Goal: Entertainment & Leisure: Browse casually

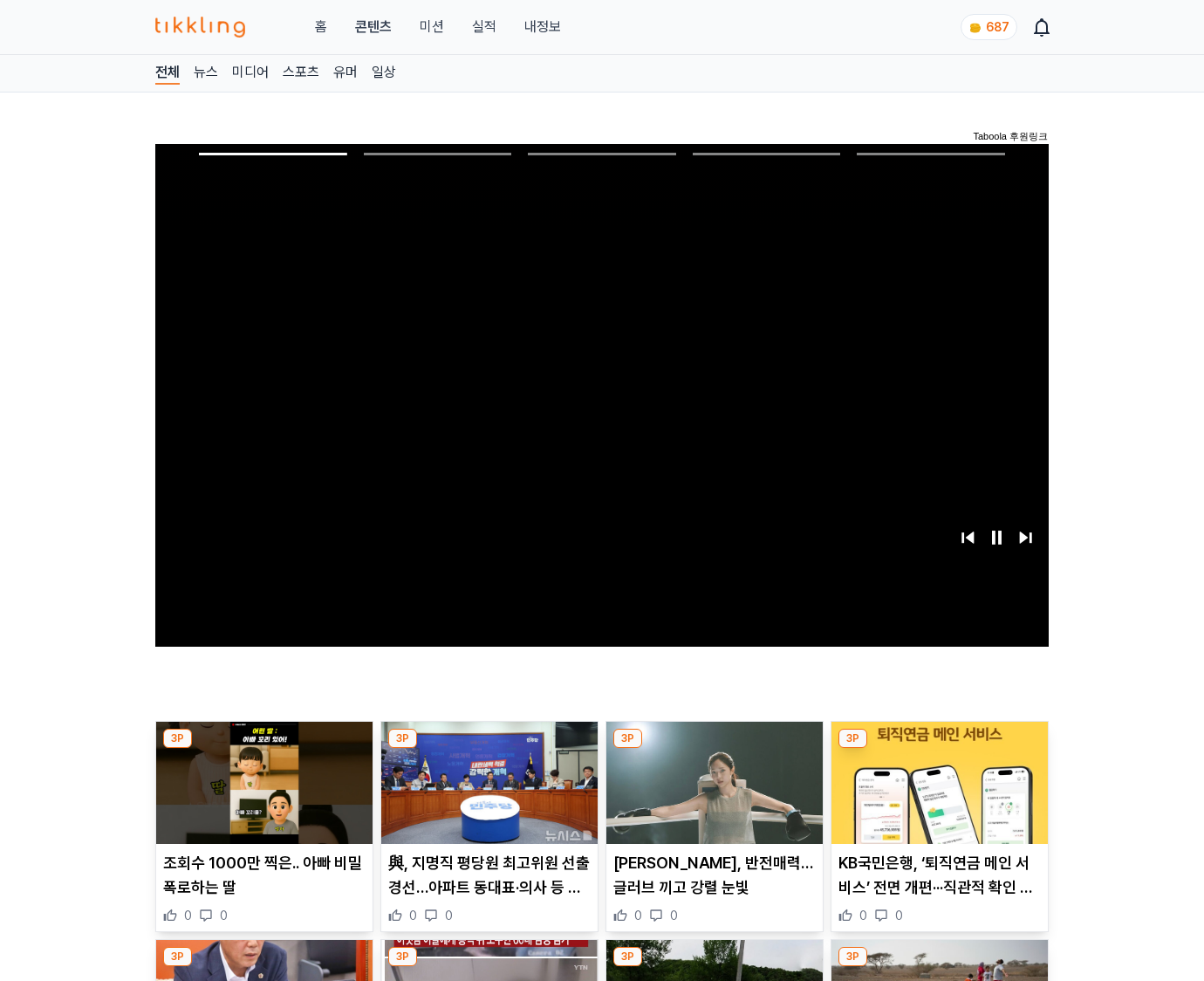
click at [939, 749] on img at bounding box center [939, 783] width 216 height 122
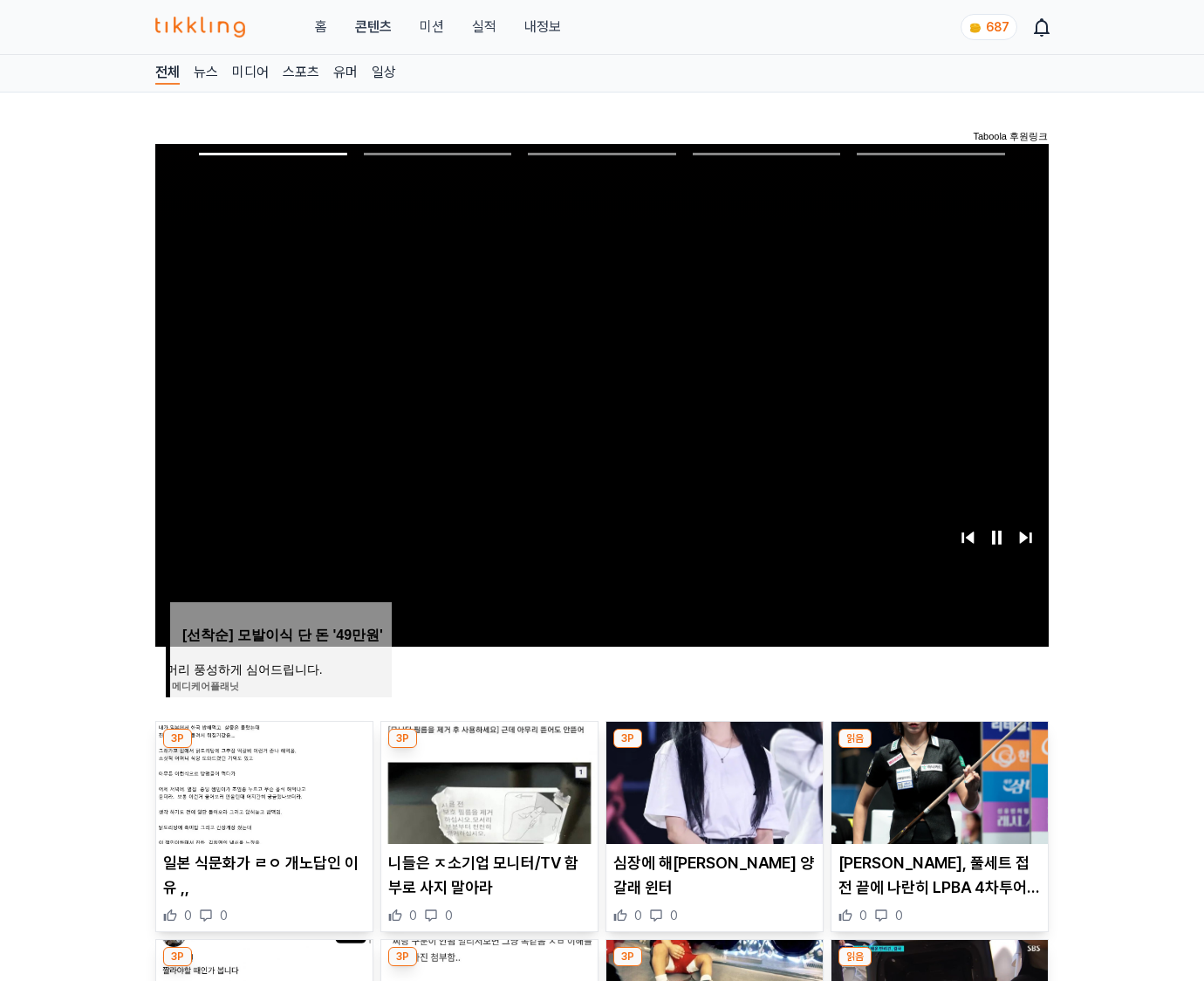
click at [939, 749] on img at bounding box center [939, 783] width 216 height 122
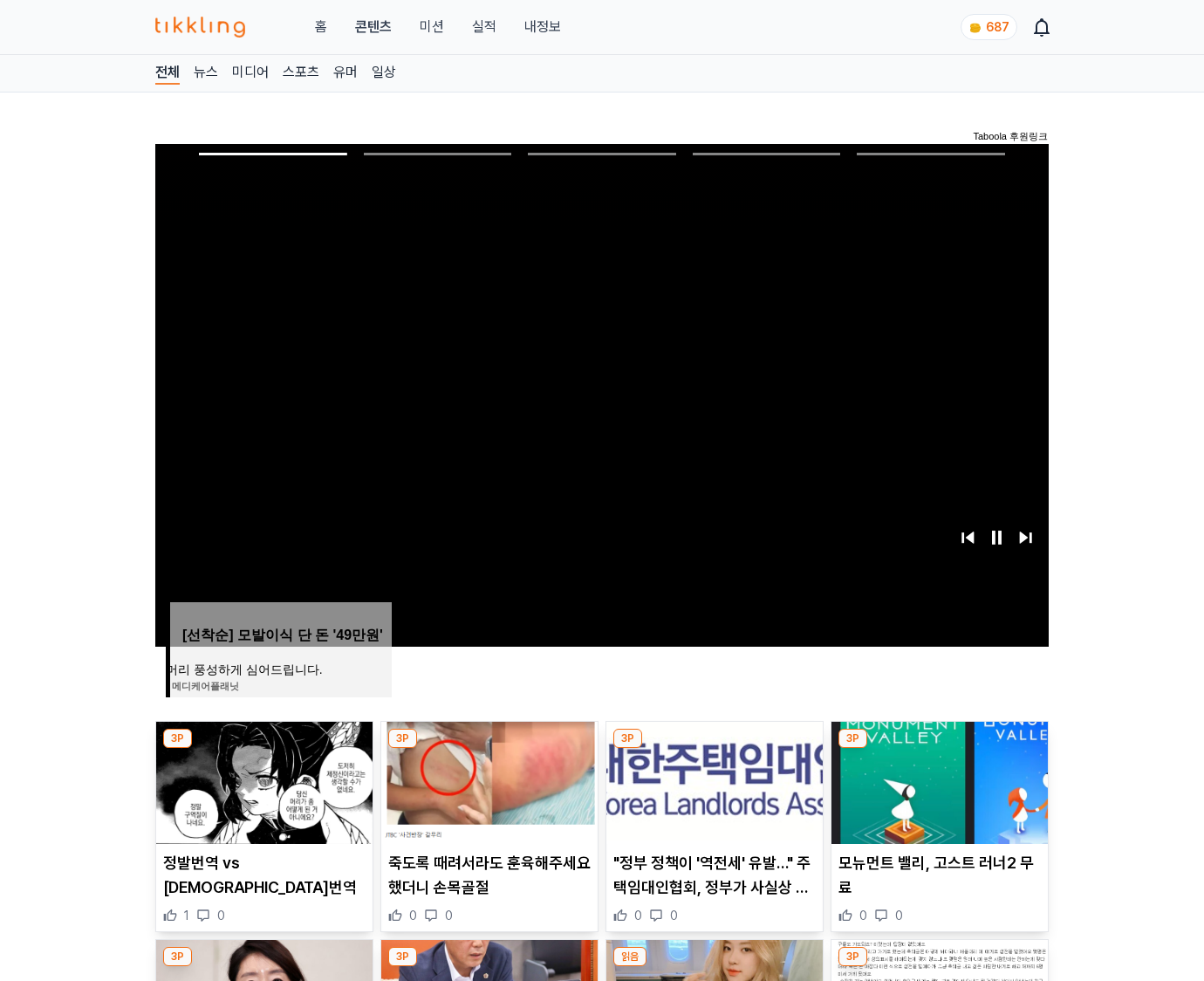
click at [939, 749] on img at bounding box center [939, 783] width 216 height 122
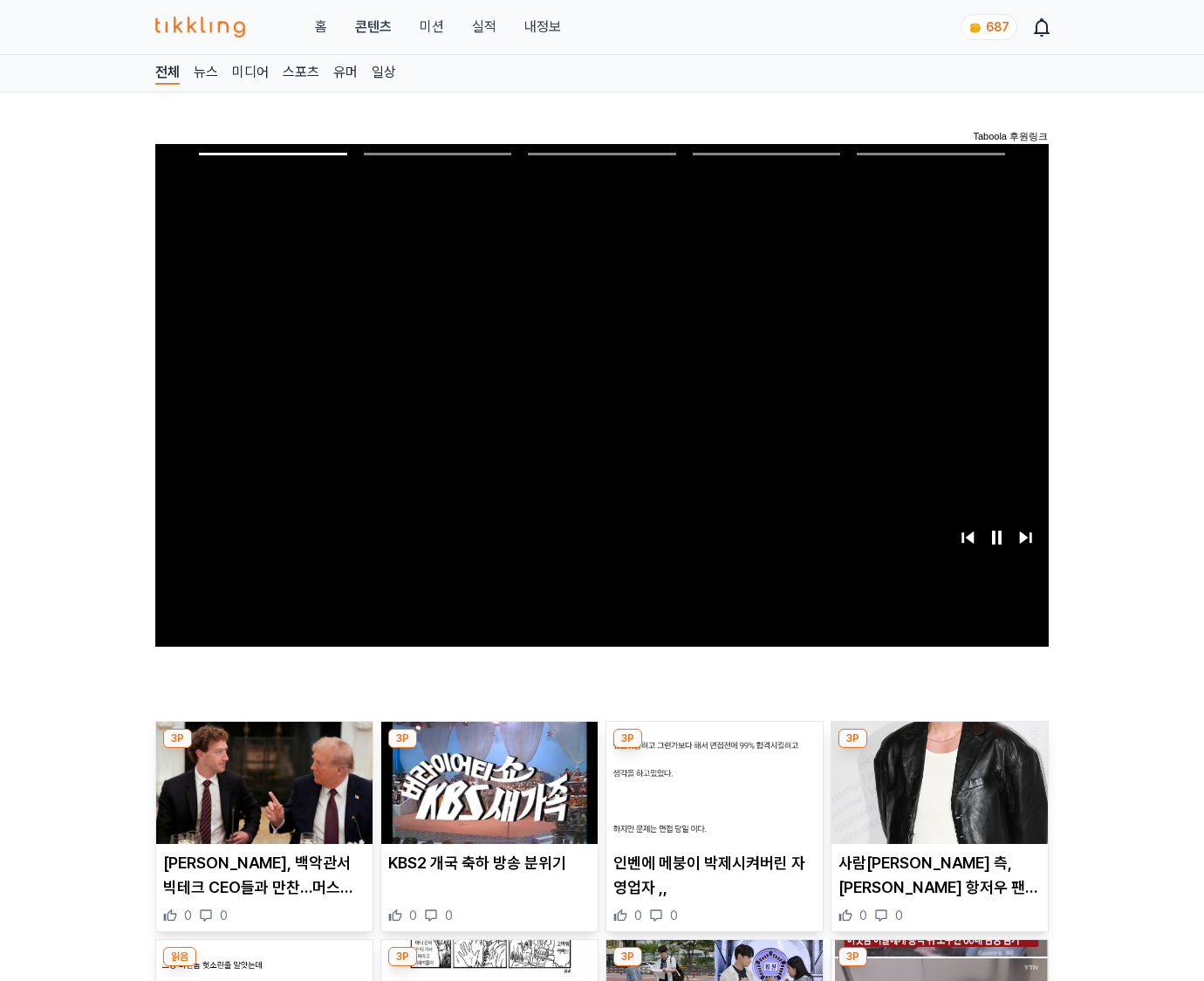
click at [939, 749] on img at bounding box center [939, 783] width 216 height 122
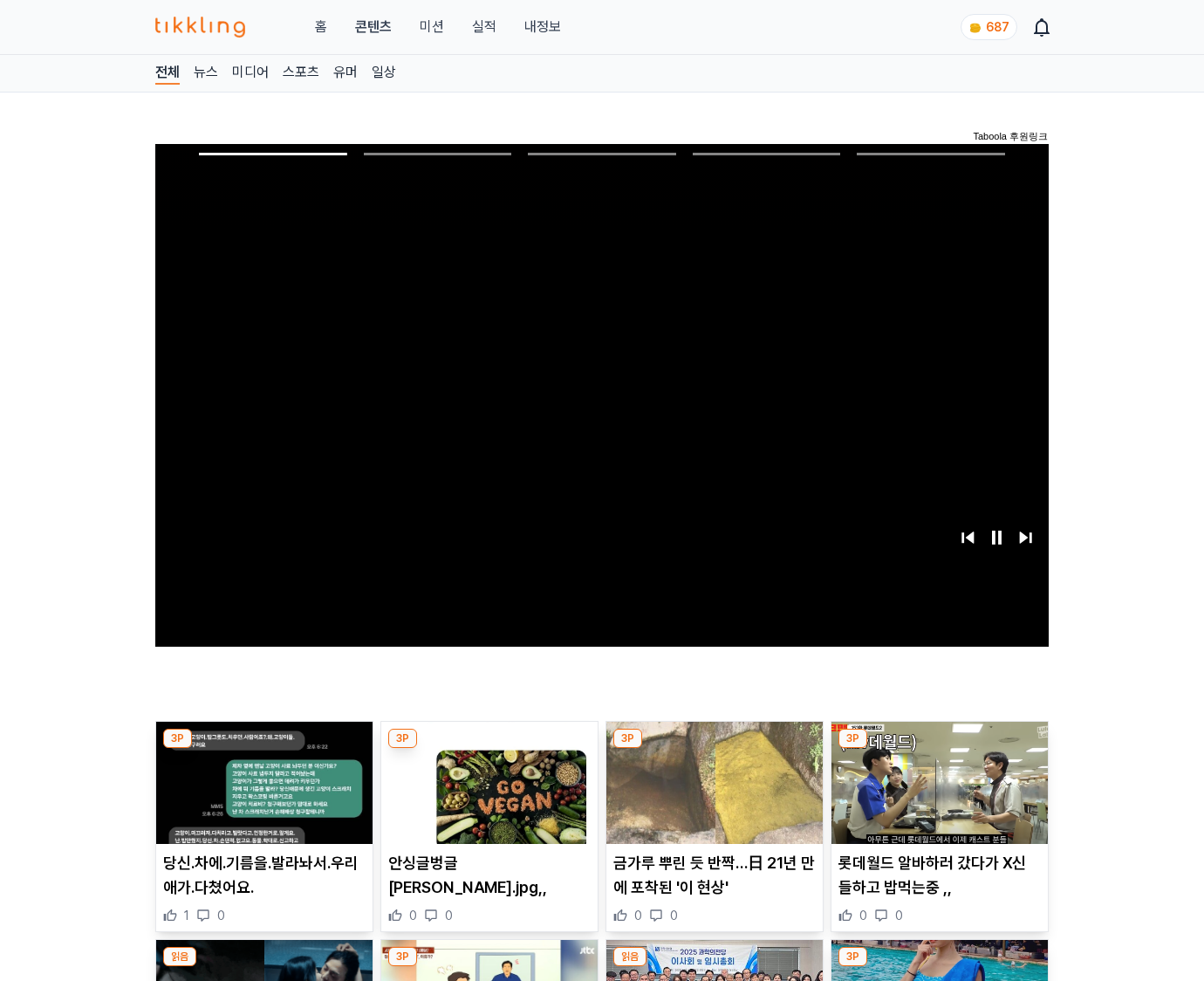
click at [939, 749] on img at bounding box center [939, 783] width 216 height 122
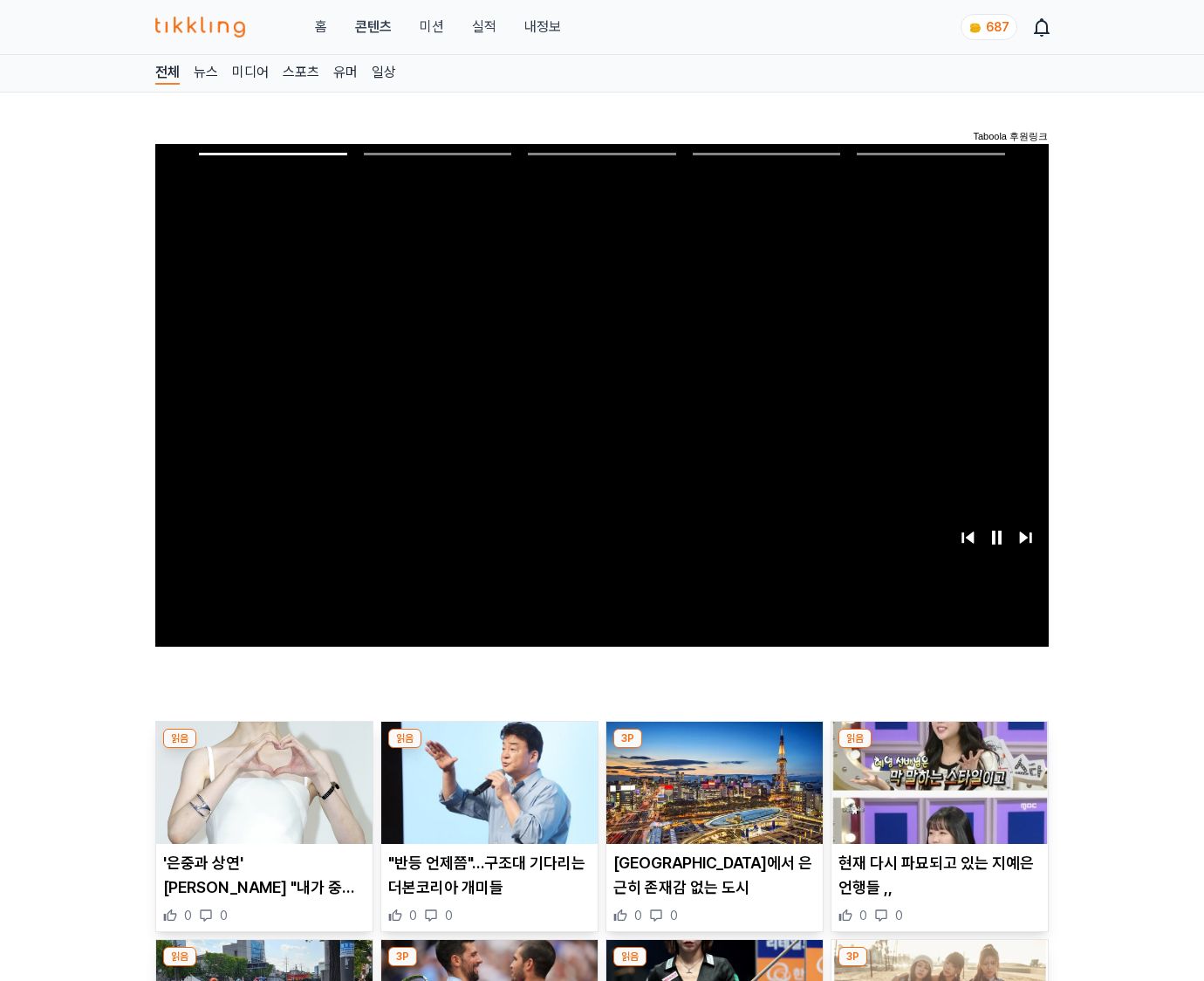
click at [939, 749] on img at bounding box center [939, 783] width 216 height 122
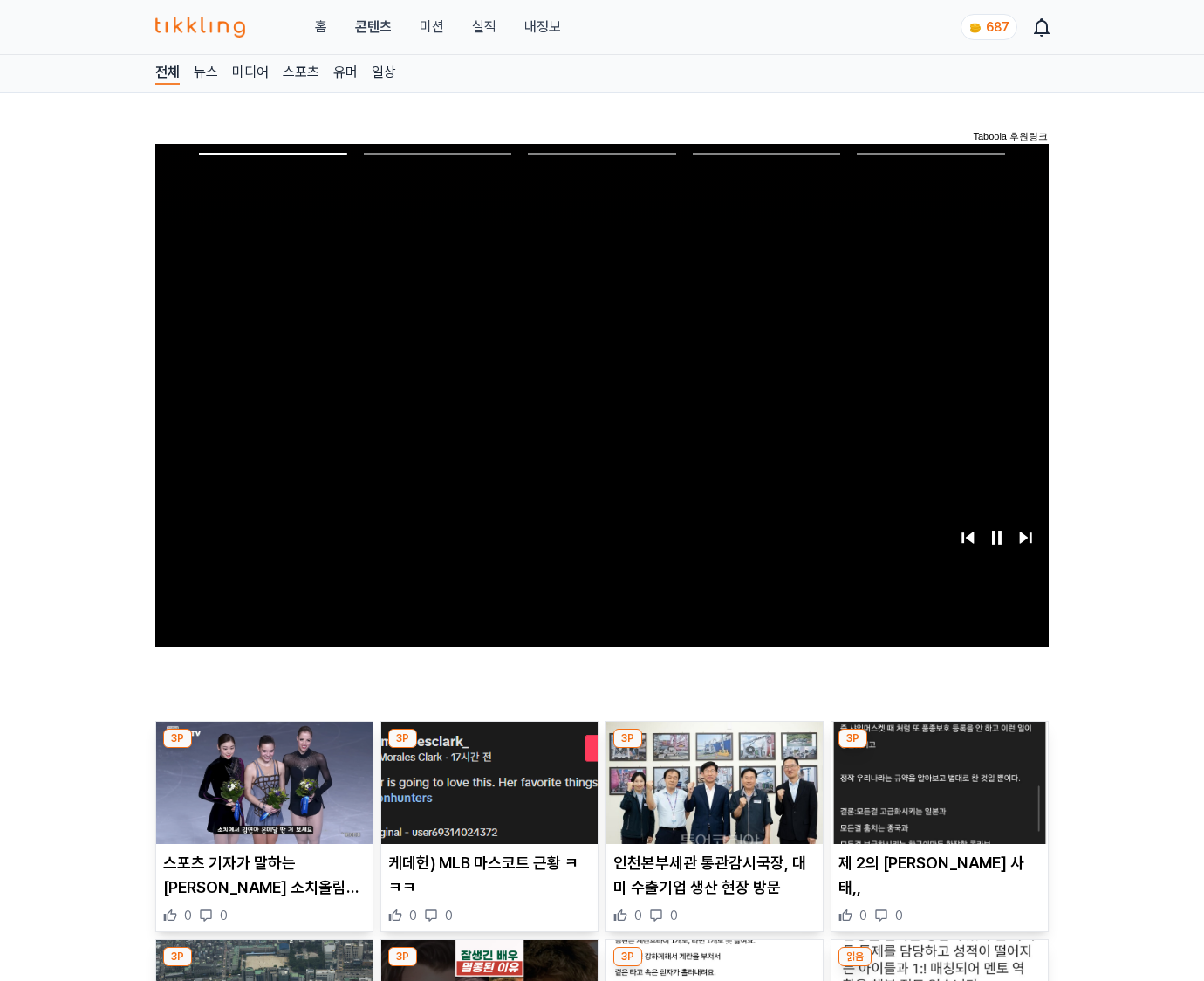
click at [939, 749] on img at bounding box center [939, 783] width 216 height 122
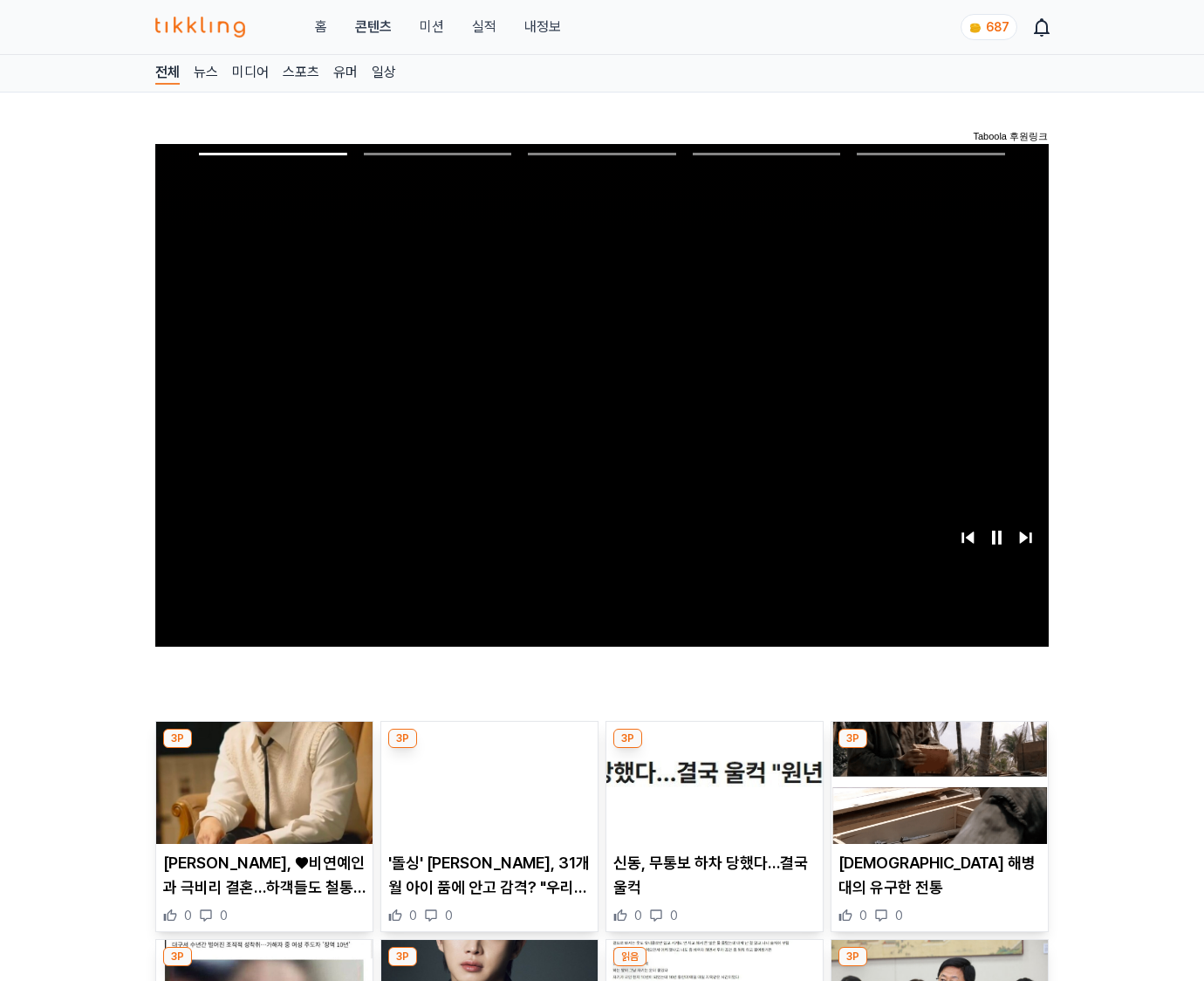
click at [939, 749] on img at bounding box center [939, 783] width 216 height 122
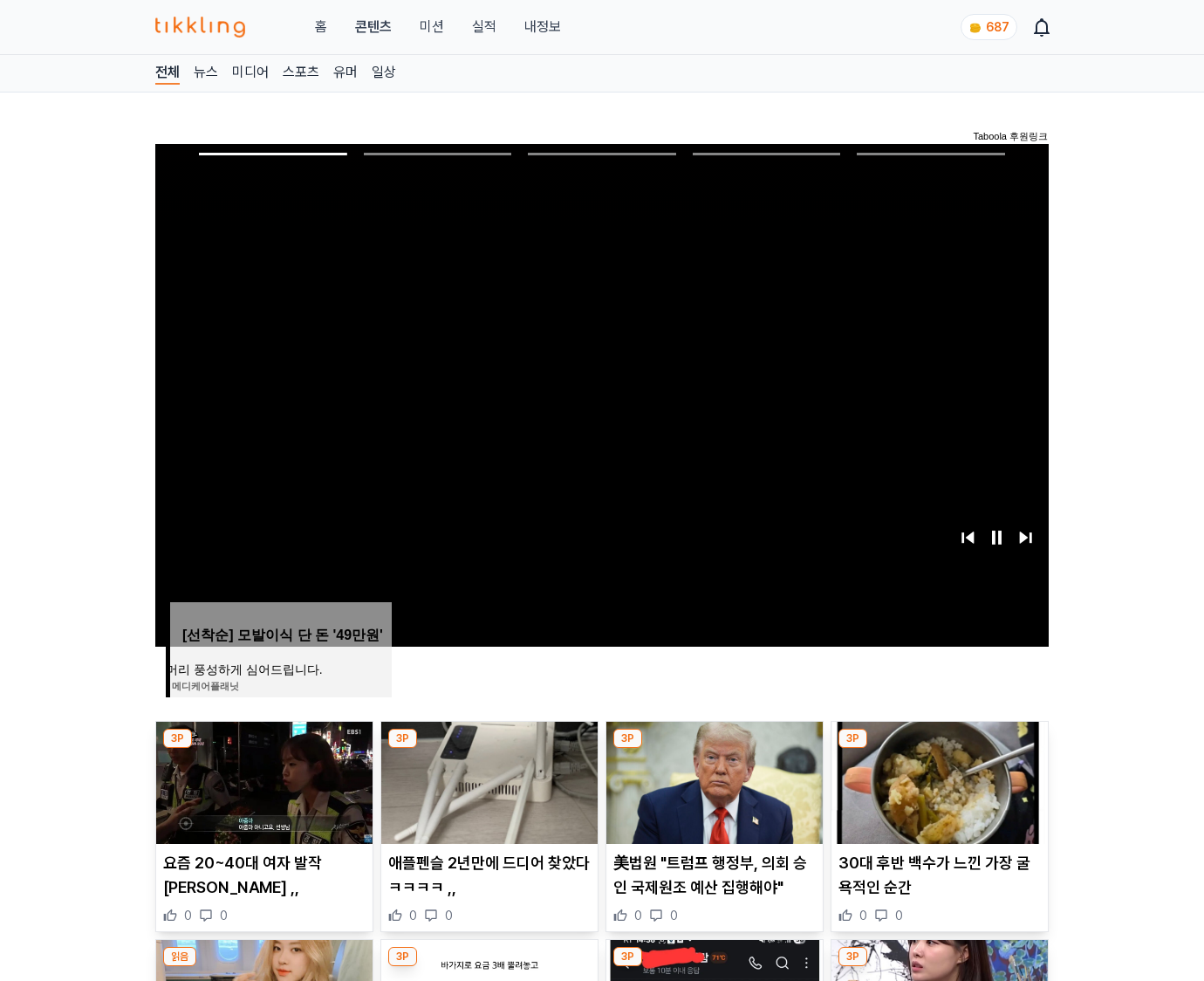
click at [939, 749] on img at bounding box center [939, 783] width 216 height 122
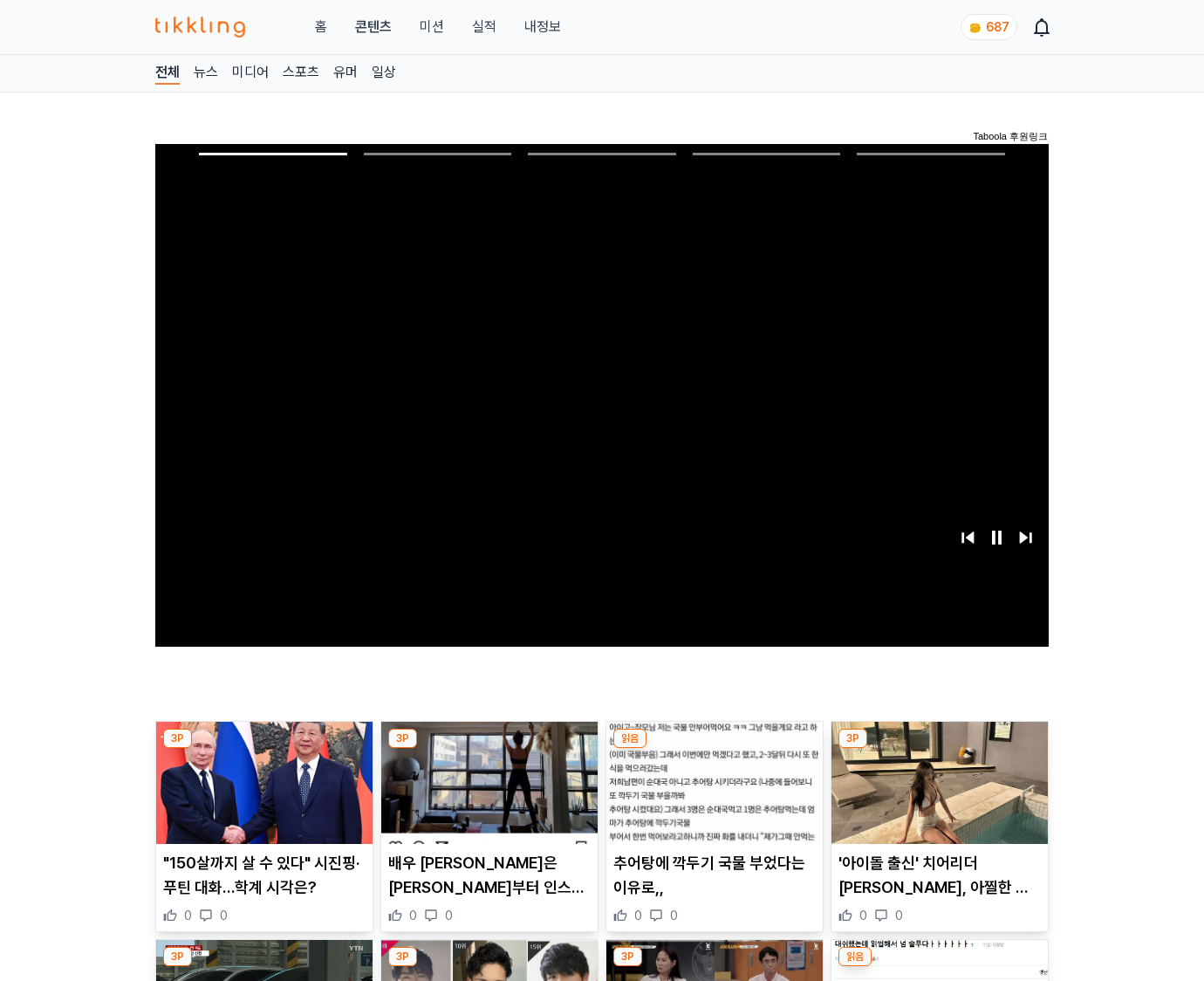
click at [939, 749] on img at bounding box center [939, 783] width 216 height 122
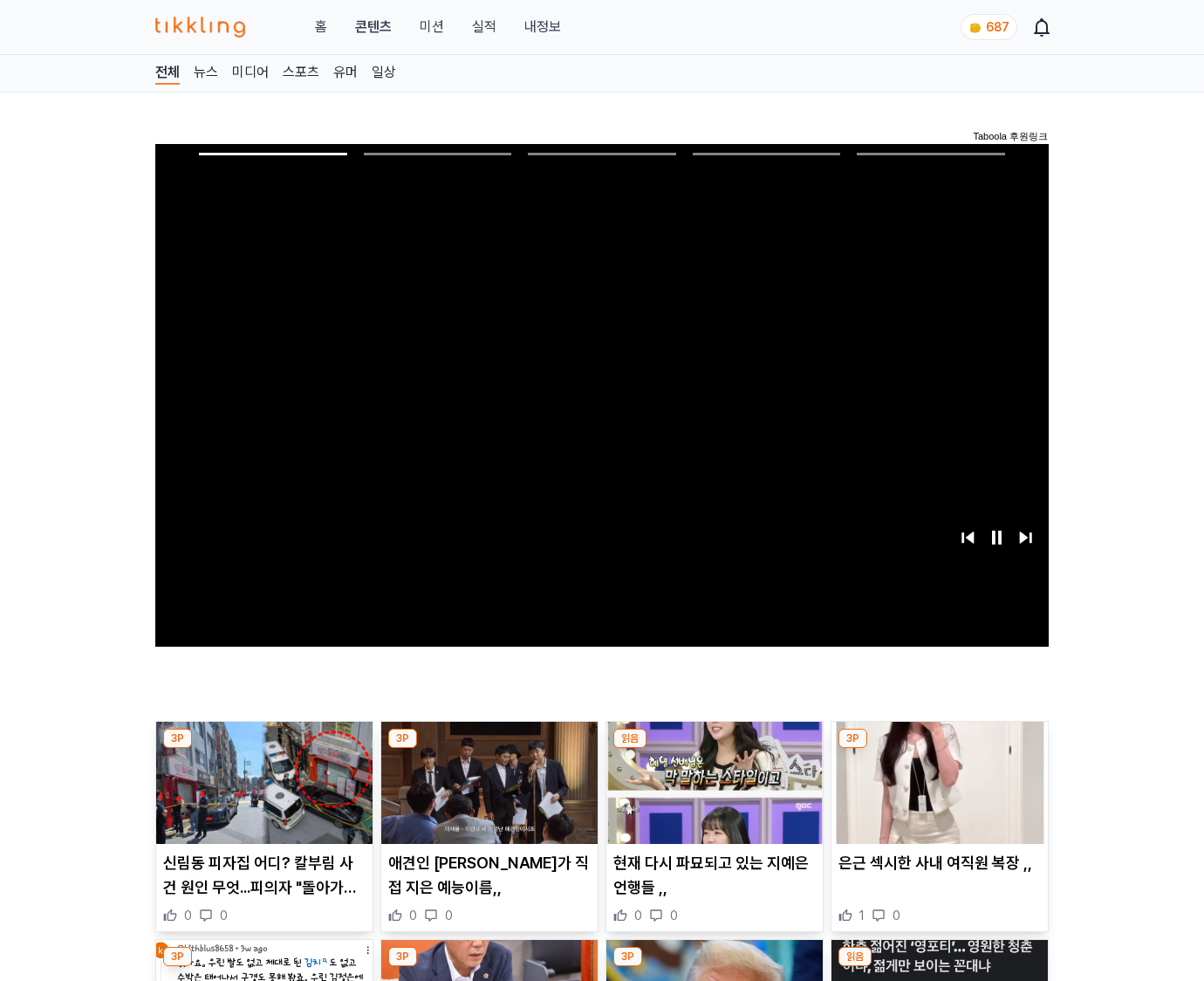
click at [939, 749] on img at bounding box center [939, 783] width 216 height 122
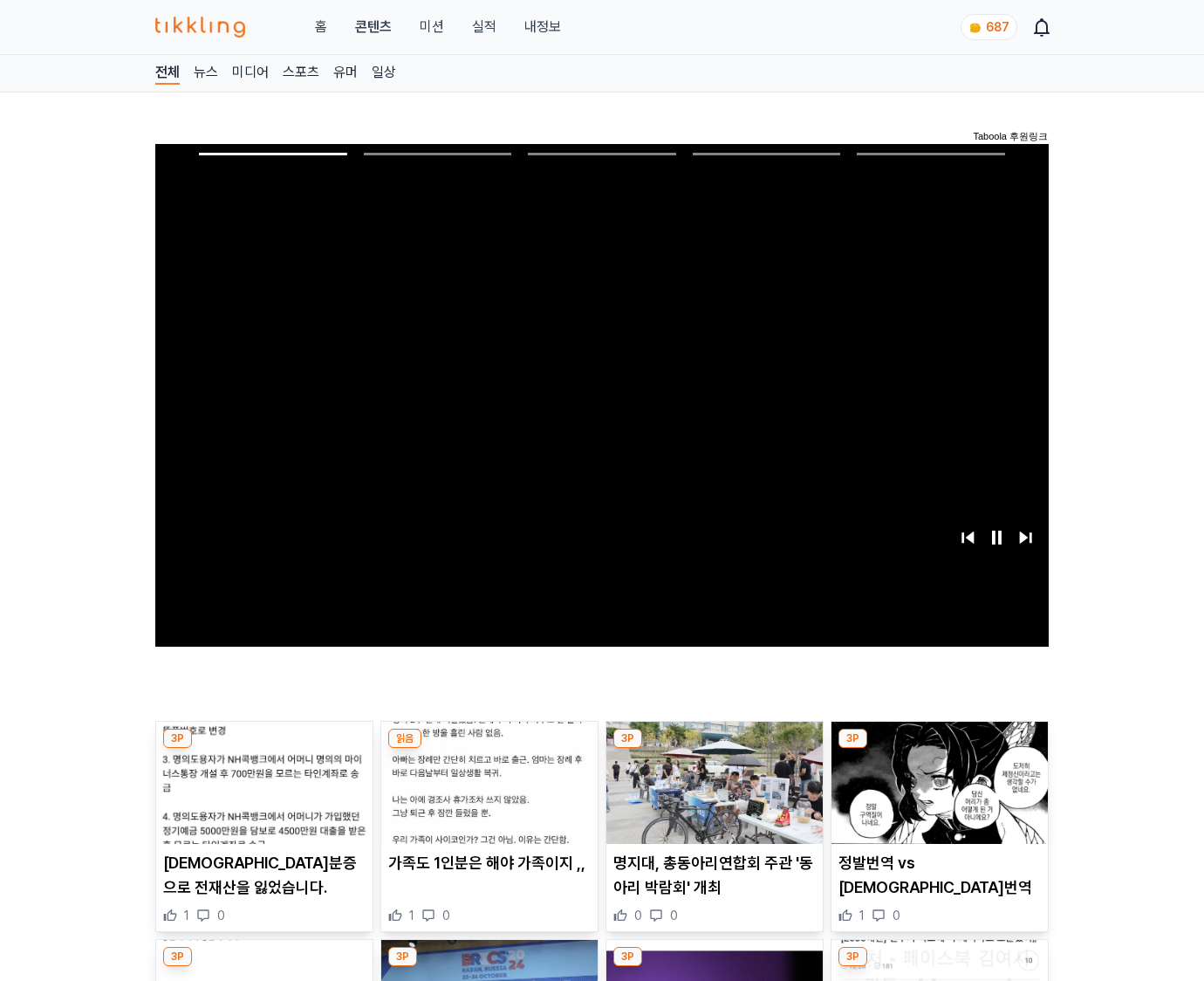
click at [939, 749] on img at bounding box center [939, 783] width 216 height 122
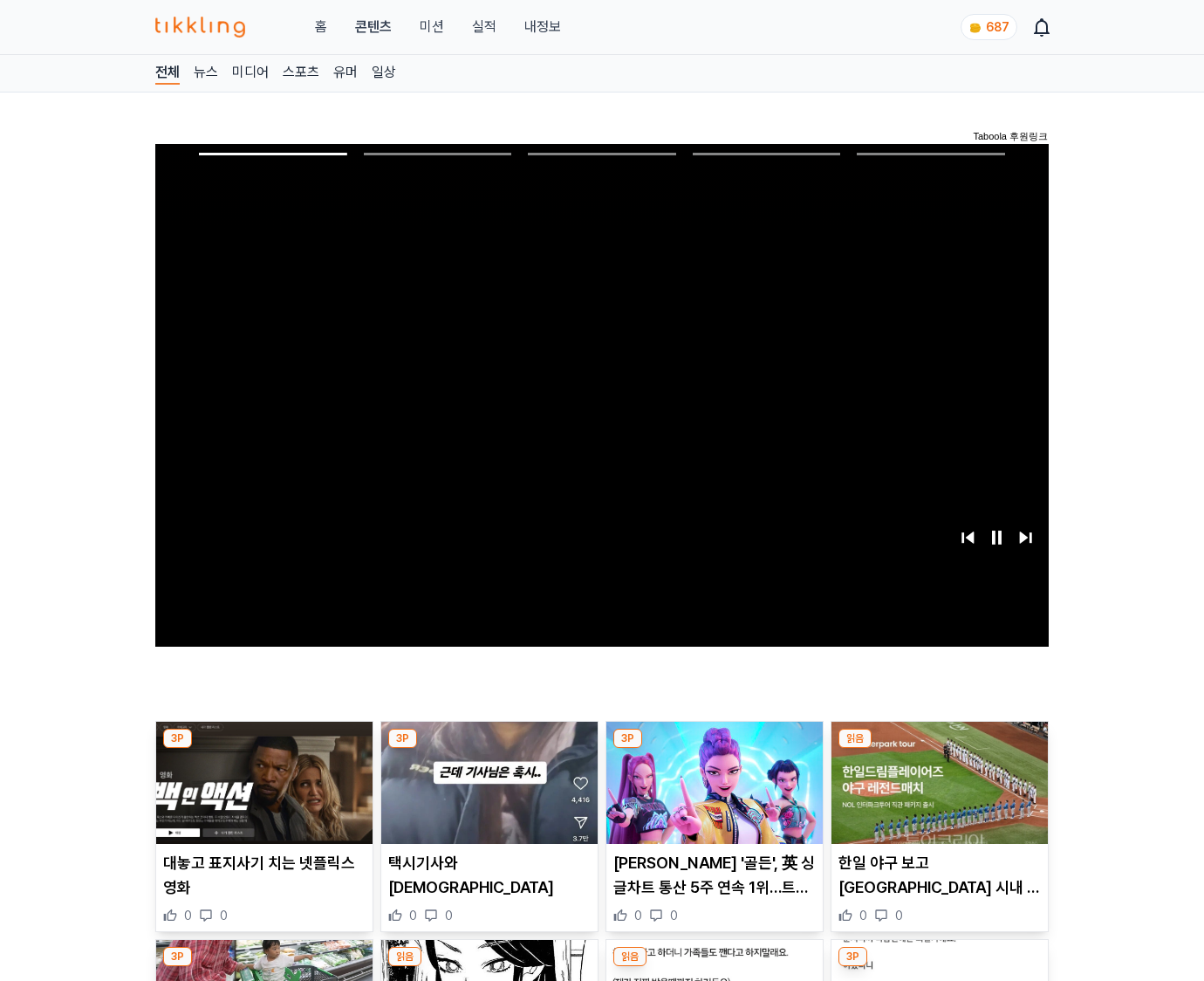
click at [939, 749] on img at bounding box center [939, 783] width 216 height 122
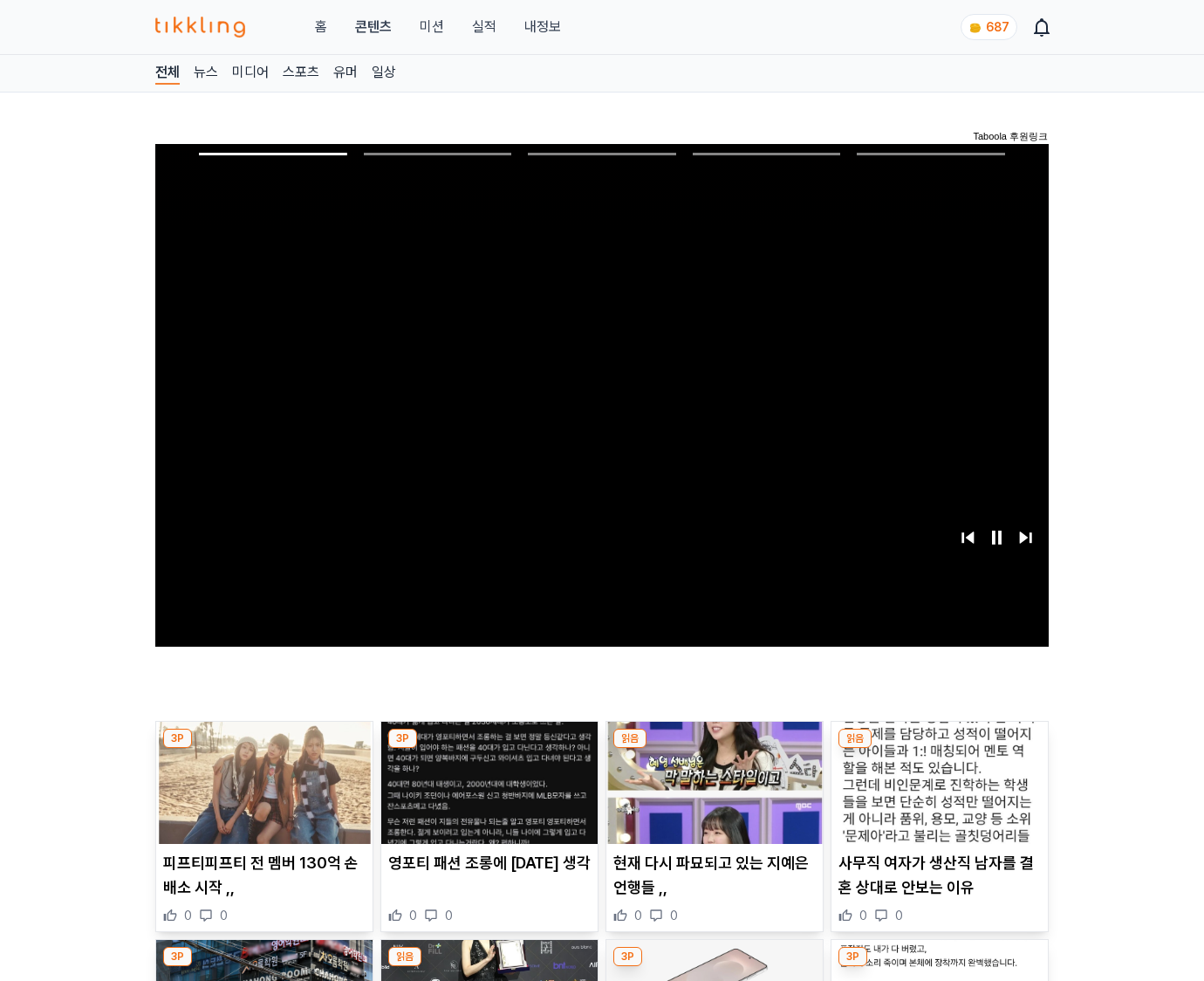
click at [939, 749] on img at bounding box center [939, 783] width 216 height 122
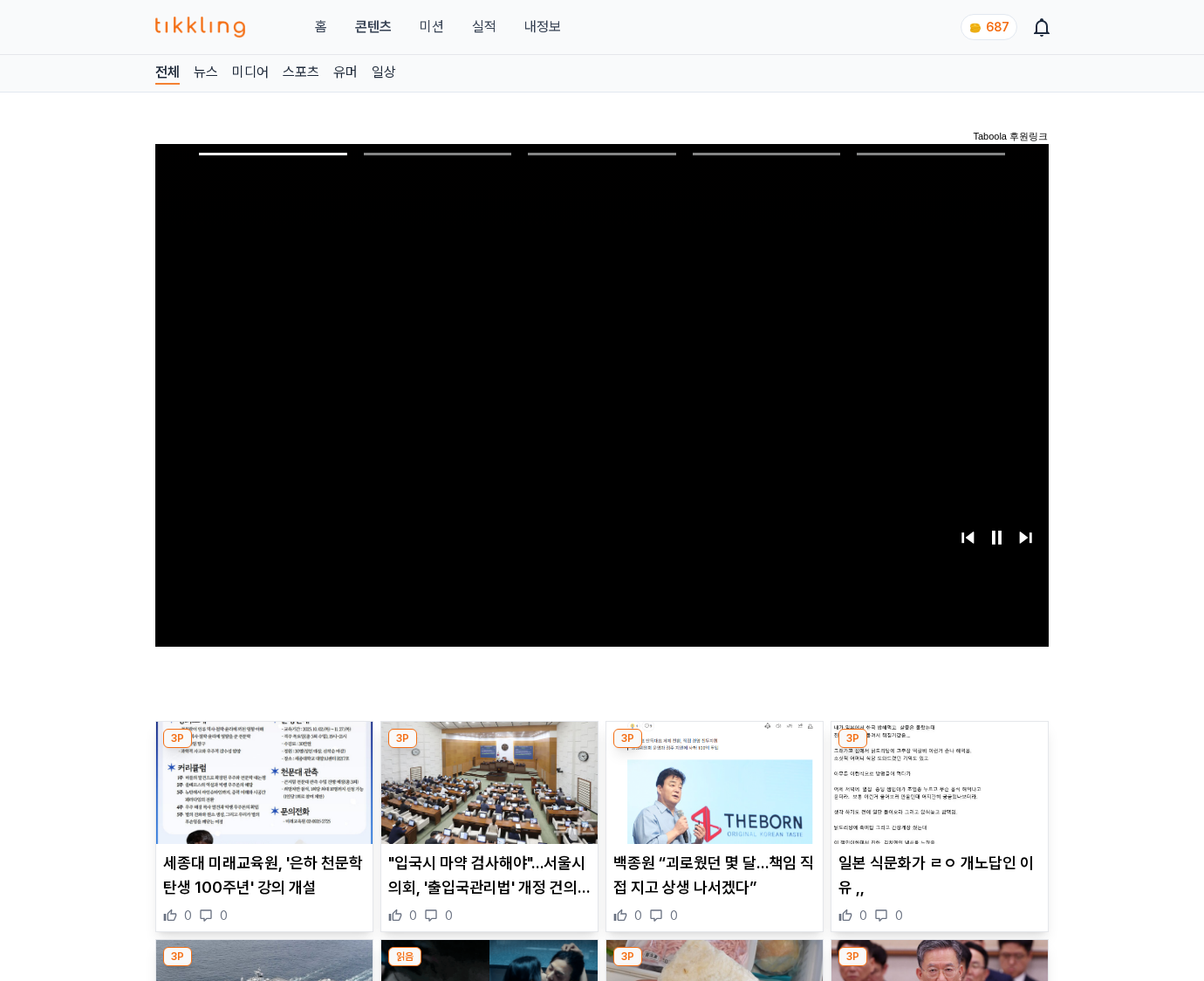
click at [939, 749] on img at bounding box center [939, 783] width 216 height 122
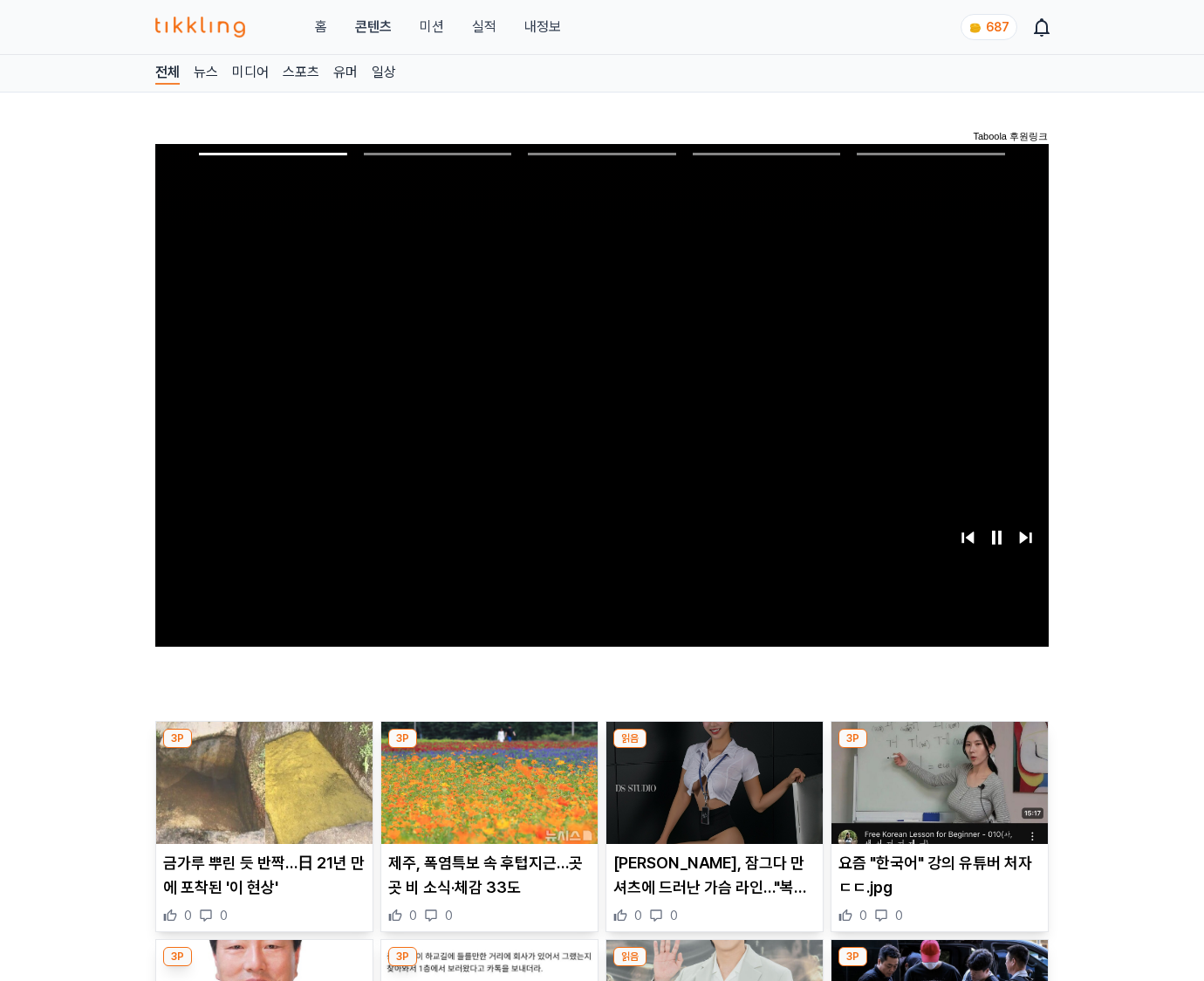
click at [939, 749] on img at bounding box center [939, 783] width 216 height 122
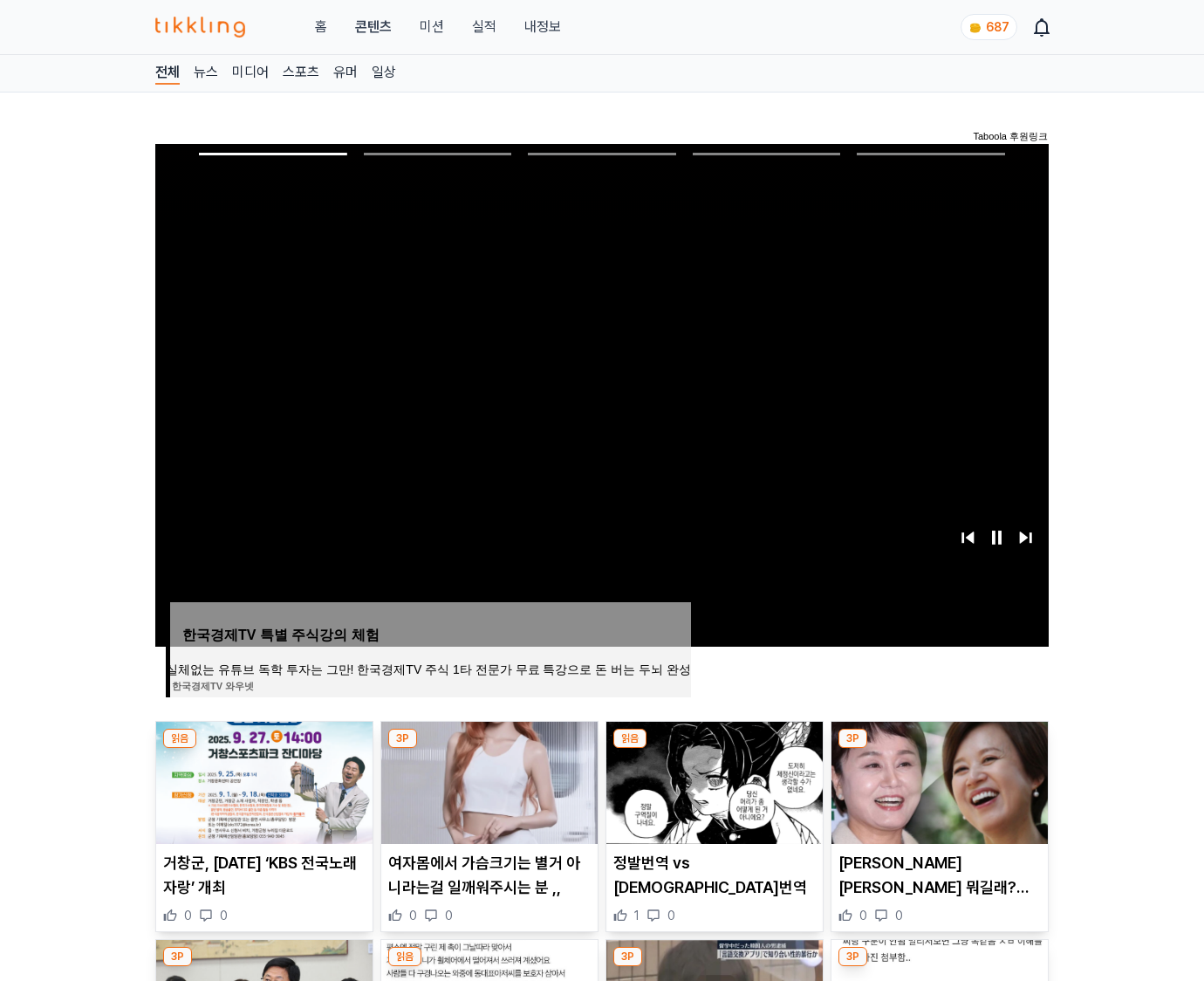
click at [939, 749] on img at bounding box center [939, 783] width 216 height 122
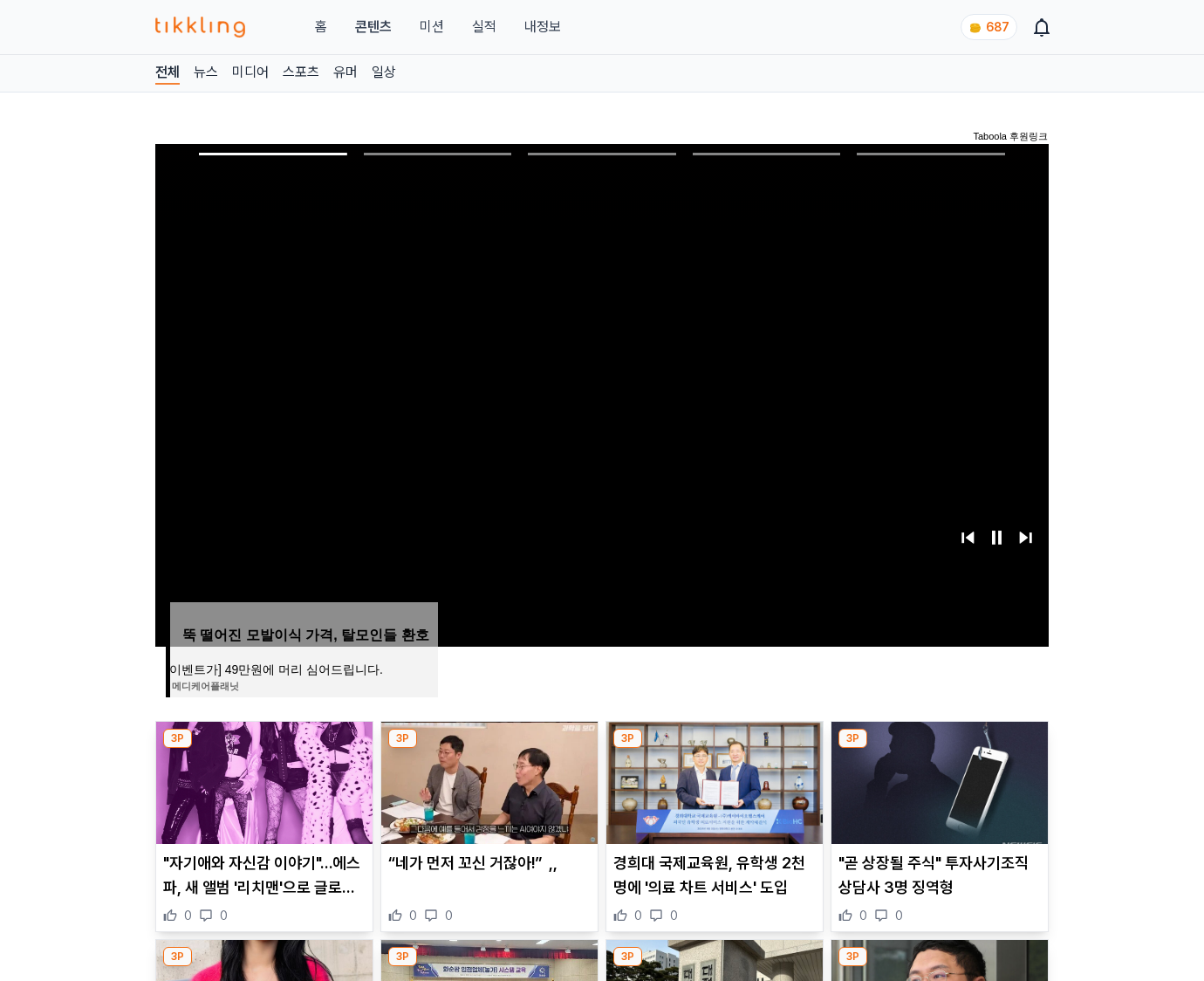
click at [939, 749] on img at bounding box center [939, 783] width 216 height 122
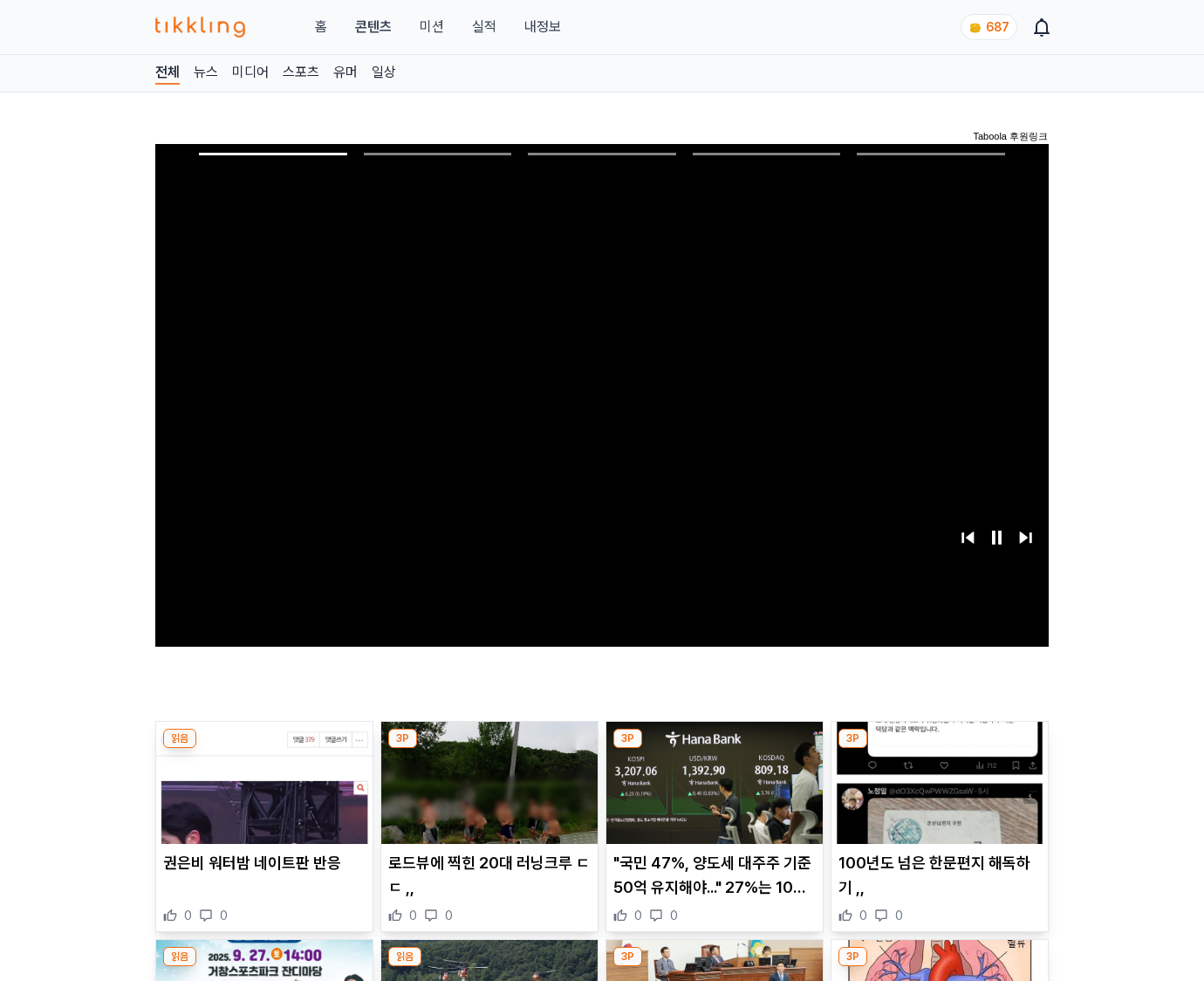
click at [939, 749] on img at bounding box center [939, 783] width 216 height 122
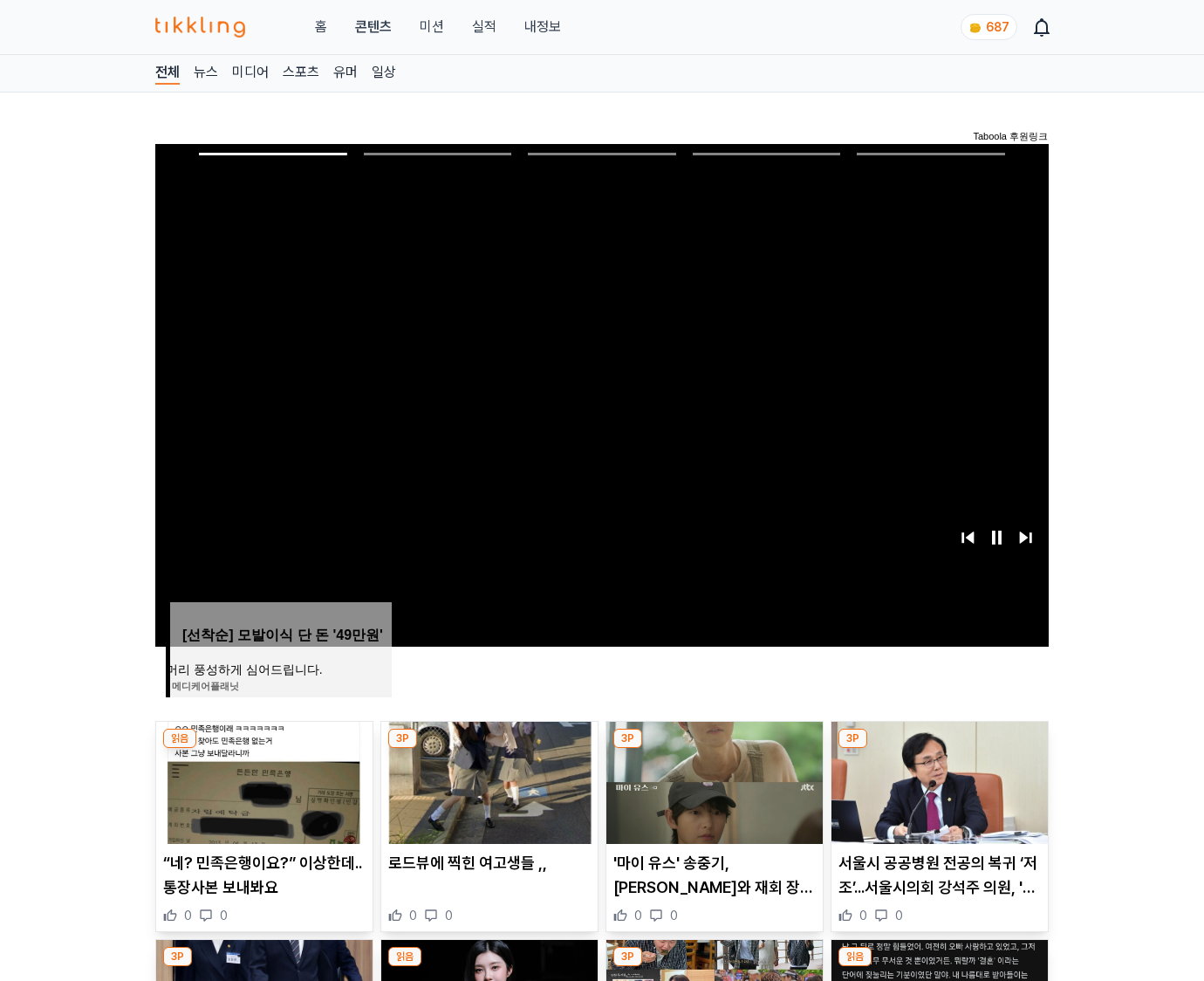
click at [939, 749] on img at bounding box center [939, 783] width 216 height 122
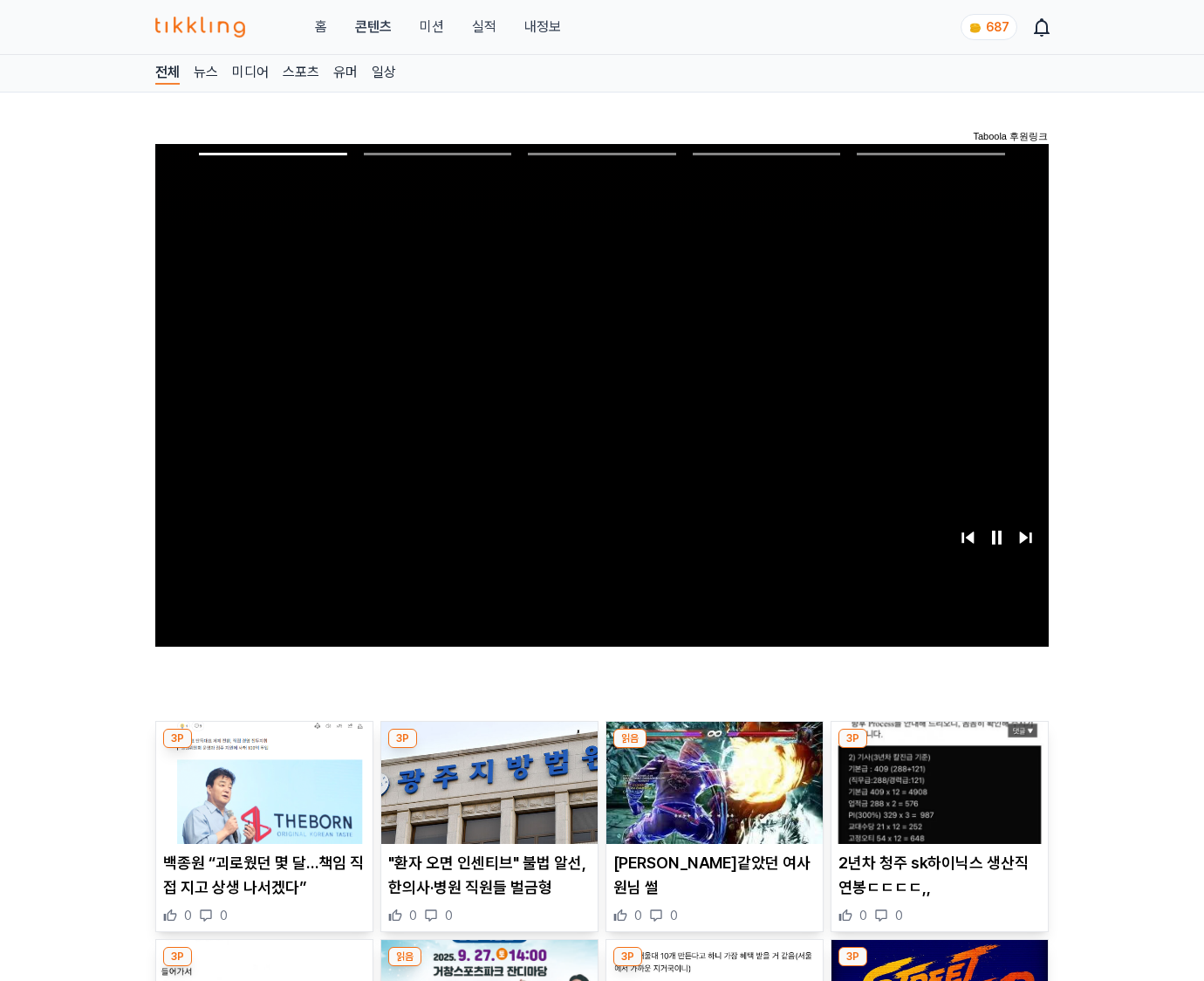
click at [939, 749] on img at bounding box center [939, 783] width 216 height 122
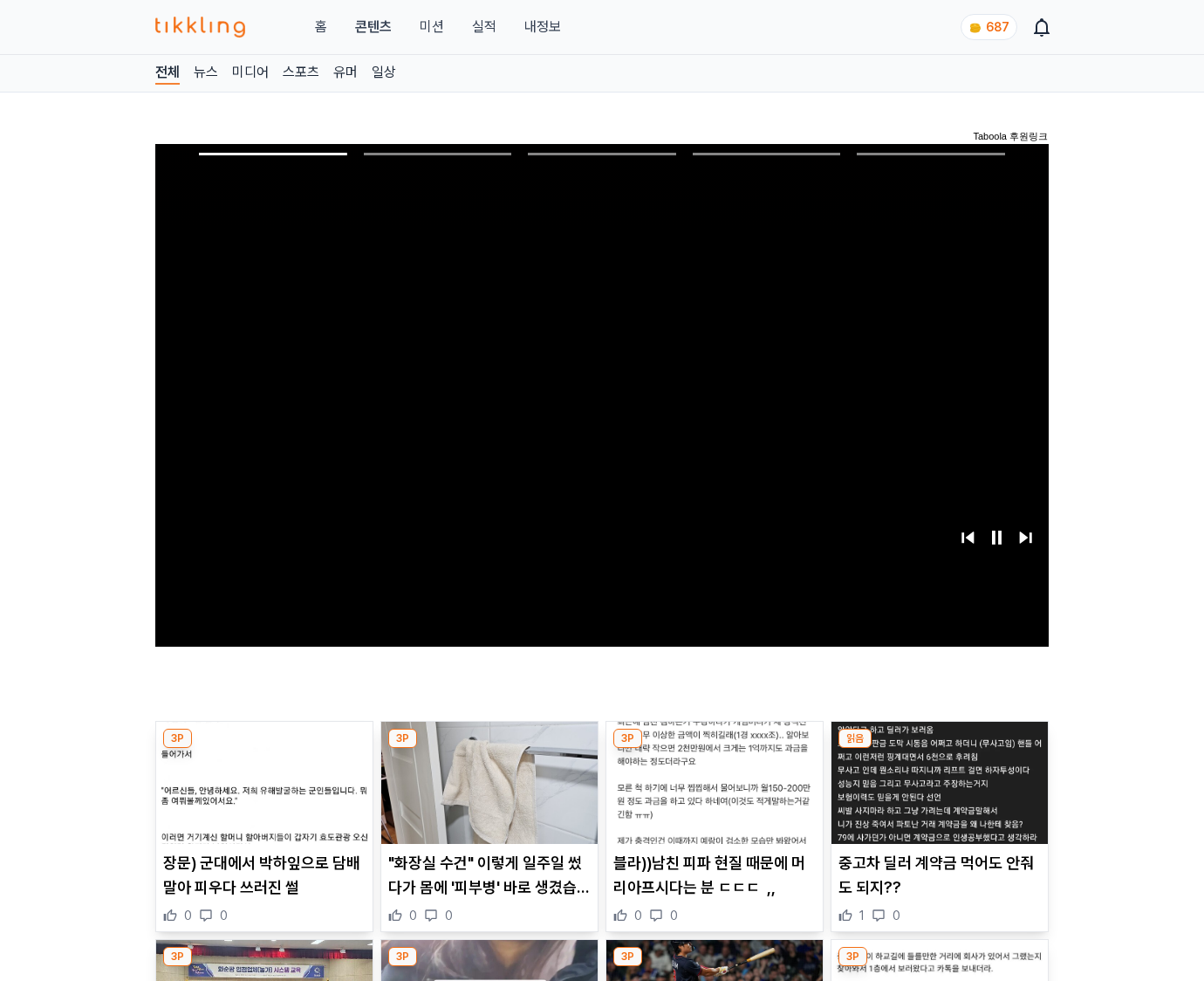
click at [939, 749] on img at bounding box center [939, 783] width 216 height 122
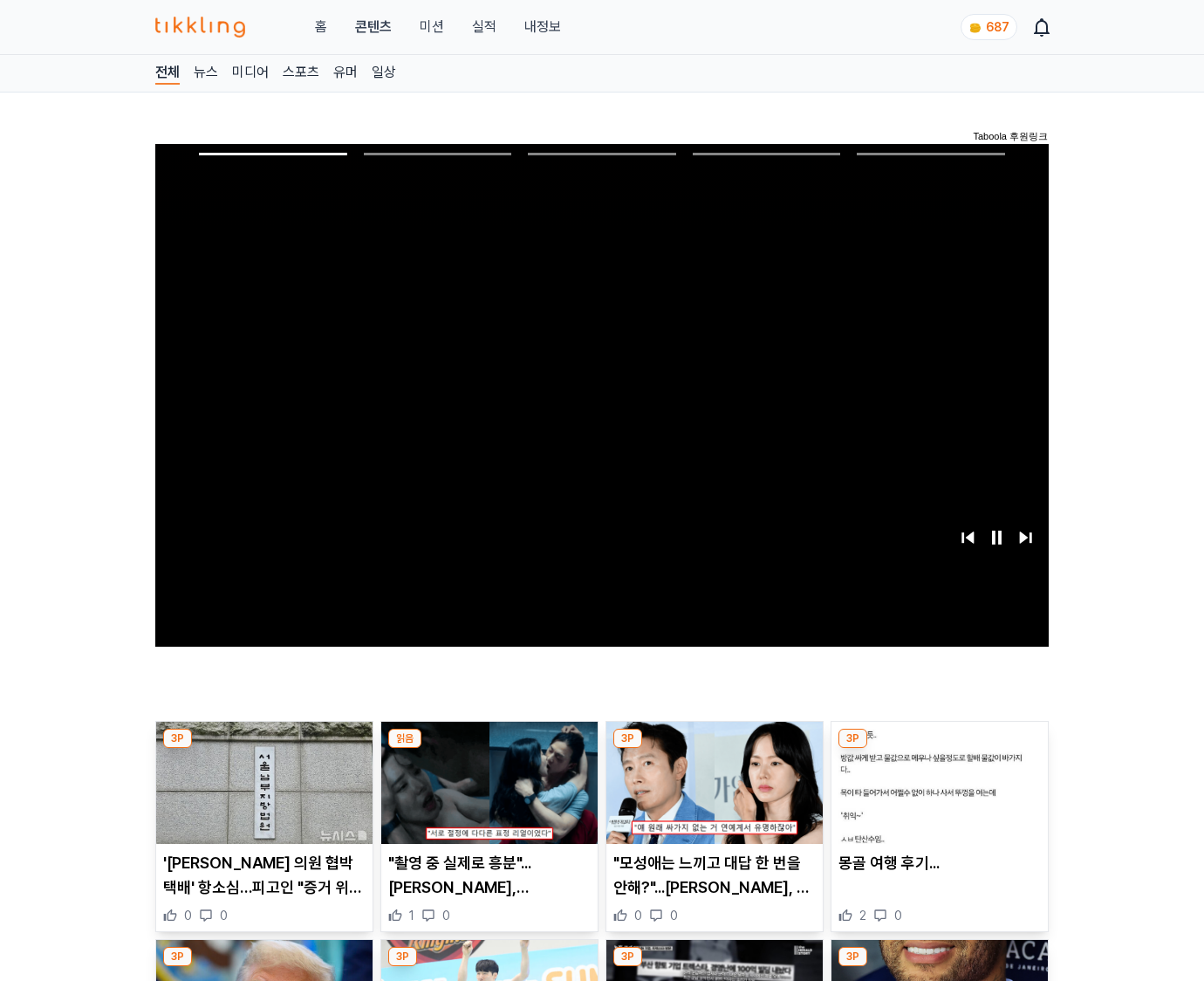
click at [939, 749] on img at bounding box center [939, 783] width 216 height 122
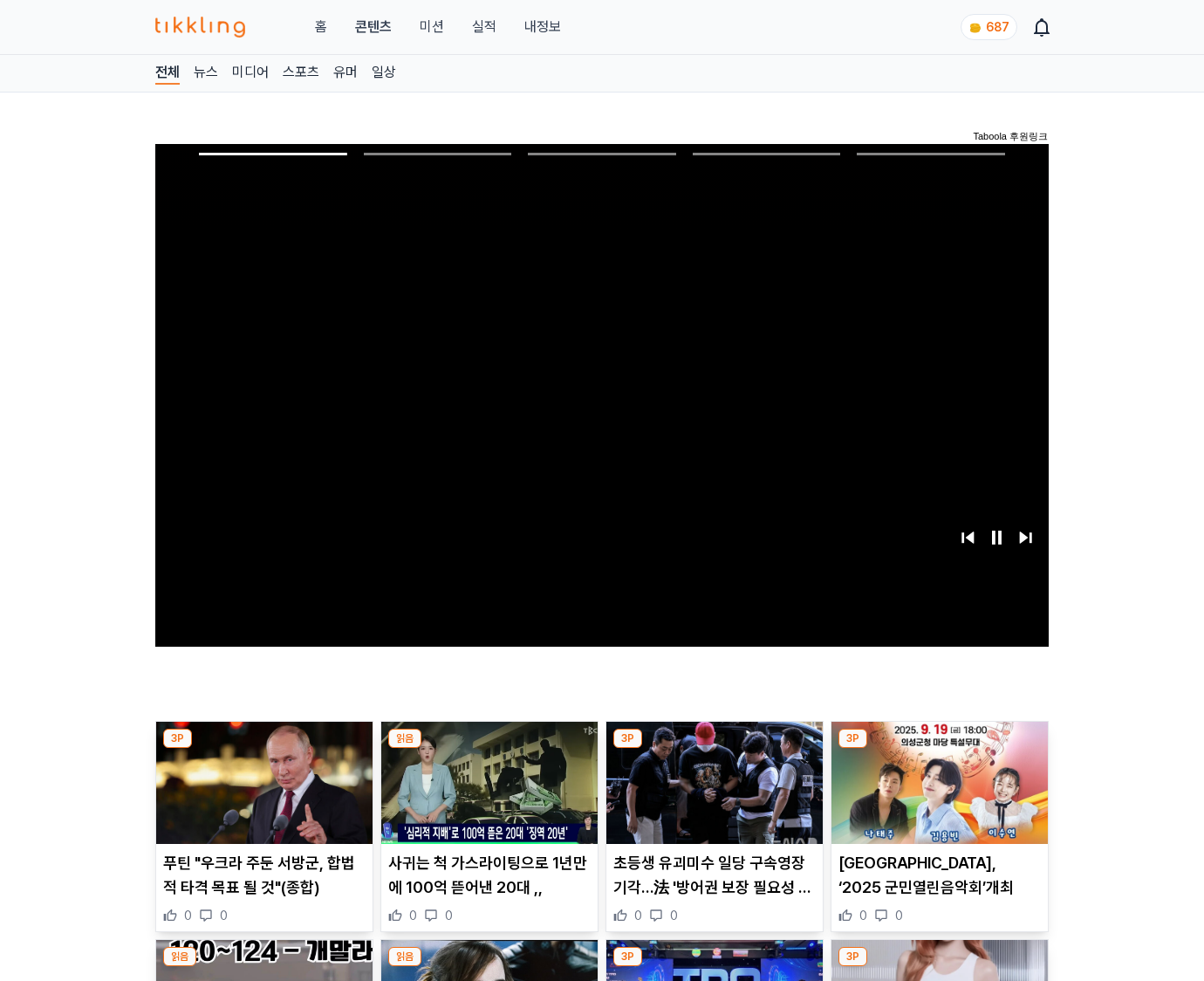
click at [939, 749] on img at bounding box center [939, 783] width 216 height 122
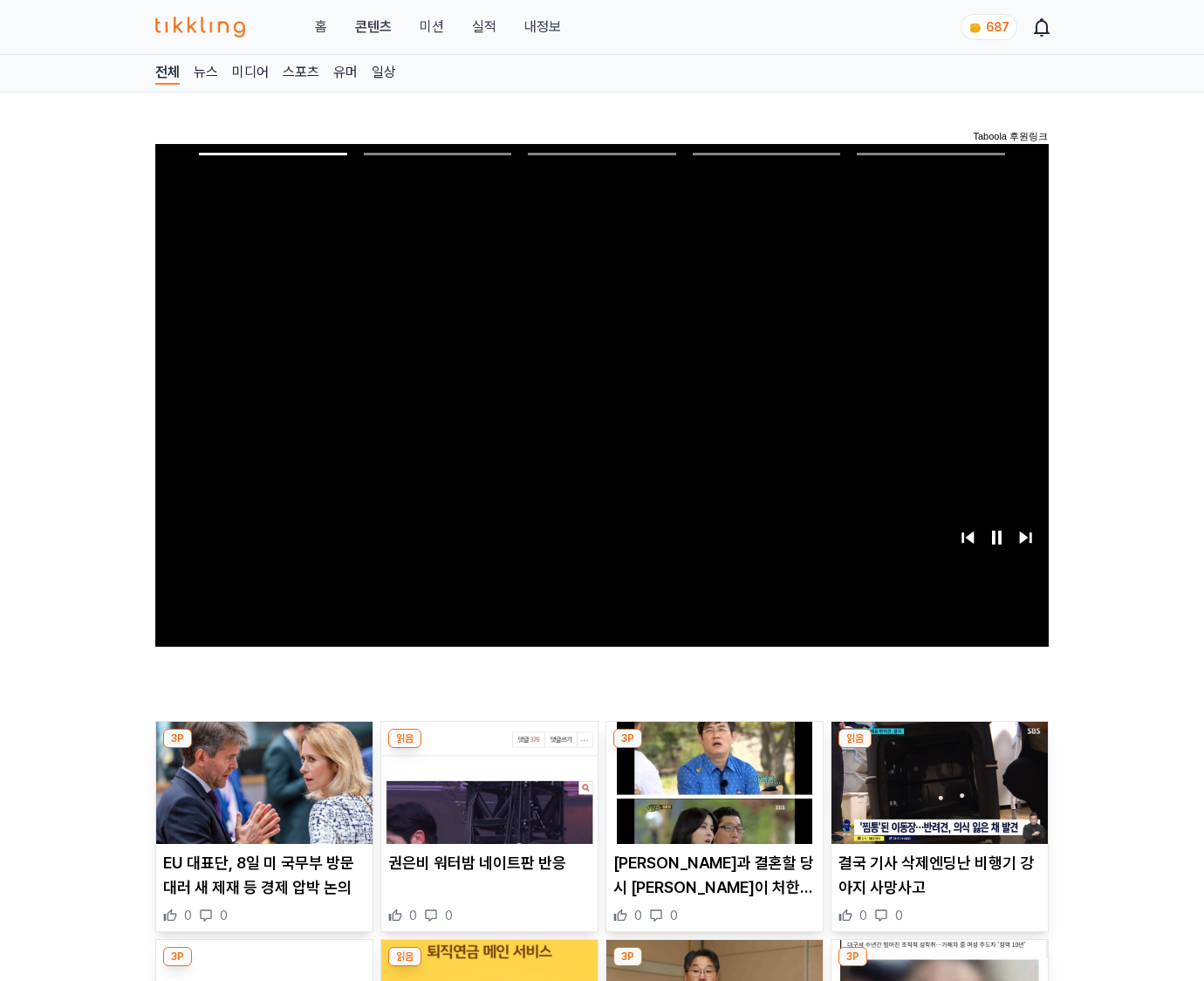
click at [939, 749] on img at bounding box center [939, 783] width 216 height 122
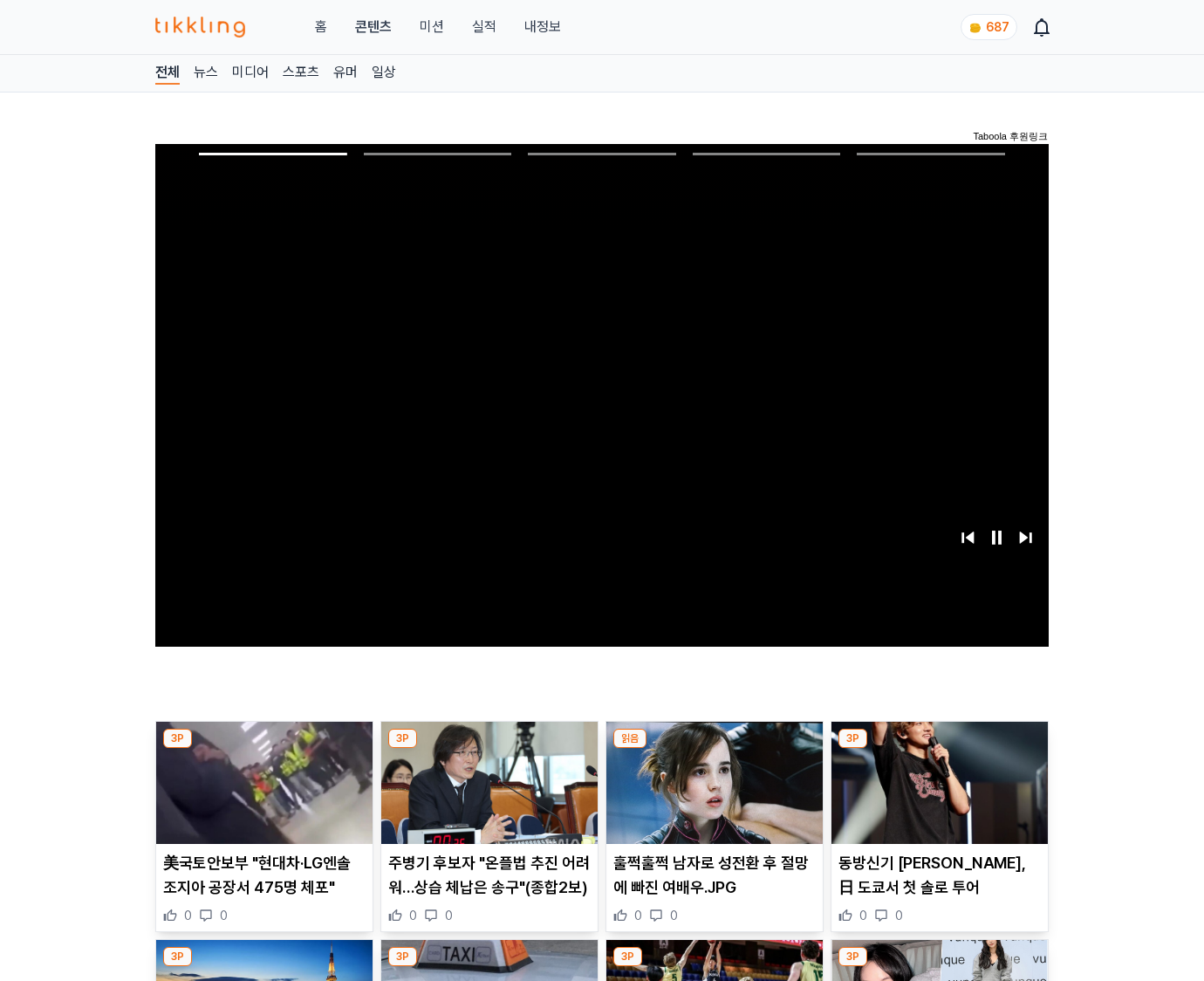
click at [939, 749] on img at bounding box center [939, 783] width 216 height 122
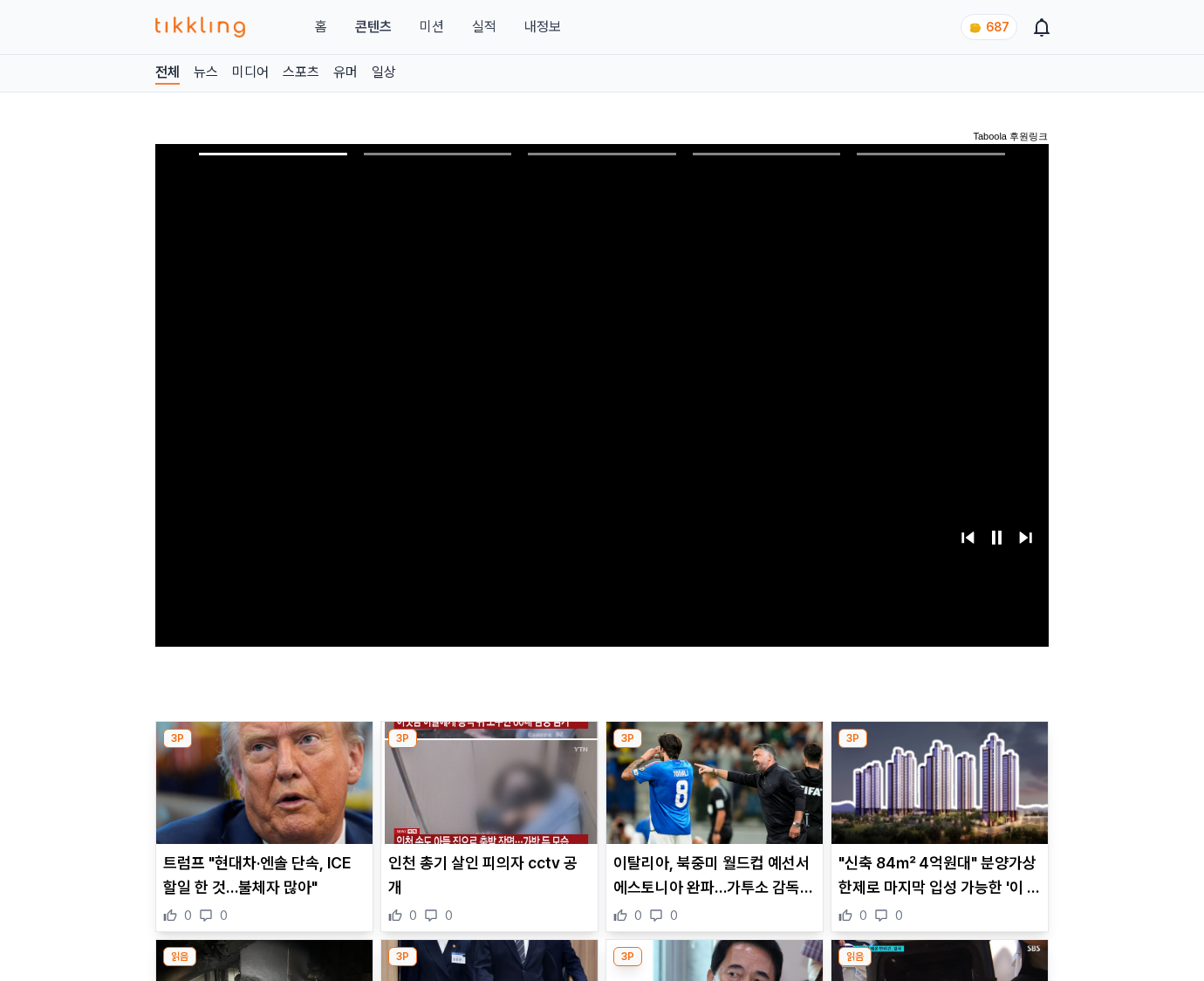
click at [939, 749] on img at bounding box center [939, 783] width 216 height 122
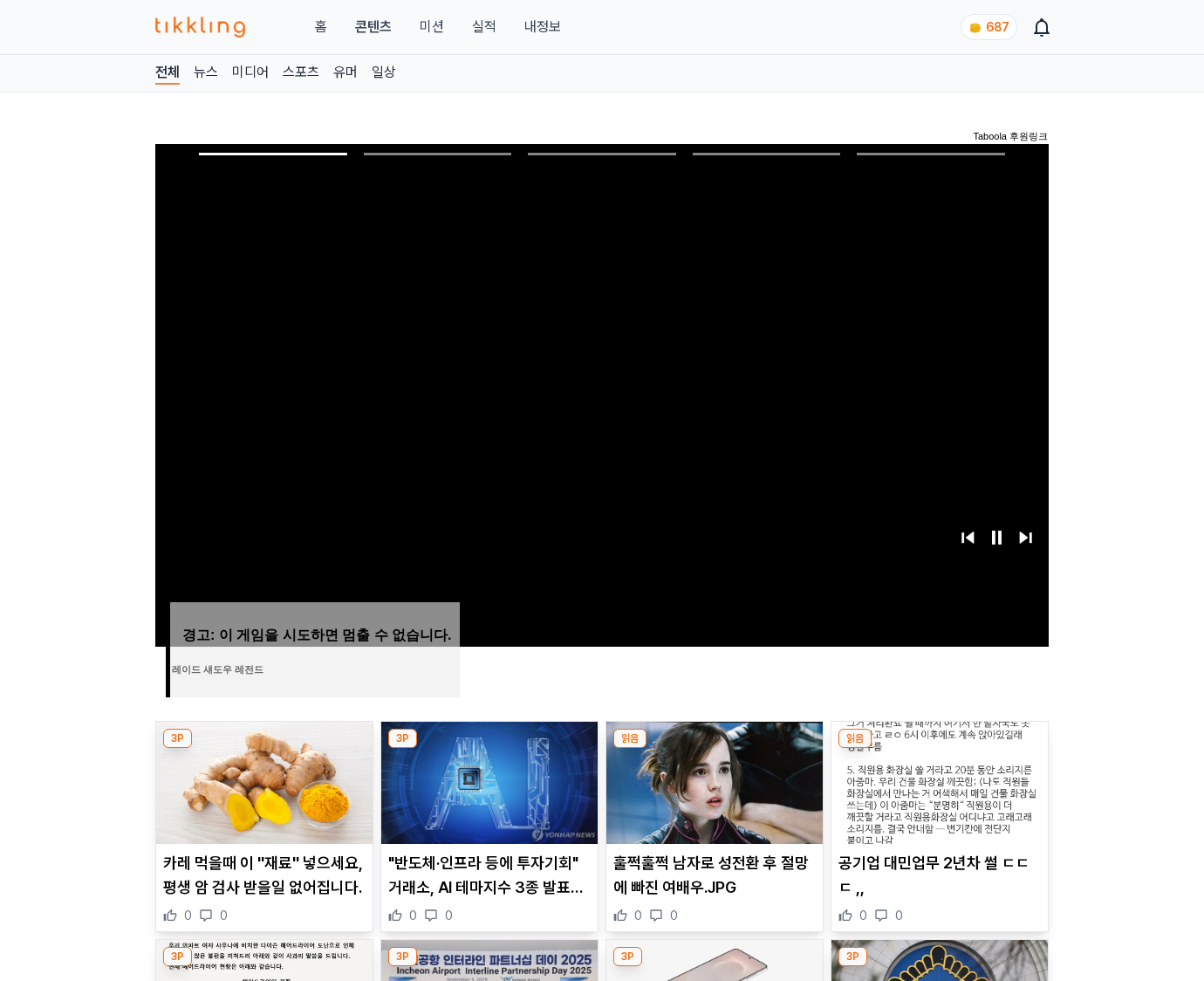
click at [939, 749] on img at bounding box center [939, 783] width 216 height 122
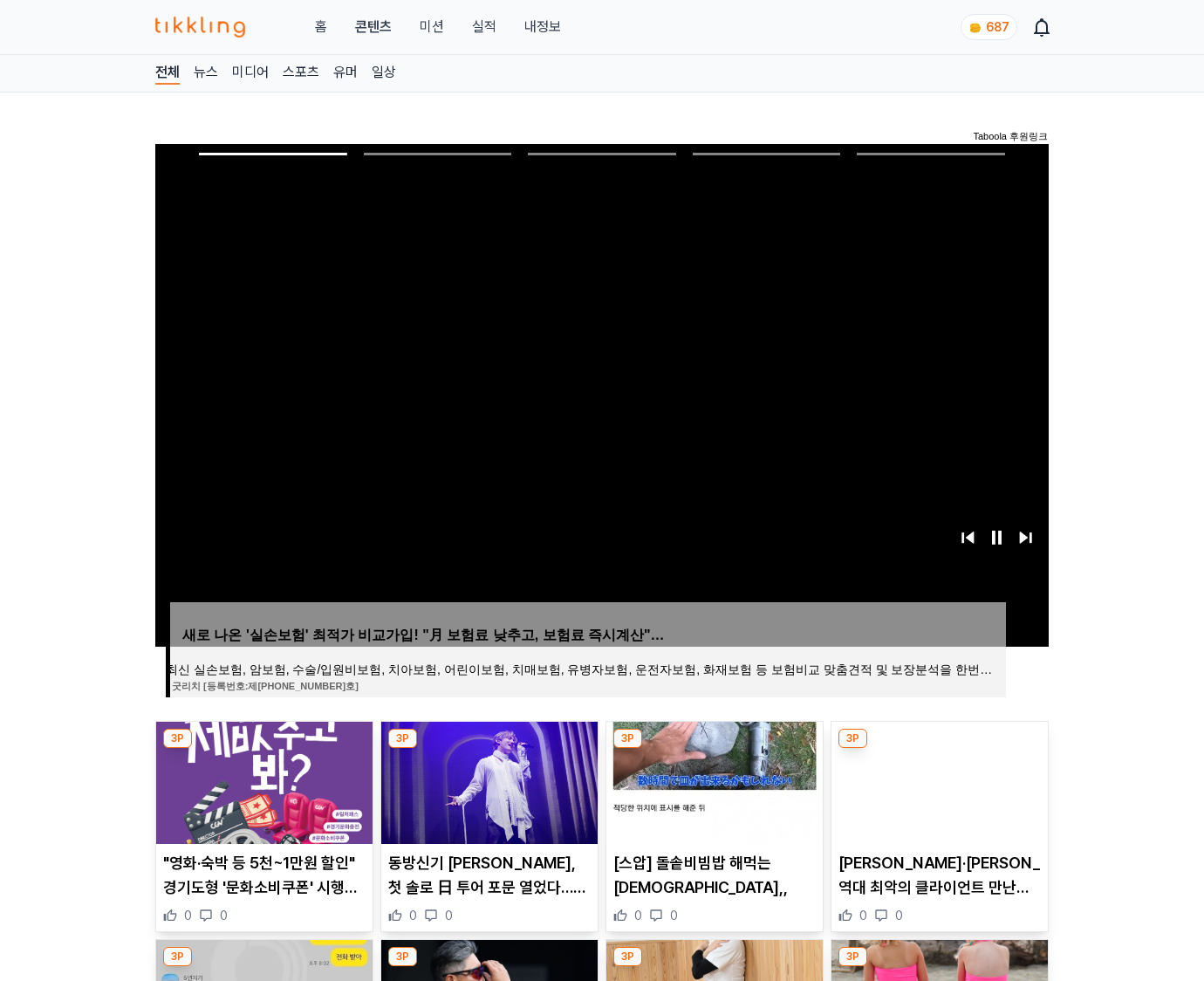
click at [939, 749] on img at bounding box center [939, 783] width 216 height 122
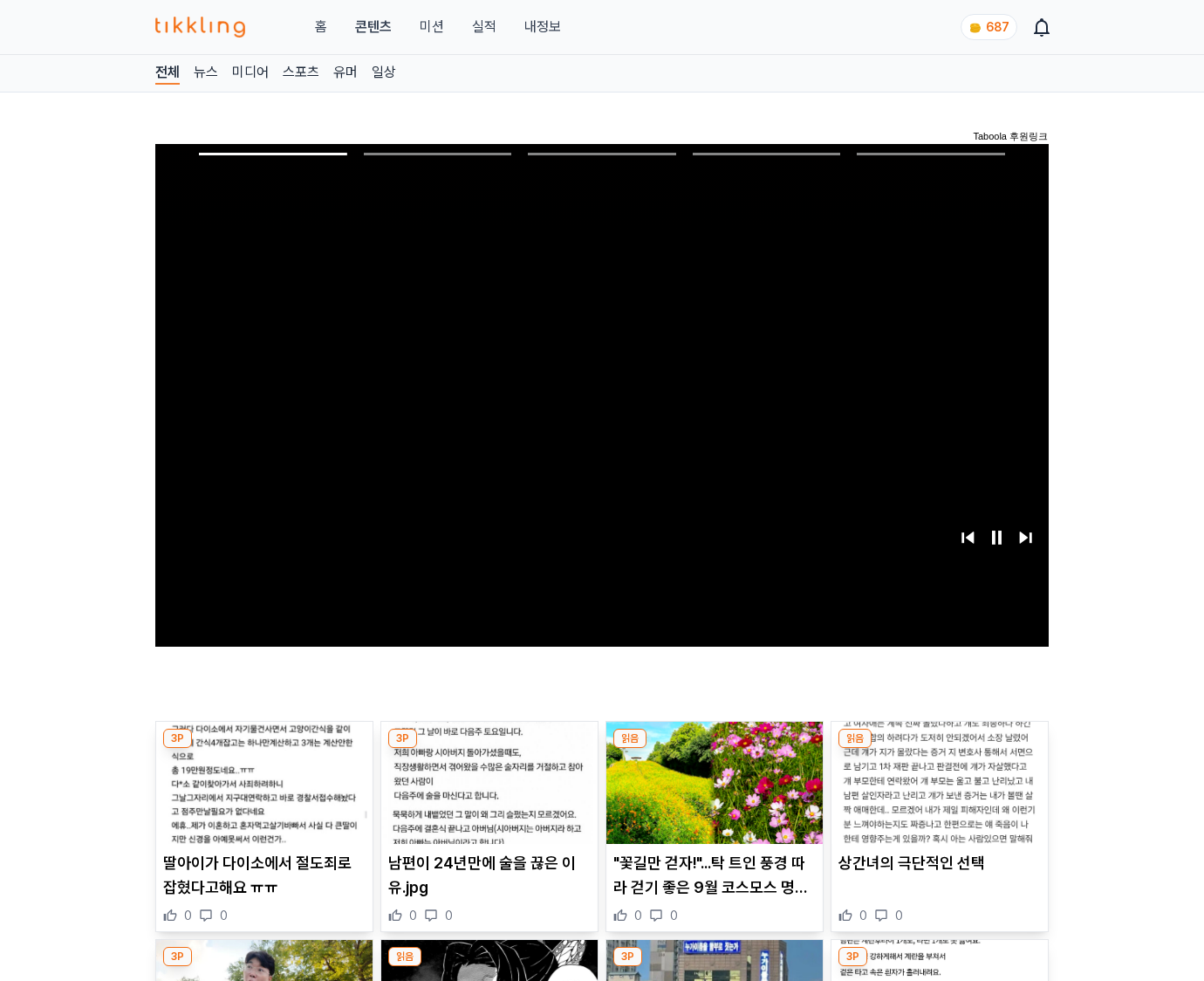
click at [939, 749] on img at bounding box center [939, 783] width 216 height 122
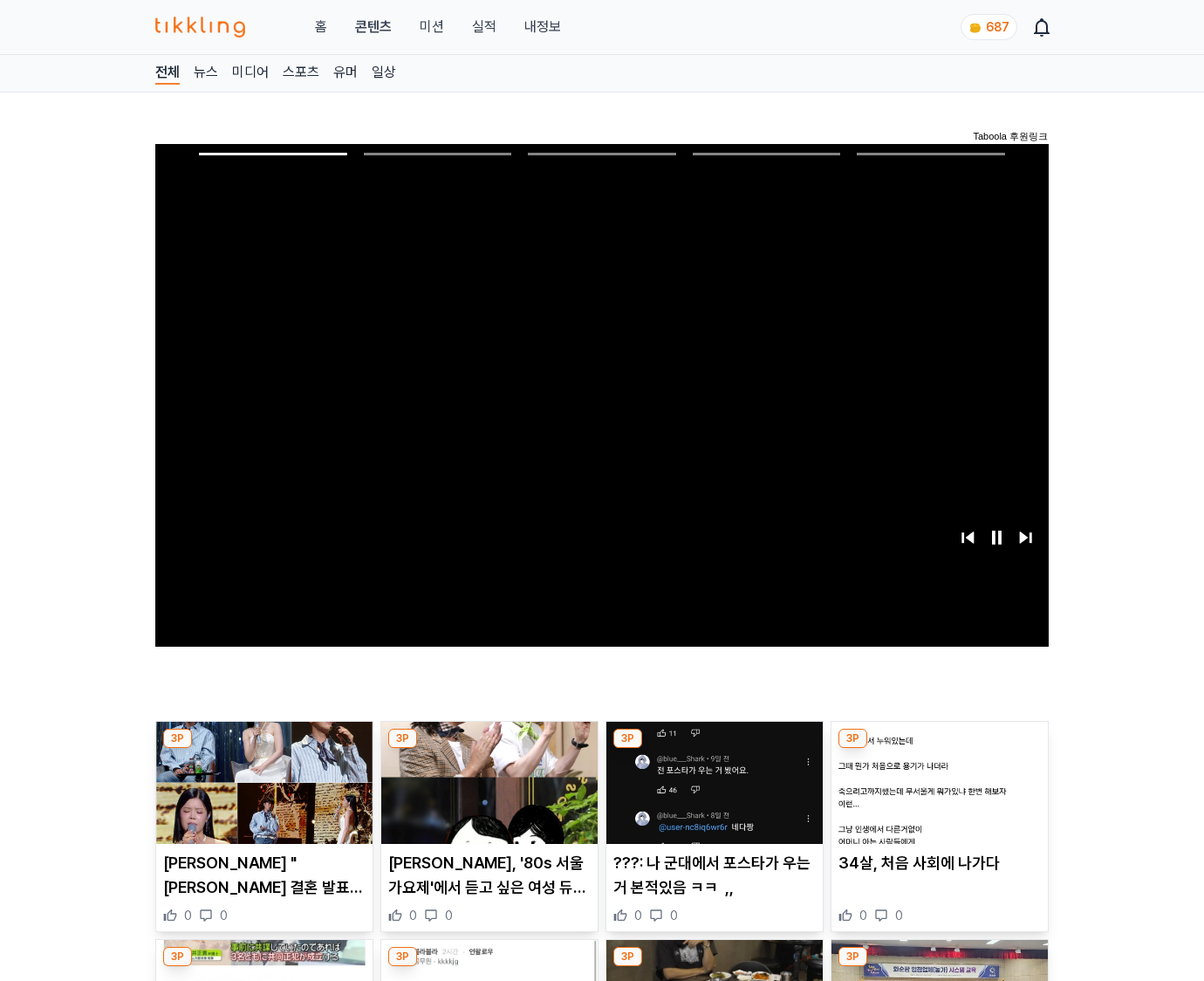
click at [939, 749] on img at bounding box center [939, 783] width 216 height 122
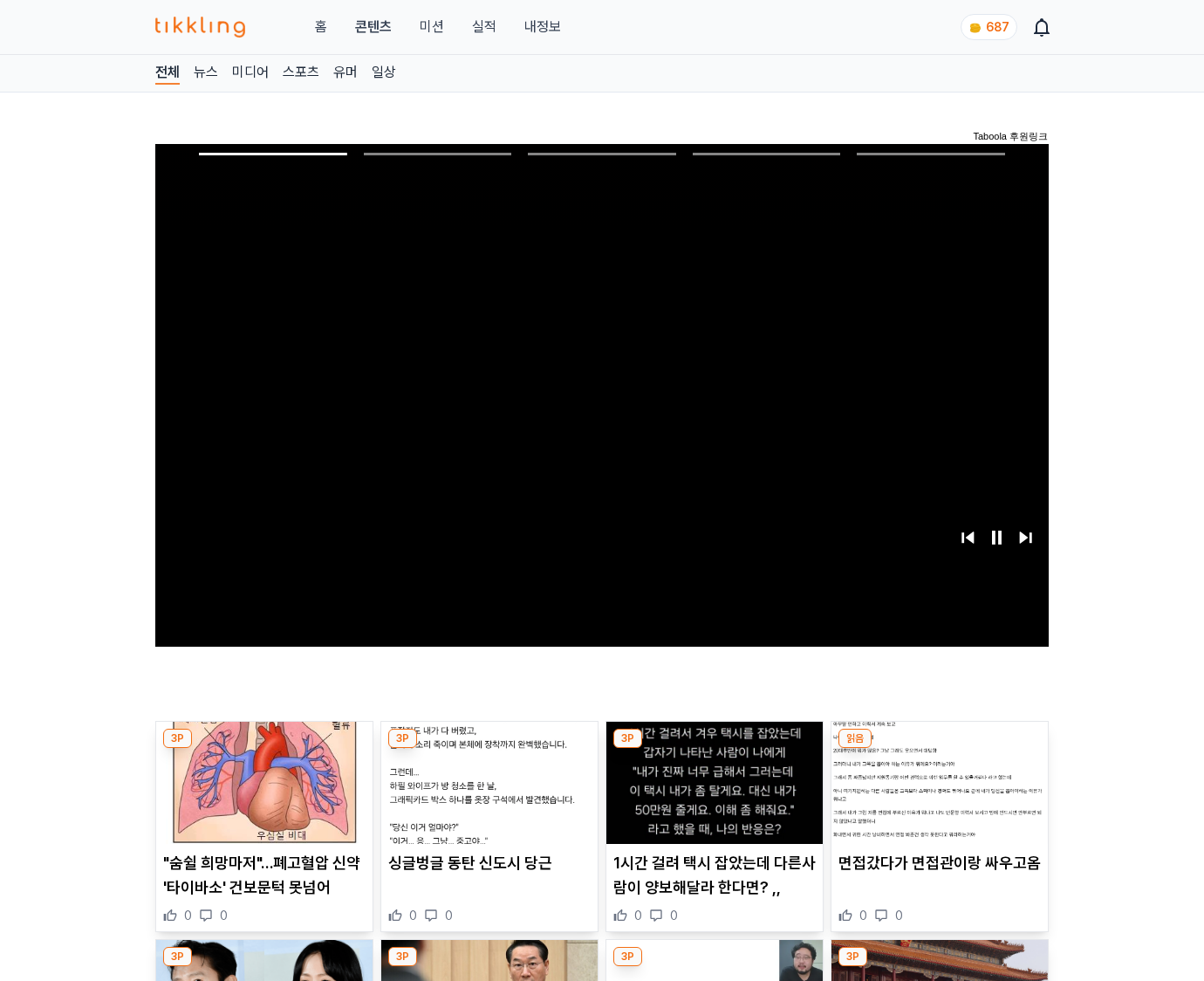
click at [939, 749] on img at bounding box center [939, 783] width 216 height 122
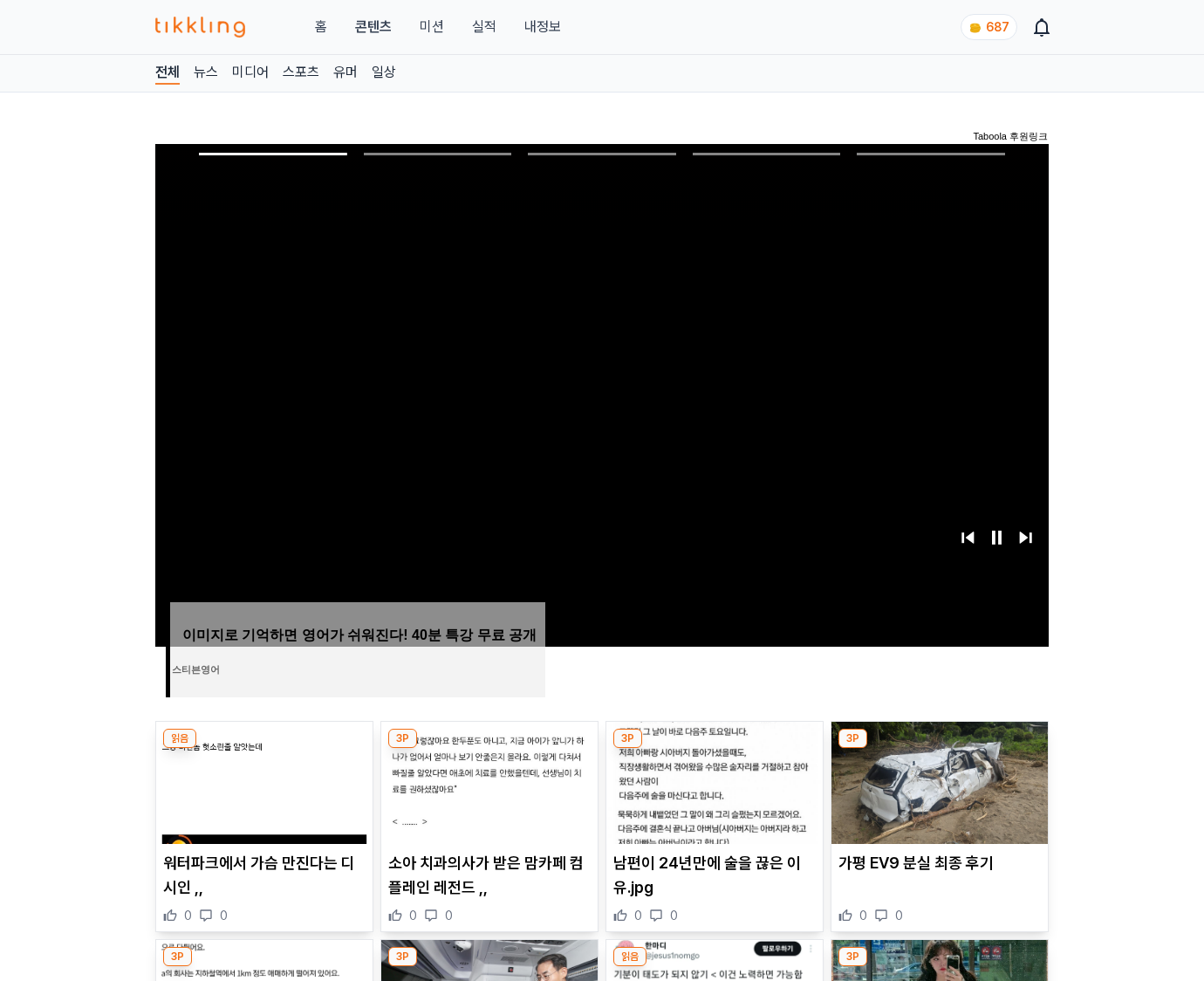
click at [939, 749] on img at bounding box center [939, 783] width 216 height 122
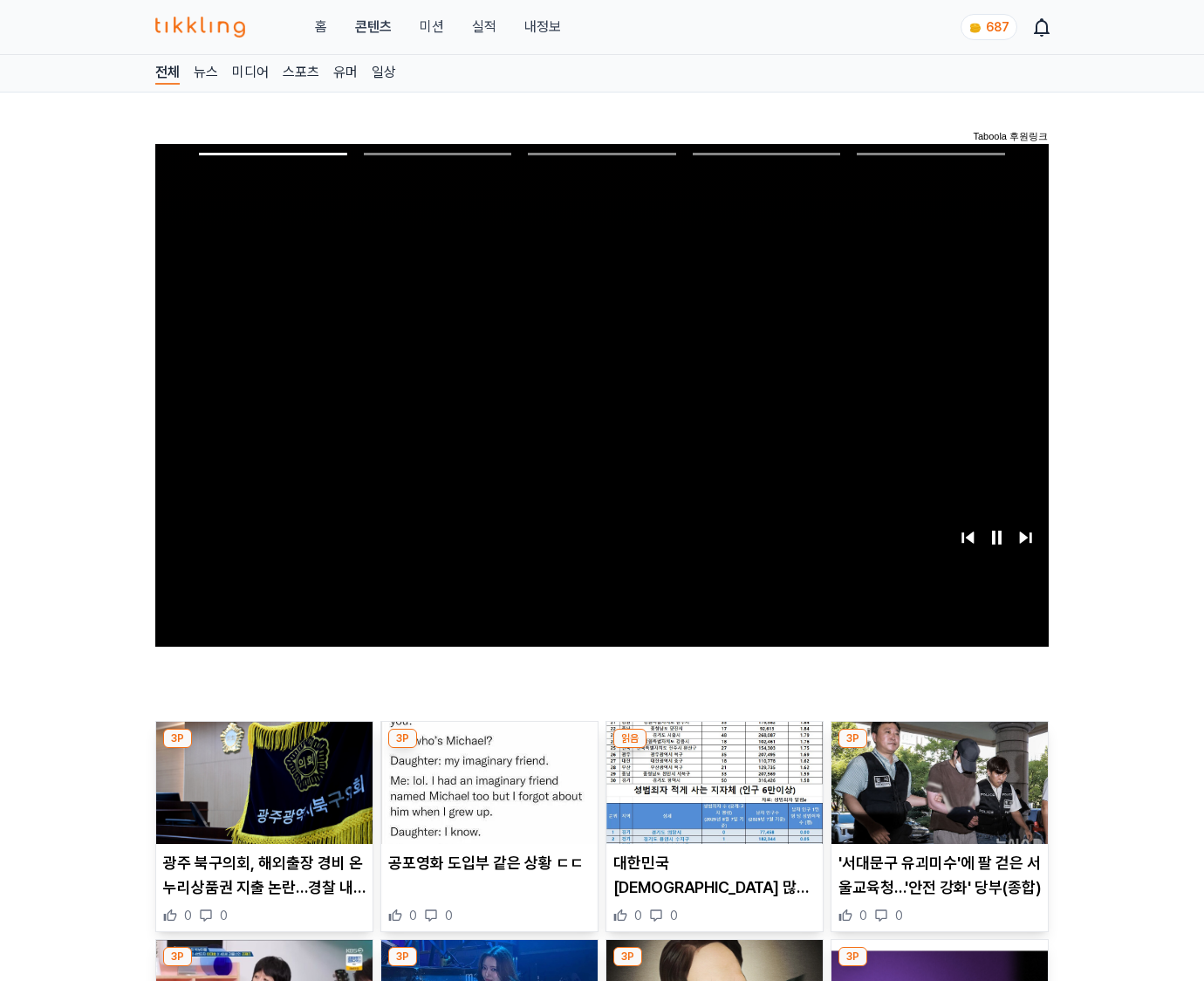
click at [939, 749] on img at bounding box center [939, 783] width 216 height 122
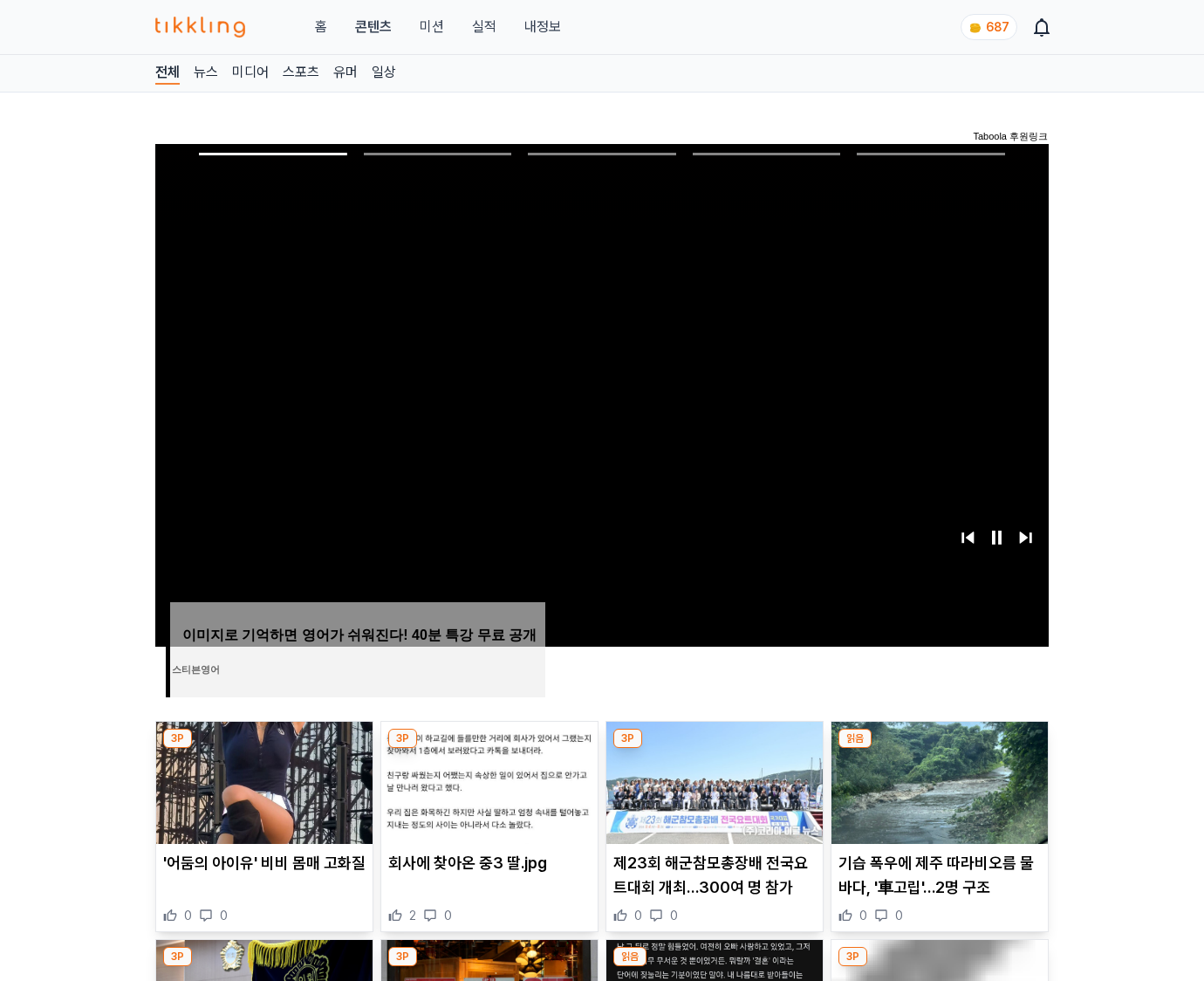
click at [939, 749] on img at bounding box center [939, 783] width 216 height 122
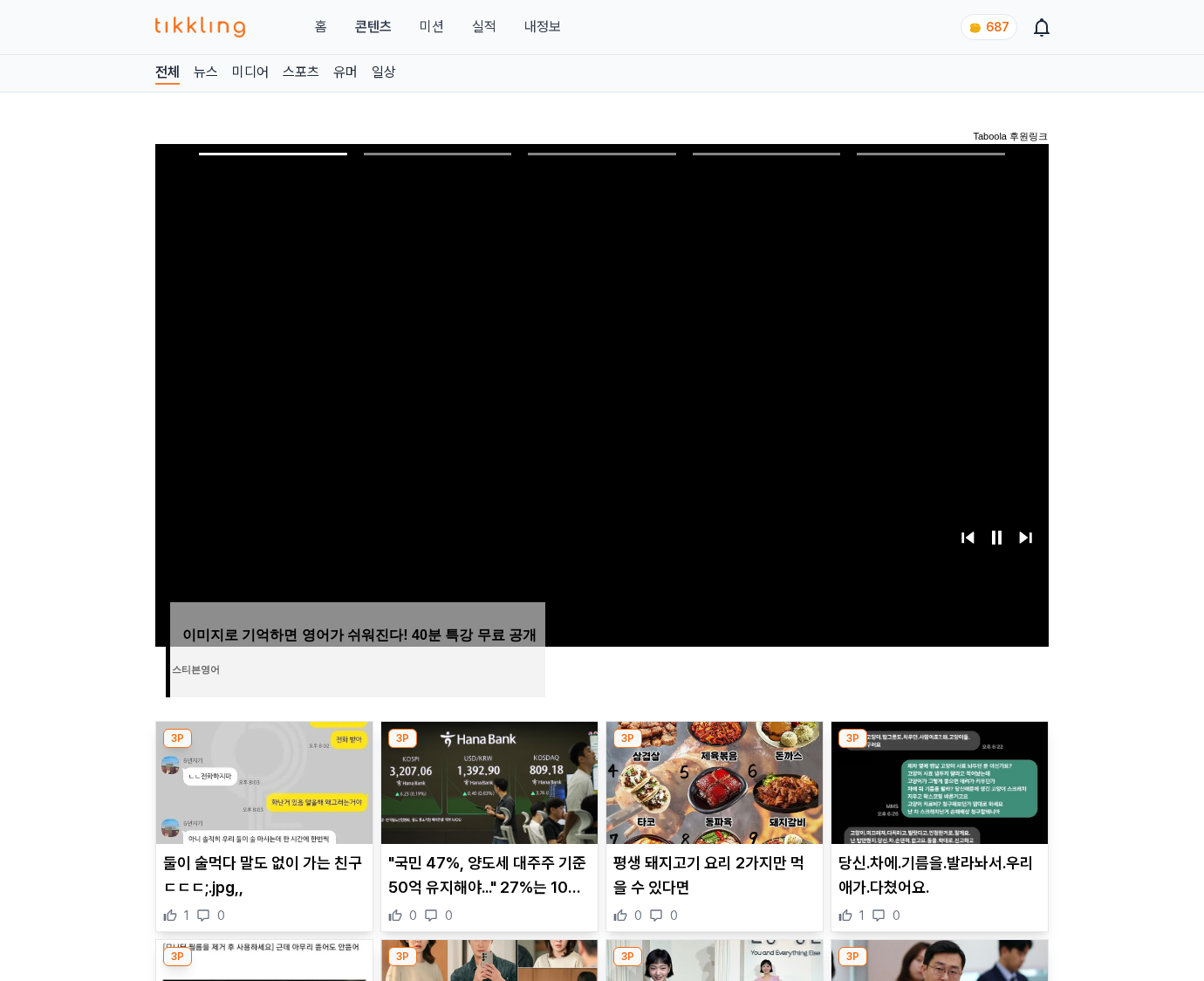
click at [939, 749] on img at bounding box center [939, 783] width 216 height 122
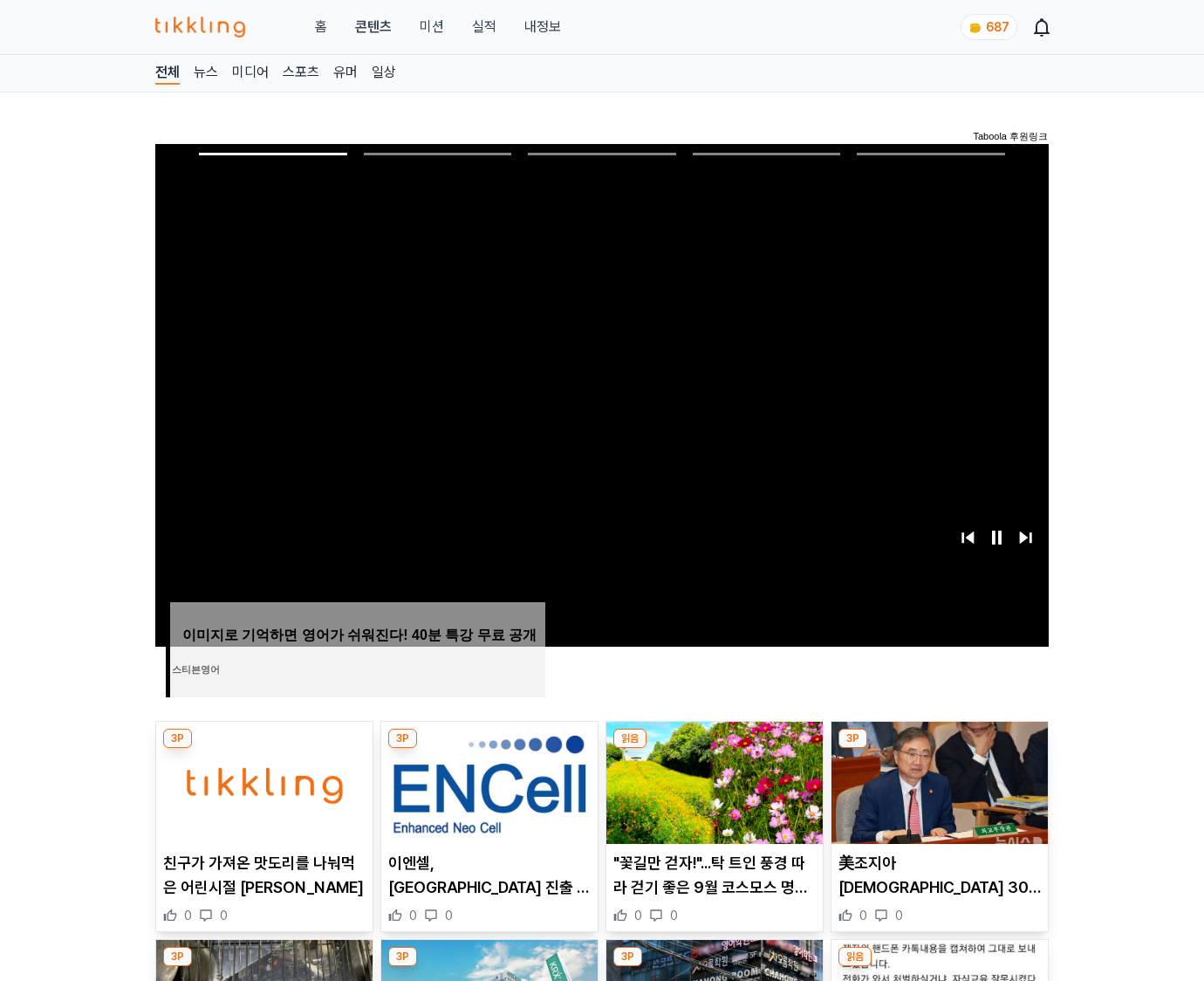
click at [939, 749] on img at bounding box center [939, 783] width 216 height 122
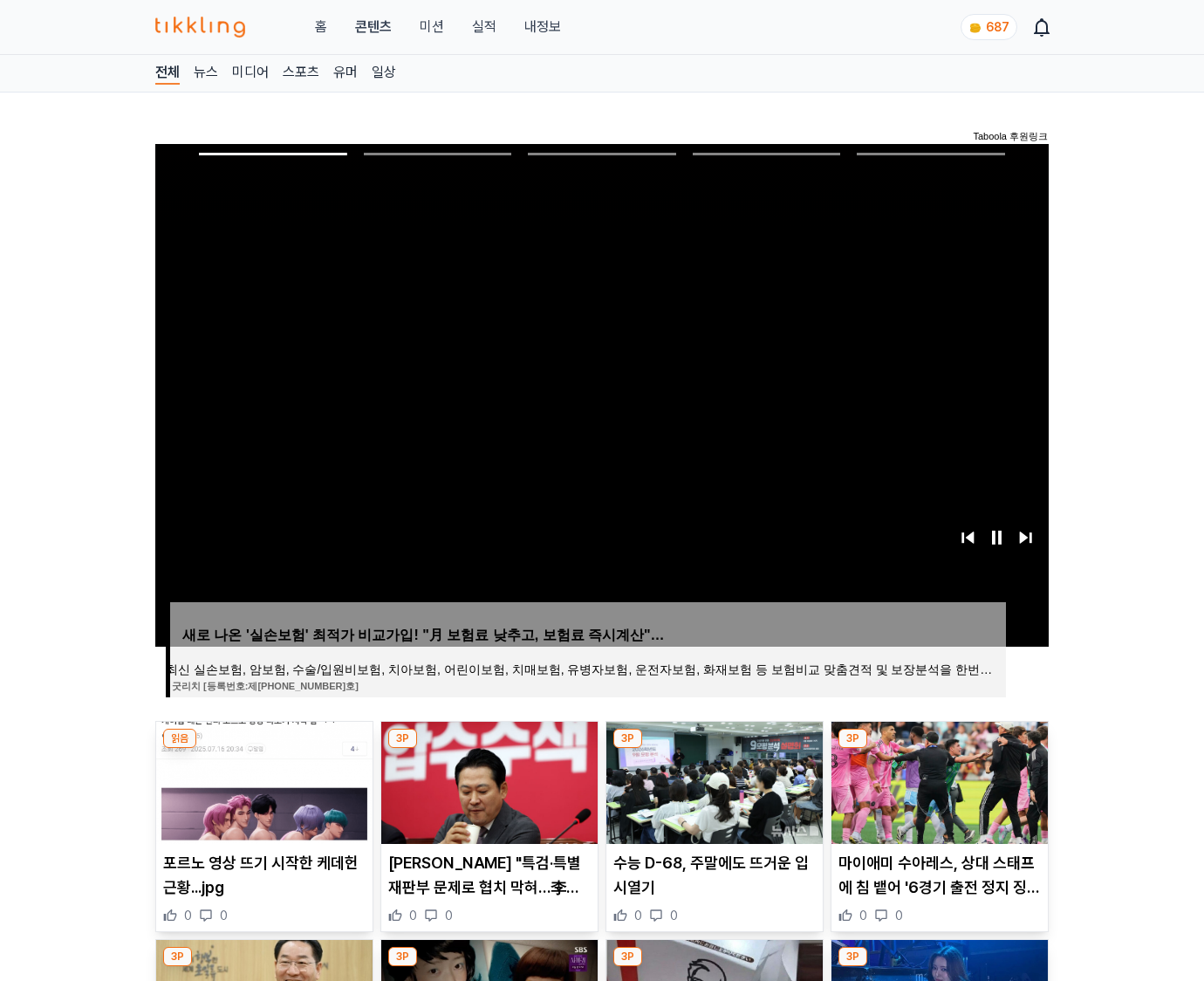
click at [939, 749] on img at bounding box center [939, 783] width 216 height 122
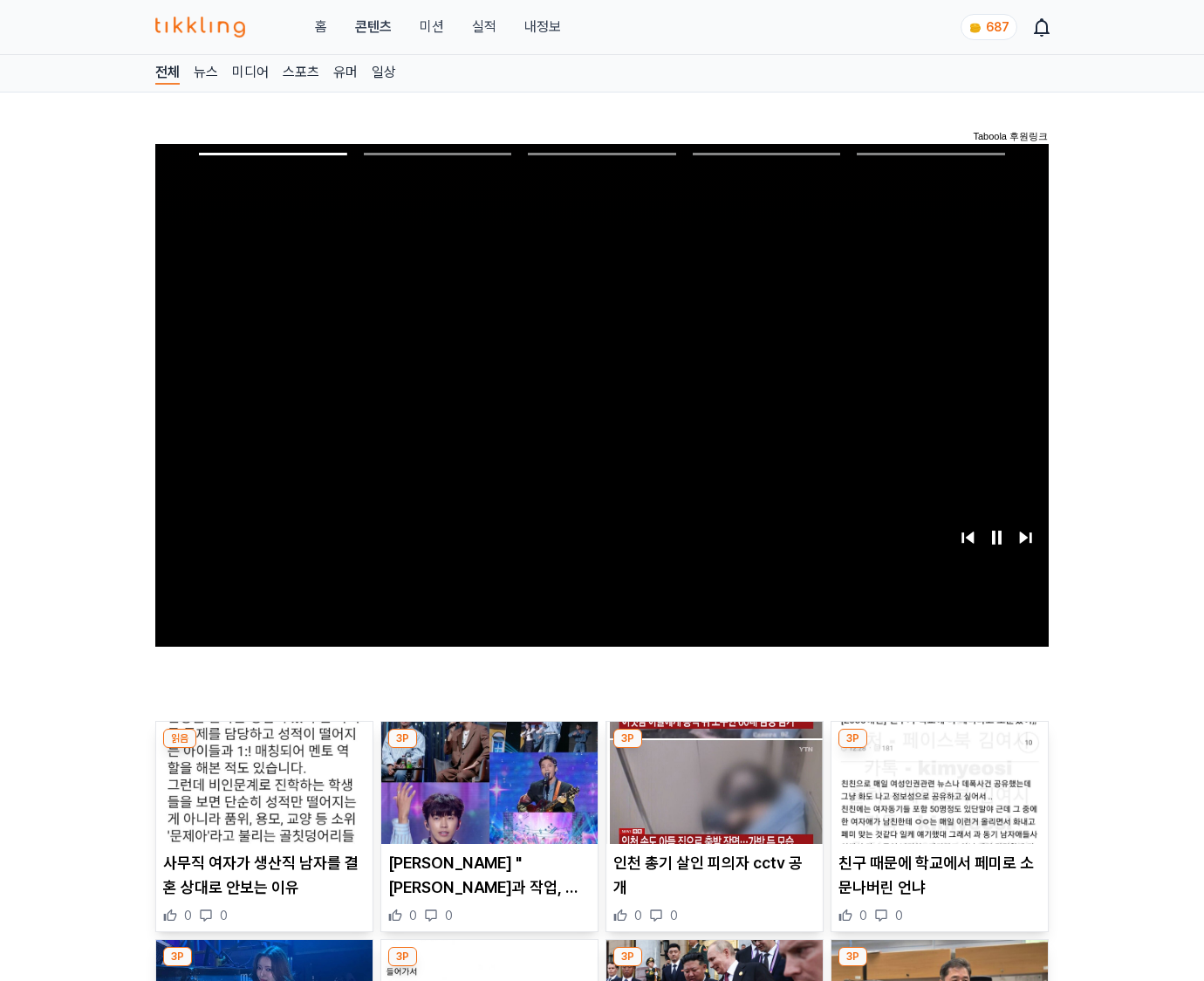
click at [939, 749] on img at bounding box center [939, 783] width 216 height 122
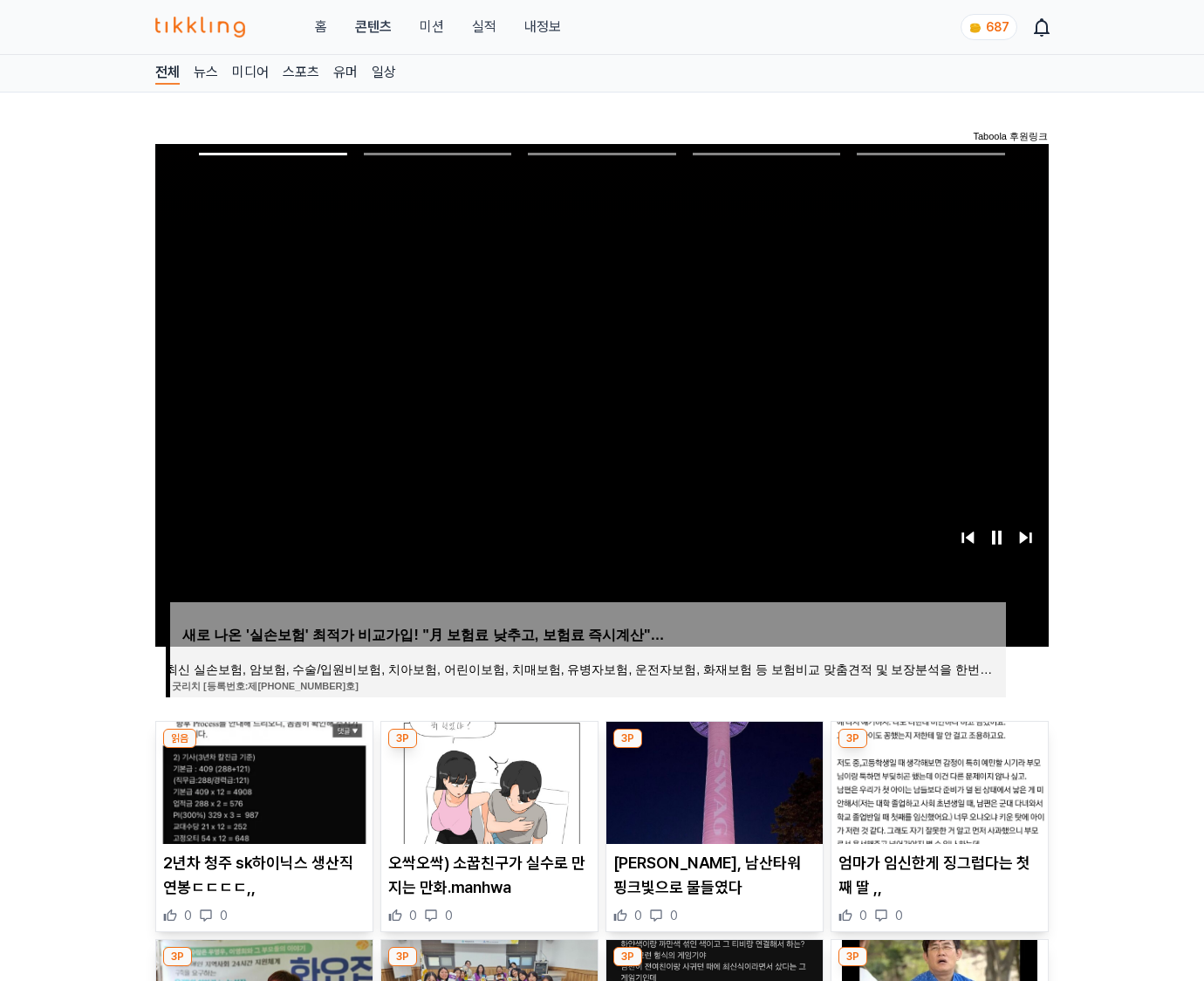
click at [939, 749] on img at bounding box center [939, 783] width 216 height 122
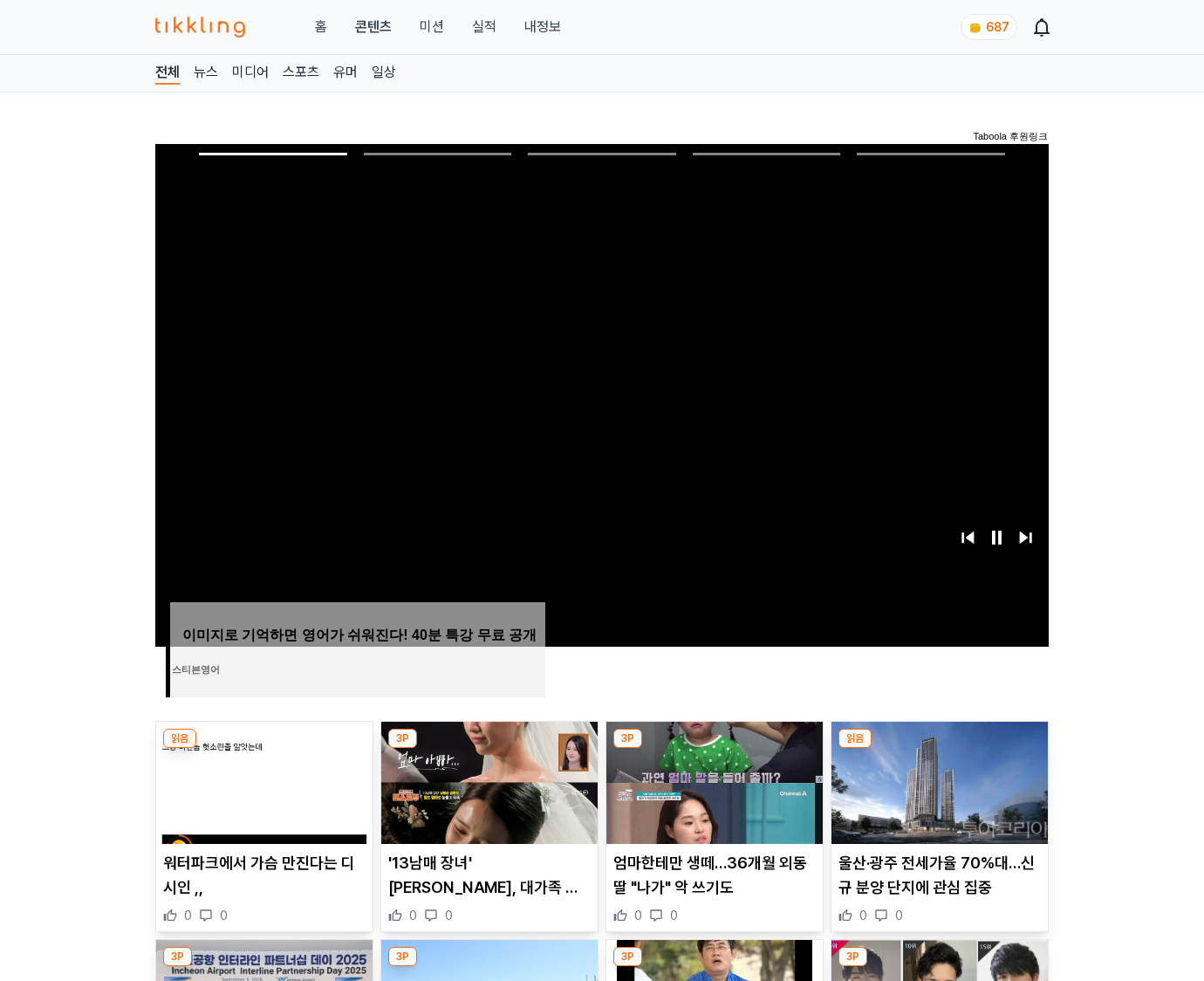
click at [939, 749] on img at bounding box center [939, 783] width 216 height 122
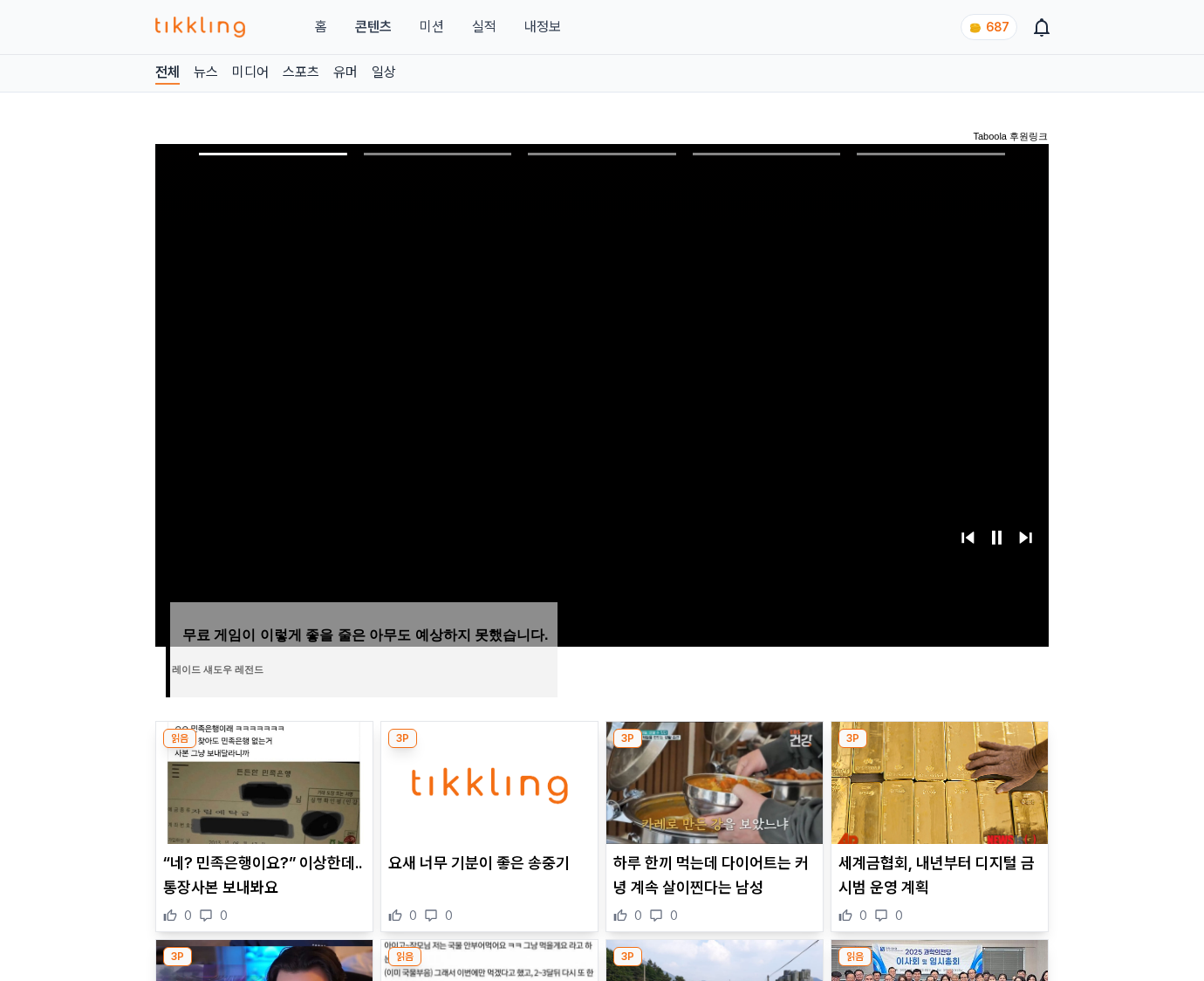
click at [939, 749] on img at bounding box center [939, 783] width 216 height 122
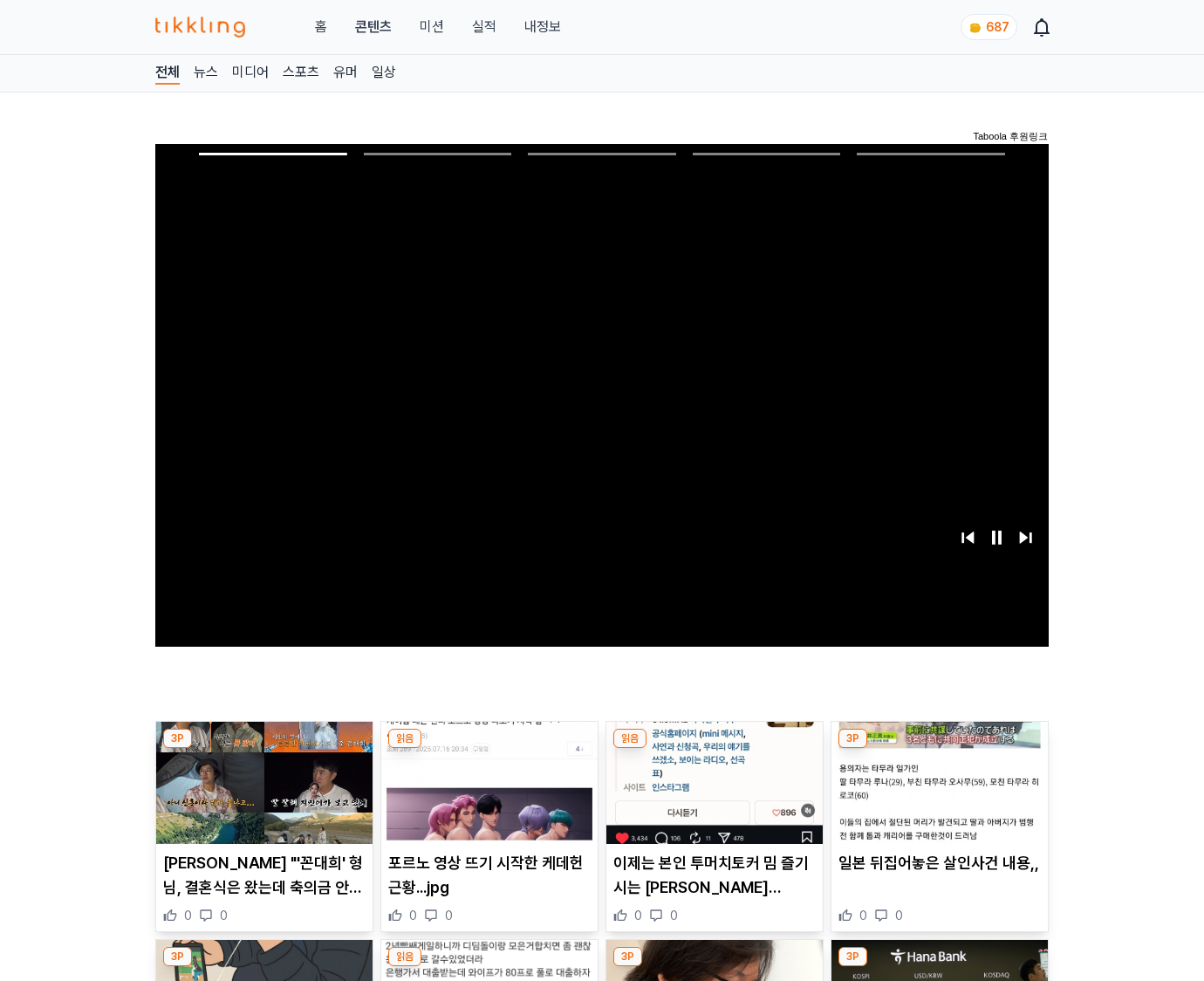
click at [939, 749] on img at bounding box center [939, 783] width 216 height 122
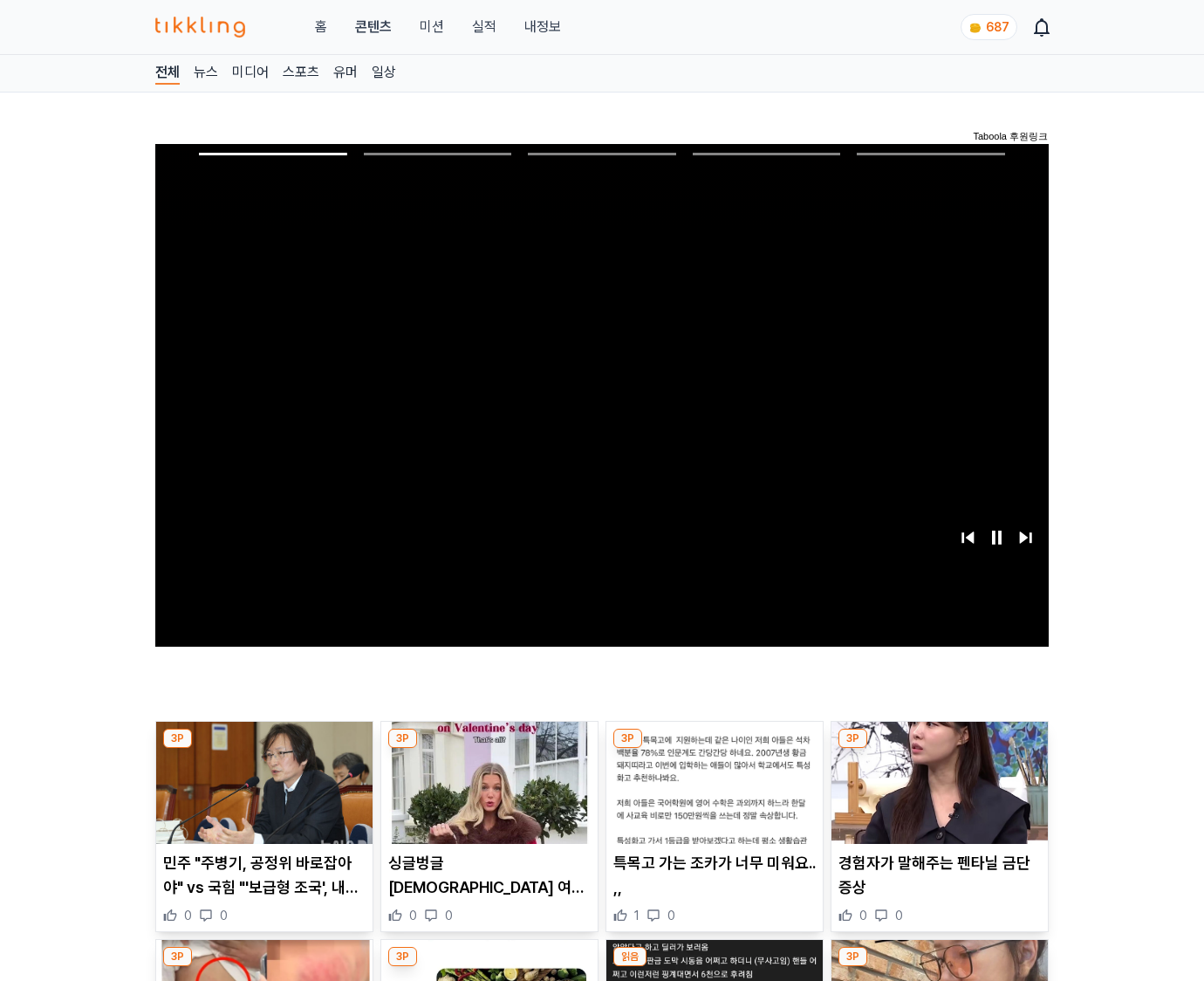
click at [939, 749] on img at bounding box center [939, 783] width 216 height 122
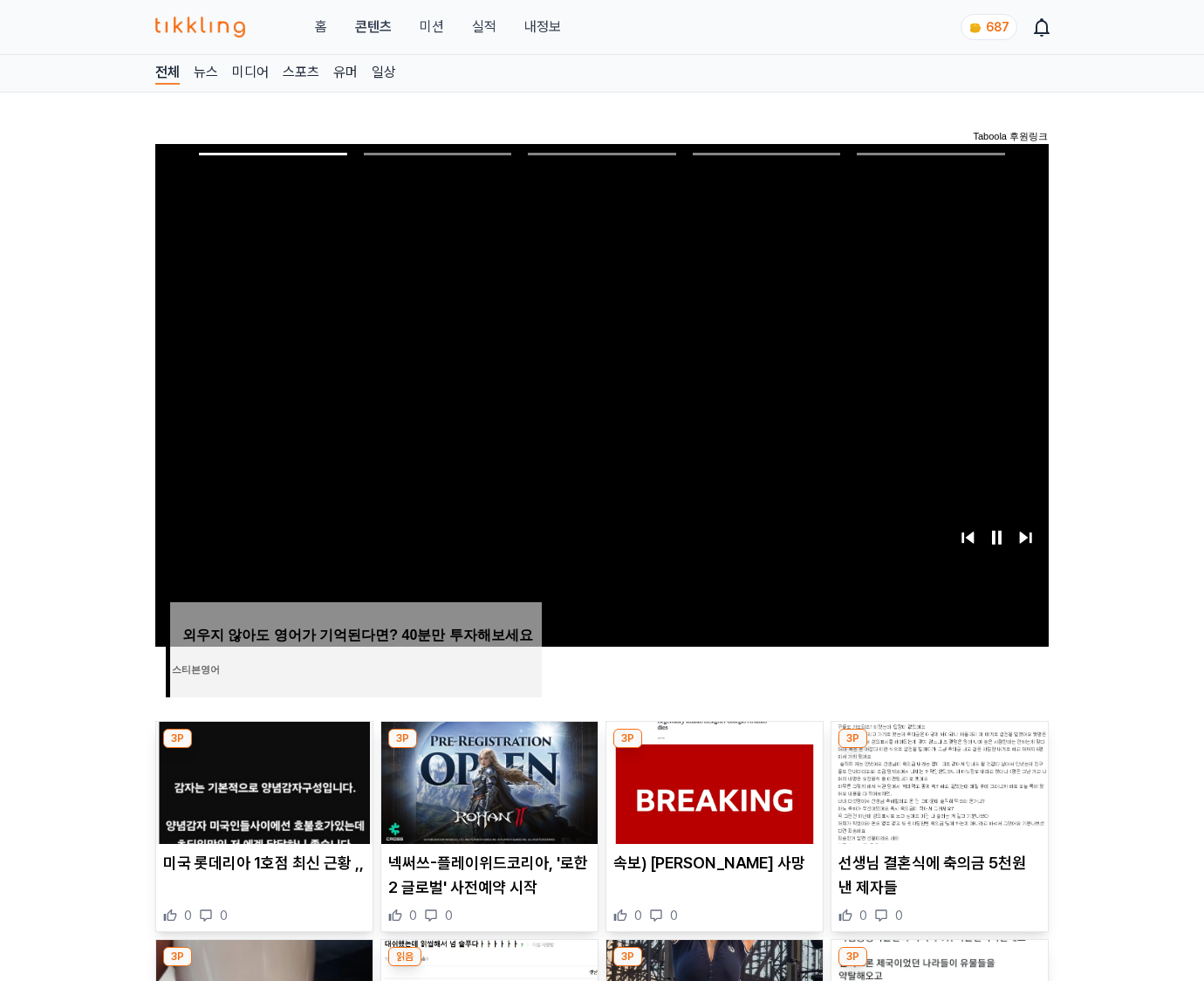
click at [939, 749] on img at bounding box center [939, 783] width 216 height 122
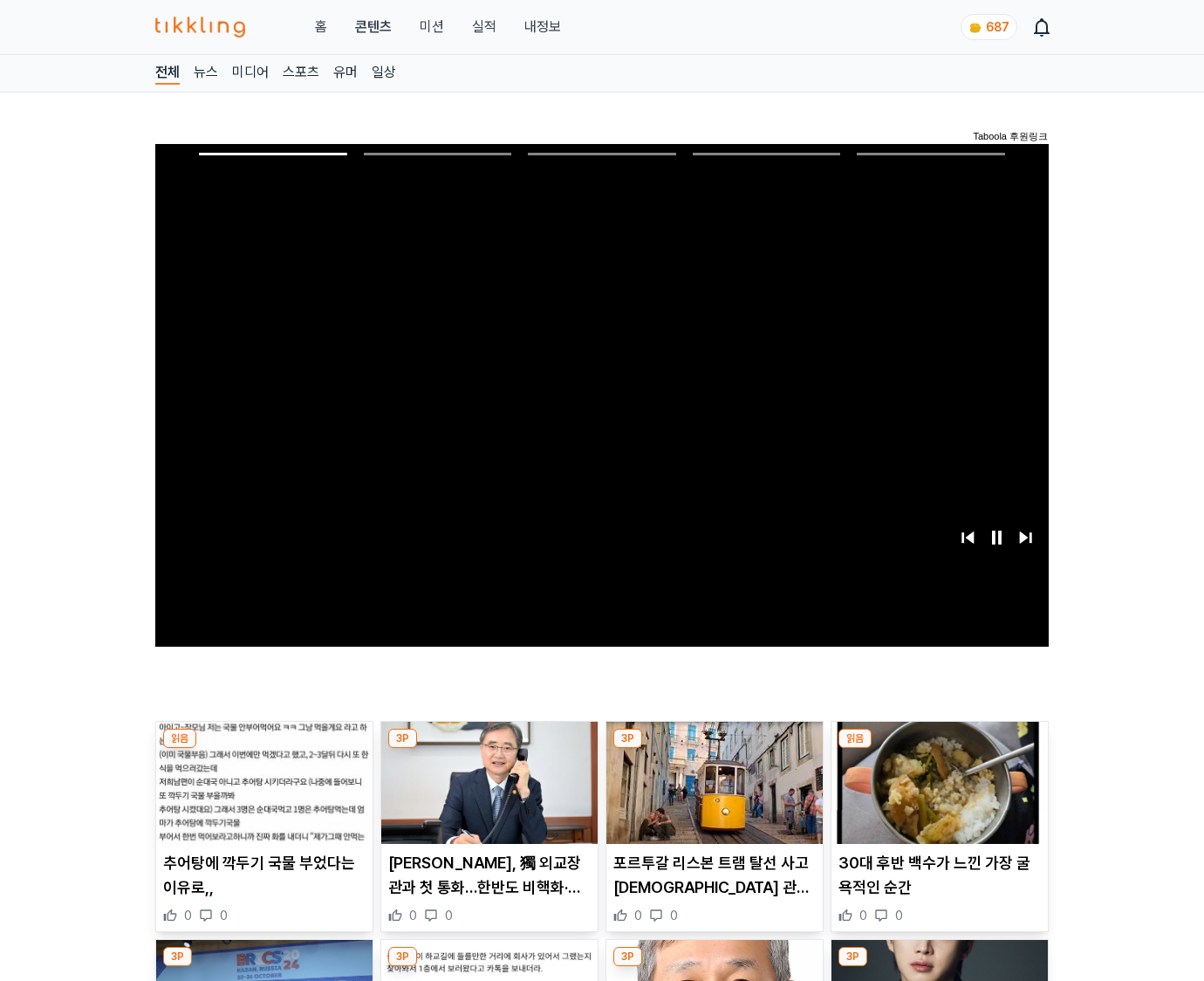
click at [939, 749] on img at bounding box center [939, 783] width 216 height 122
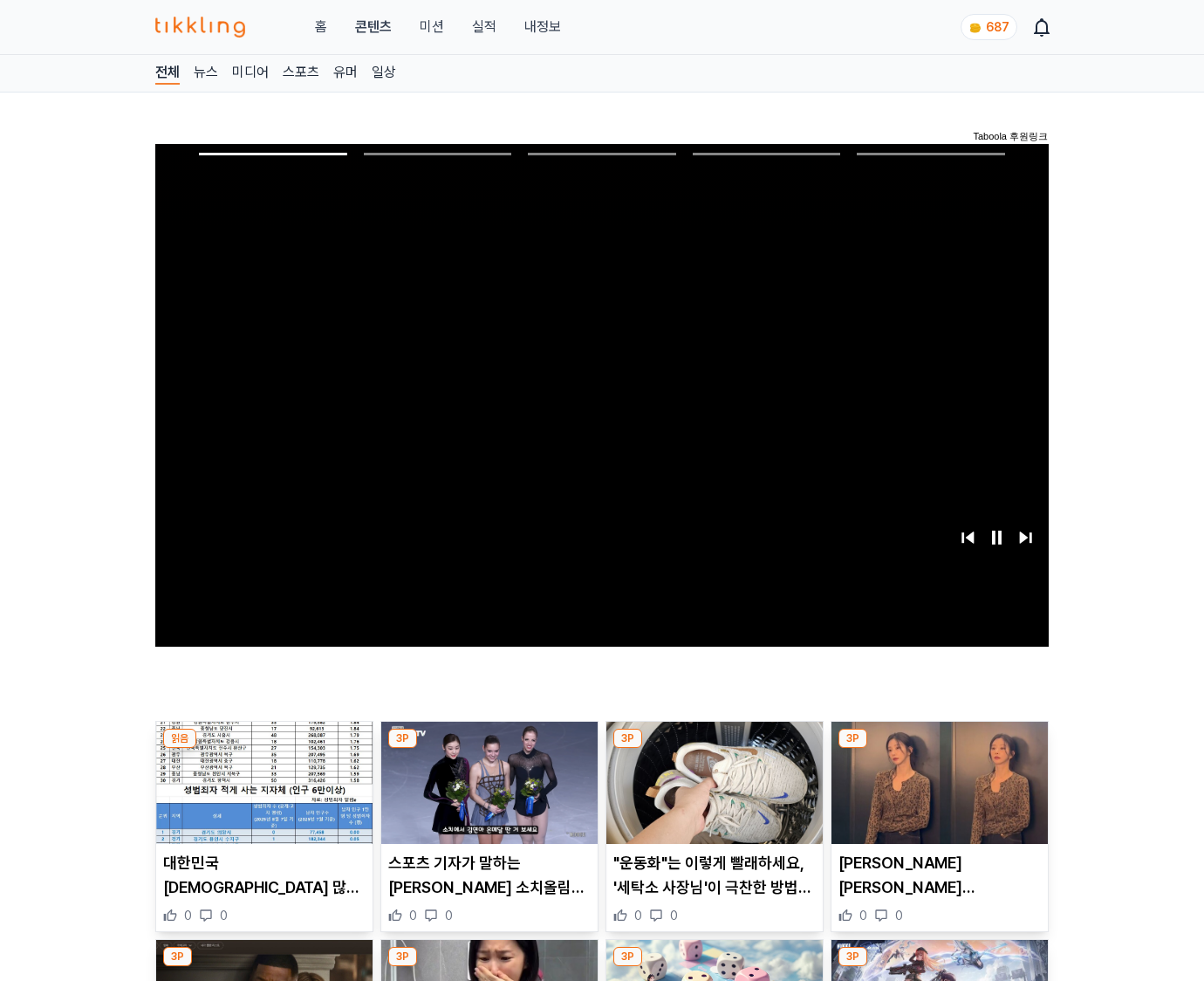
click at [939, 749] on img at bounding box center [939, 783] width 216 height 122
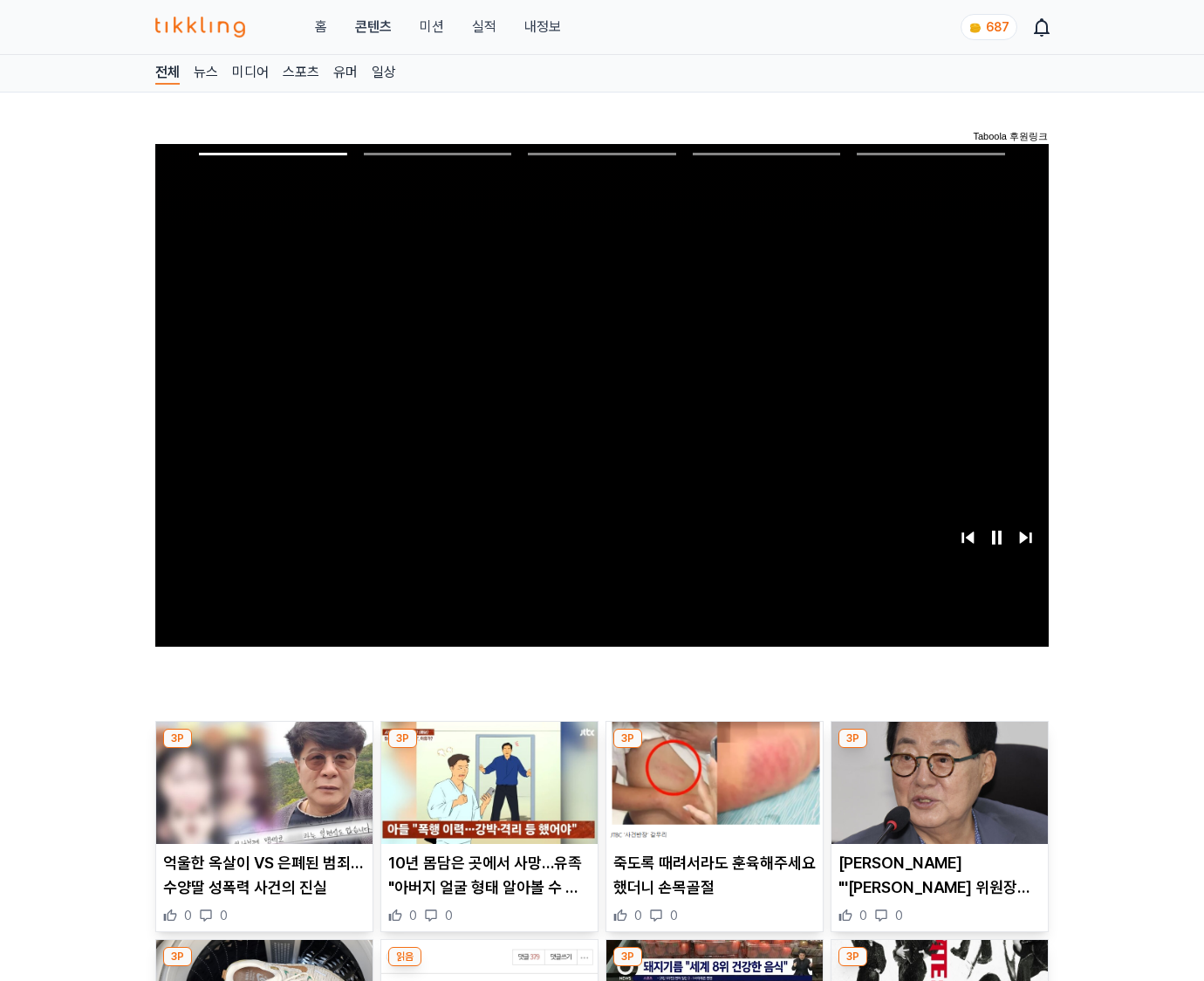
click at [939, 749] on img at bounding box center [939, 783] width 216 height 122
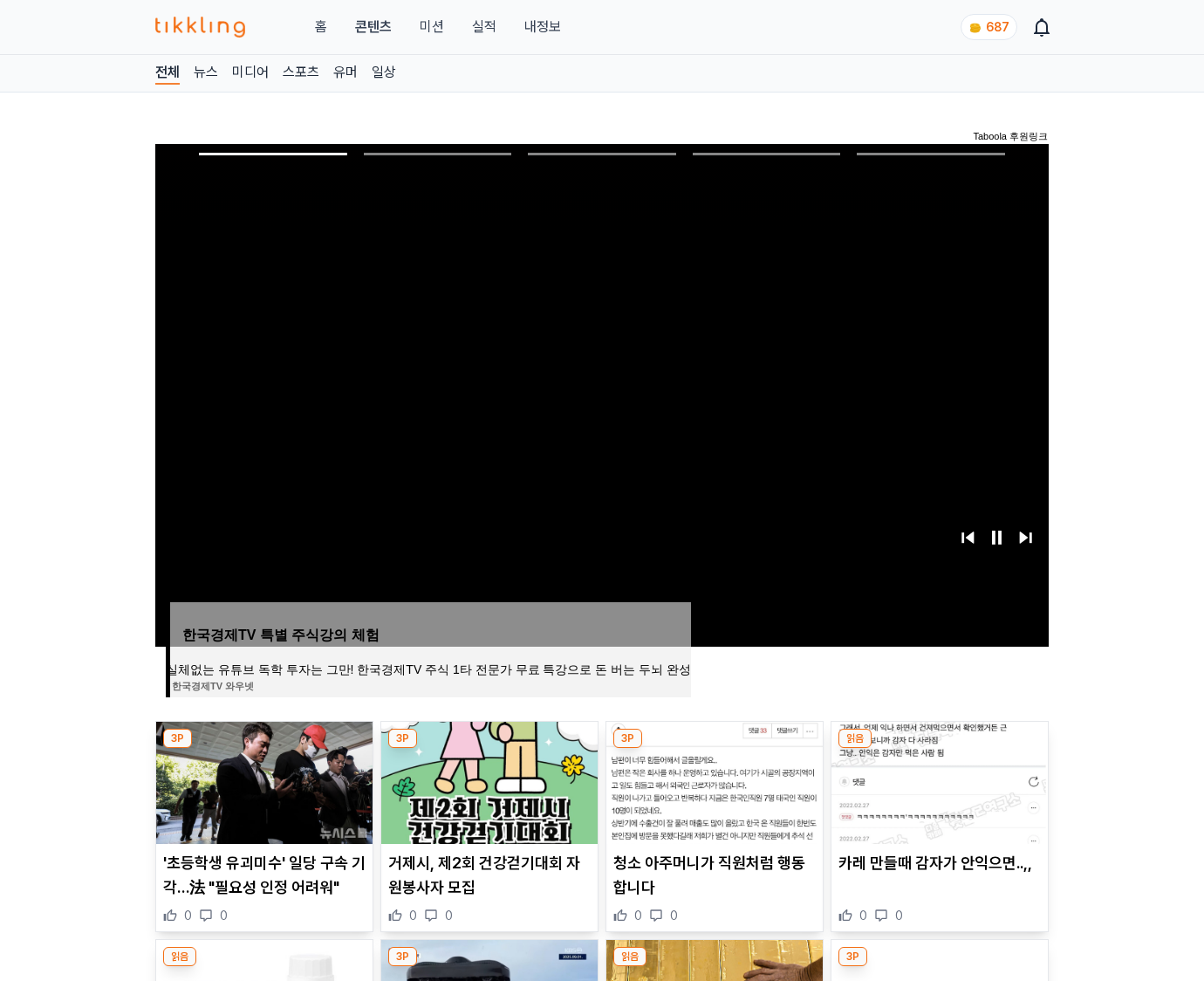
click at [939, 749] on img at bounding box center [939, 783] width 216 height 122
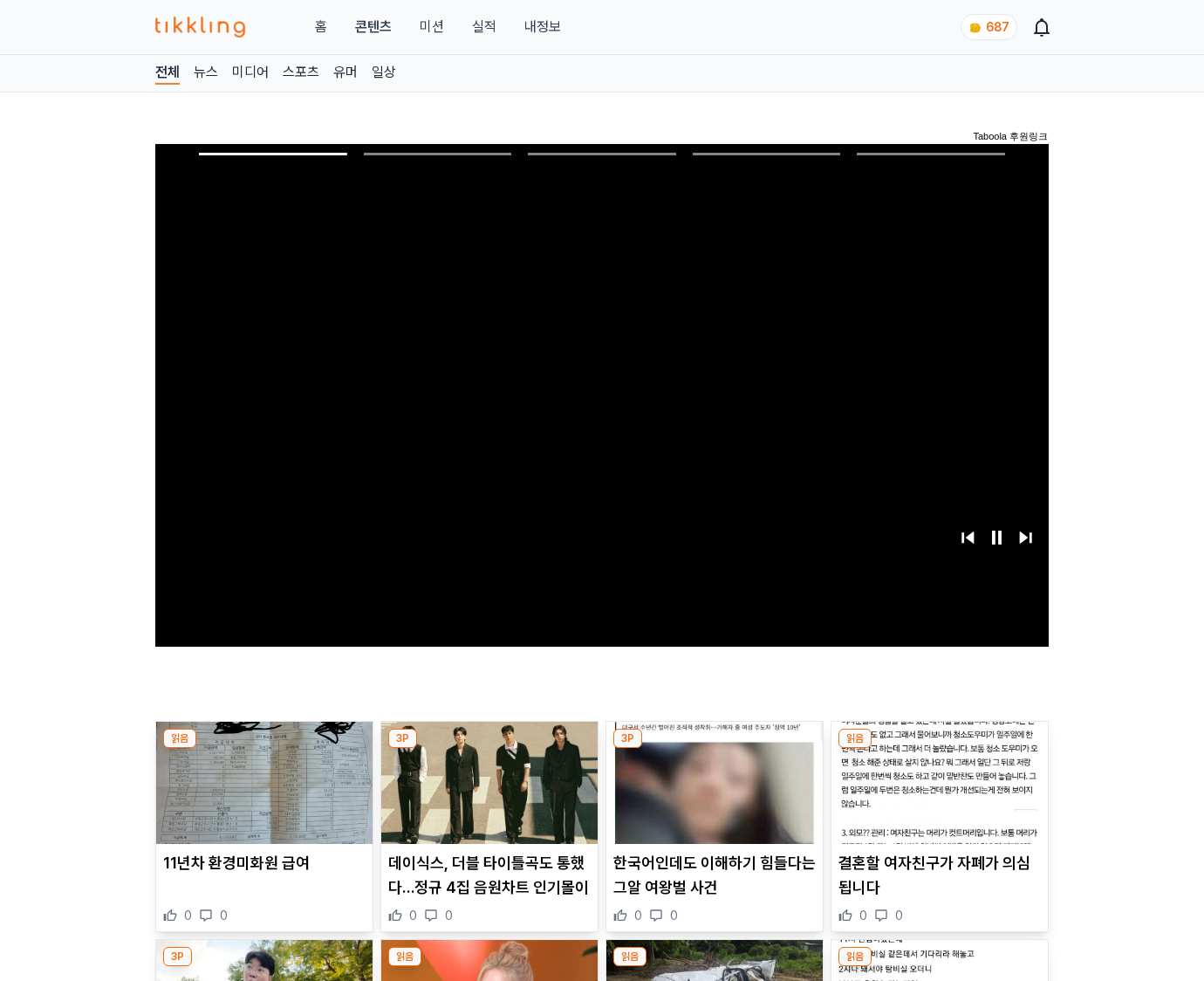
click at [939, 749] on img at bounding box center [939, 783] width 216 height 122
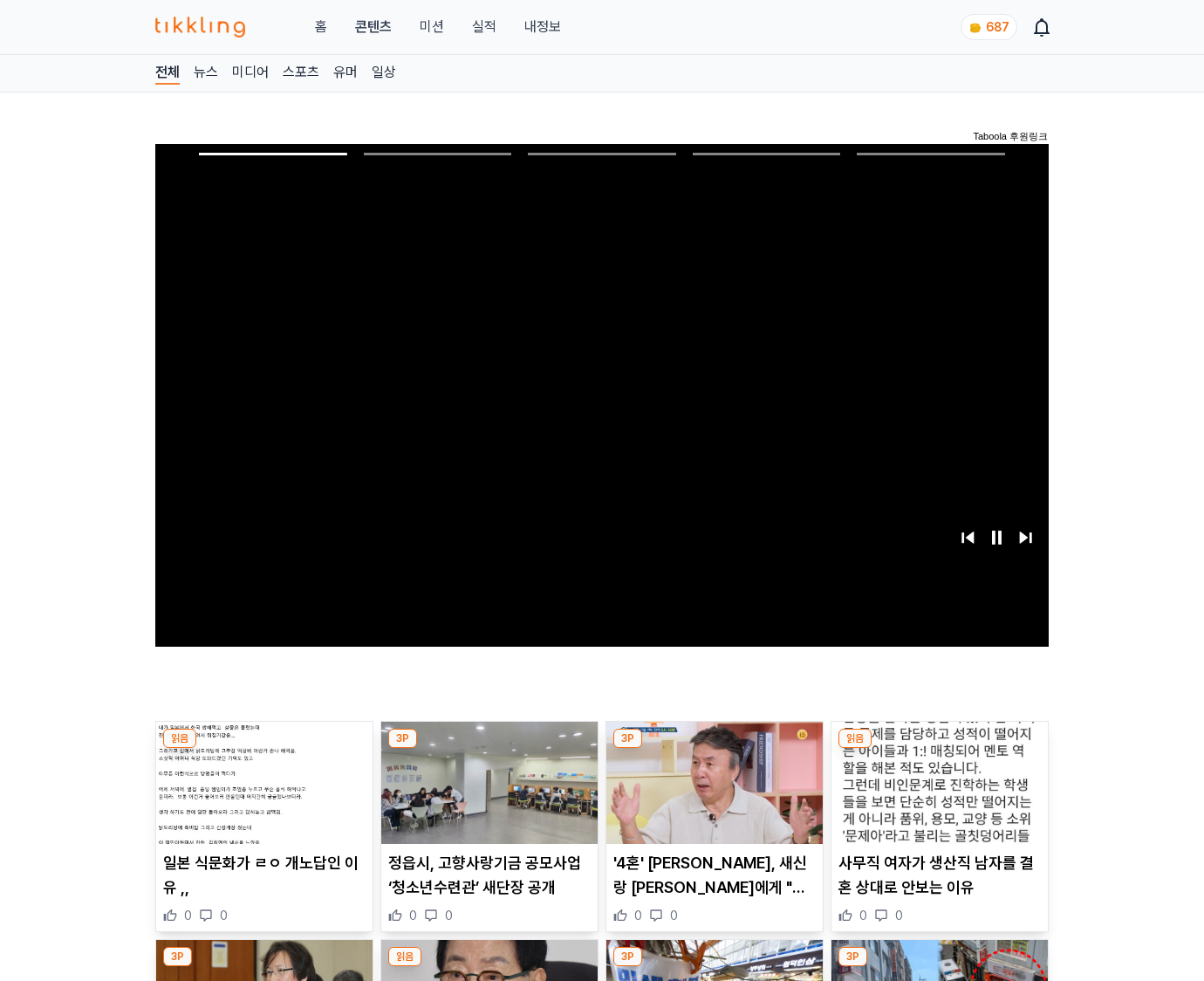
click at [939, 749] on img at bounding box center [939, 783] width 216 height 122
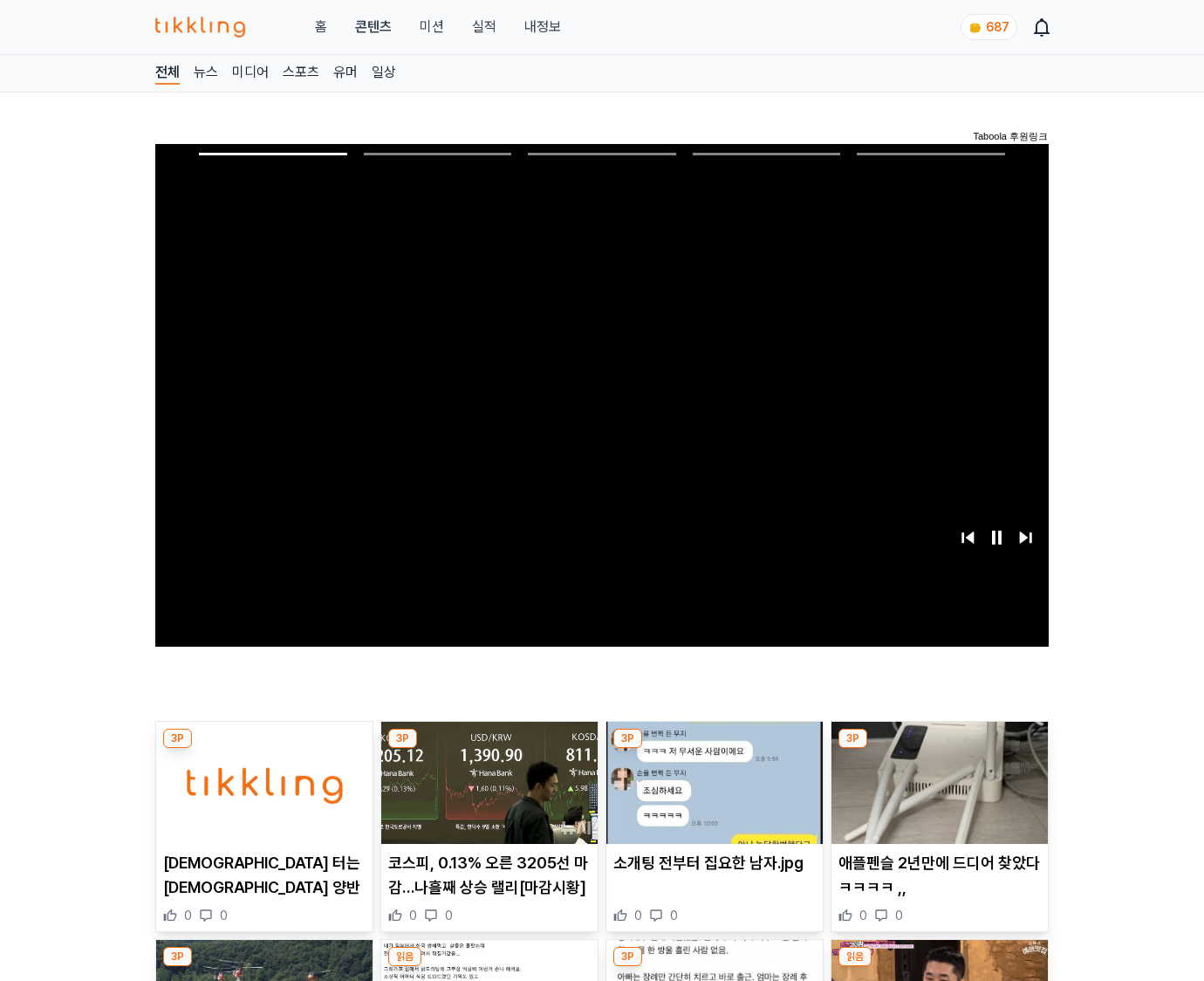
click at [939, 749] on img at bounding box center [939, 783] width 216 height 122
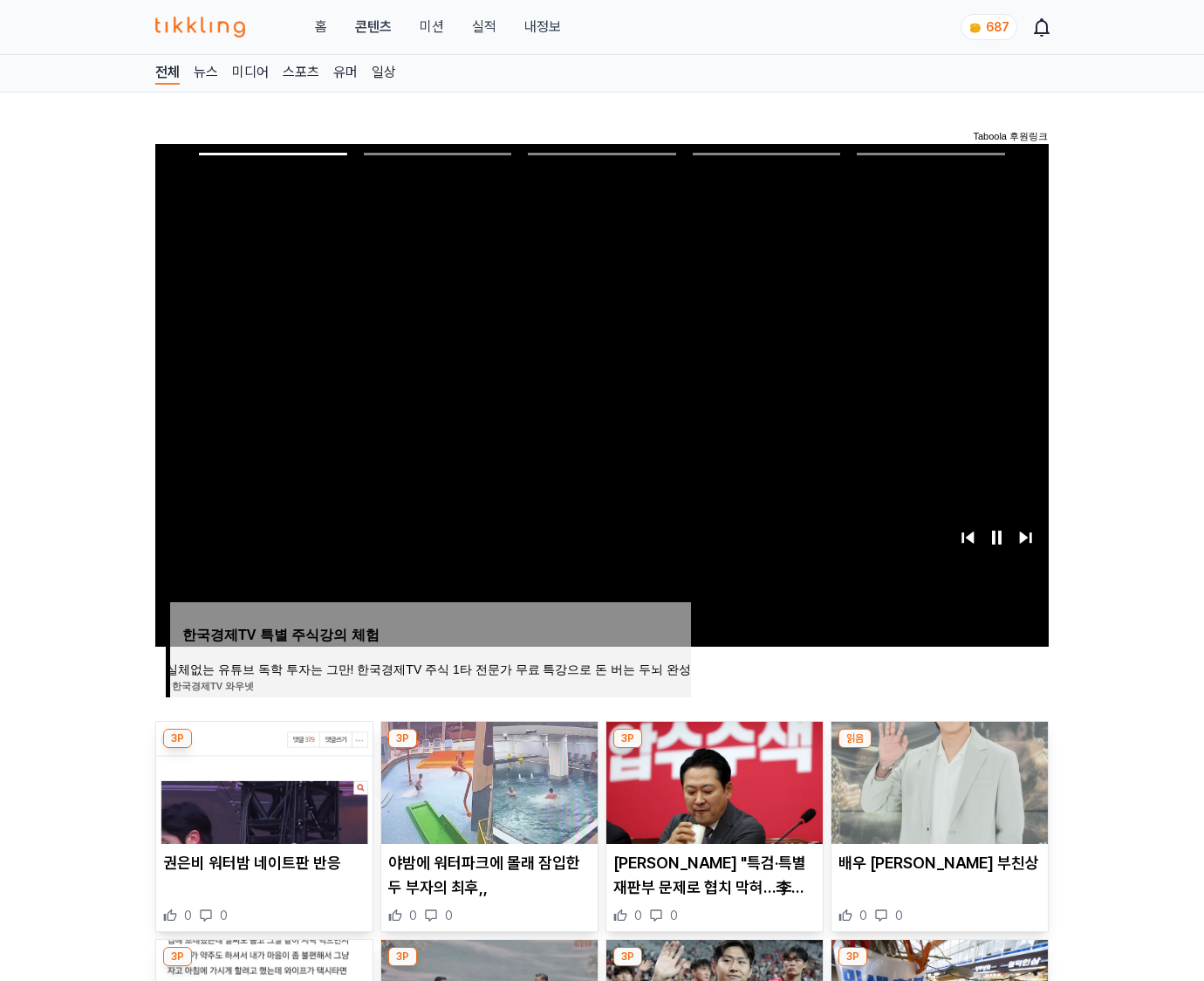
click at [939, 749] on img at bounding box center [939, 783] width 216 height 122
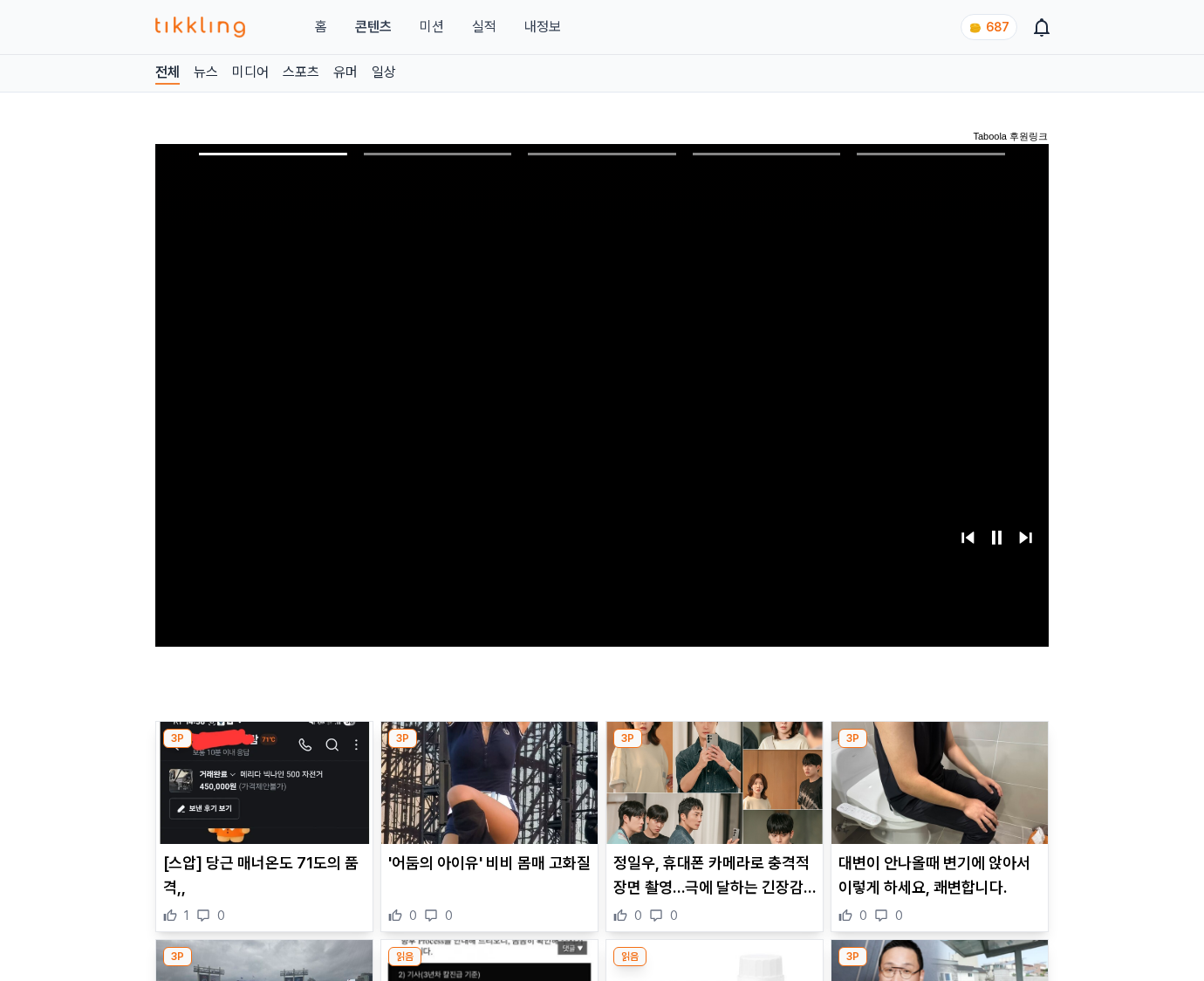
click at [939, 749] on img at bounding box center [939, 783] width 216 height 122
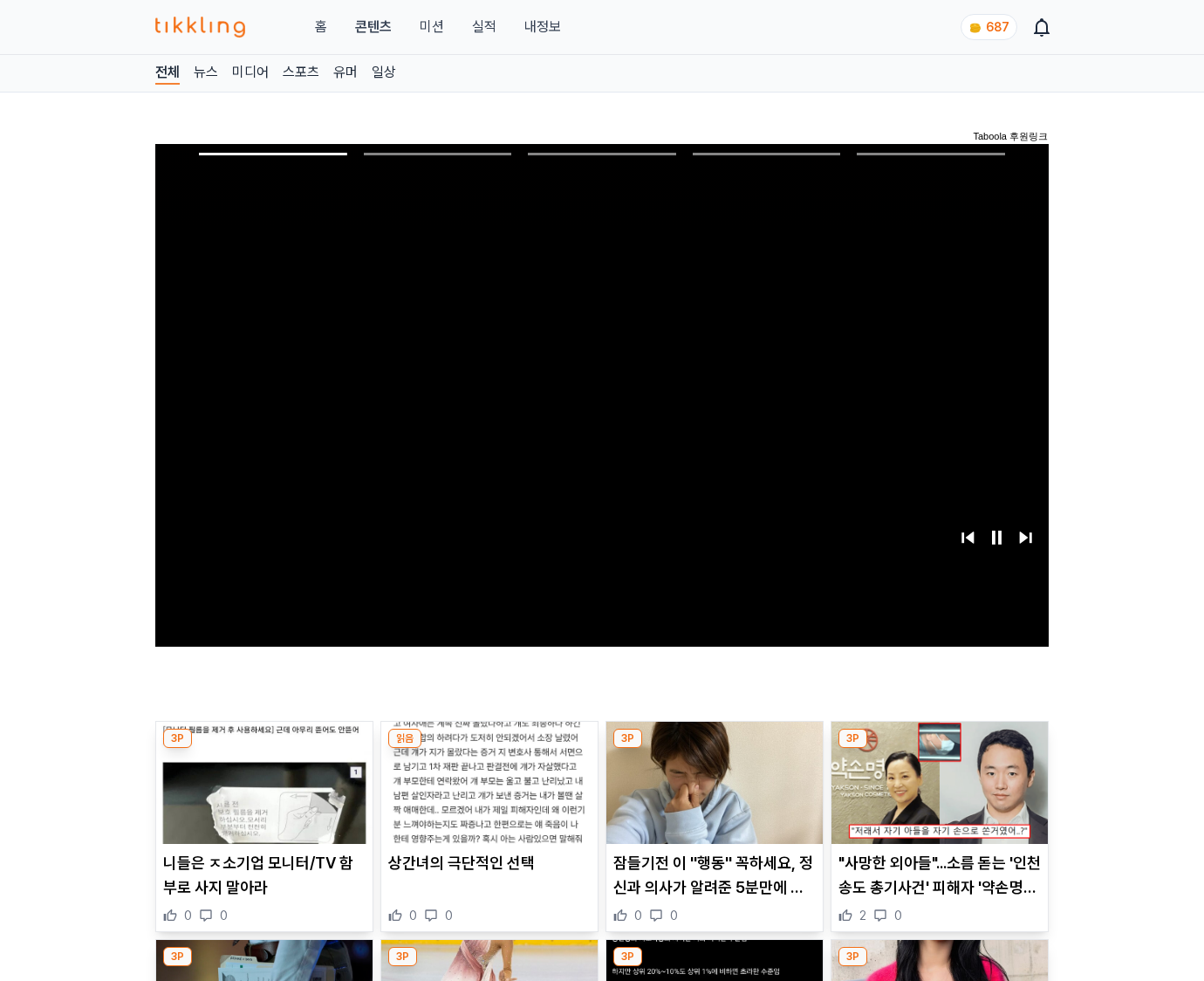
click at [939, 749] on img at bounding box center [939, 783] width 216 height 122
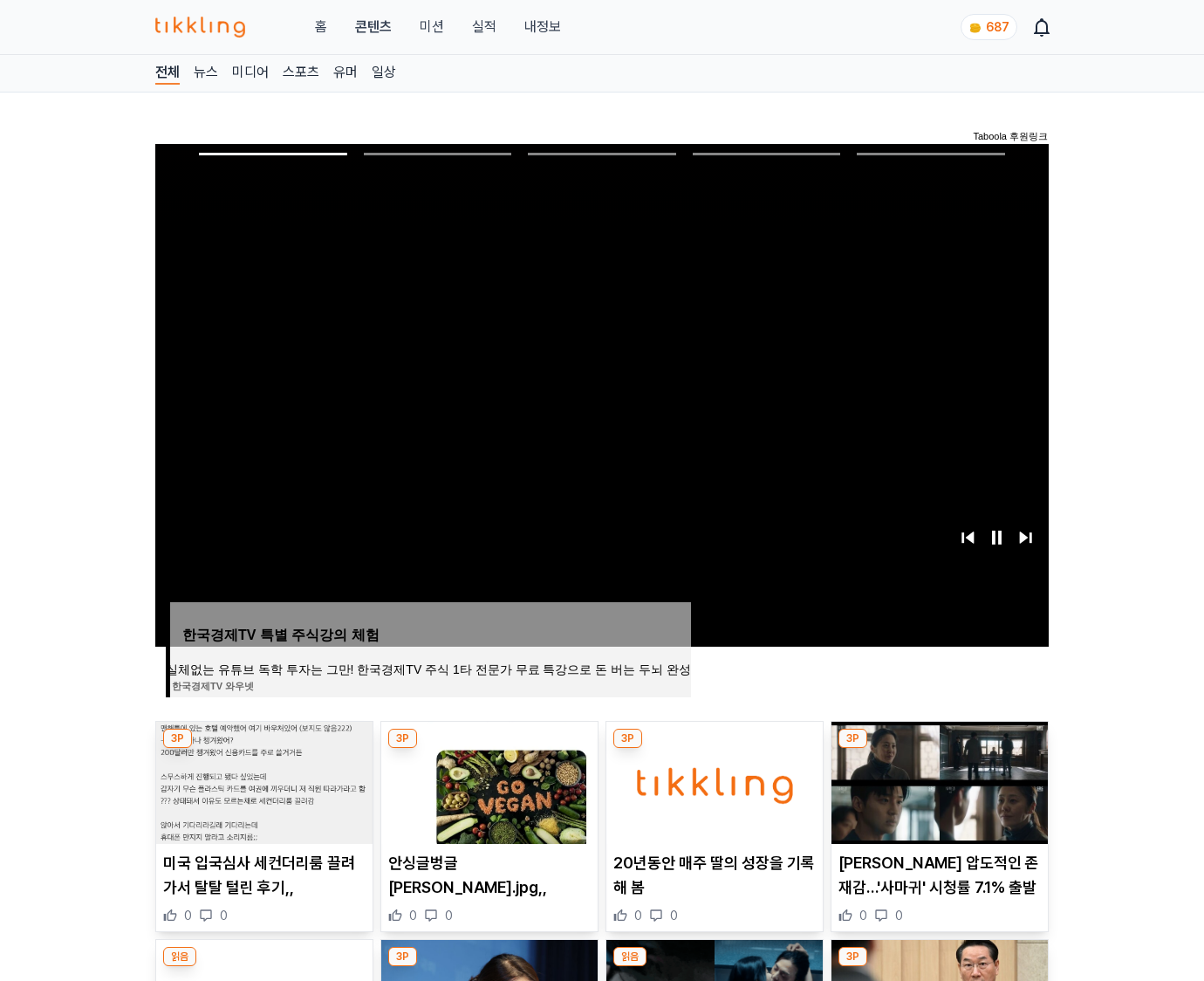
click at [939, 749] on img at bounding box center [939, 783] width 216 height 122
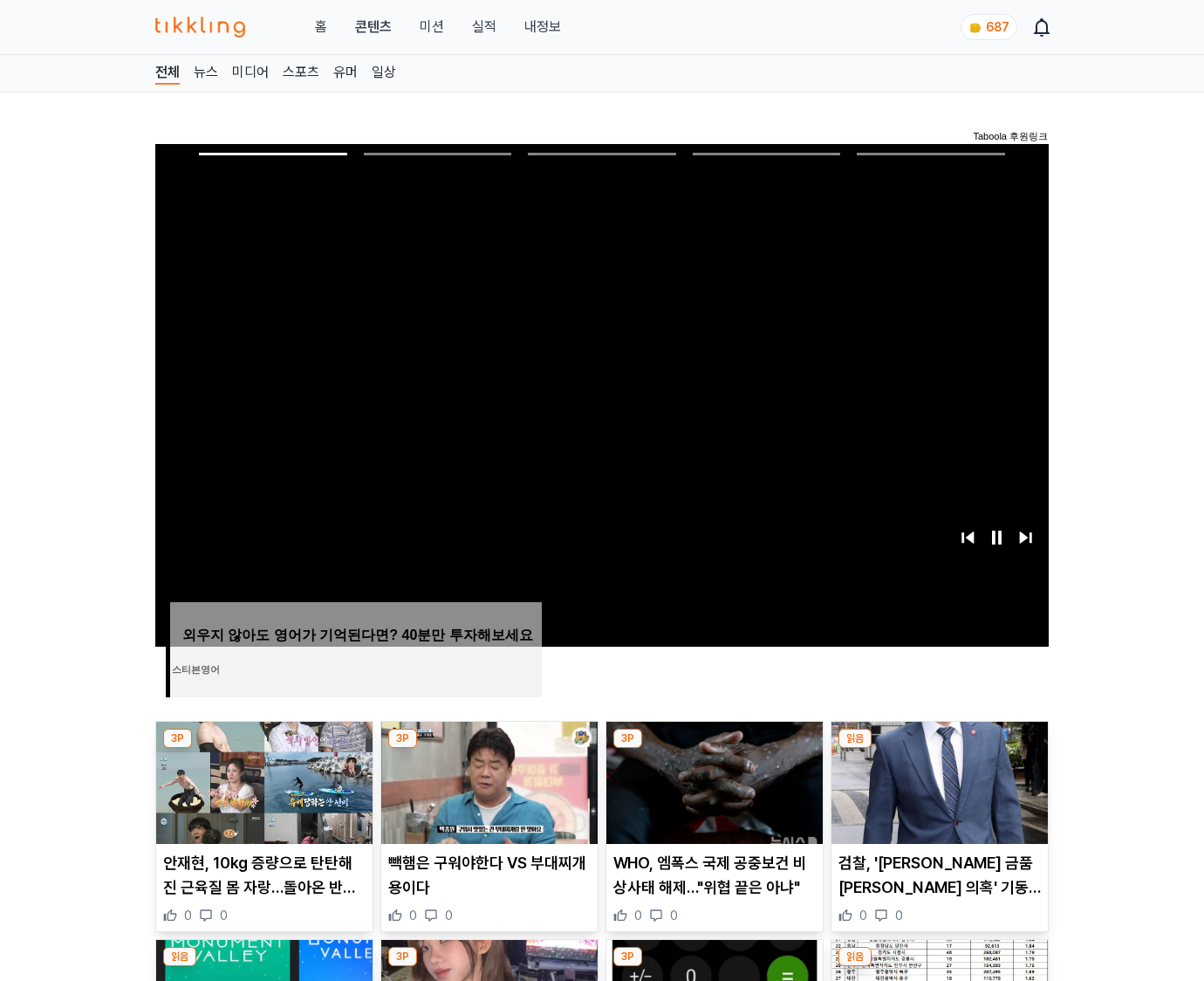
click at [939, 749] on img at bounding box center [939, 783] width 216 height 122
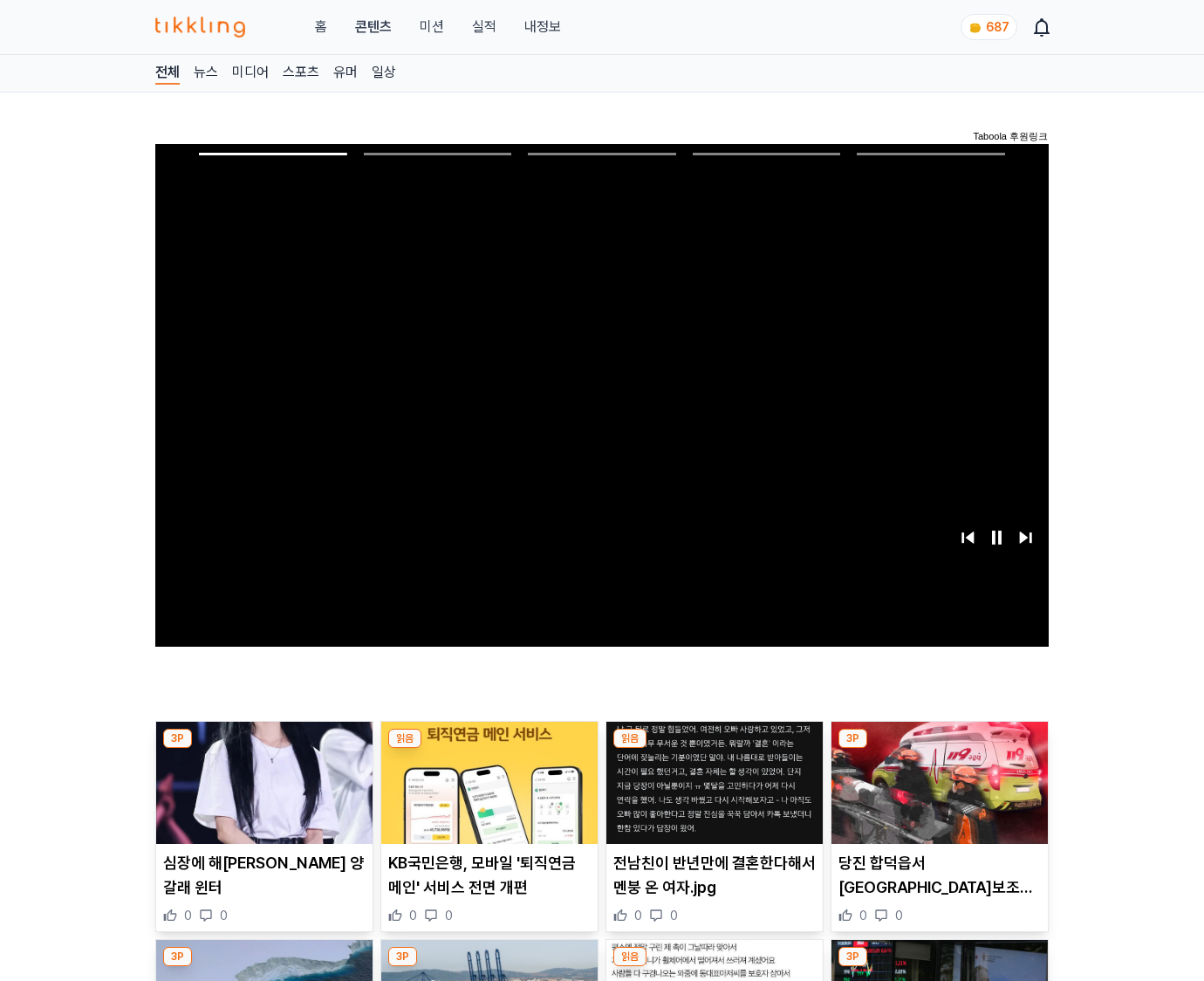
click at [939, 749] on img at bounding box center [939, 783] width 216 height 122
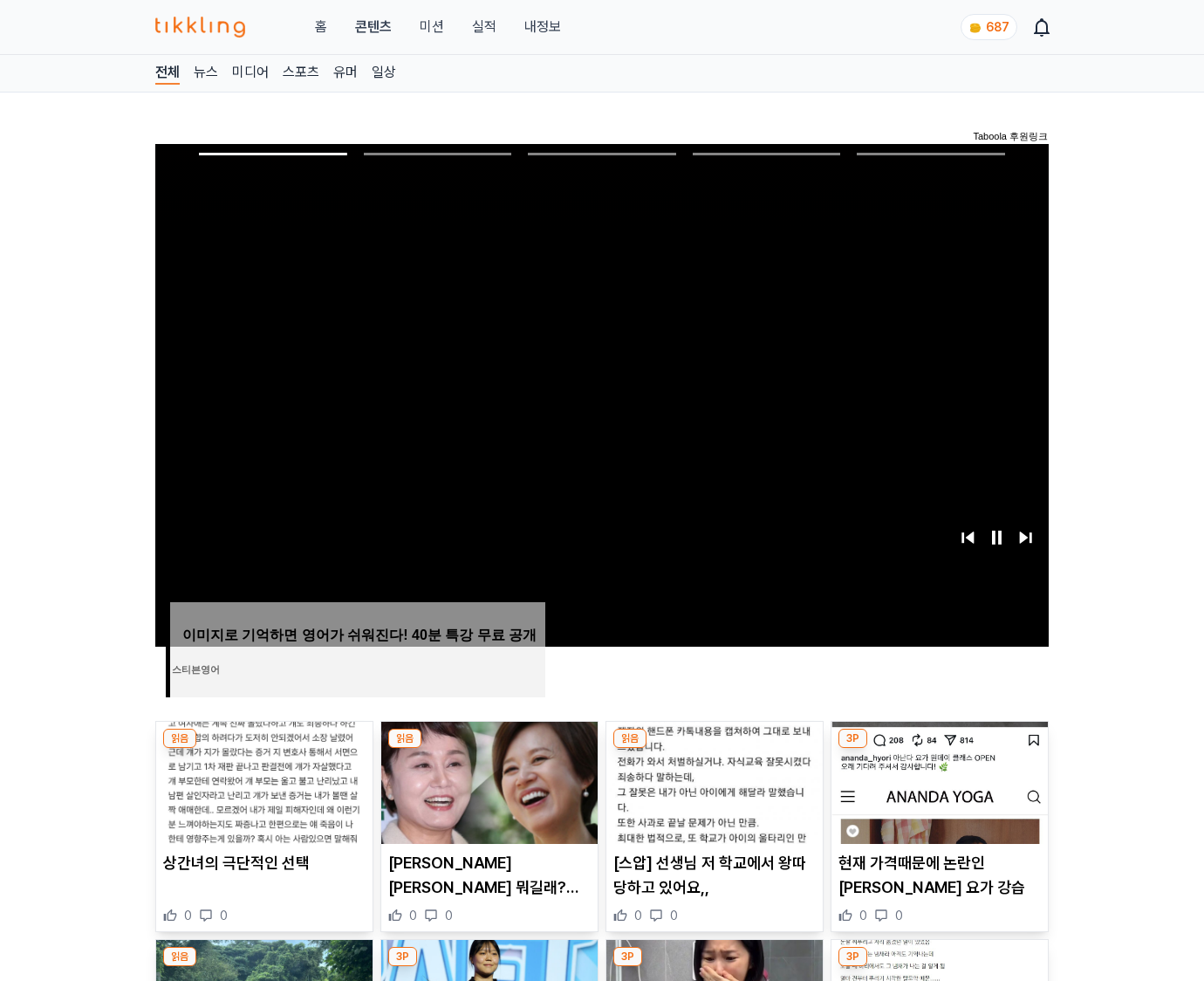
click at [939, 749] on img at bounding box center [939, 783] width 216 height 122
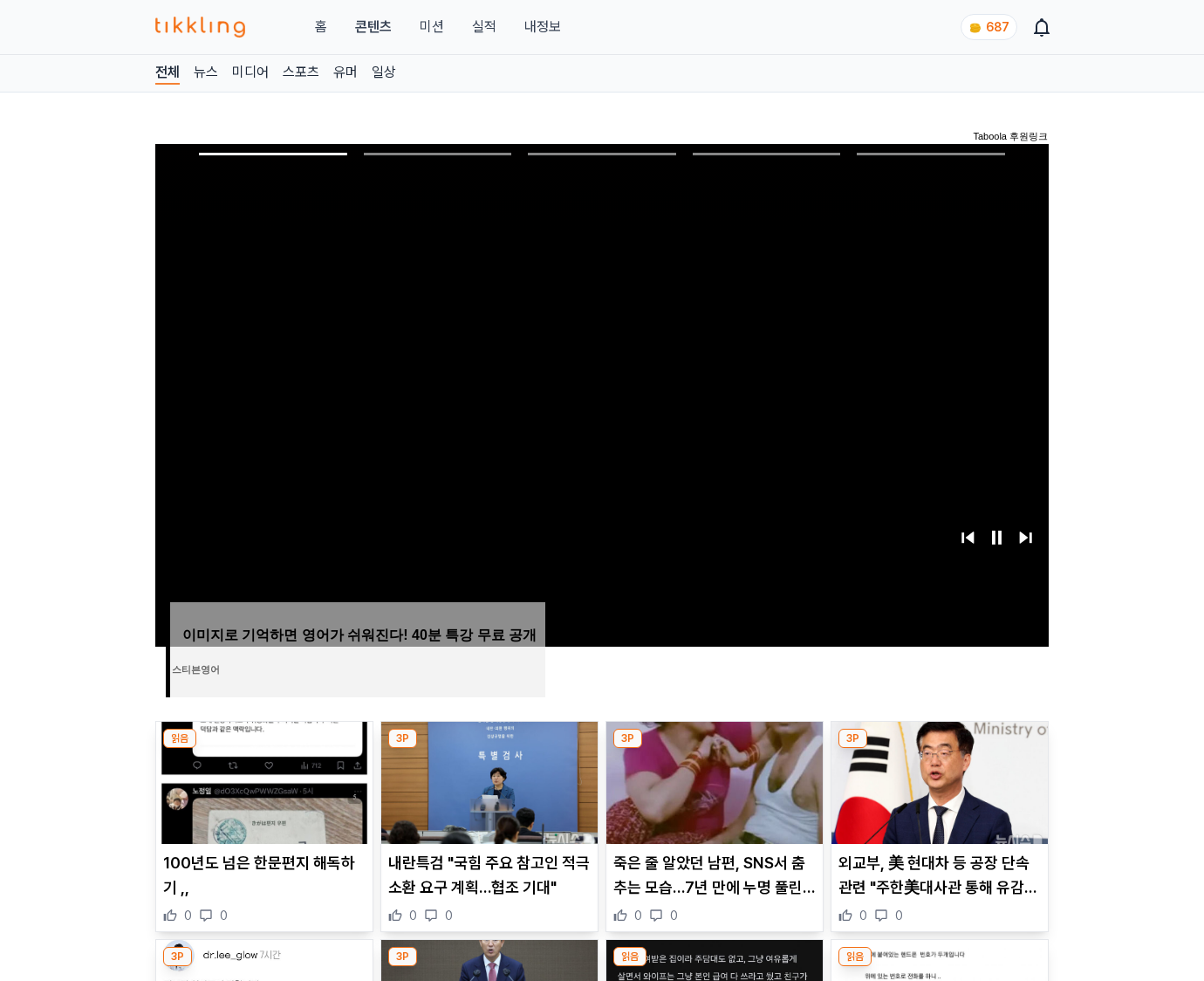
click at [939, 749] on img at bounding box center [939, 783] width 216 height 122
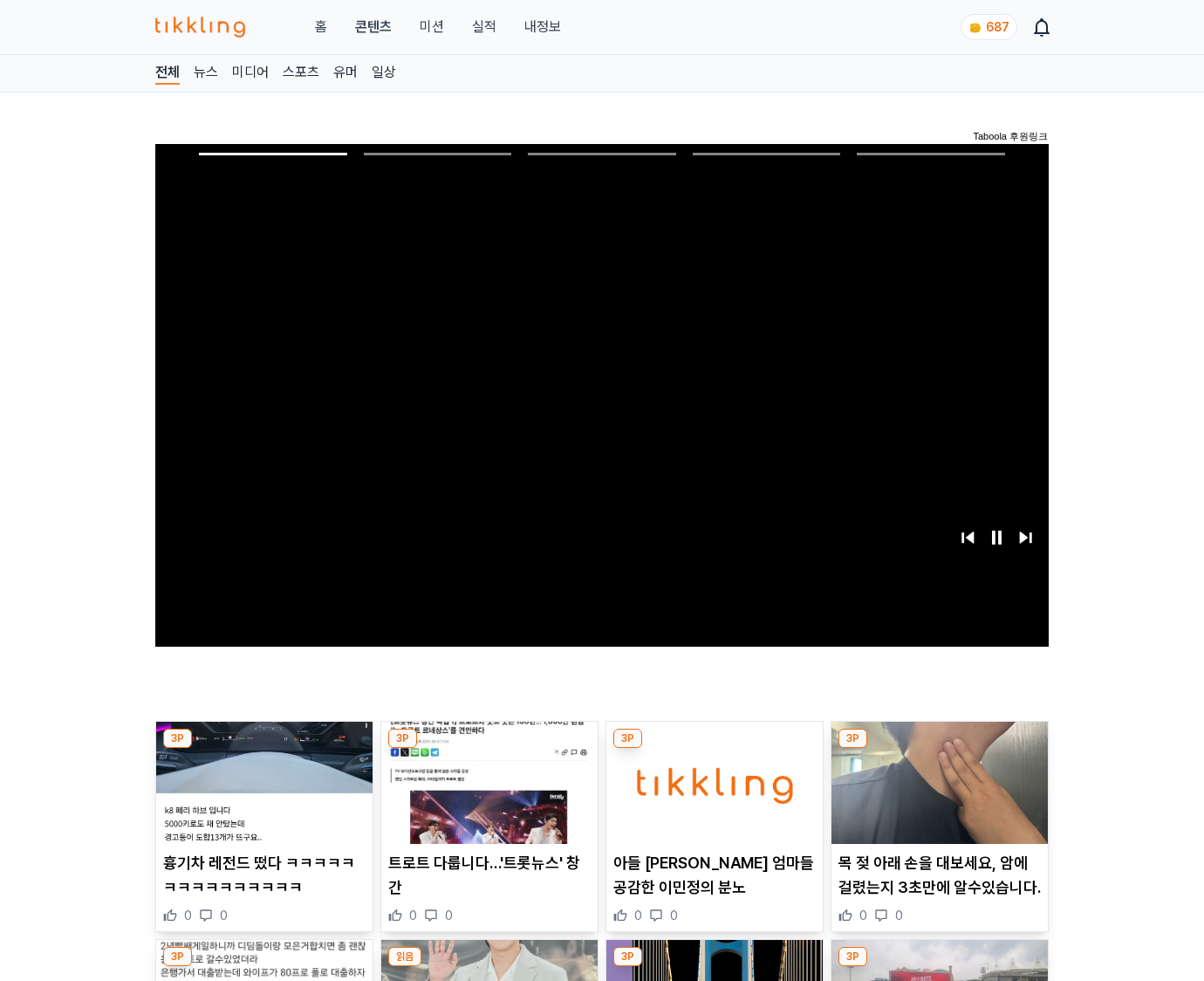
click at [939, 749] on img at bounding box center [939, 783] width 216 height 122
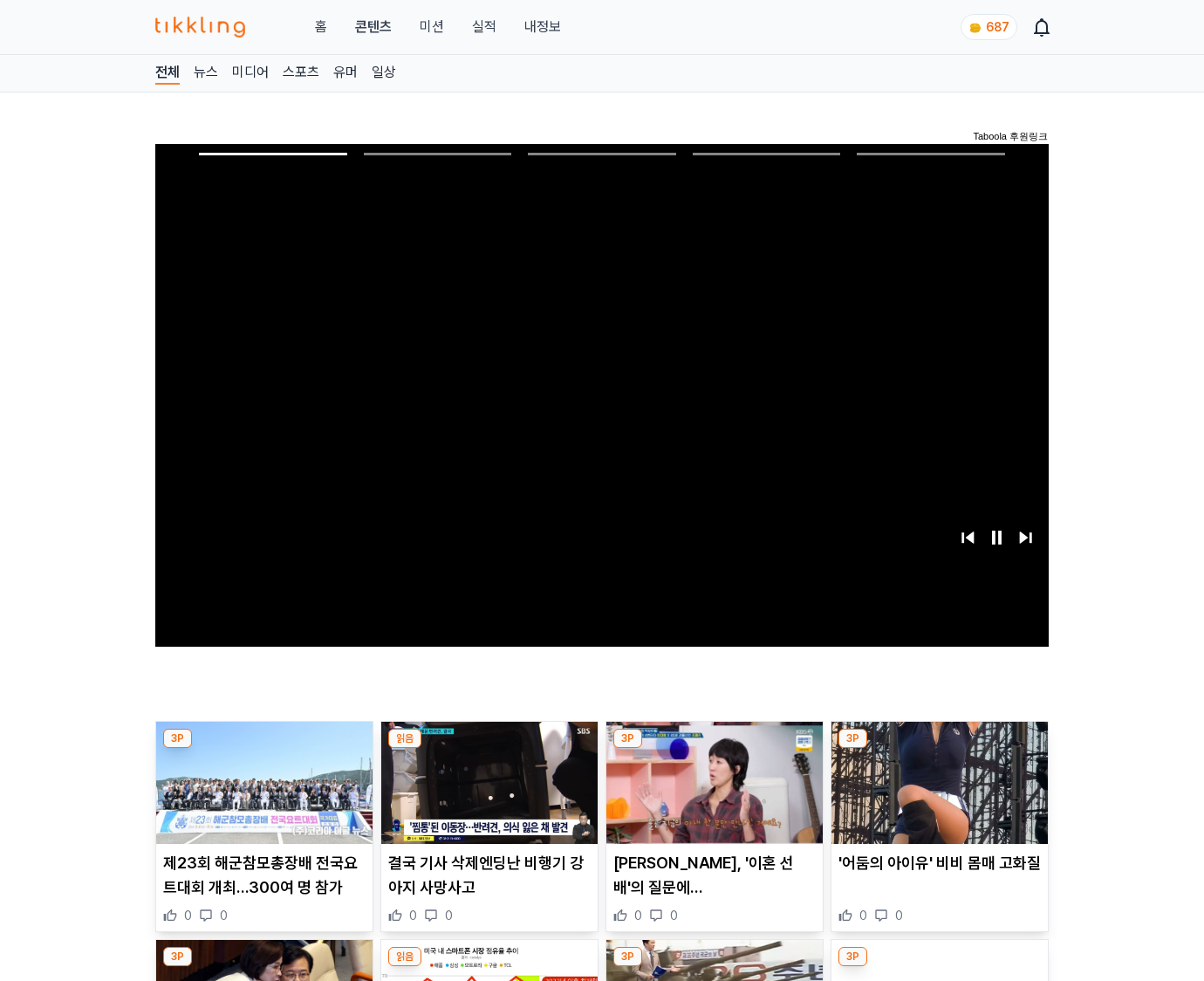
click at [939, 749] on img at bounding box center [939, 783] width 216 height 122
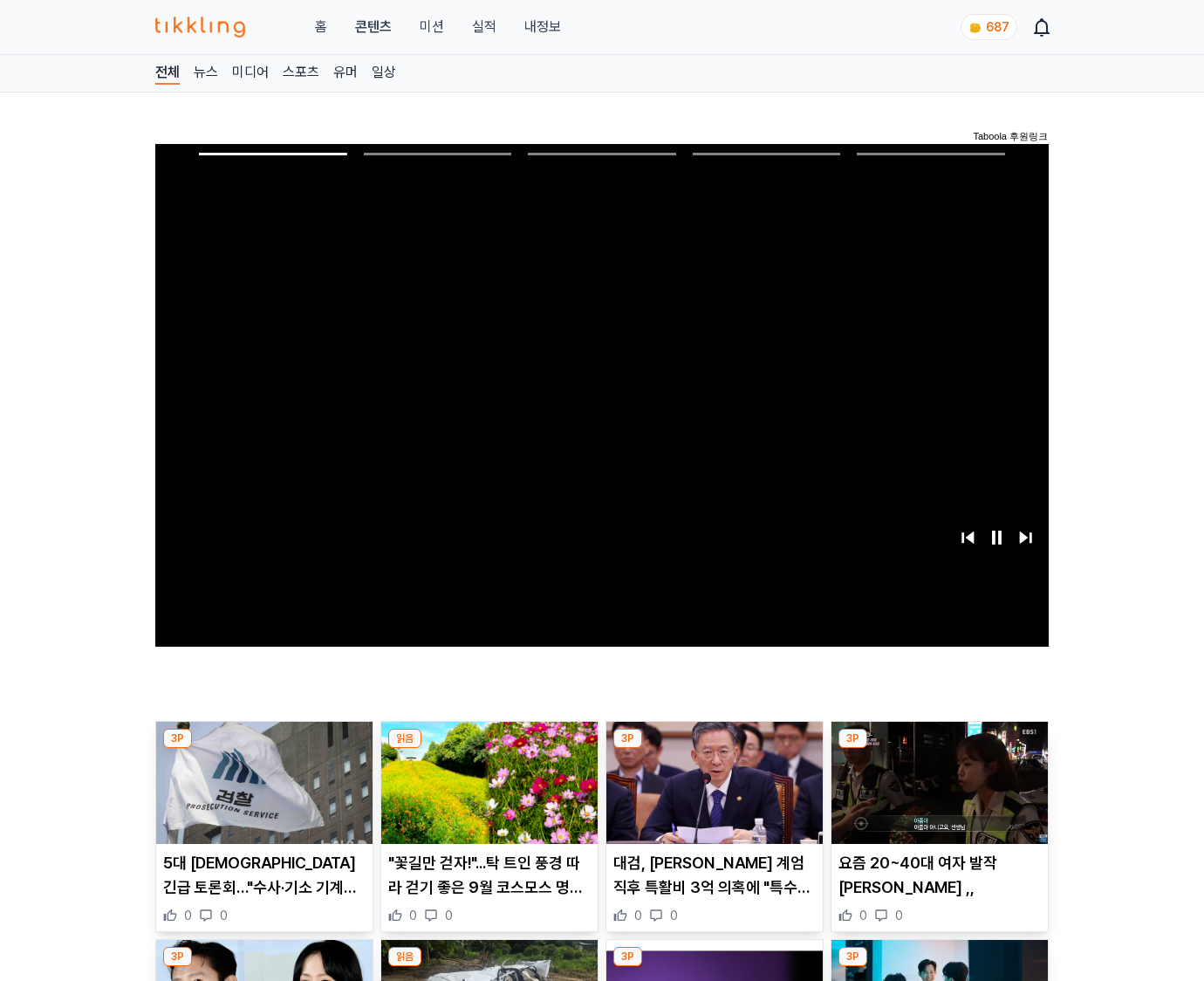
click at [939, 749] on img at bounding box center [939, 783] width 216 height 122
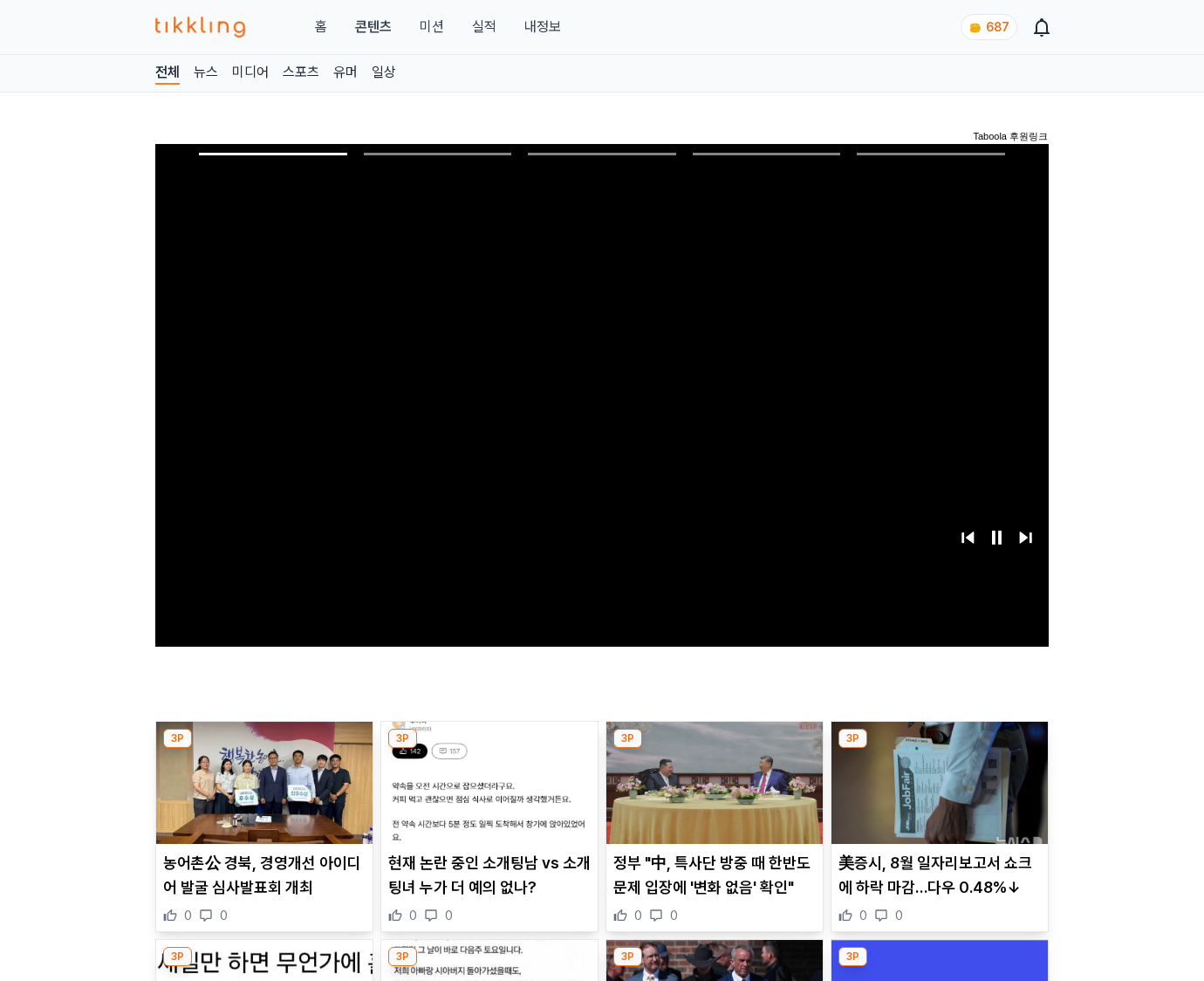
click at [939, 749] on img at bounding box center [939, 783] width 216 height 122
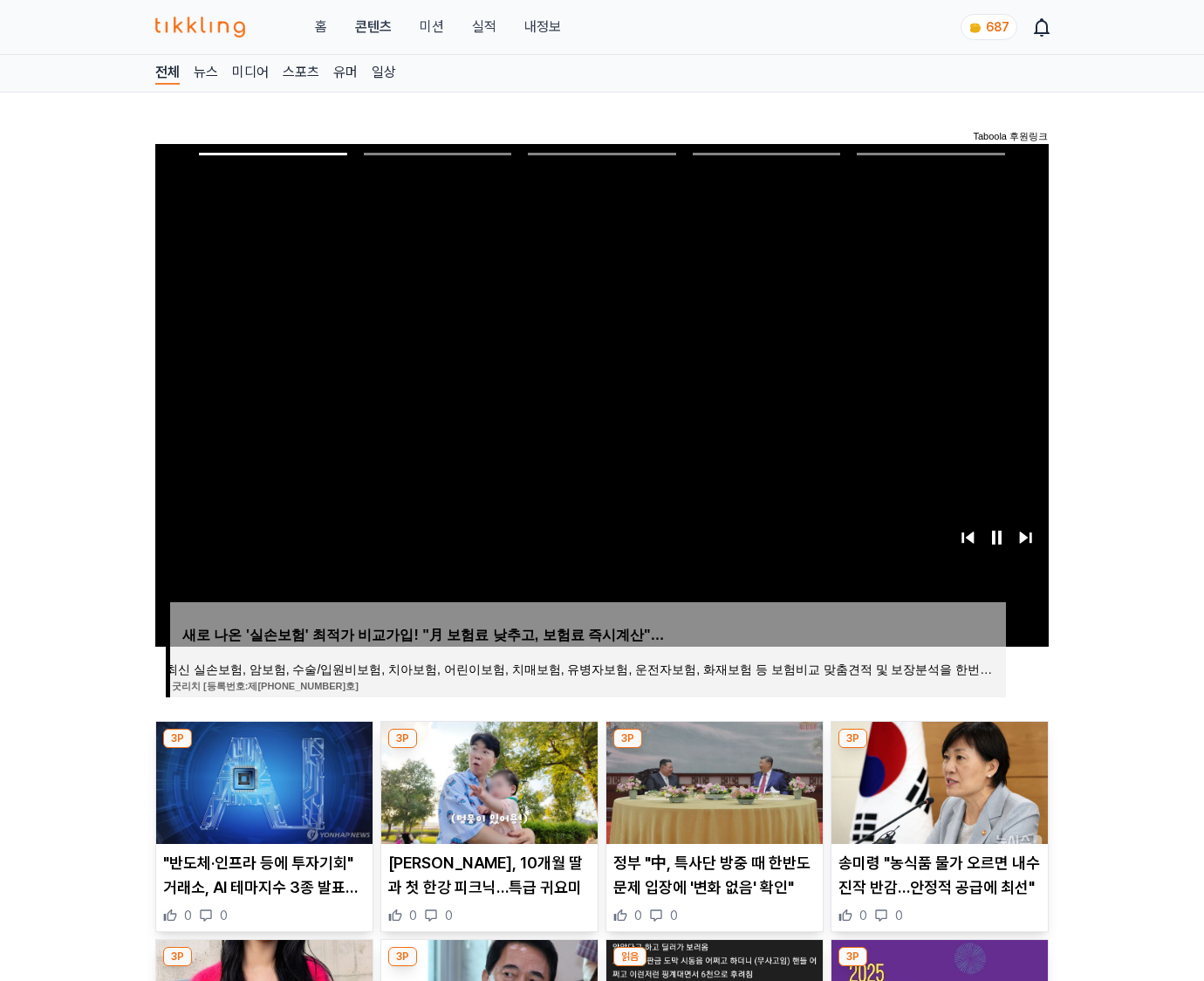
click at [939, 749] on img at bounding box center [939, 783] width 216 height 122
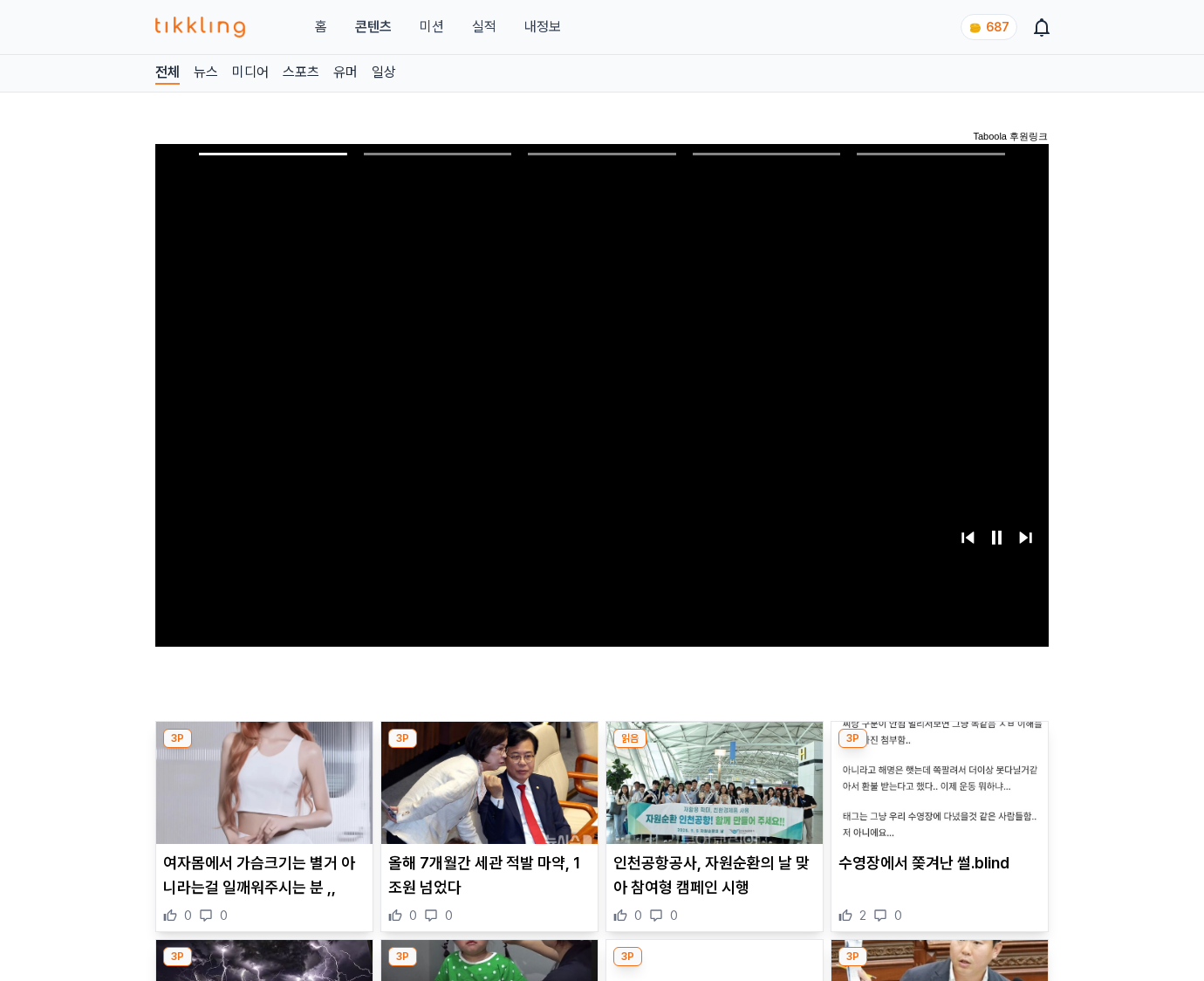
click at [939, 749] on img at bounding box center [939, 783] width 216 height 122
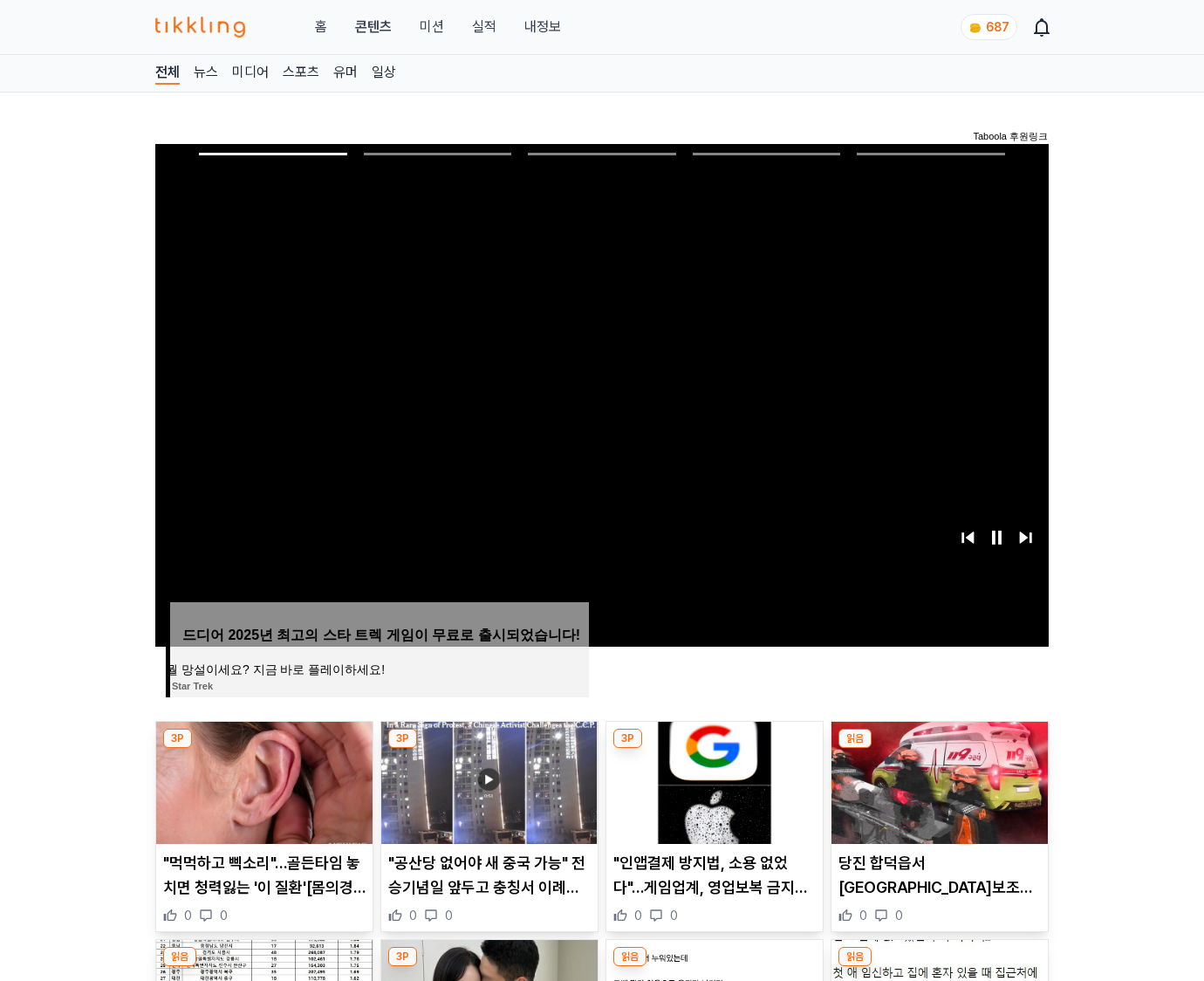
click at [939, 749] on img at bounding box center [939, 783] width 216 height 122
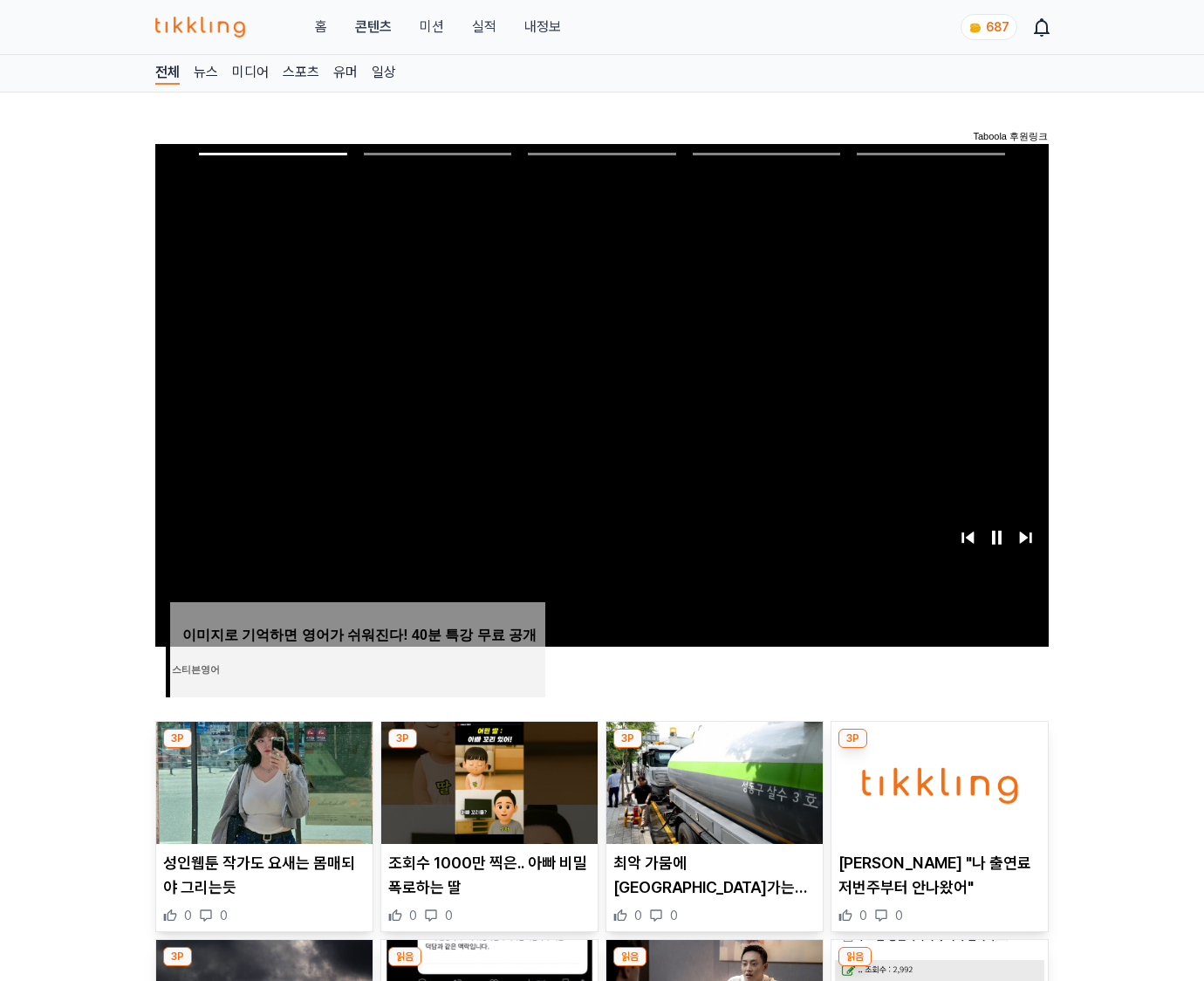
click at [939, 749] on img at bounding box center [939, 783] width 216 height 122
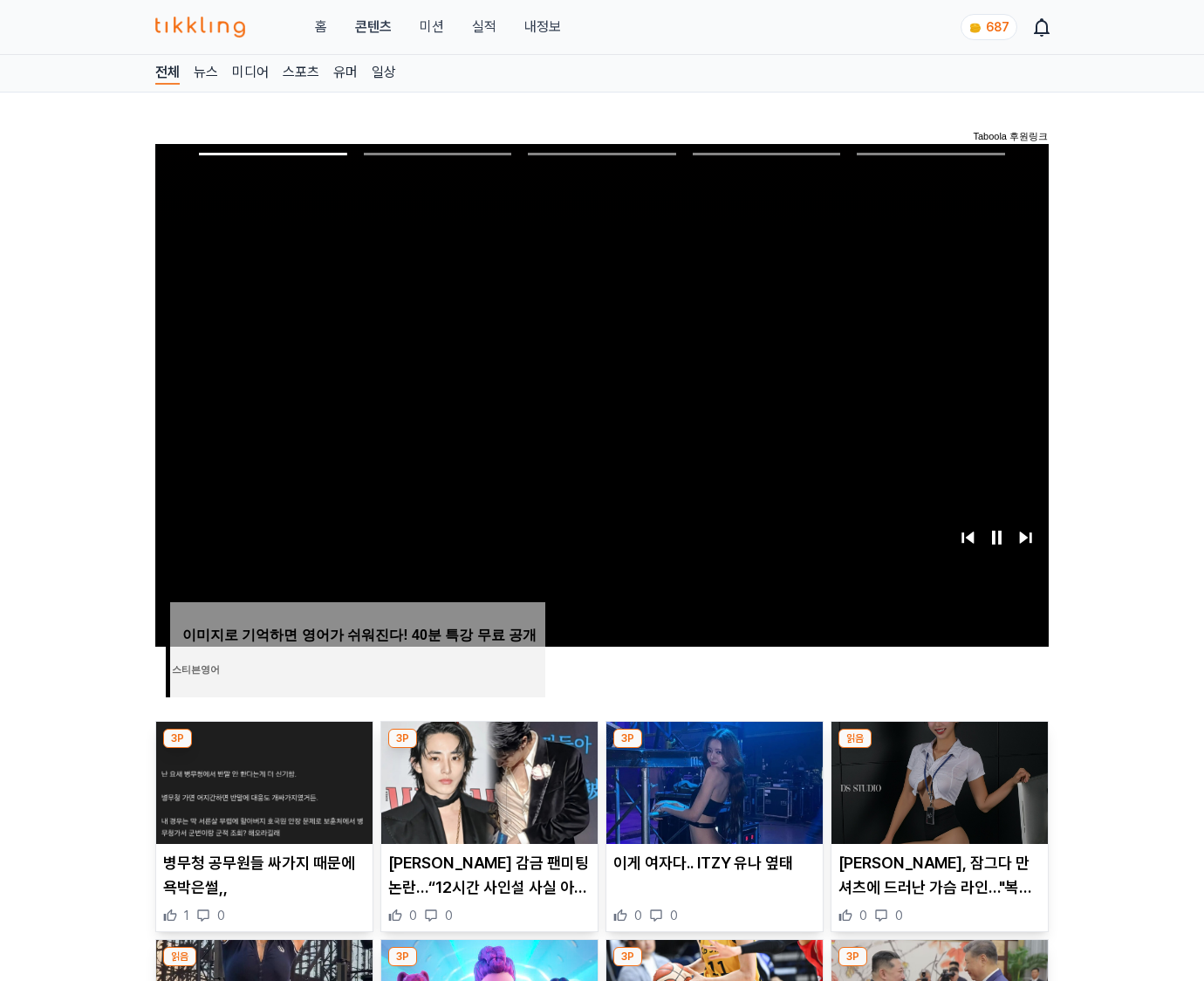
click at [939, 749] on img at bounding box center [939, 783] width 216 height 122
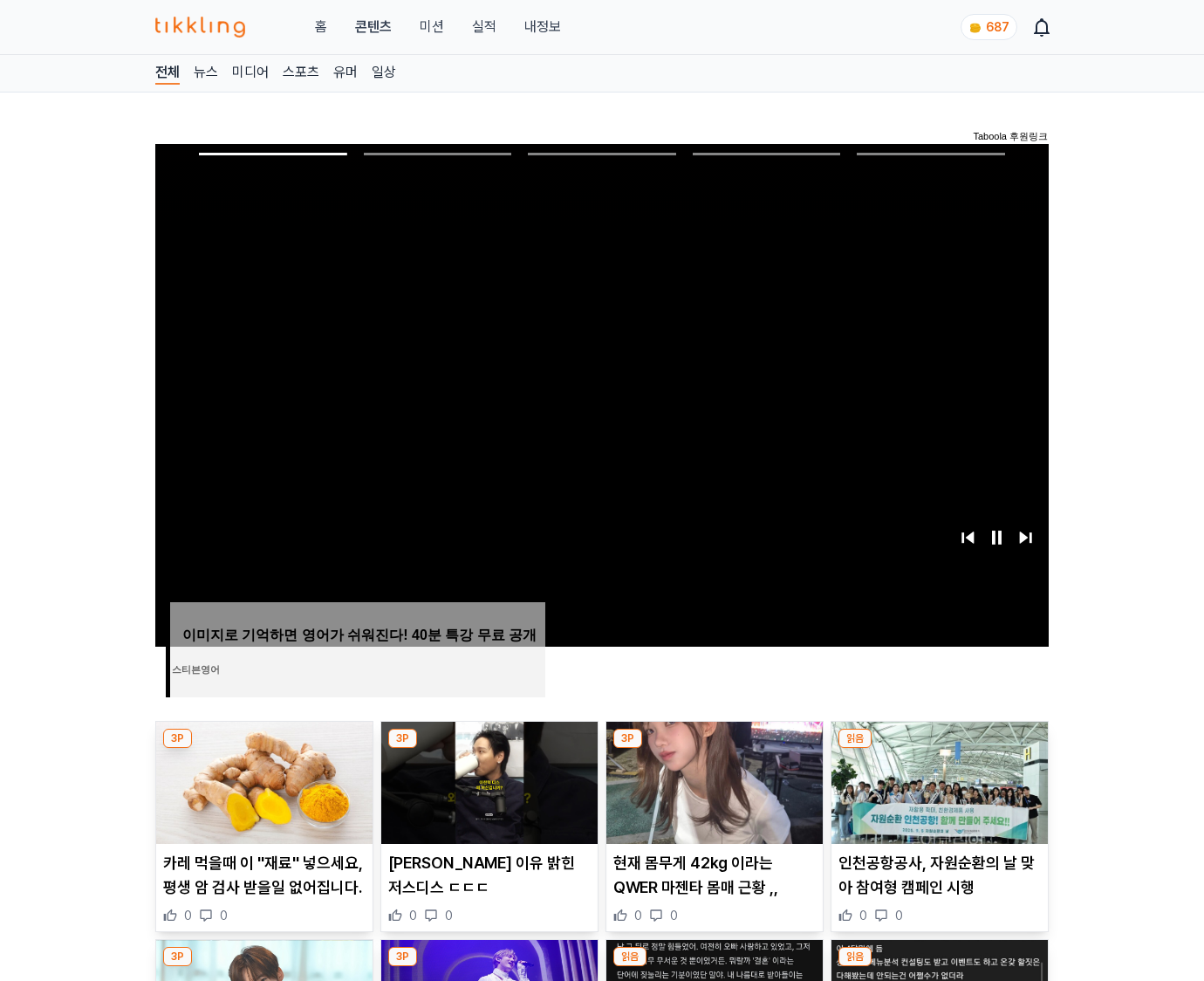
click at [939, 749] on img at bounding box center [939, 783] width 216 height 122
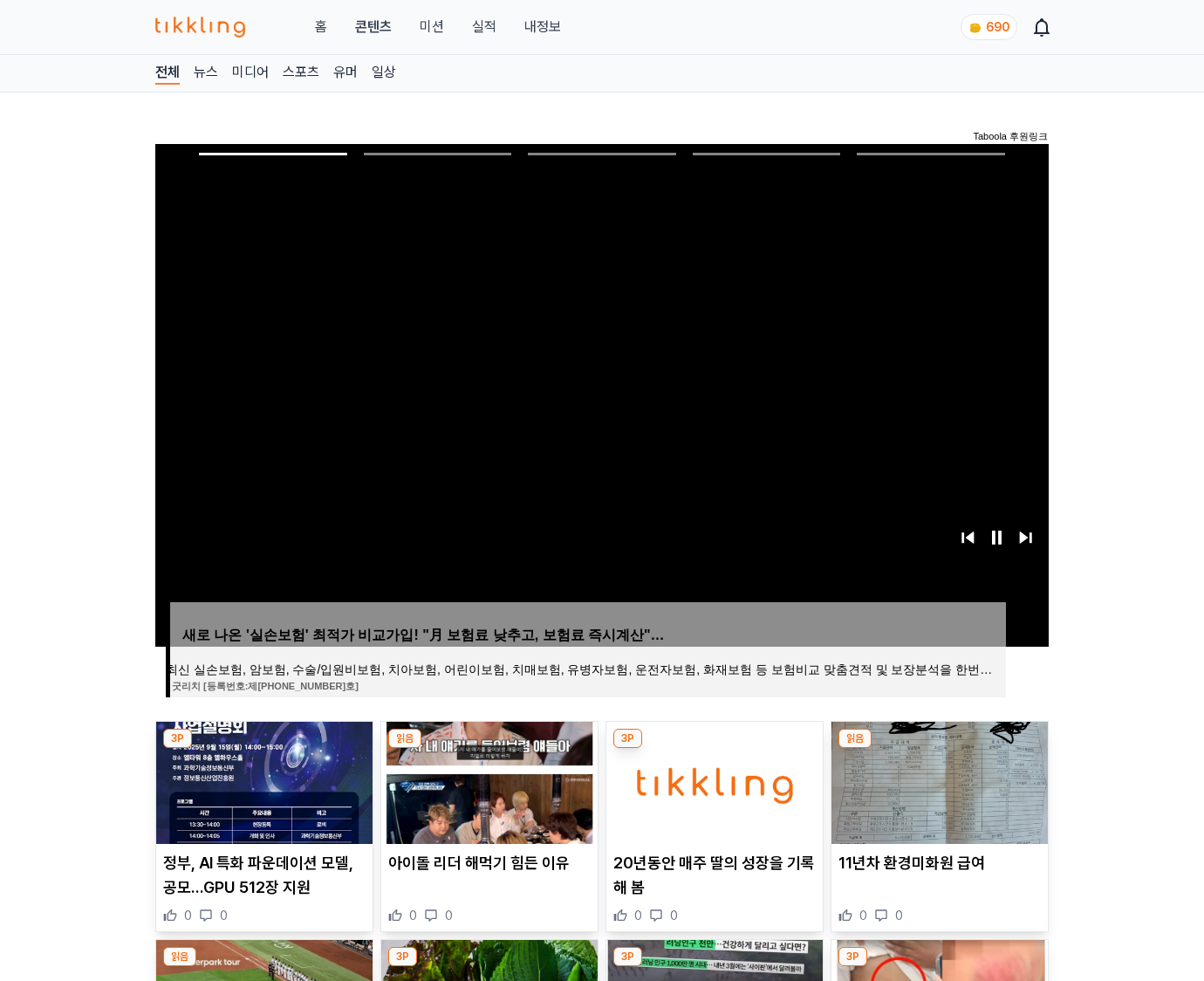
click at [939, 749] on img at bounding box center [939, 783] width 216 height 122
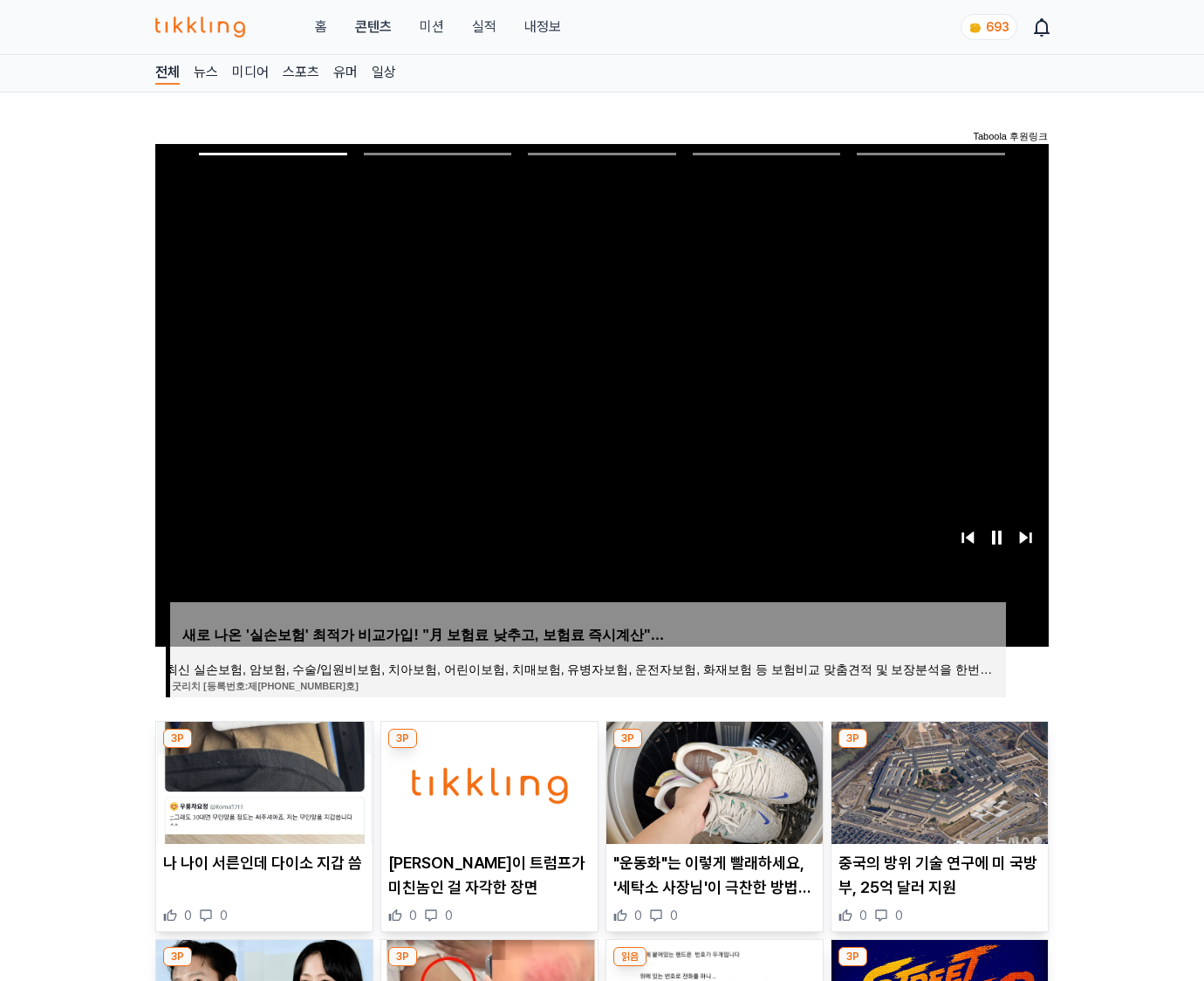
click at [939, 749] on img at bounding box center [939, 783] width 216 height 122
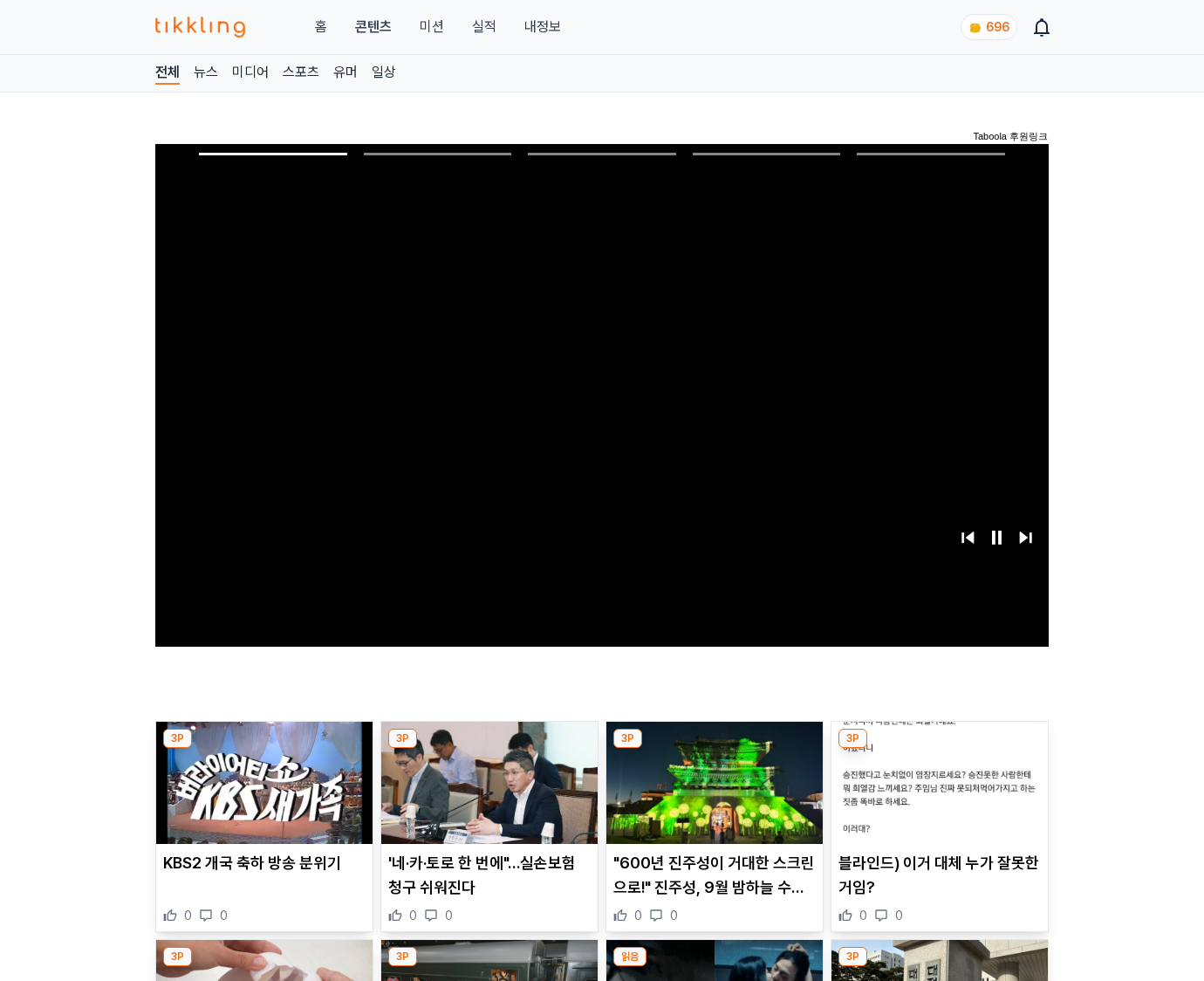
click at [939, 749] on img at bounding box center [939, 783] width 216 height 122
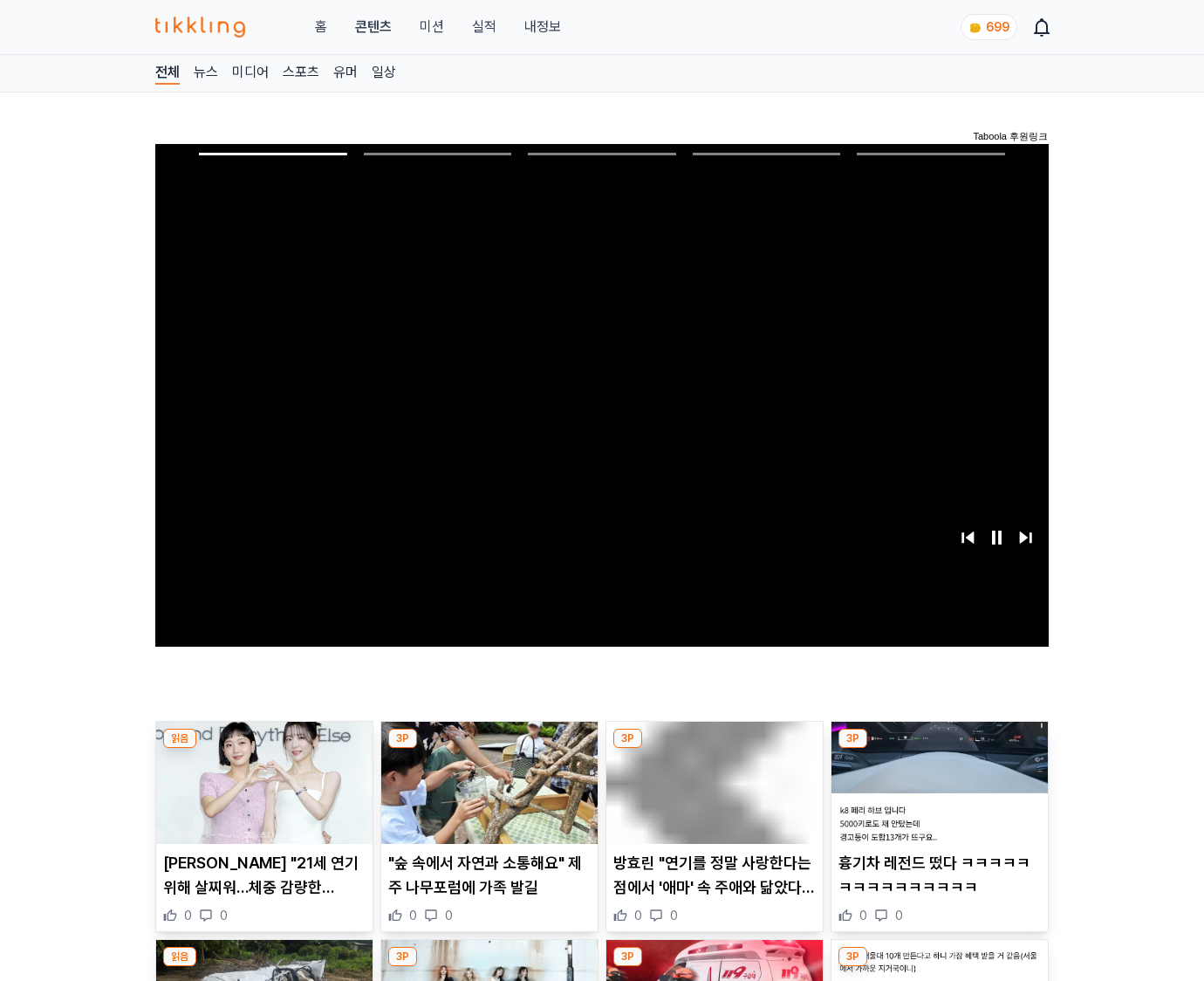
click at [939, 749] on img at bounding box center [939, 783] width 216 height 122
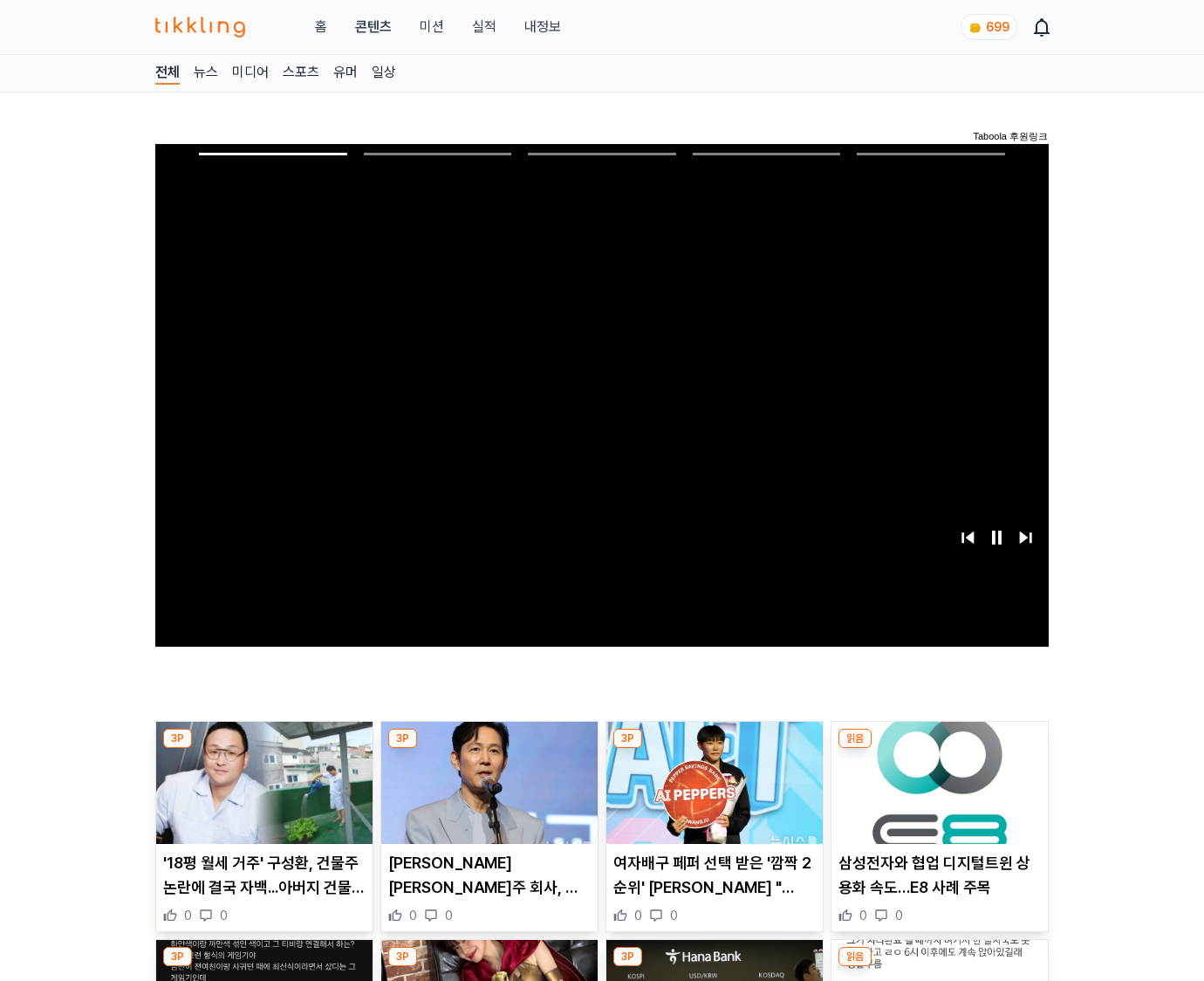
click at [939, 749] on img at bounding box center [939, 783] width 216 height 122
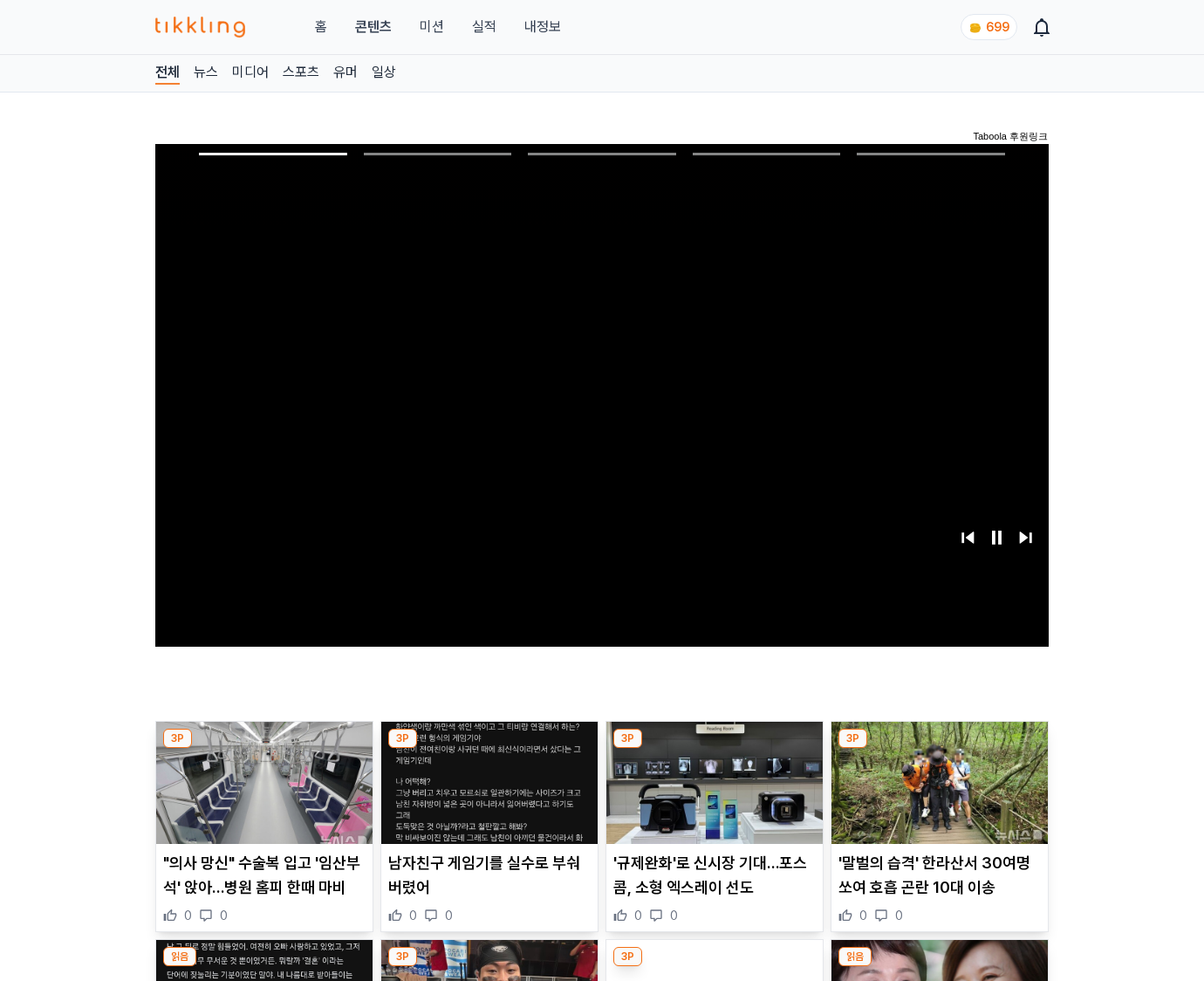
click at [939, 749] on img at bounding box center [939, 783] width 216 height 122
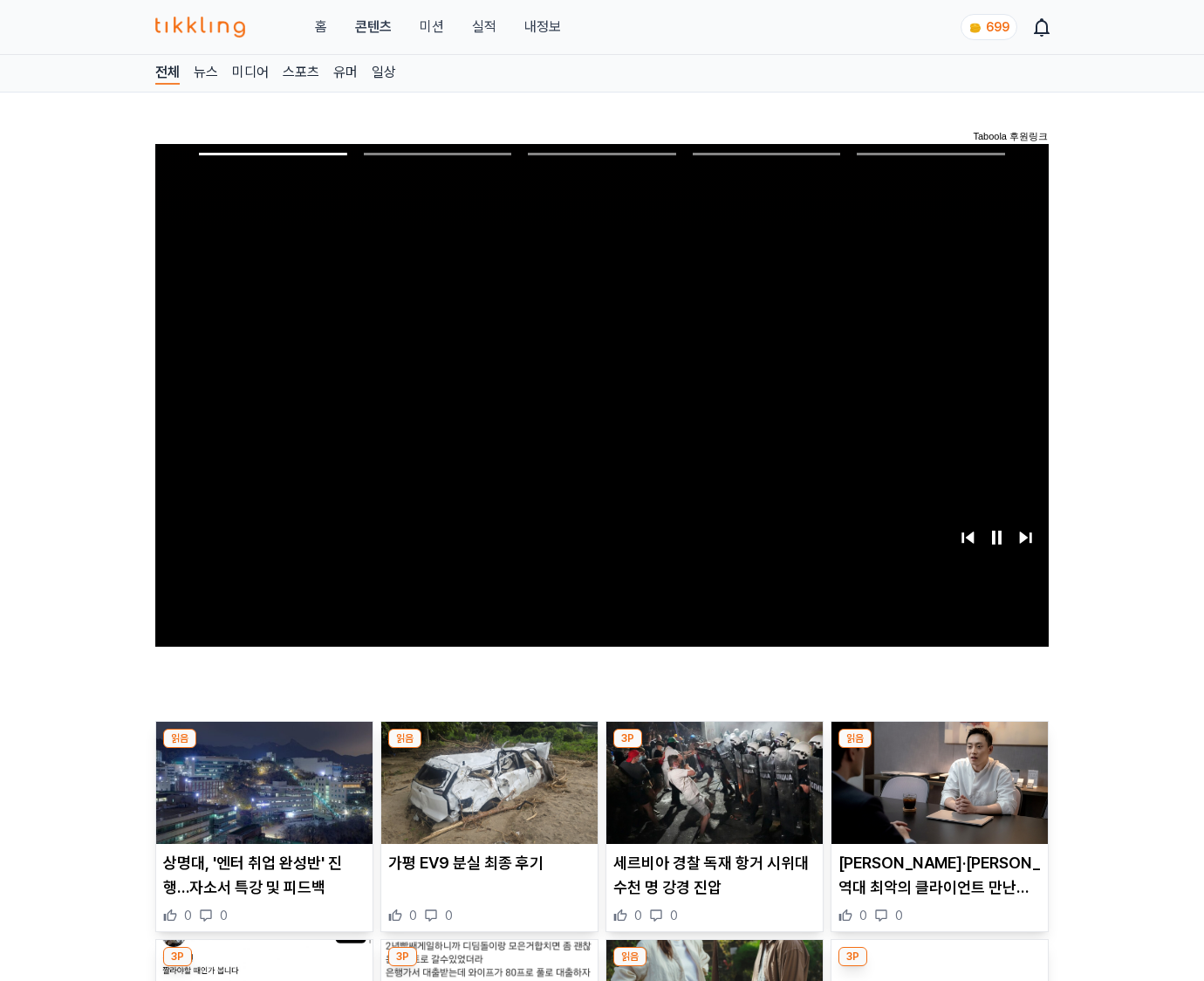
click at [939, 749] on img at bounding box center [939, 783] width 216 height 122
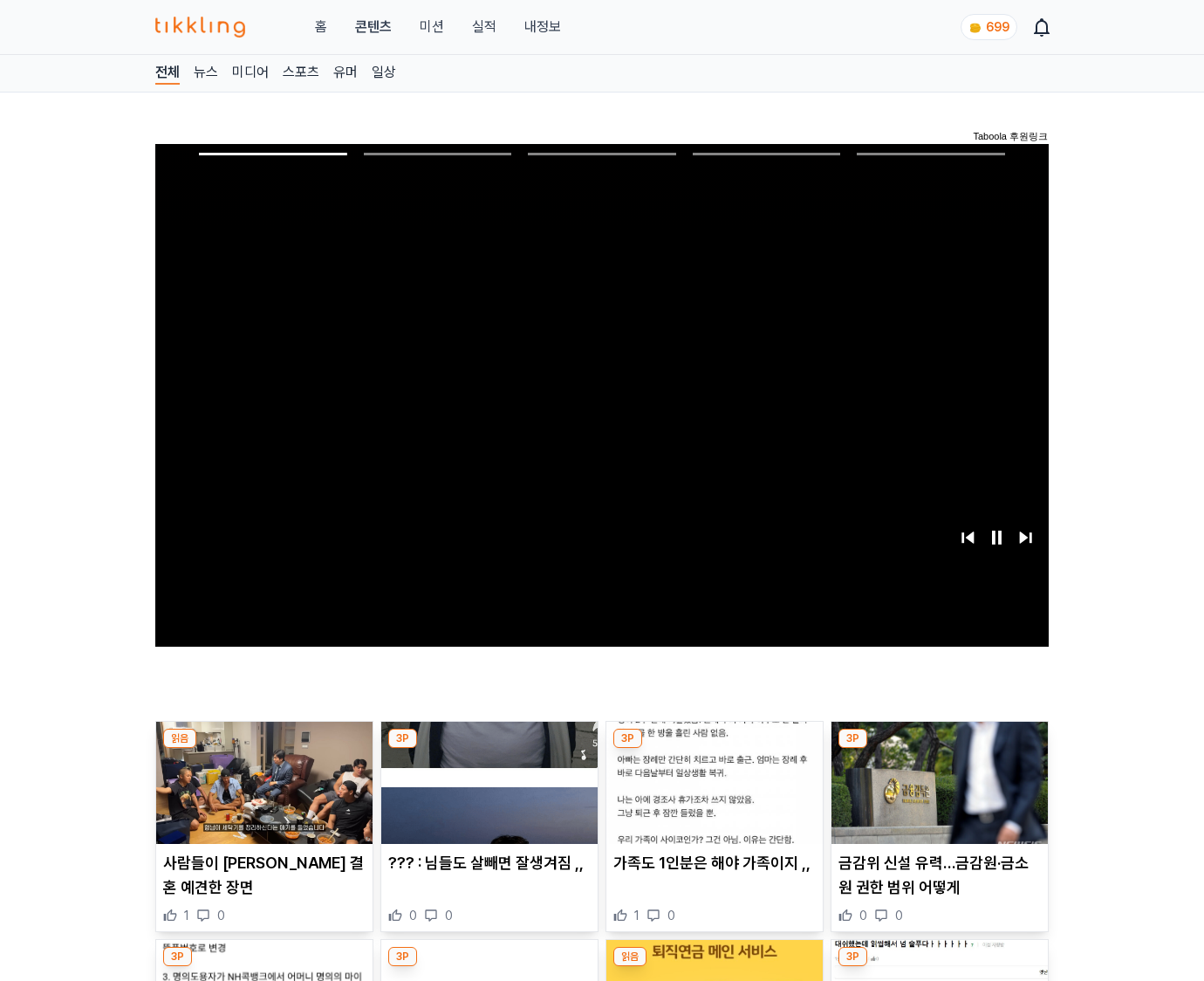
click at [939, 749] on img at bounding box center [939, 783] width 216 height 122
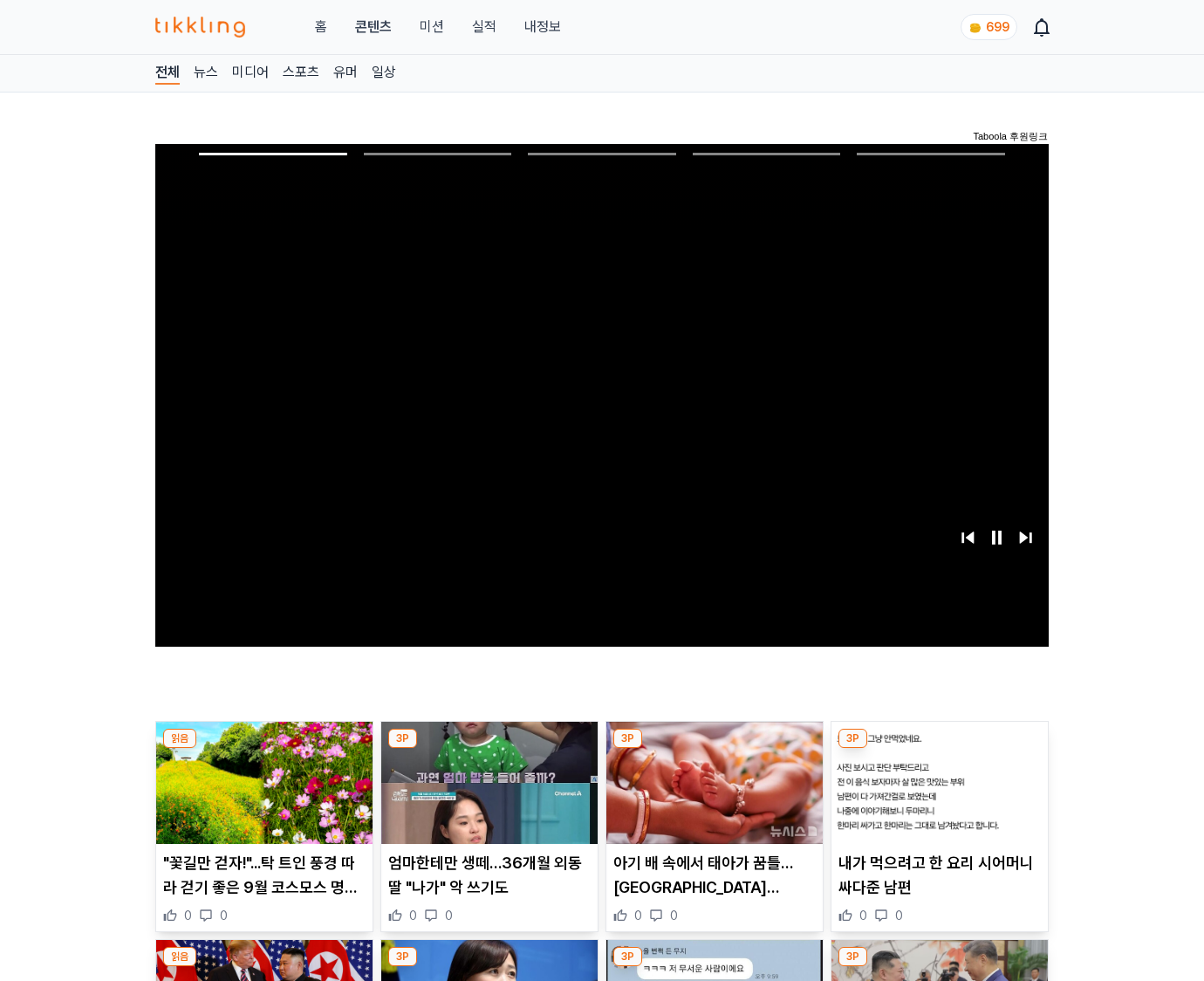
click at [939, 749] on img at bounding box center [939, 783] width 216 height 122
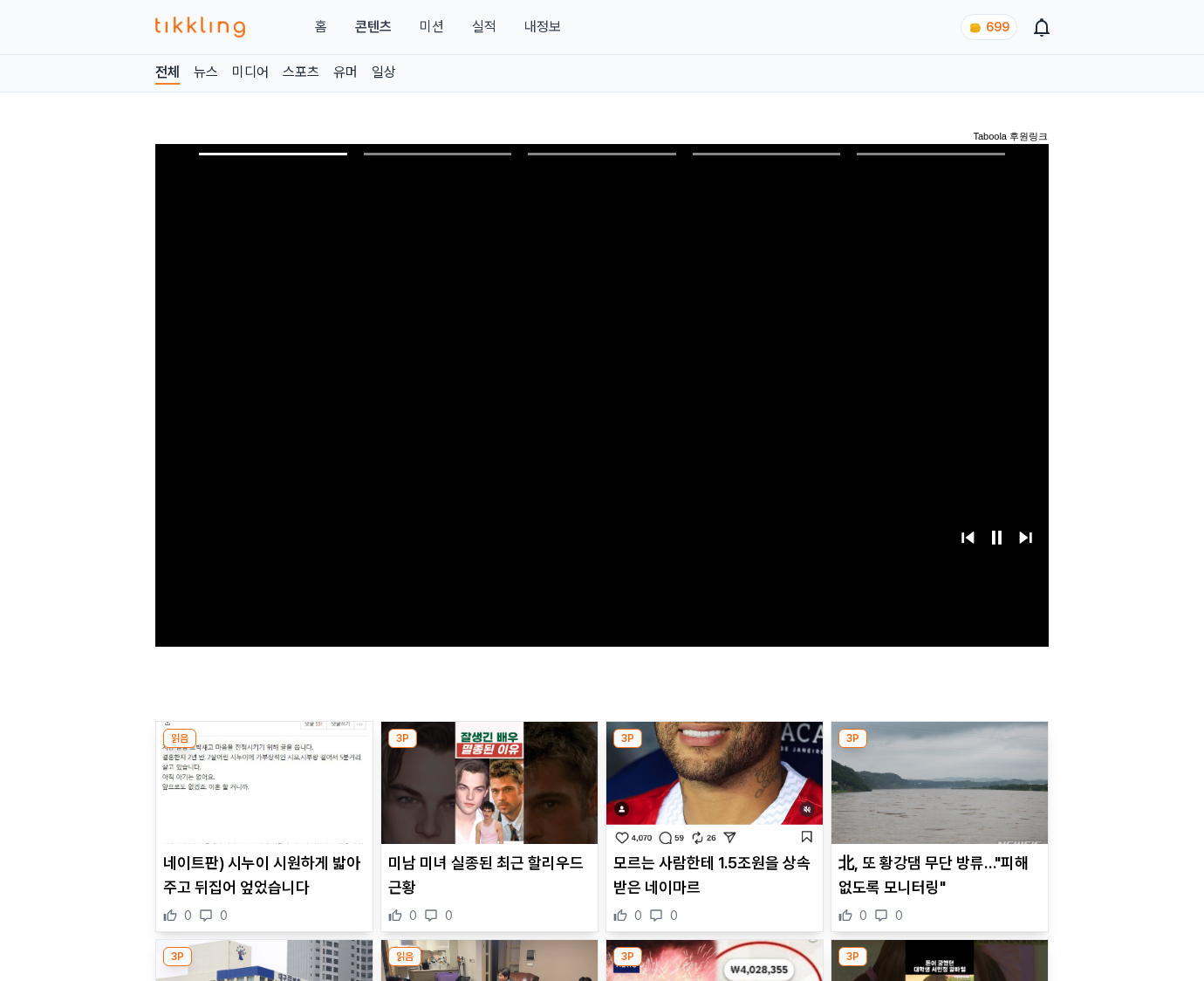
click at [939, 749] on img at bounding box center [939, 783] width 216 height 122
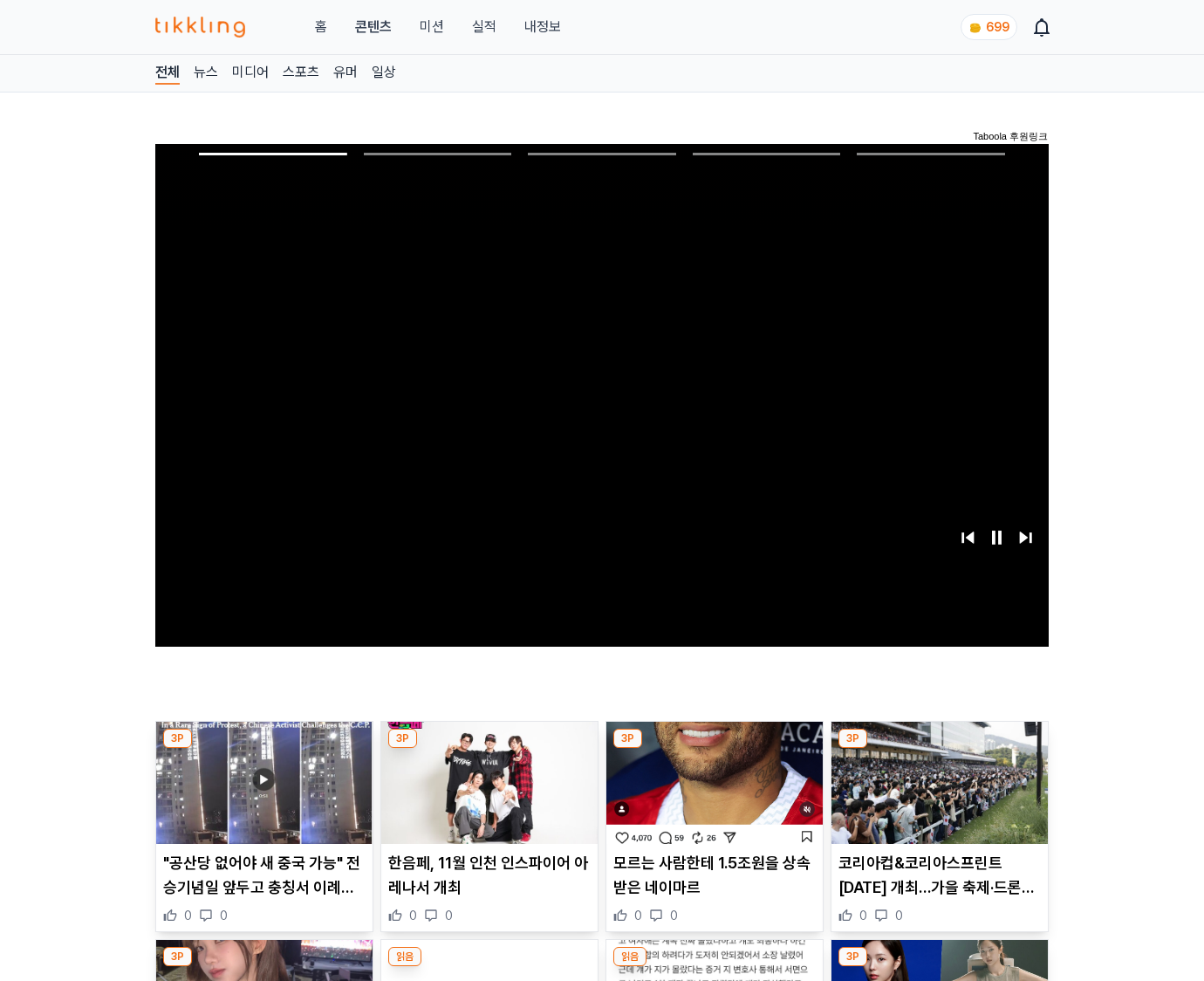
click at [939, 749] on img at bounding box center [939, 783] width 216 height 122
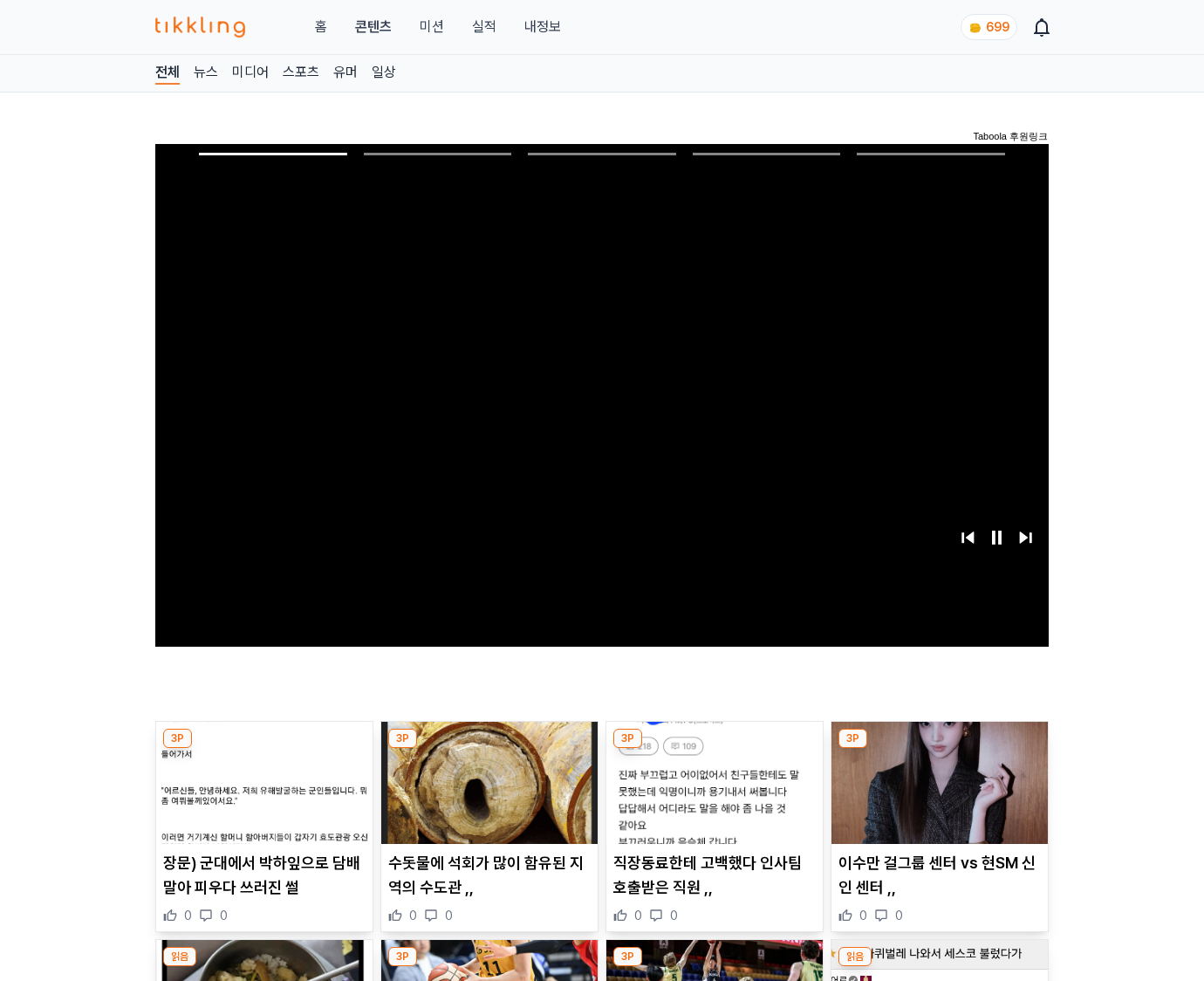
click at [939, 749] on img at bounding box center [939, 783] width 216 height 122
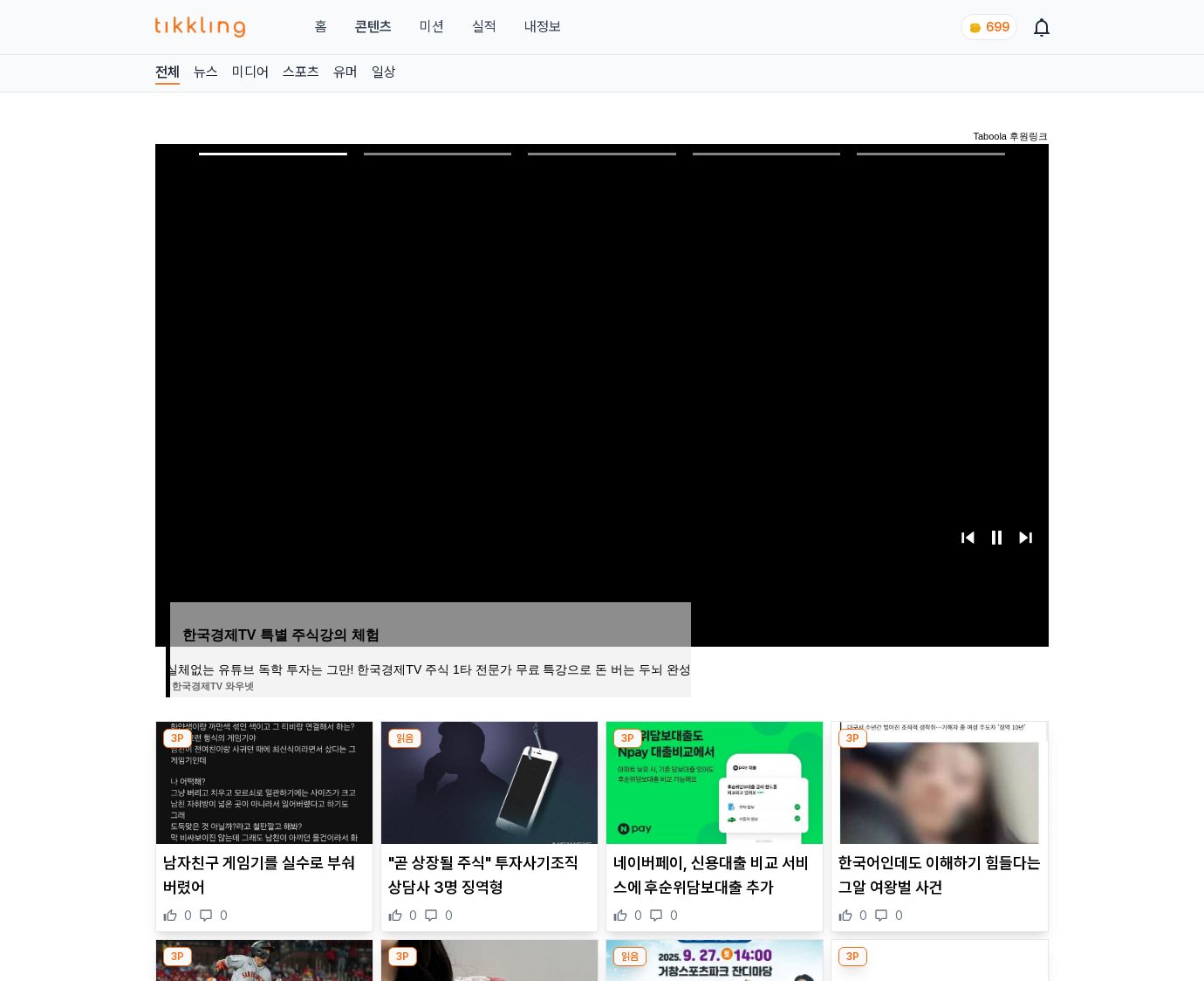
click at [939, 749] on img at bounding box center [939, 783] width 216 height 122
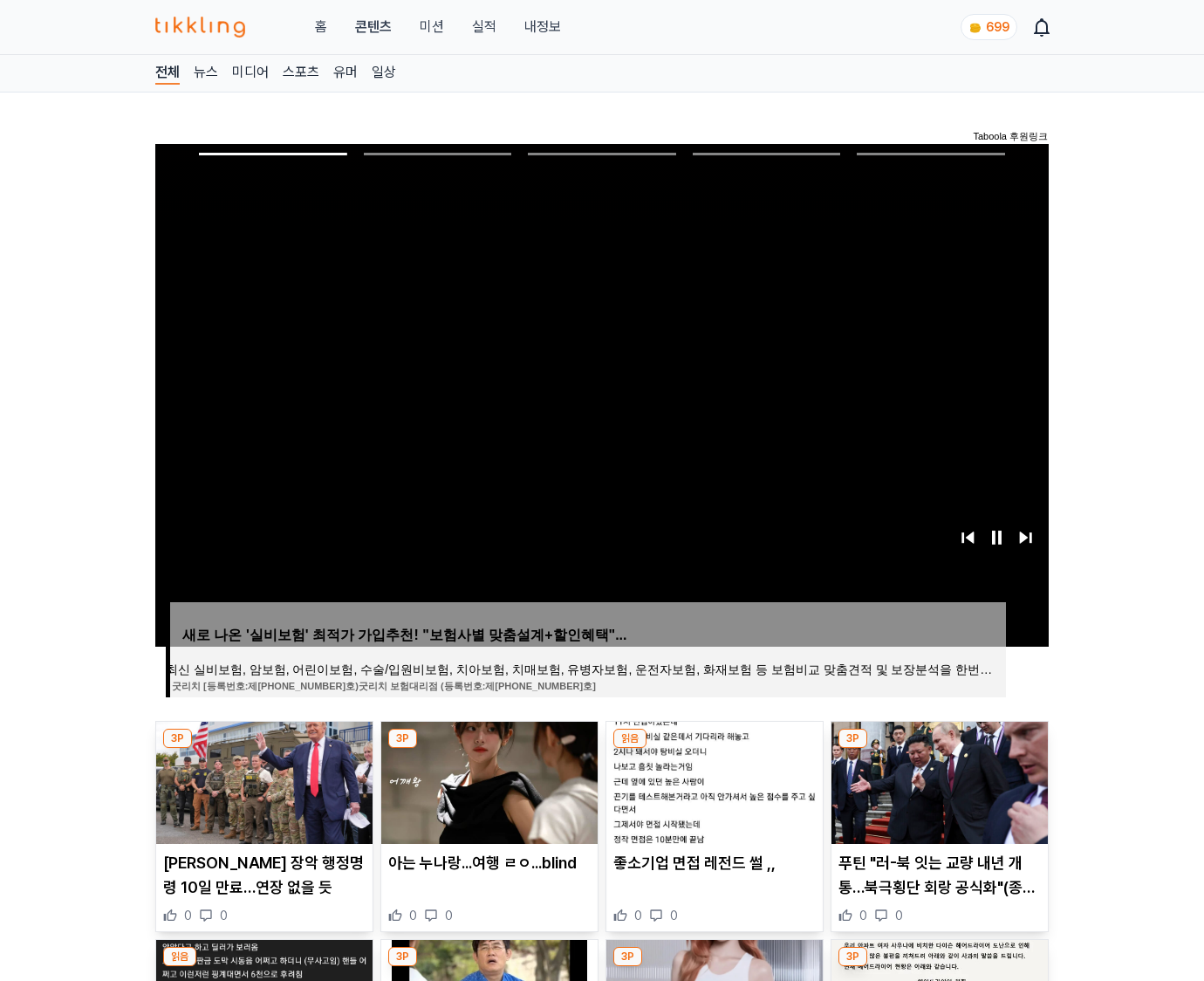
click at [939, 749] on img at bounding box center [939, 783] width 216 height 122
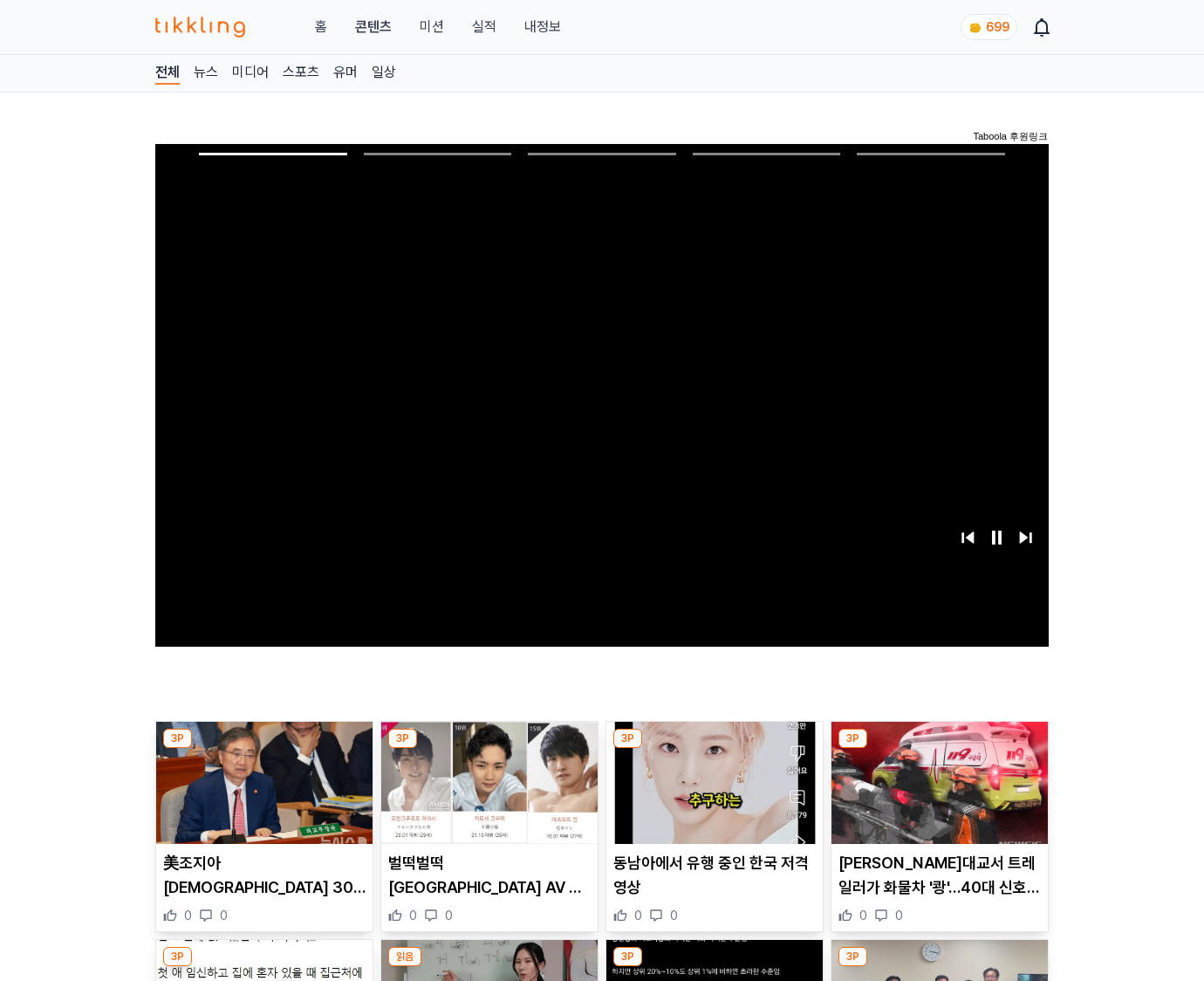
click at [939, 749] on img at bounding box center [939, 783] width 216 height 122
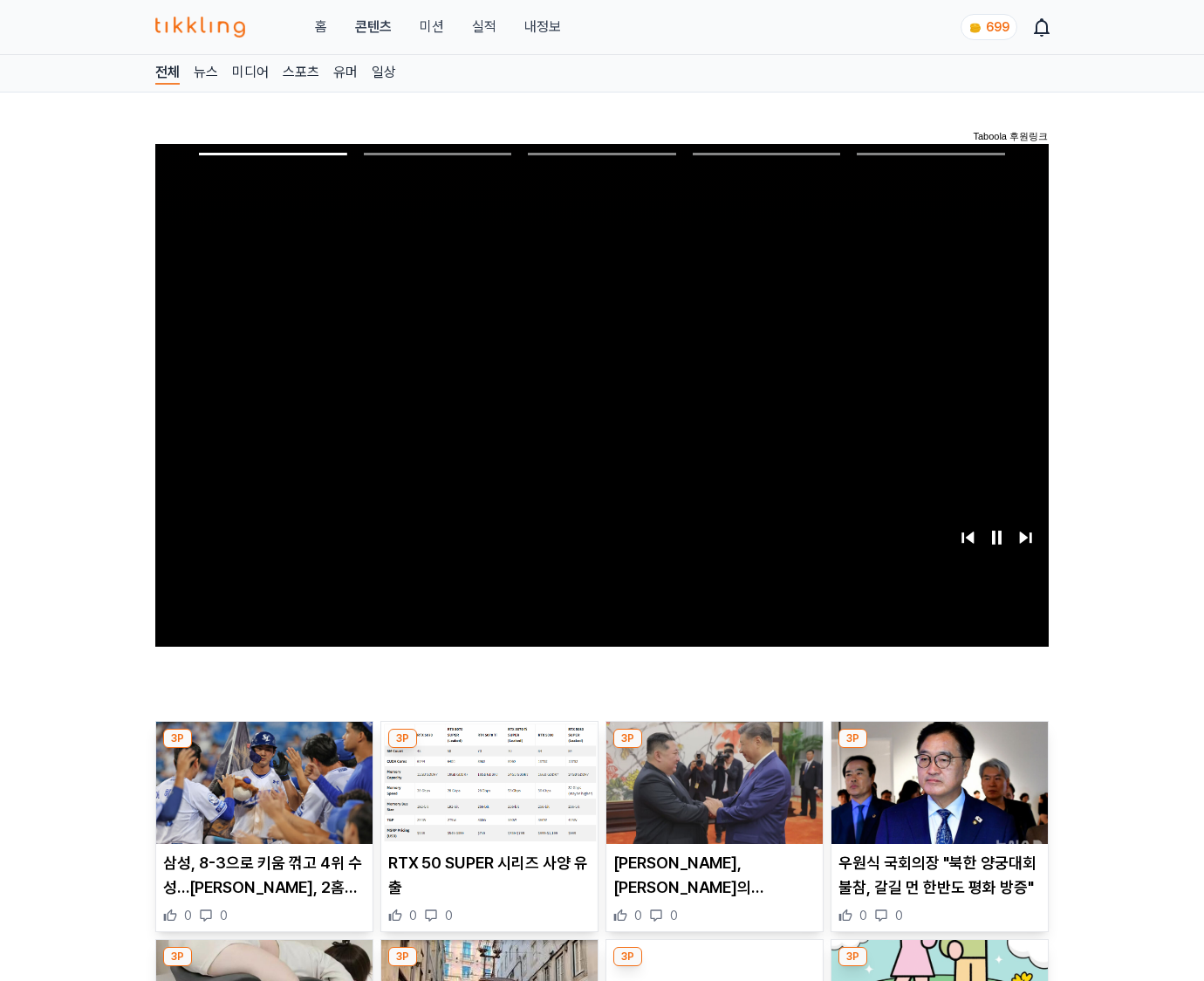
click at [939, 749] on img at bounding box center [939, 783] width 216 height 122
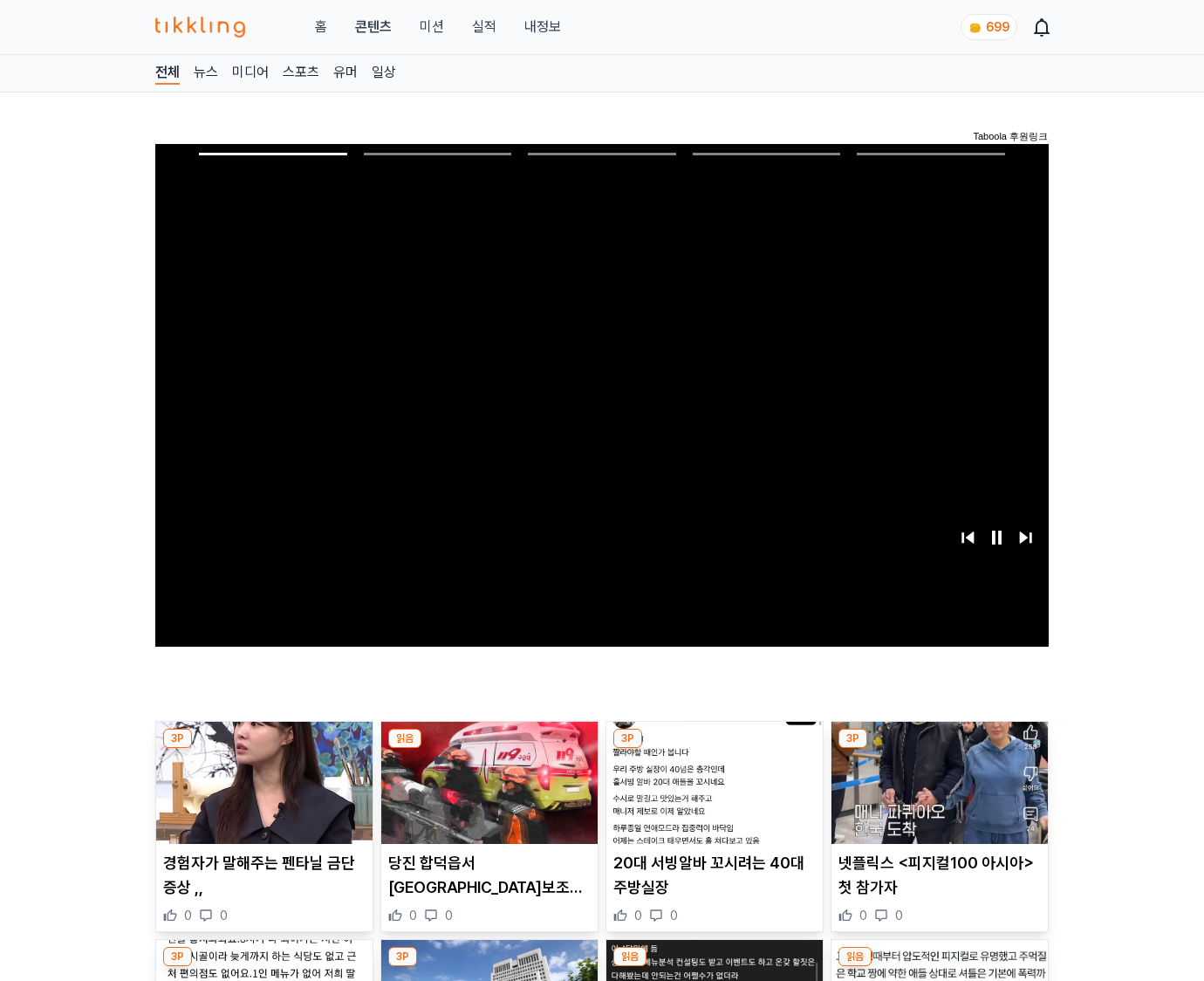
click at [939, 749] on img at bounding box center [939, 783] width 216 height 122
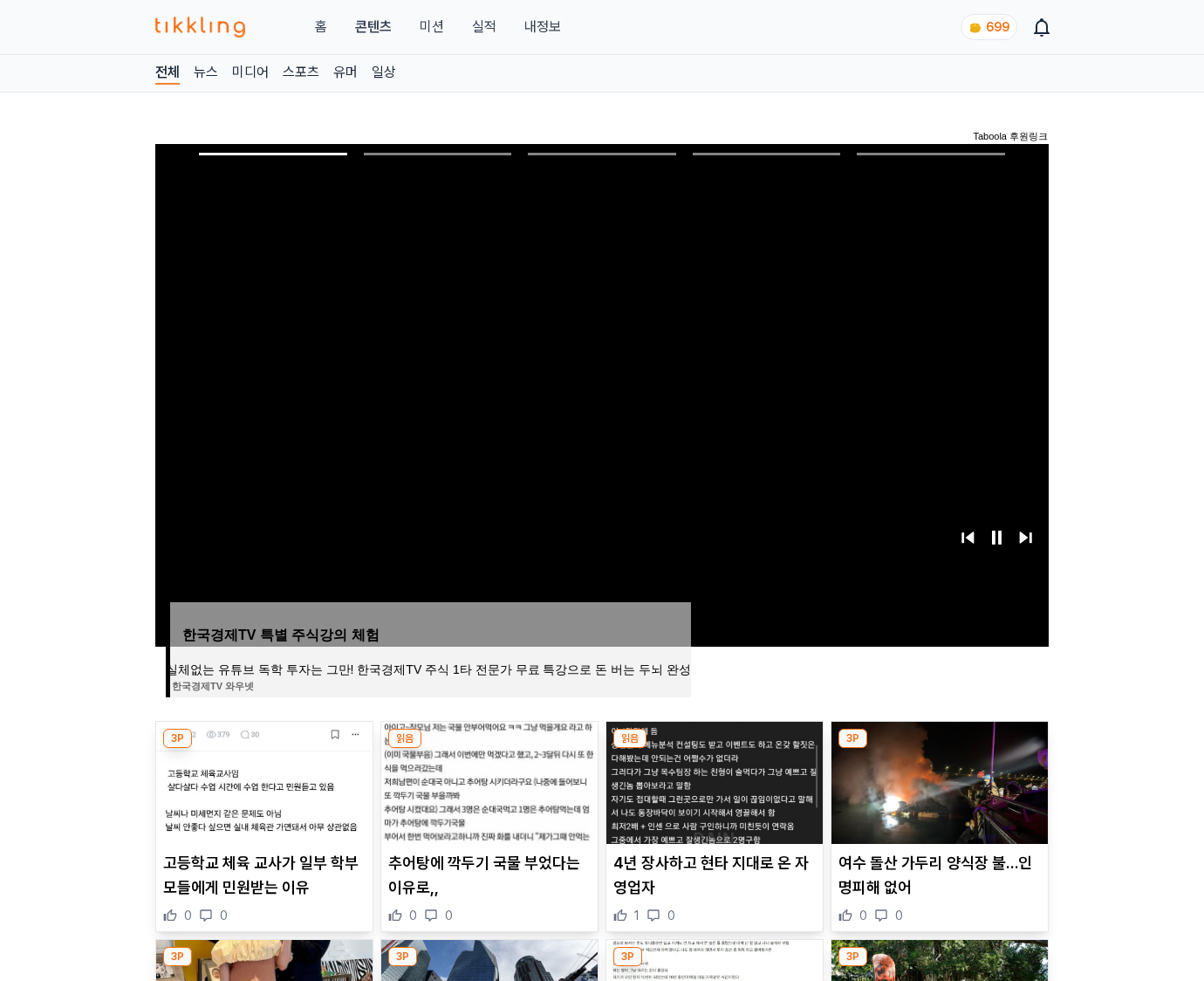
click at [939, 749] on img at bounding box center [939, 783] width 216 height 122
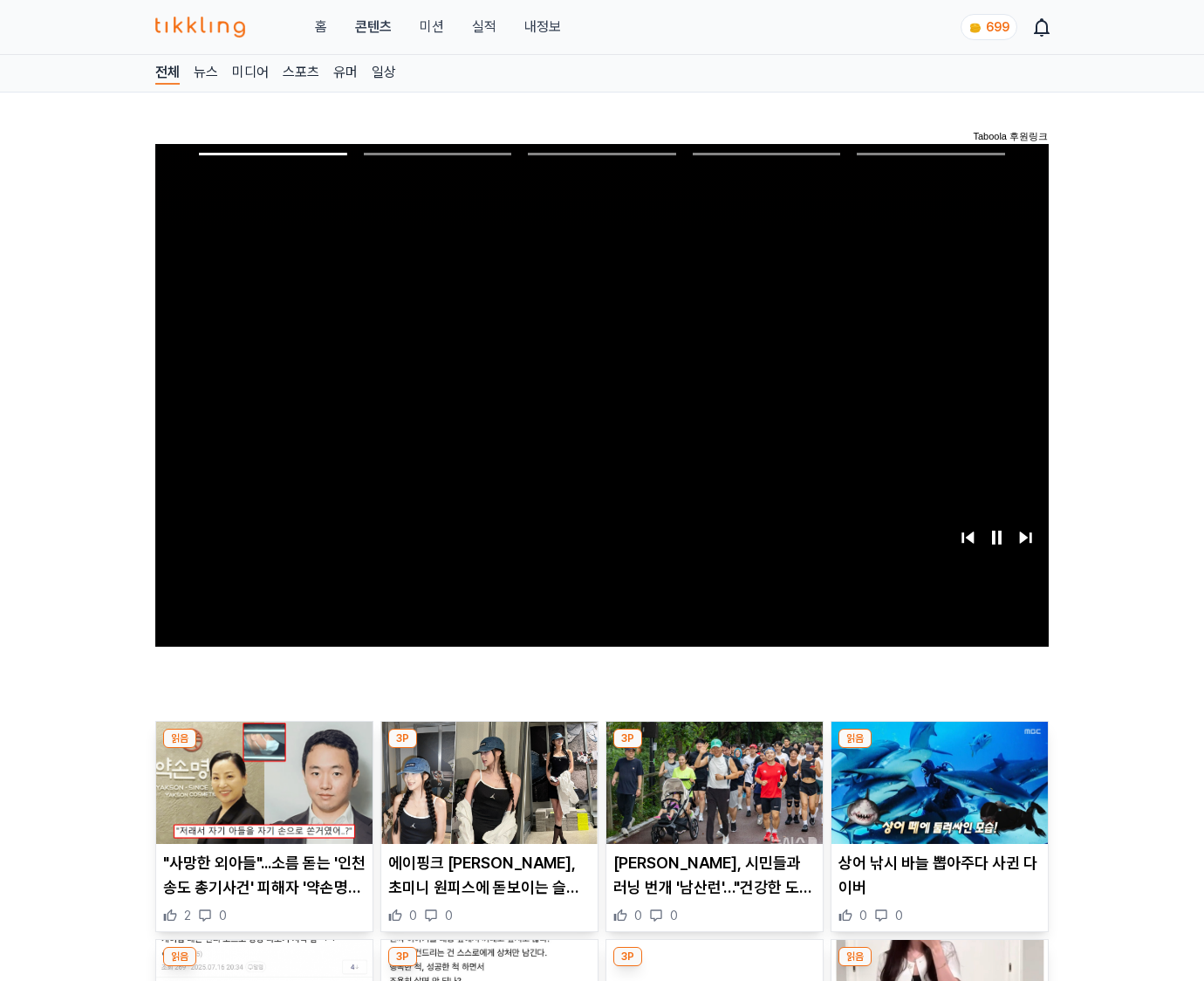
click at [939, 749] on img at bounding box center [939, 783] width 216 height 122
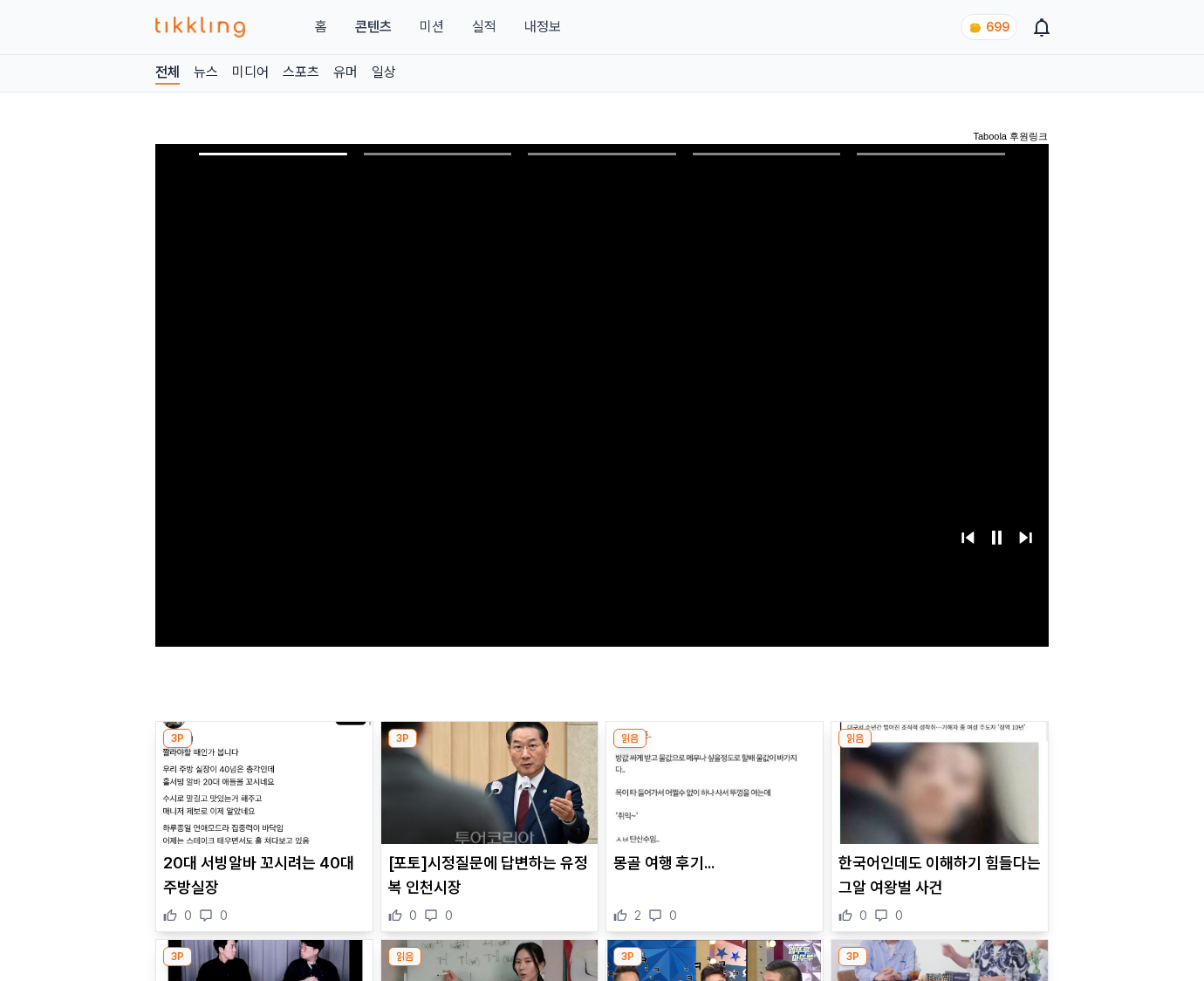
click at [939, 749] on img at bounding box center [939, 783] width 216 height 122
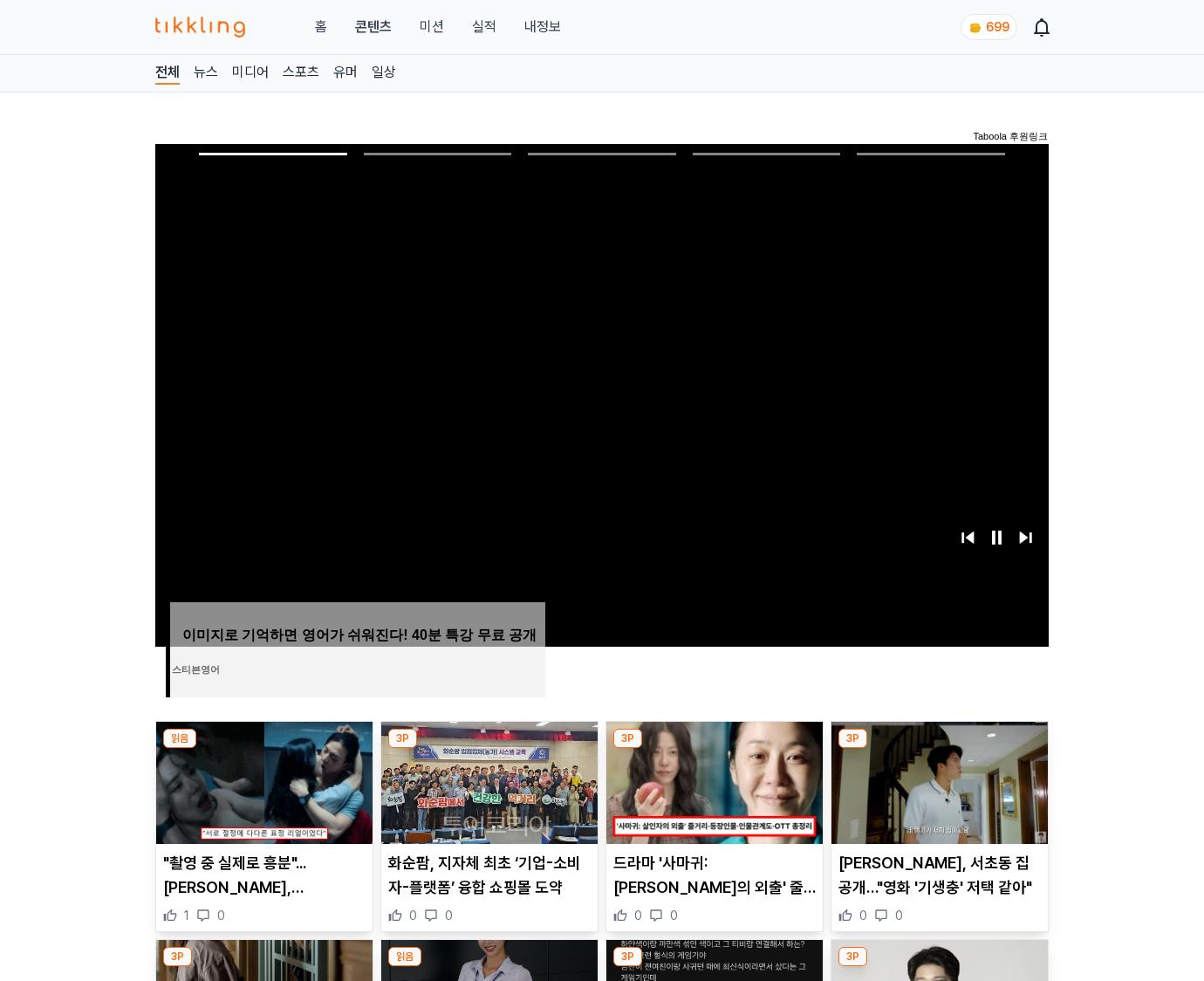
click at [939, 749] on img at bounding box center [939, 783] width 216 height 122
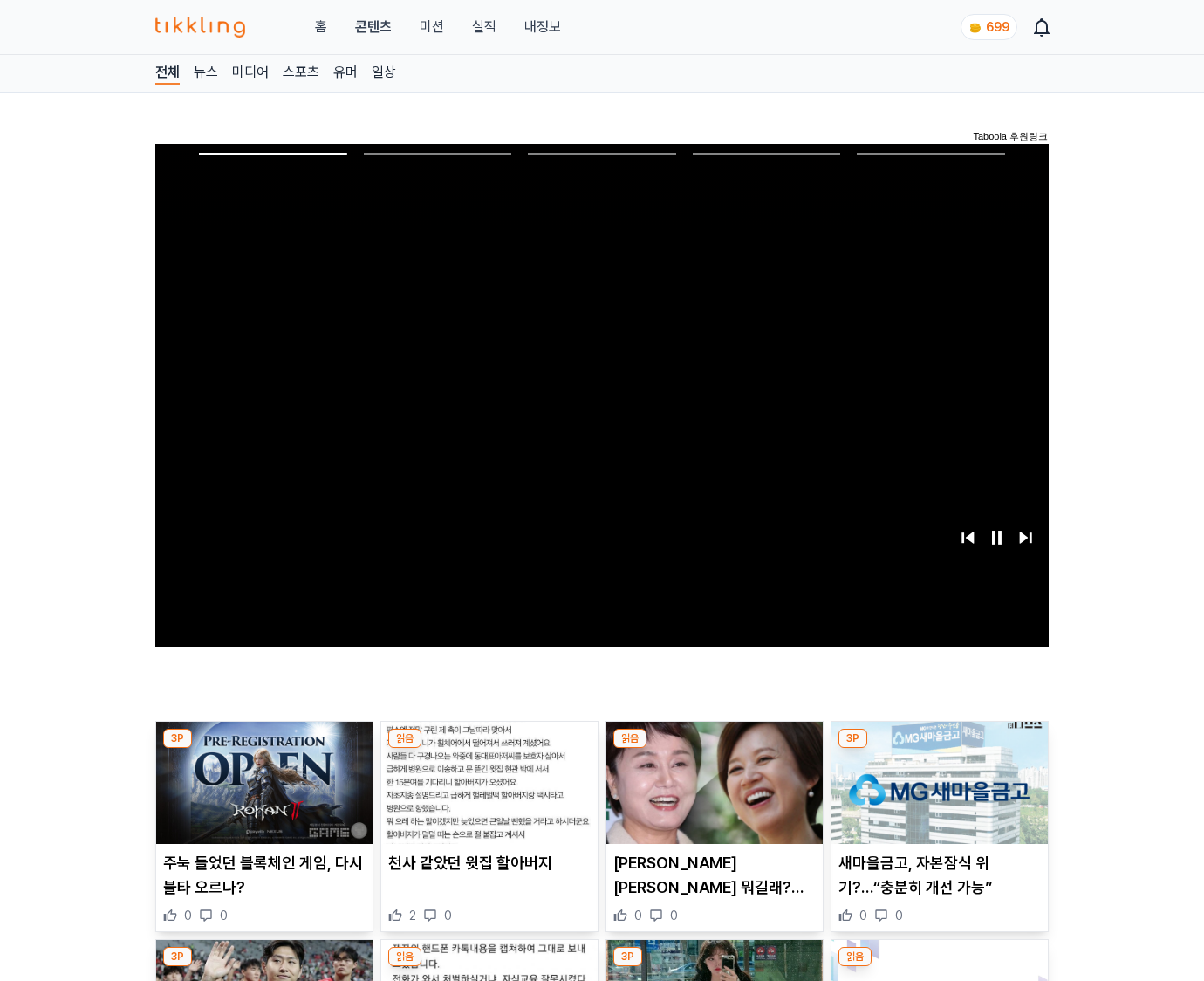
click at [939, 749] on img at bounding box center [939, 783] width 216 height 122
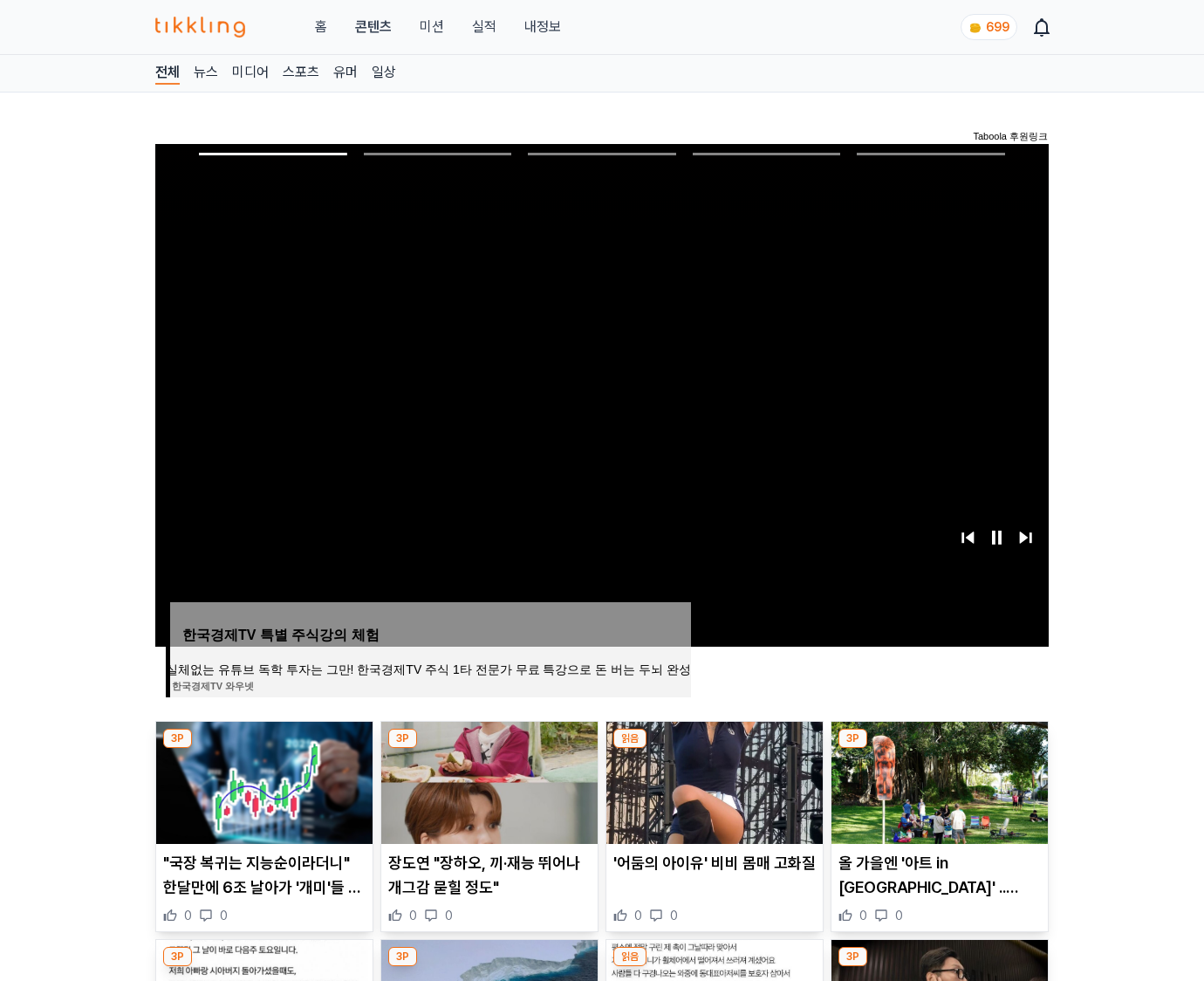
click at [939, 749] on img at bounding box center [939, 783] width 216 height 122
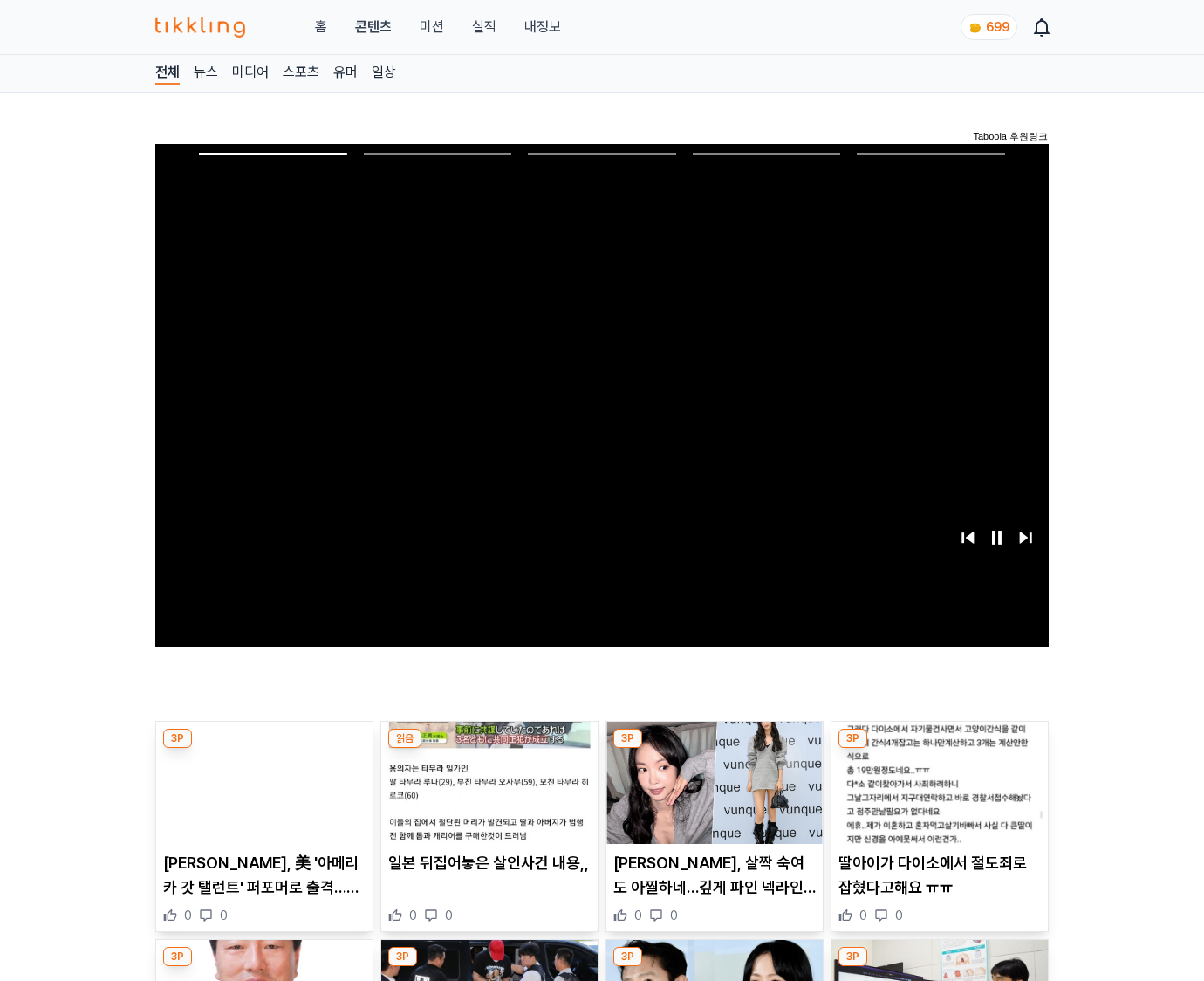
click at [939, 749] on img at bounding box center [939, 783] width 216 height 122
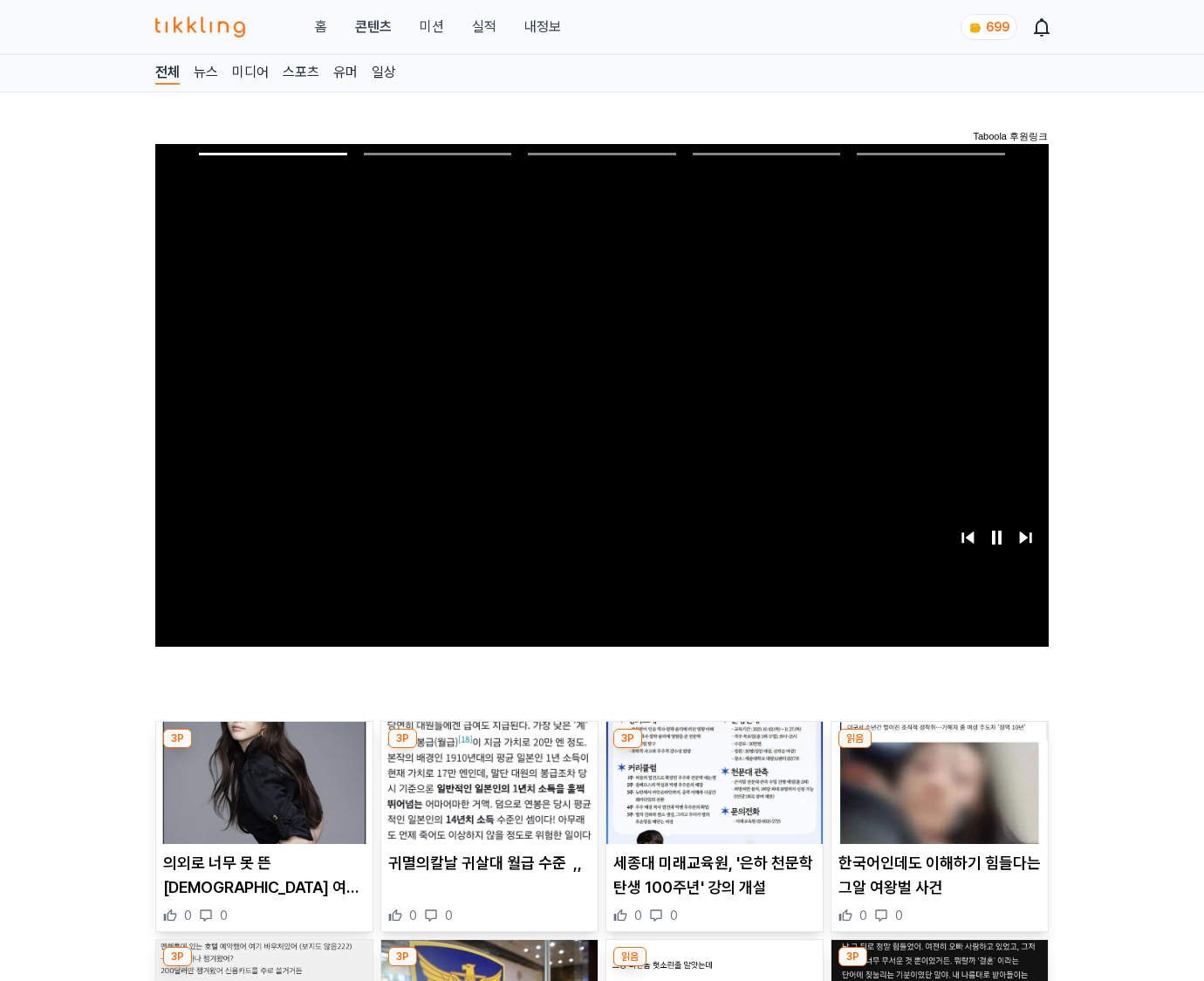
click at [939, 749] on img at bounding box center [939, 783] width 216 height 122
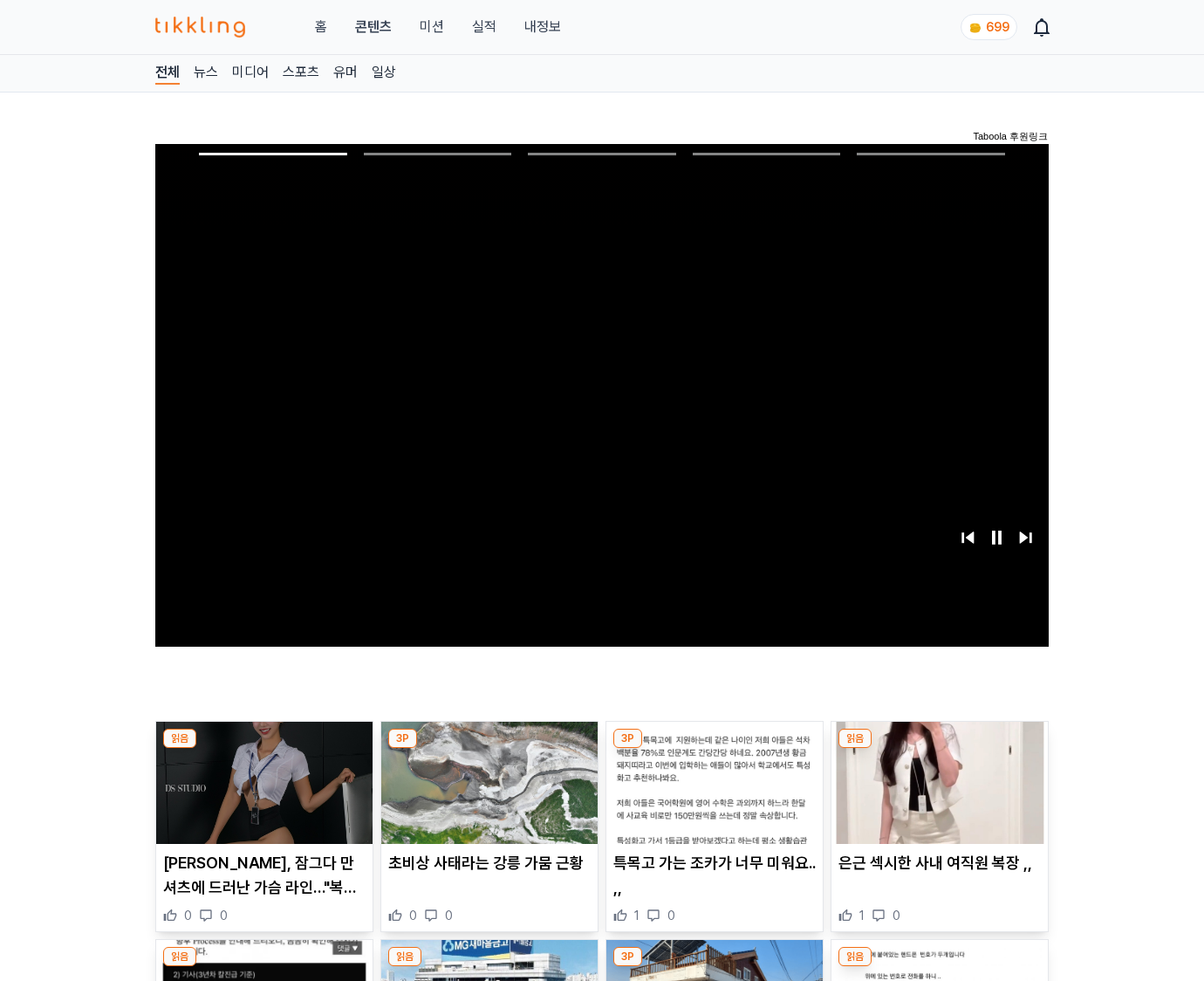
click at [939, 749] on img at bounding box center [939, 783] width 216 height 122
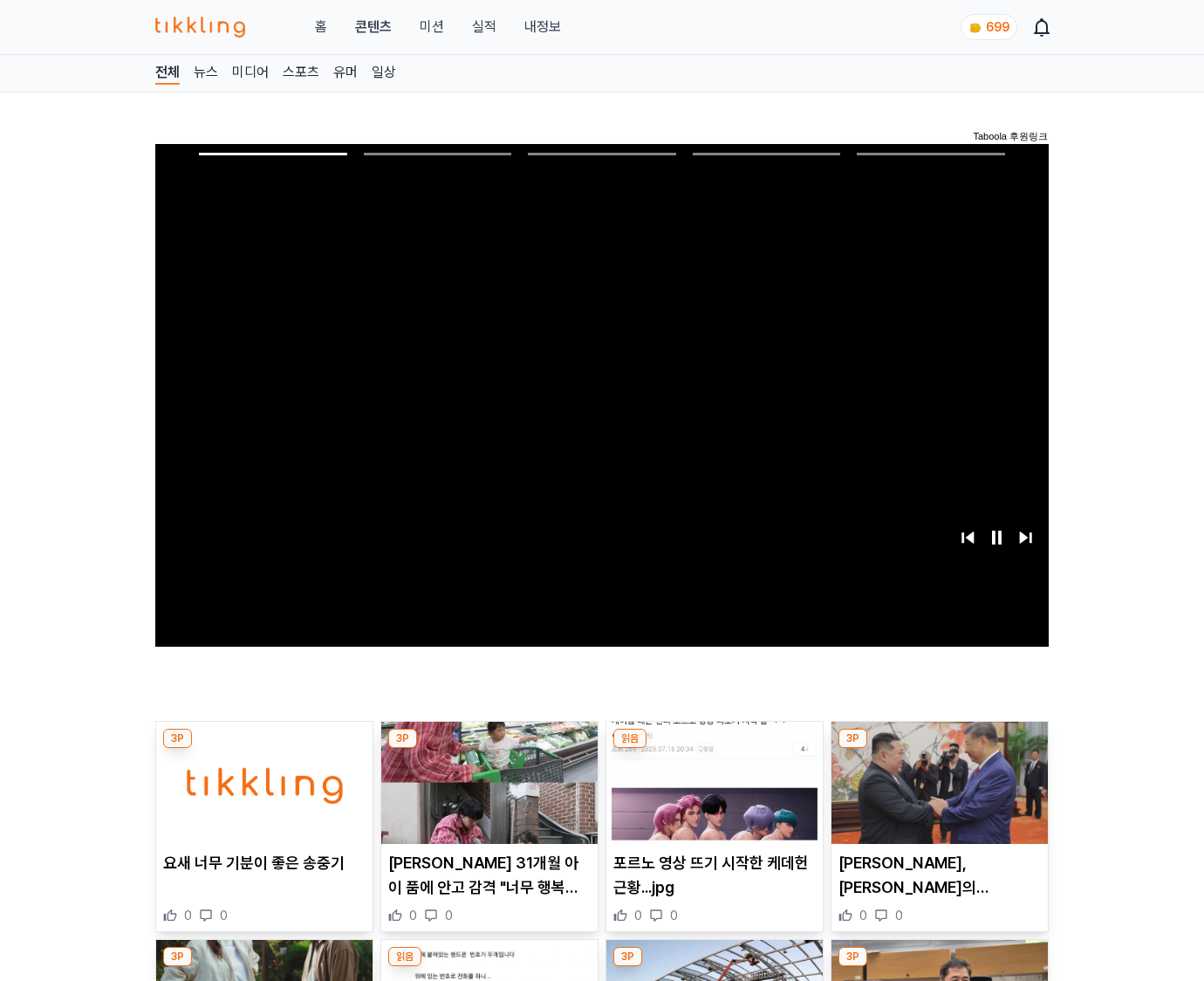
click at [939, 749] on img at bounding box center [939, 783] width 216 height 122
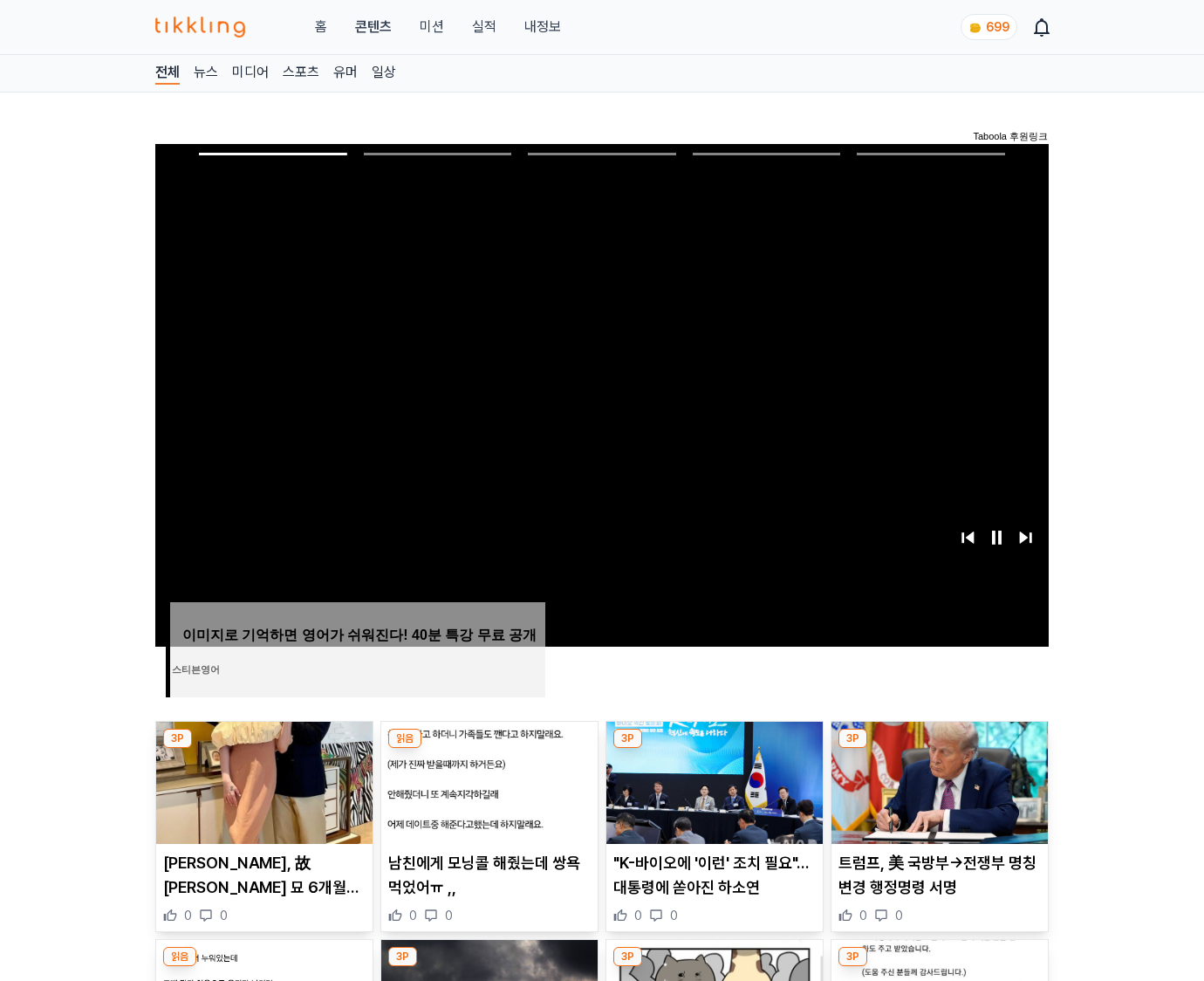
click at [939, 749] on img at bounding box center [939, 783] width 216 height 122
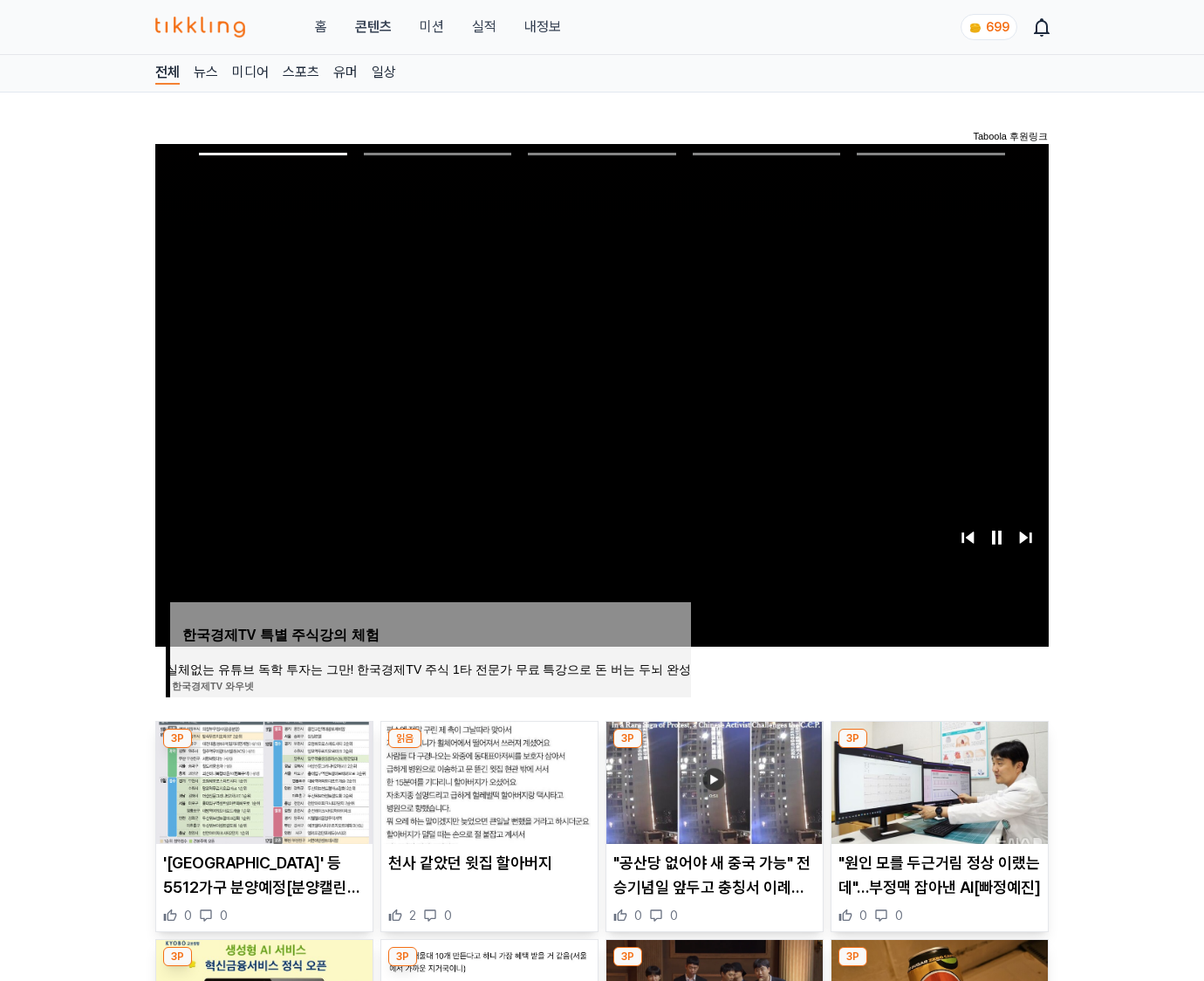
click at [939, 749] on img at bounding box center [939, 783] width 216 height 122
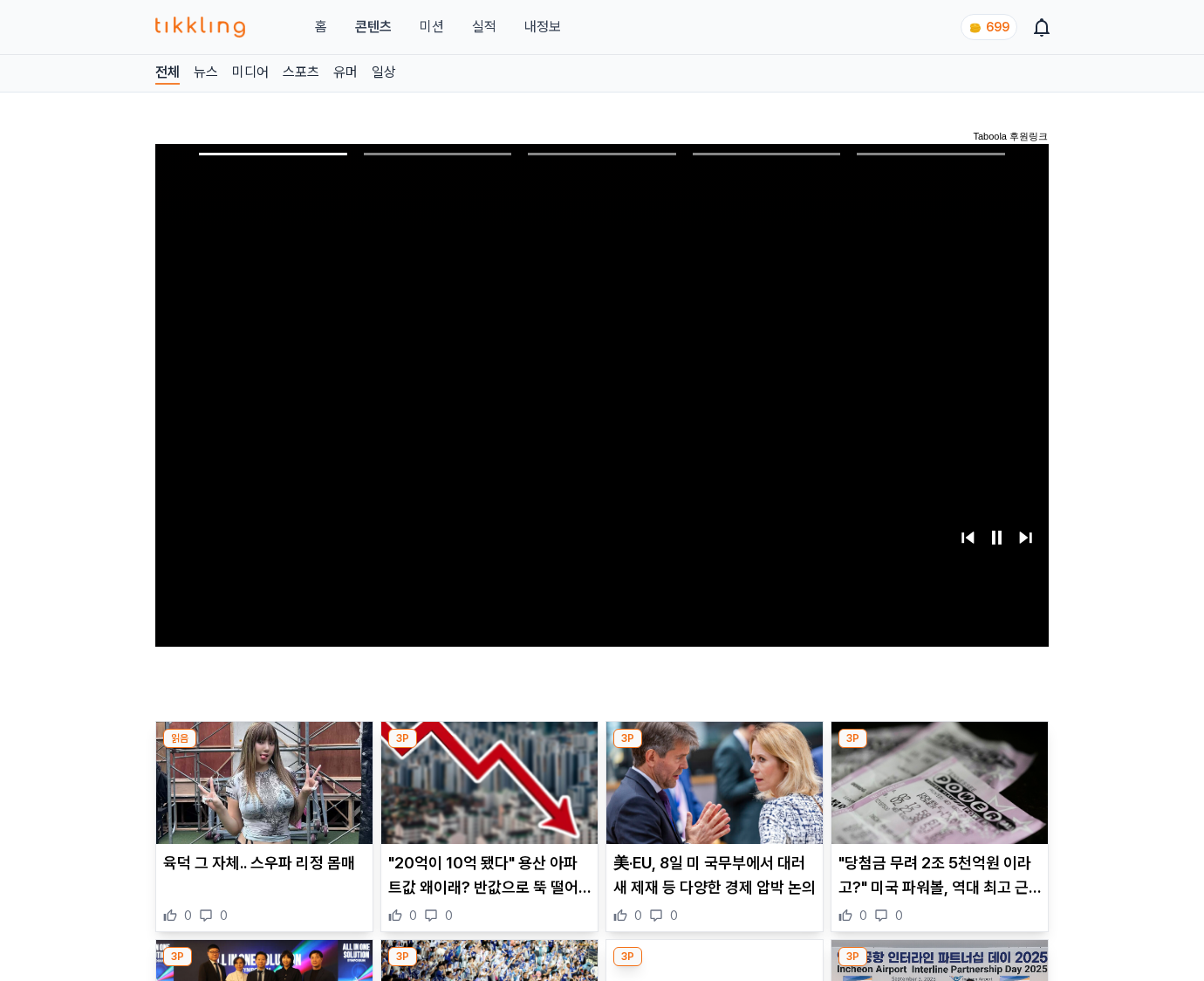
click at [939, 749] on img at bounding box center [939, 783] width 216 height 122
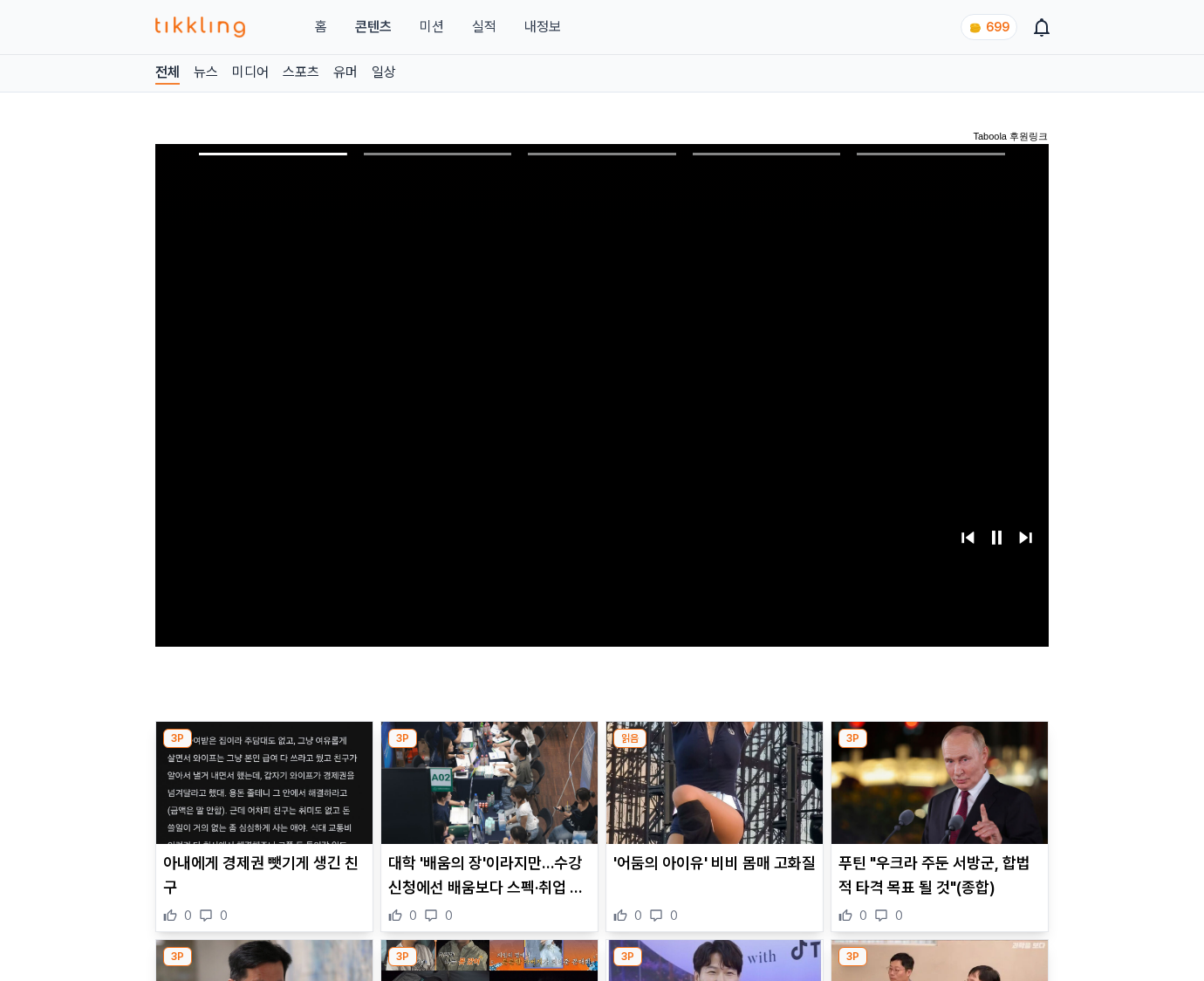
click at [939, 749] on img at bounding box center [939, 783] width 216 height 122
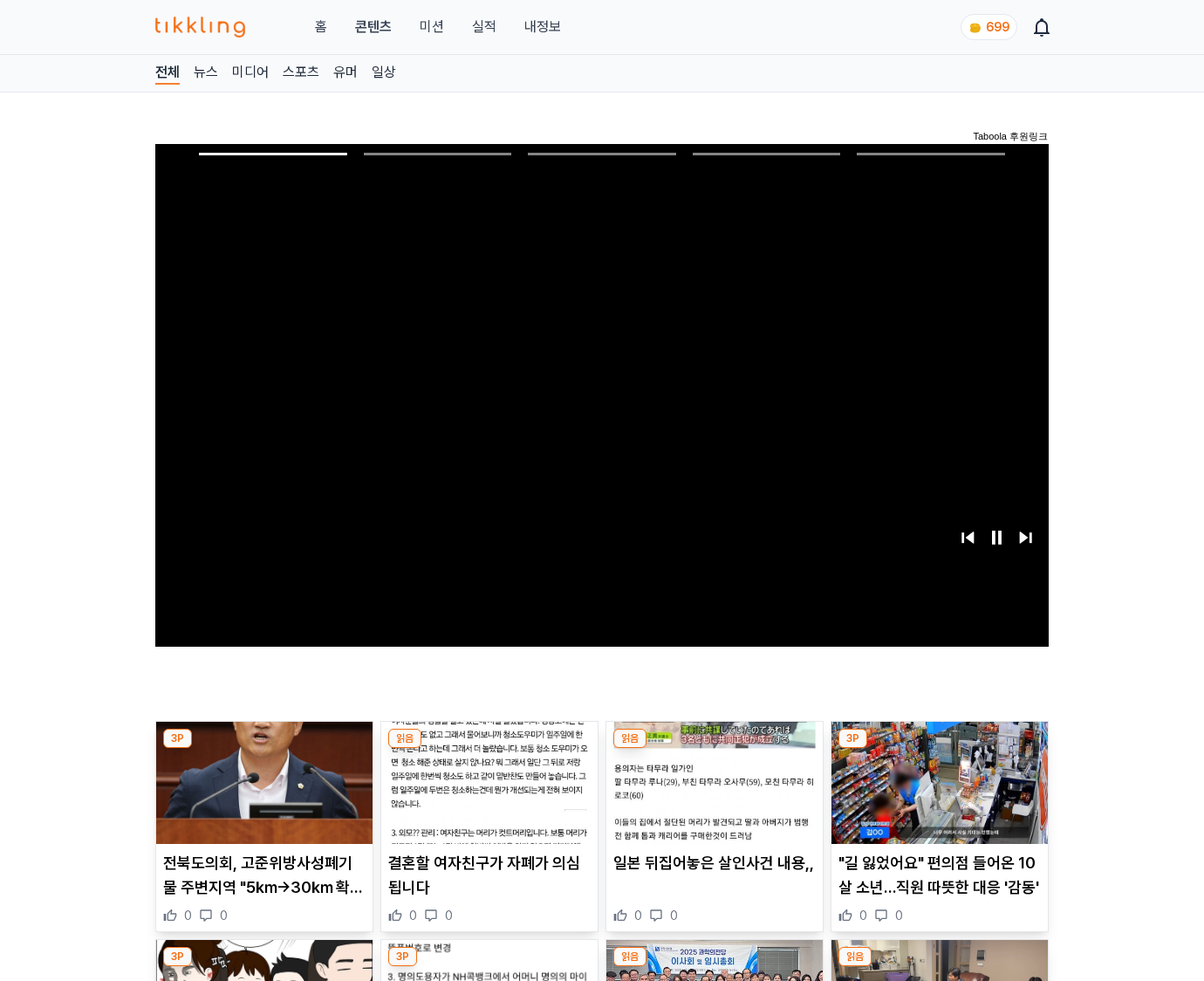
click at [939, 749] on img at bounding box center [939, 783] width 216 height 122
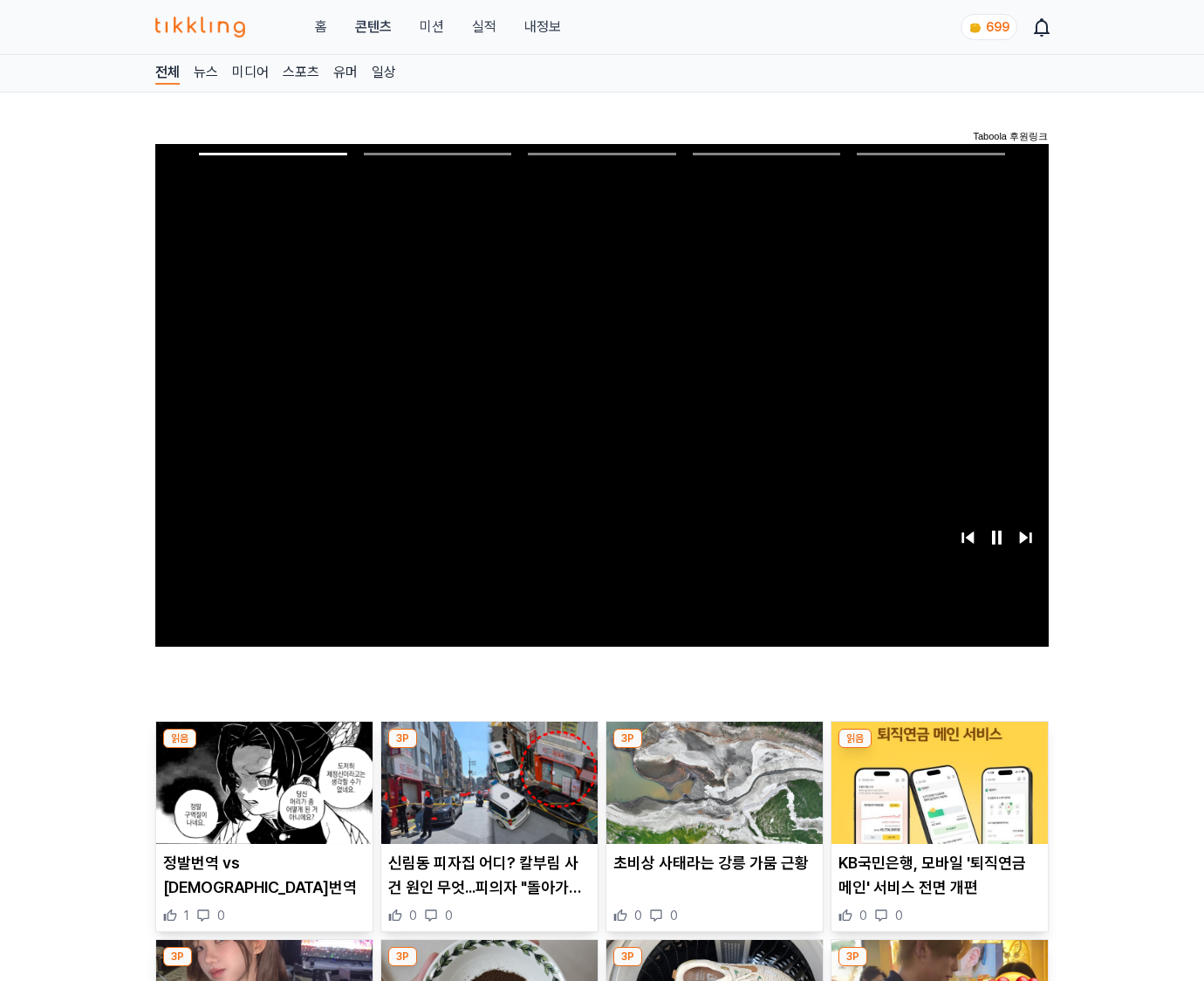
click at [939, 749] on img at bounding box center [939, 783] width 216 height 122
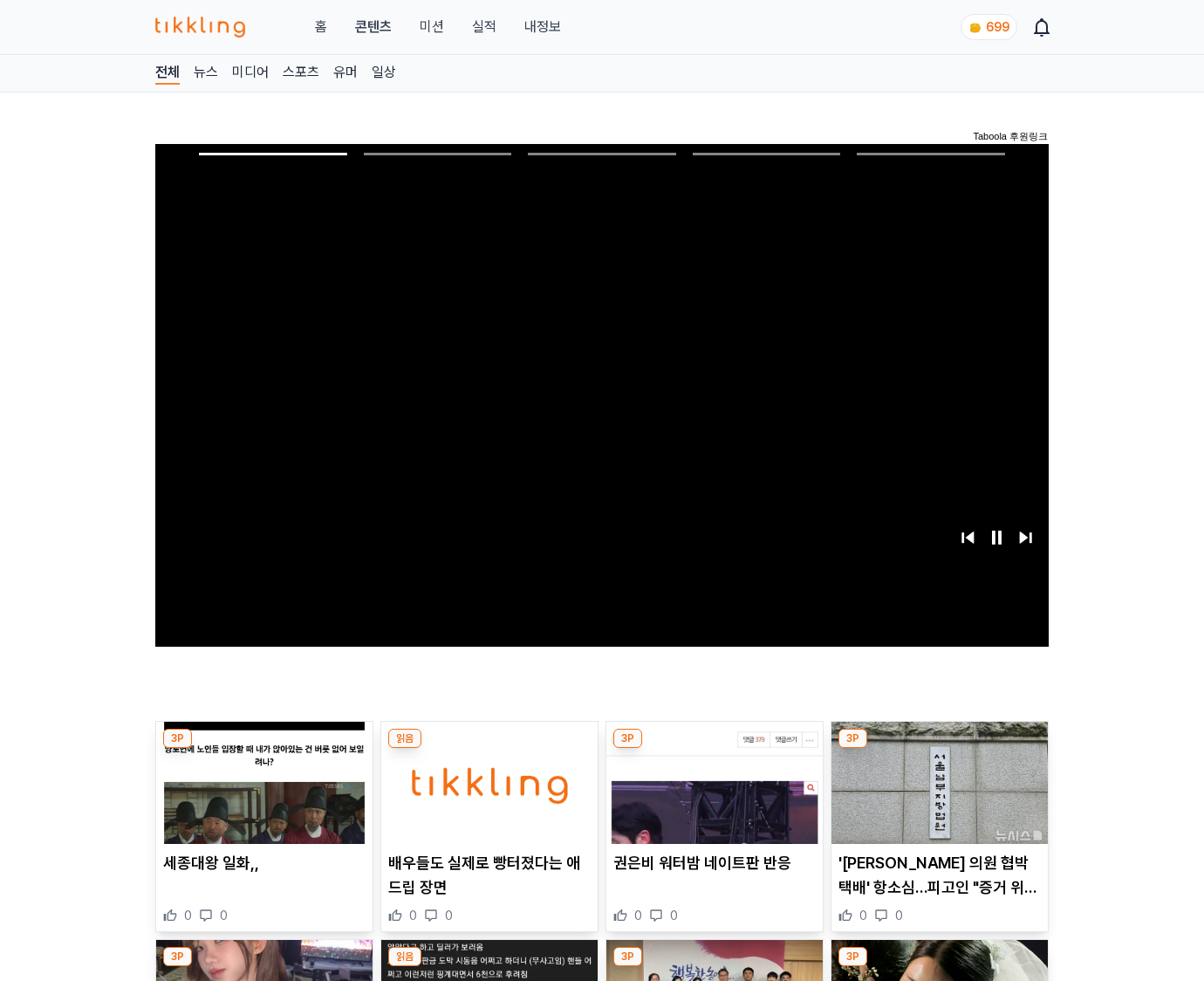
click at [939, 749] on img at bounding box center [939, 783] width 216 height 122
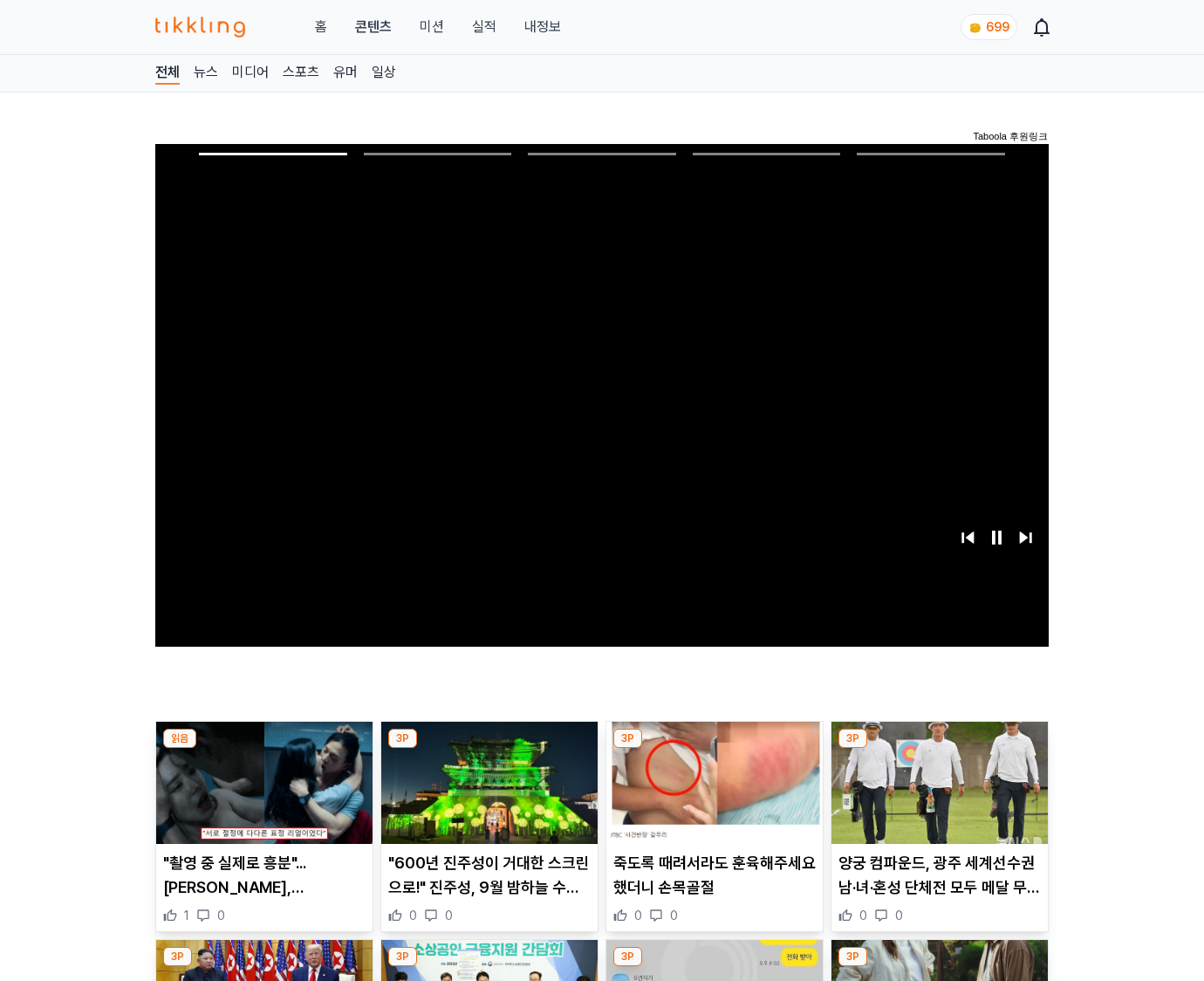
click at [939, 749] on img at bounding box center [939, 783] width 216 height 122
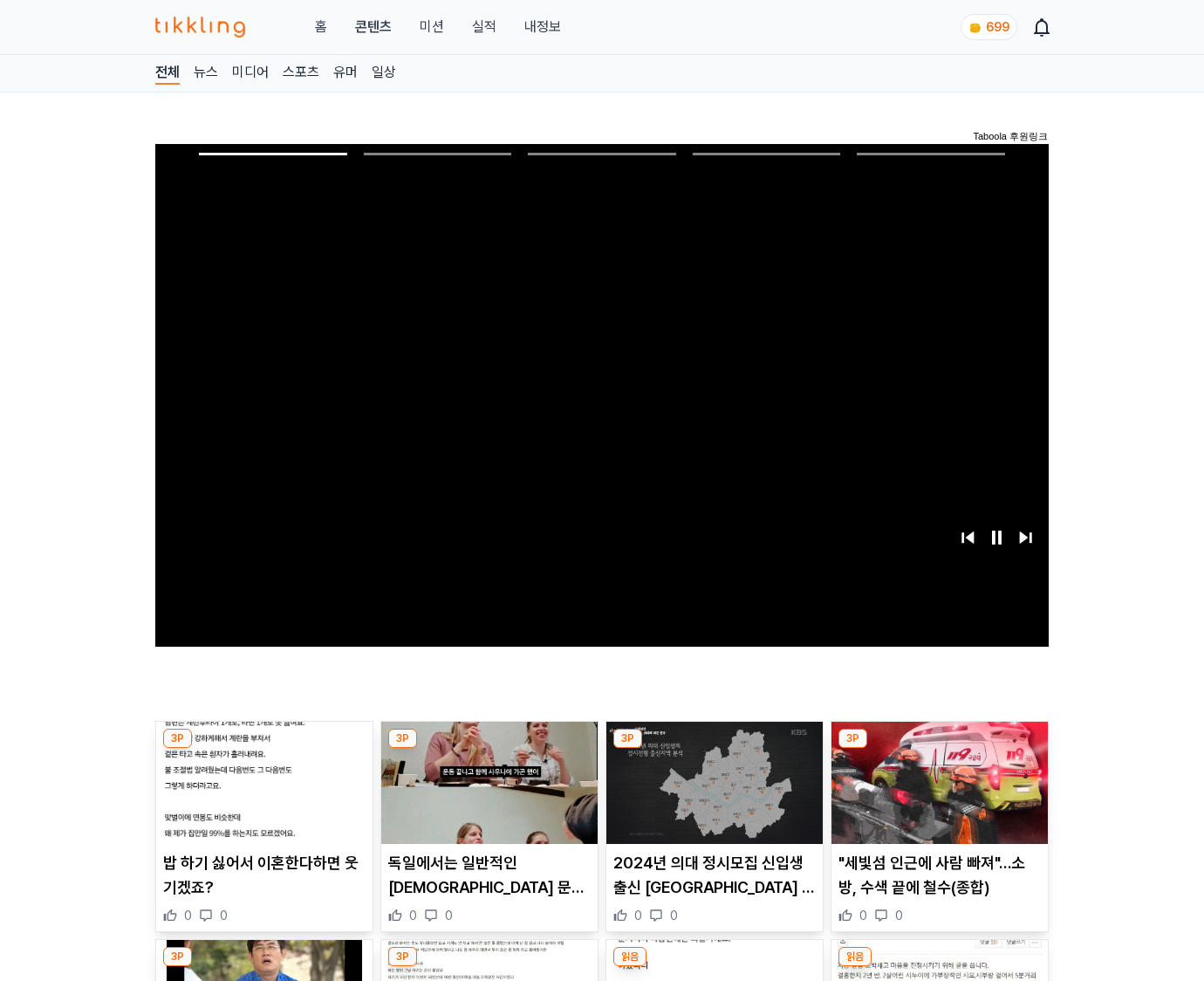
click at [939, 749] on img at bounding box center [939, 783] width 216 height 122
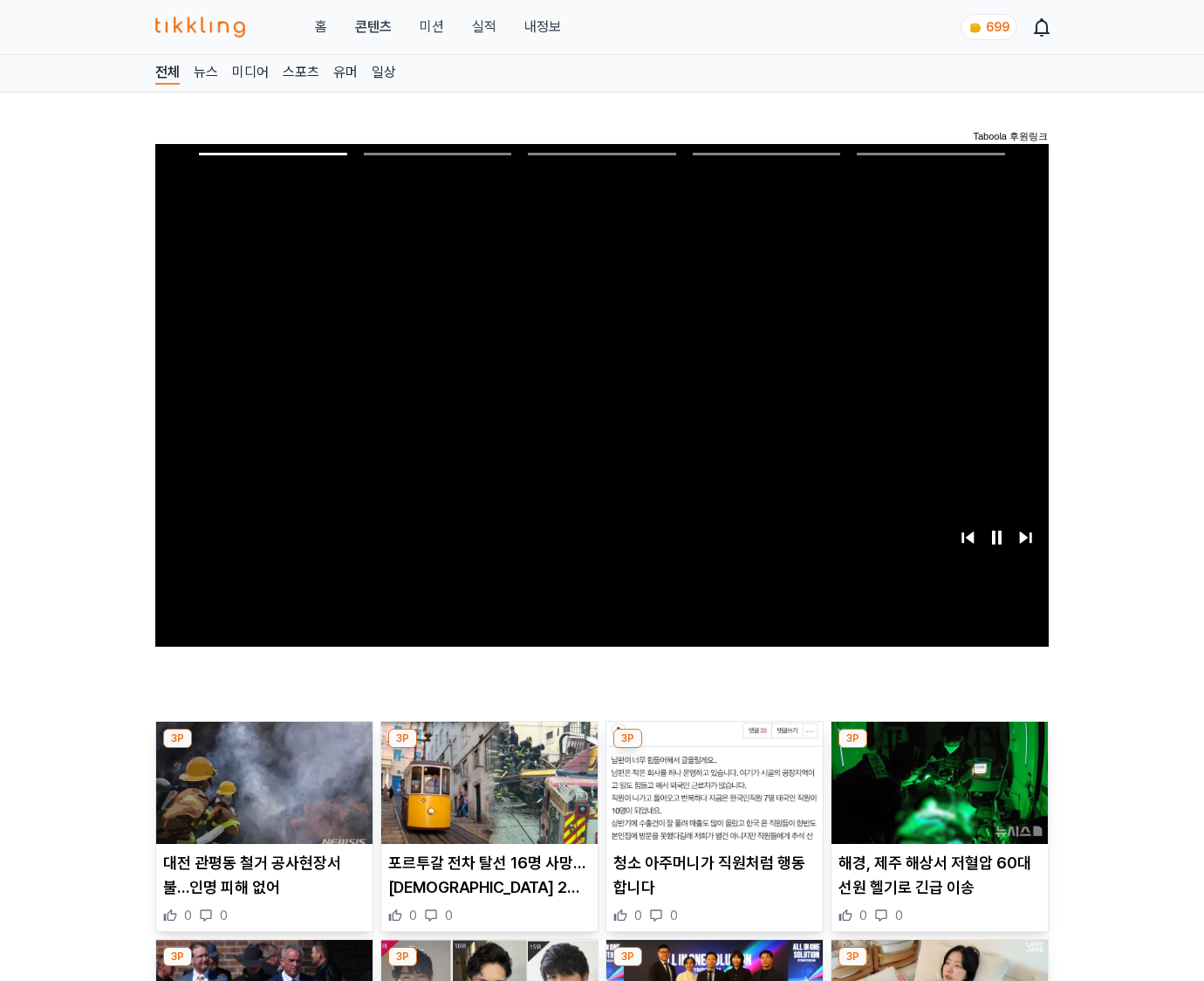
click at [939, 749] on img at bounding box center [939, 783] width 216 height 122
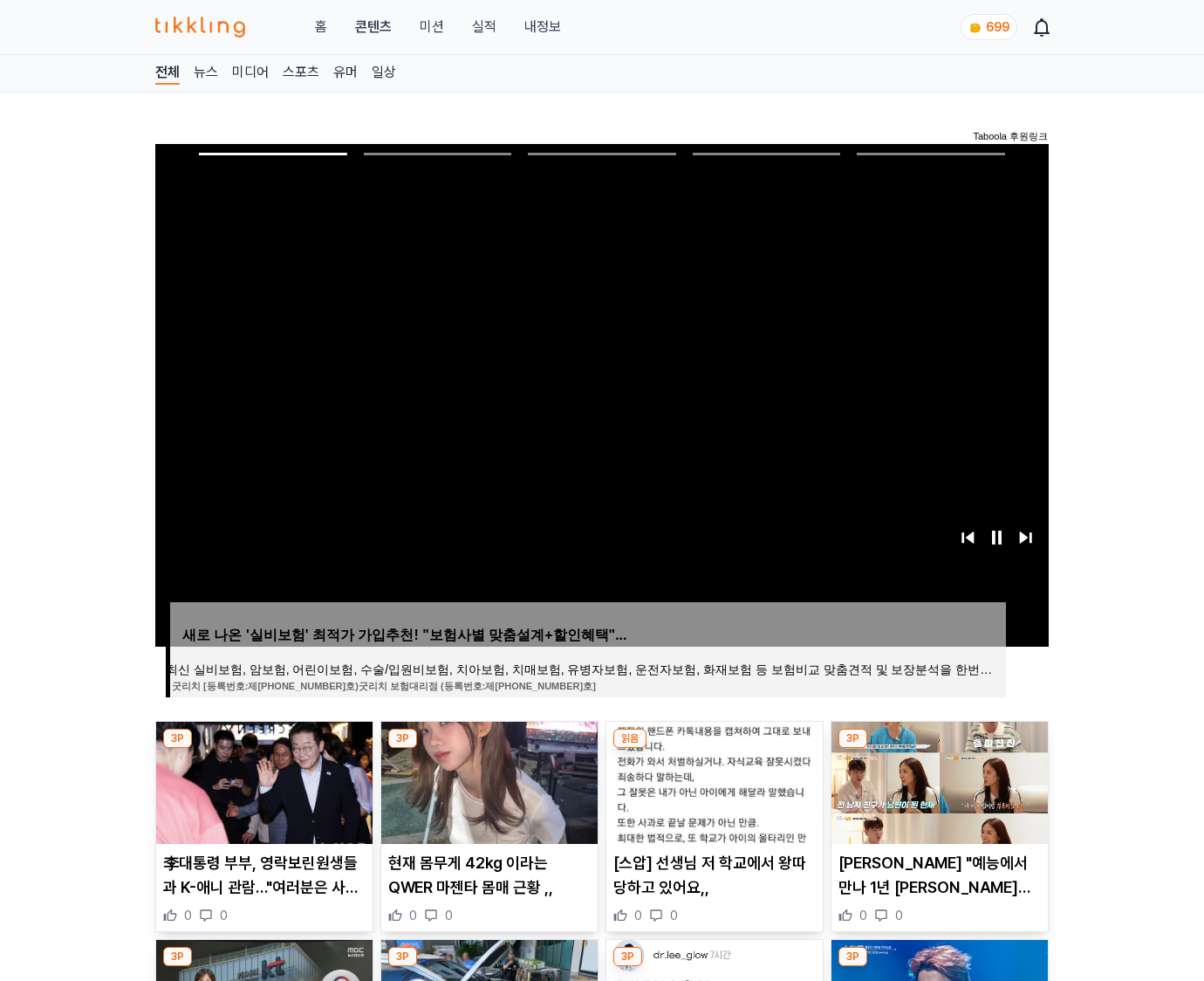
click at [939, 749] on img at bounding box center [939, 783] width 216 height 122
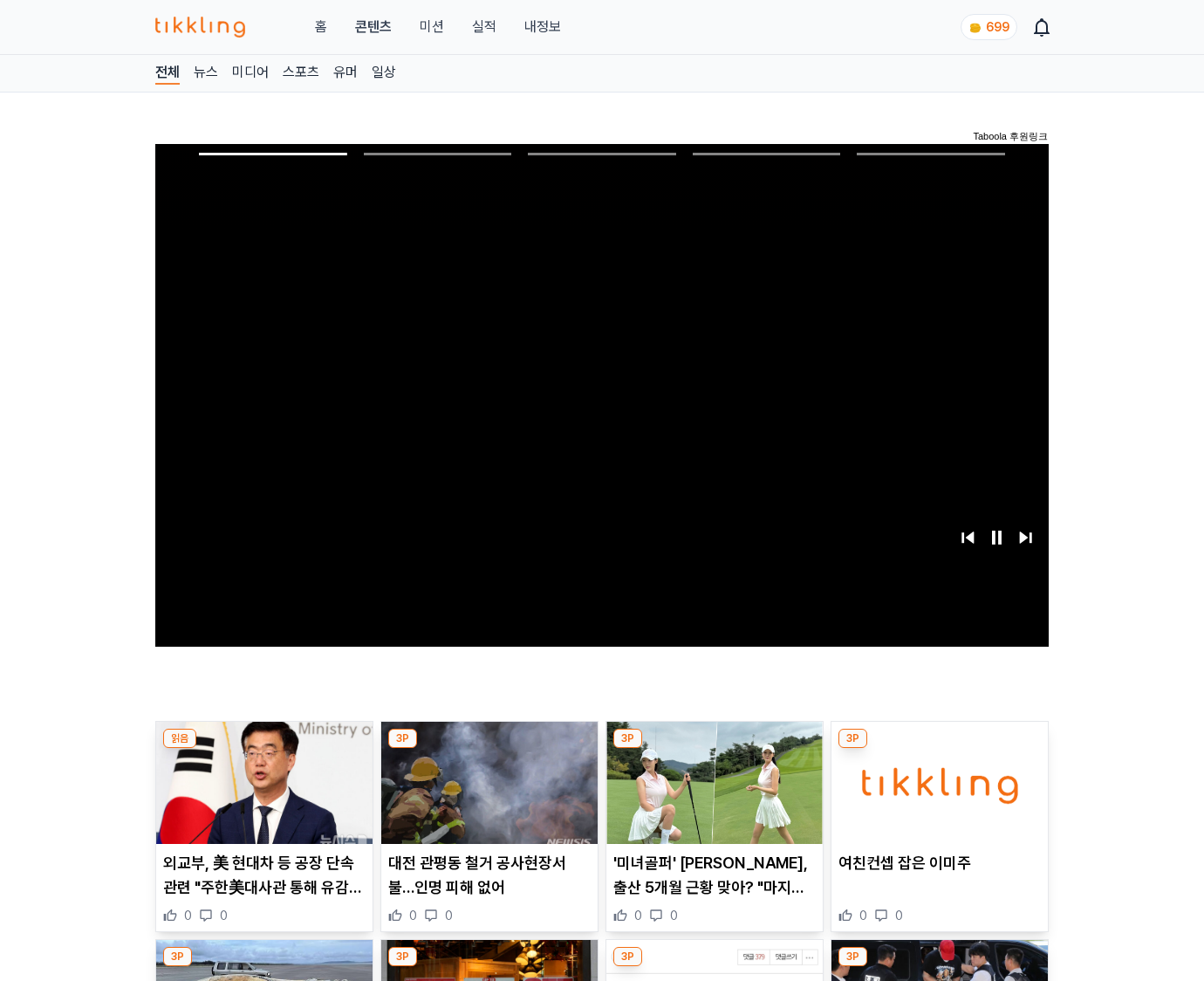
click at [939, 749] on img at bounding box center [939, 783] width 216 height 122
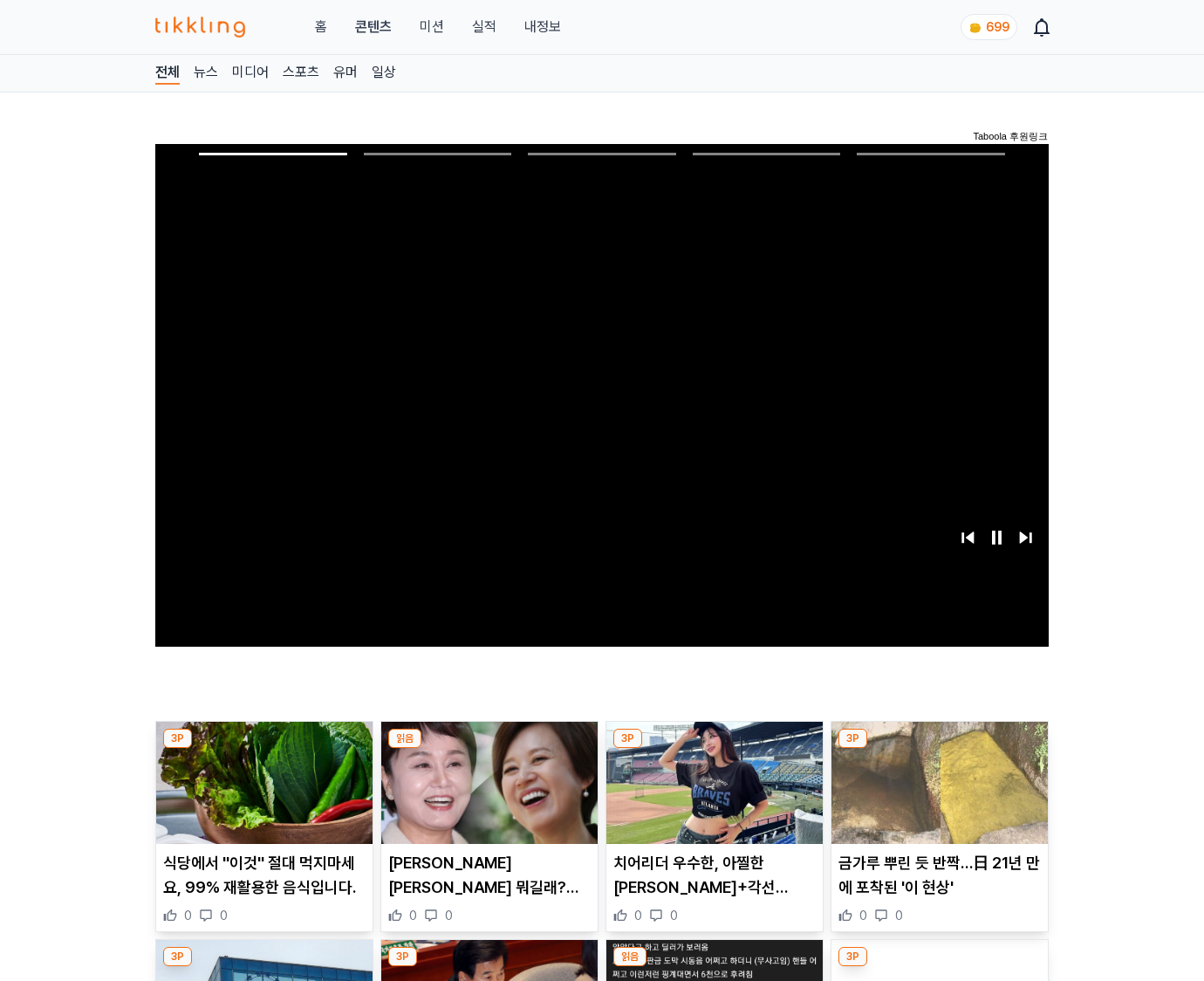
click at [939, 749] on img at bounding box center [939, 783] width 216 height 122
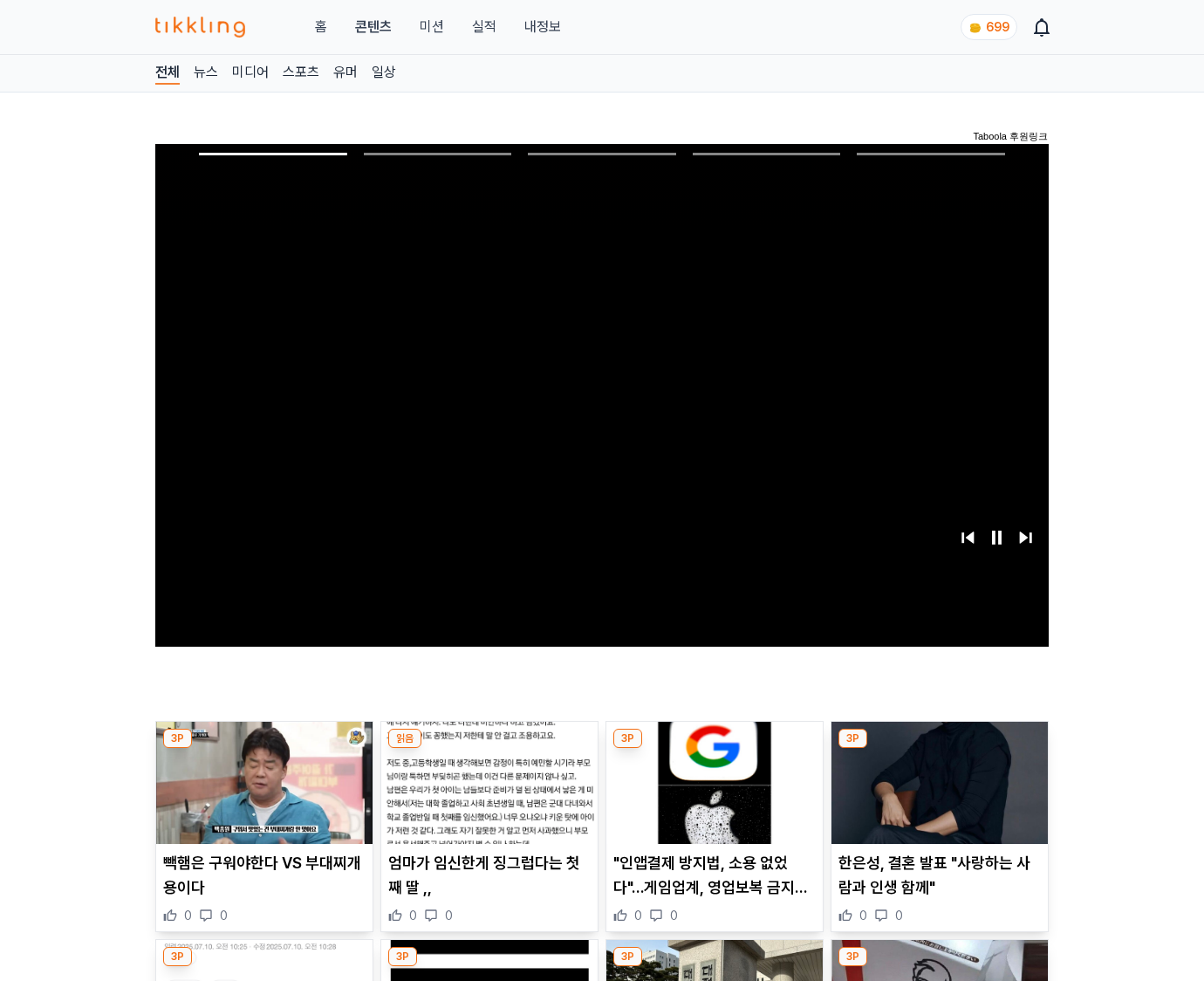
click at [939, 749] on img at bounding box center [939, 783] width 216 height 122
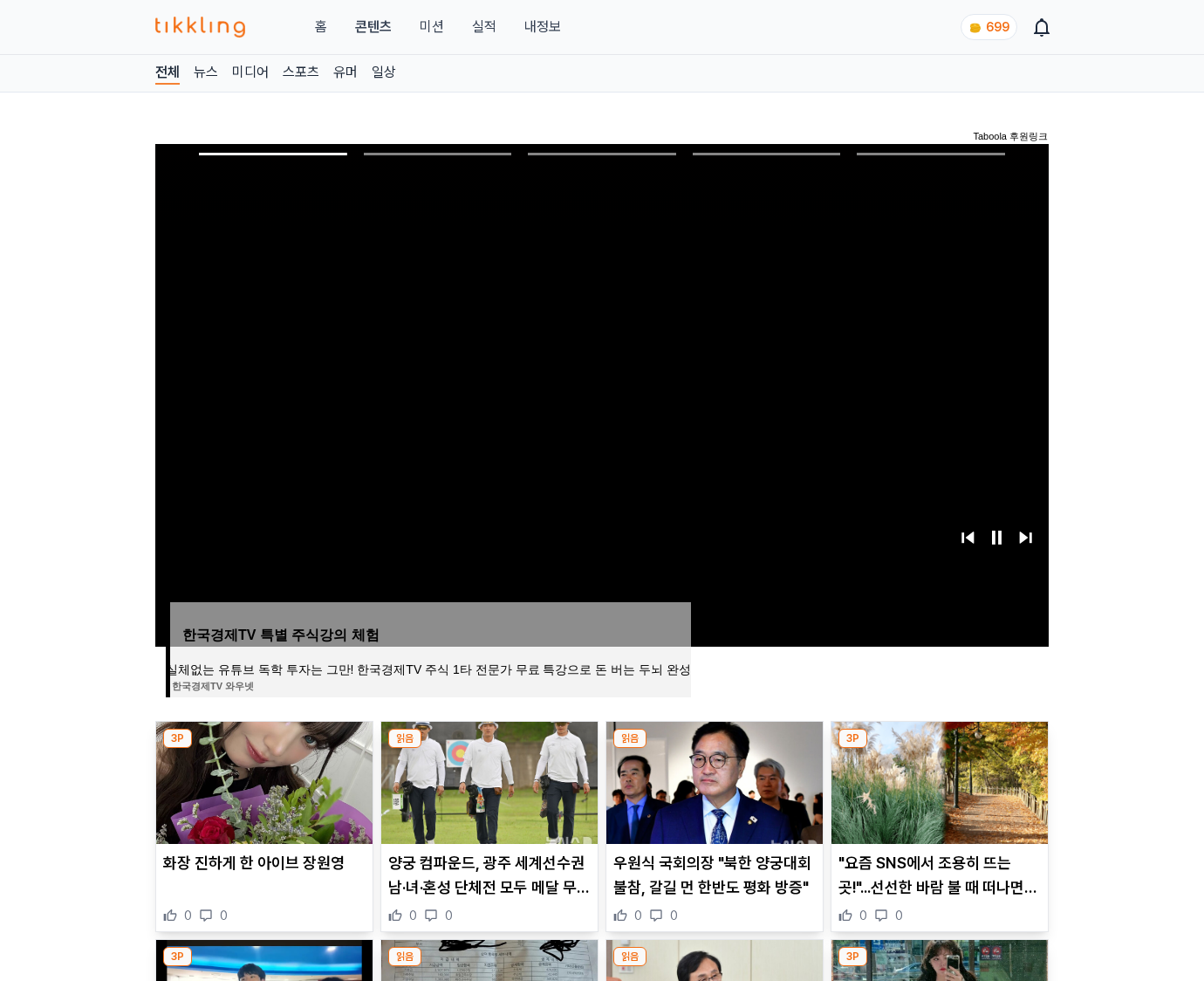
click at [939, 749] on img at bounding box center [939, 783] width 216 height 122
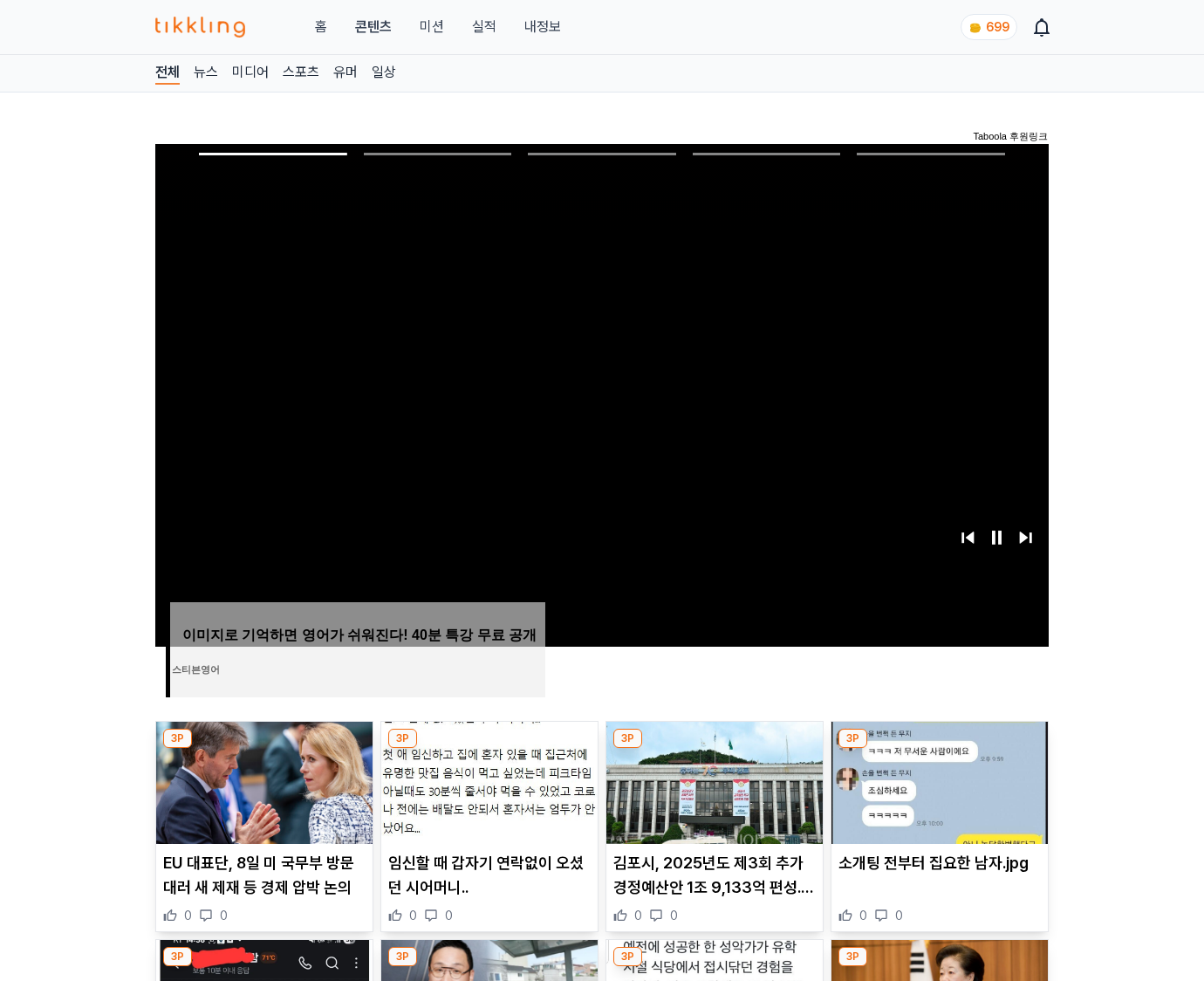
click at [939, 749] on img at bounding box center [939, 783] width 216 height 122
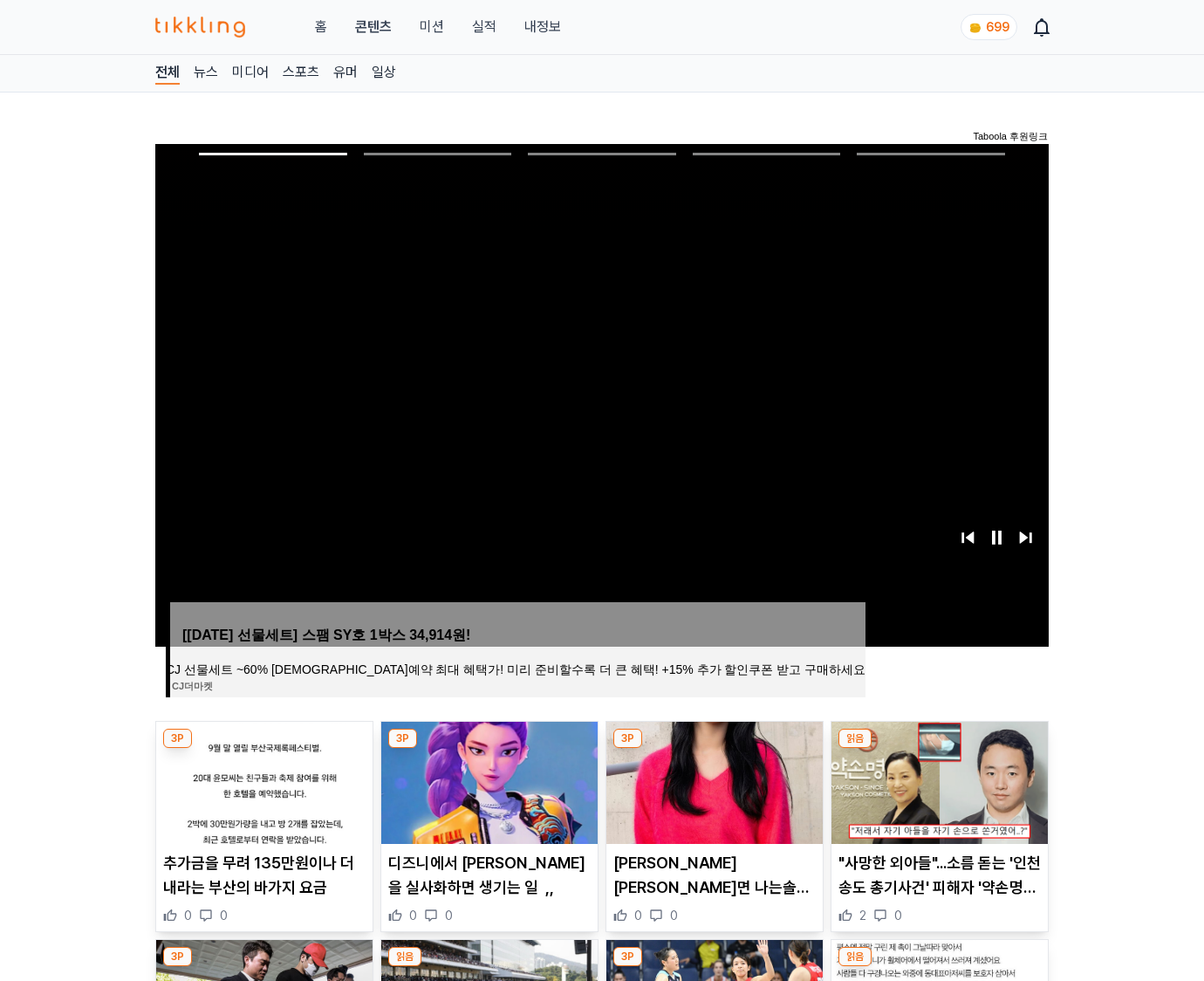
click at [939, 749] on img at bounding box center [939, 783] width 216 height 122
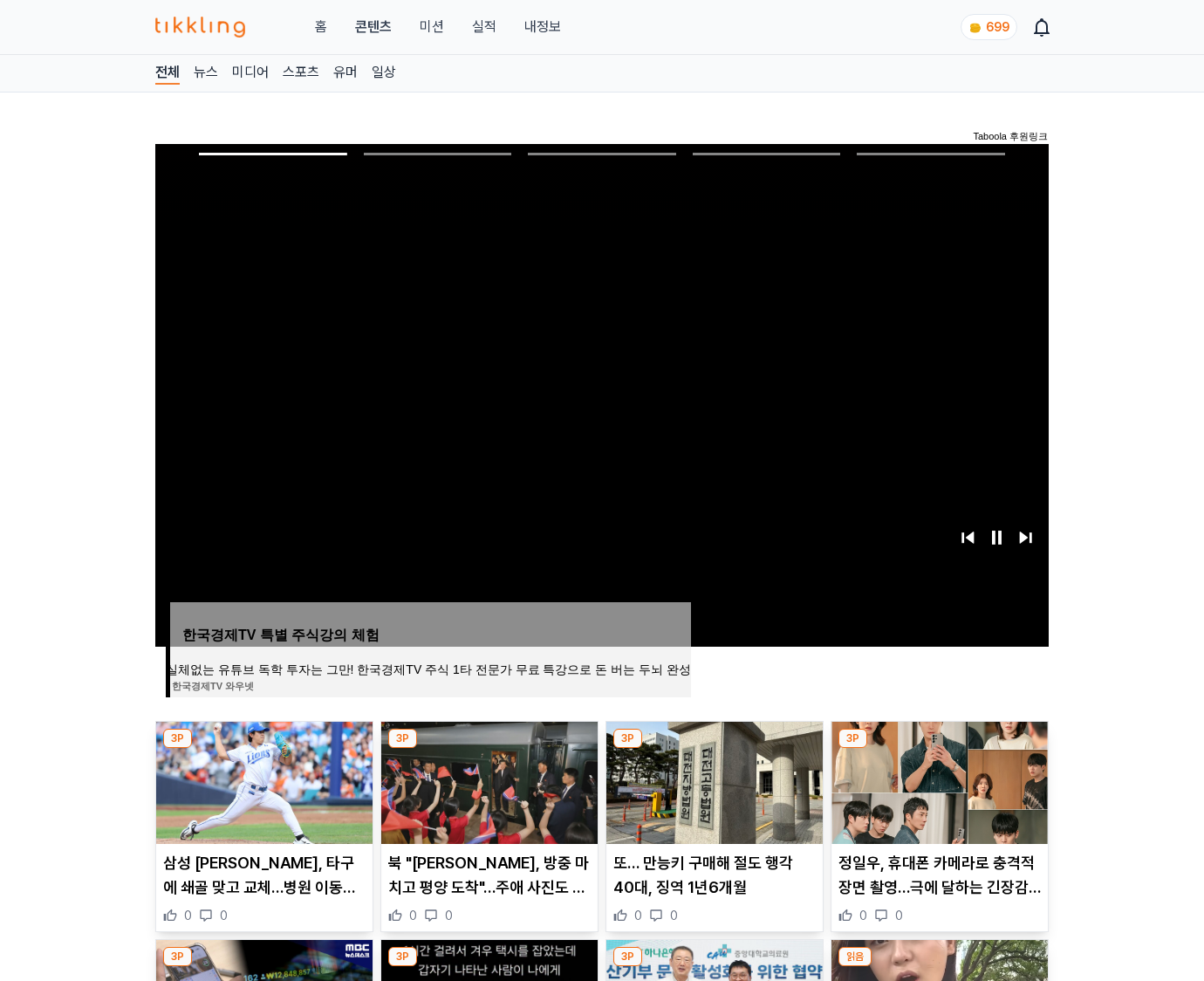
click at [939, 749] on img at bounding box center [939, 783] width 216 height 122
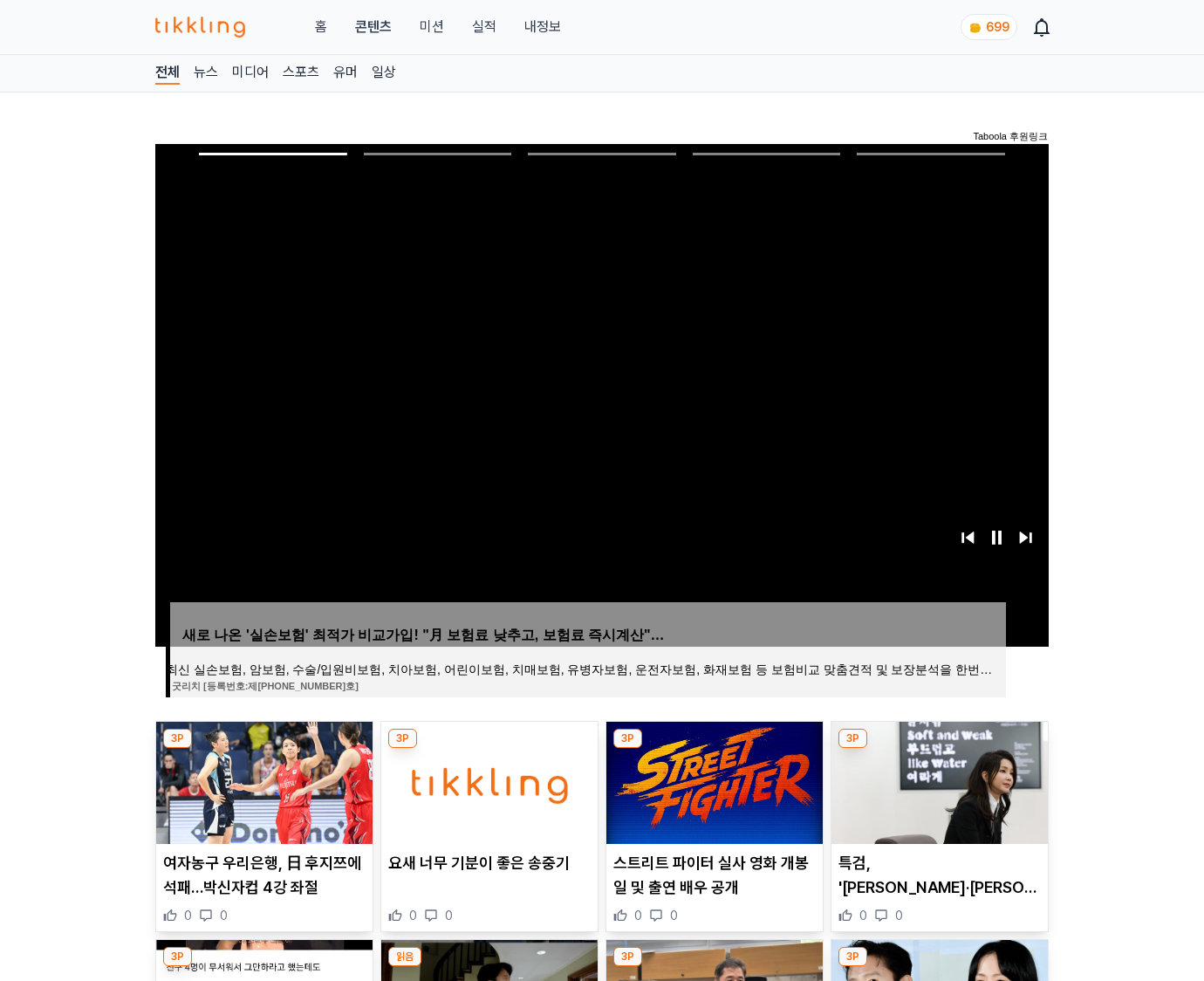
click at [939, 749] on img at bounding box center [939, 783] width 216 height 122
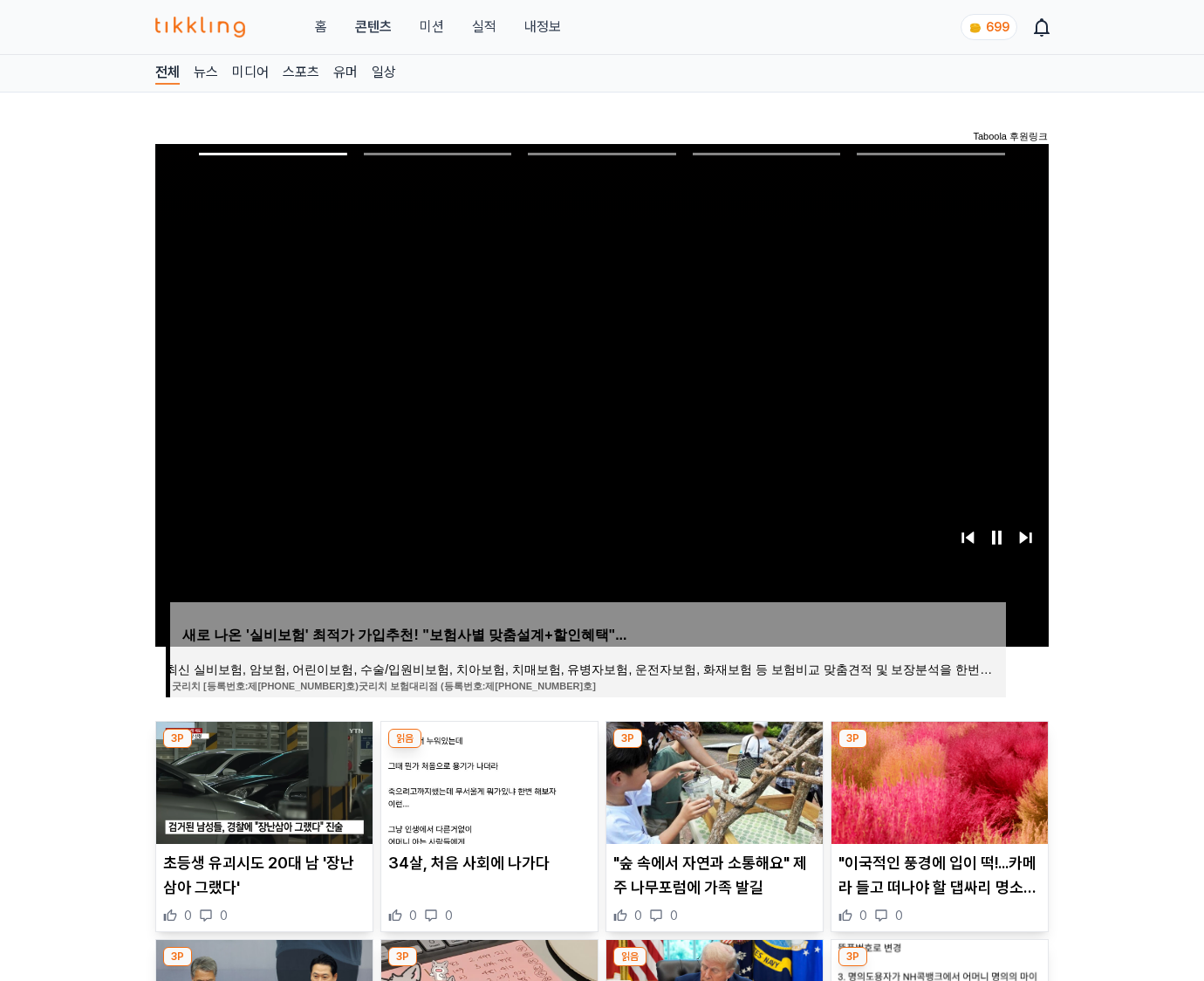
click at [939, 749] on img at bounding box center [939, 783] width 216 height 122
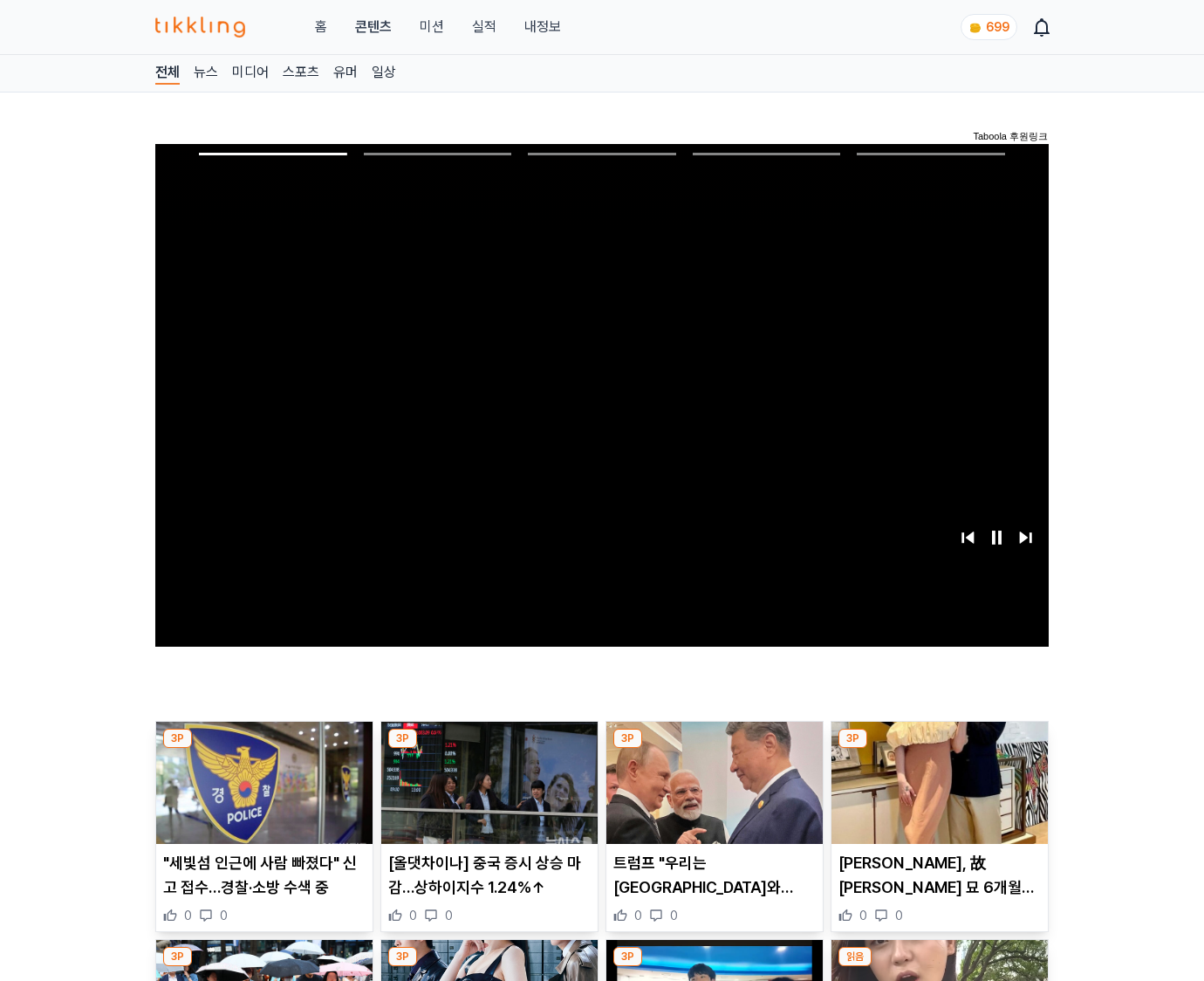
click at [939, 749] on img at bounding box center [939, 783] width 216 height 122
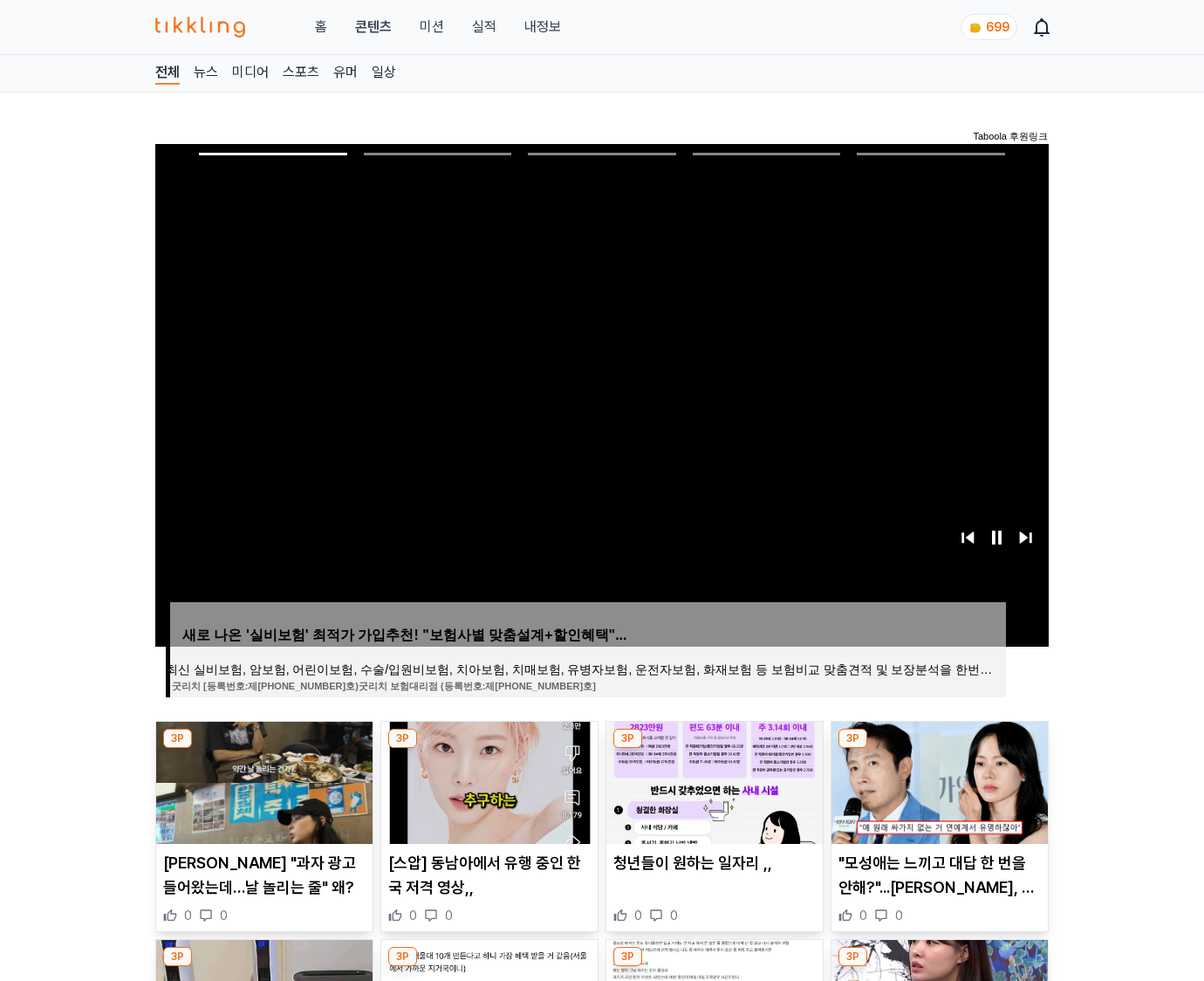
click at [939, 749] on img at bounding box center [939, 783] width 216 height 122
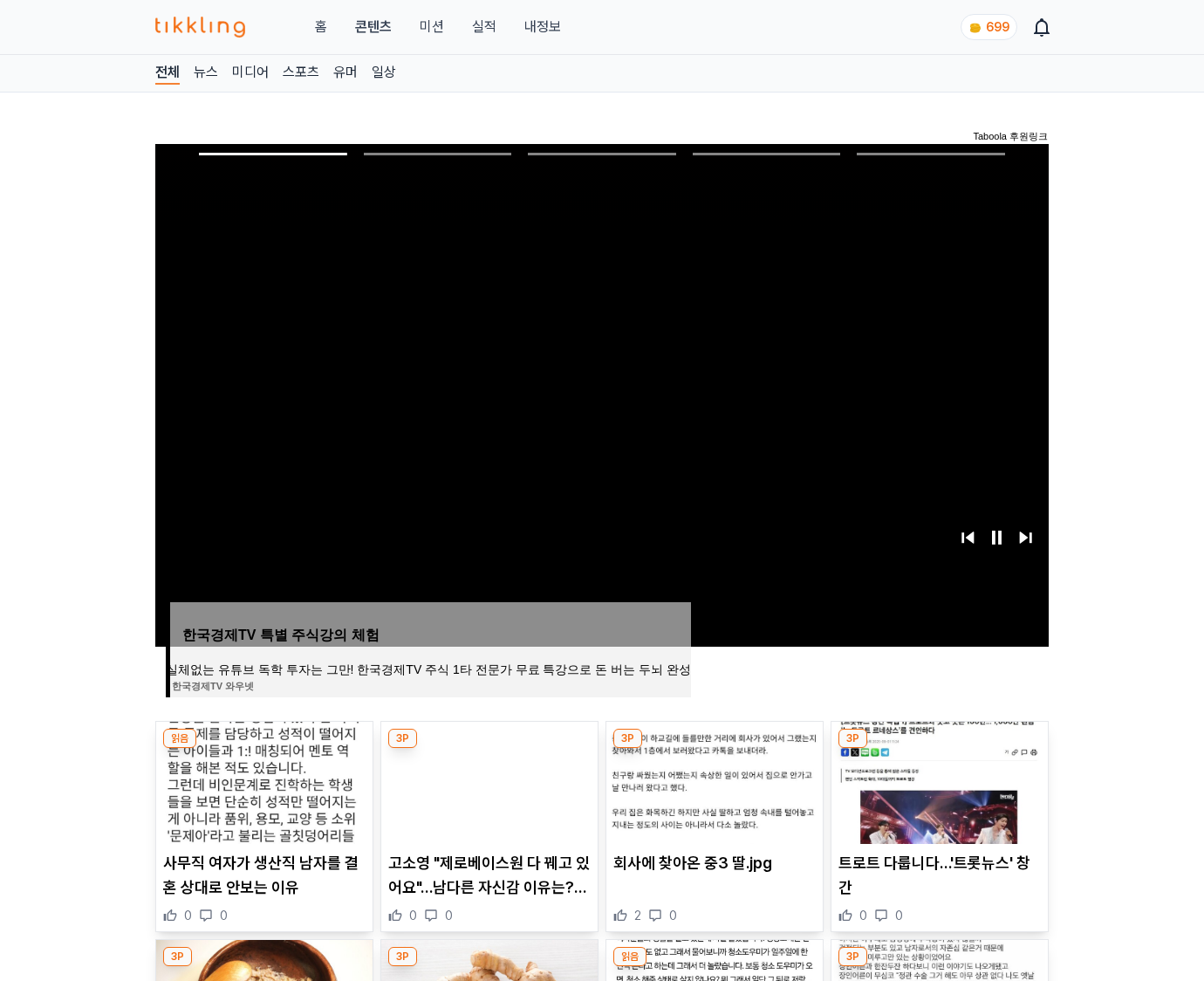
click at [939, 749] on img at bounding box center [939, 783] width 216 height 122
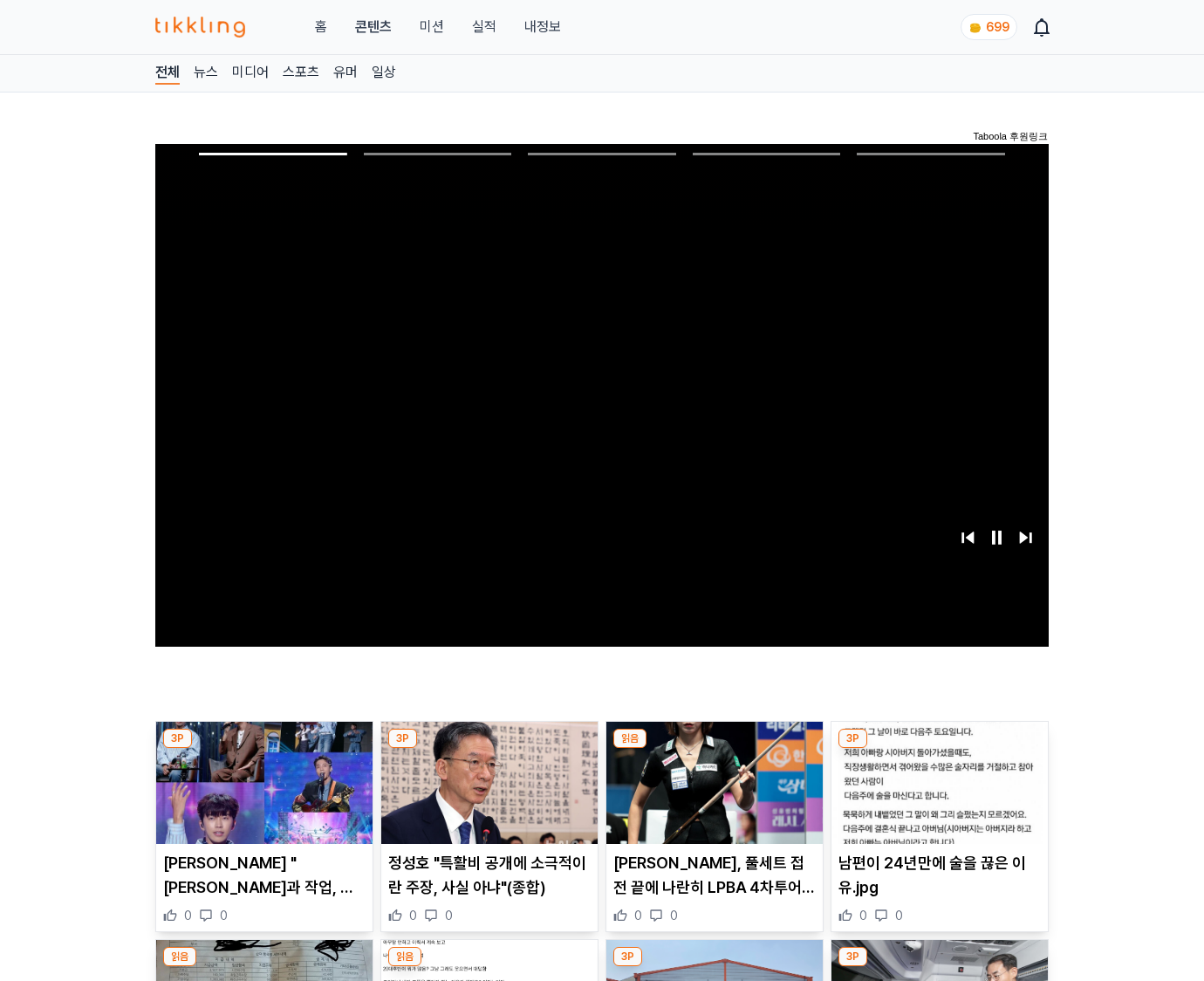
click at [939, 749] on img at bounding box center [939, 783] width 216 height 122
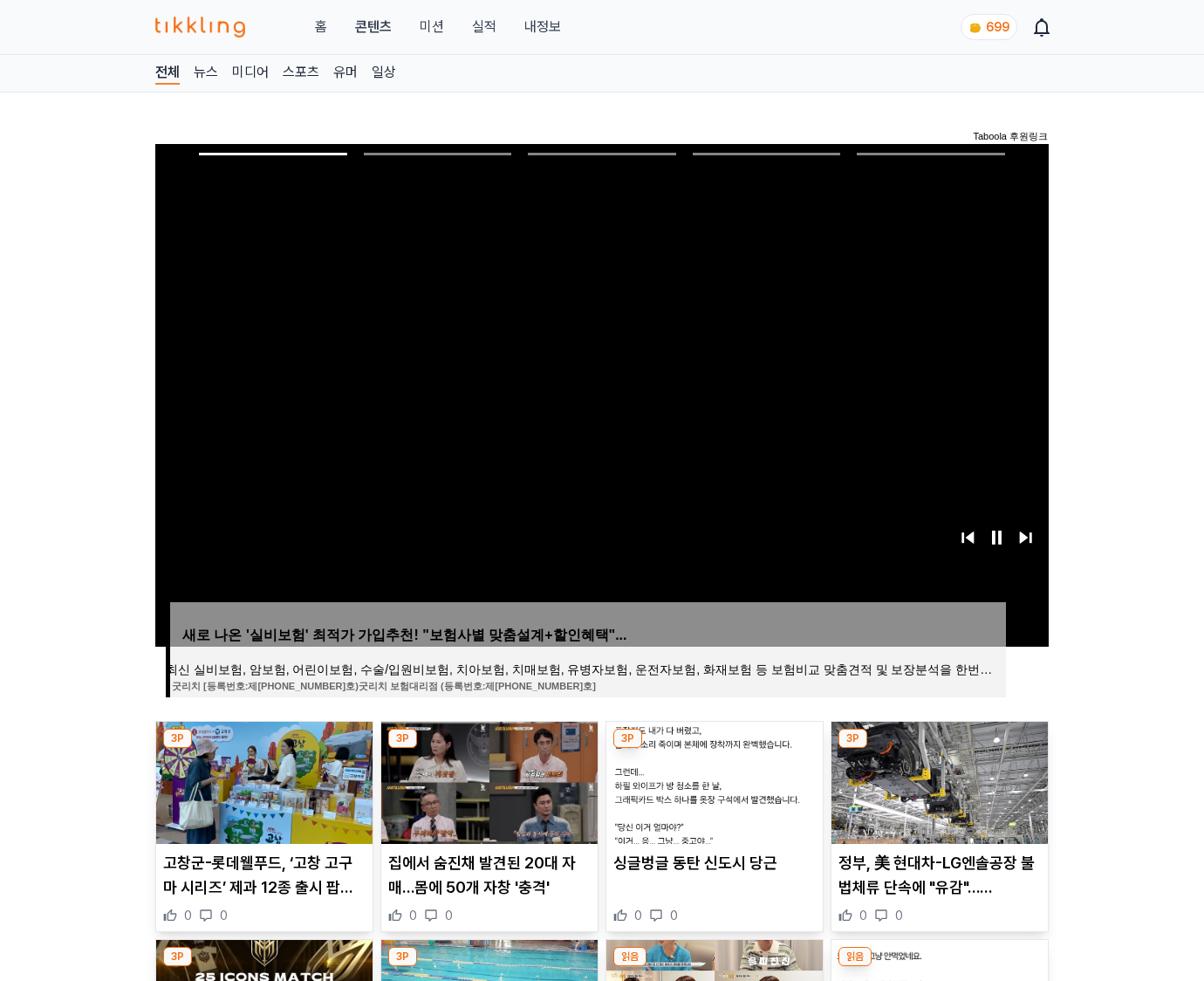
click at [939, 749] on img at bounding box center [939, 783] width 216 height 122
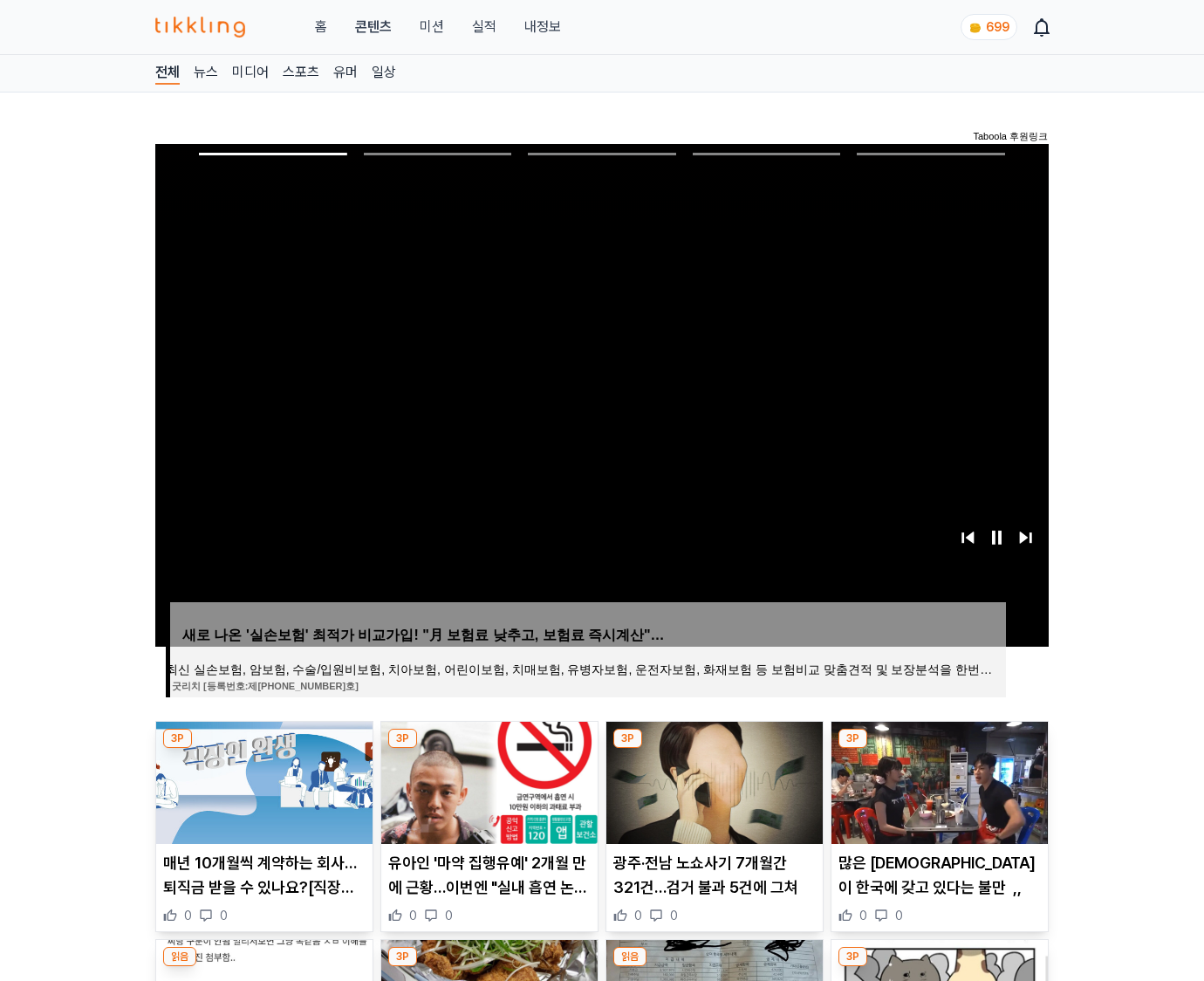
click at [939, 749] on img at bounding box center [939, 783] width 216 height 122
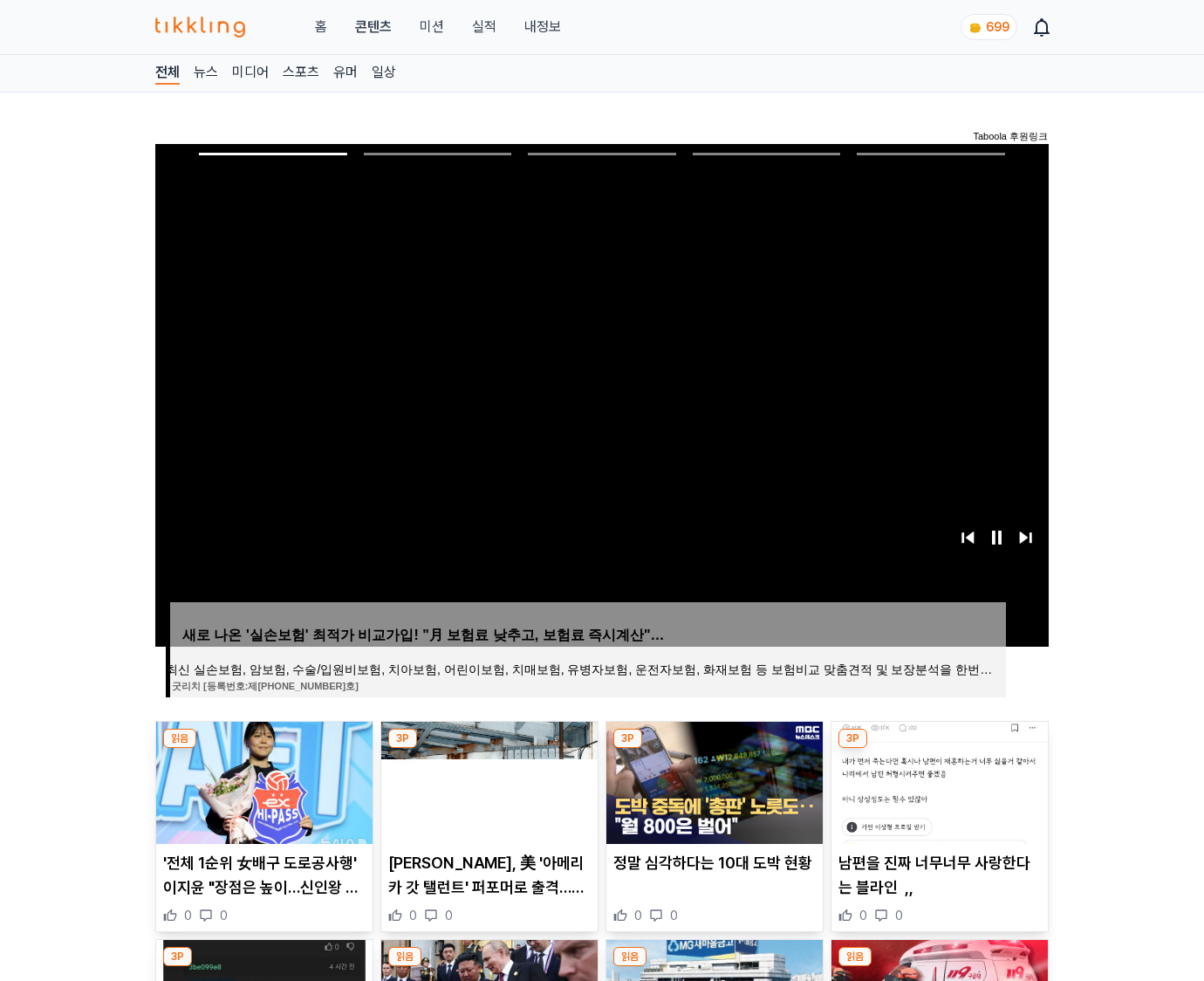
click at [939, 749] on img at bounding box center [939, 783] width 216 height 122
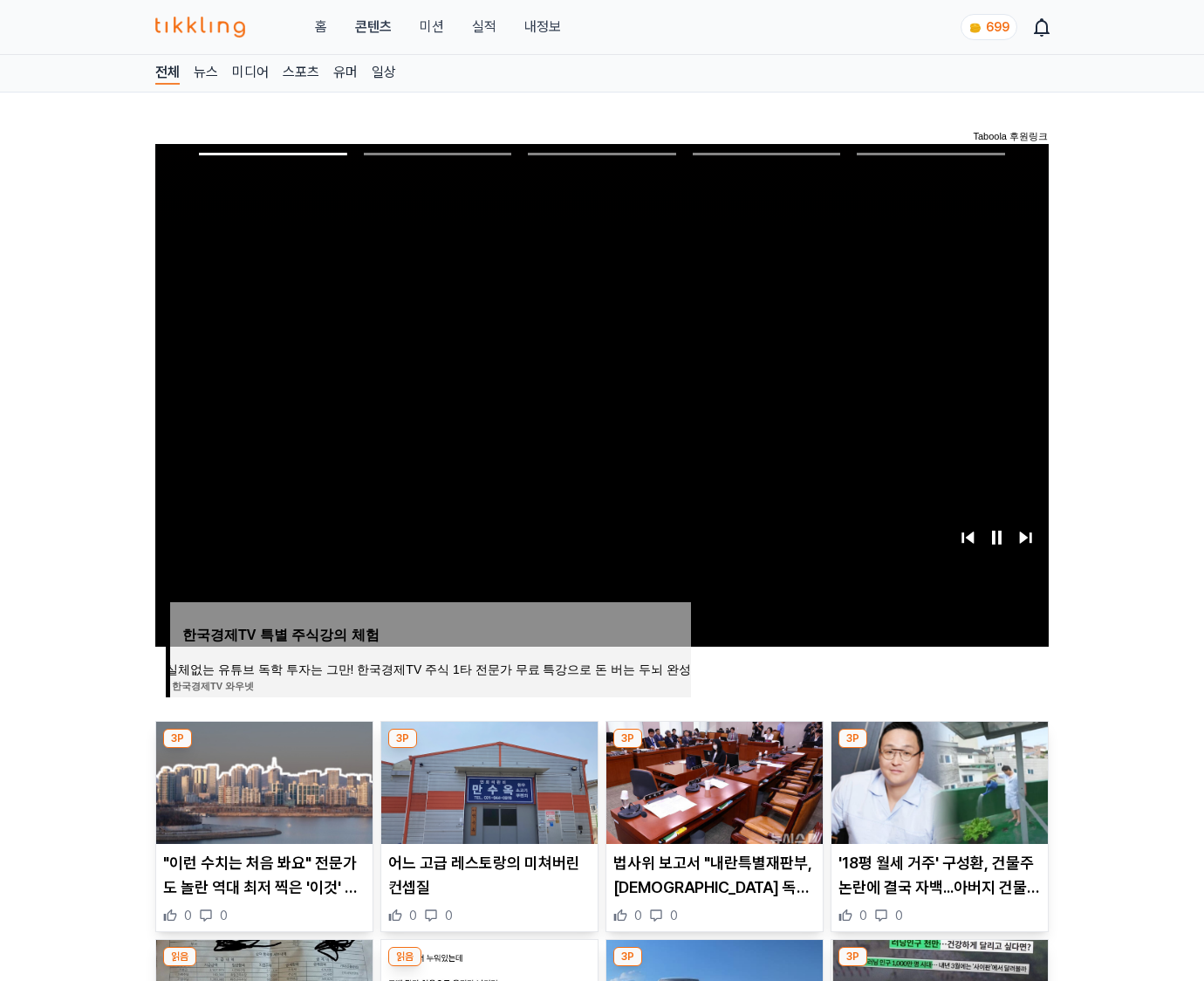
click at [939, 749] on img at bounding box center [939, 783] width 216 height 122
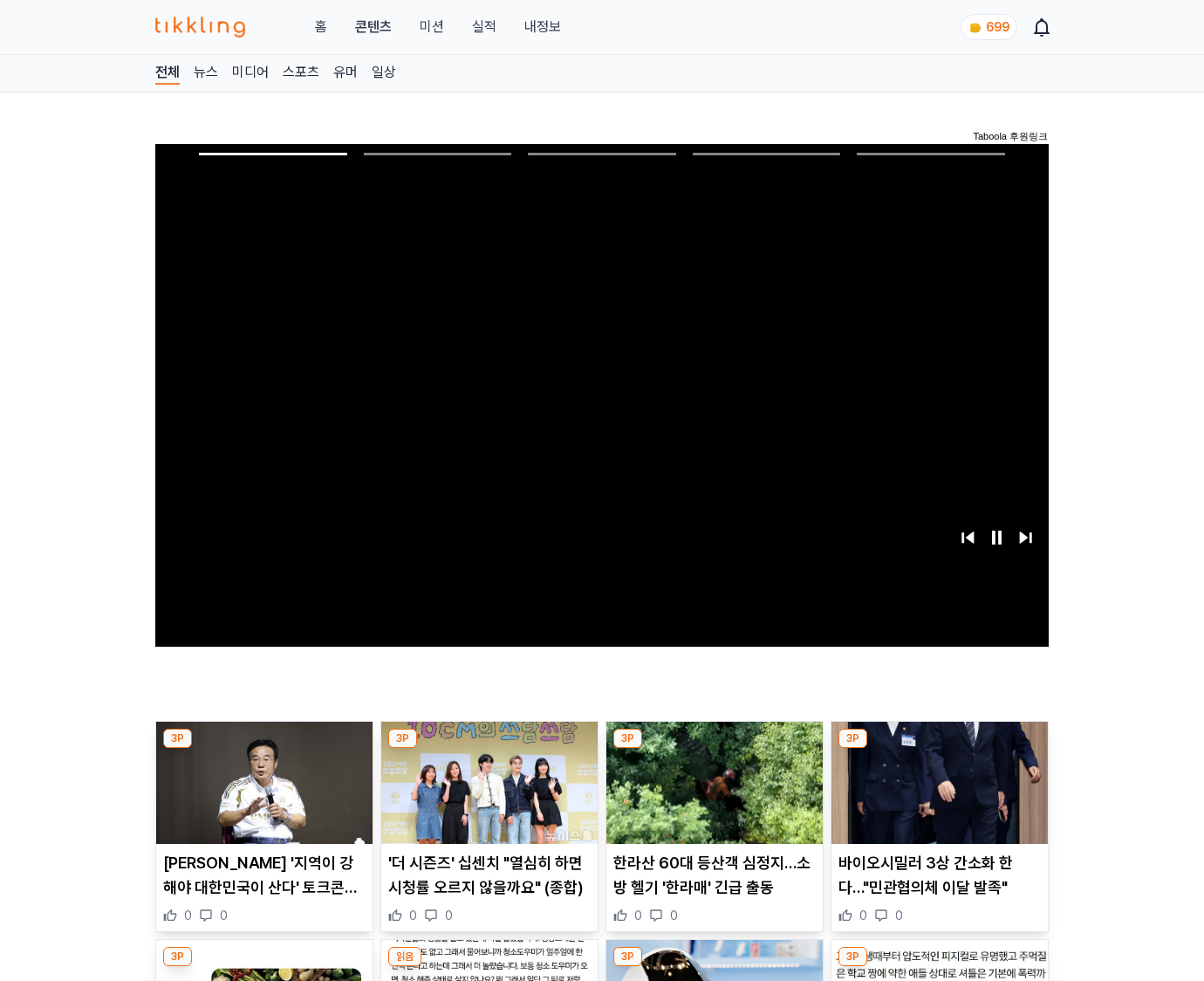
click at [939, 749] on img at bounding box center [939, 783] width 216 height 122
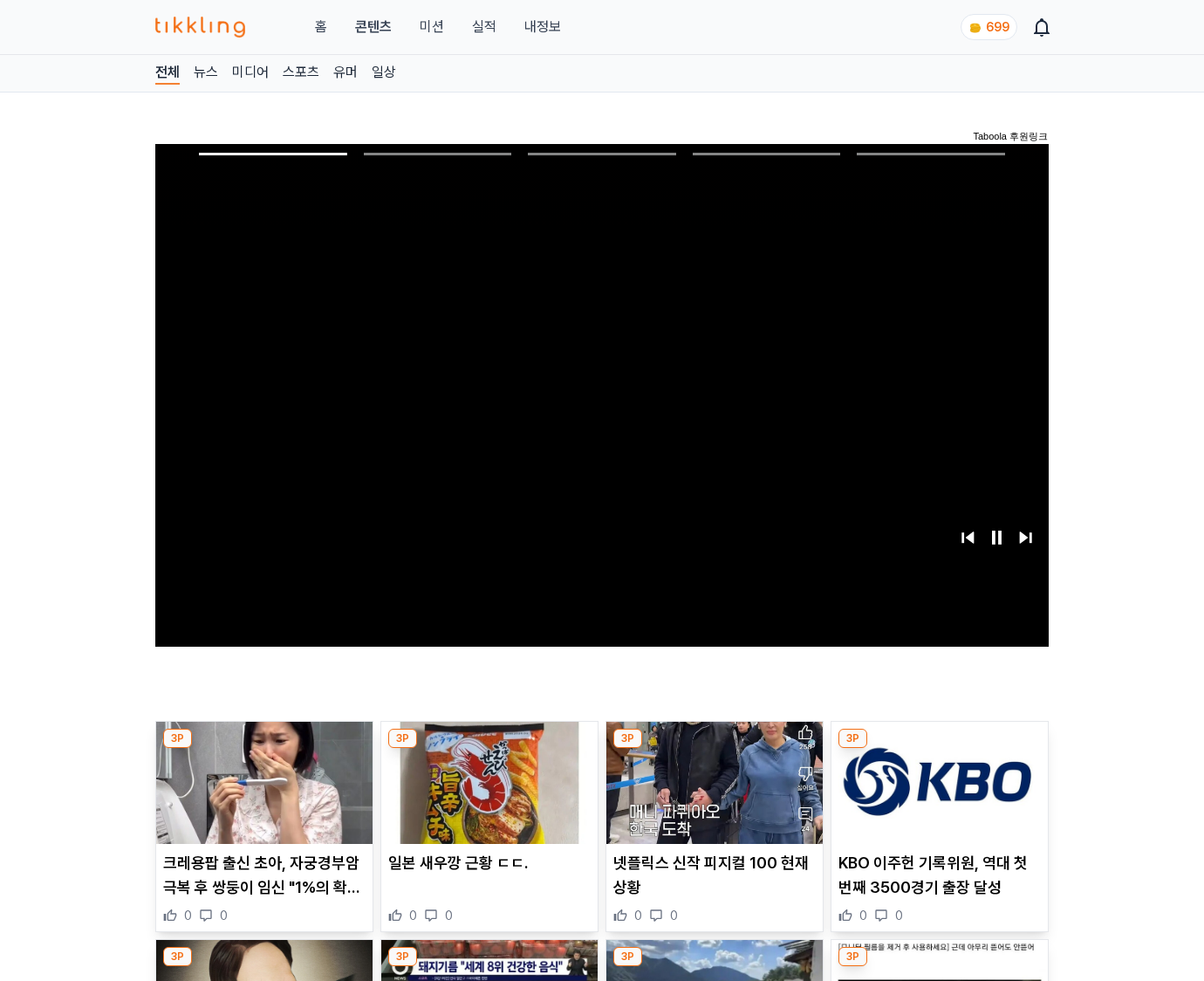
click at [939, 749] on img at bounding box center [939, 783] width 216 height 122
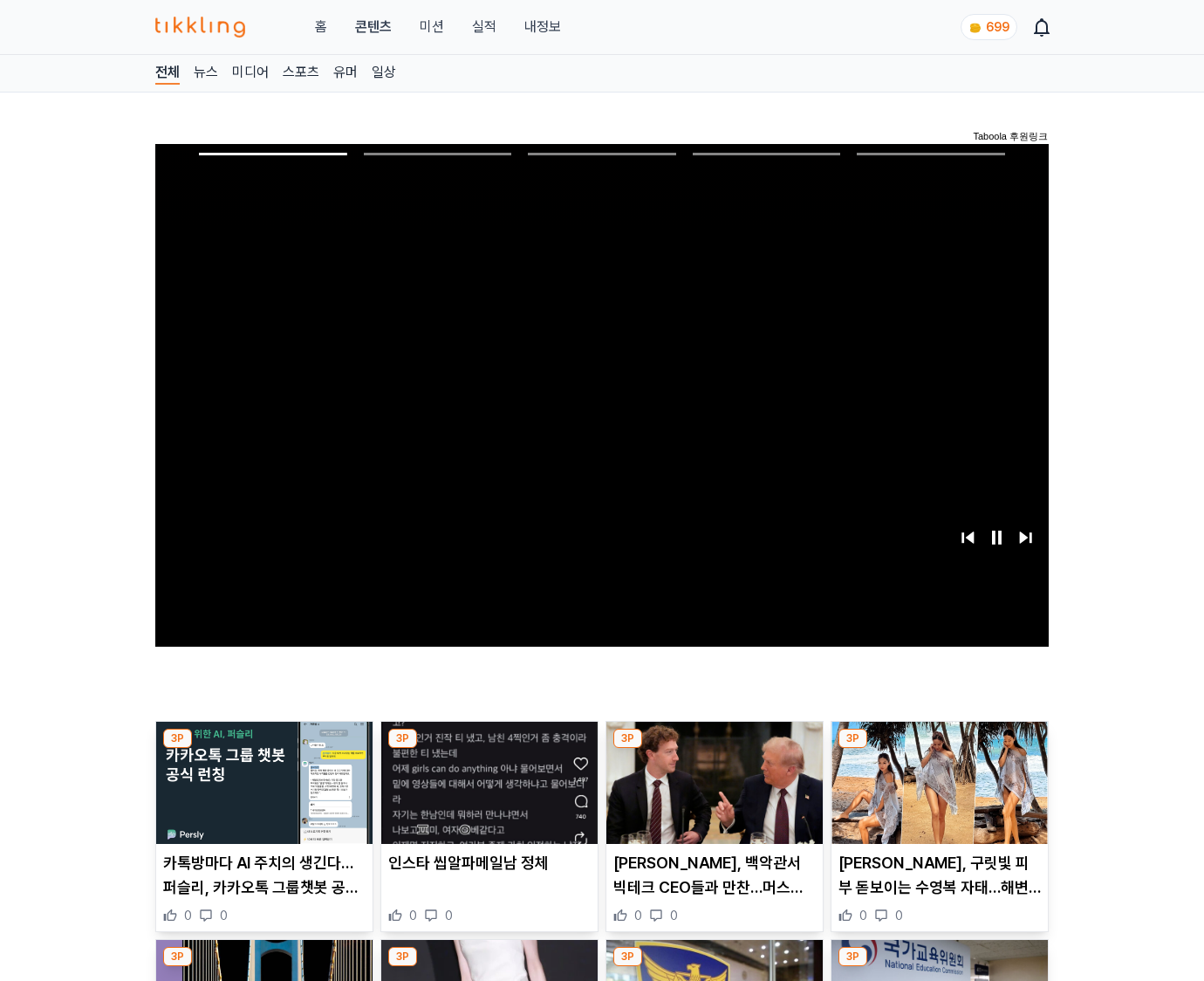
click at [939, 749] on img at bounding box center [939, 783] width 216 height 122
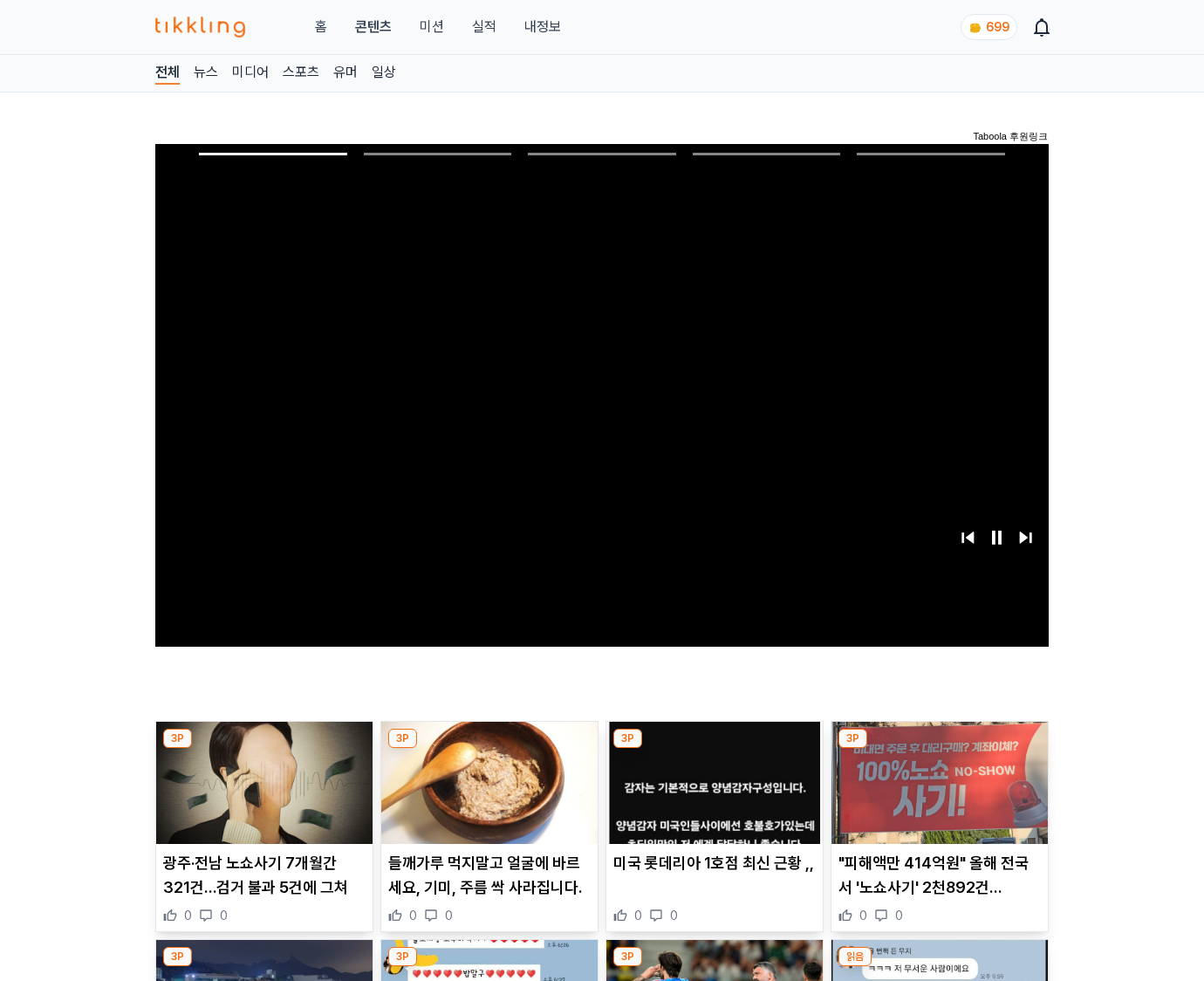
click at [939, 749] on img at bounding box center [939, 783] width 216 height 122
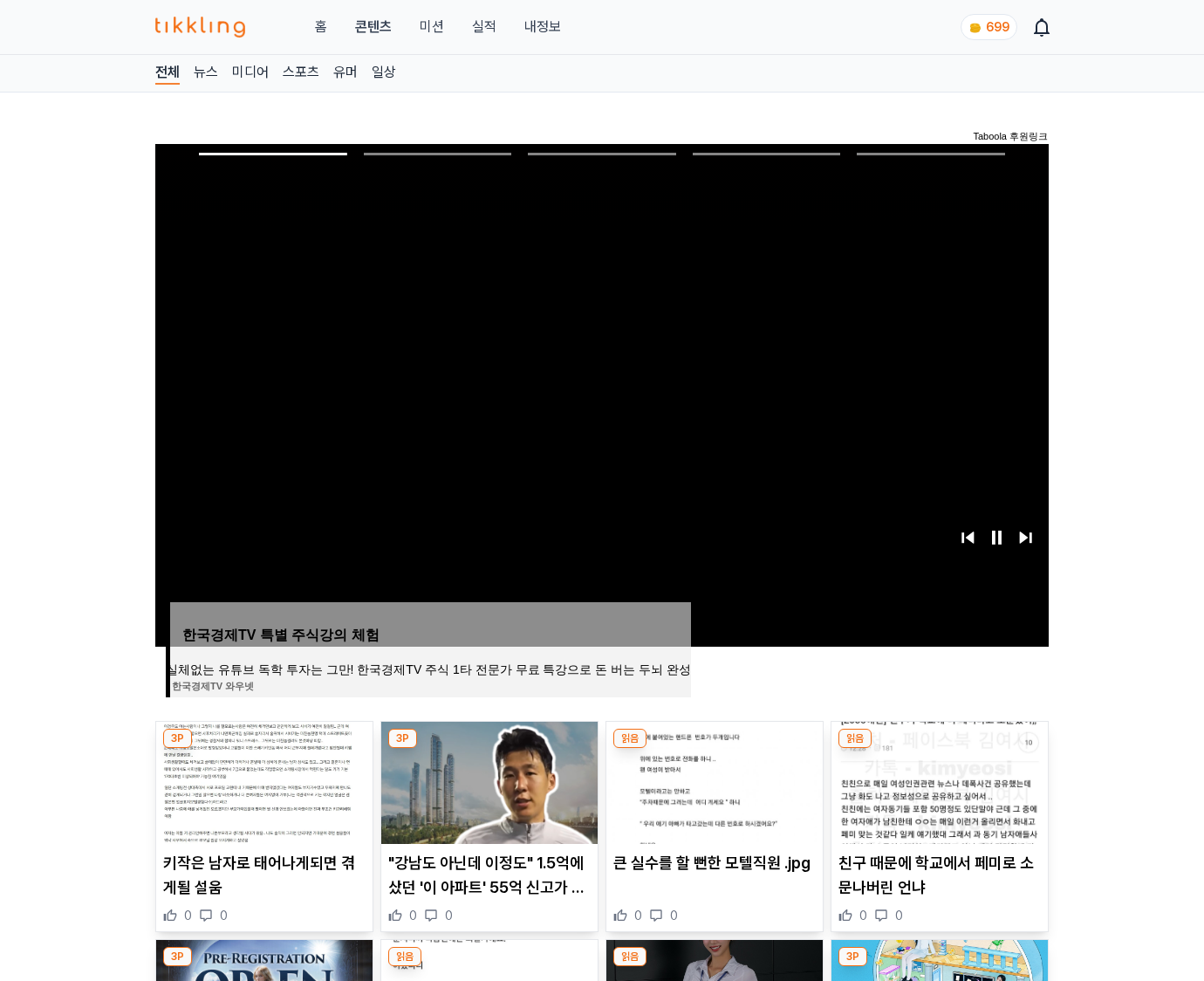
click at [939, 749] on img at bounding box center [939, 783] width 216 height 122
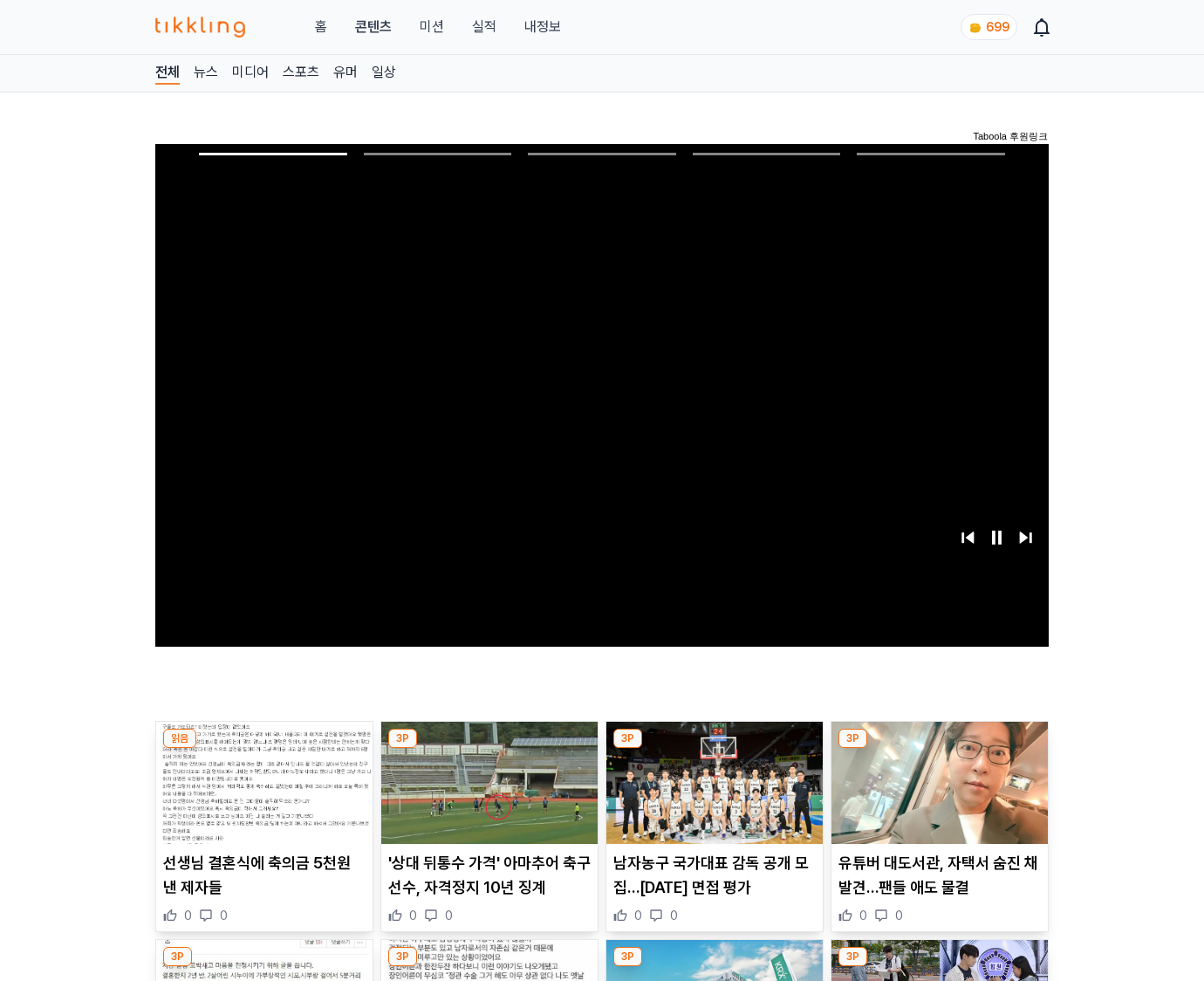
click at [939, 749] on img at bounding box center [939, 783] width 216 height 122
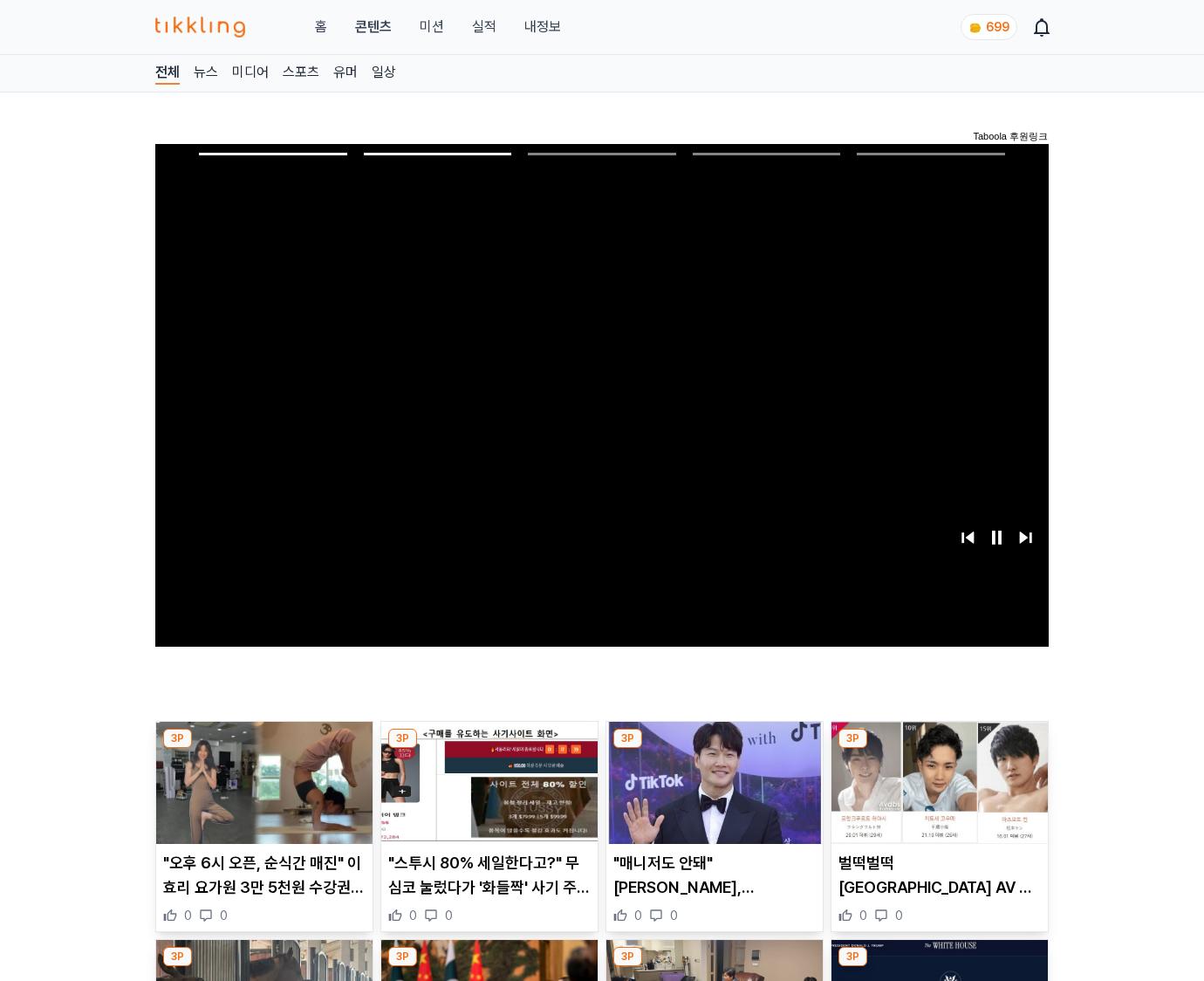
click at [939, 749] on img at bounding box center [939, 783] width 216 height 122
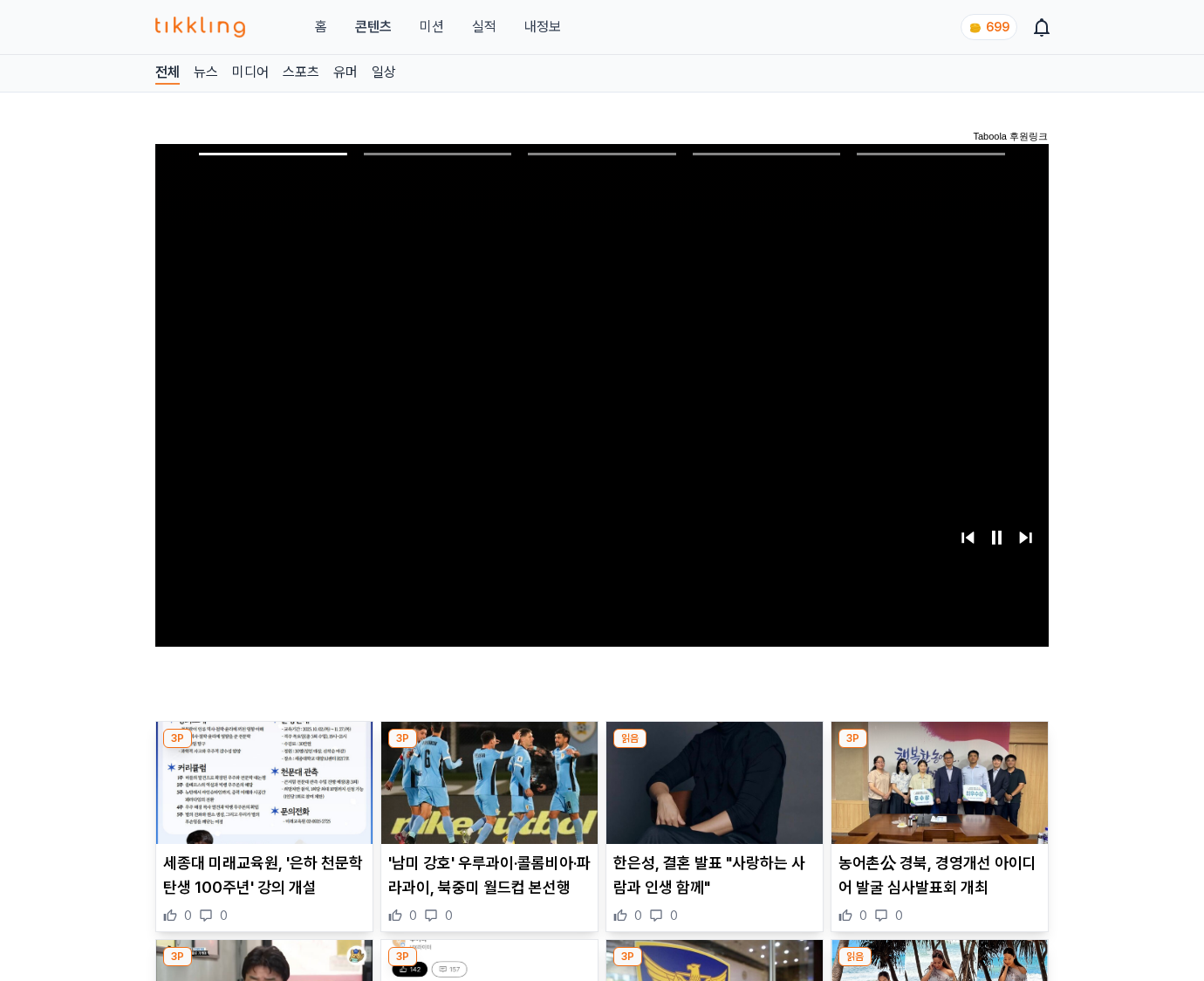
click at [939, 749] on img at bounding box center [939, 783] width 216 height 122
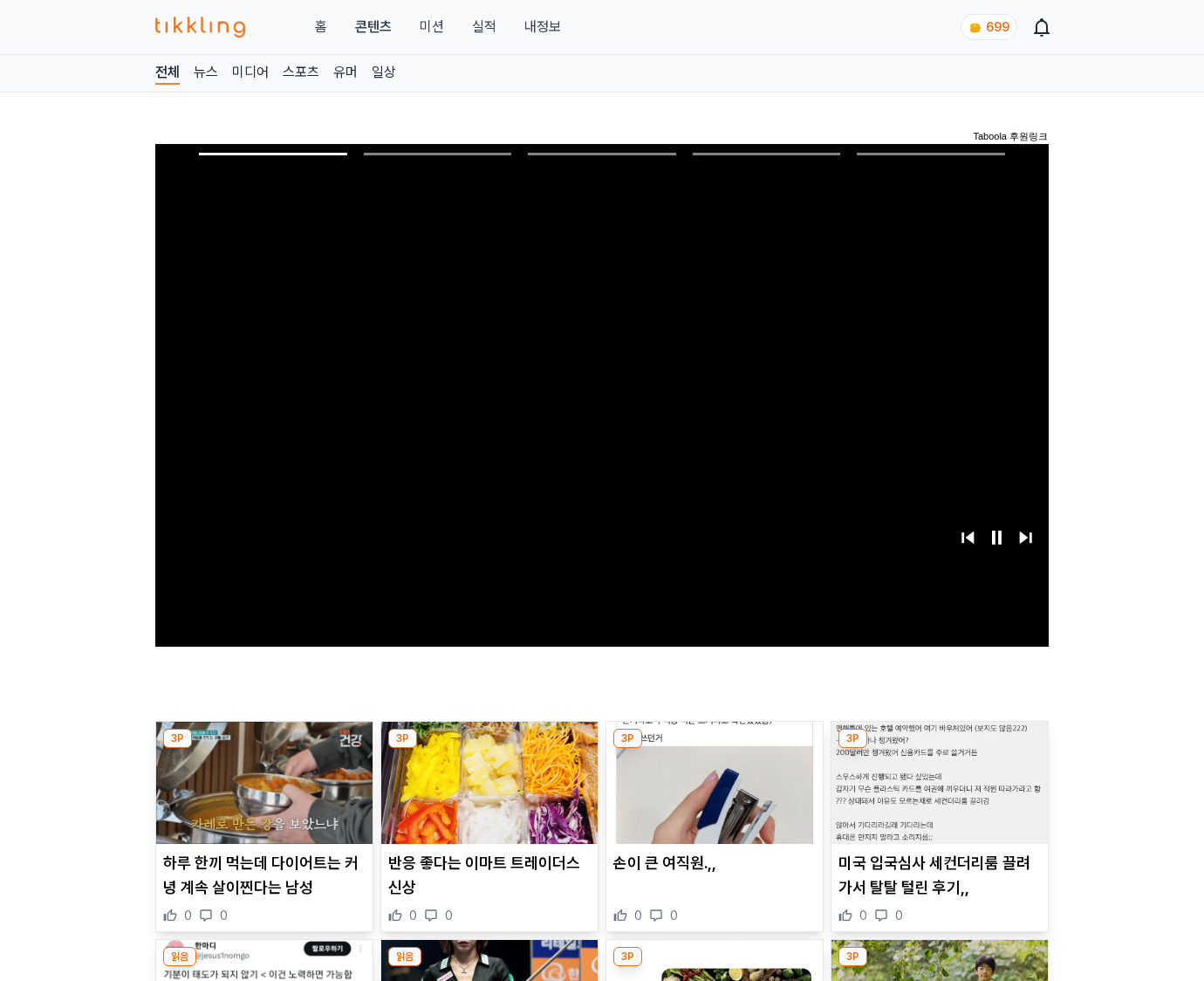
click at [939, 749] on img at bounding box center [939, 783] width 216 height 122
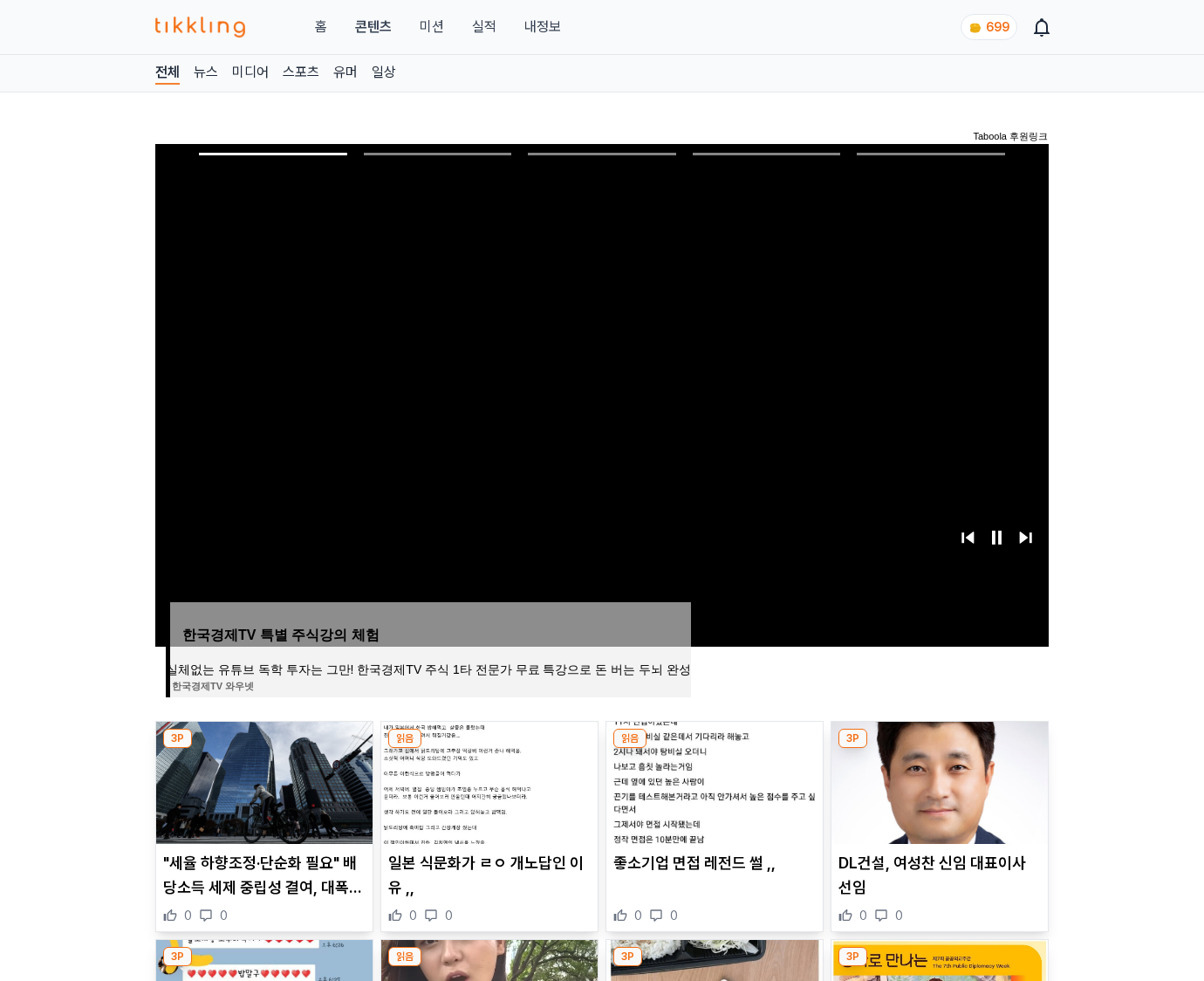
click at [939, 749] on img at bounding box center [939, 783] width 216 height 122
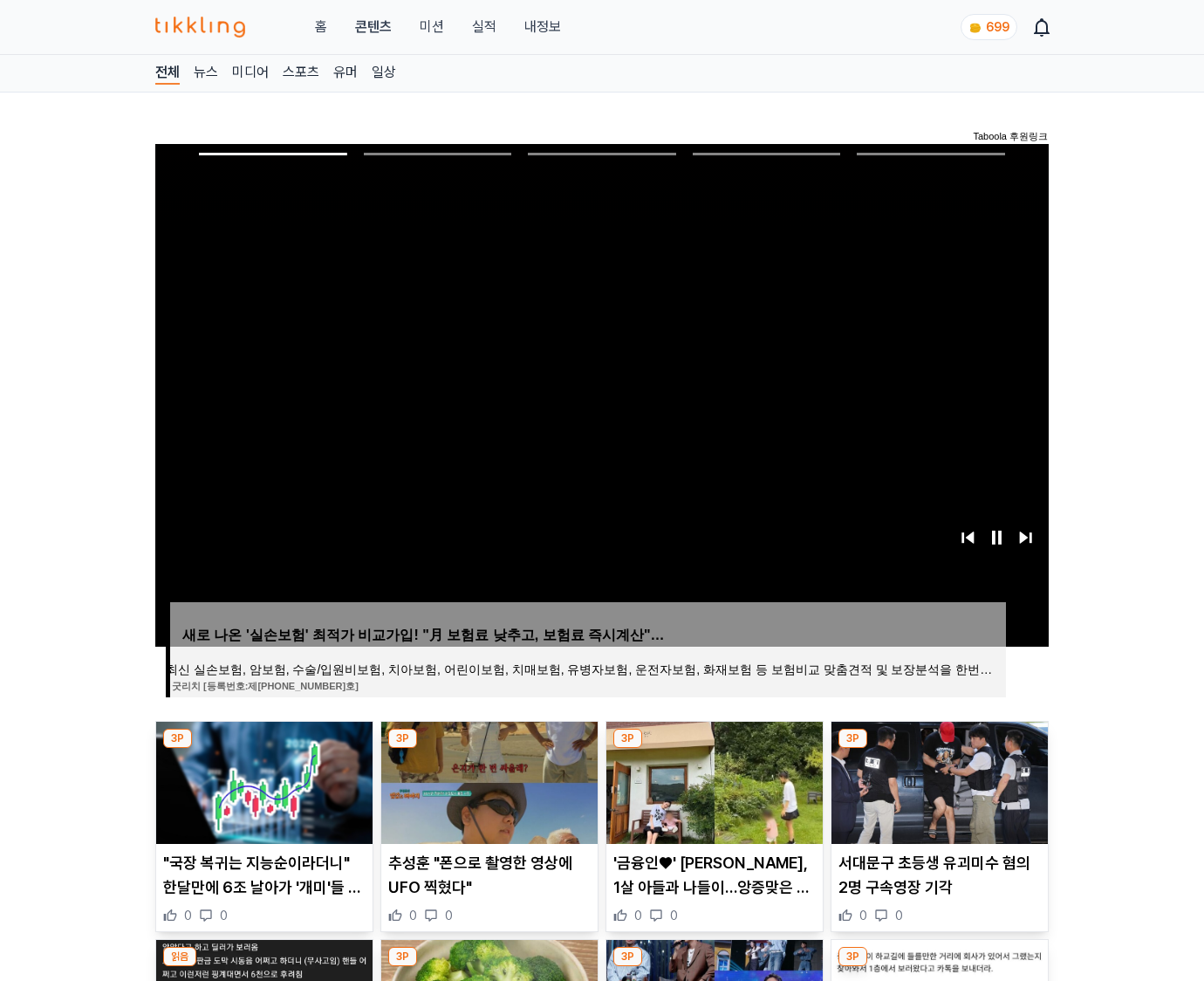
click at [939, 749] on img at bounding box center [939, 783] width 216 height 122
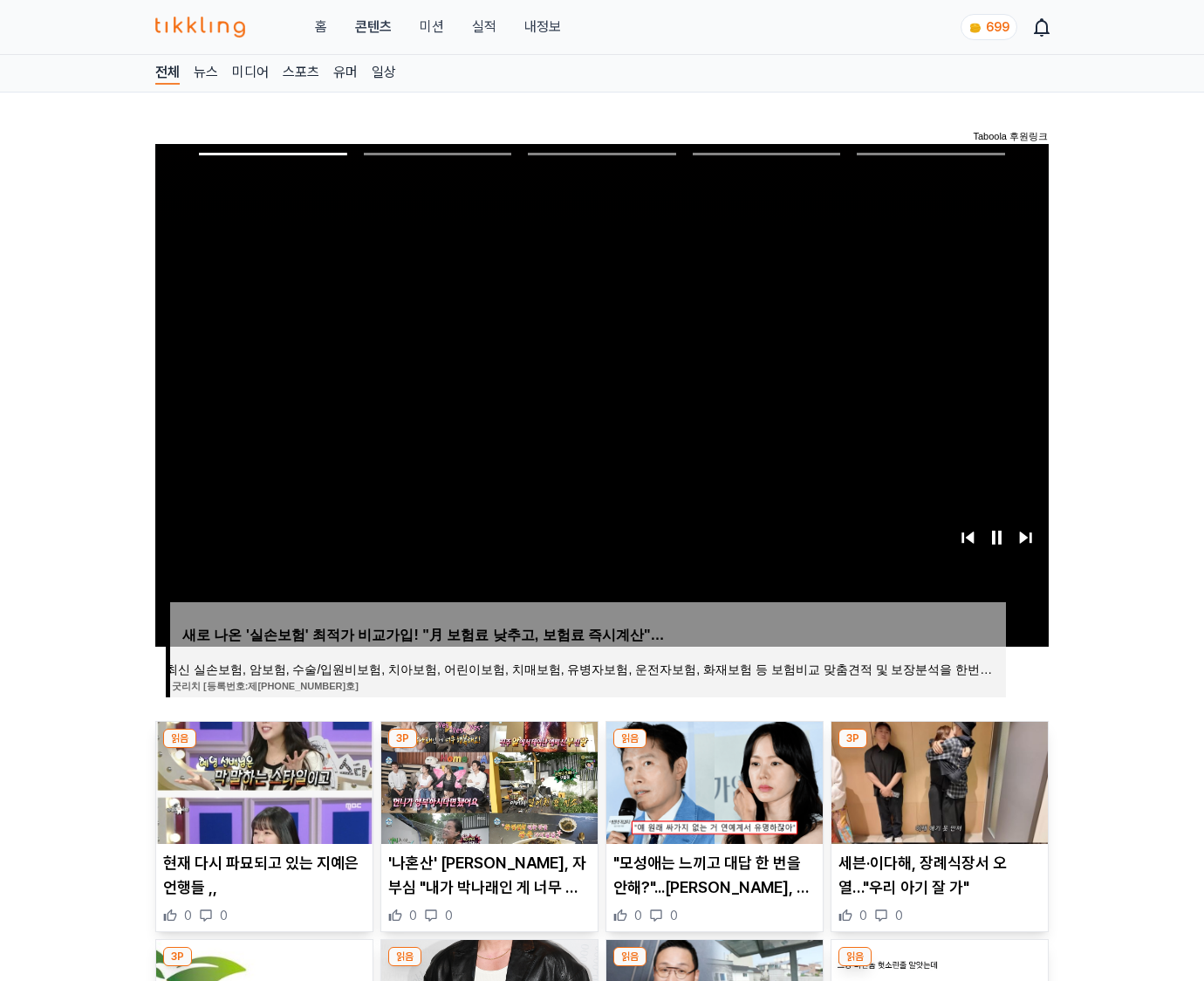
click at [939, 749] on img at bounding box center [939, 783] width 216 height 122
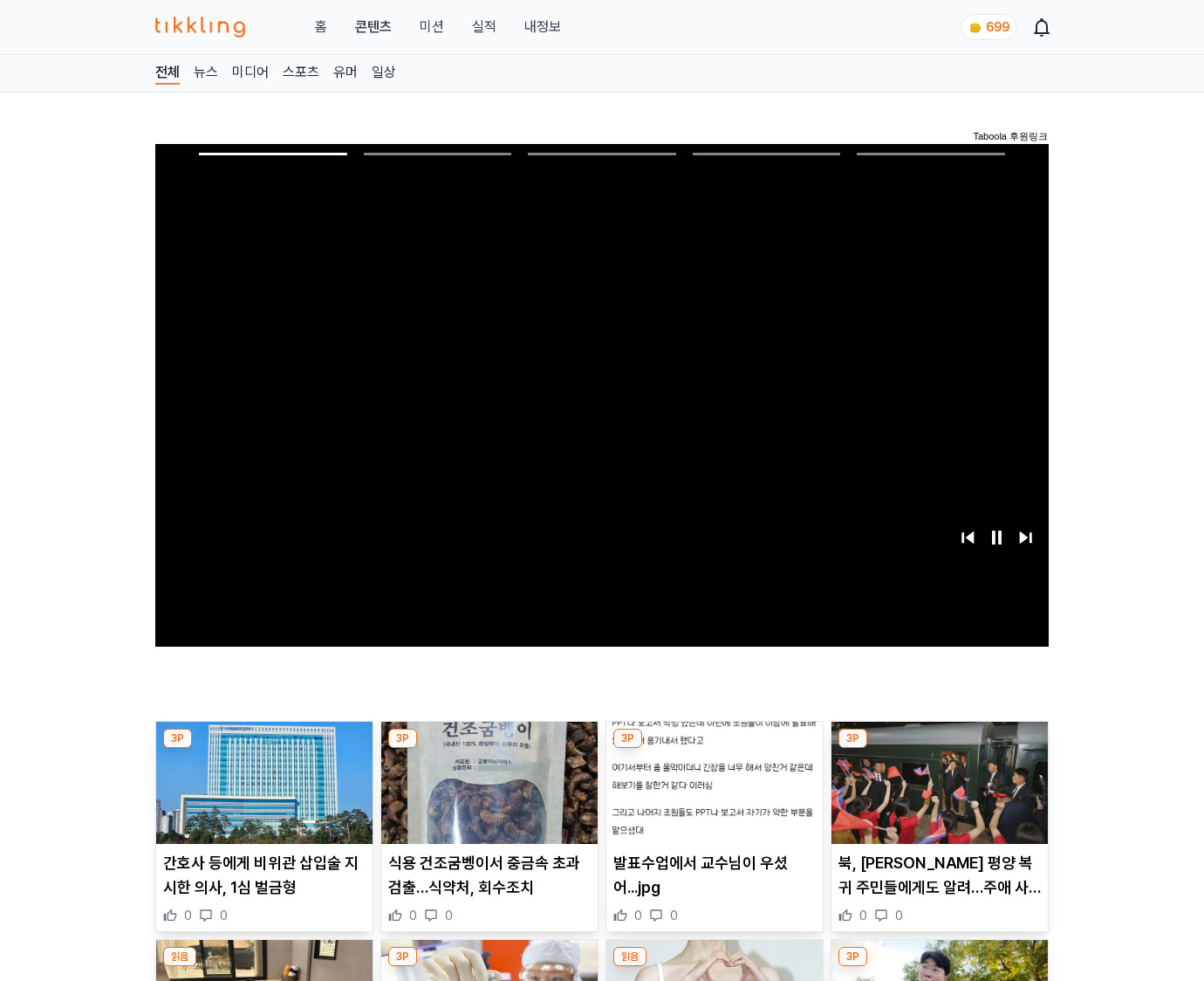
click at [939, 749] on img at bounding box center [939, 783] width 216 height 122
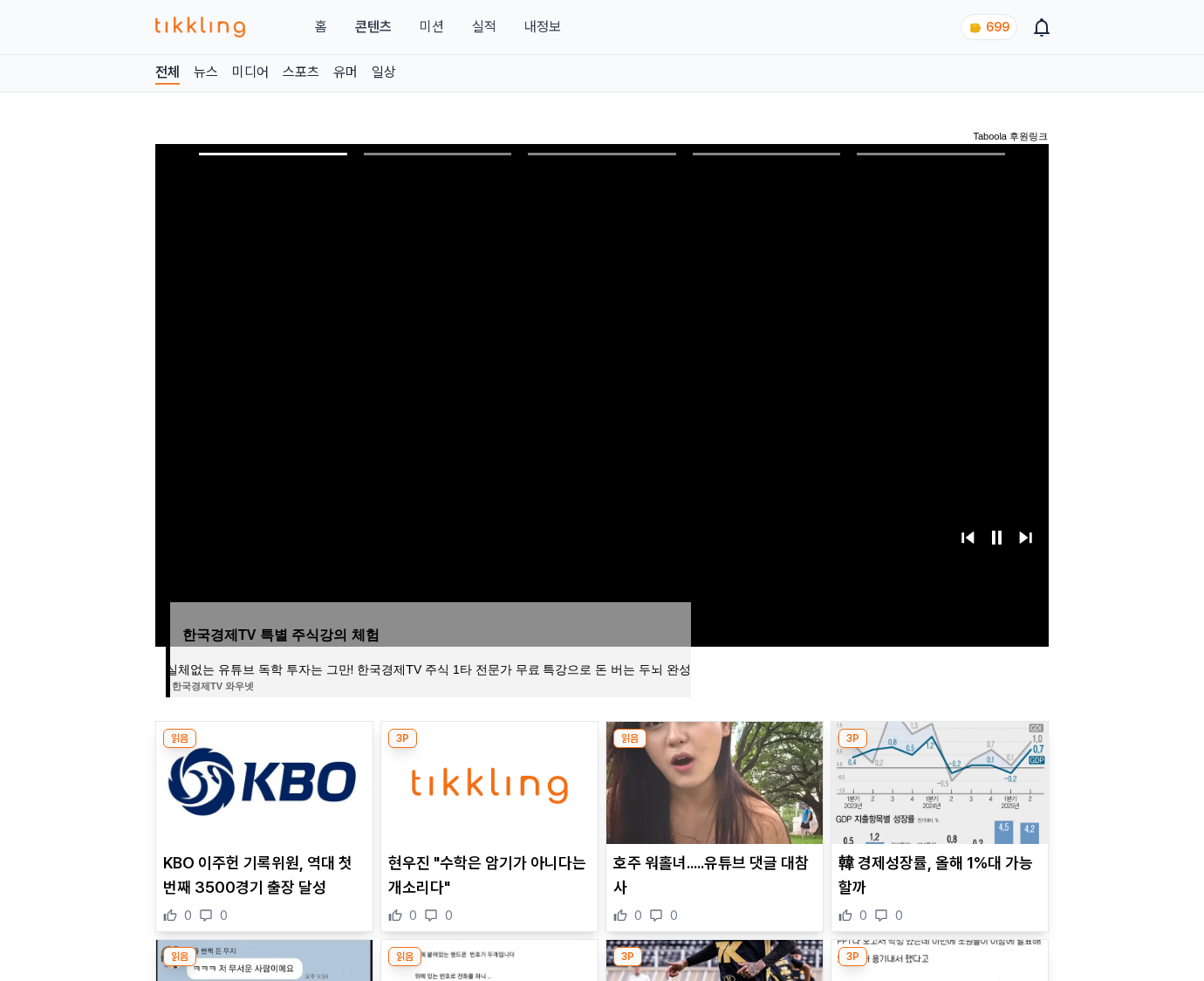
click at [939, 749] on img at bounding box center [939, 783] width 216 height 122
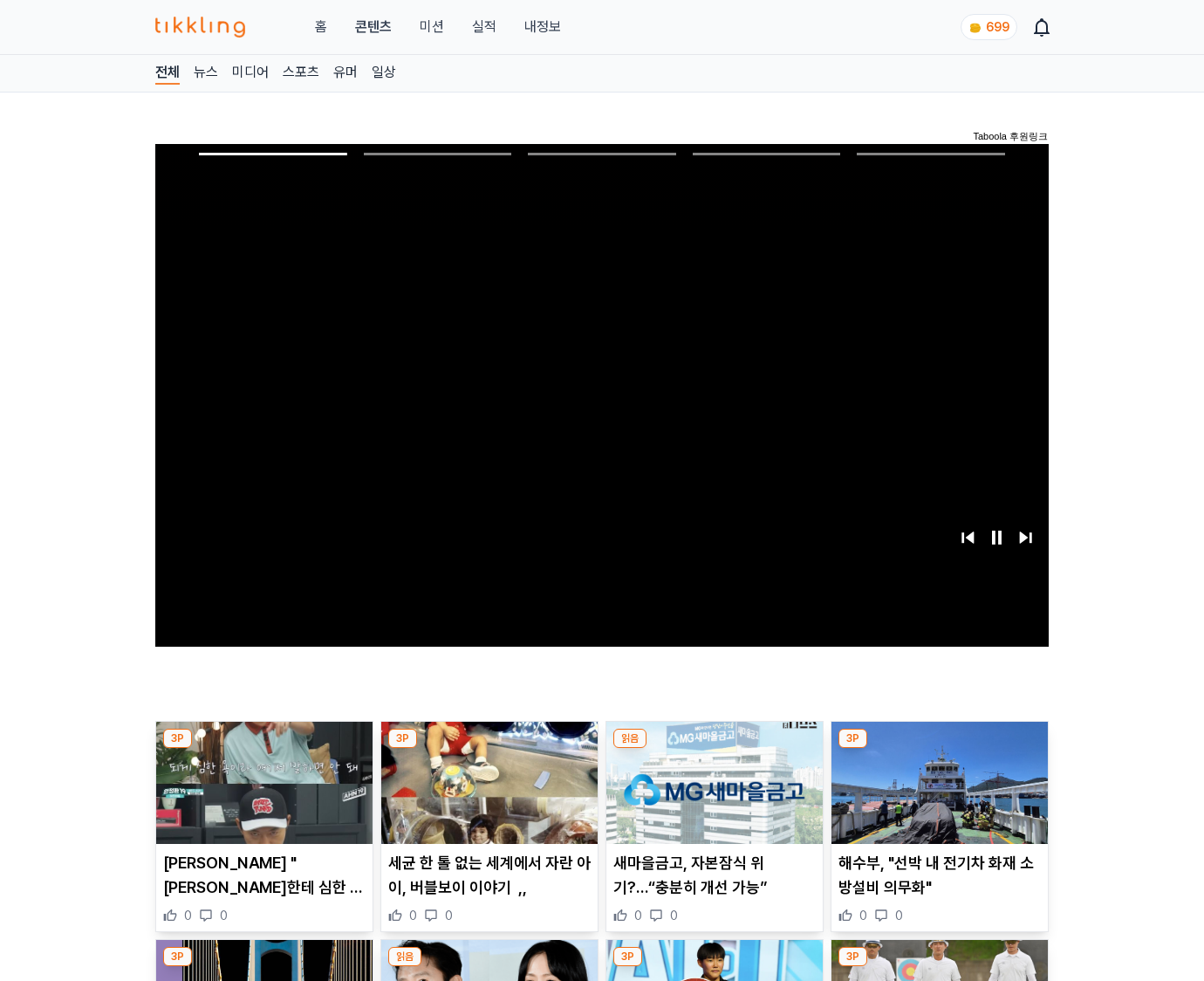
click at [939, 749] on img at bounding box center [939, 783] width 216 height 122
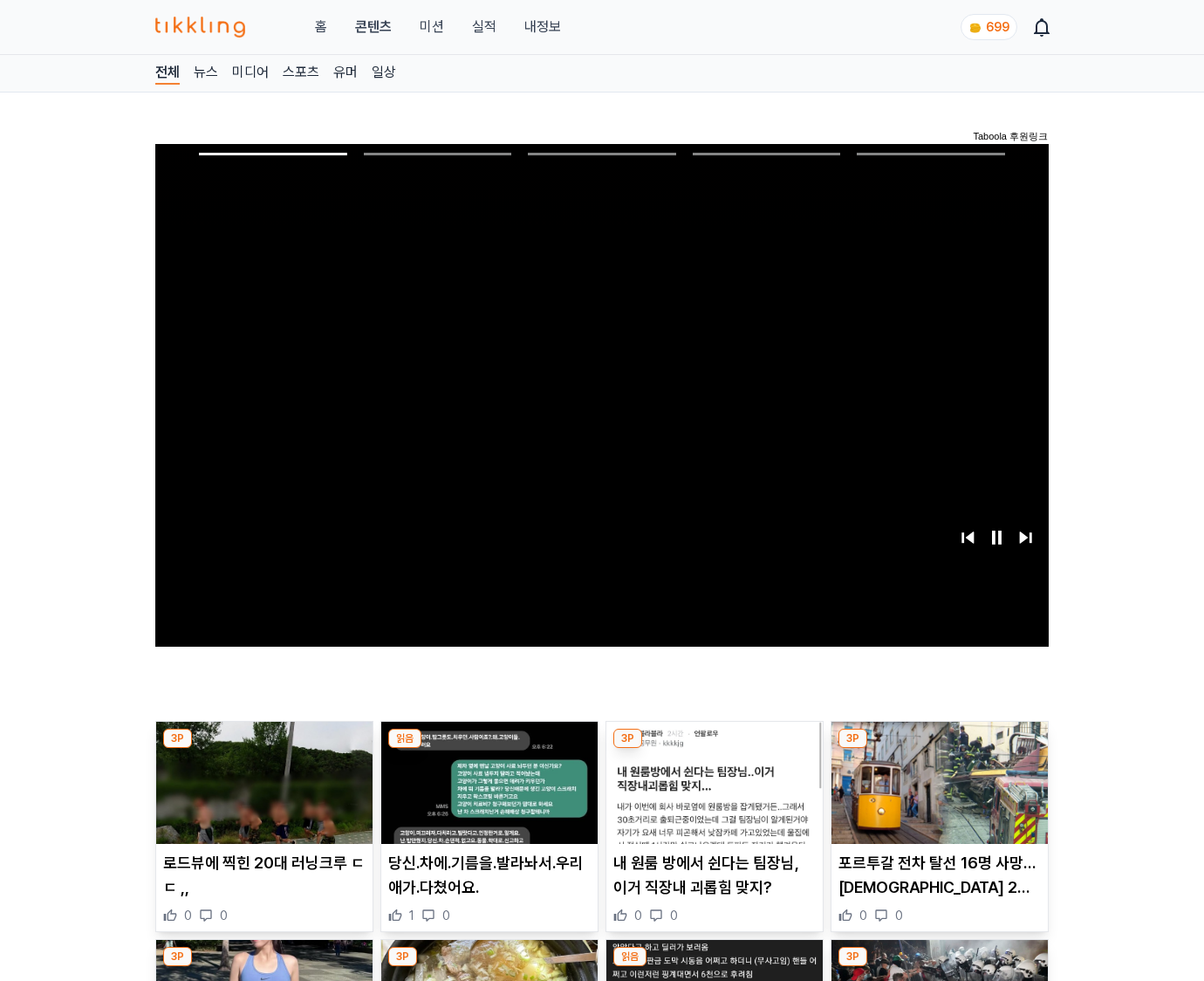
click at [939, 749] on img at bounding box center [939, 783] width 216 height 122
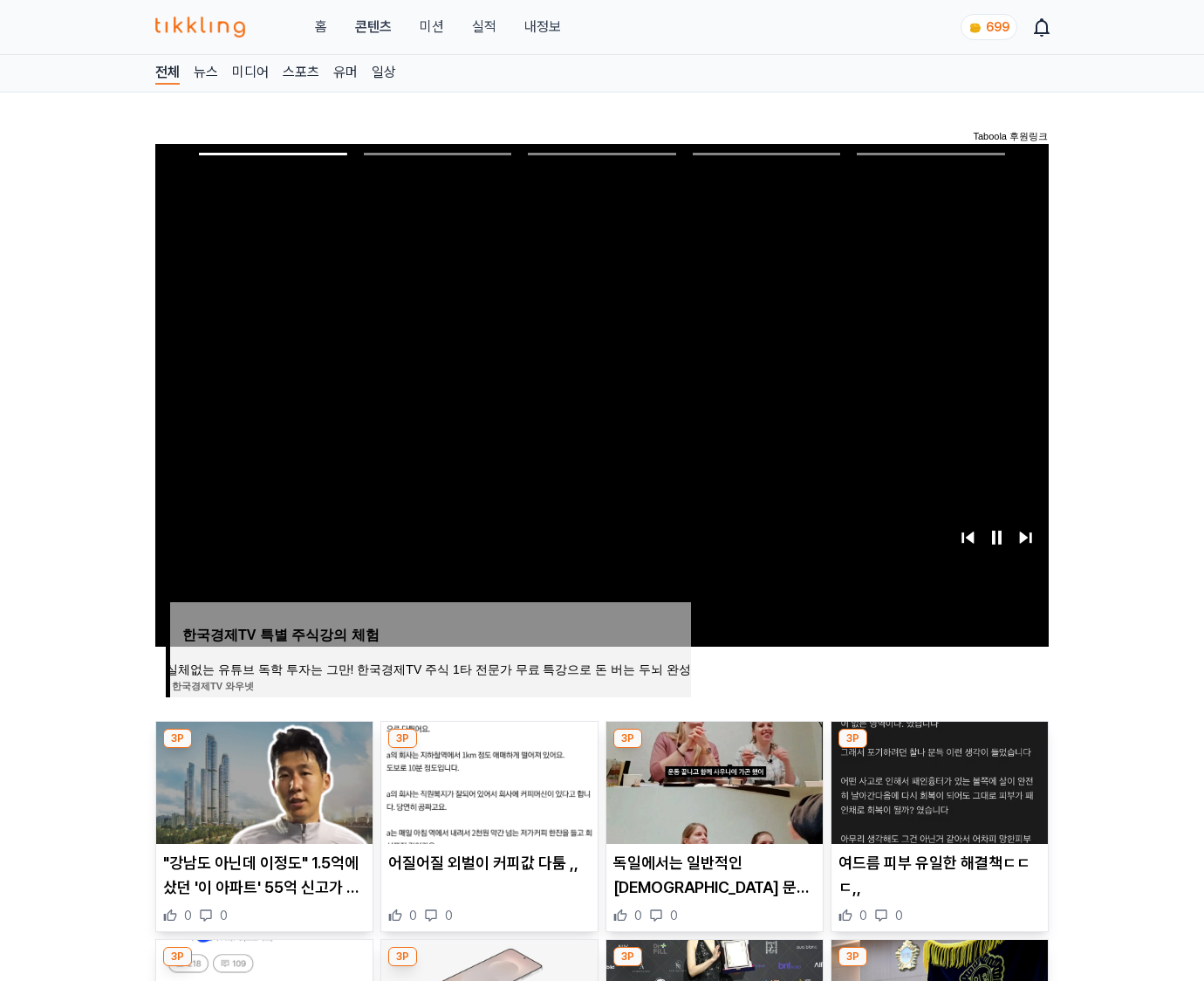
click at [939, 749] on img at bounding box center [939, 783] width 216 height 122
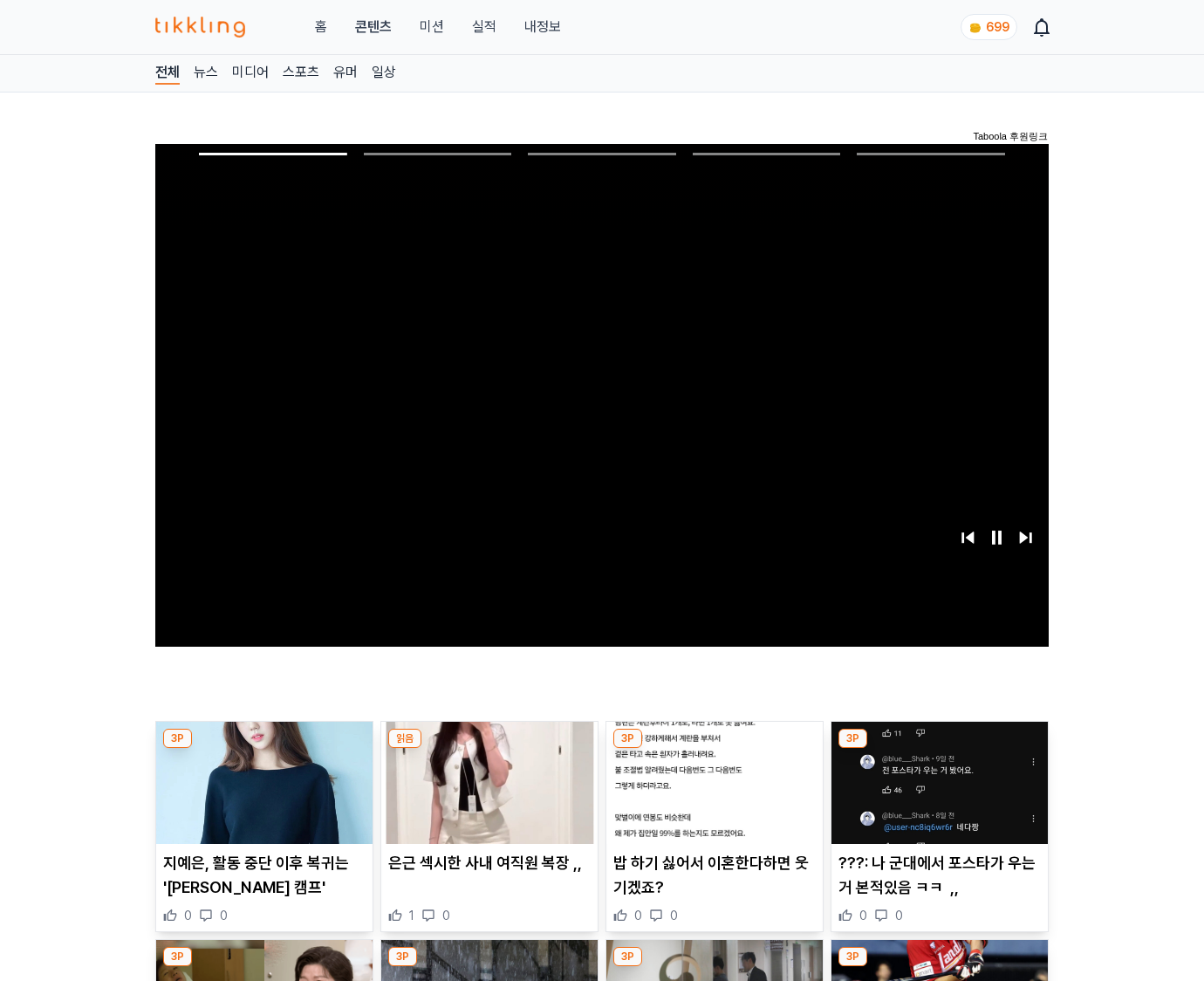
click at [939, 749] on img at bounding box center [939, 783] width 216 height 122
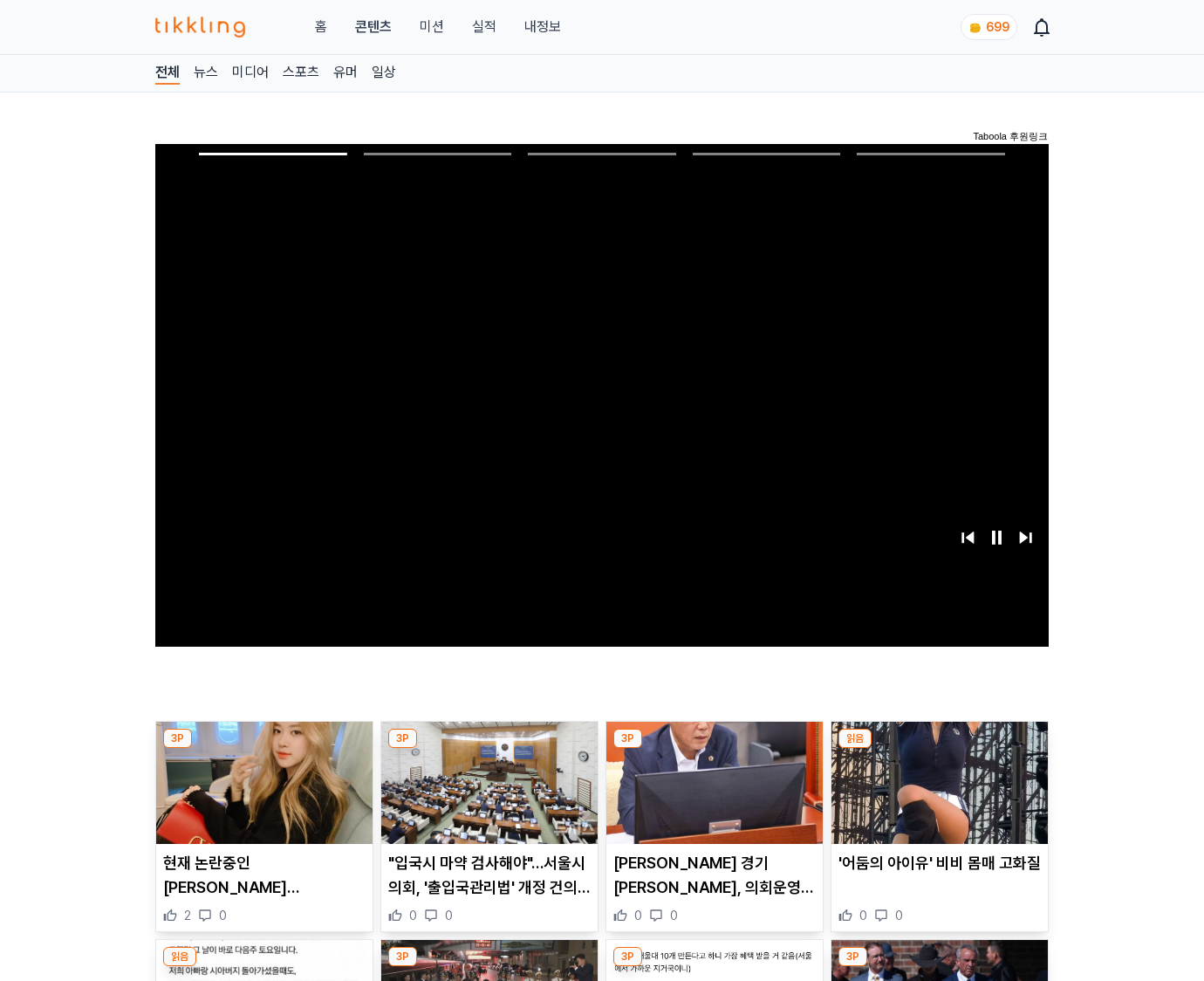
click at [939, 749] on img at bounding box center [939, 783] width 216 height 122
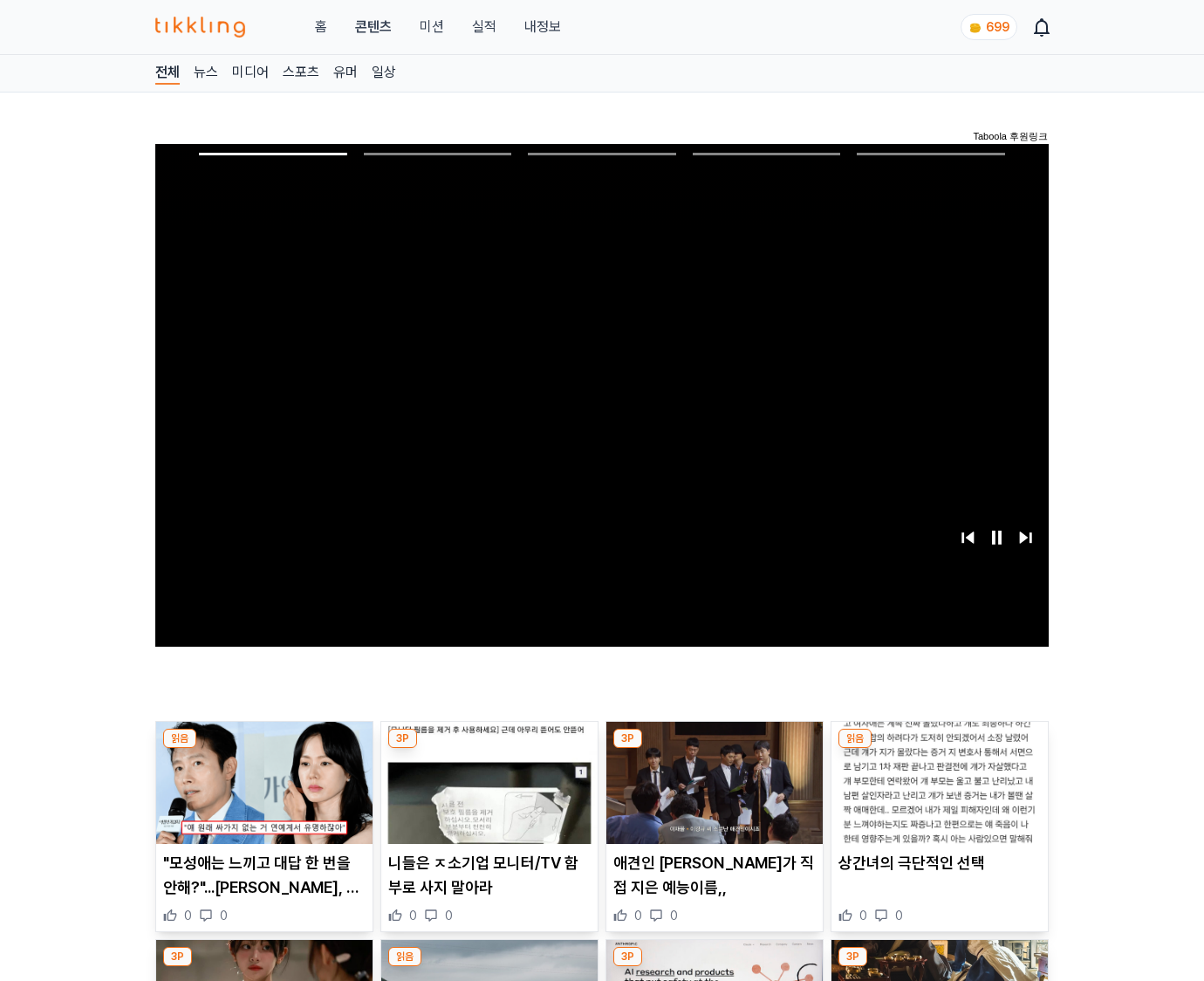
click at [939, 749] on img at bounding box center [939, 783] width 216 height 122
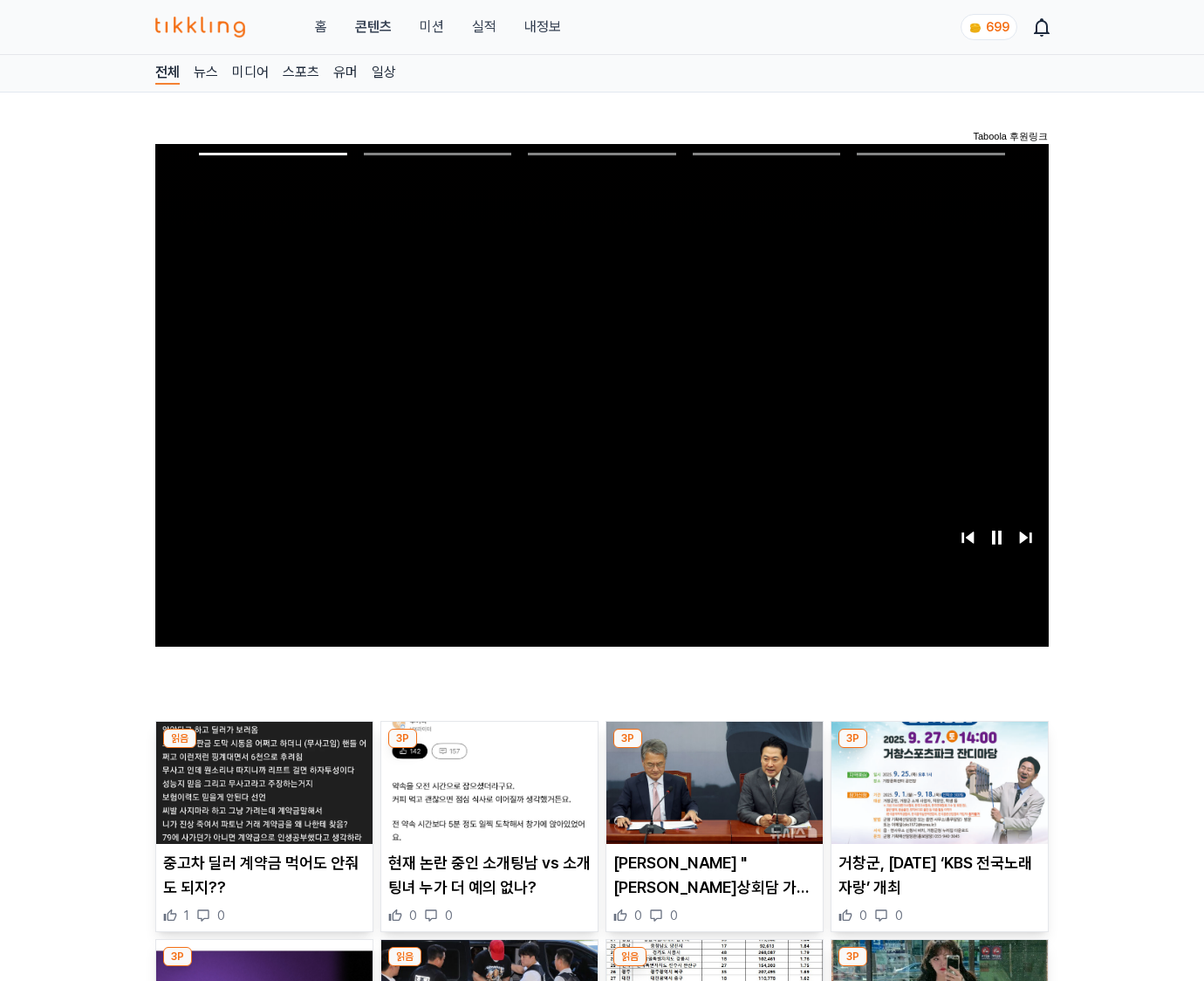
click at [939, 749] on img at bounding box center [939, 783] width 216 height 122
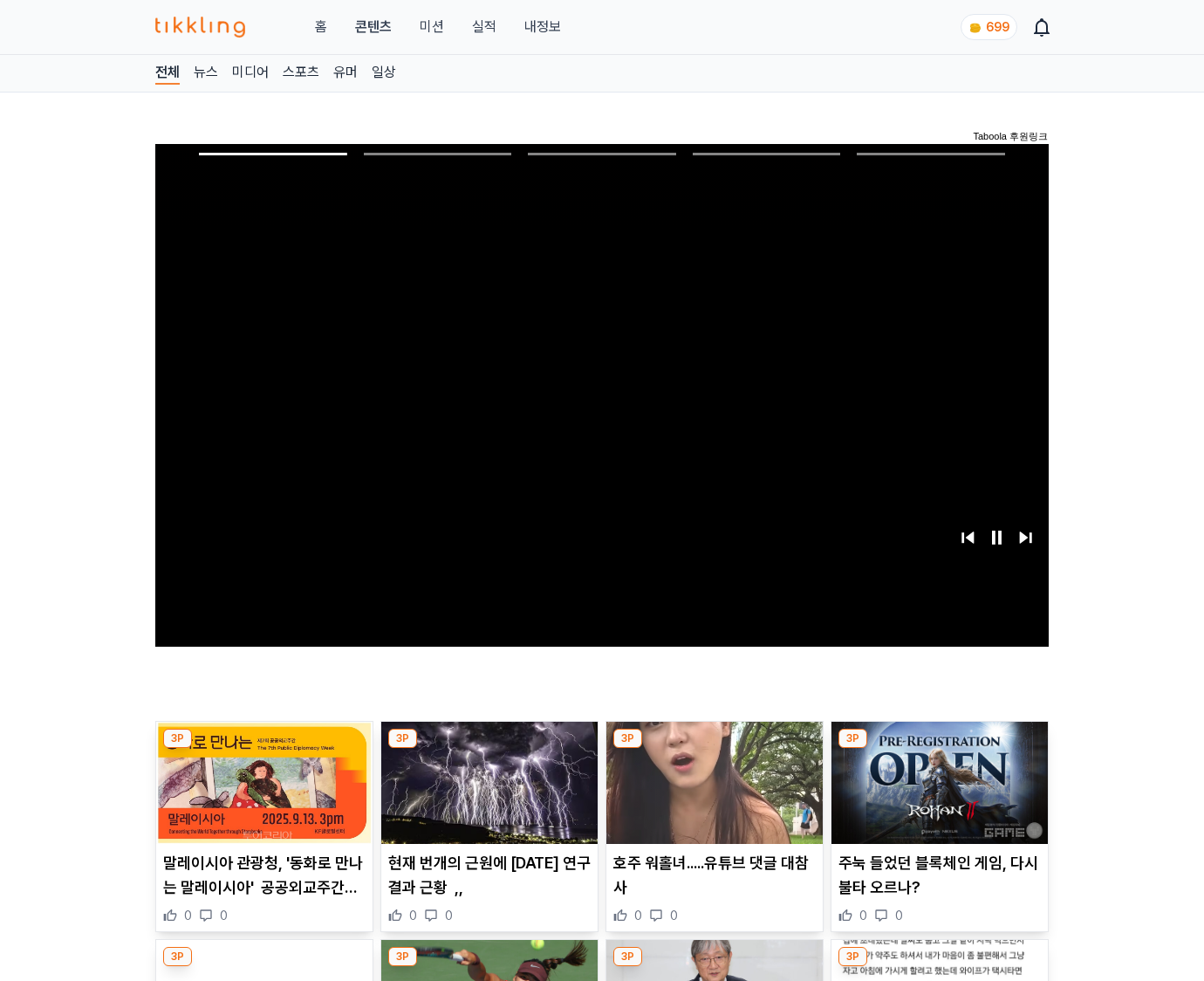
click at [939, 749] on img at bounding box center [939, 783] width 216 height 122
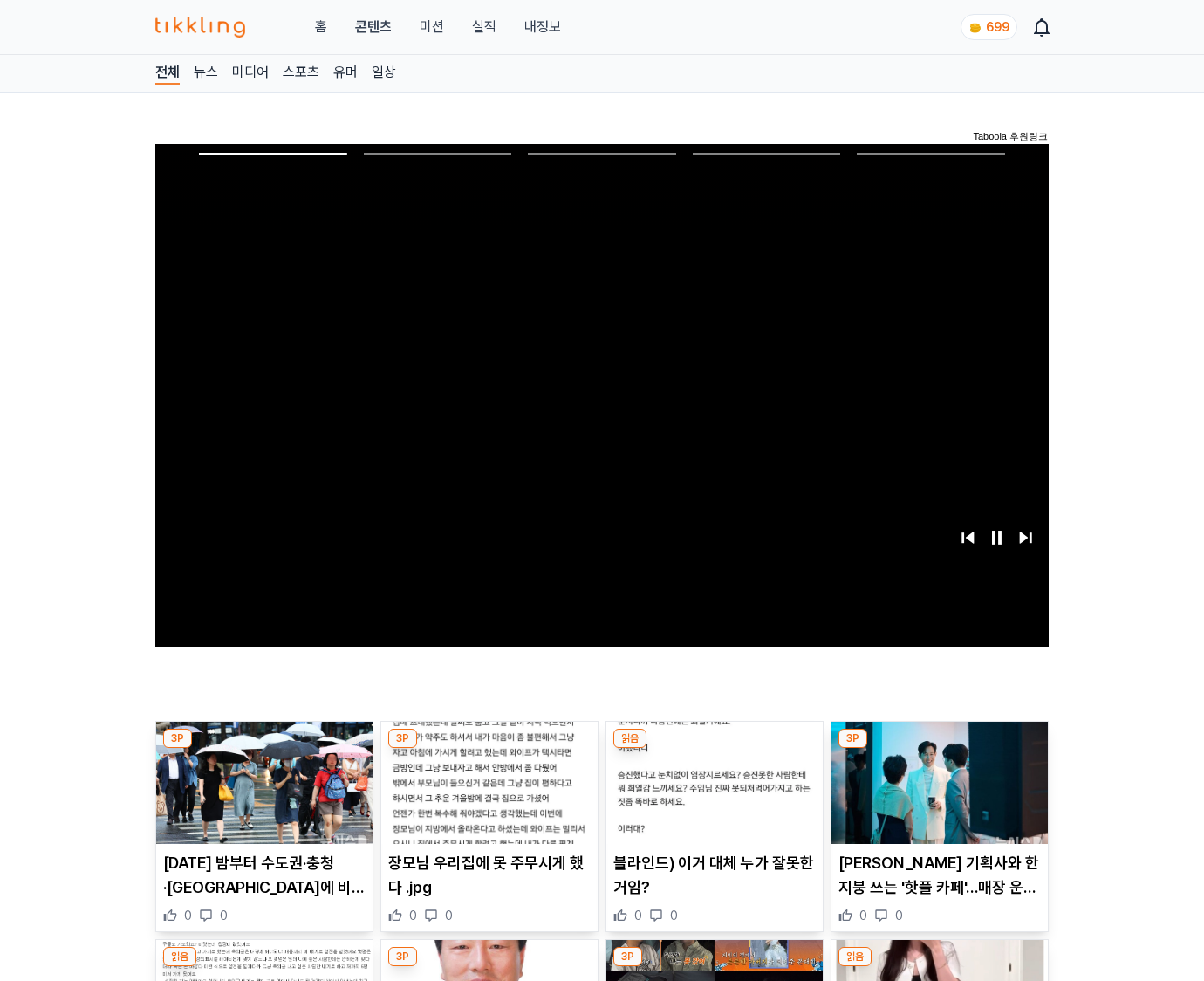
click at [939, 749] on img at bounding box center [939, 783] width 216 height 122
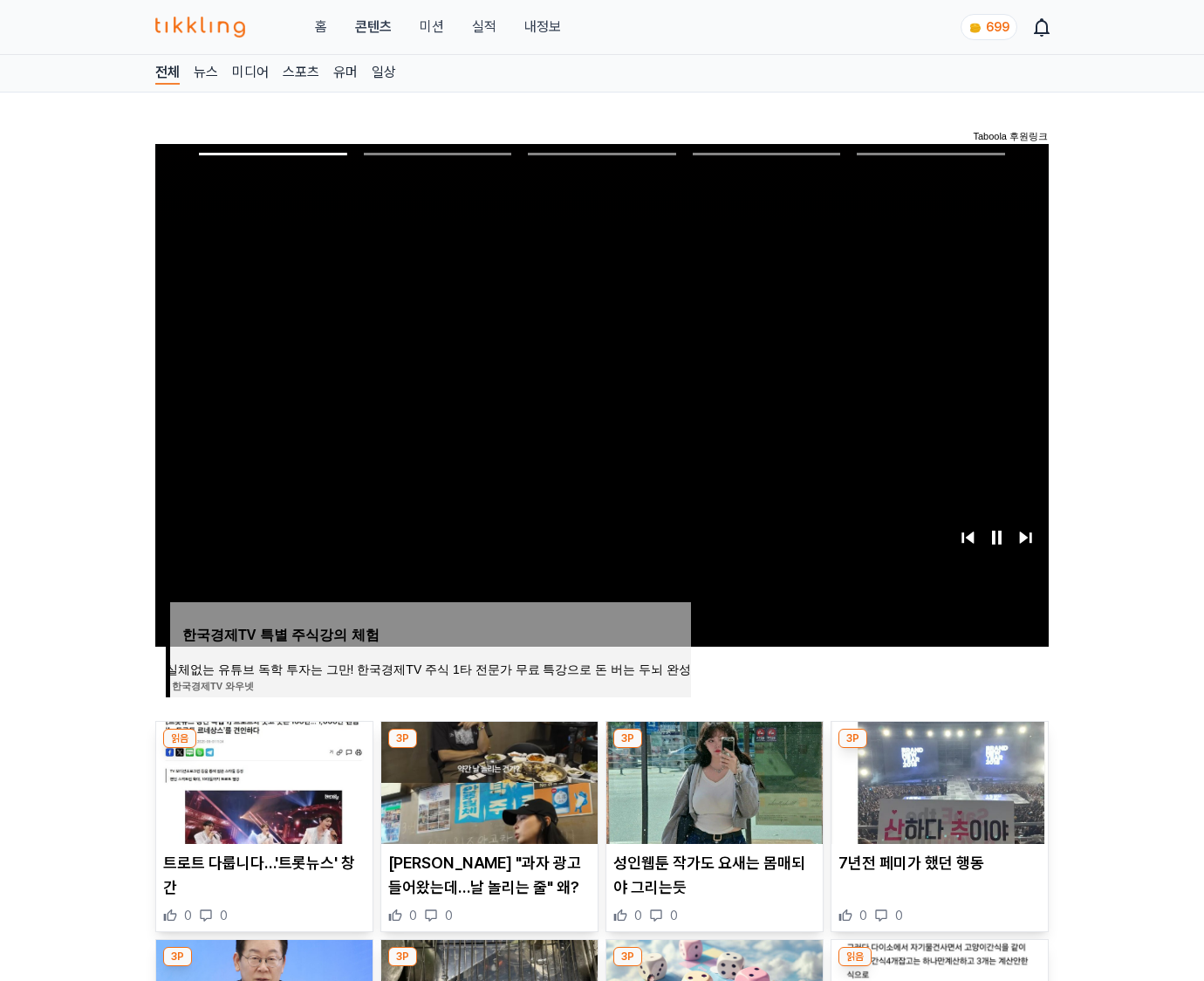
click at [939, 749] on img at bounding box center [939, 783] width 216 height 122
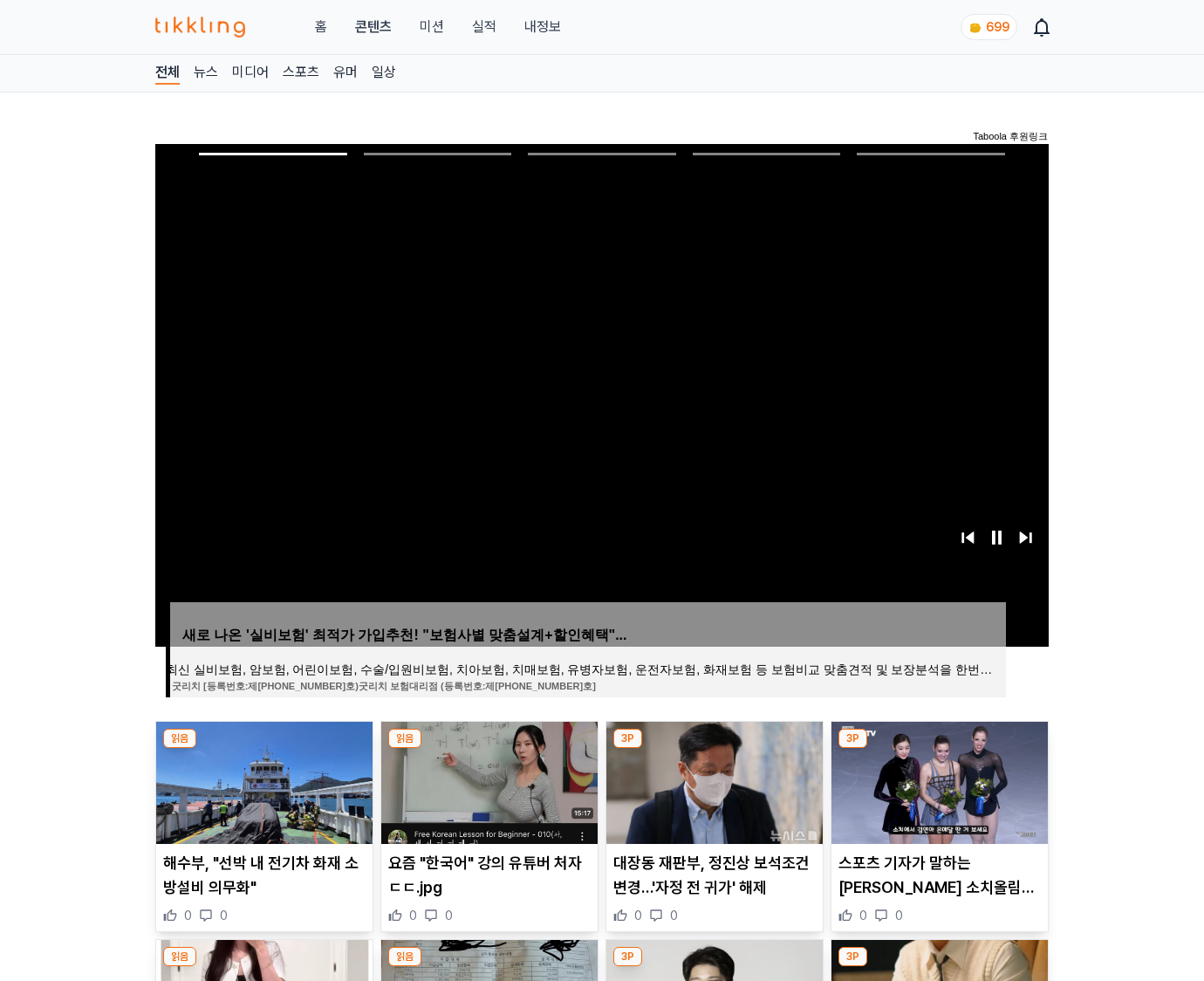
click at [939, 749] on img at bounding box center [939, 783] width 216 height 122
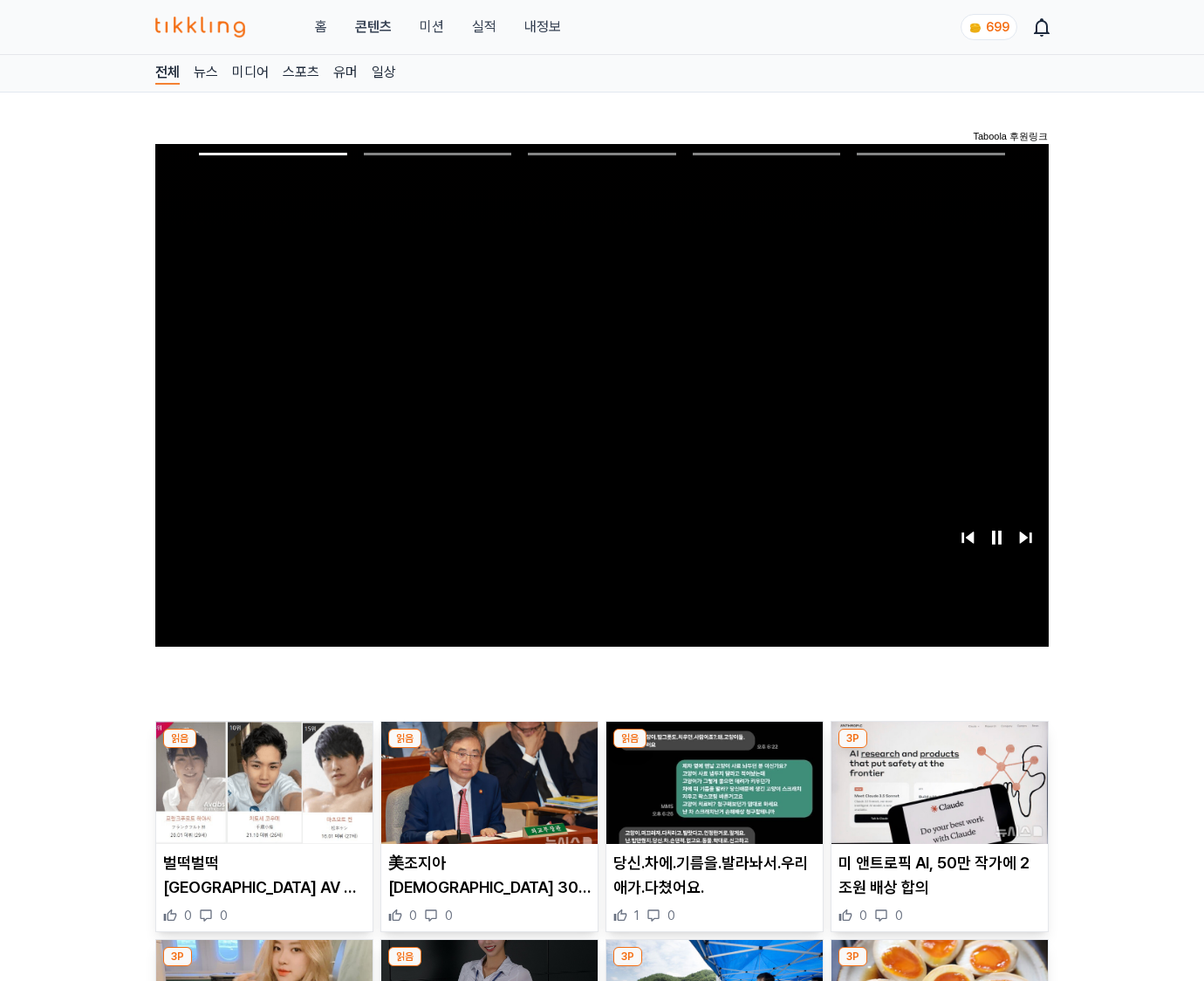
click at [939, 749] on img at bounding box center [939, 783] width 216 height 122
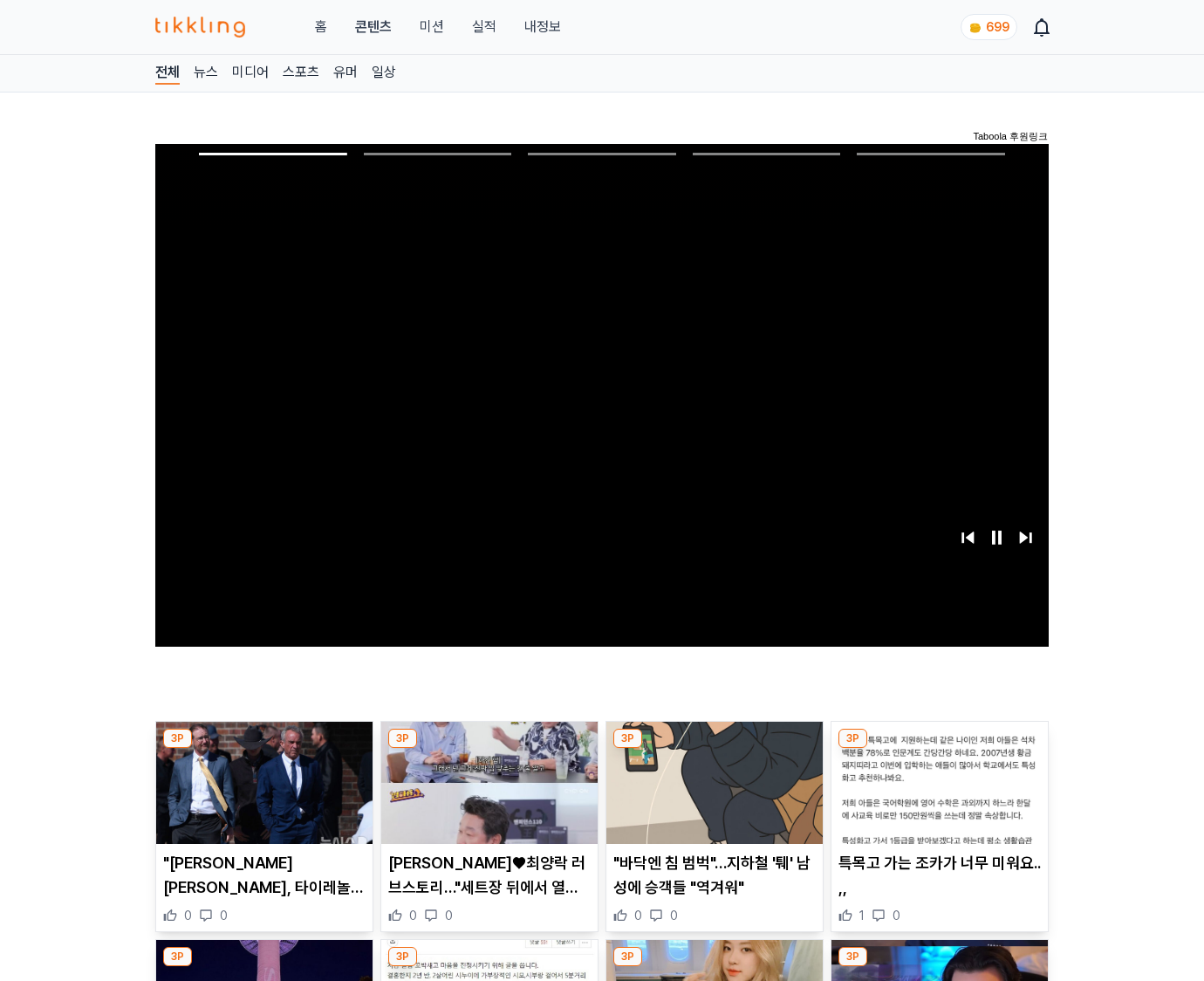
click at [939, 749] on img at bounding box center [939, 783] width 216 height 122
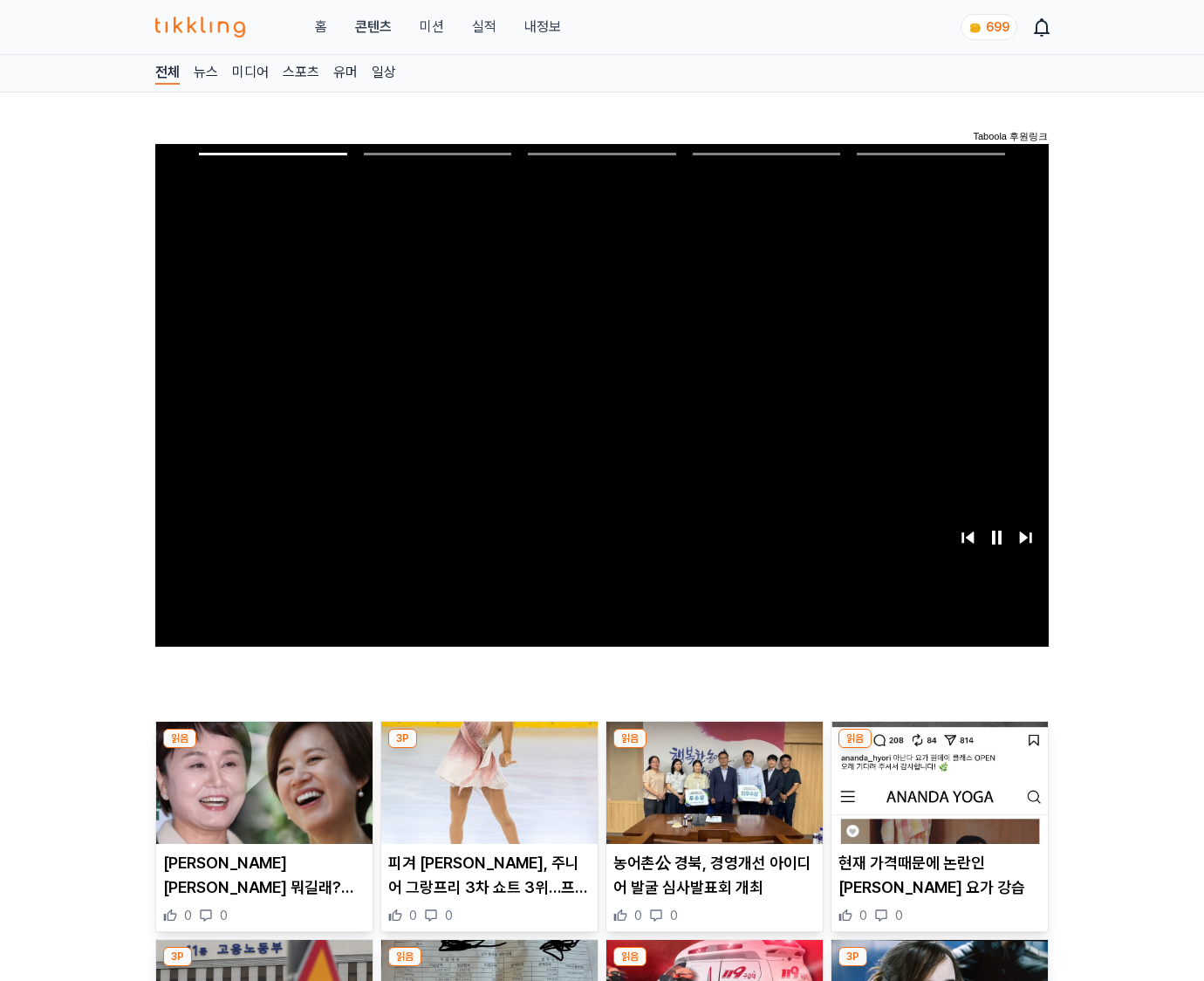
click at [939, 749] on img at bounding box center [939, 783] width 216 height 122
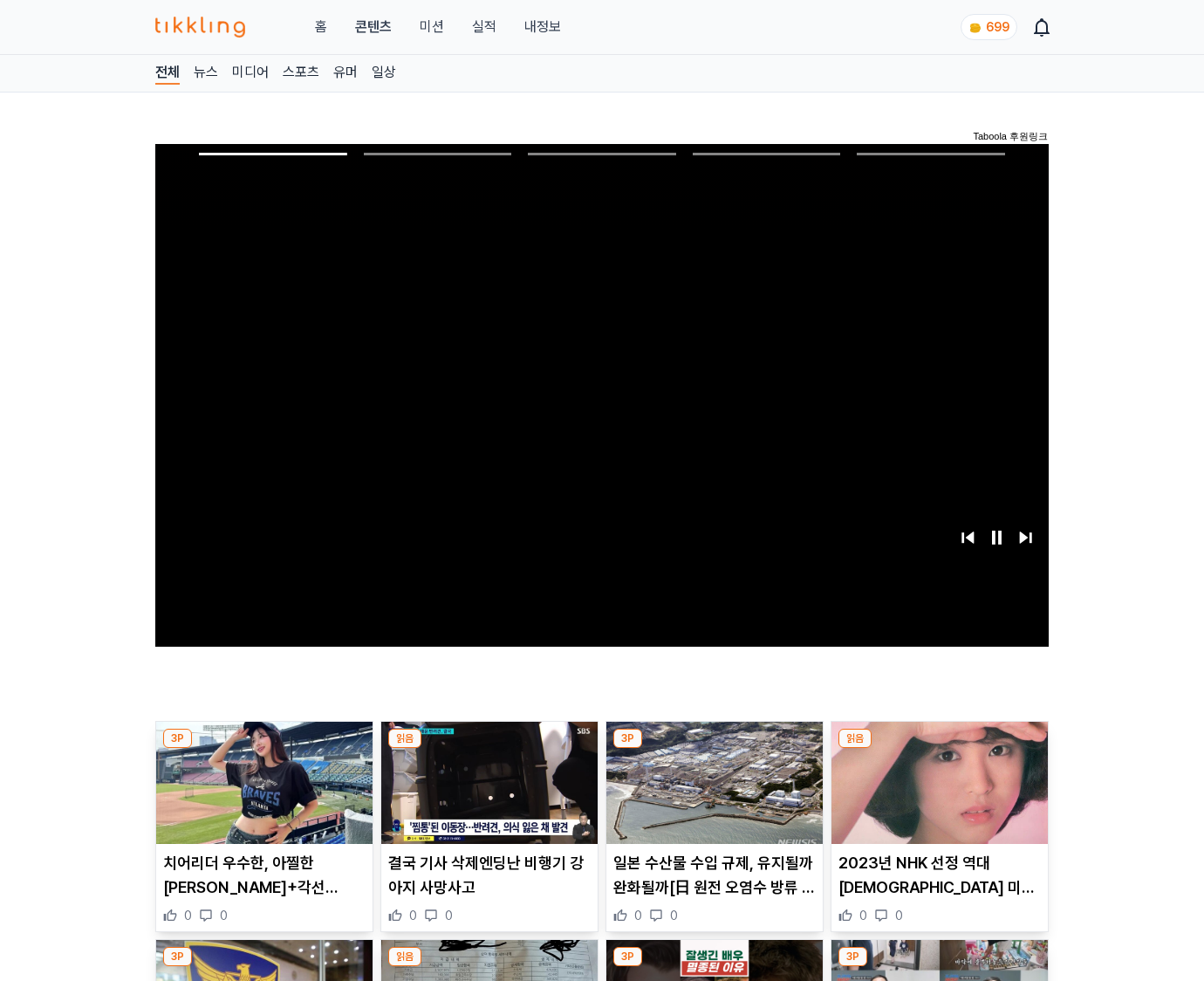
click at [939, 749] on img at bounding box center [939, 783] width 216 height 122
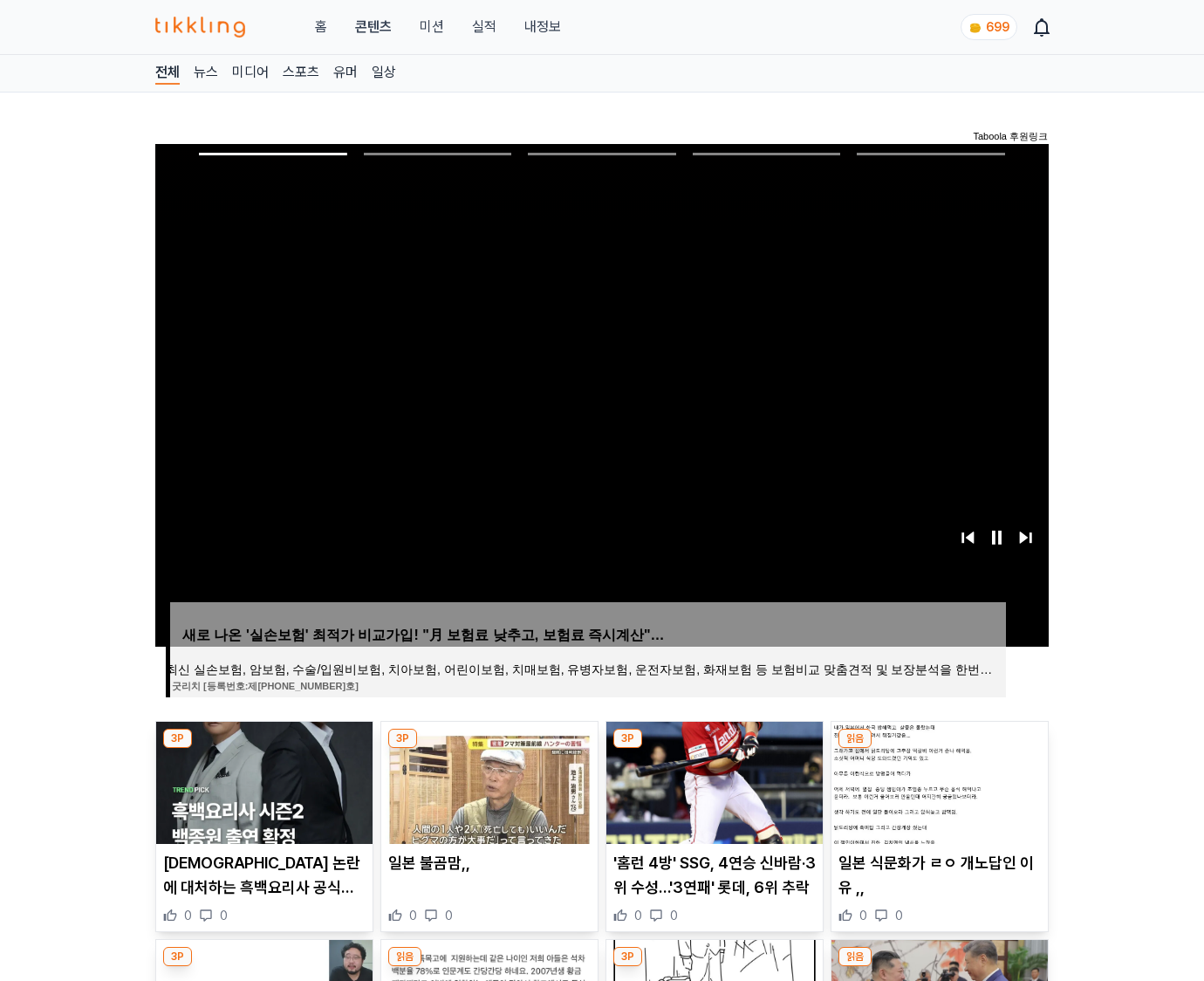
click at [939, 749] on img at bounding box center [939, 783] width 216 height 122
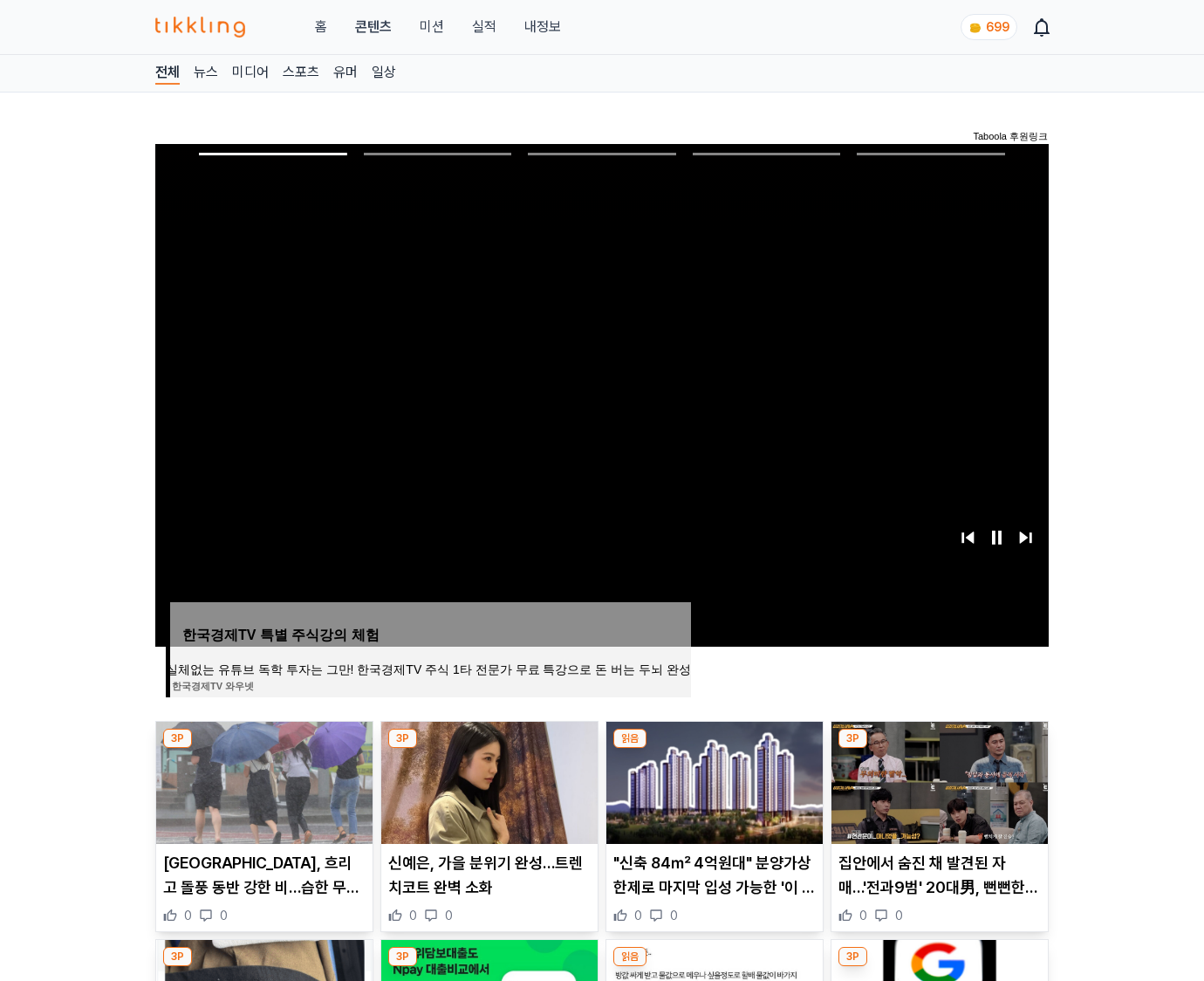
click at [939, 749] on img at bounding box center [939, 783] width 216 height 122
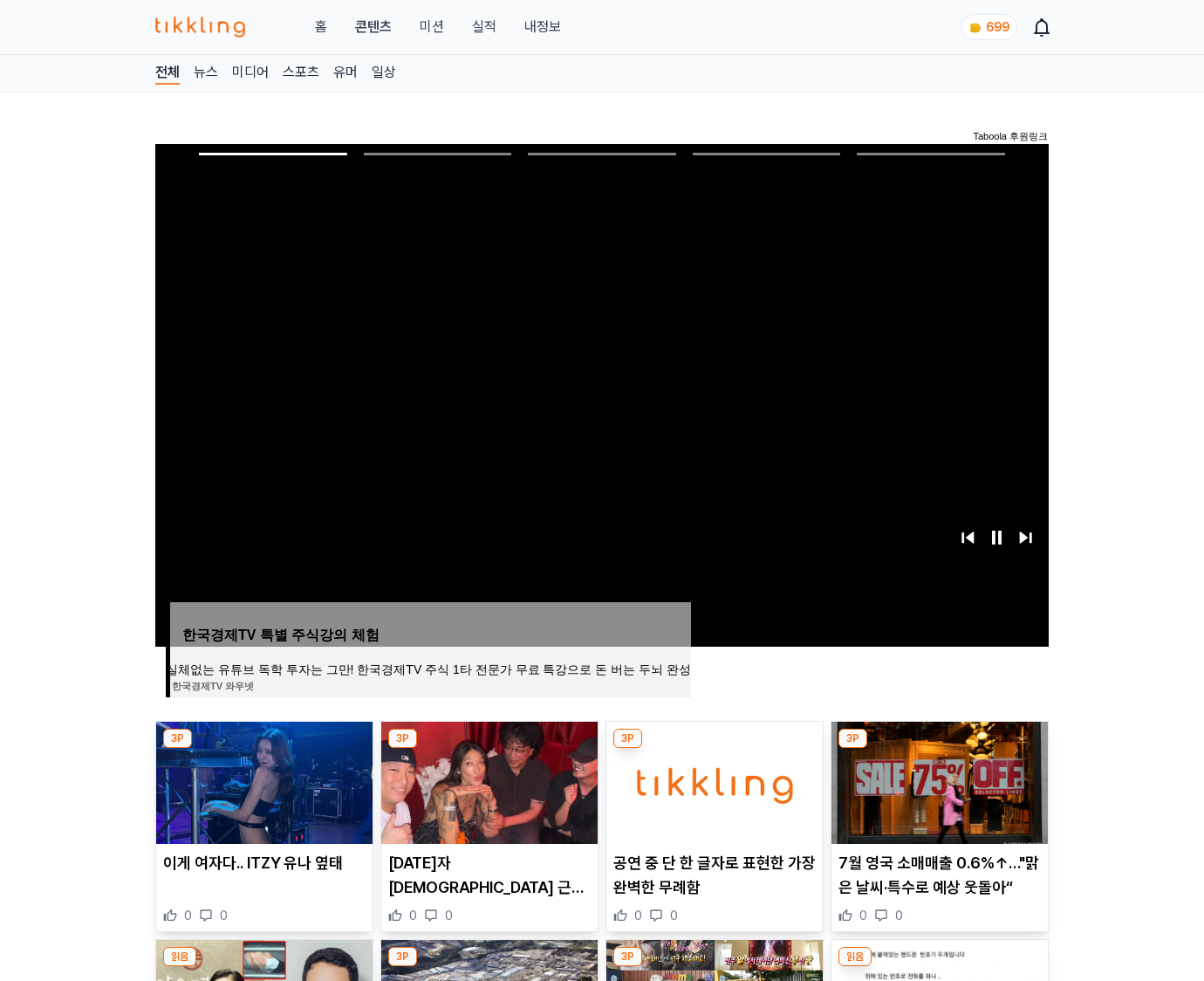
click at [939, 749] on img at bounding box center [939, 783] width 216 height 122
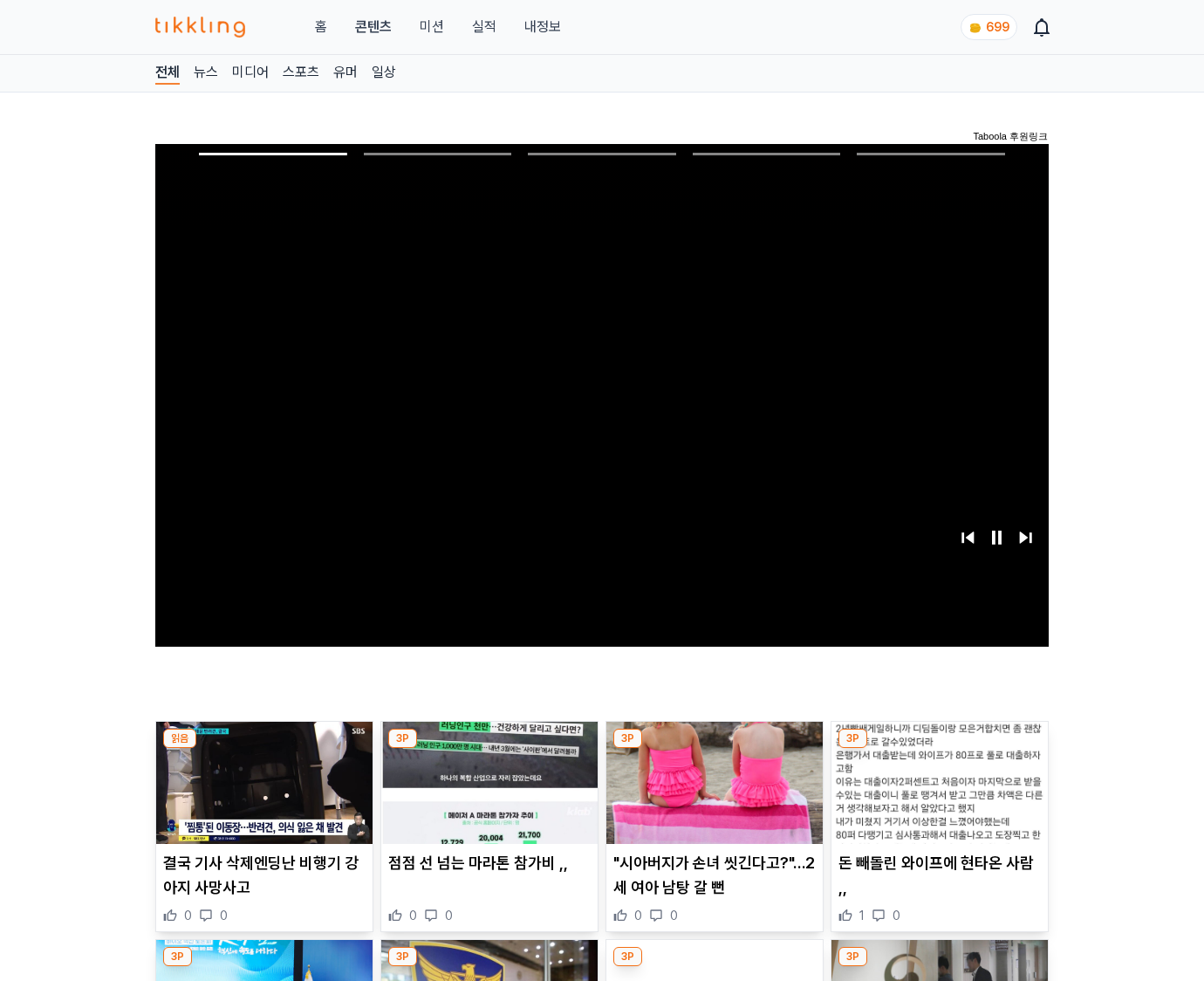
click at [939, 749] on img at bounding box center [939, 783] width 216 height 122
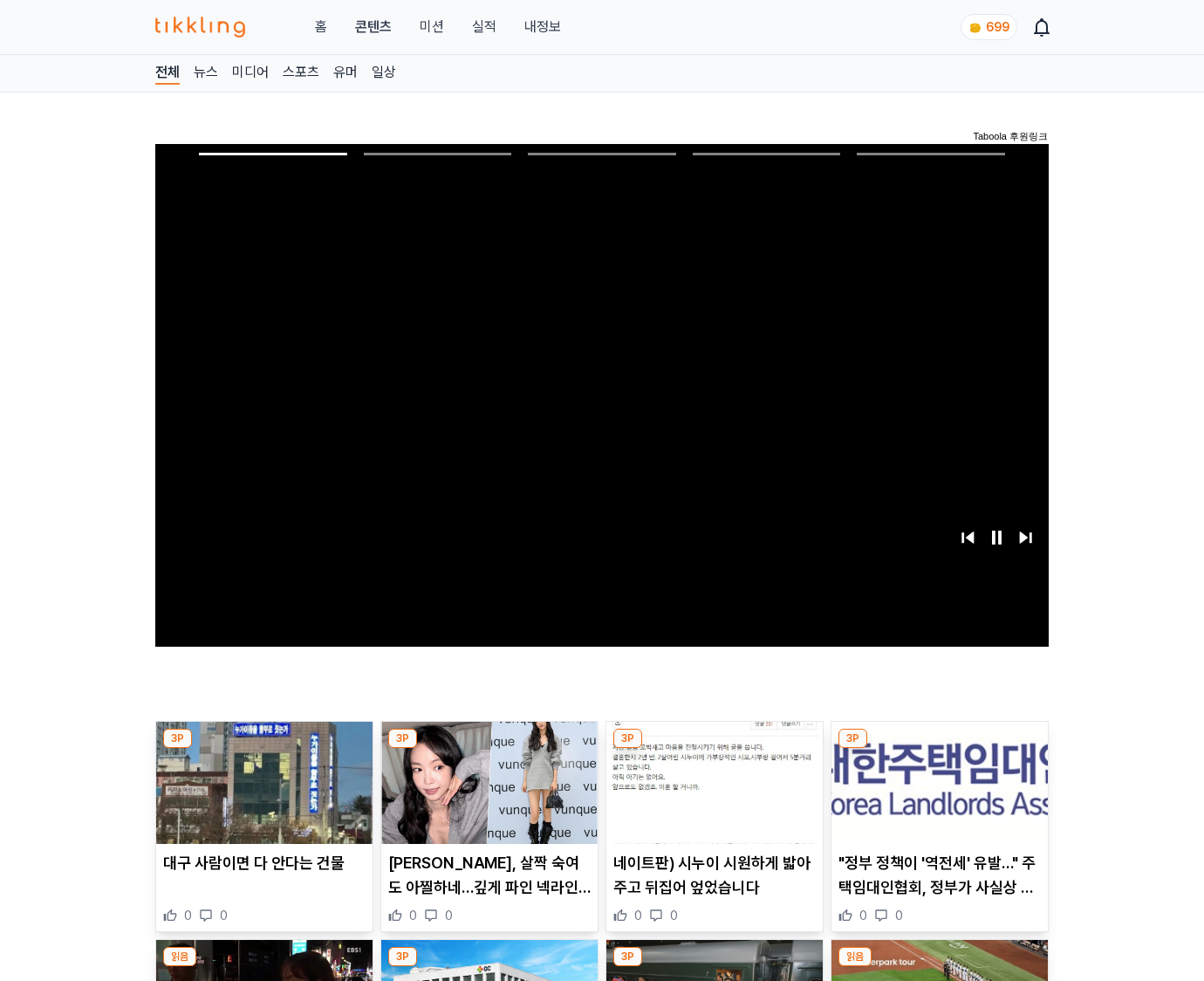
click at [939, 749] on img at bounding box center [939, 783] width 216 height 122
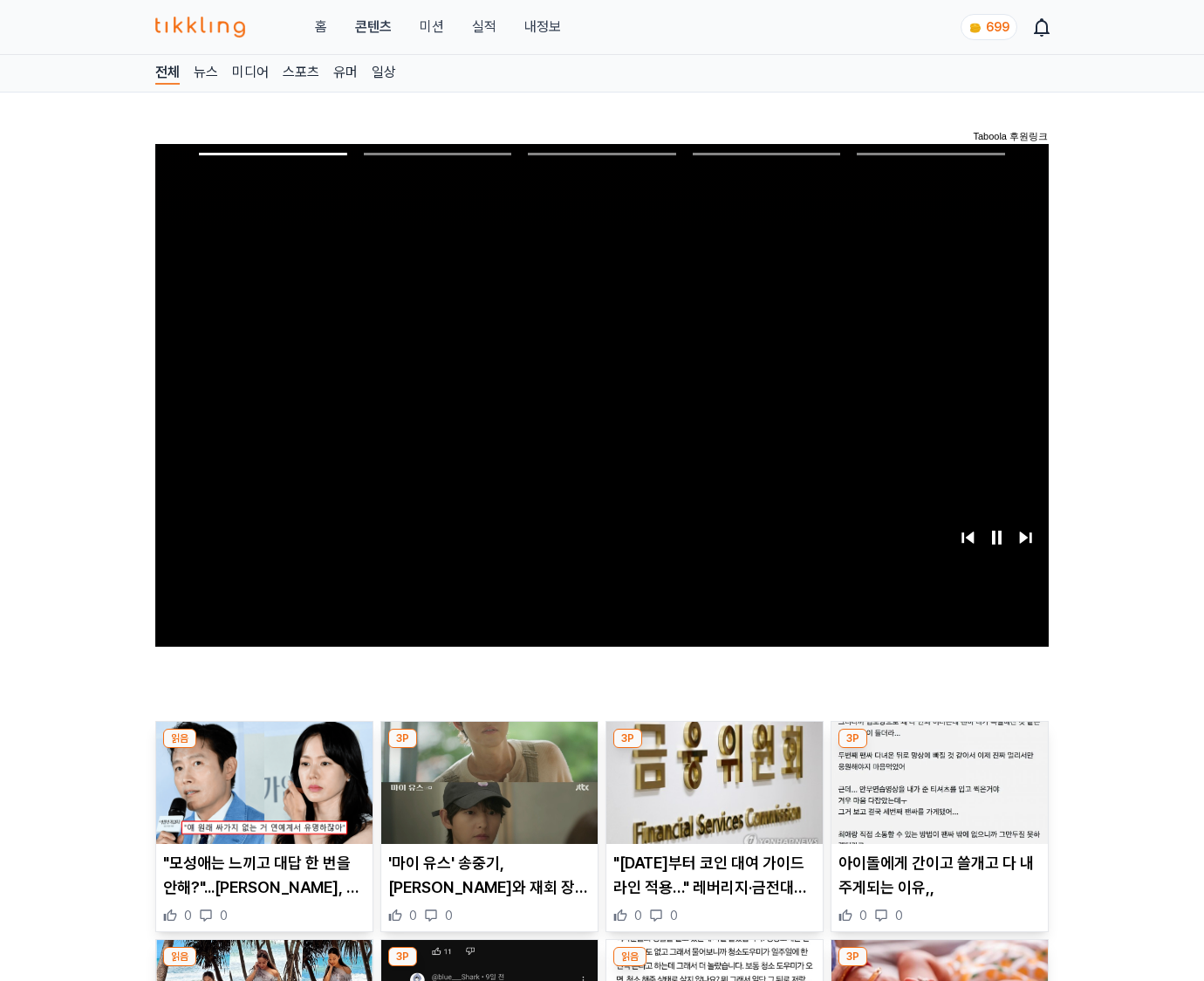
click at [939, 749] on img at bounding box center [939, 783] width 216 height 122
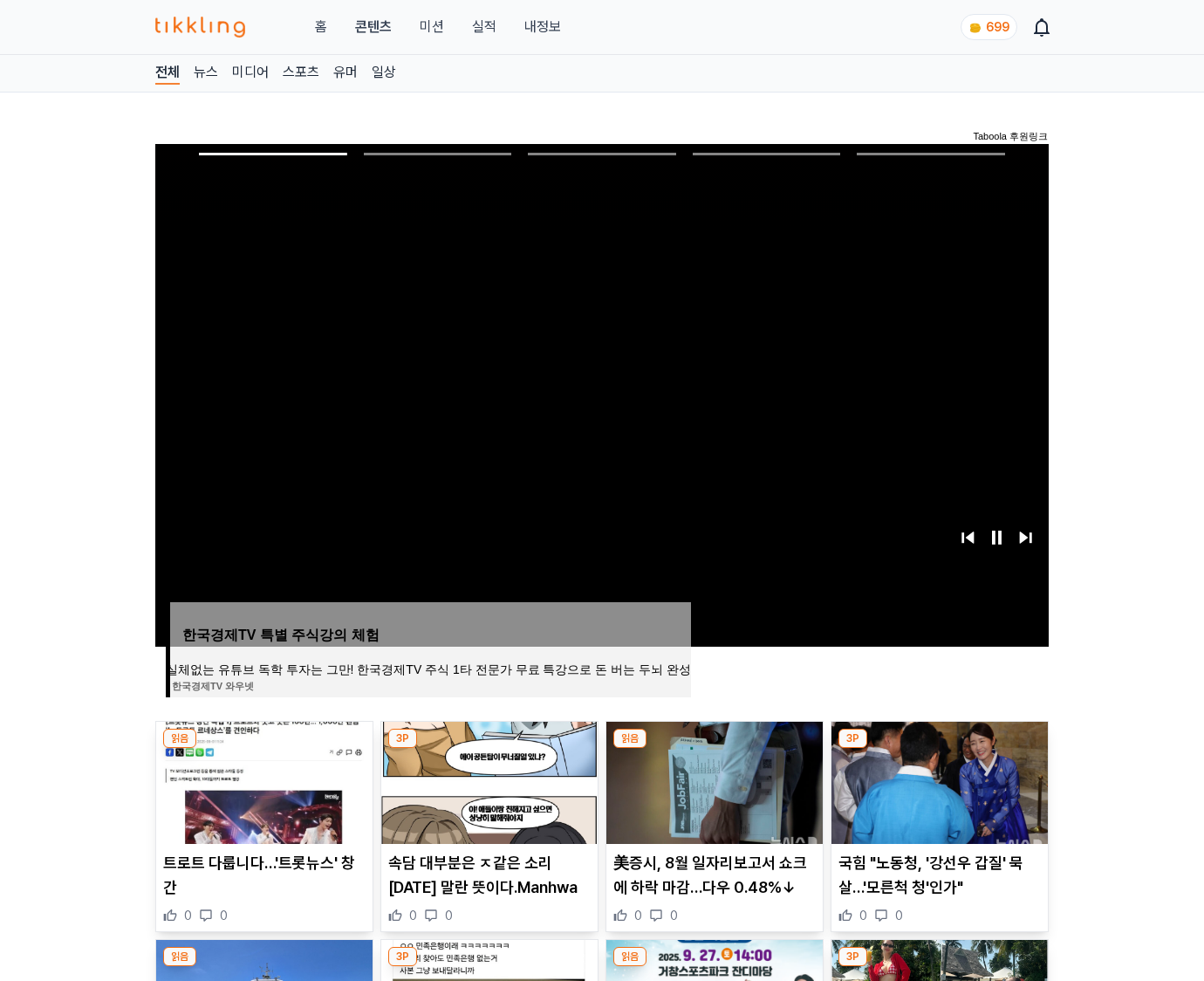
click at [939, 749] on img at bounding box center [939, 783] width 216 height 122
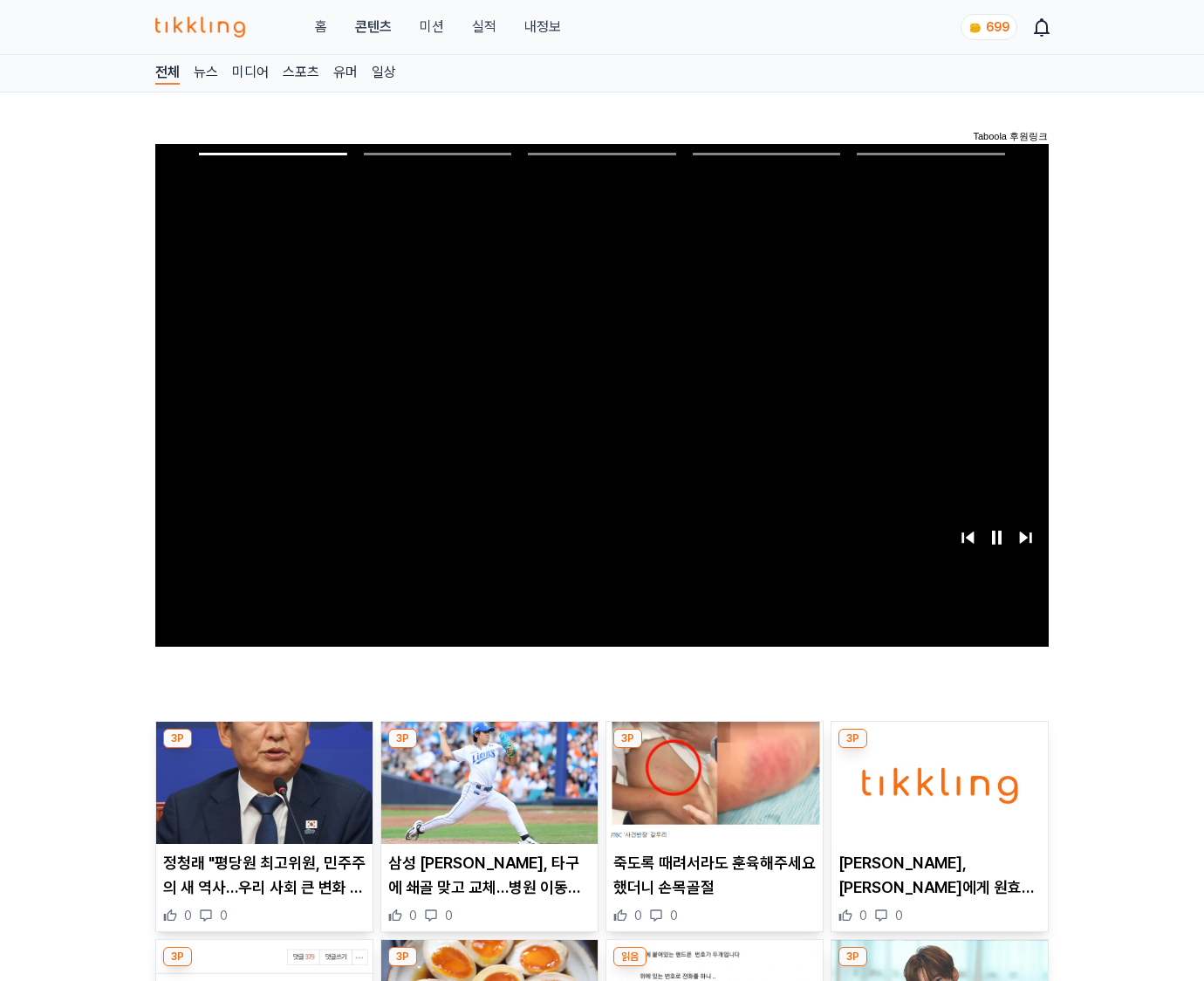
click at [939, 749] on img at bounding box center [939, 783] width 216 height 122
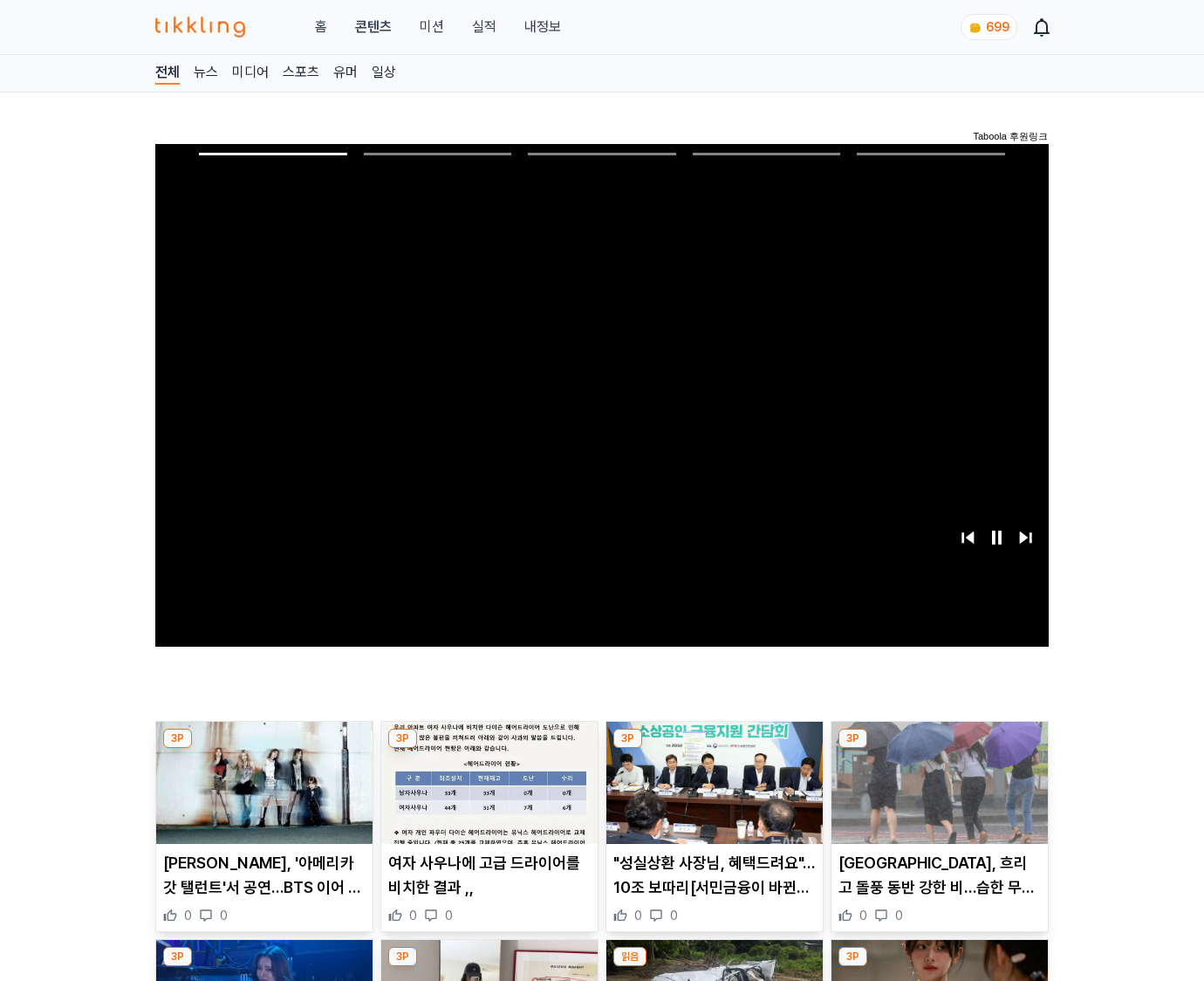
click at [939, 749] on img at bounding box center [939, 783] width 216 height 122
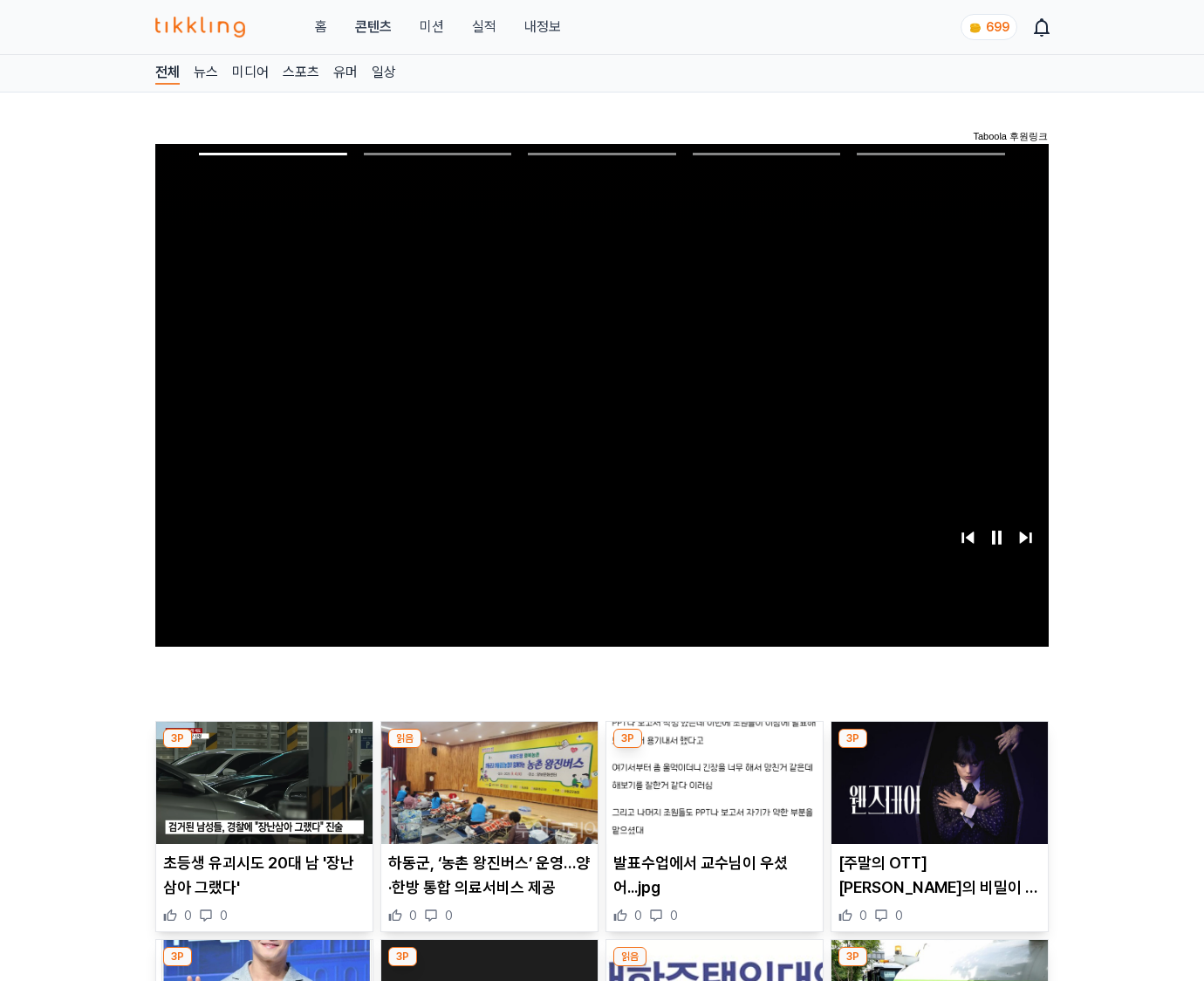
click at [939, 749] on img at bounding box center [939, 783] width 216 height 122
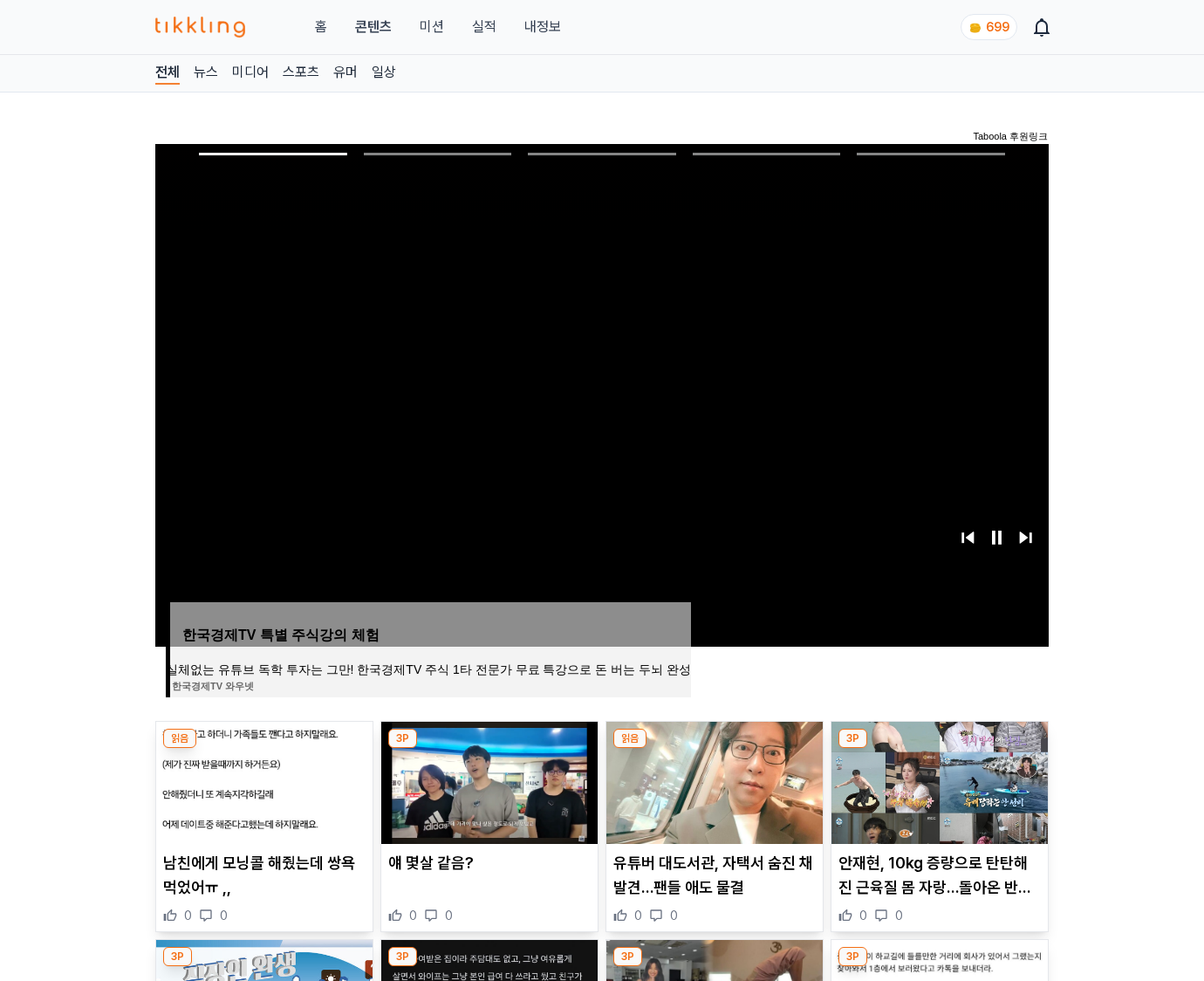
click at [939, 749] on img at bounding box center [939, 783] width 216 height 122
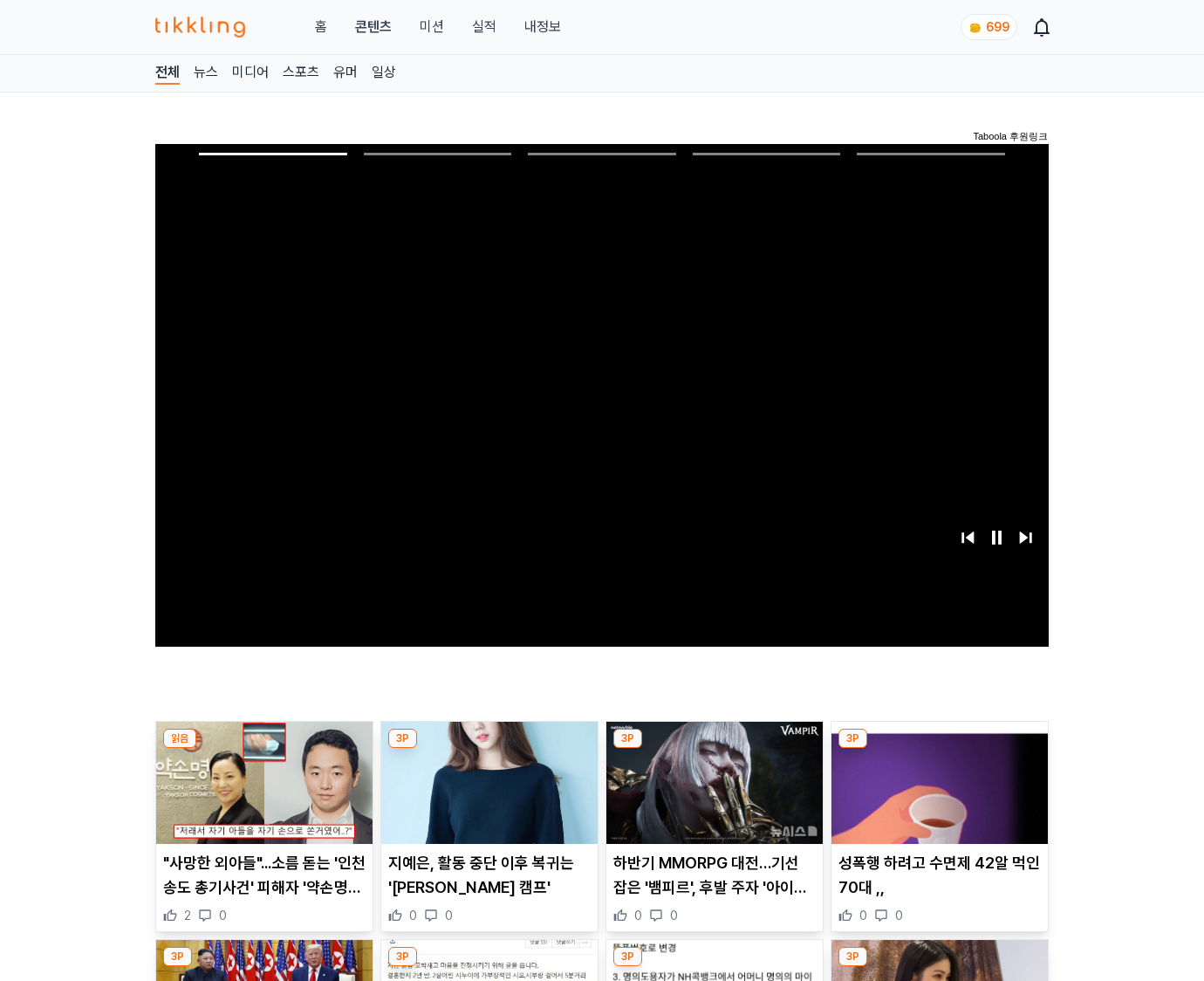
click at [939, 749] on img at bounding box center [939, 783] width 216 height 122
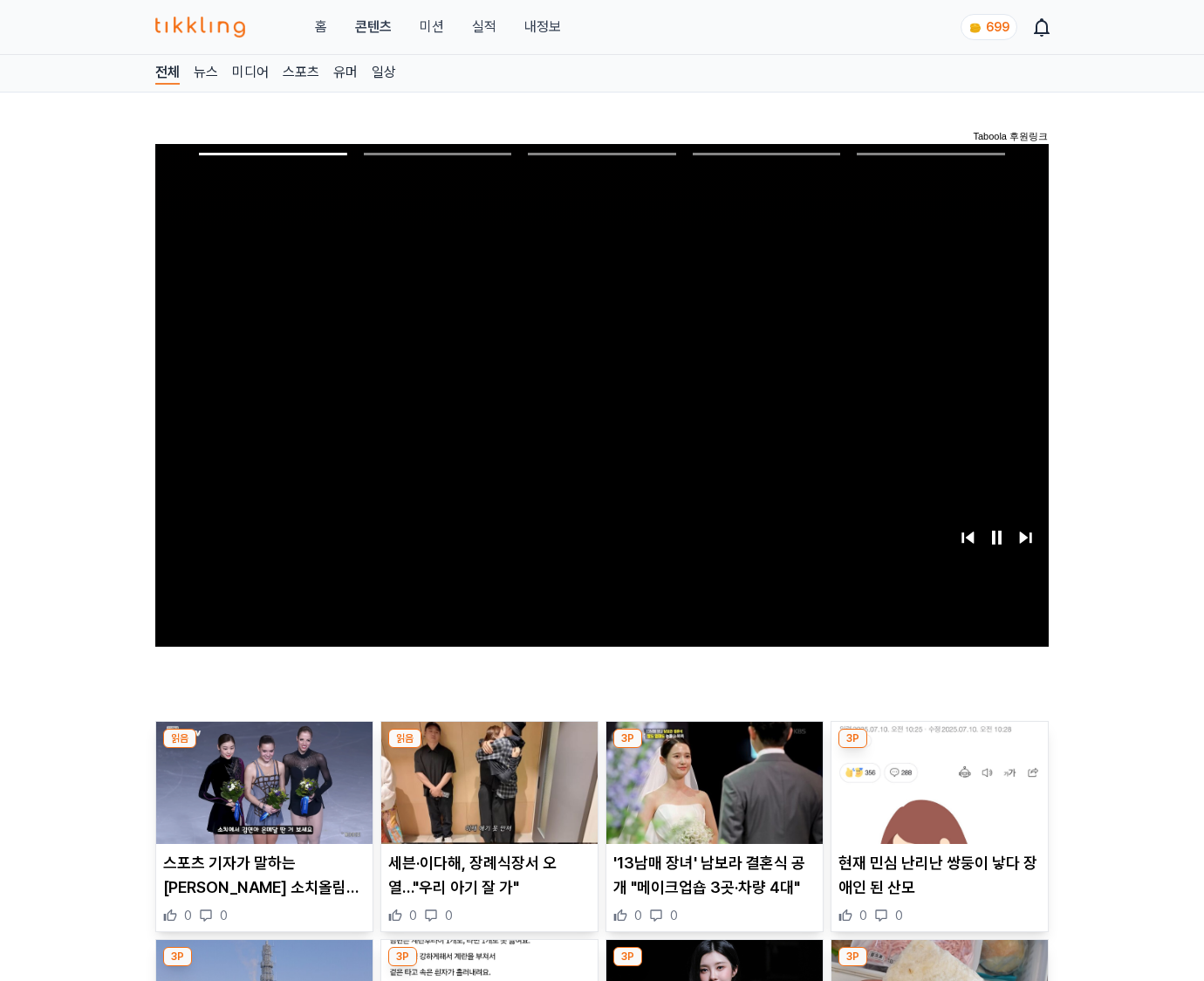
click at [939, 749] on img at bounding box center [939, 783] width 216 height 122
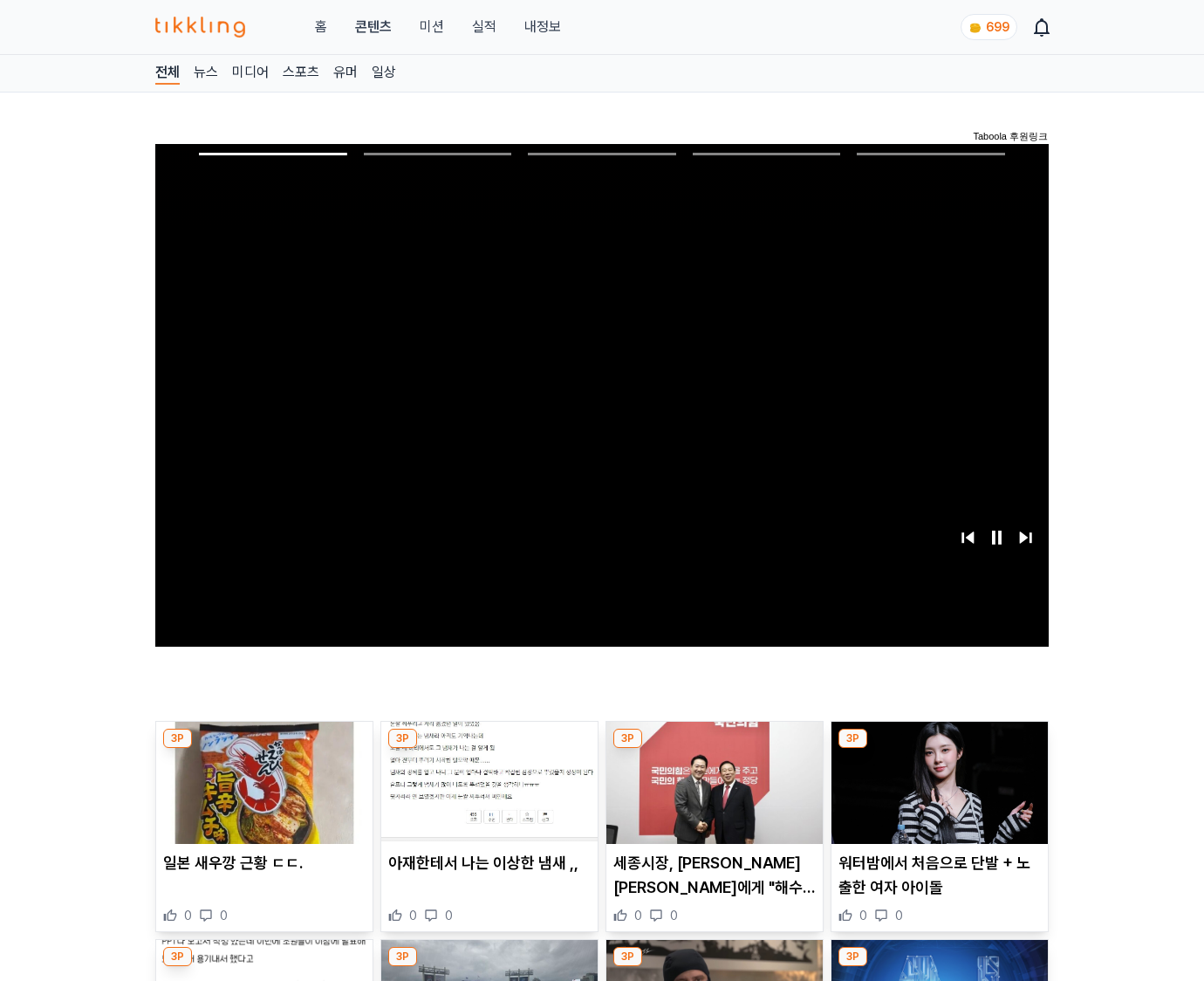
click at [939, 749] on img at bounding box center [939, 783] width 216 height 122
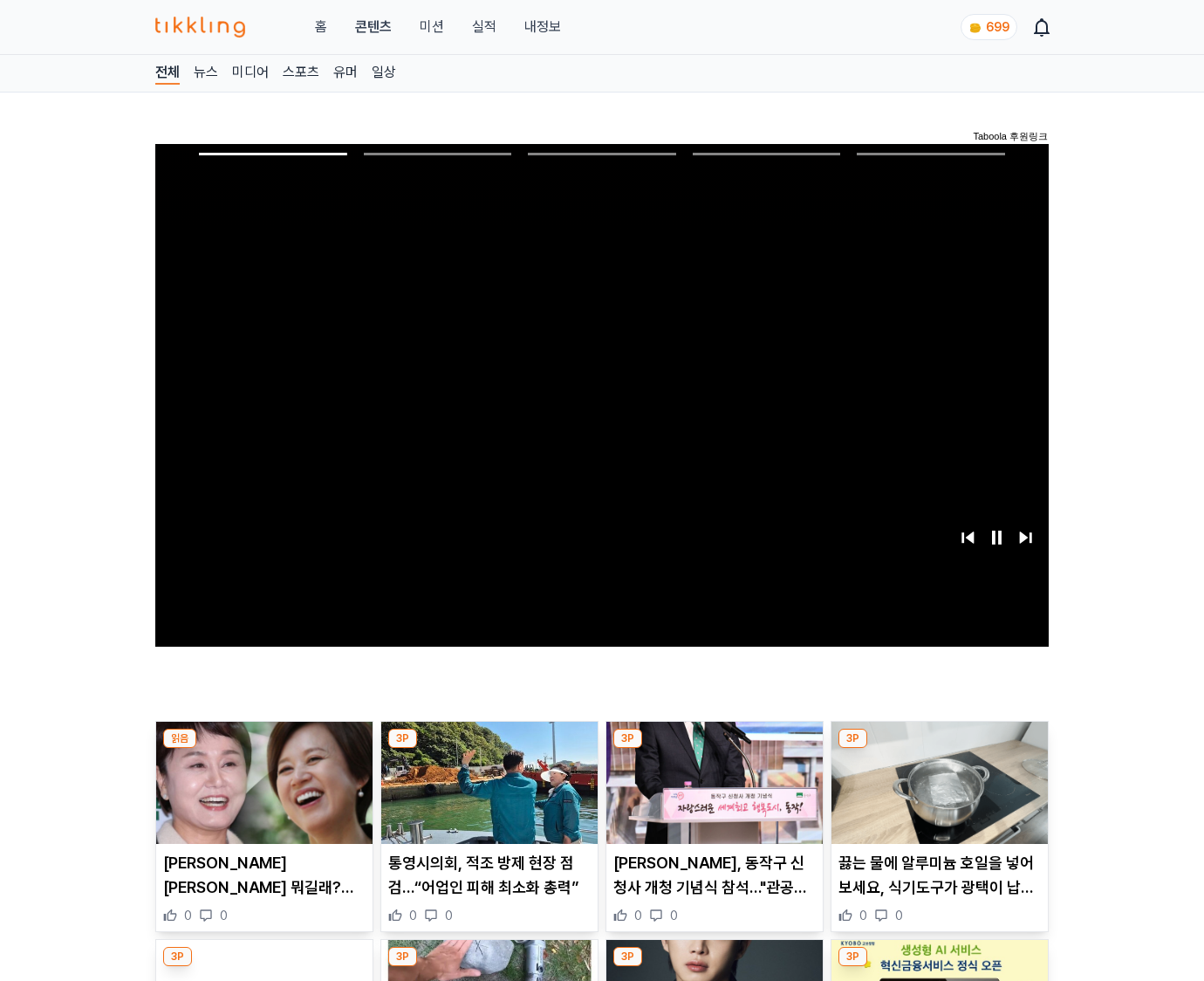
click at [939, 749] on img at bounding box center [939, 783] width 216 height 122
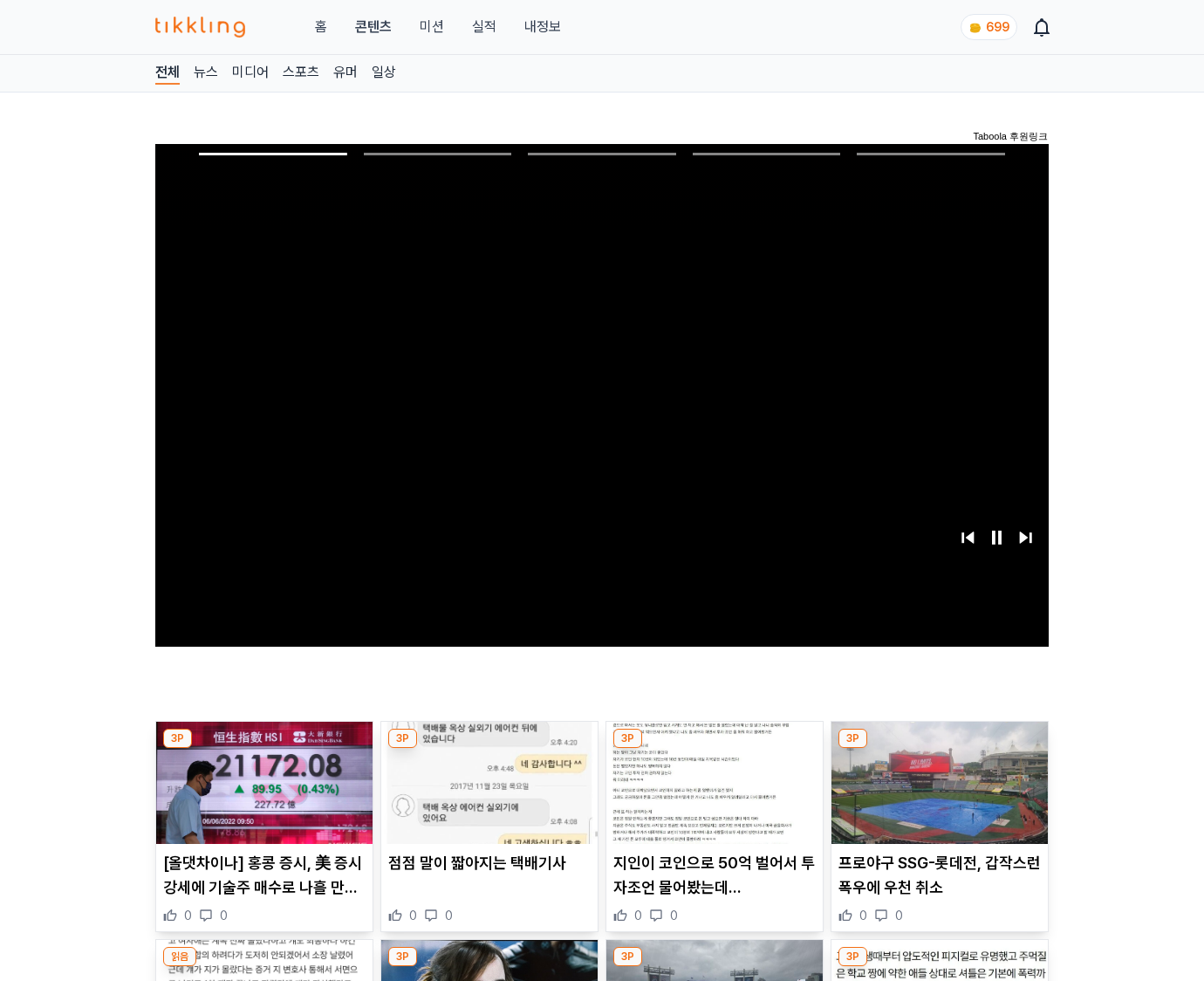
click at [939, 749] on img at bounding box center [939, 783] width 216 height 122
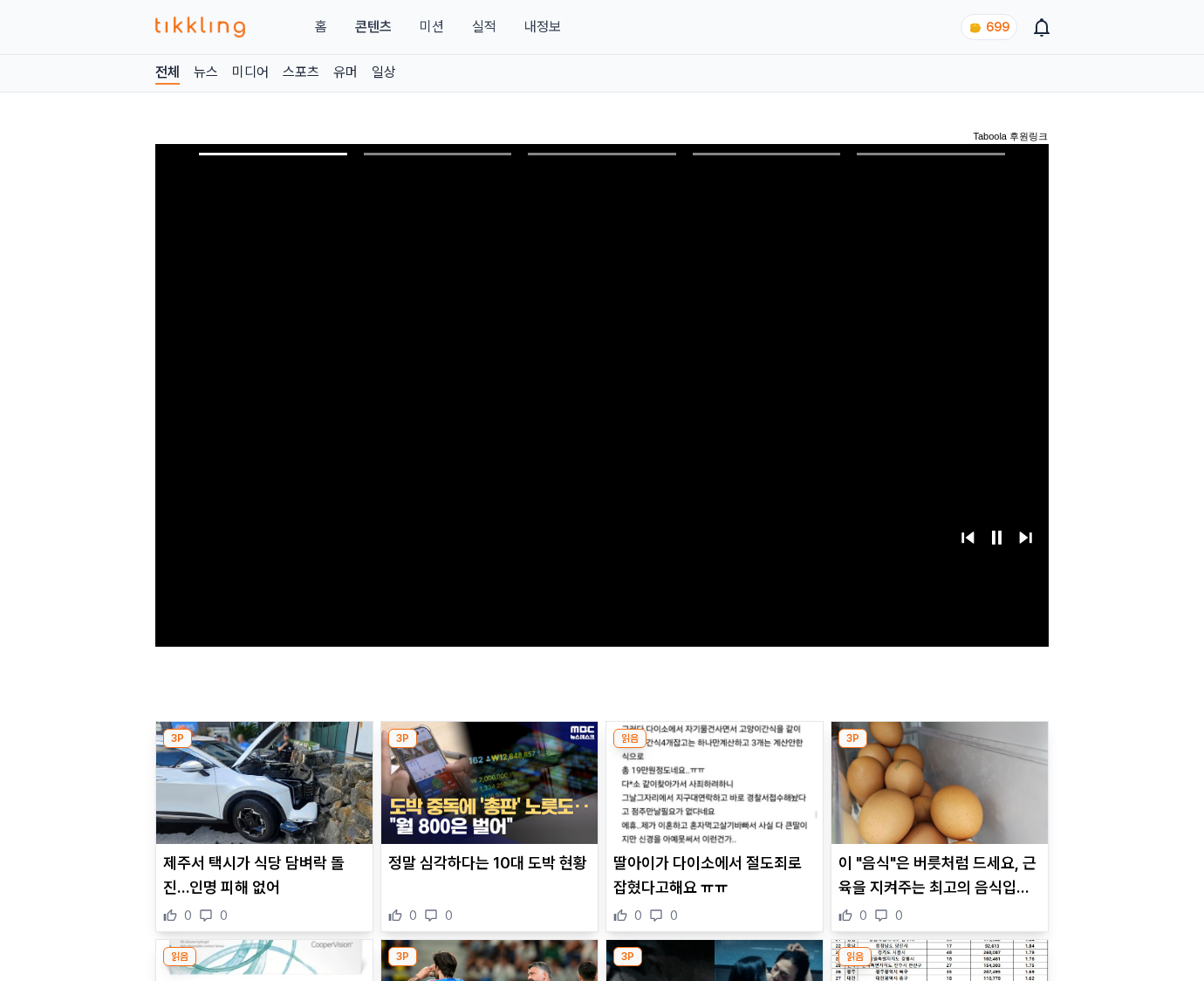
click at [939, 749] on img at bounding box center [939, 783] width 216 height 122
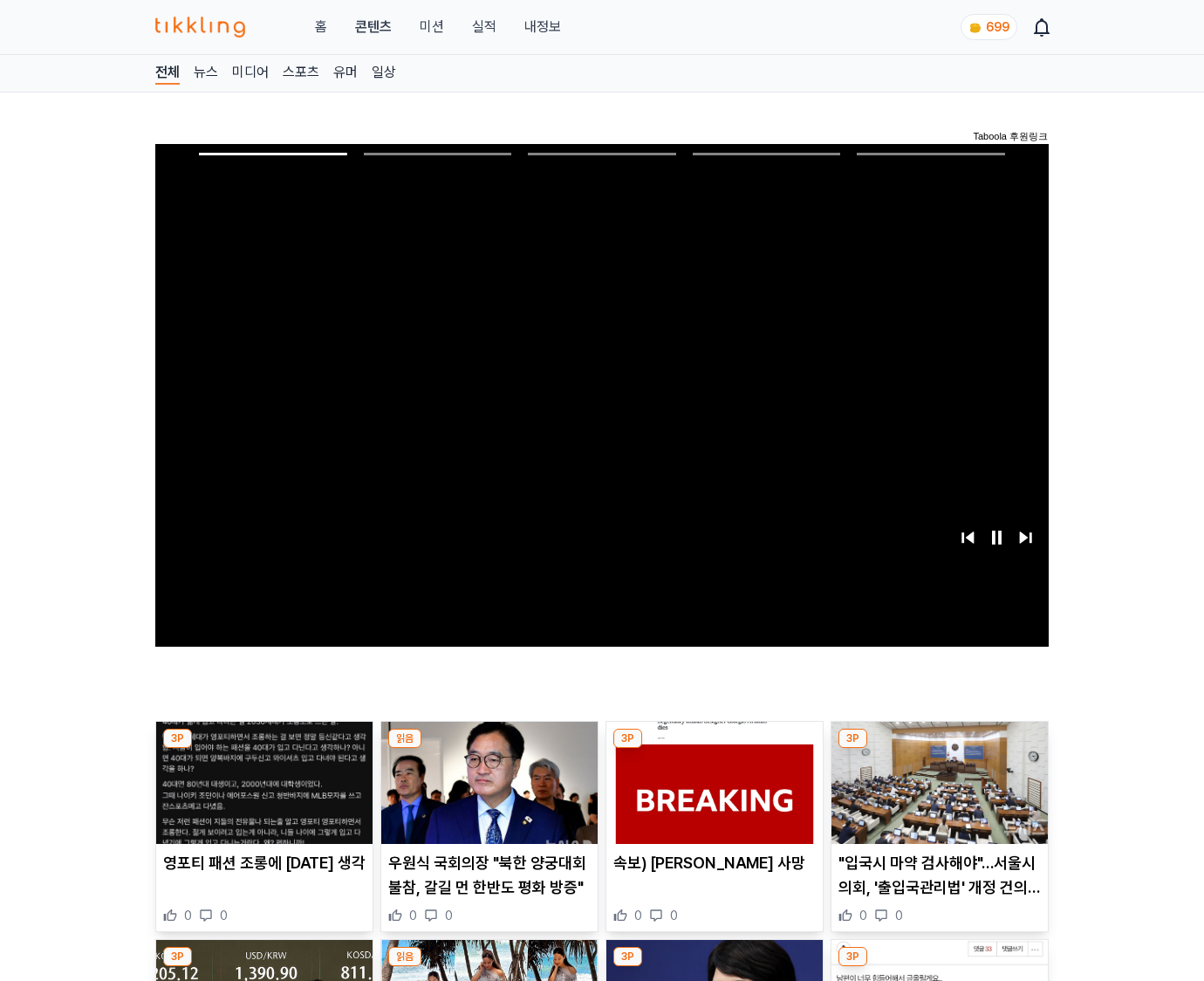
click at [939, 749] on img at bounding box center [939, 783] width 216 height 122
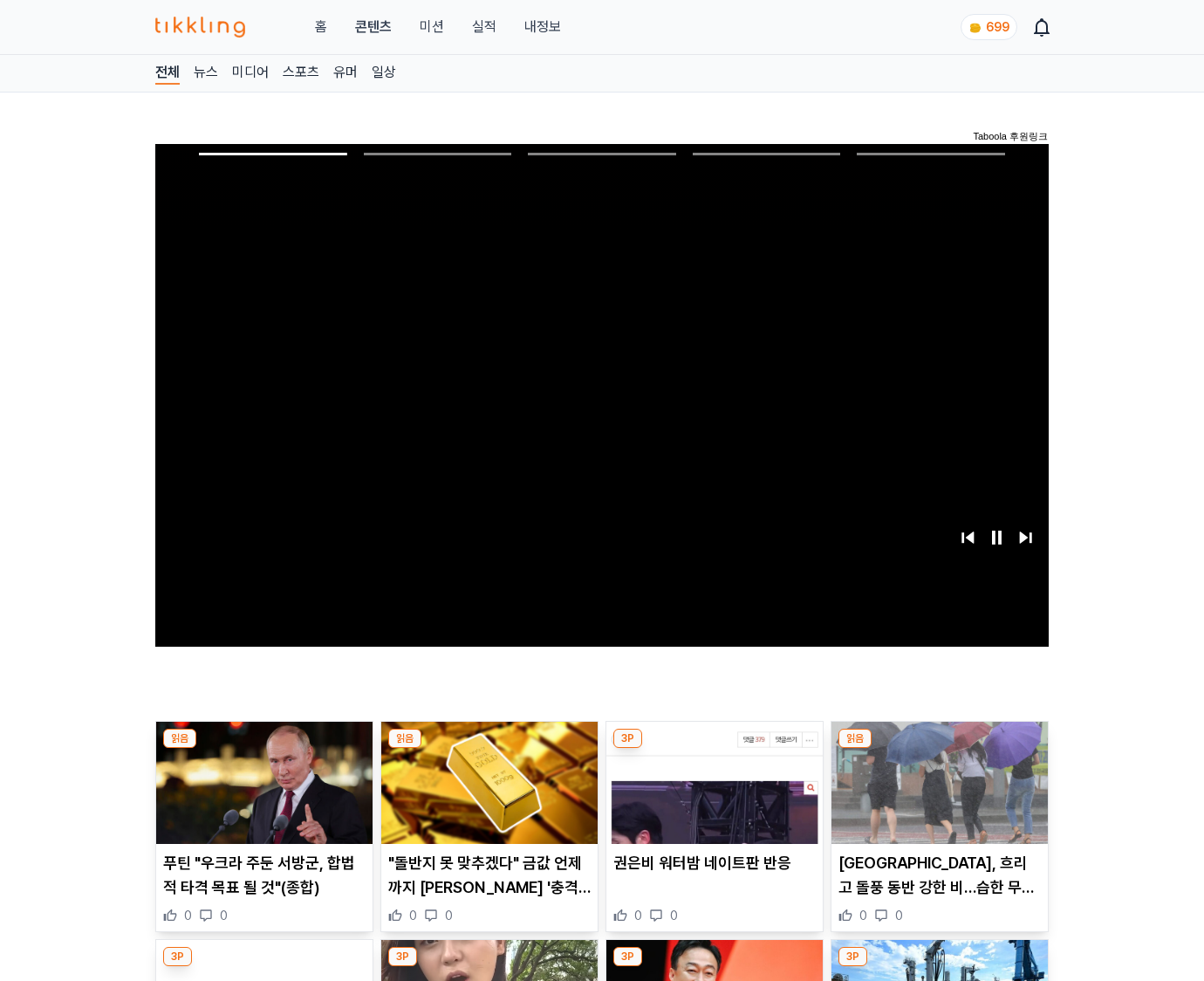
click at [939, 749] on img at bounding box center [939, 783] width 216 height 122
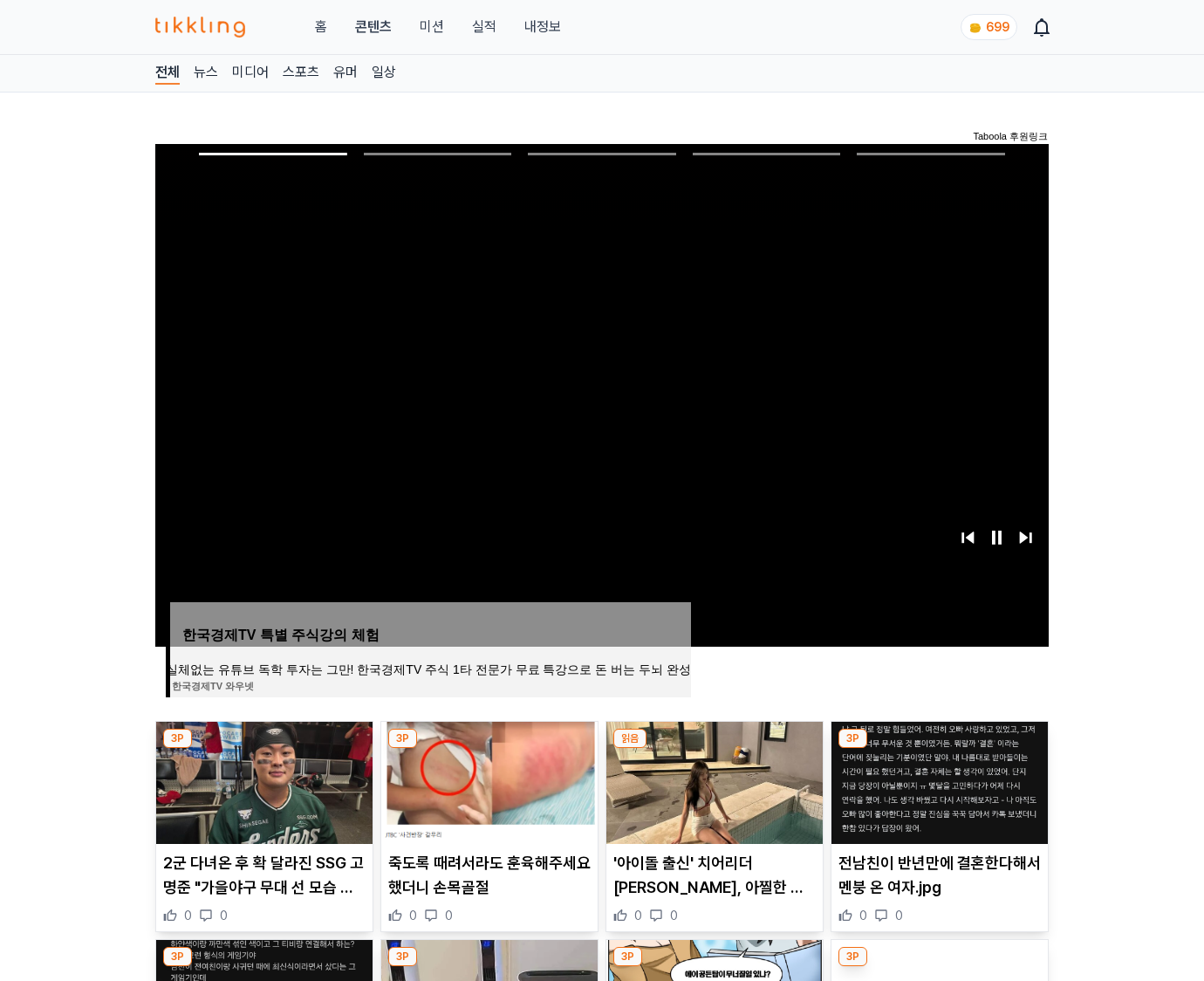
click at [939, 749] on img at bounding box center [939, 783] width 216 height 122
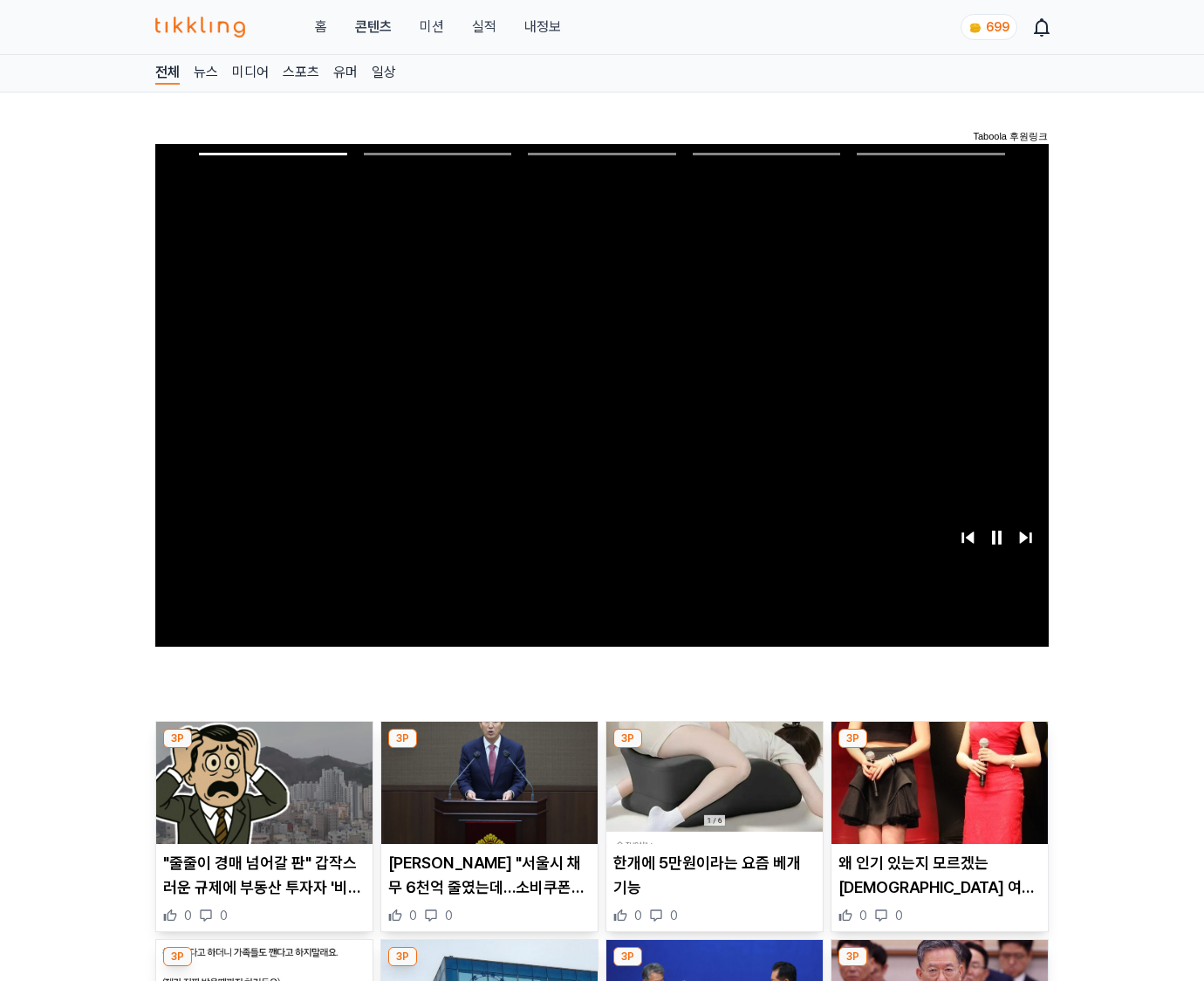
click at [939, 749] on img at bounding box center [939, 783] width 216 height 122
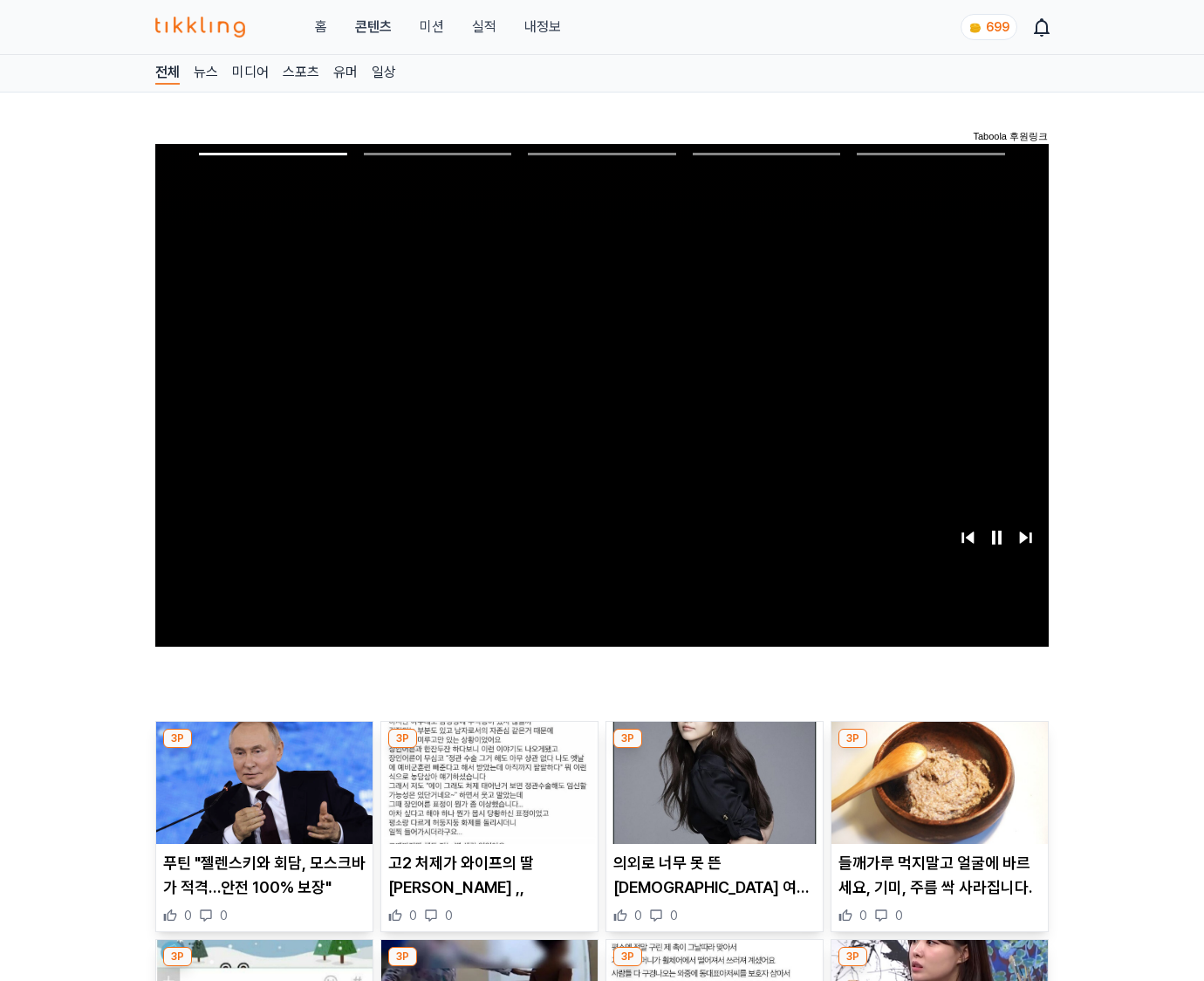
click at [939, 749] on img at bounding box center [939, 783] width 216 height 122
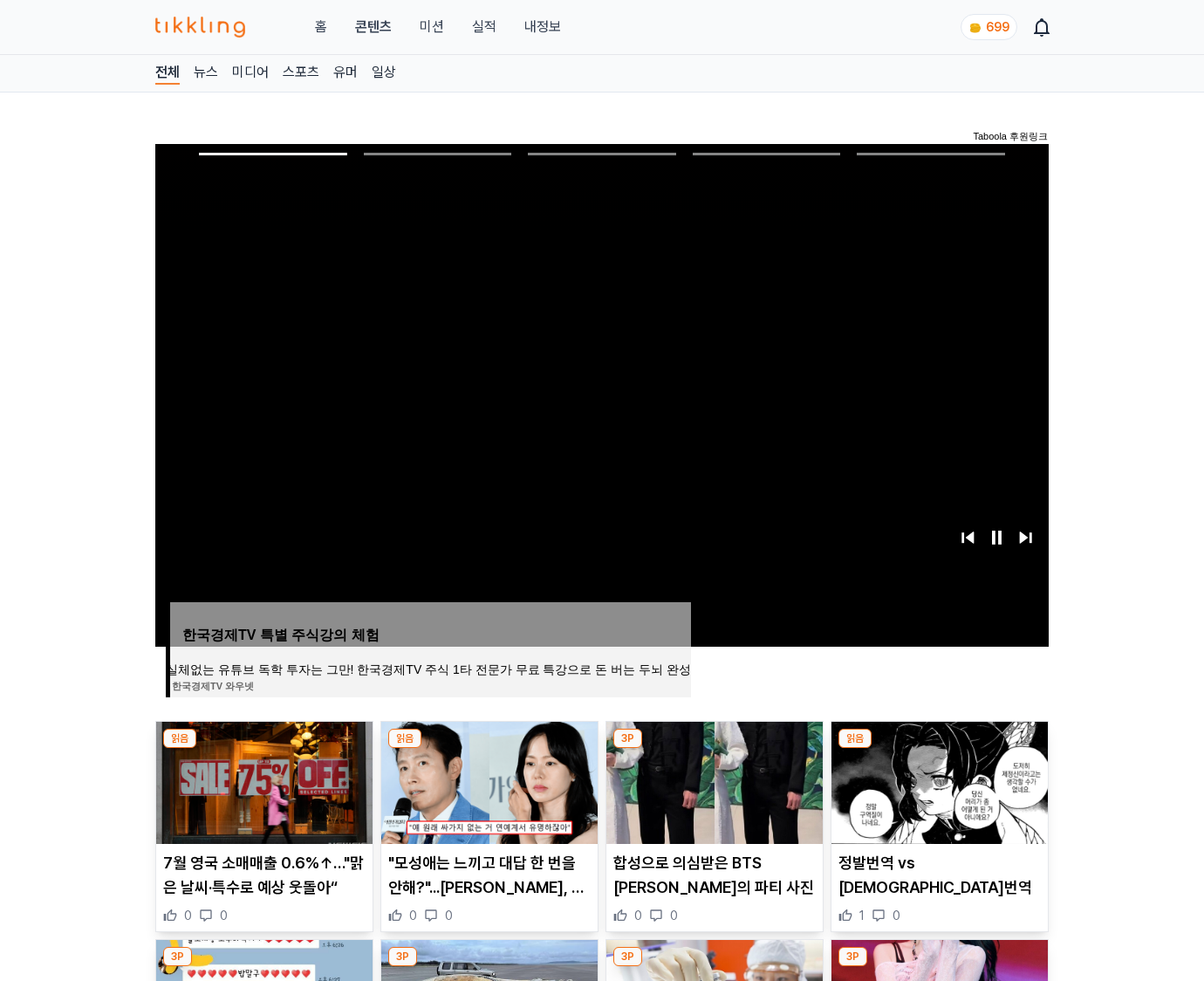
click at [939, 749] on img at bounding box center [939, 783] width 216 height 122
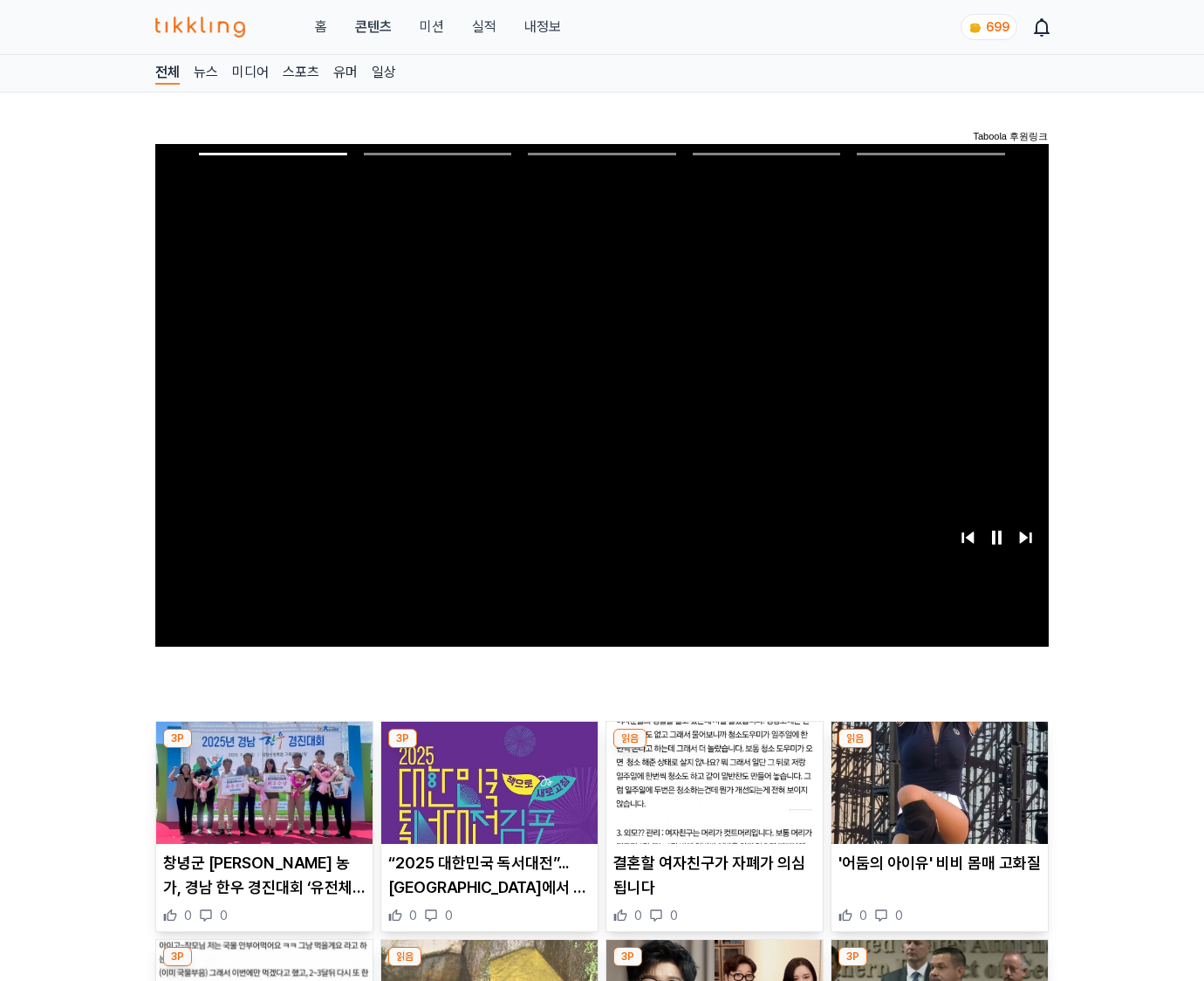
click at [939, 749] on img at bounding box center [939, 783] width 216 height 122
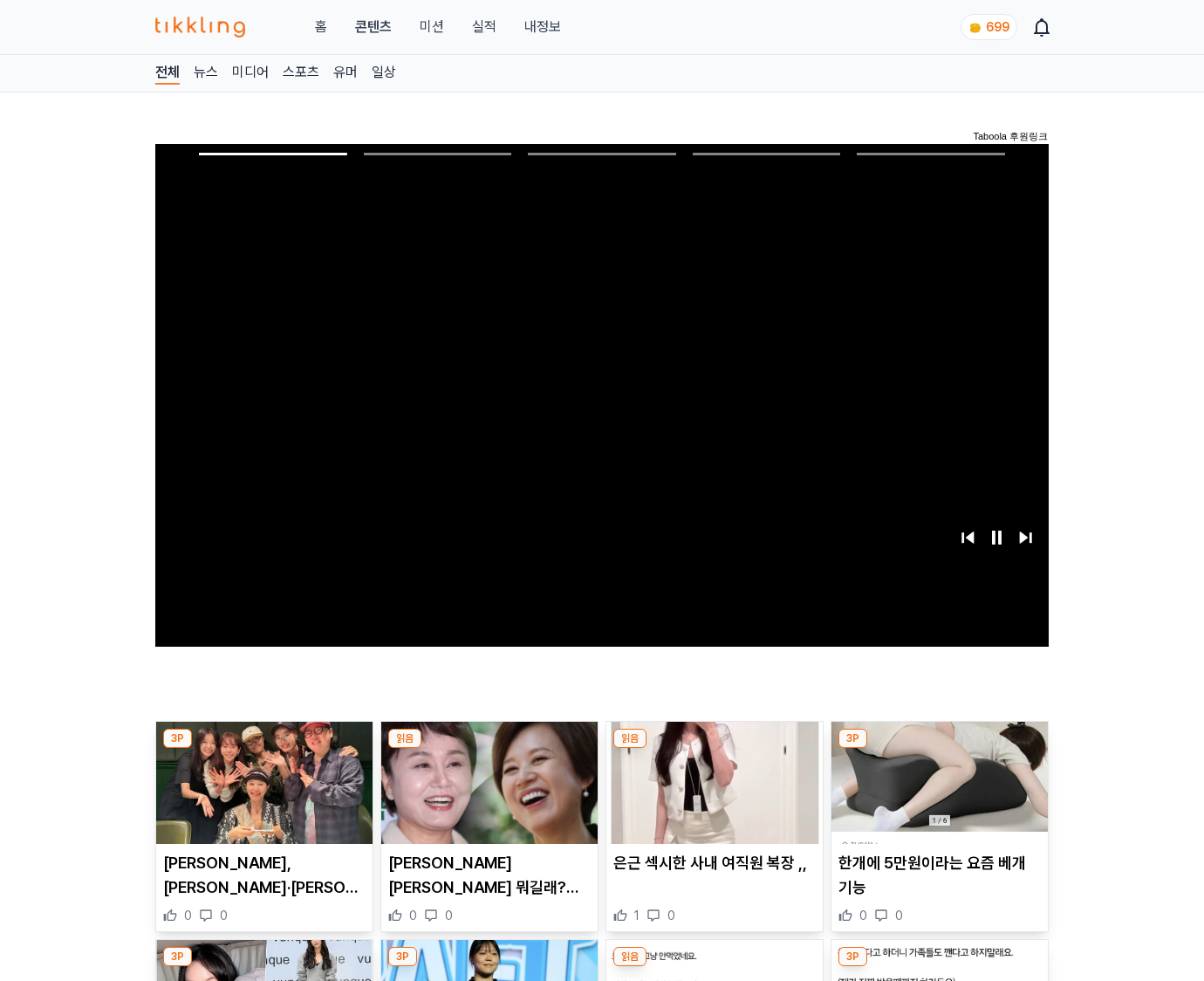
click at [939, 749] on img at bounding box center [939, 783] width 216 height 122
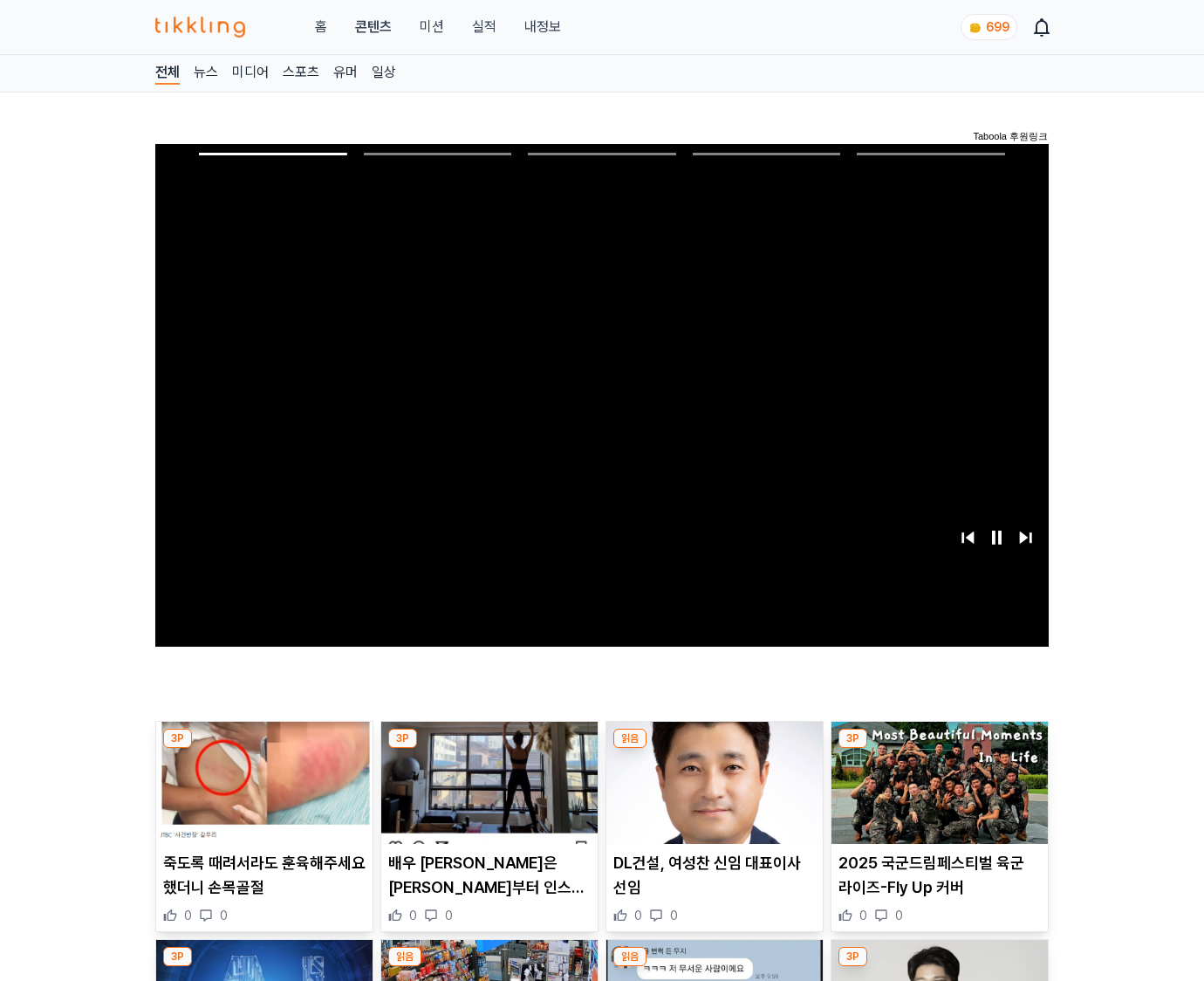
click at [939, 749] on img at bounding box center [939, 783] width 216 height 122
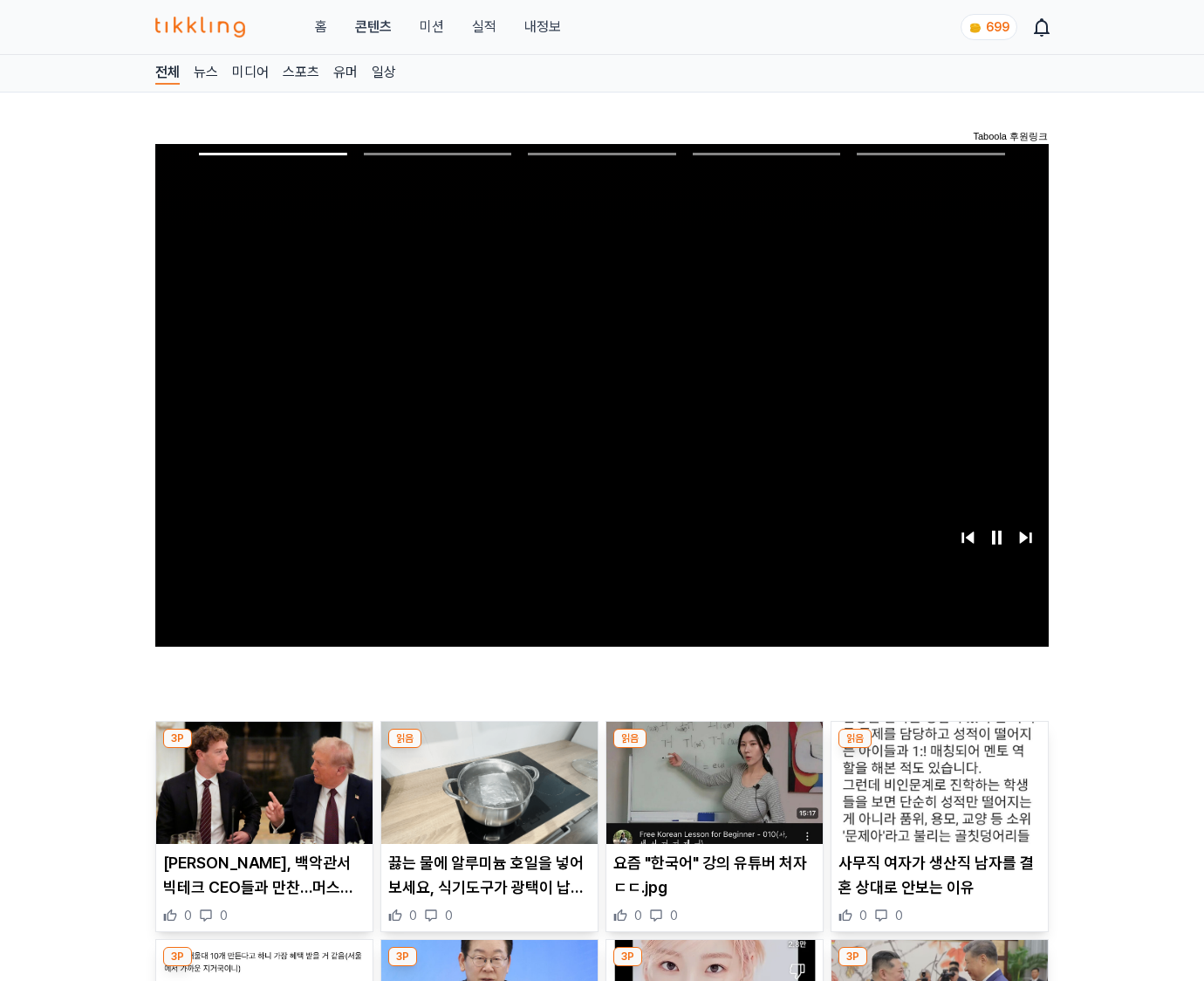
click at [939, 749] on img at bounding box center [939, 783] width 216 height 122
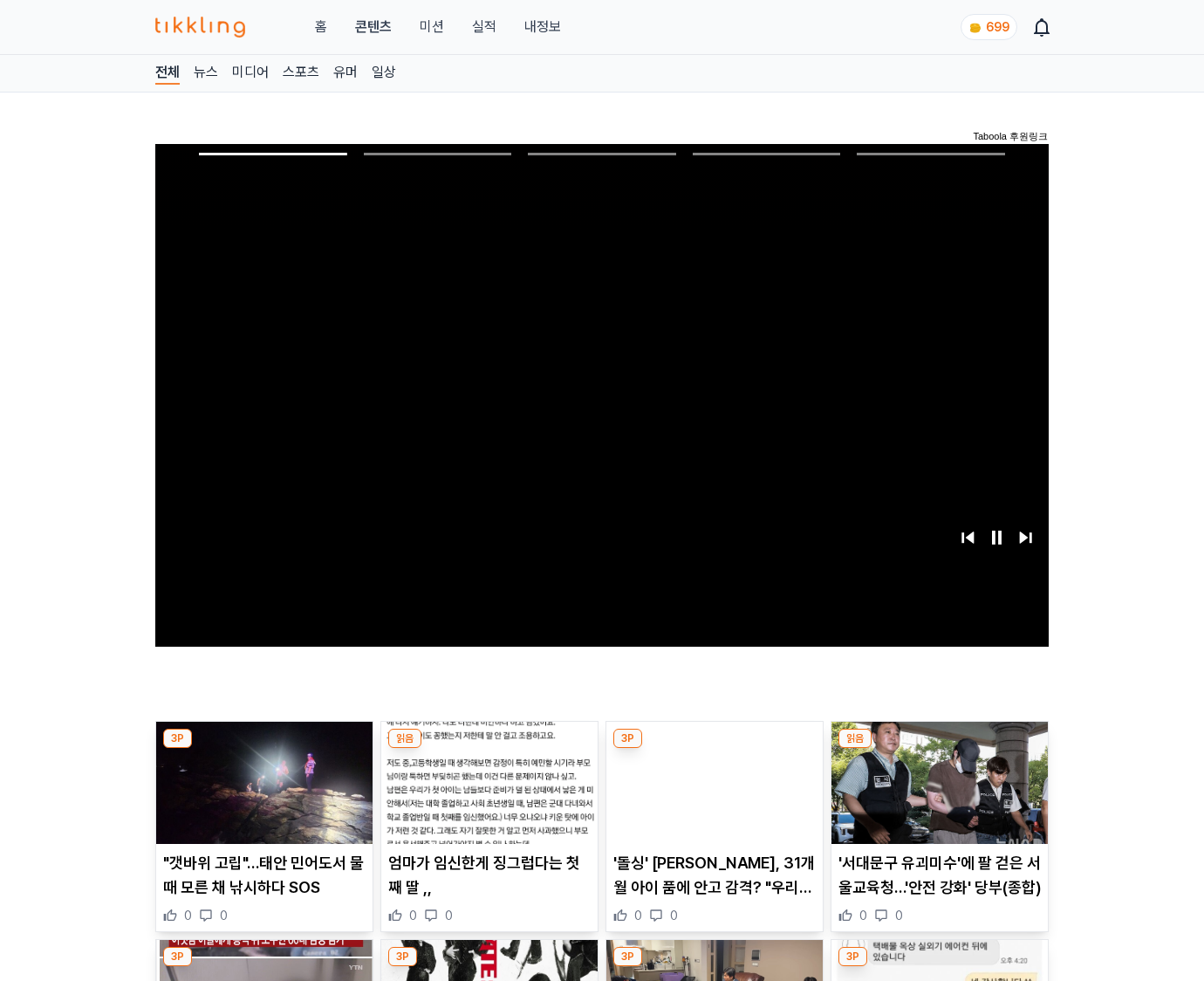
click at [939, 749] on img at bounding box center [939, 783] width 216 height 122
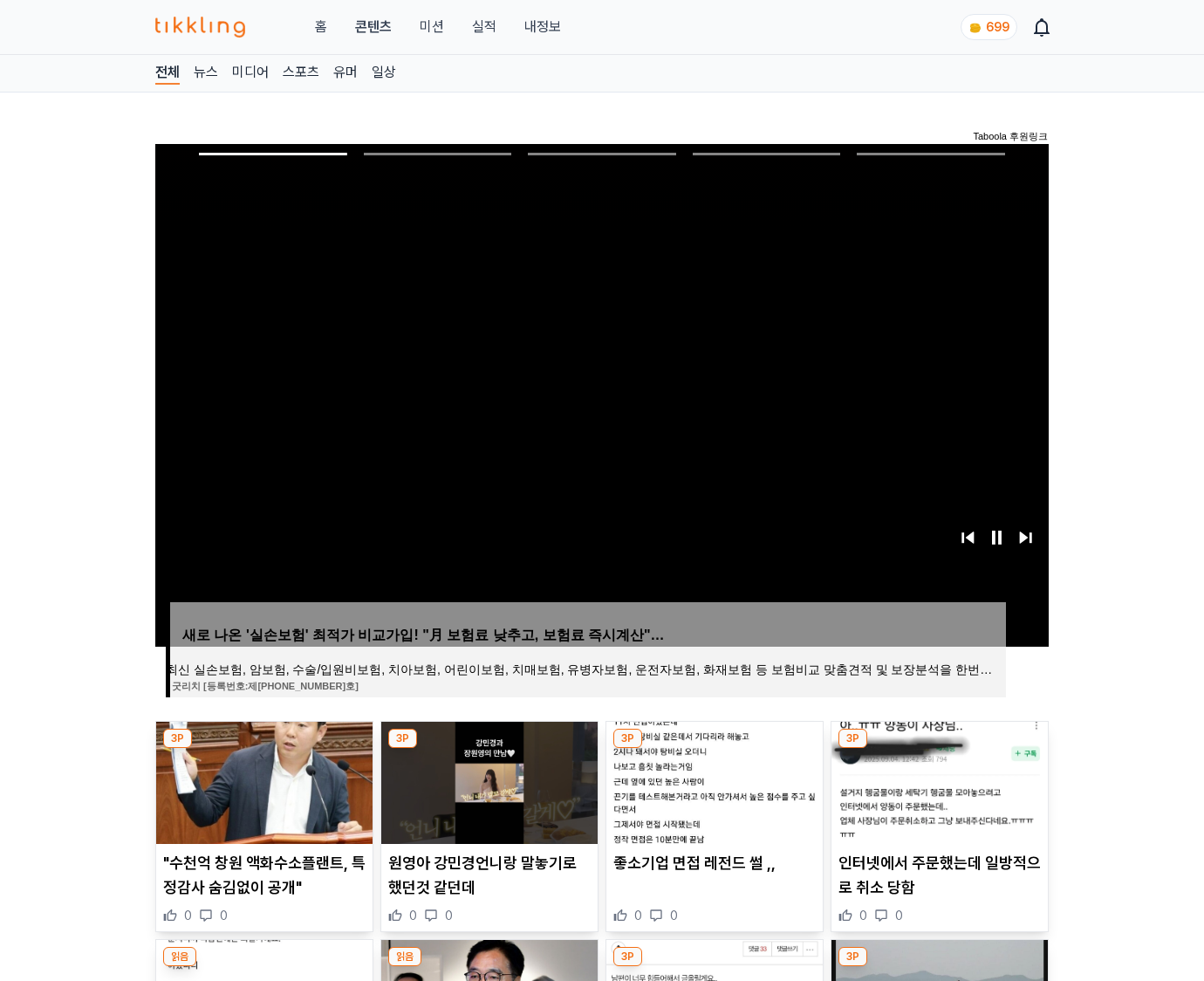
click at [939, 749] on img at bounding box center [939, 783] width 216 height 122
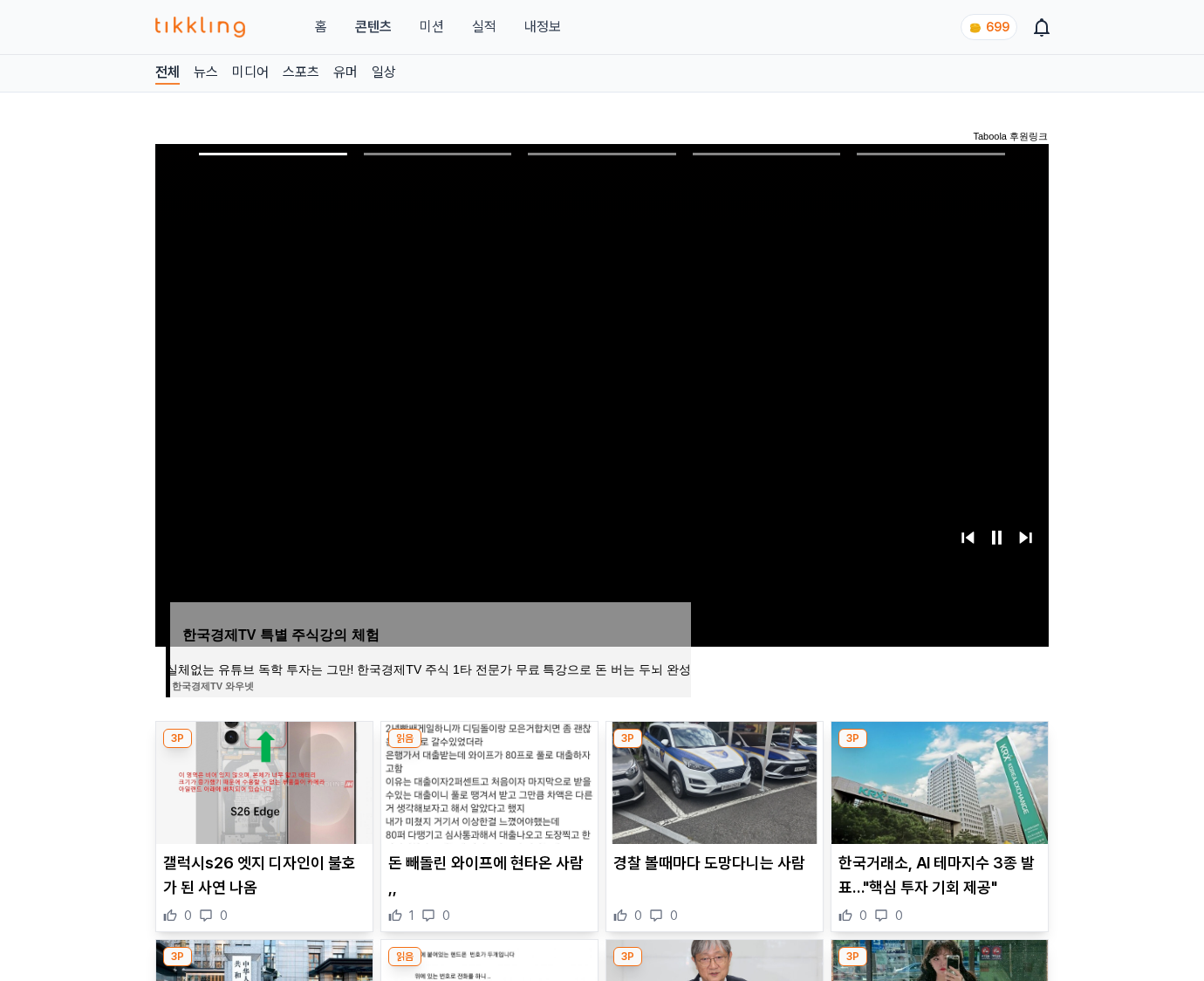
click at [939, 749] on img at bounding box center [939, 783] width 216 height 122
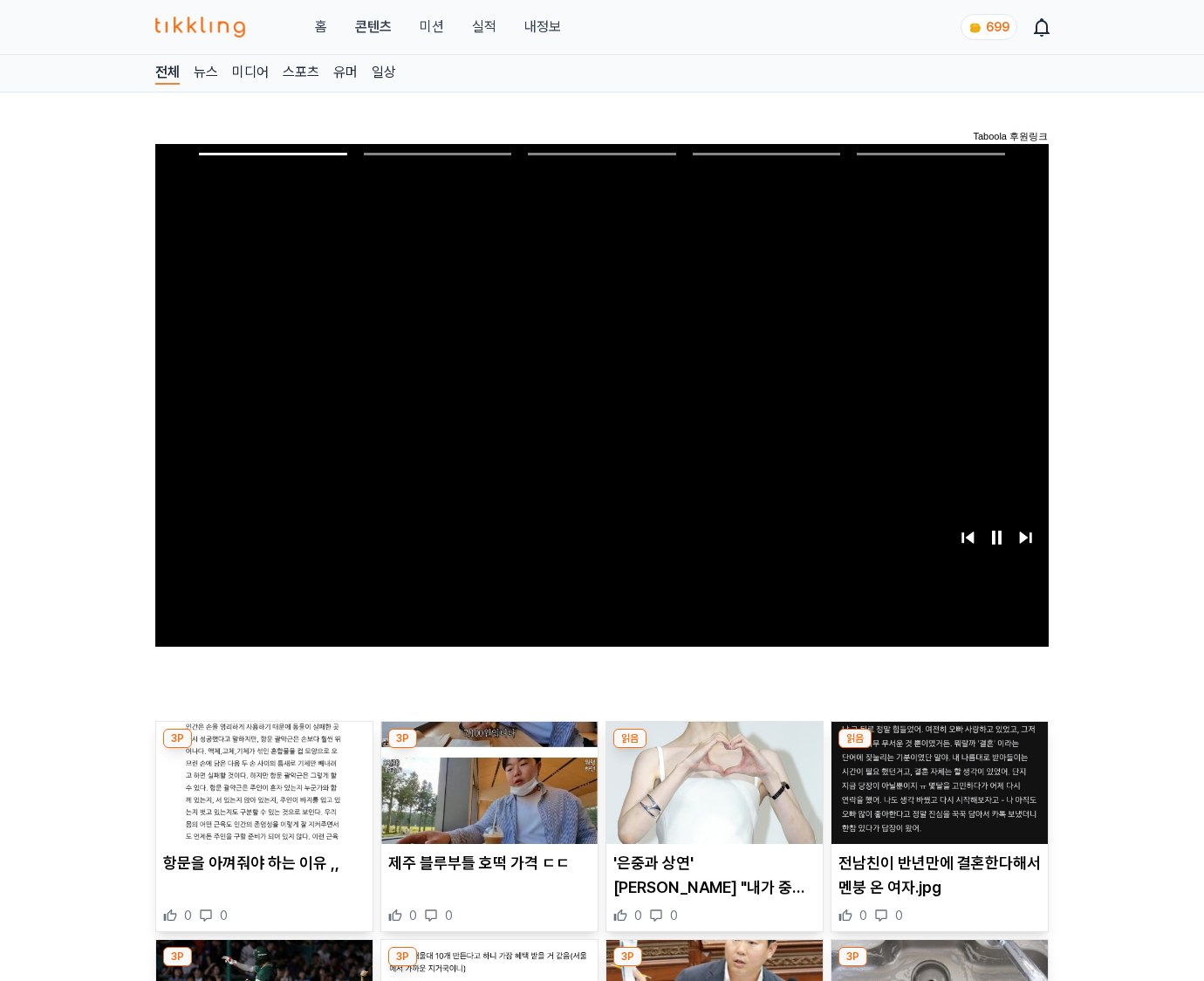
click at [939, 749] on img at bounding box center [939, 783] width 216 height 122
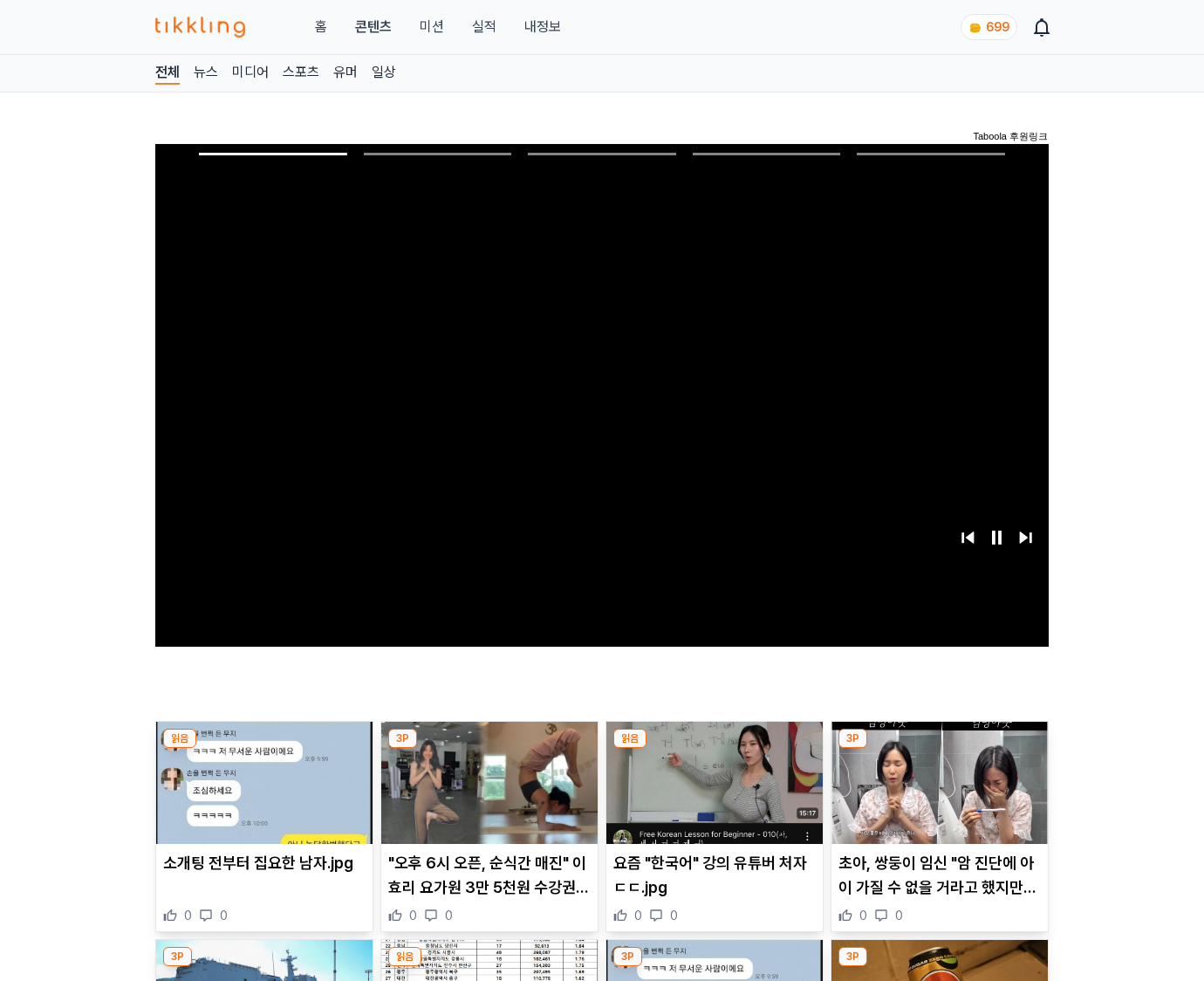
click at [939, 749] on img at bounding box center [939, 783] width 216 height 122
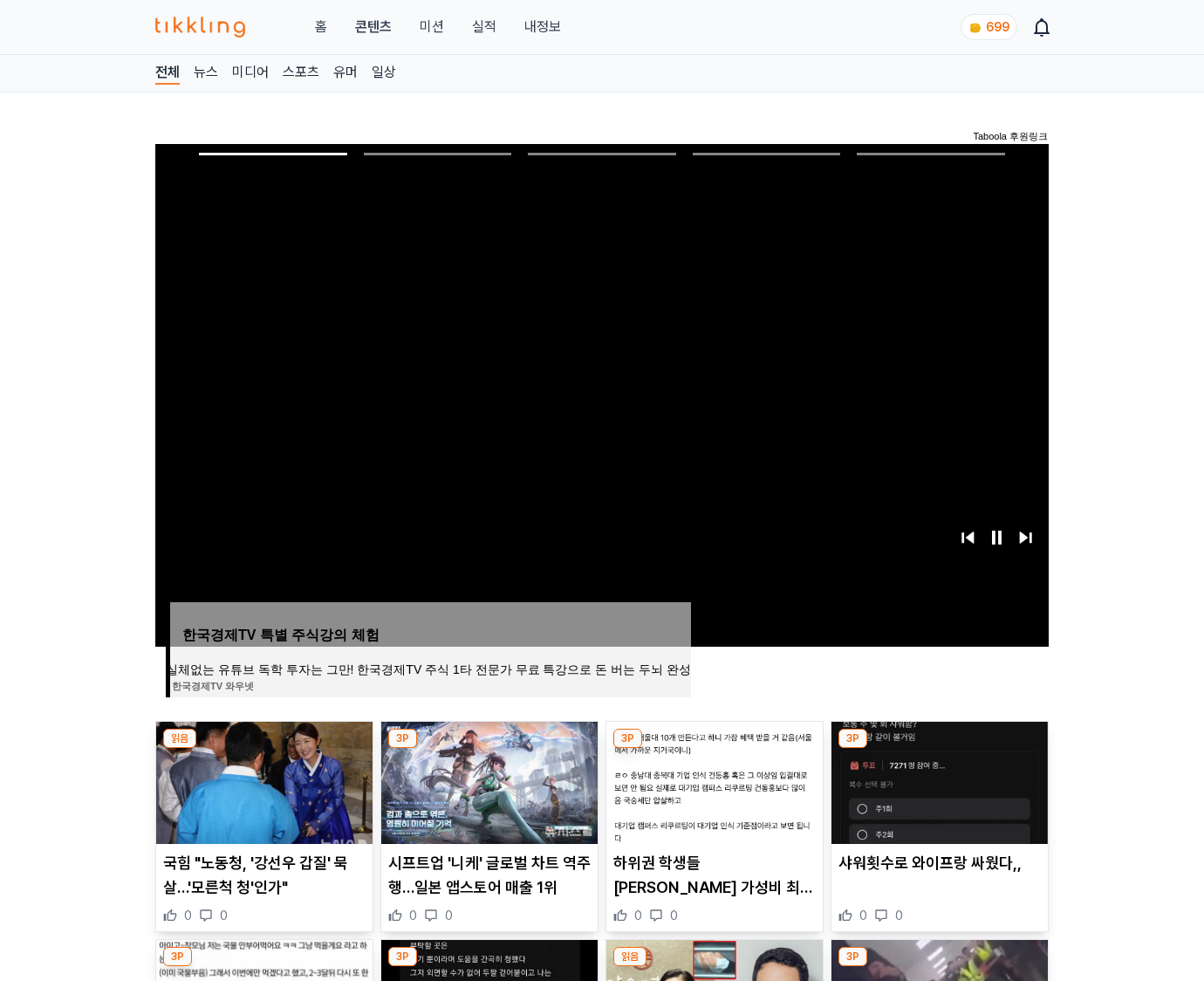
click at [939, 749] on img at bounding box center [939, 783] width 216 height 122
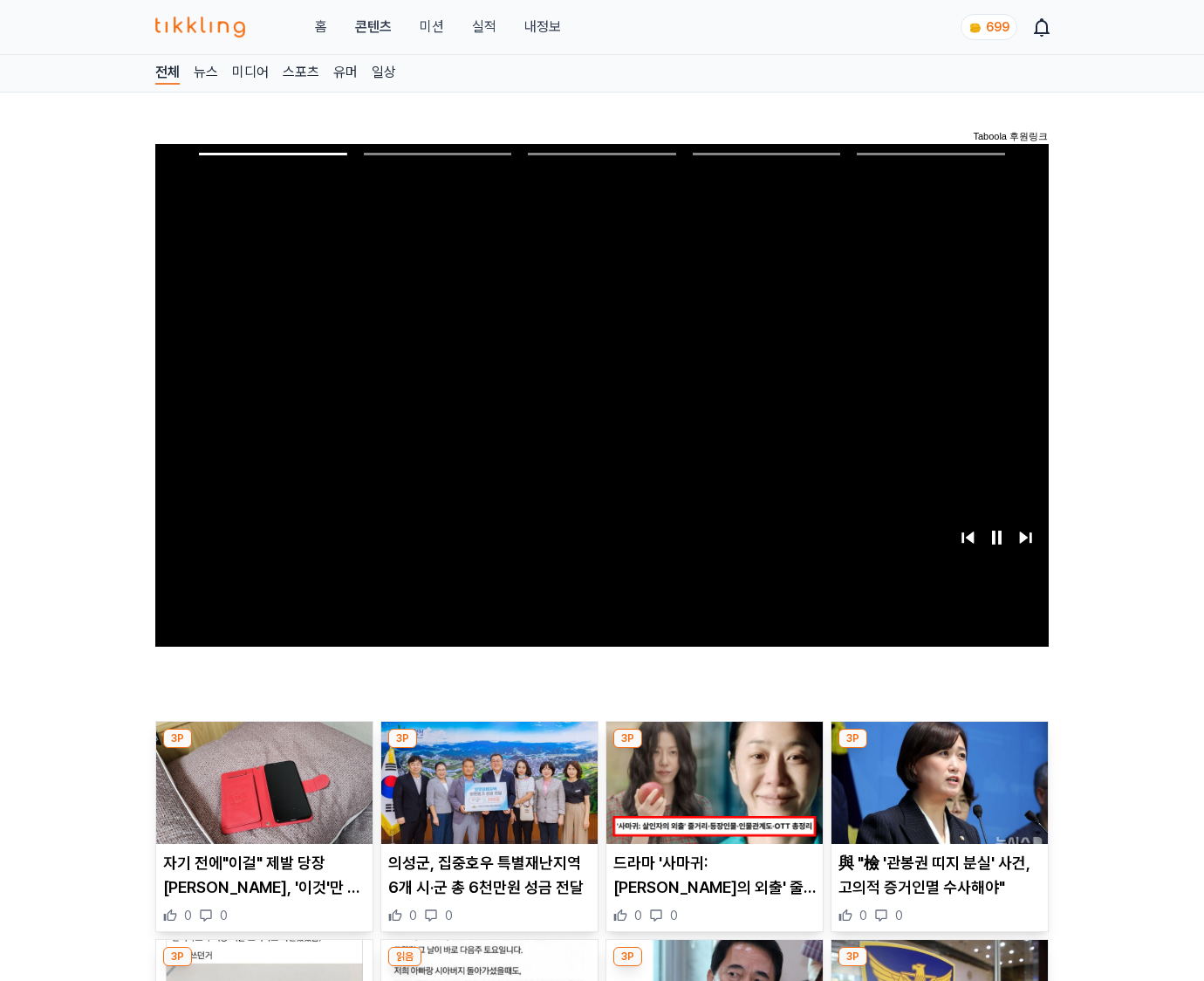
click at [939, 749] on img at bounding box center [939, 783] width 216 height 122
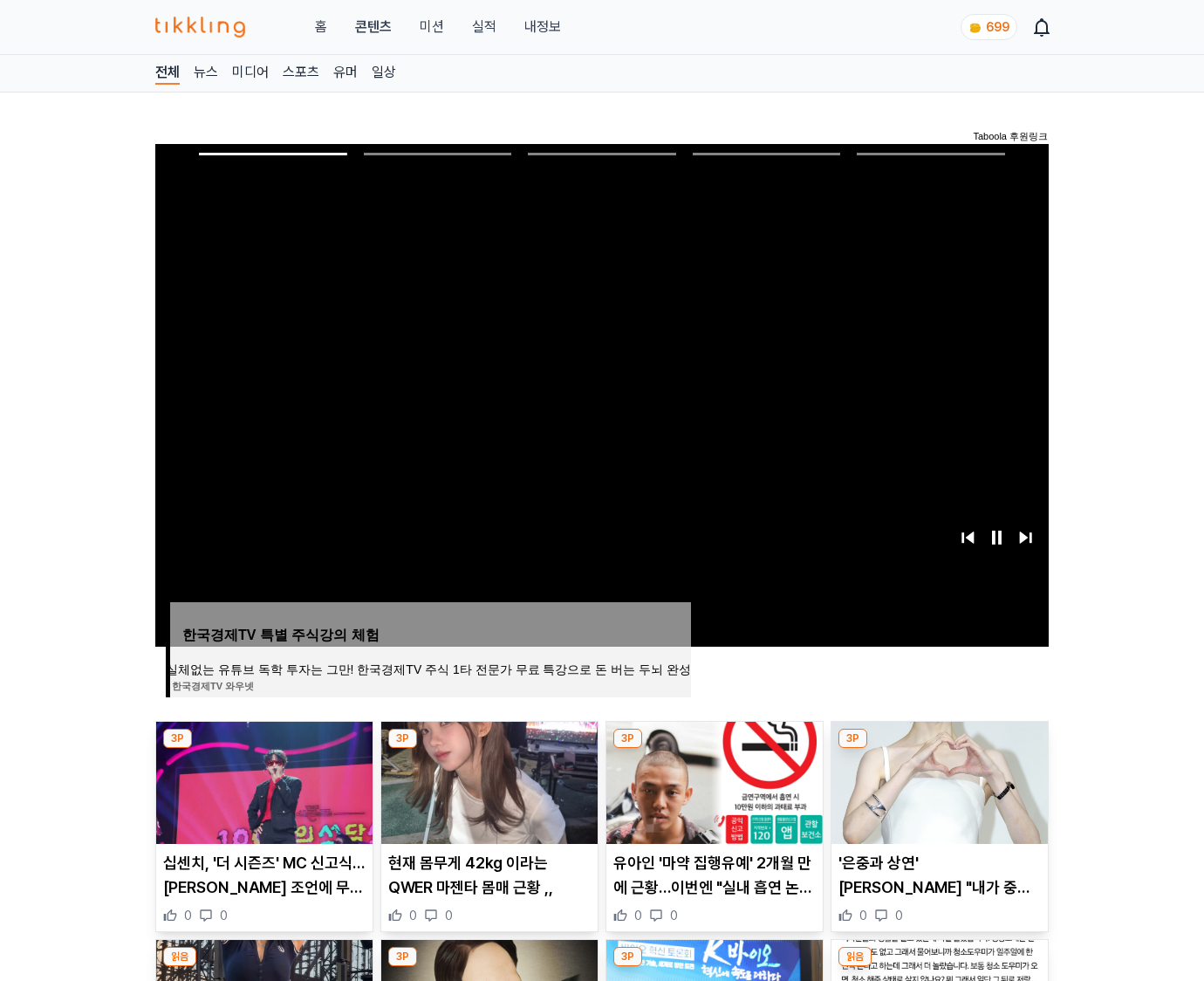
click at [939, 749] on img at bounding box center [939, 783] width 216 height 122
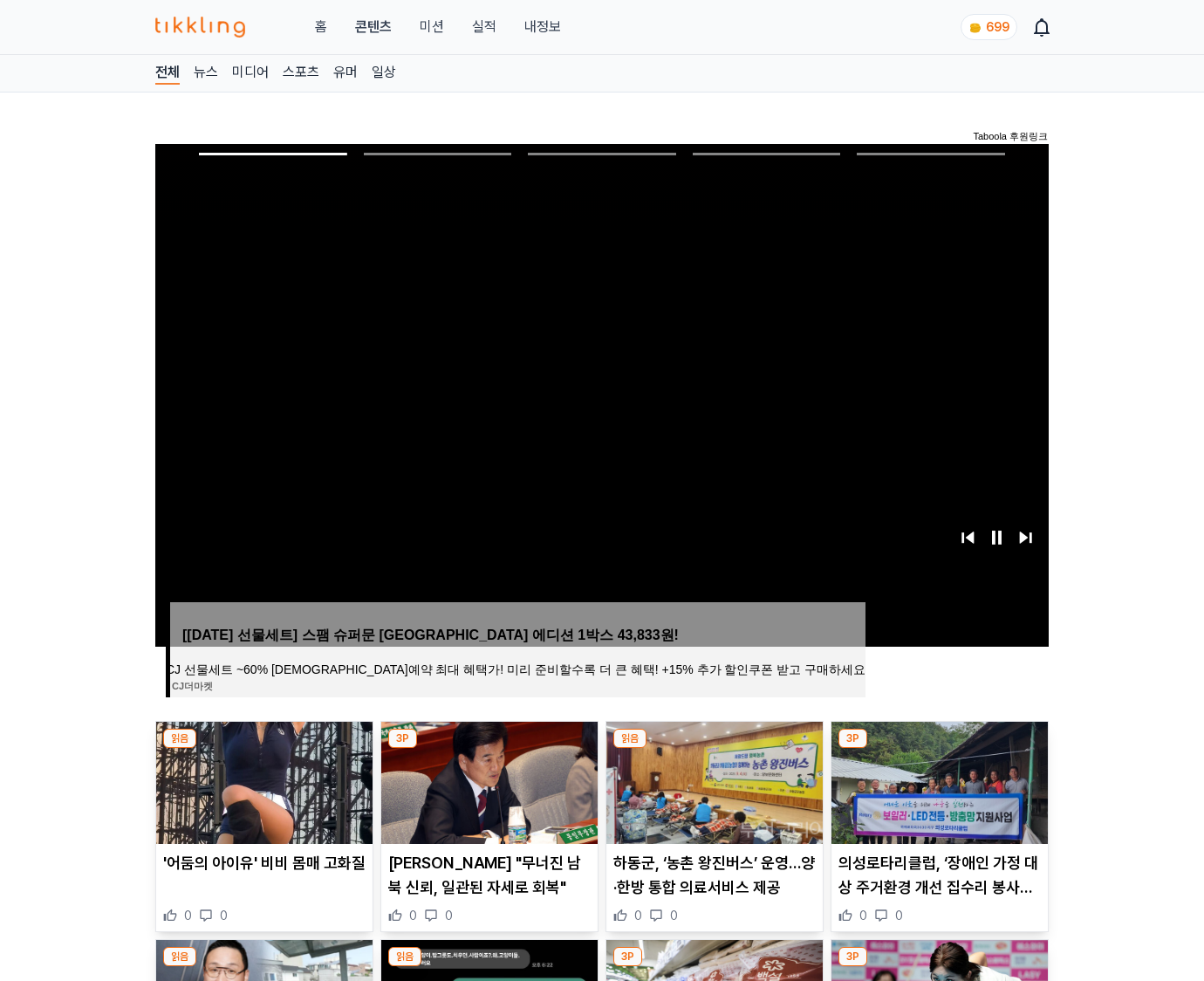
click at [939, 749] on img at bounding box center [939, 783] width 216 height 122
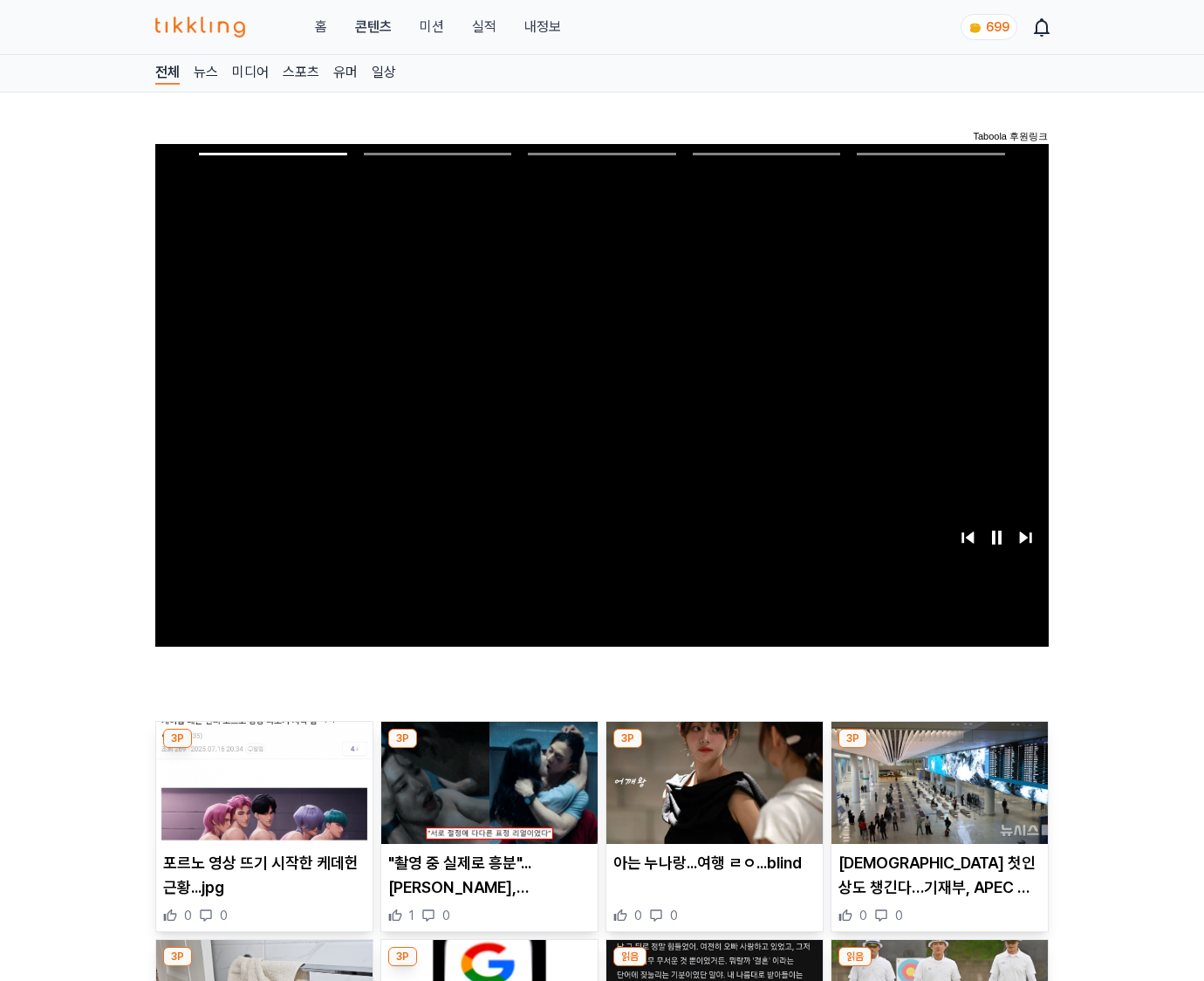
click at [939, 749] on img at bounding box center [939, 783] width 216 height 122
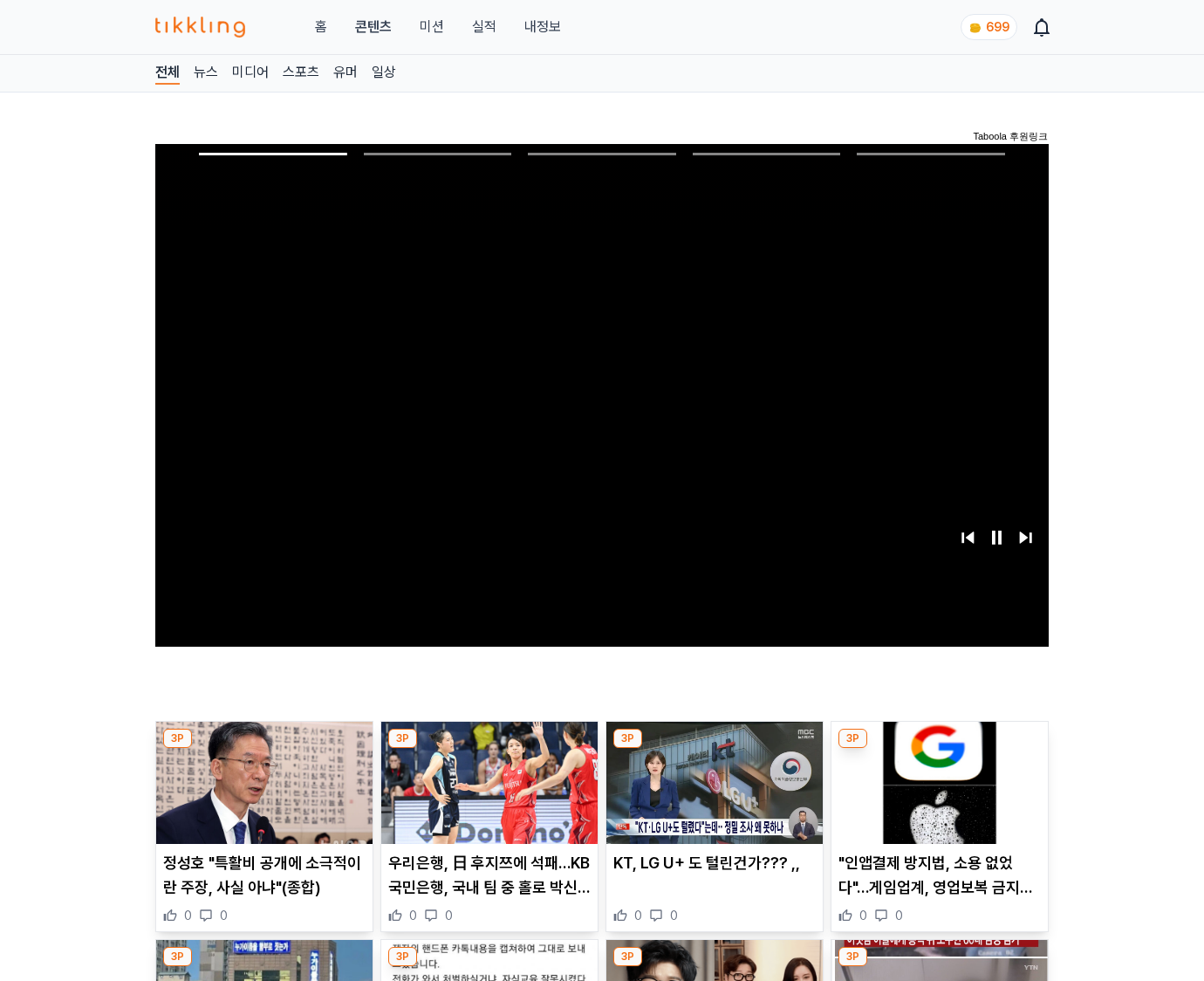
click at [939, 749] on img at bounding box center [939, 783] width 216 height 122
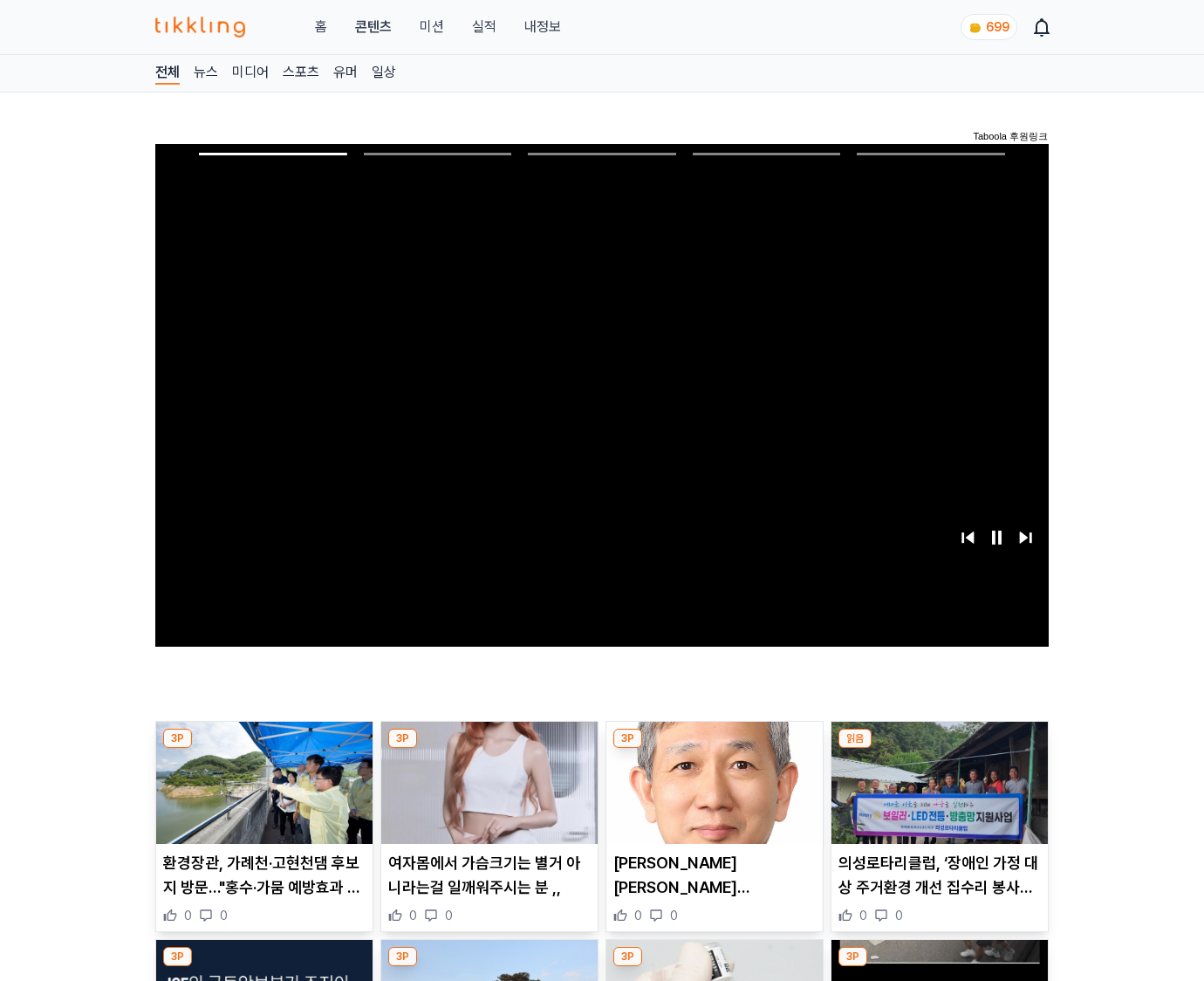
click at [939, 749] on img at bounding box center [939, 783] width 216 height 122
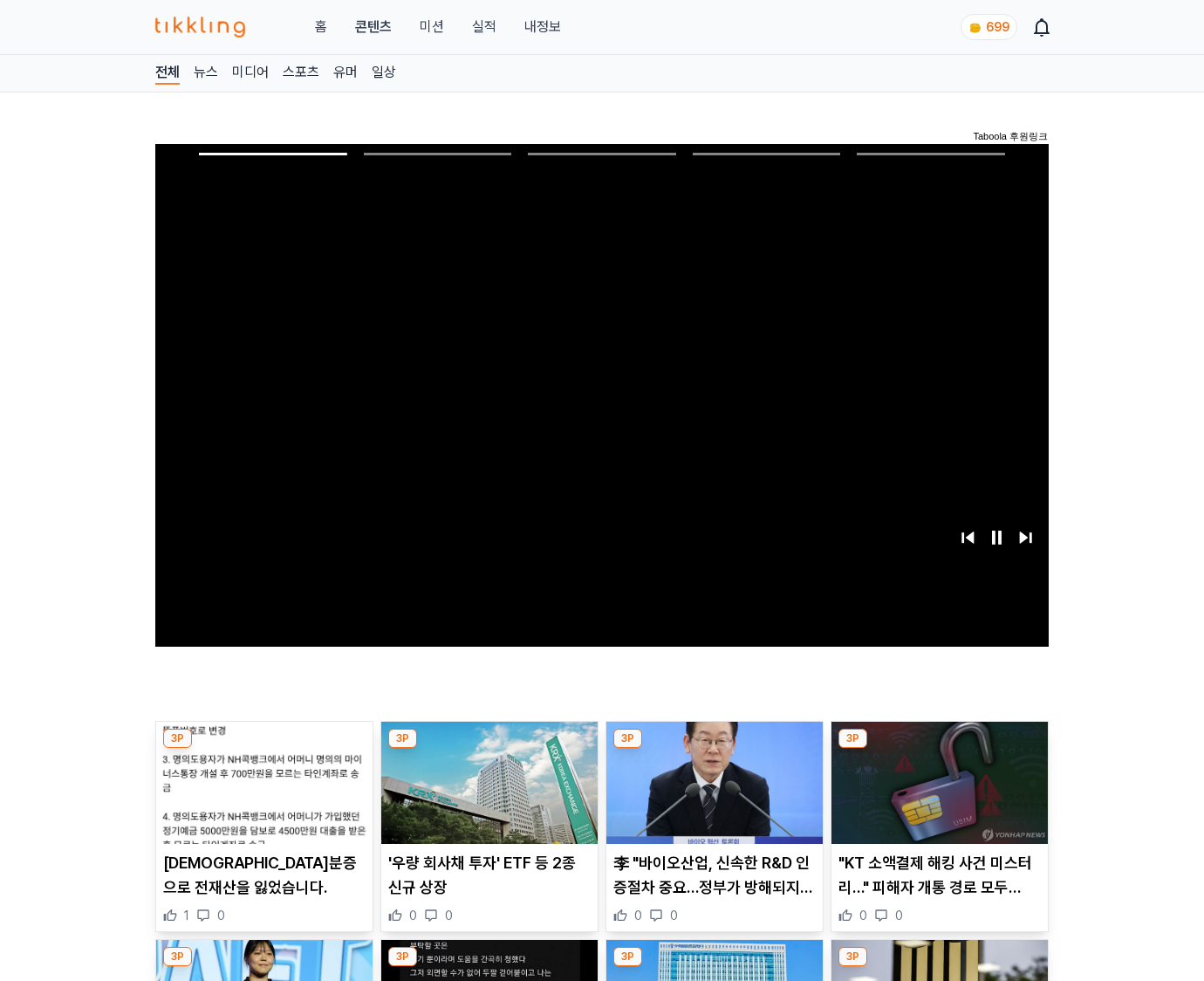
click at [939, 749] on img at bounding box center [939, 783] width 216 height 122
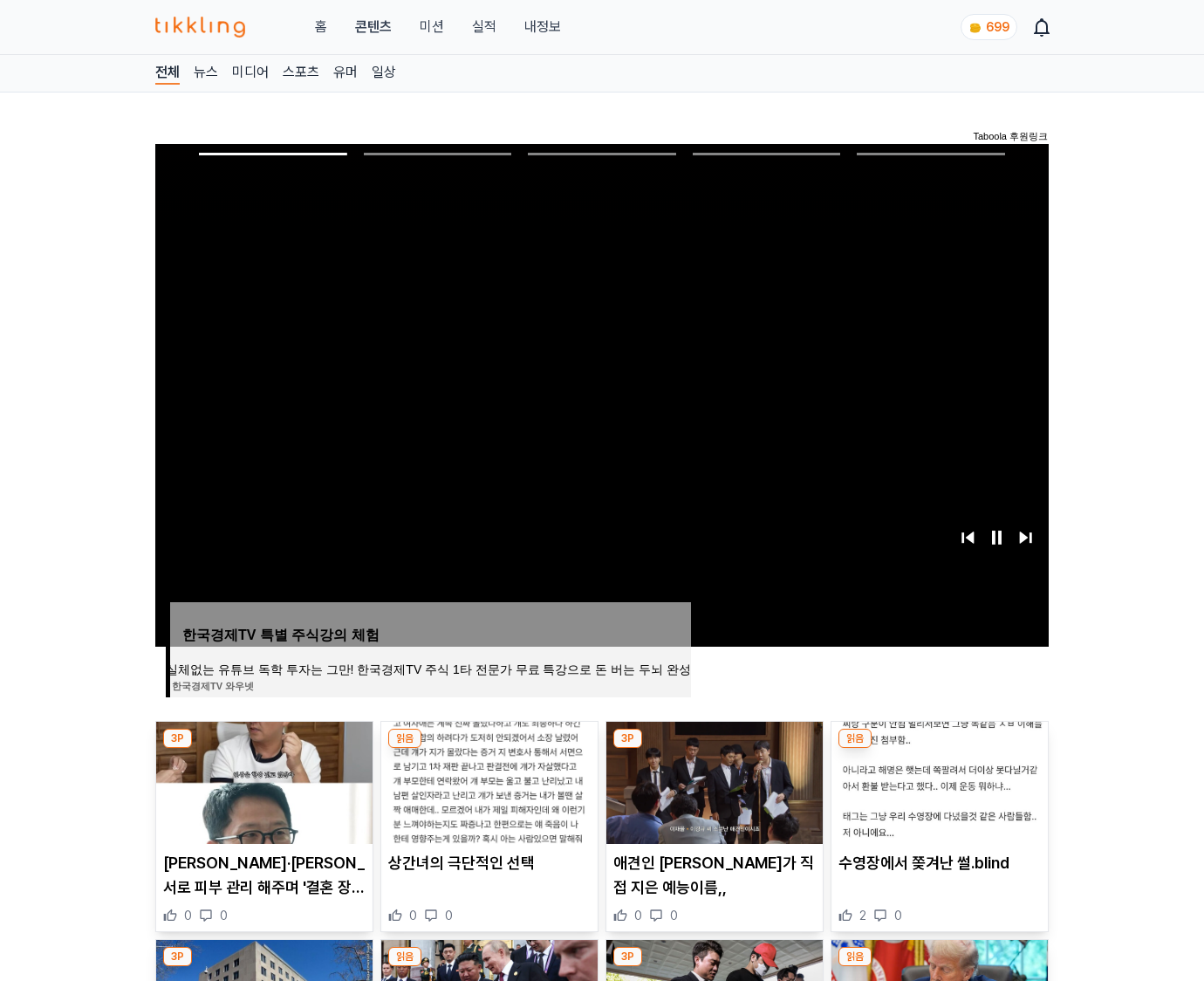
click at [939, 749] on img at bounding box center [939, 783] width 216 height 122
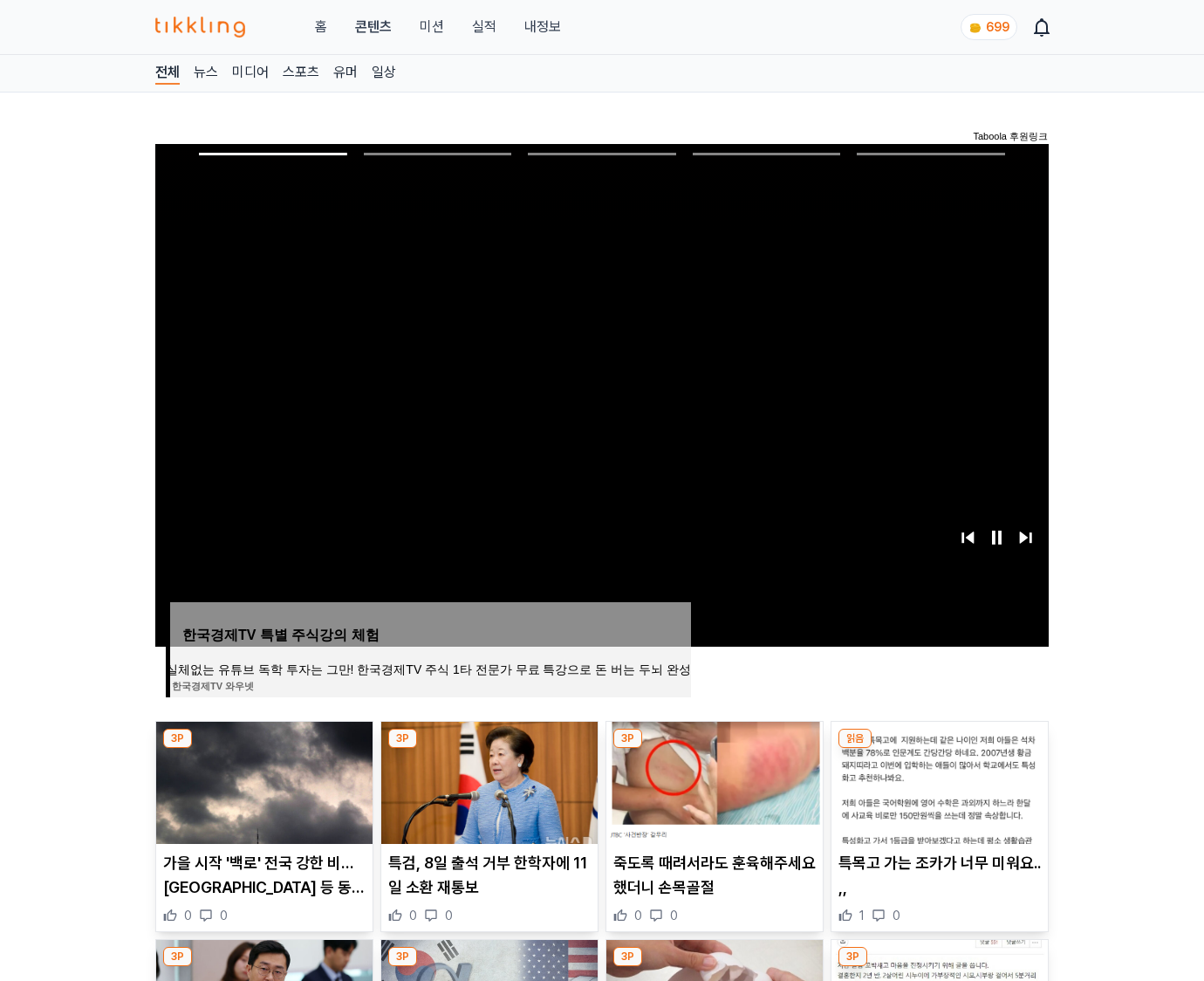
click at [939, 749] on img at bounding box center [939, 783] width 216 height 122
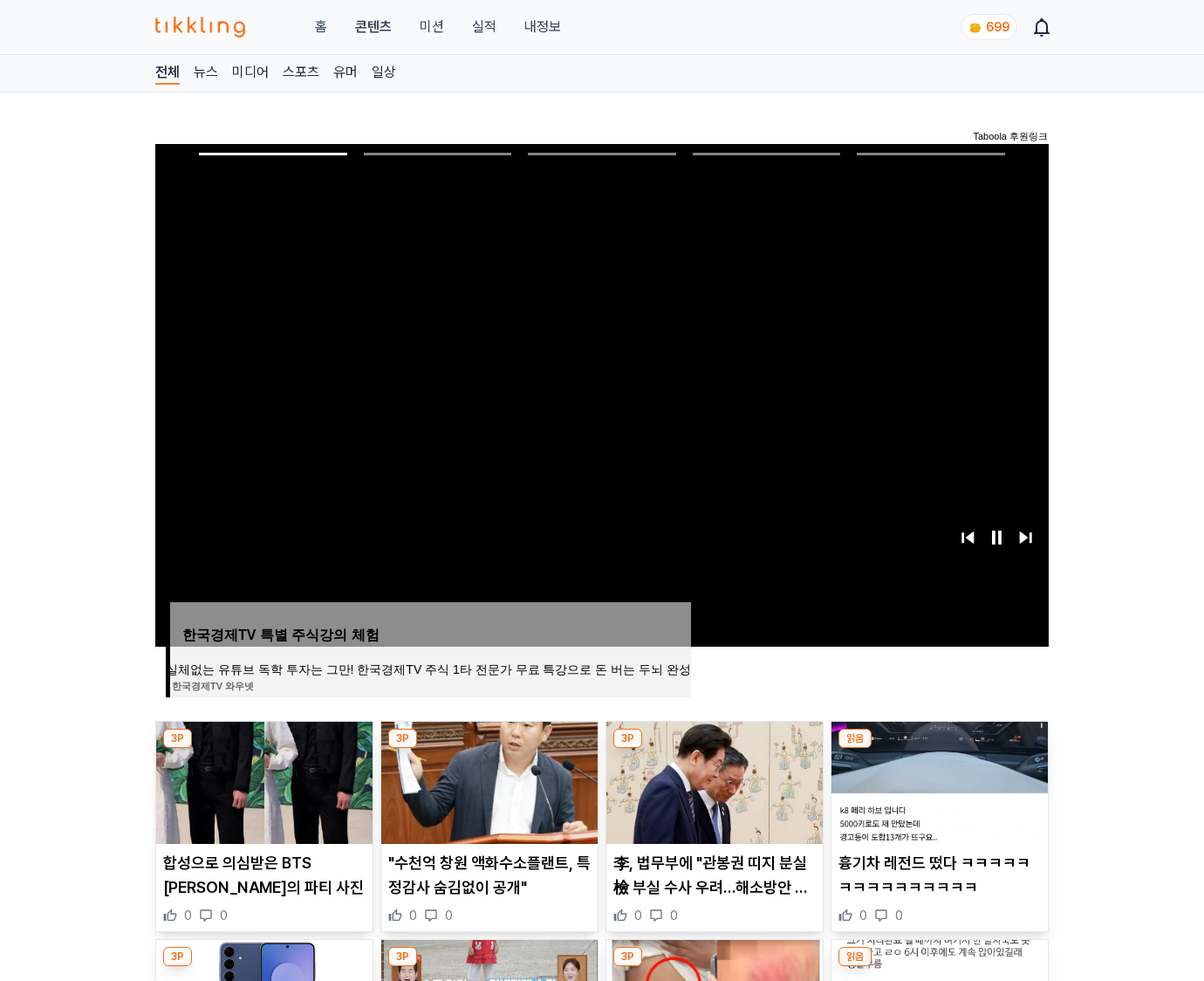
click at [939, 749] on img at bounding box center [939, 783] width 216 height 122
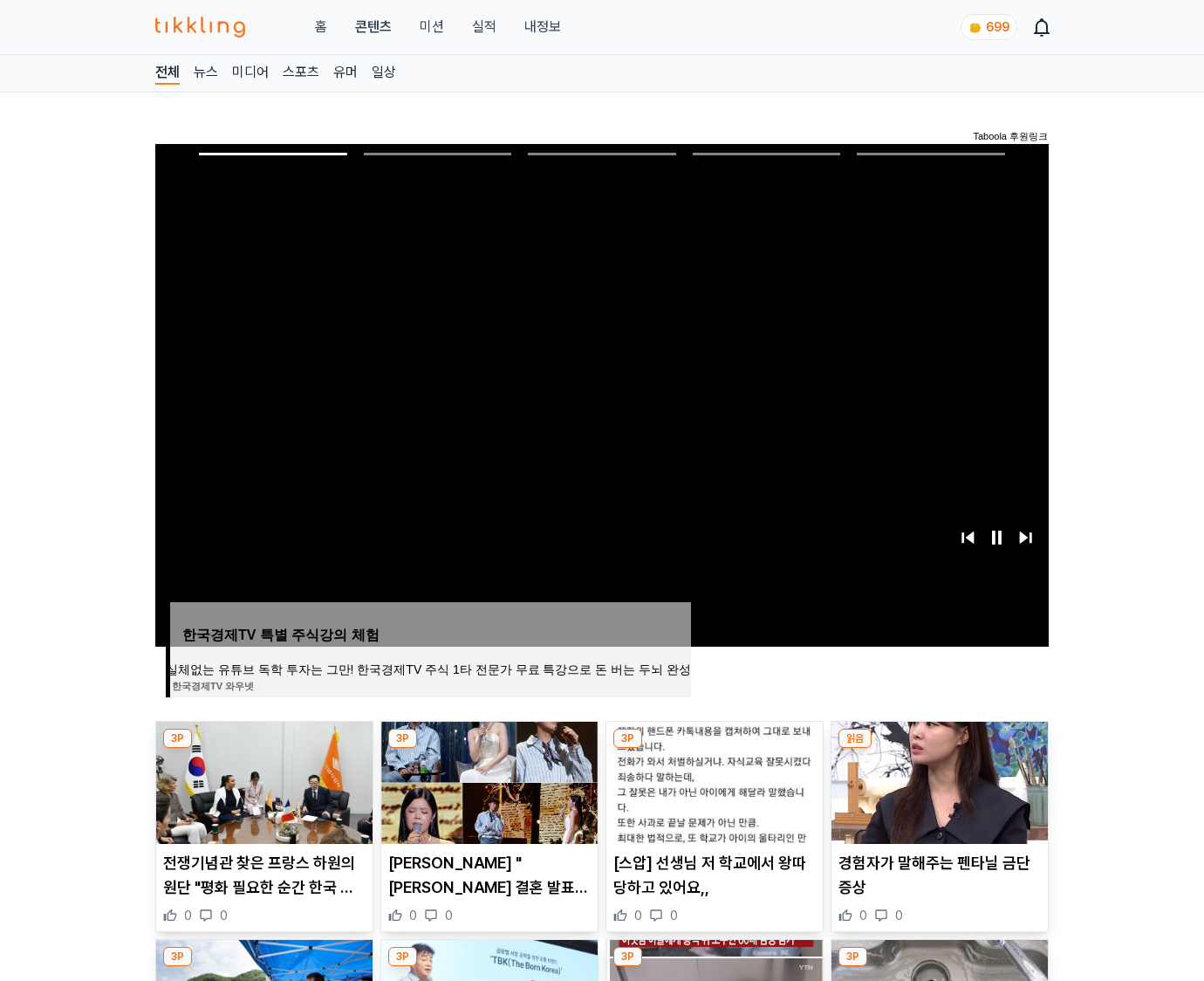
click at [939, 749] on img at bounding box center [939, 783] width 216 height 122
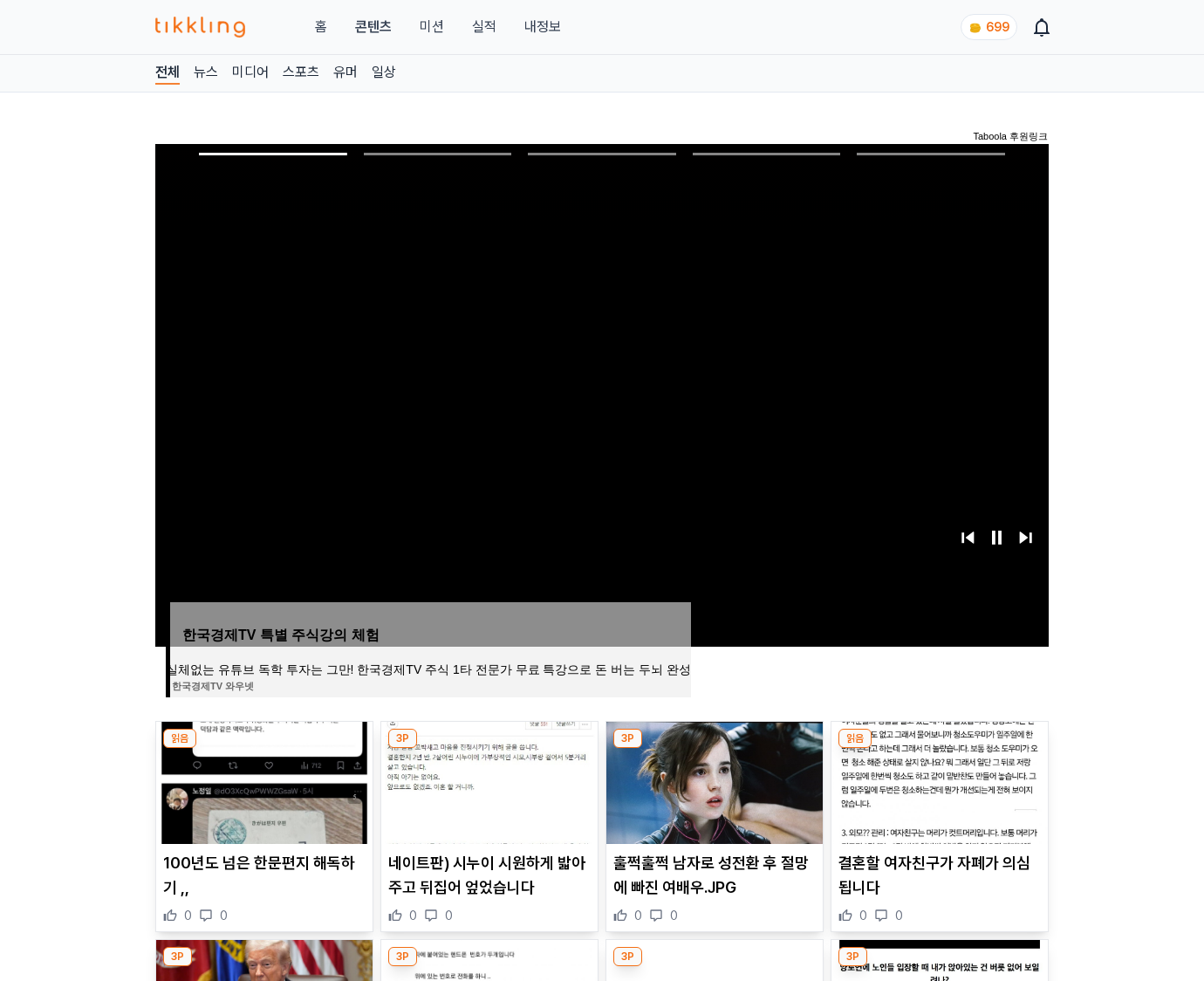
click at [939, 749] on img at bounding box center [939, 783] width 216 height 122
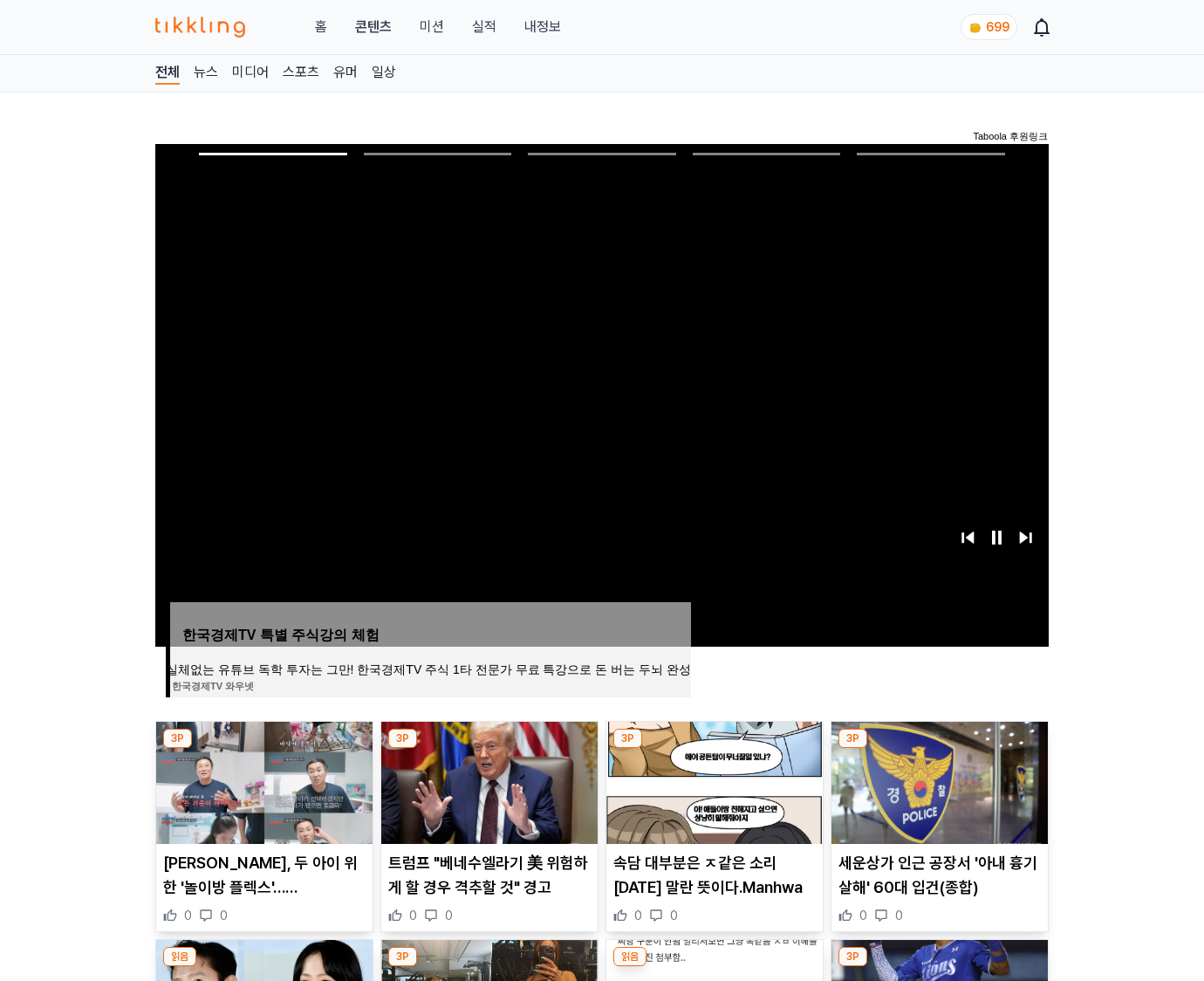
click at [939, 749] on img at bounding box center [939, 783] width 216 height 122
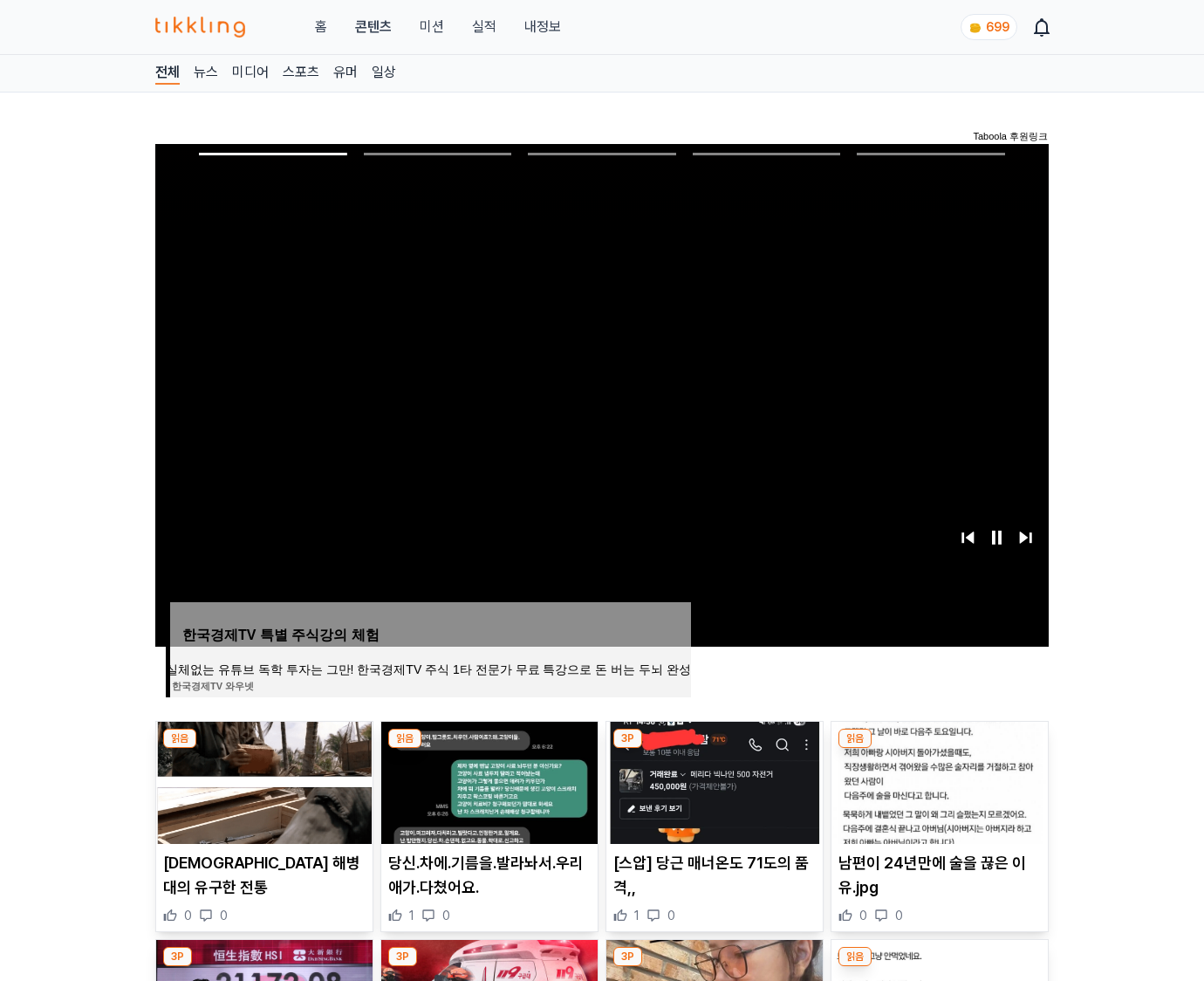
click at [939, 749] on img at bounding box center [939, 783] width 216 height 122
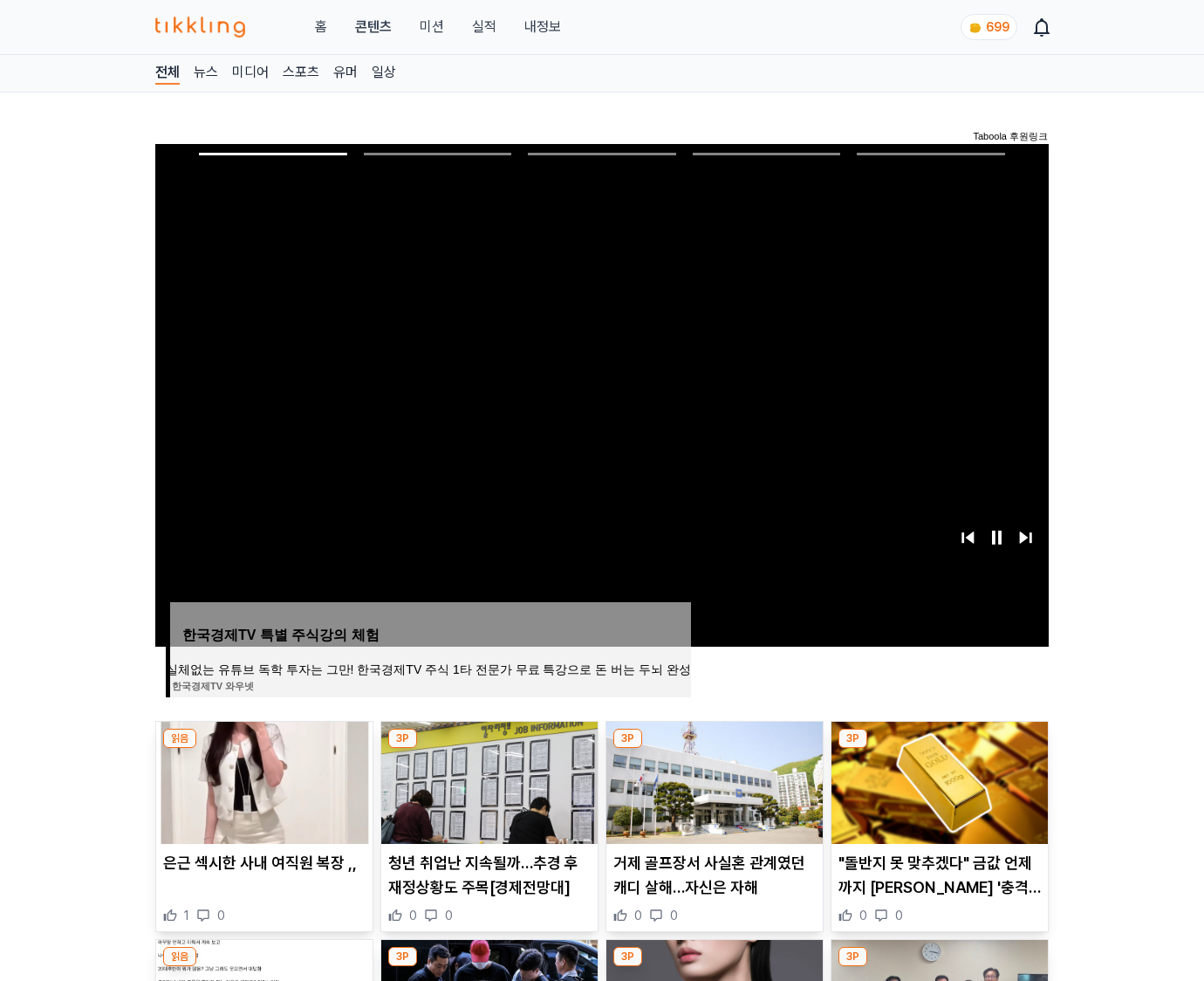
click at [939, 749] on img at bounding box center [939, 783] width 216 height 122
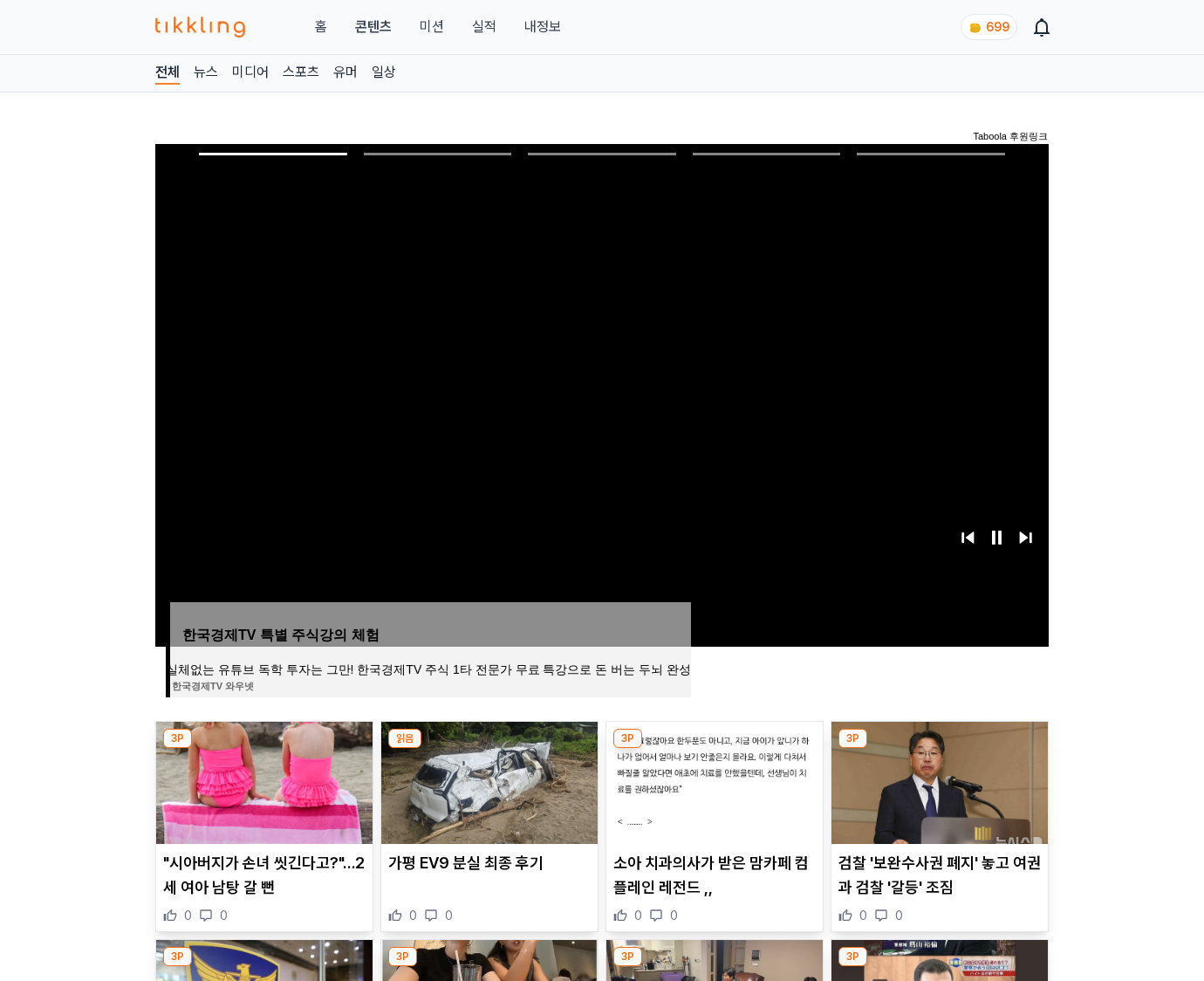
click at [939, 749] on img at bounding box center [939, 783] width 216 height 122
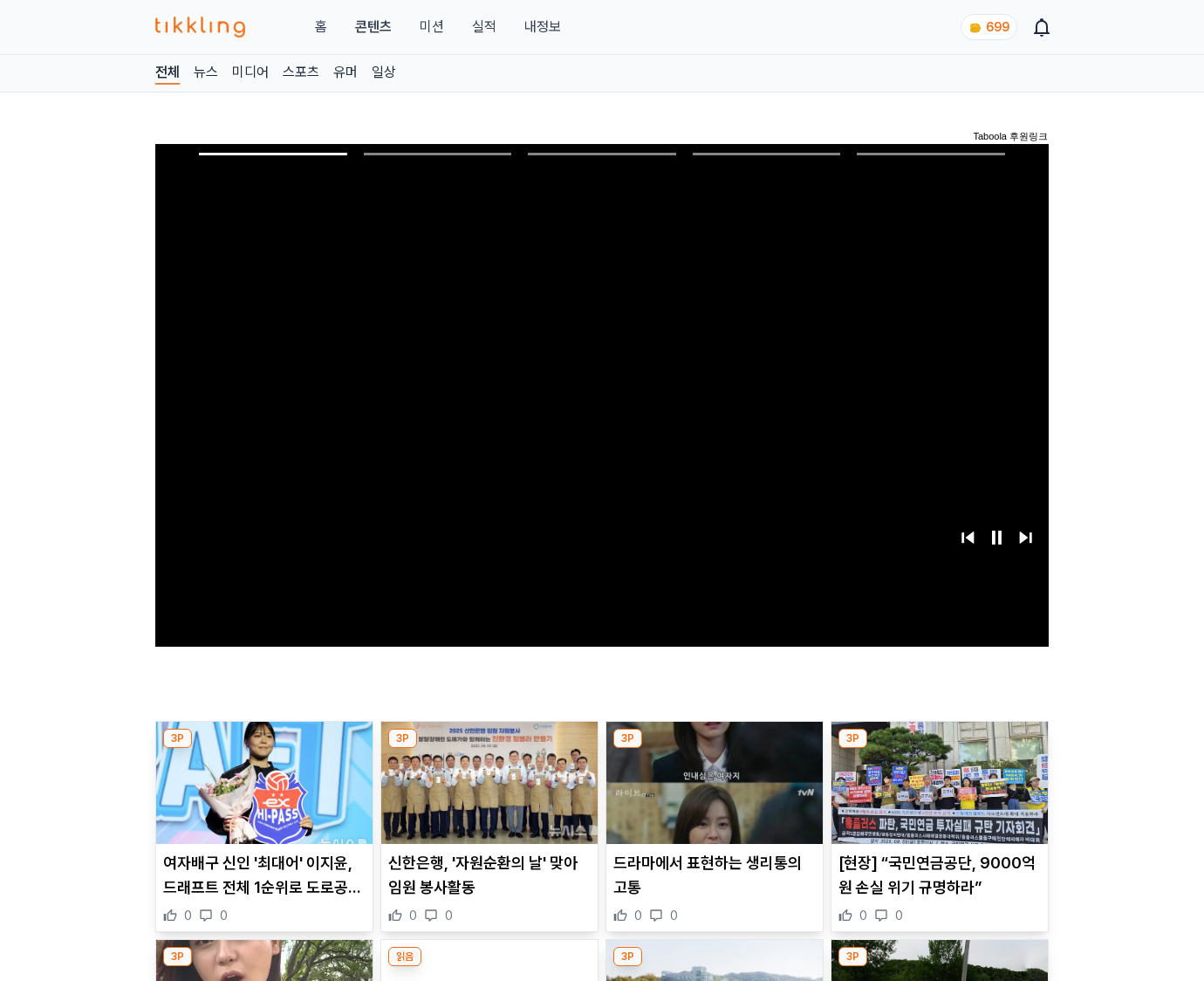
click at [939, 749] on img at bounding box center [939, 783] width 216 height 122
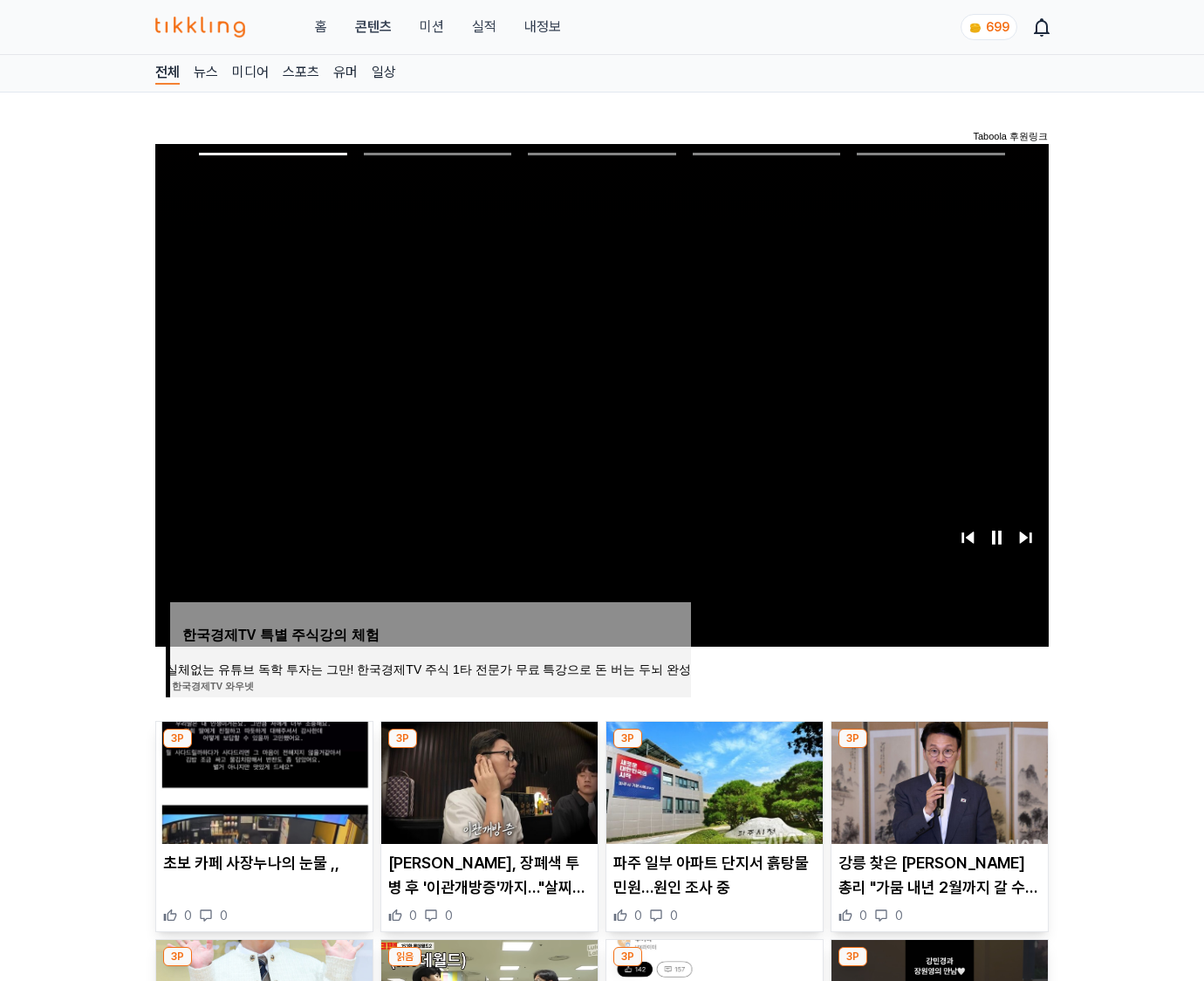
click at [939, 749] on img at bounding box center [939, 783] width 216 height 122
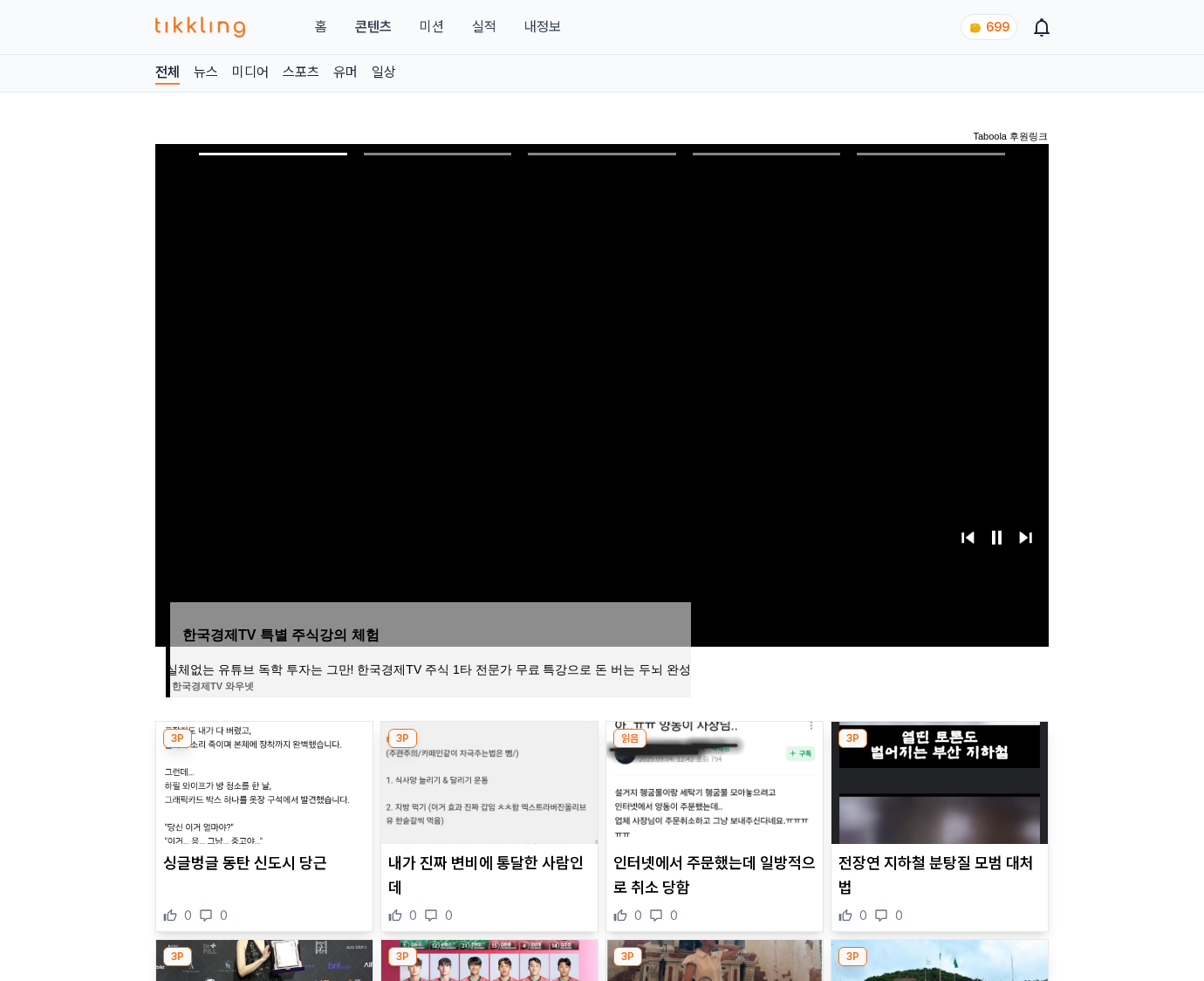
click at [939, 749] on img at bounding box center [939, 783] width 216 height 122
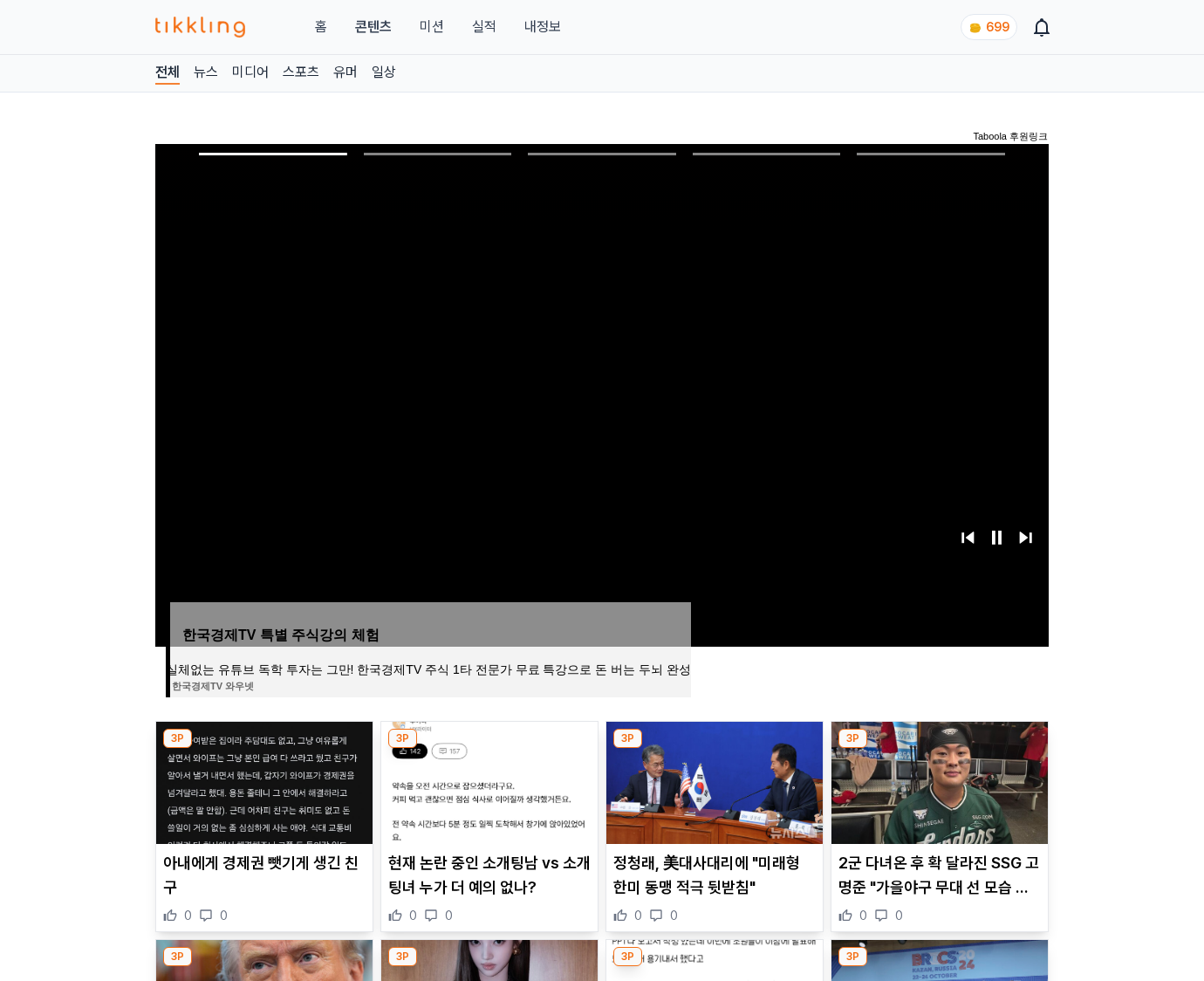
click at [939, 749] on img at bounding box center [939, 783] width 216 height 122
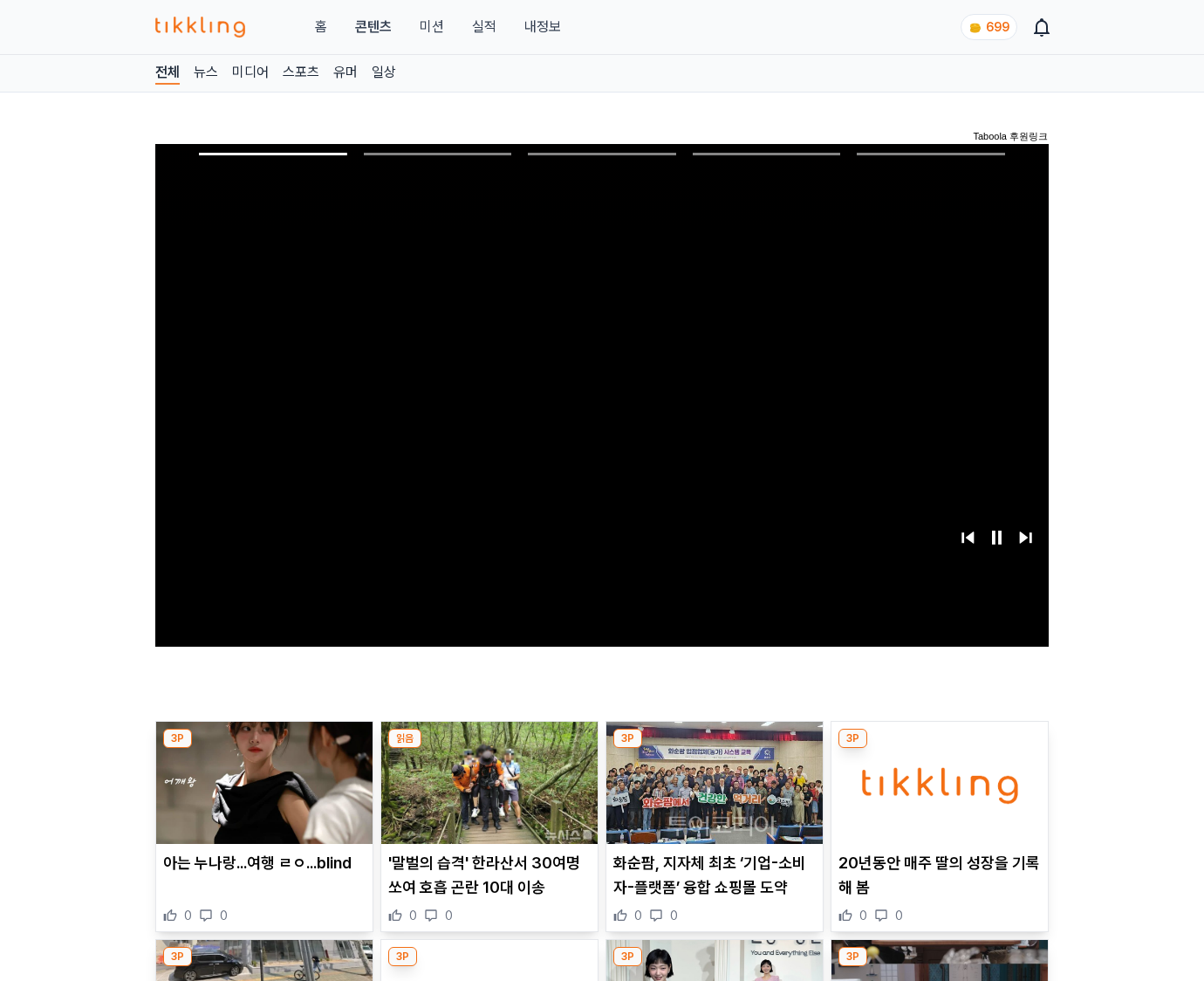
click at [939, 749] on img at bounding box center [939, 783] width 216 height 122
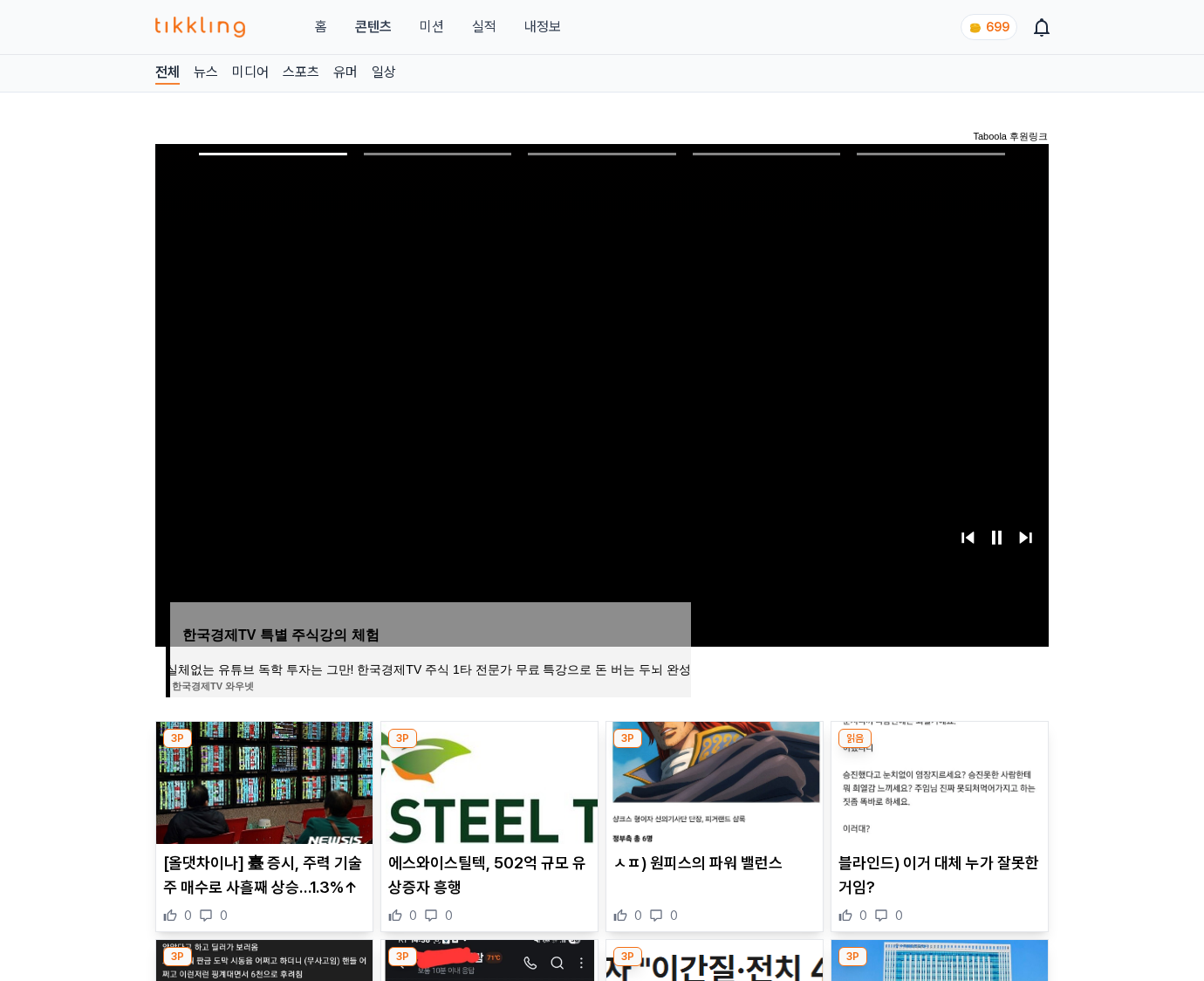
click at [939, 749] on img at bounding box center [939, 783] width 216 height 122
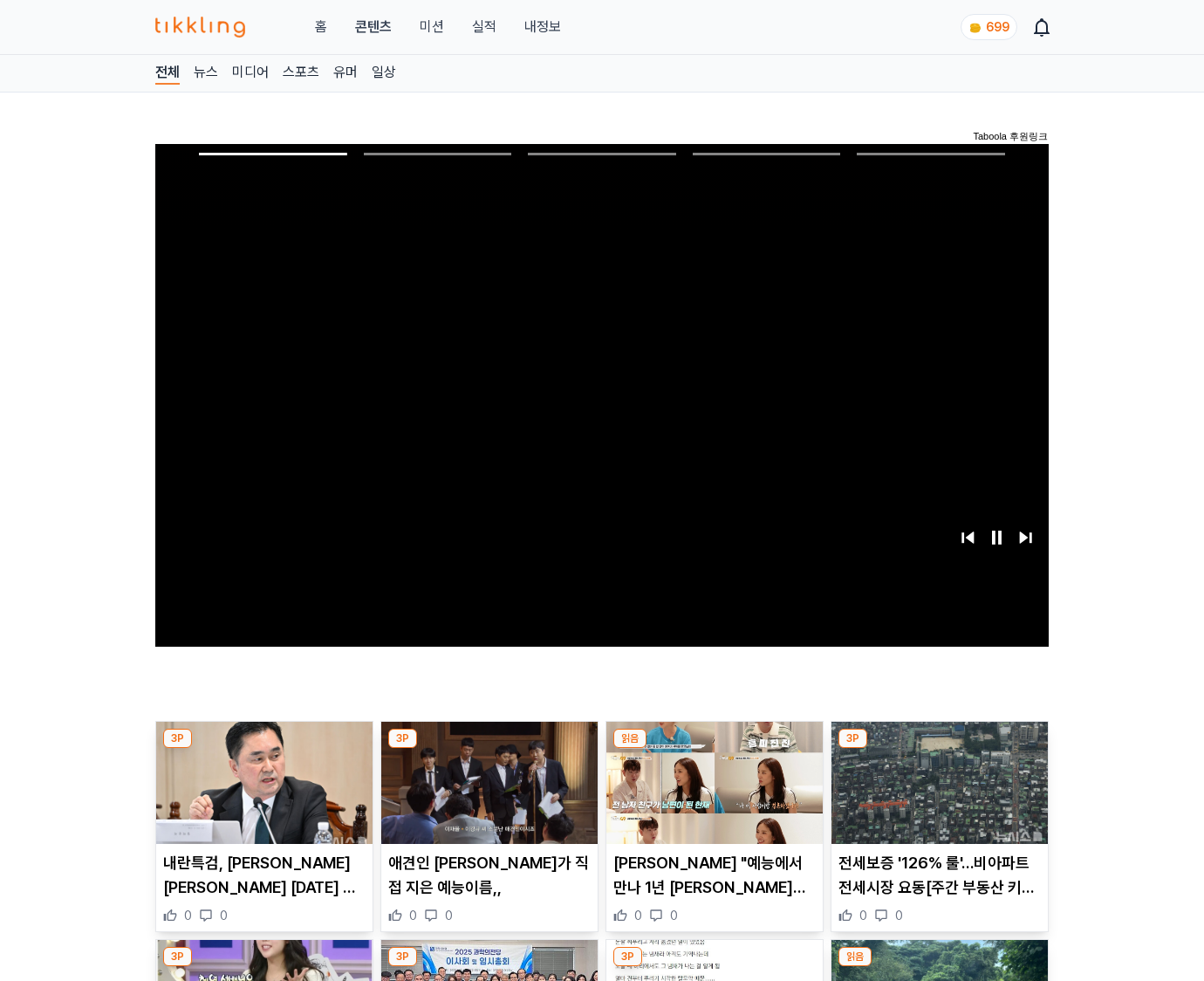
click at [939, 749] on img at bounding box center [939, 783] width 216 height 122
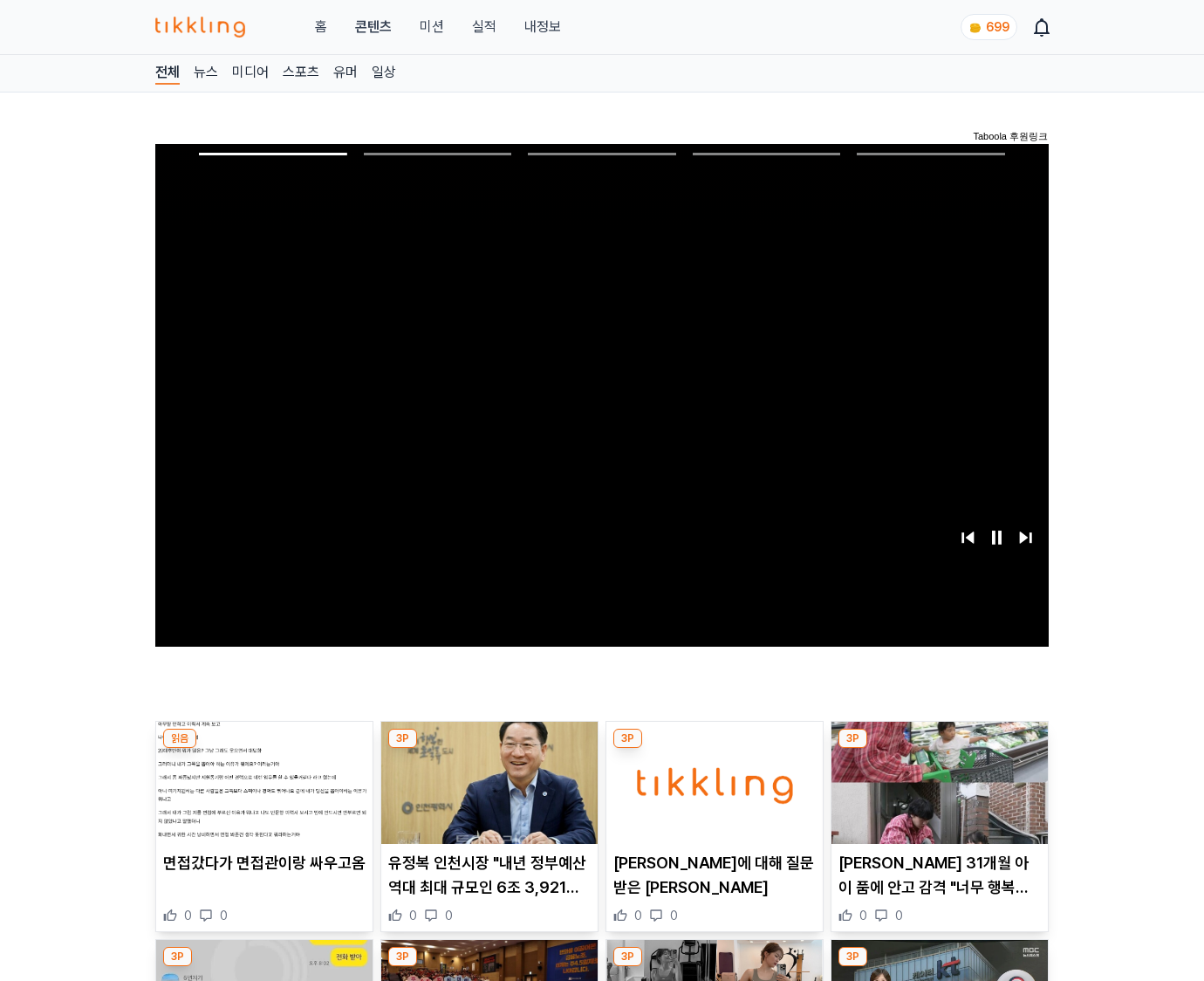
click at [939, 749] on img at bounding box center [939, 783] width 216 height 122
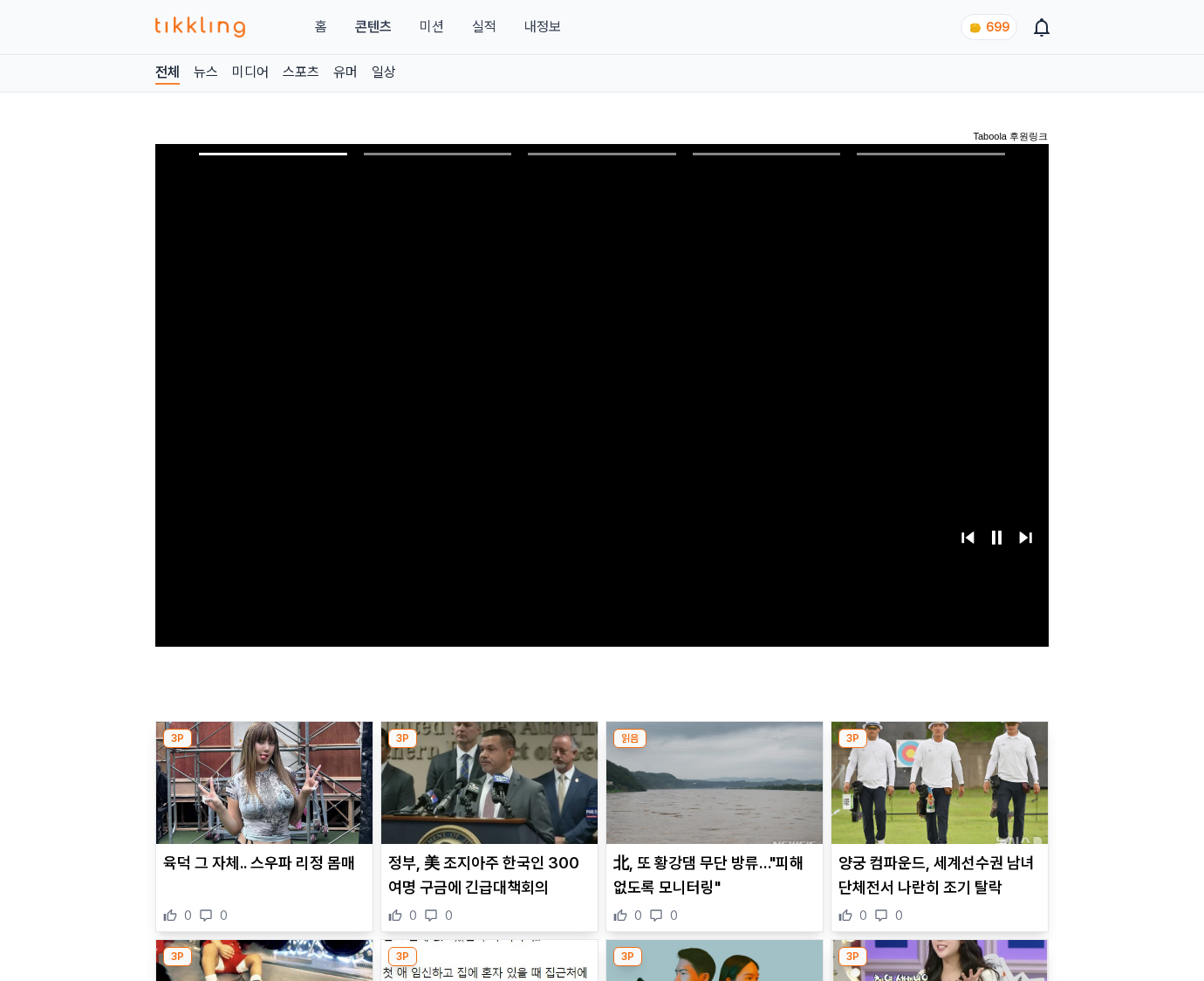
click at [939, 749] on img at bounding box center [939, 783] width 216 height 122
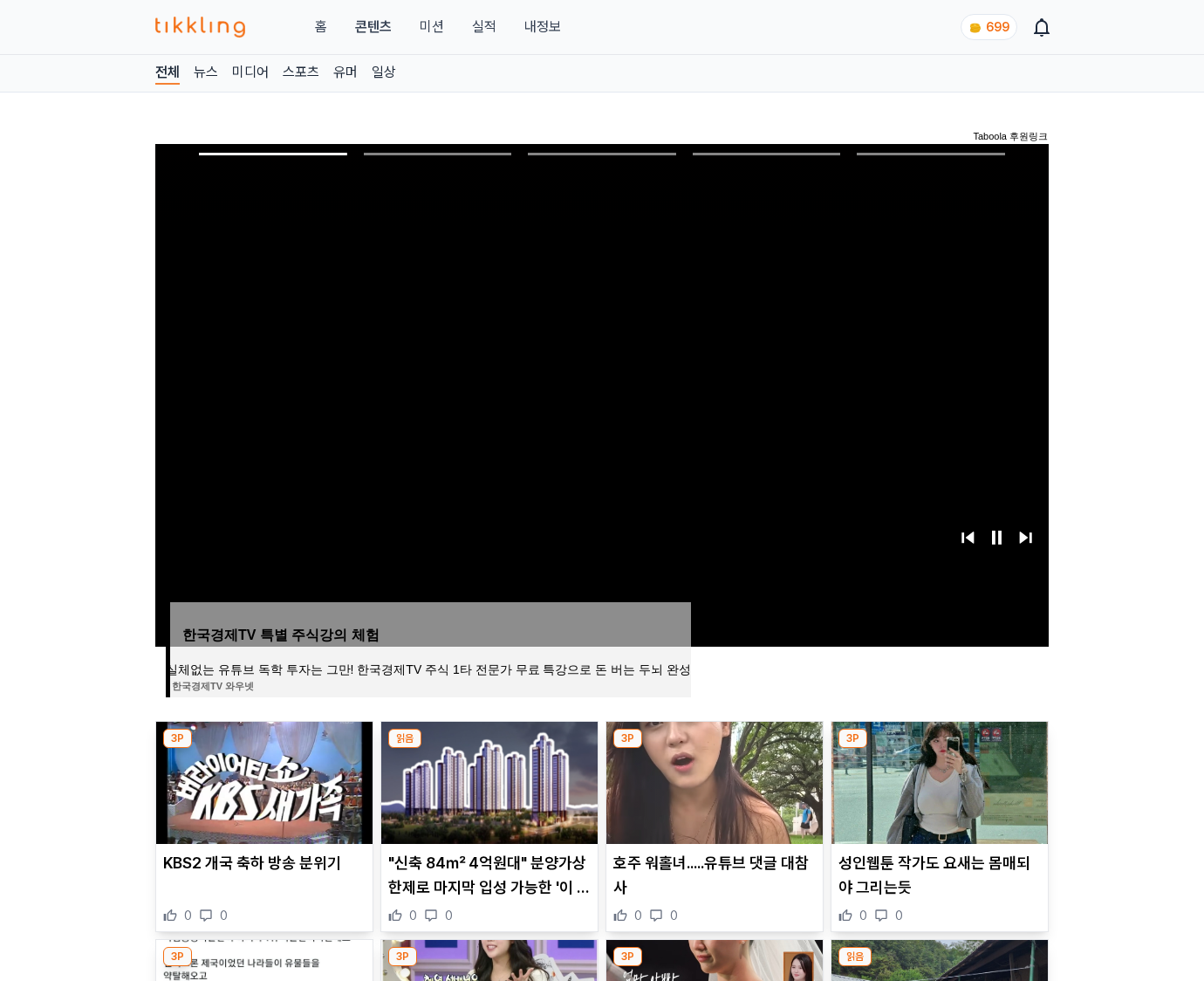
click at [939, 749] on img at bounding box center [939, 783] width 216 height 122
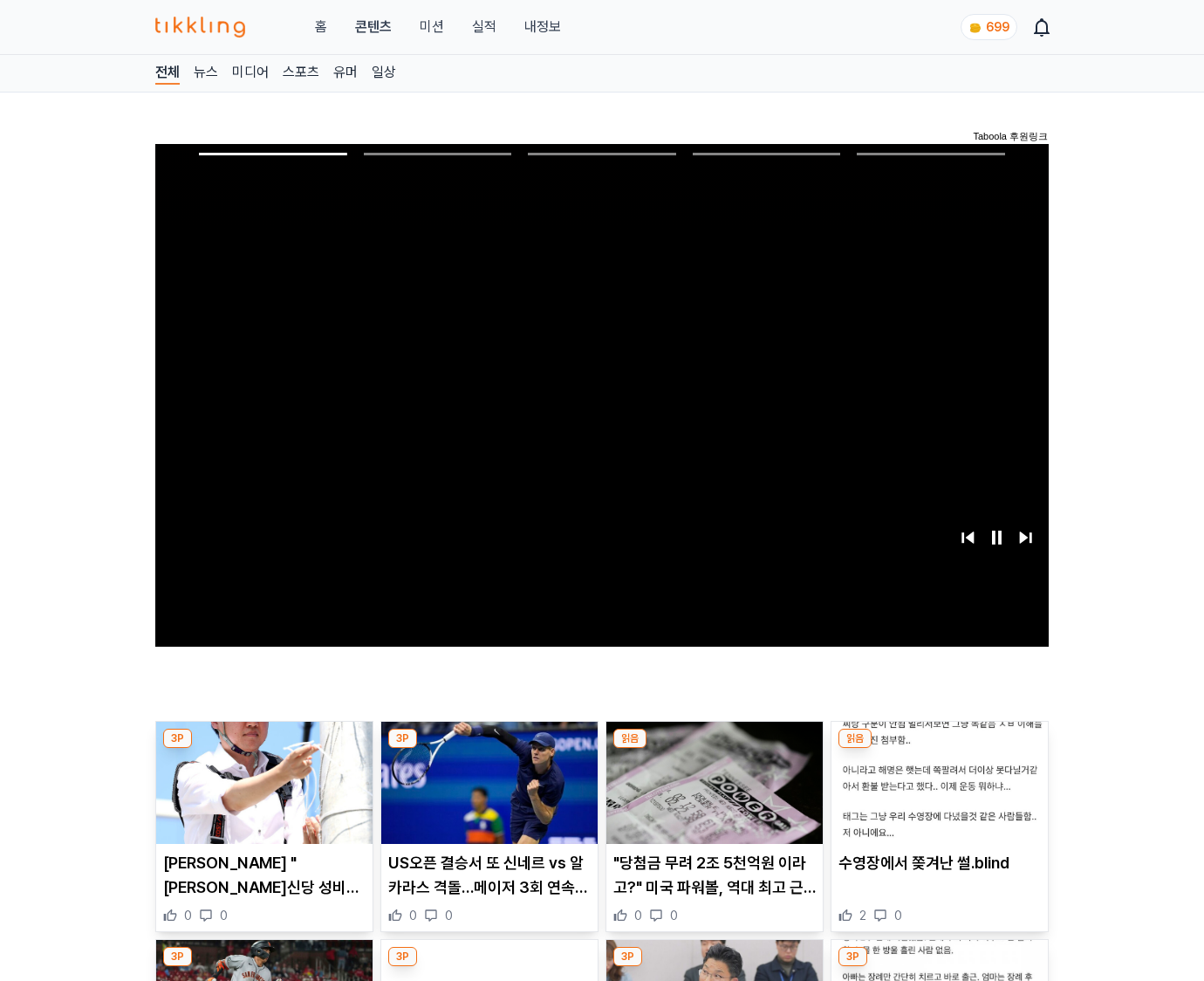
click at [939, 749] on img at bounding box center [939, 783] width 216 height 122
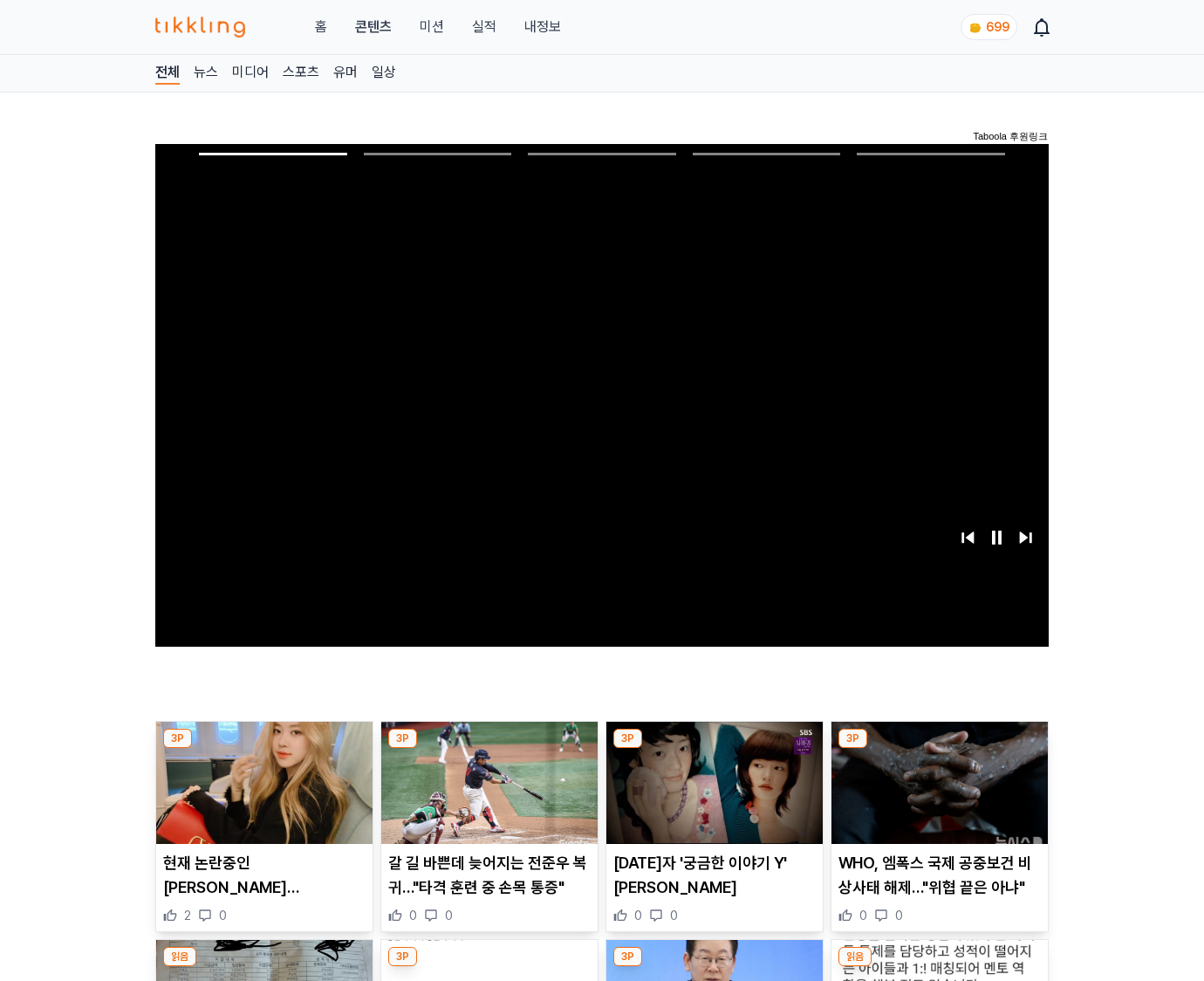
click at [939, 749] on img at bounding box center [939, 783] width 216 height 122
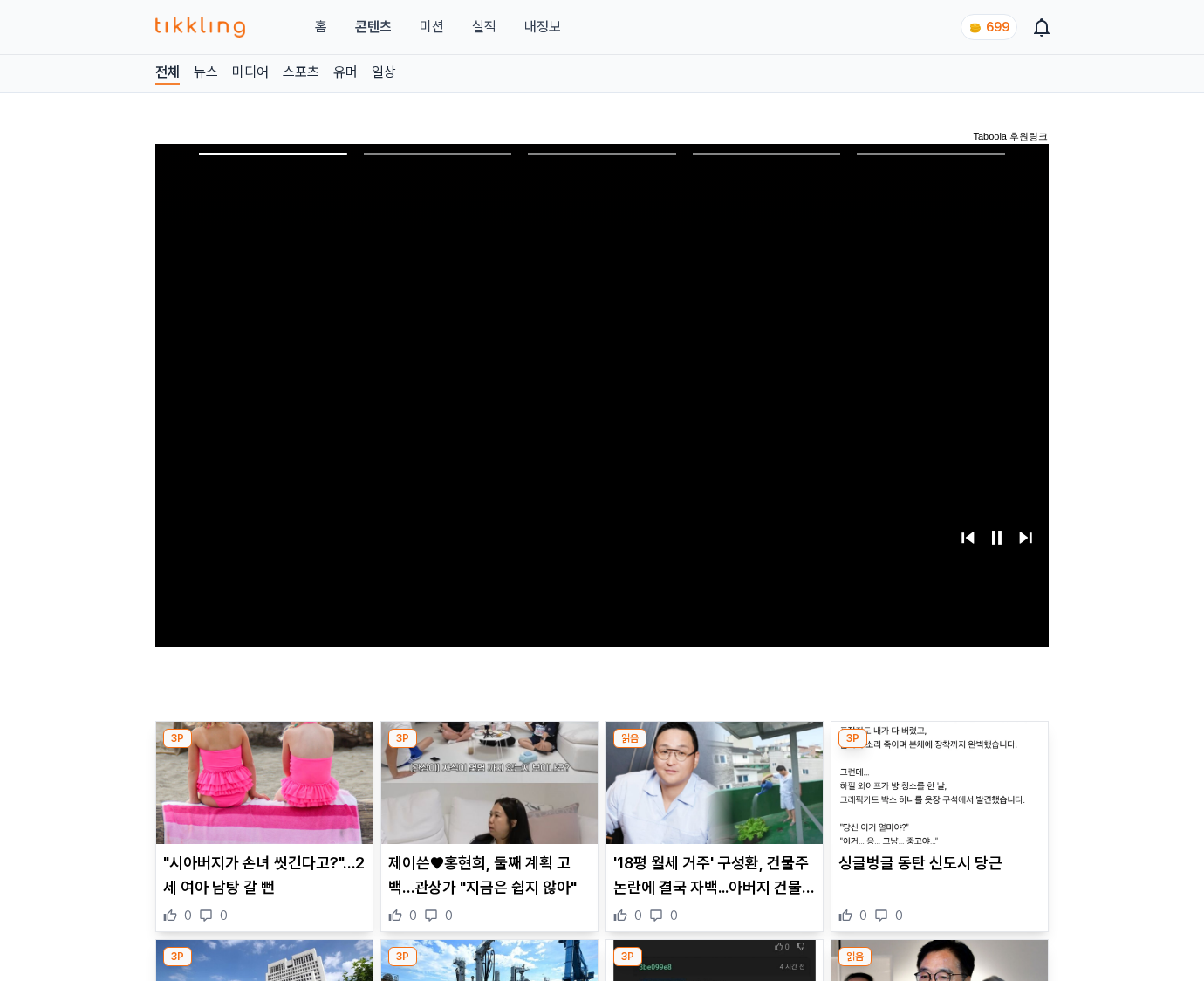
click at [939, 749] on img at bounding box center [939, 783] width 216 height 122
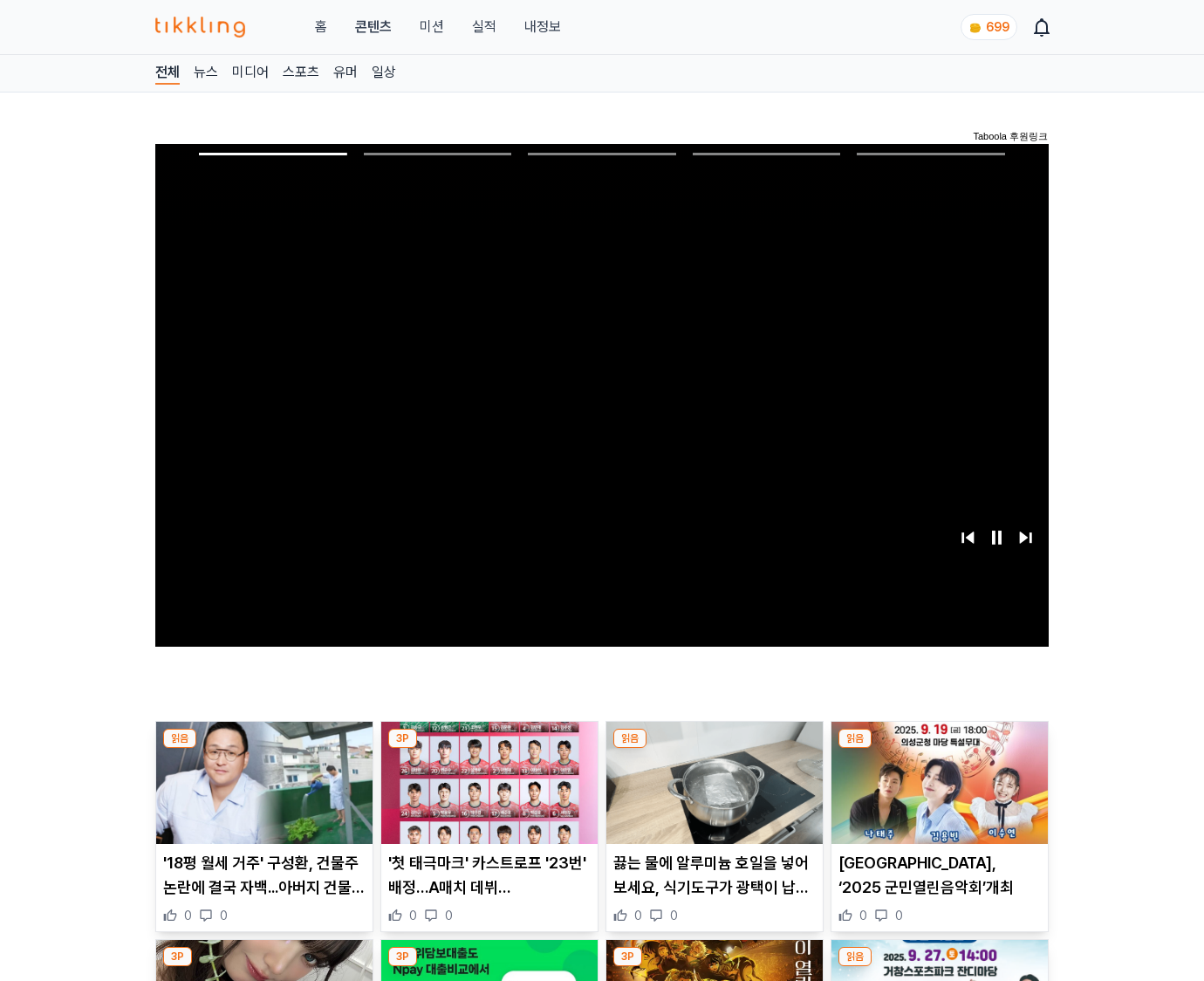
click at [939, 749] on img at bounding box center [939, 783] width 216 height 122
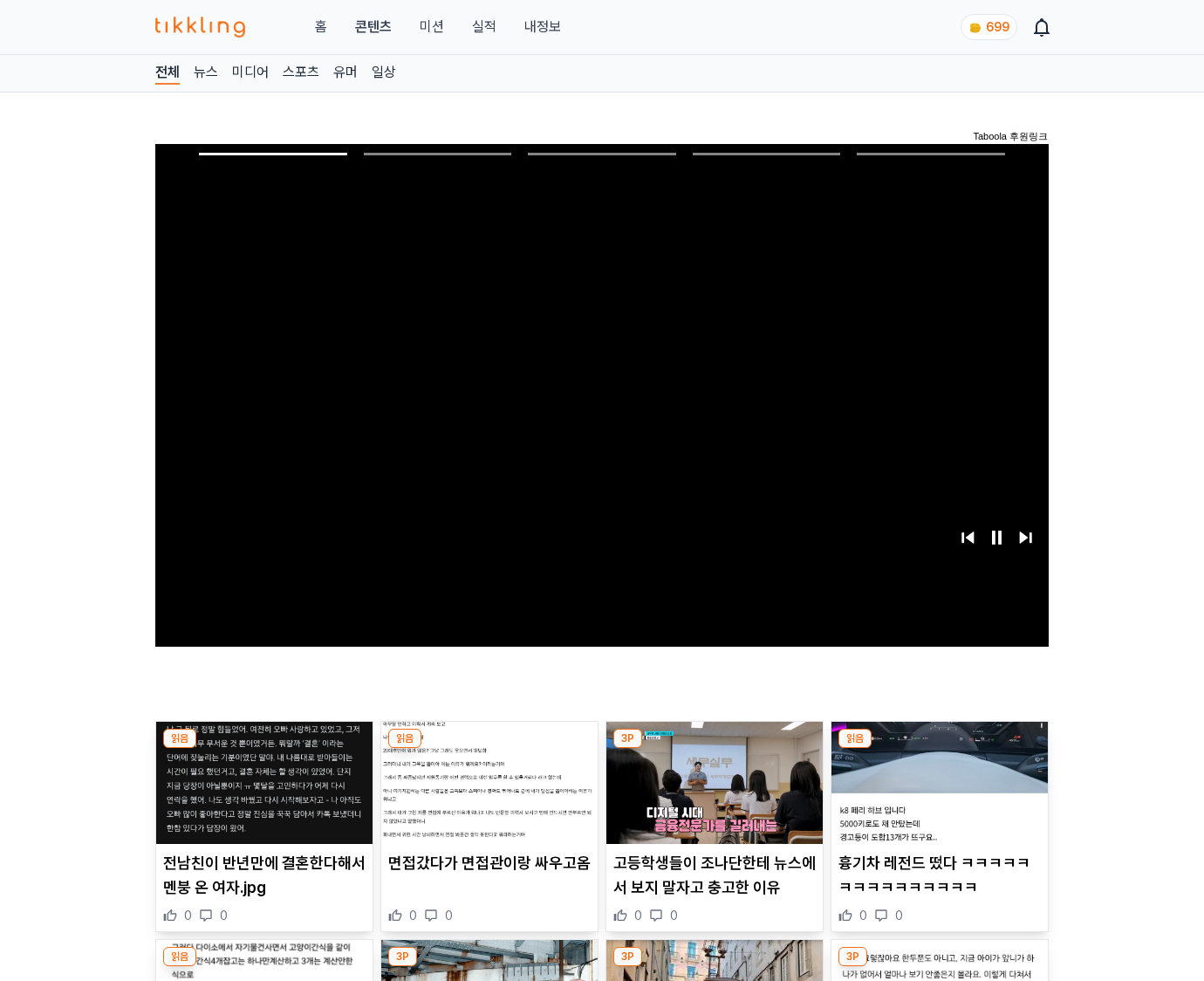
click at [939, 749] on img at bounding box center [939, 783] width 216 height 122
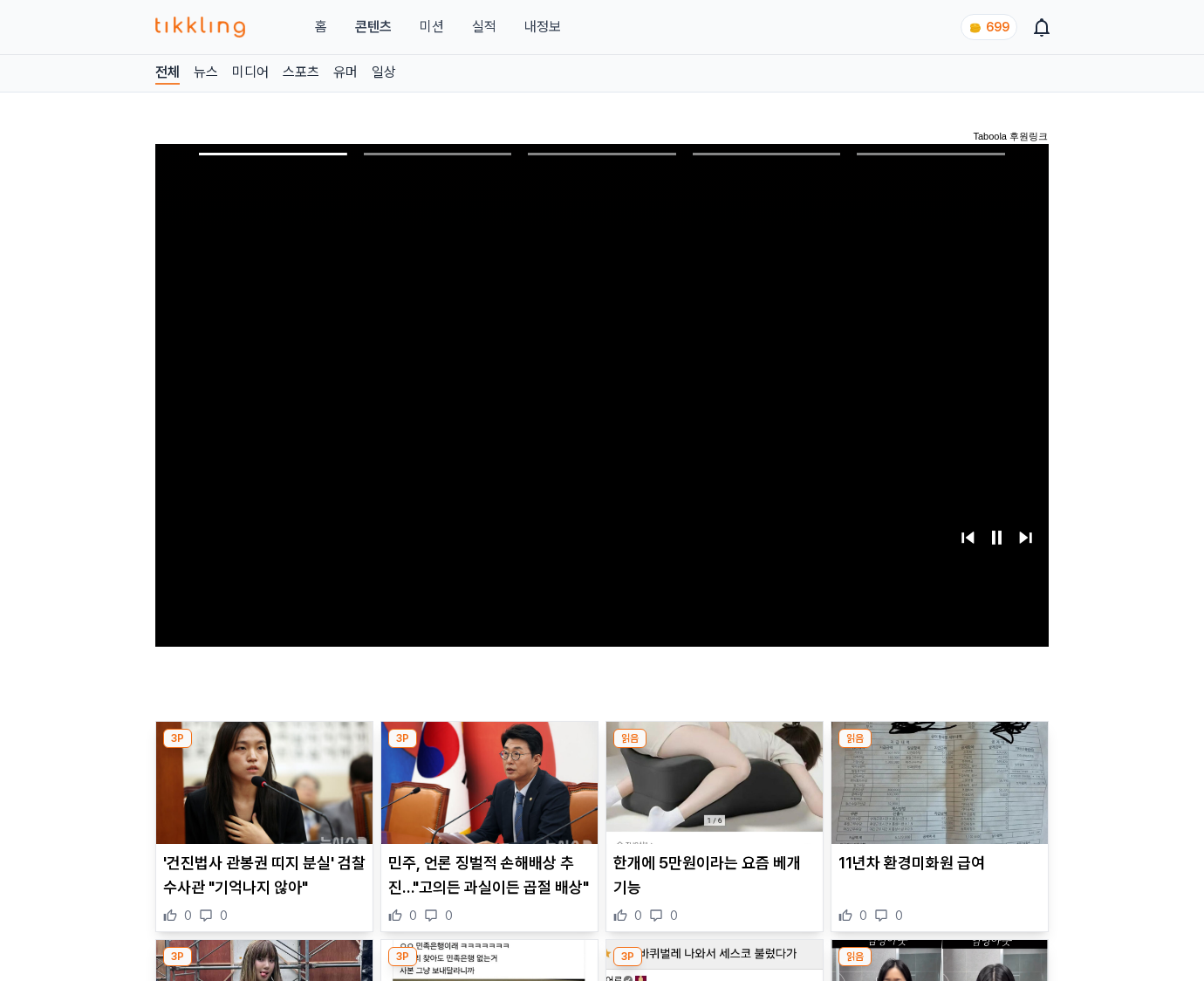
click at [939, 749] on img at bounding box center [939, 783] width 216 height 122
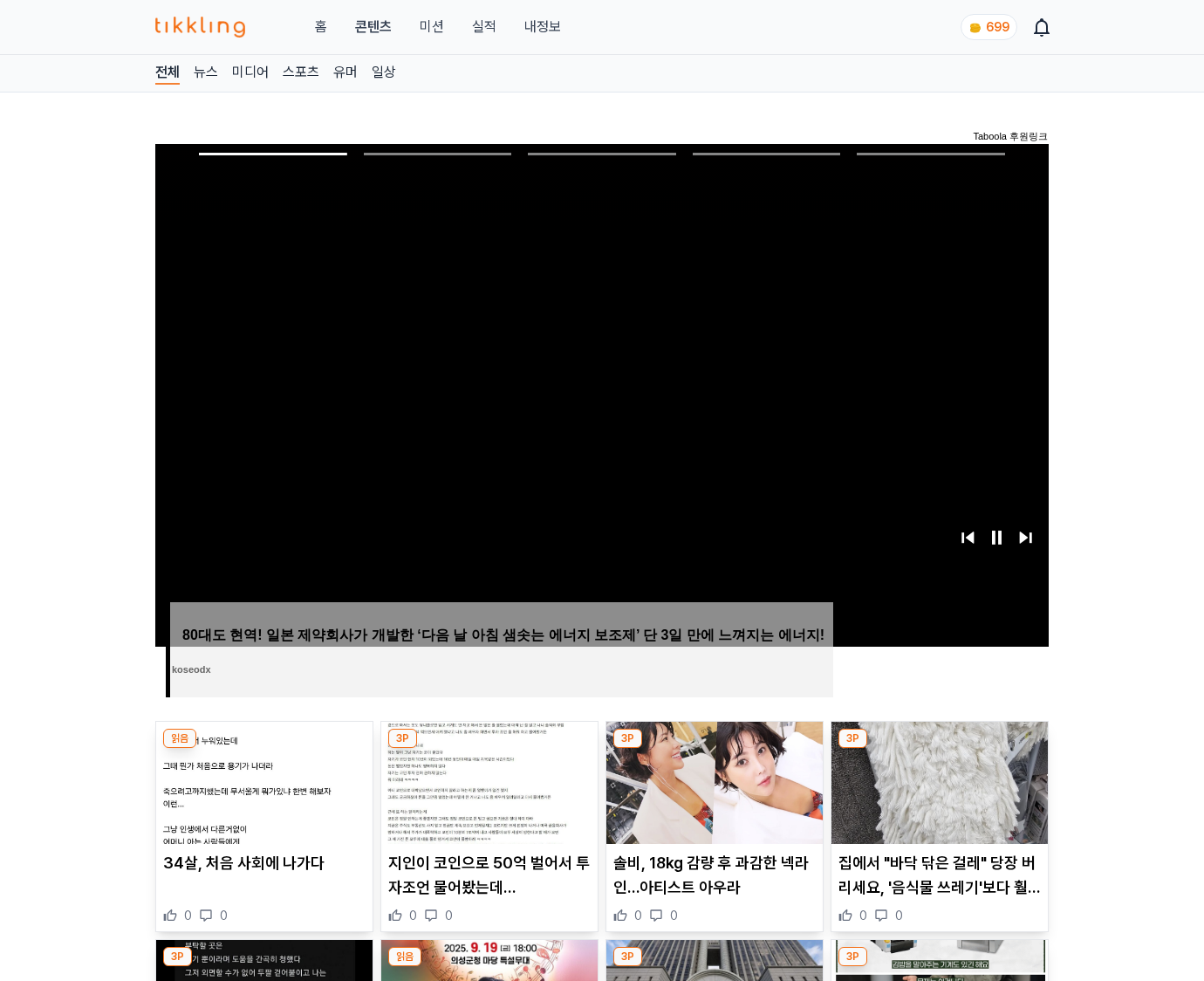
click at [939, 749] on img at bounding box center [939, 783] width 216 height 122
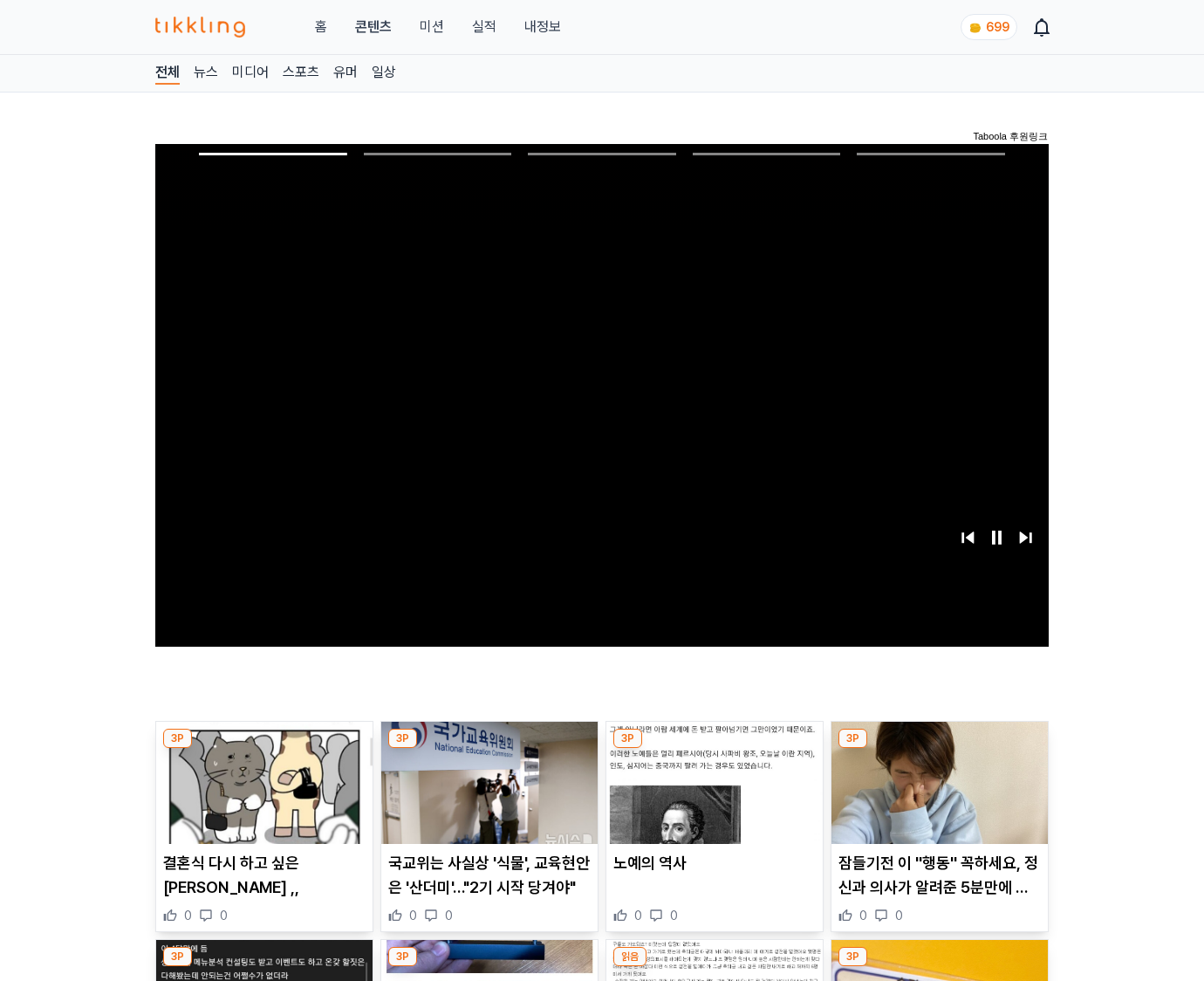
click at [939, 749] on img at bounding box center [939, 783] width 216 height 122
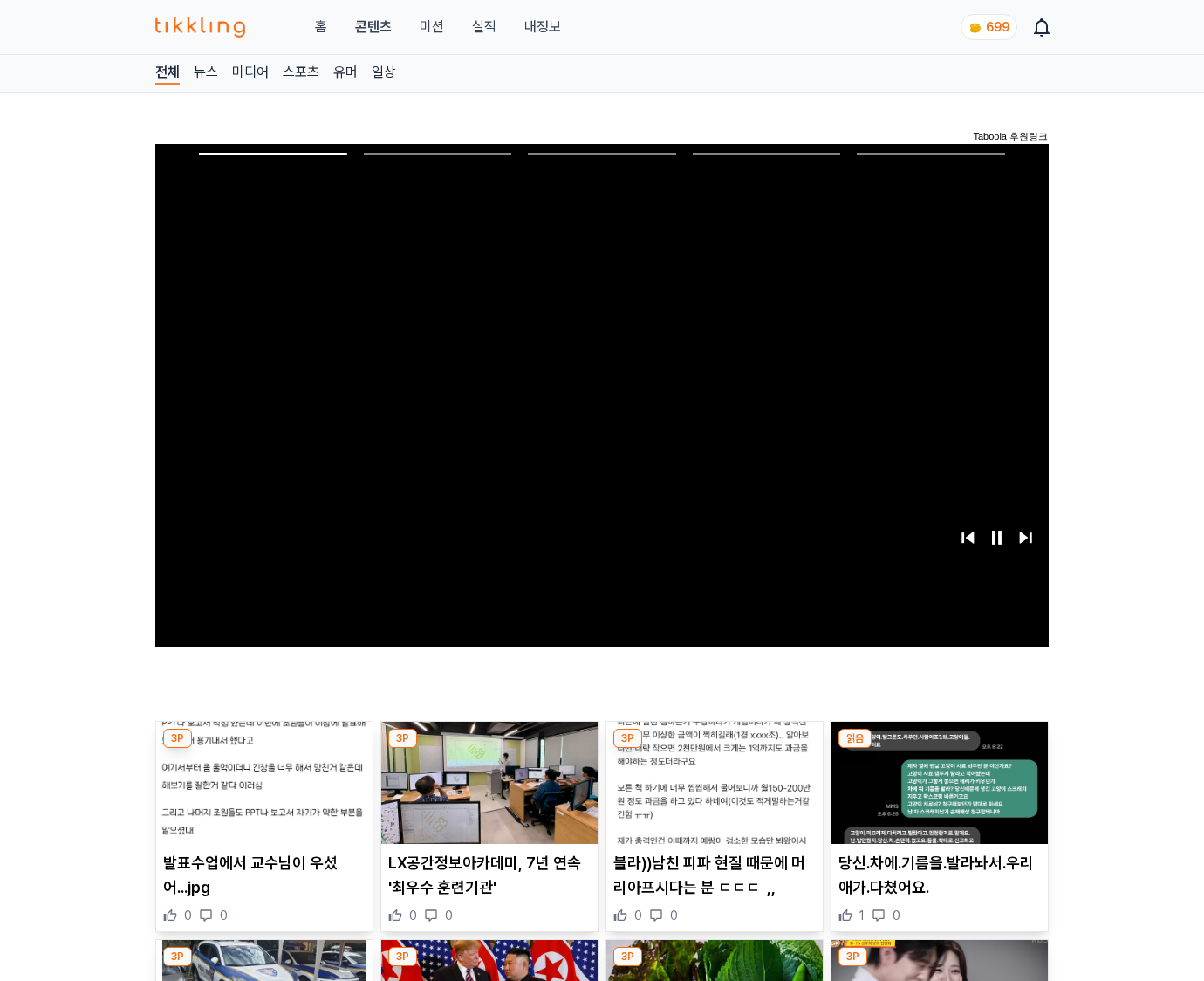
click at [939, 749] on img at bounding box center [939, 783] width 216 height 122
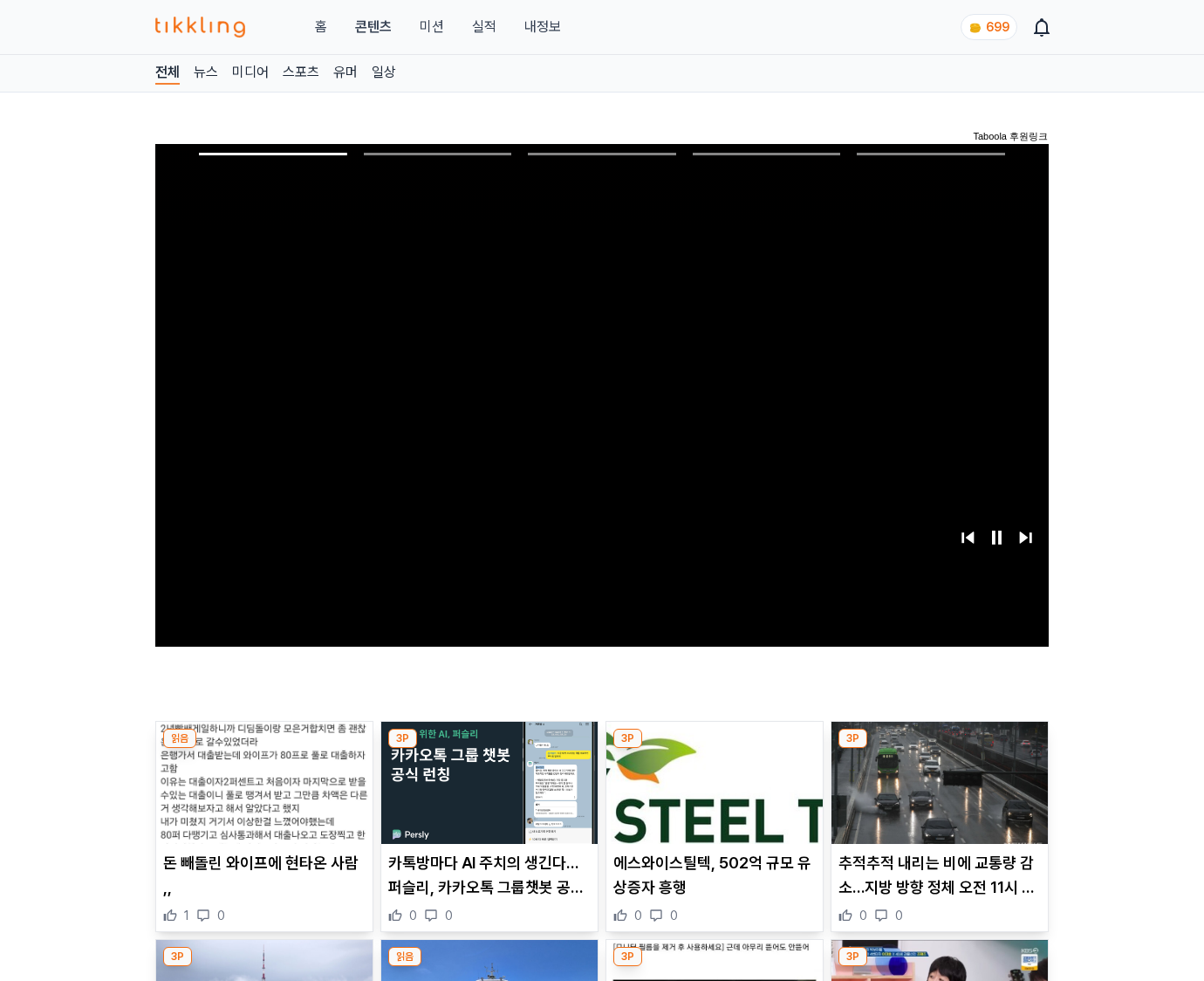
click at [939, 749] on img at bounding box center [939, 783] width 216 height 122
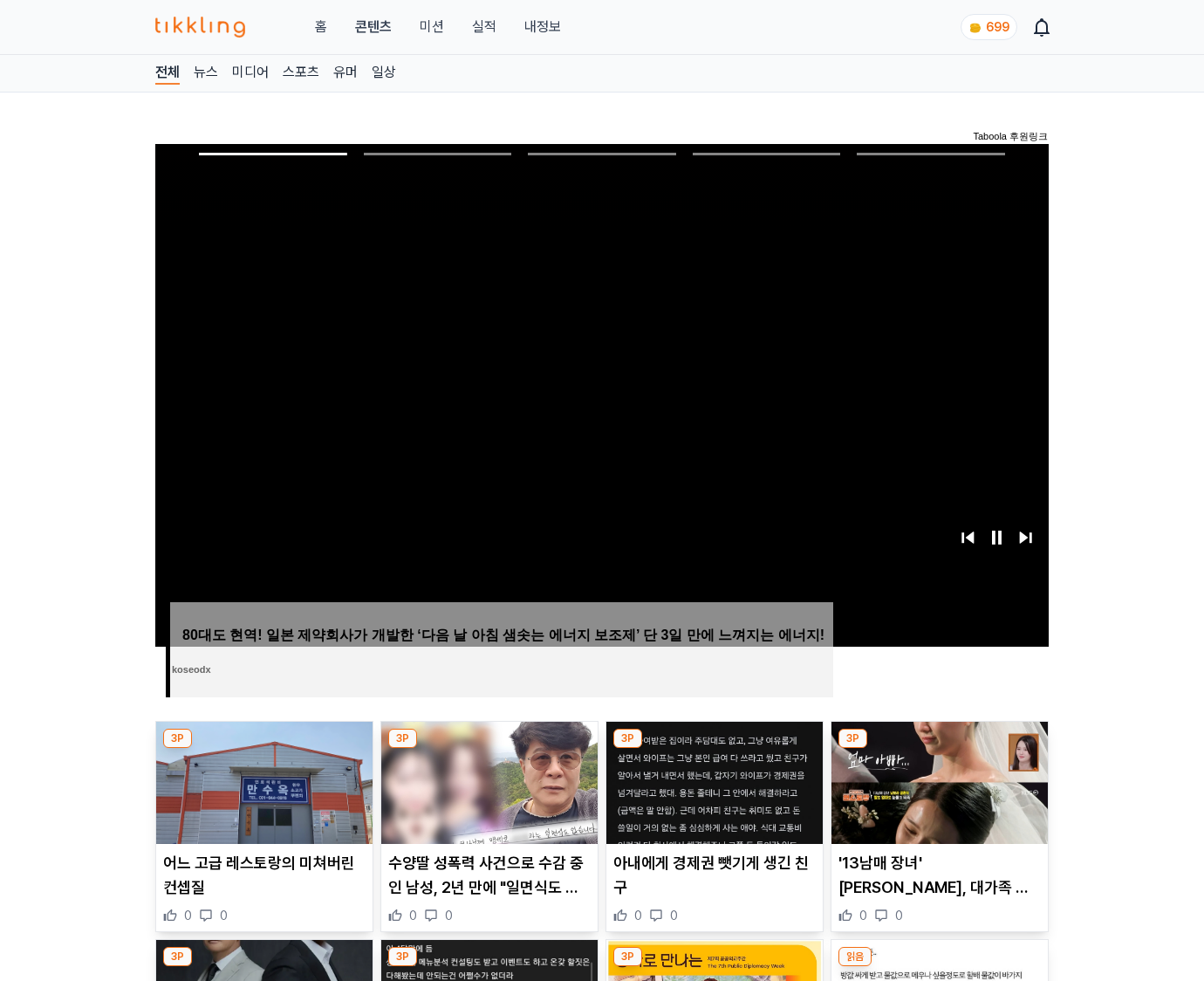
click at [939, 749] on img at bounding box center [939, 783] width 216 height 122
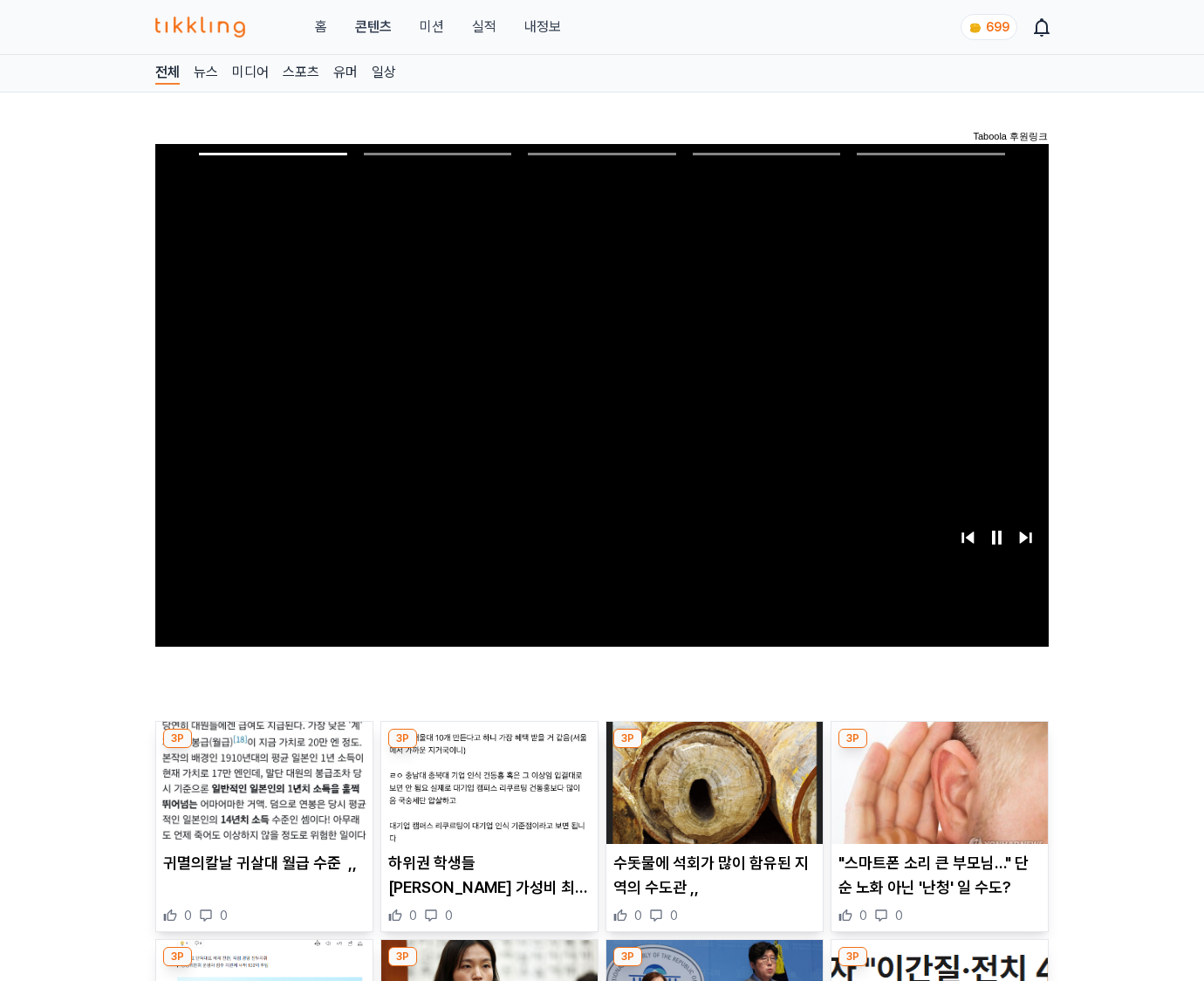
click at [939, 749] on img at bounding box center [939, 783] width 216 height 122
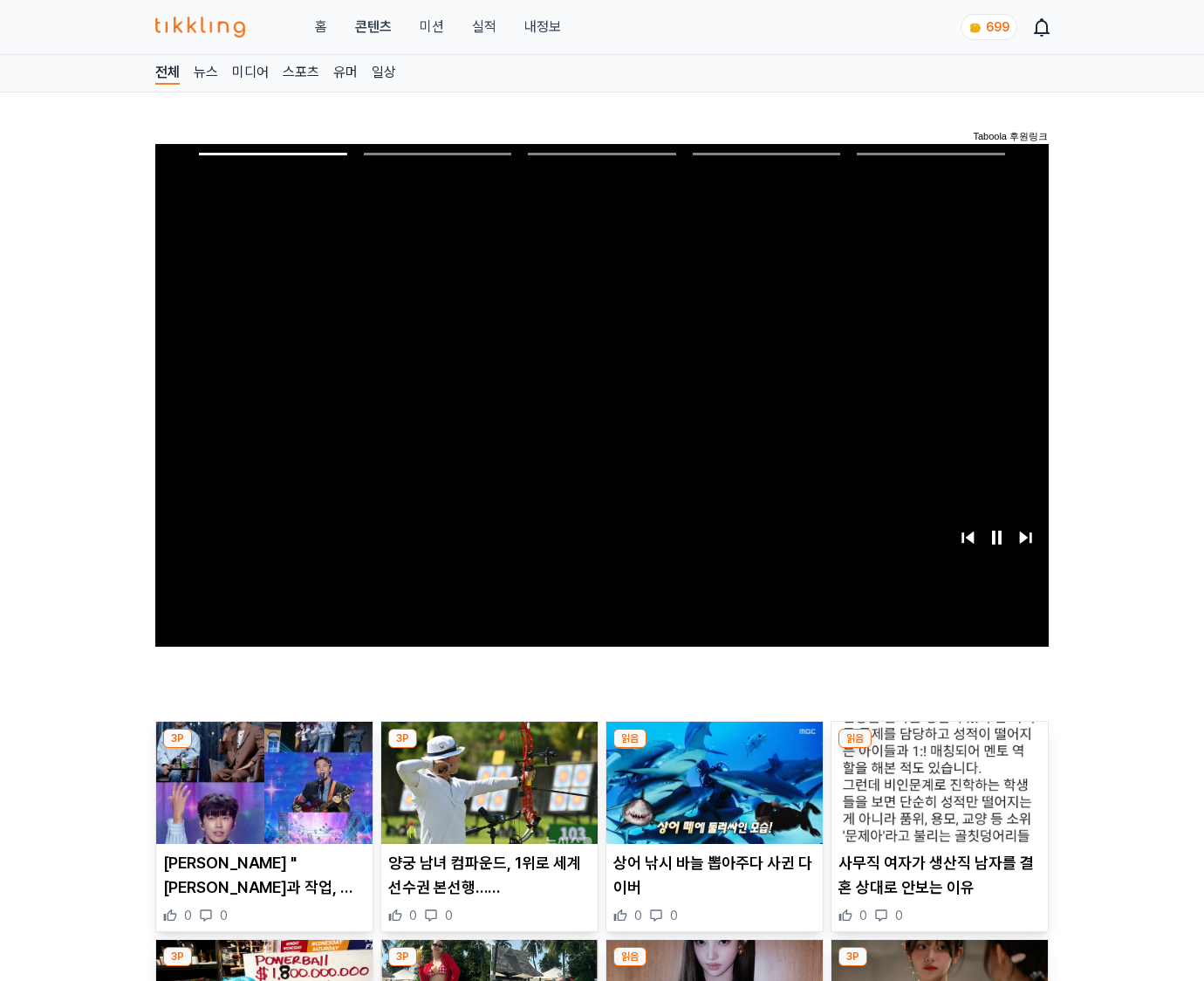
click at [939, 749] on img at bounding box center [939, 783] width 216 height 122
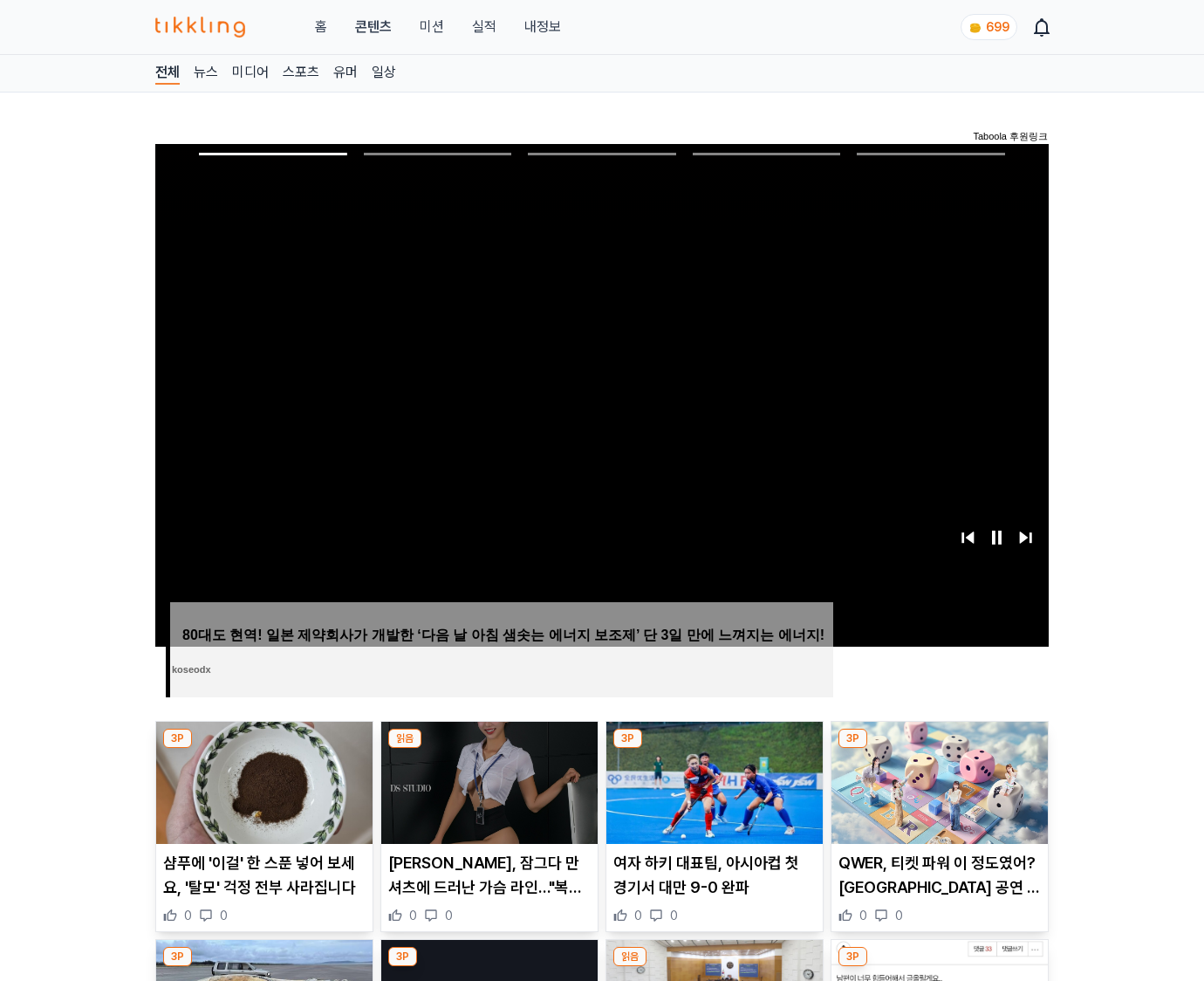
click at [939, 749] on img at bounding box center [939, 783] width 216 height 122
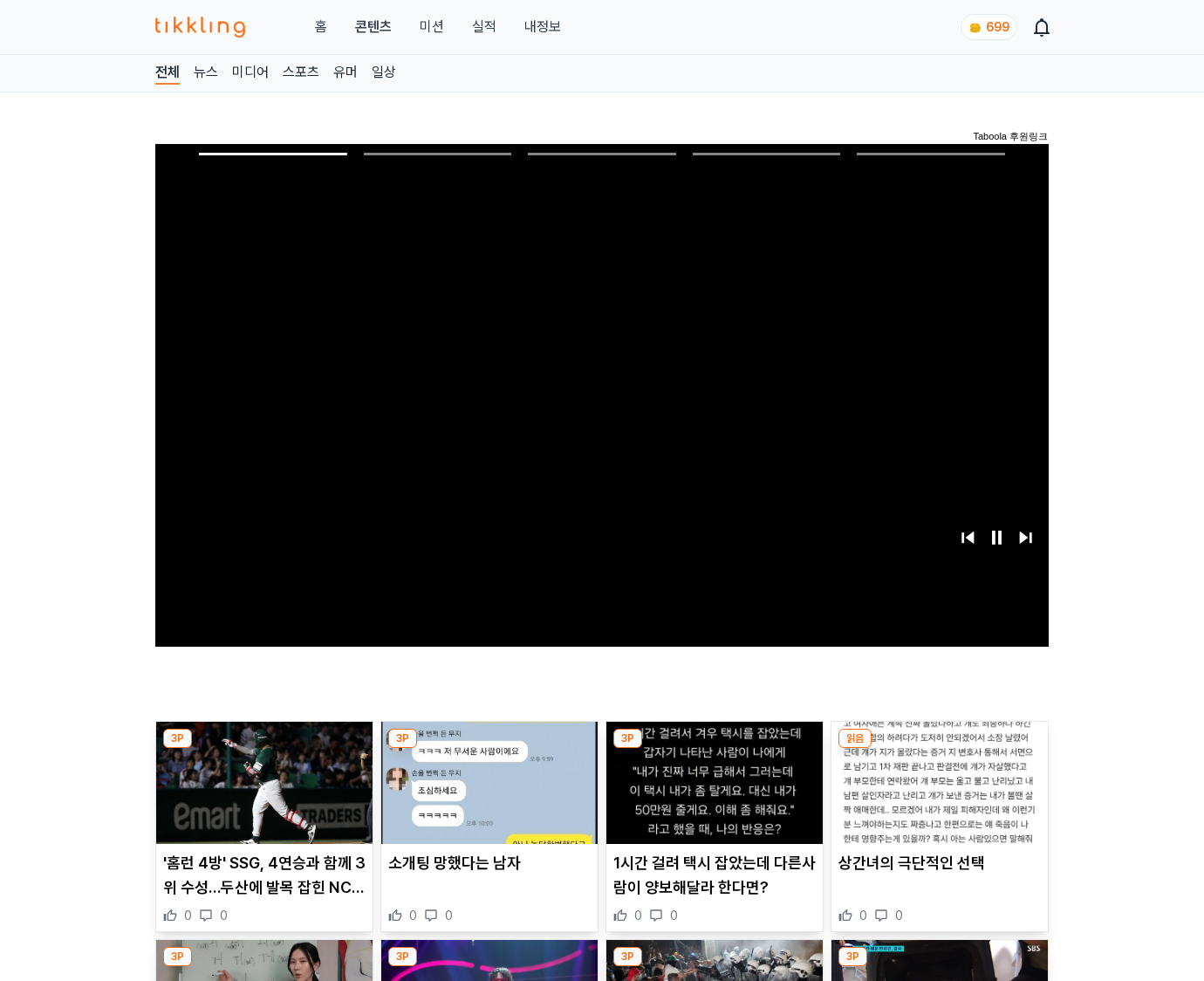
click at [939, 749] on img at bounding box center [939, 783] width 216 height 122
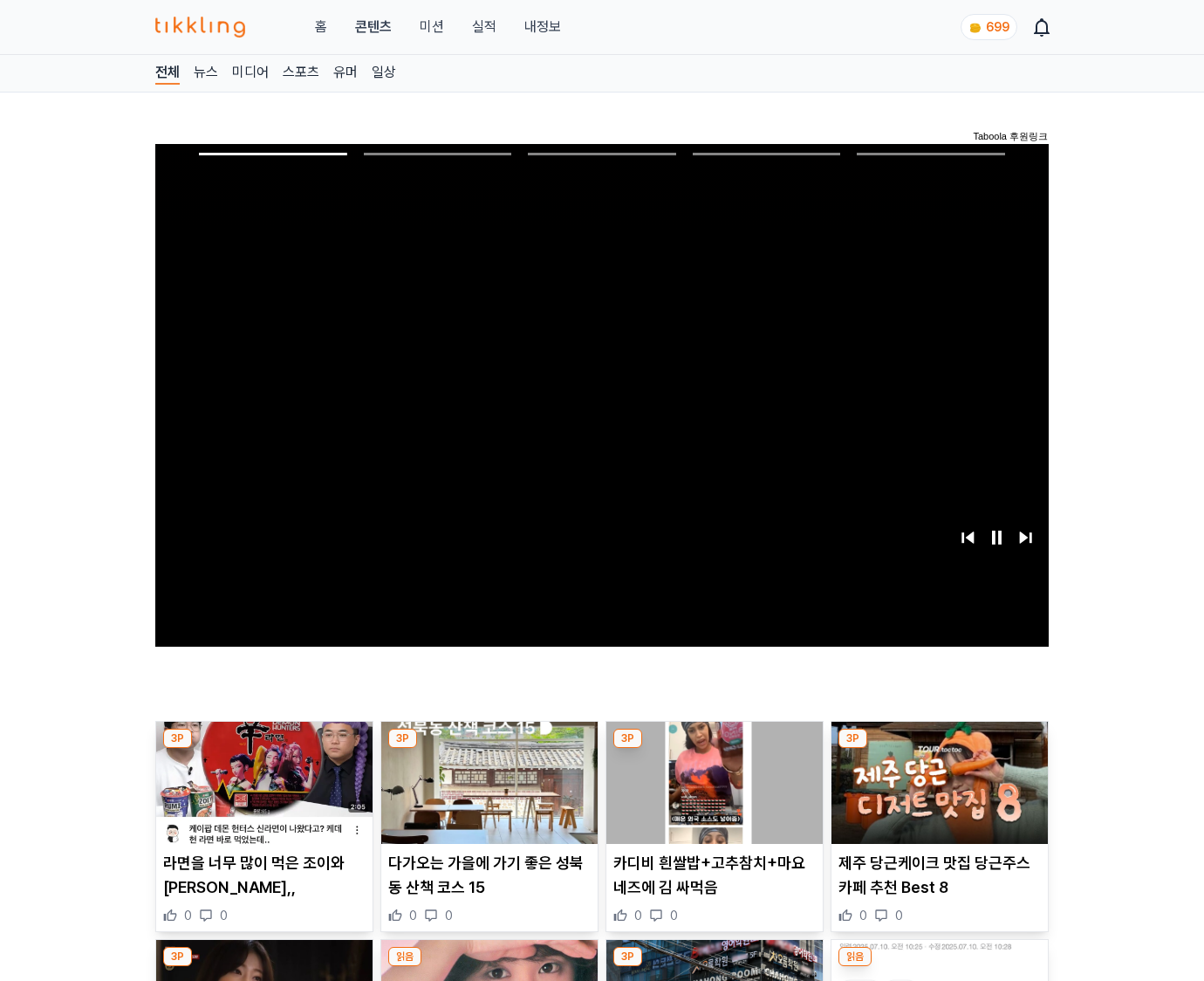
click at [939, 749] on img at bounding box center [939, 783] width 216 height 122
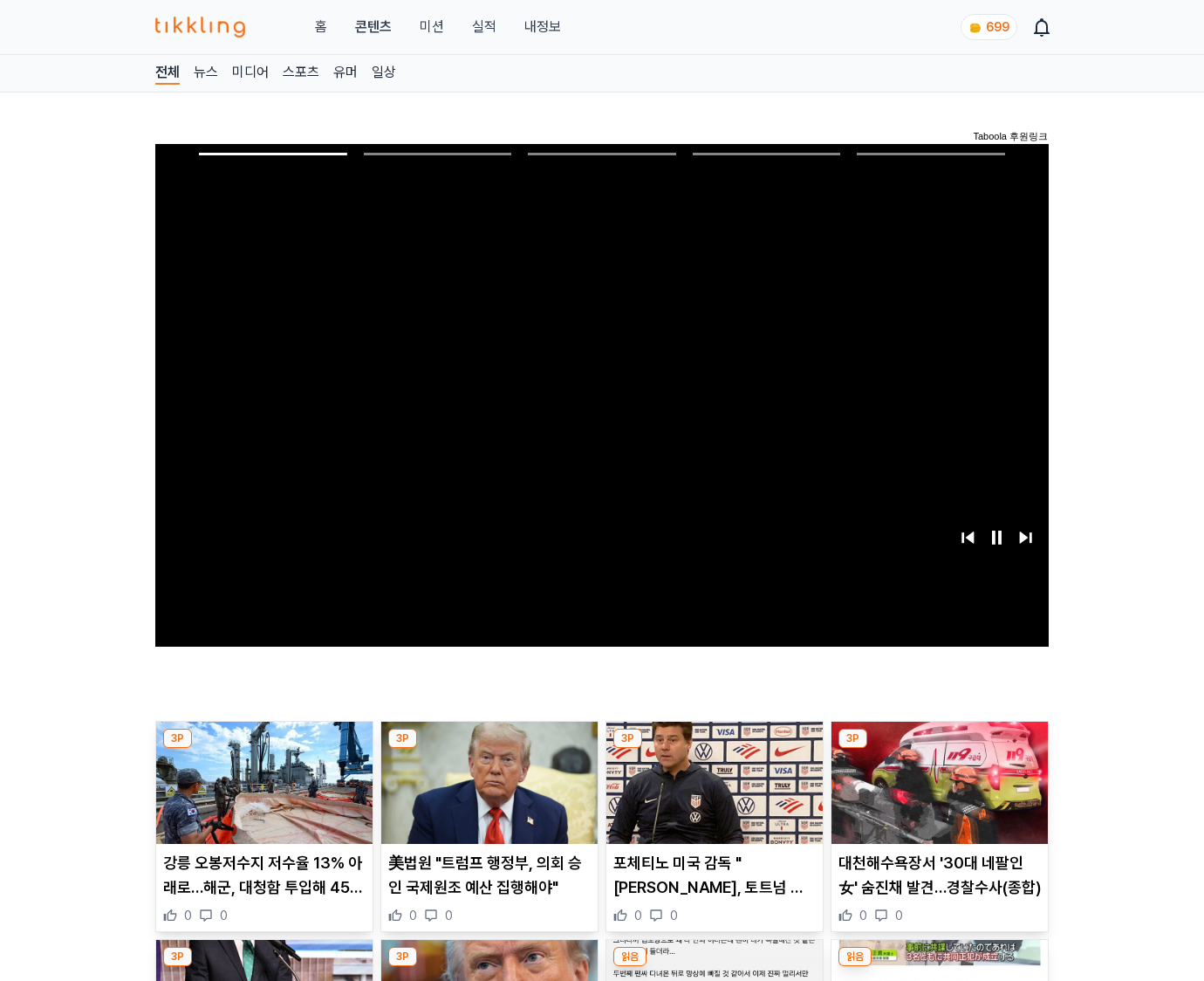
click at [939, 749] on img at bounding box center [939, 783] width 216 height 122
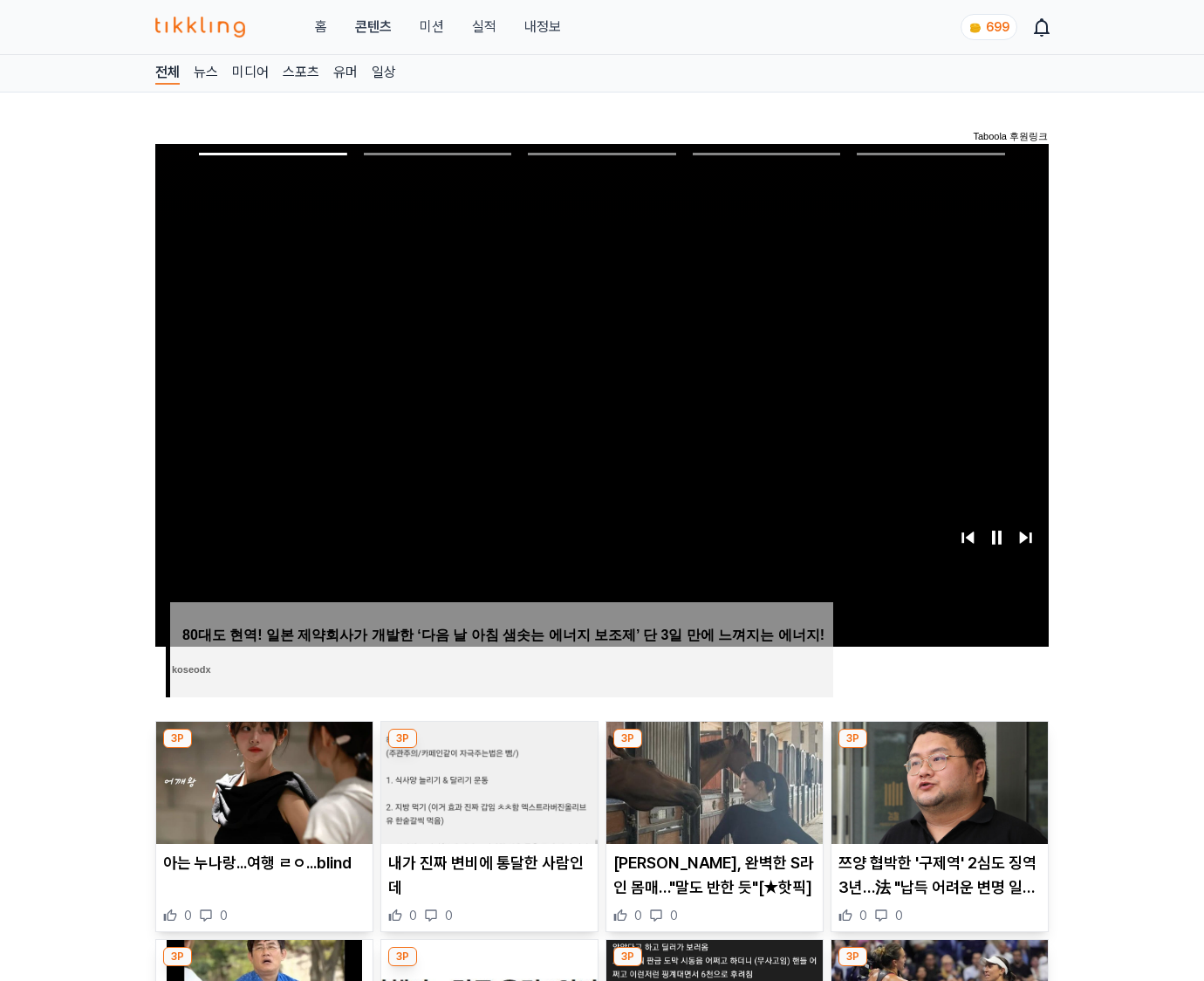
click at [939, 749] on img at bounding box center [939, 783] width 216 height 122
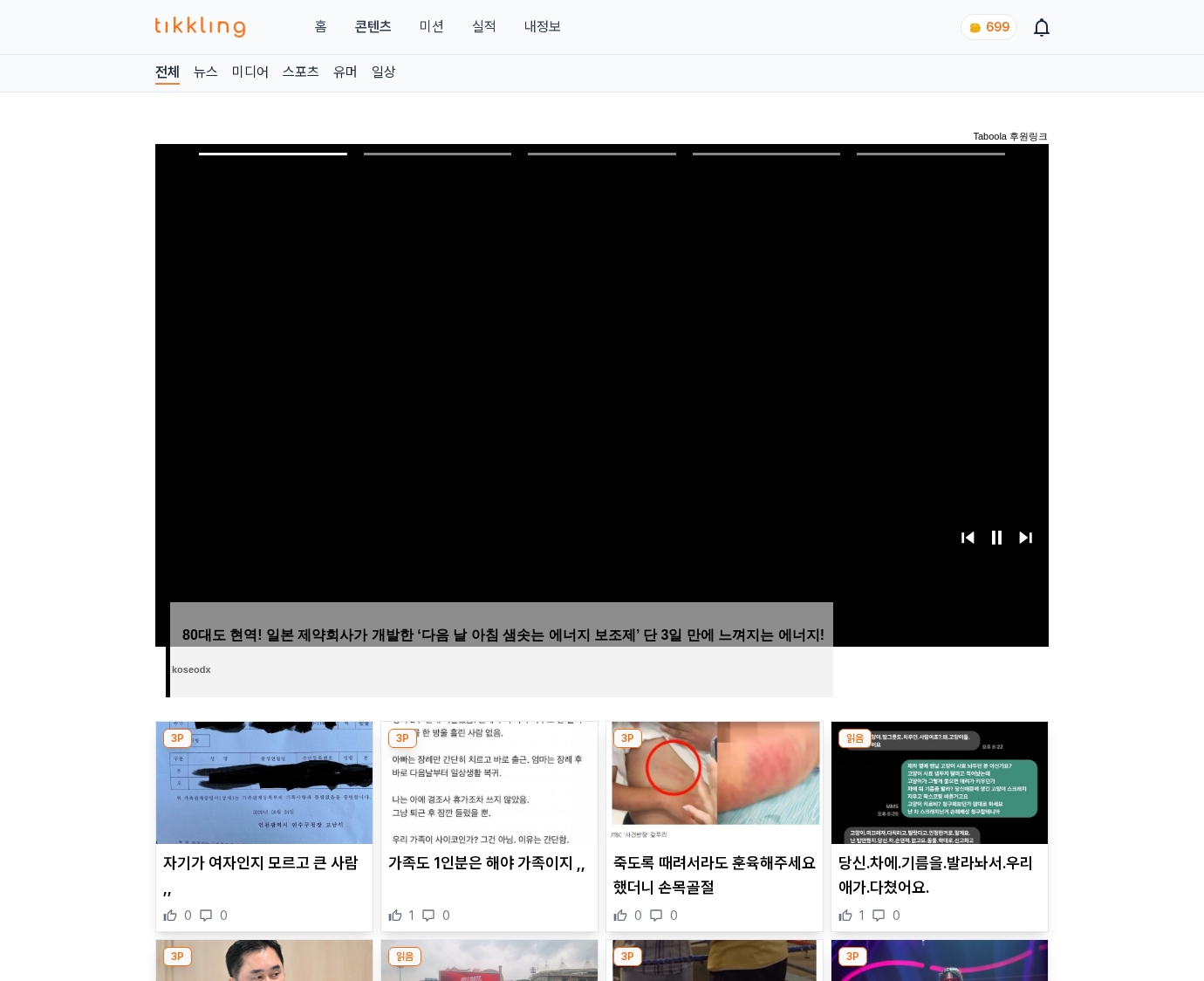
click at [939, 749] on img at bounding box center [939, 783] width 216 height 122
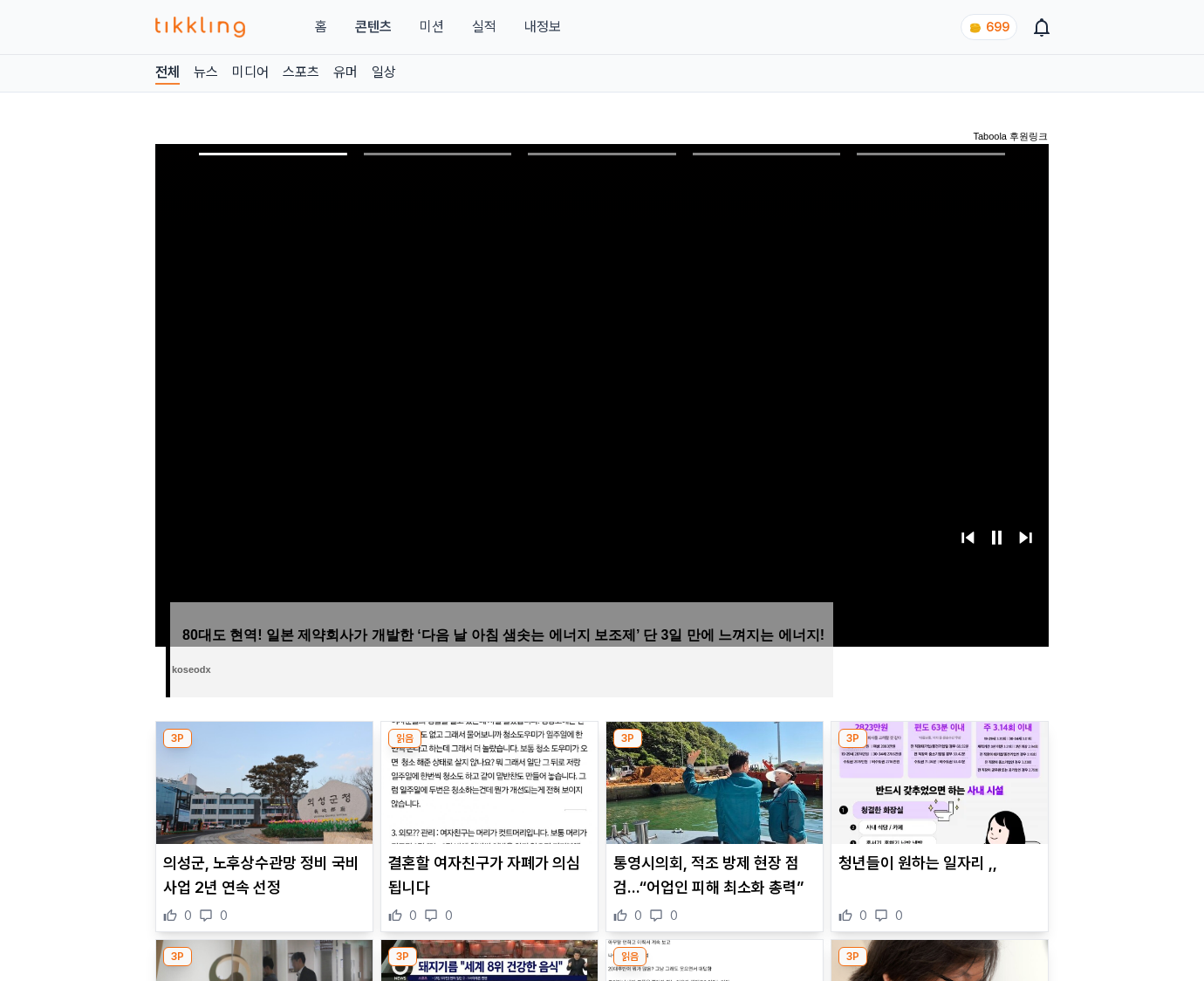
click at [939, 749] on img at bounding box center [939, 783] width 216 height 122
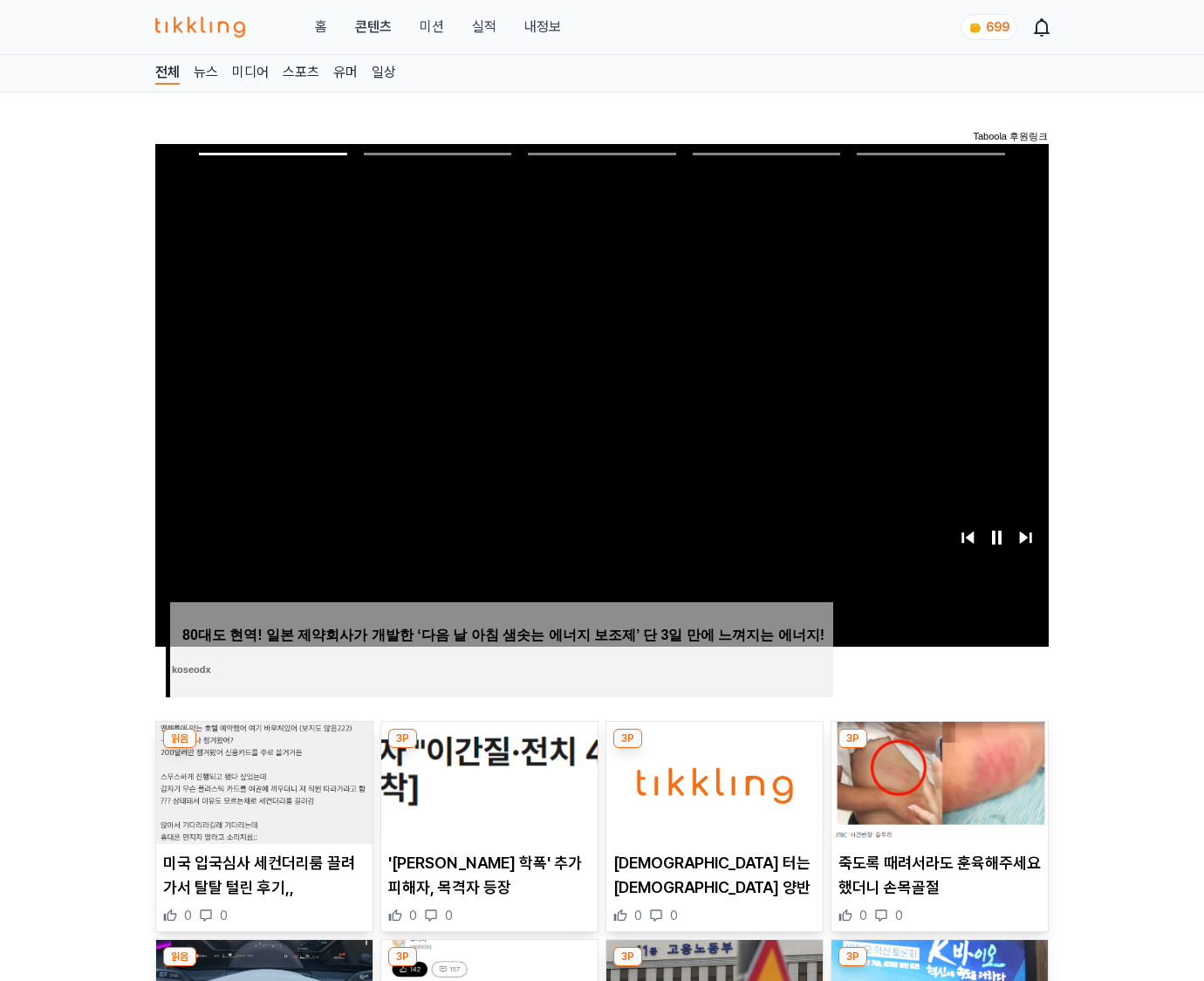
click at [939, 749] on img at bounding box center [939, 783] width 216 height 122
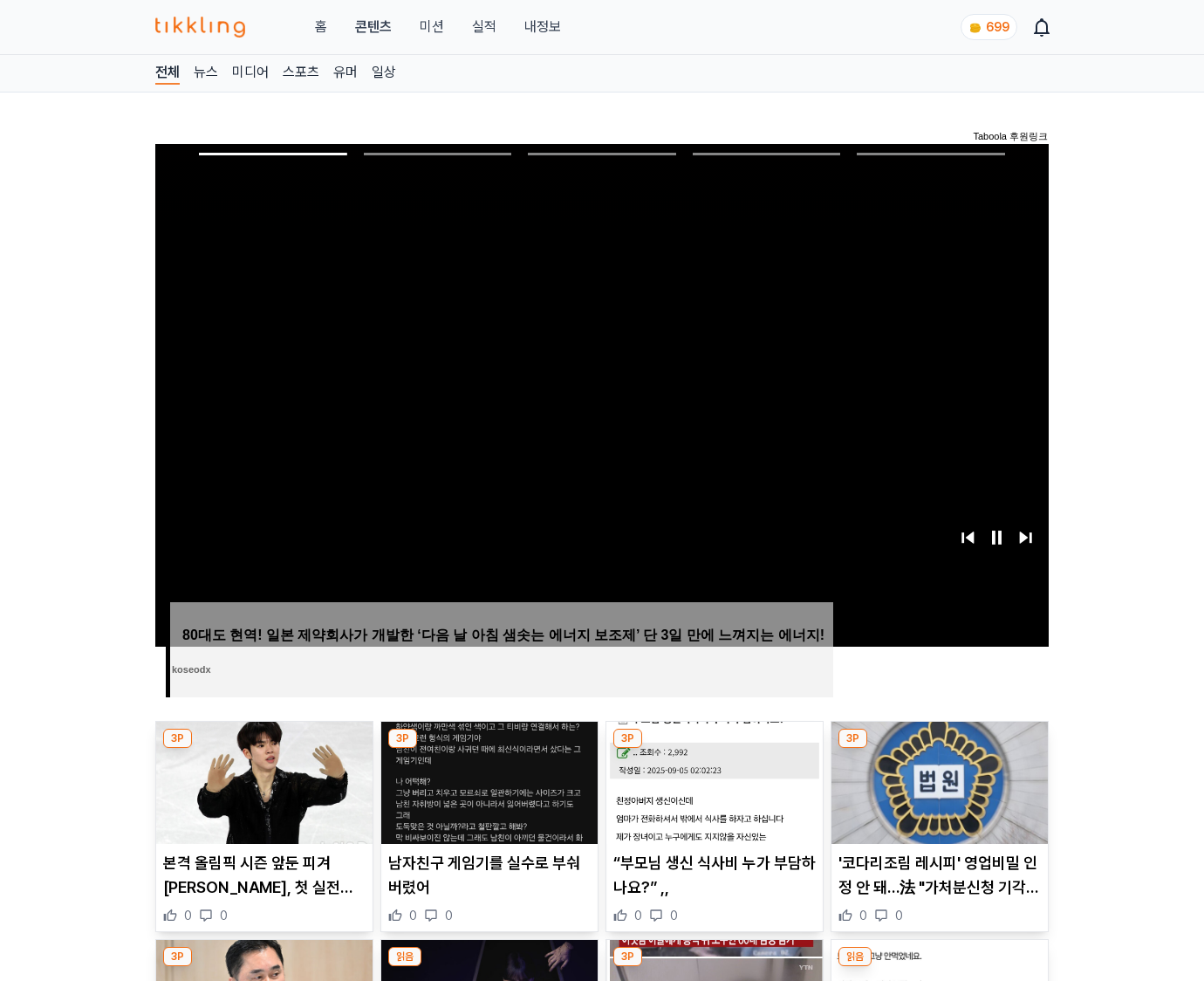
click at [939, 749] on img at bounding box center [939, 783] width 216 height 122
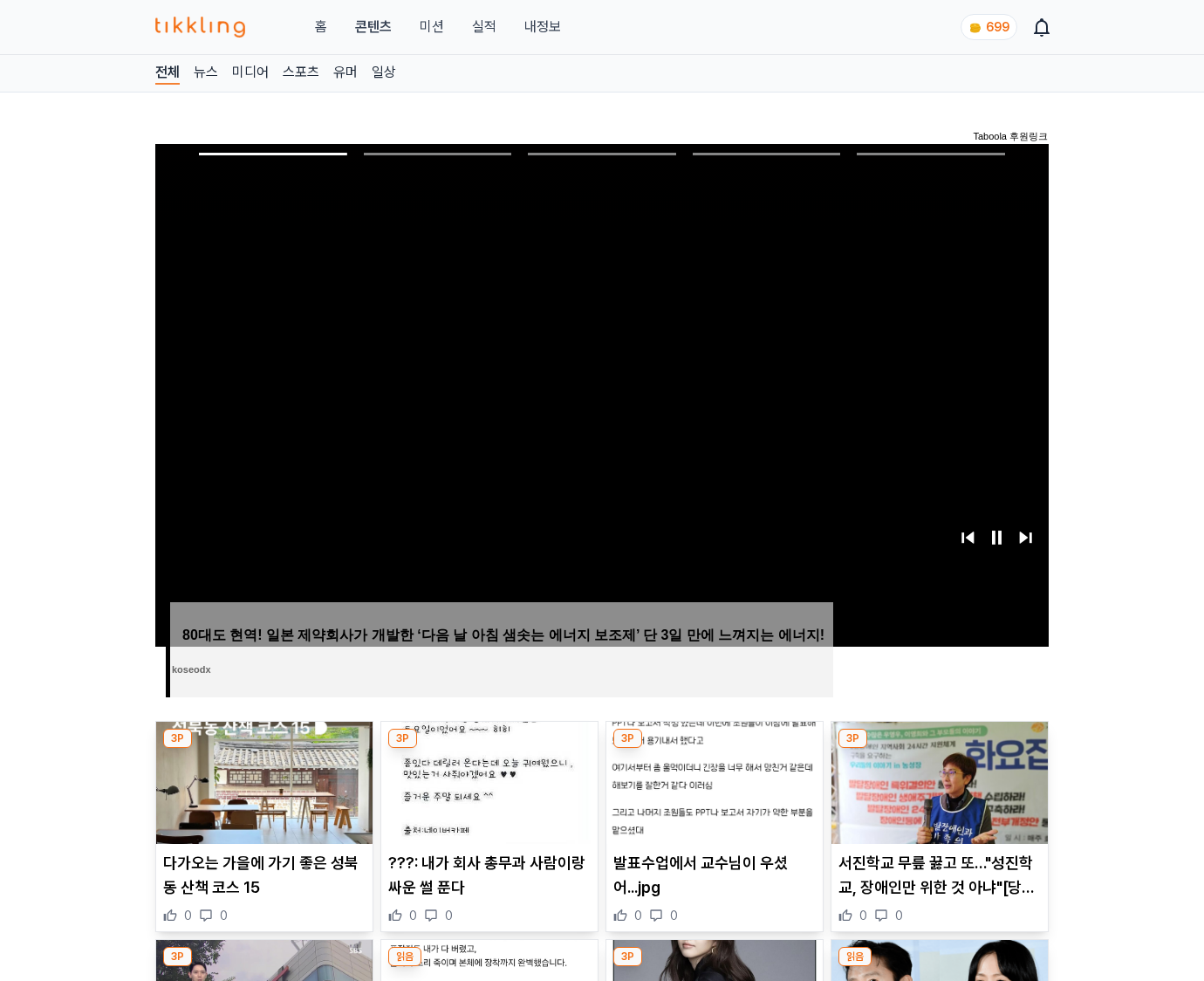
click at [939, 749] on img at bounding box center [939, 783] width 216 height 122
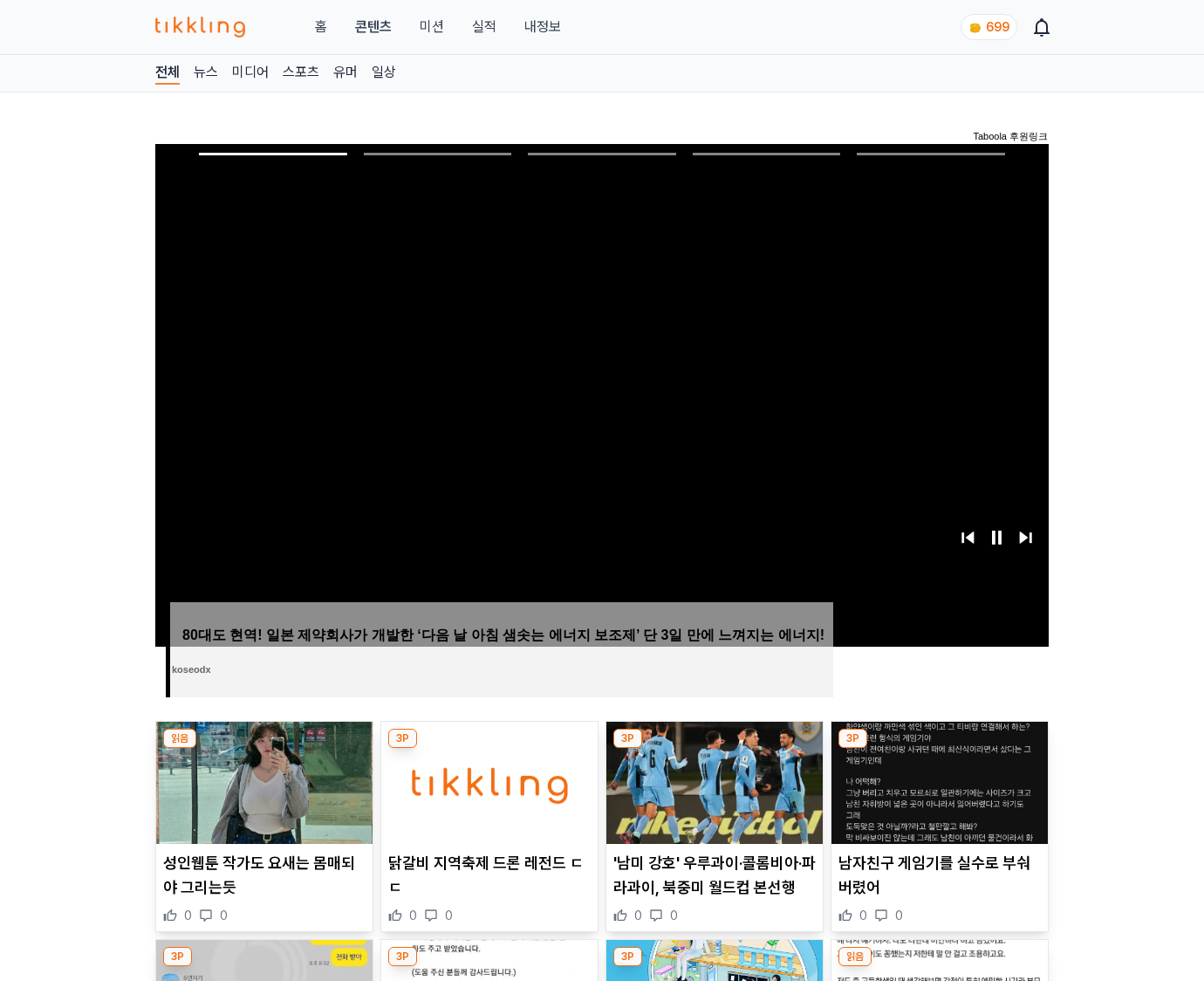
click at [939, 749] on img at bounding box center [939, 783] width 216 height 122
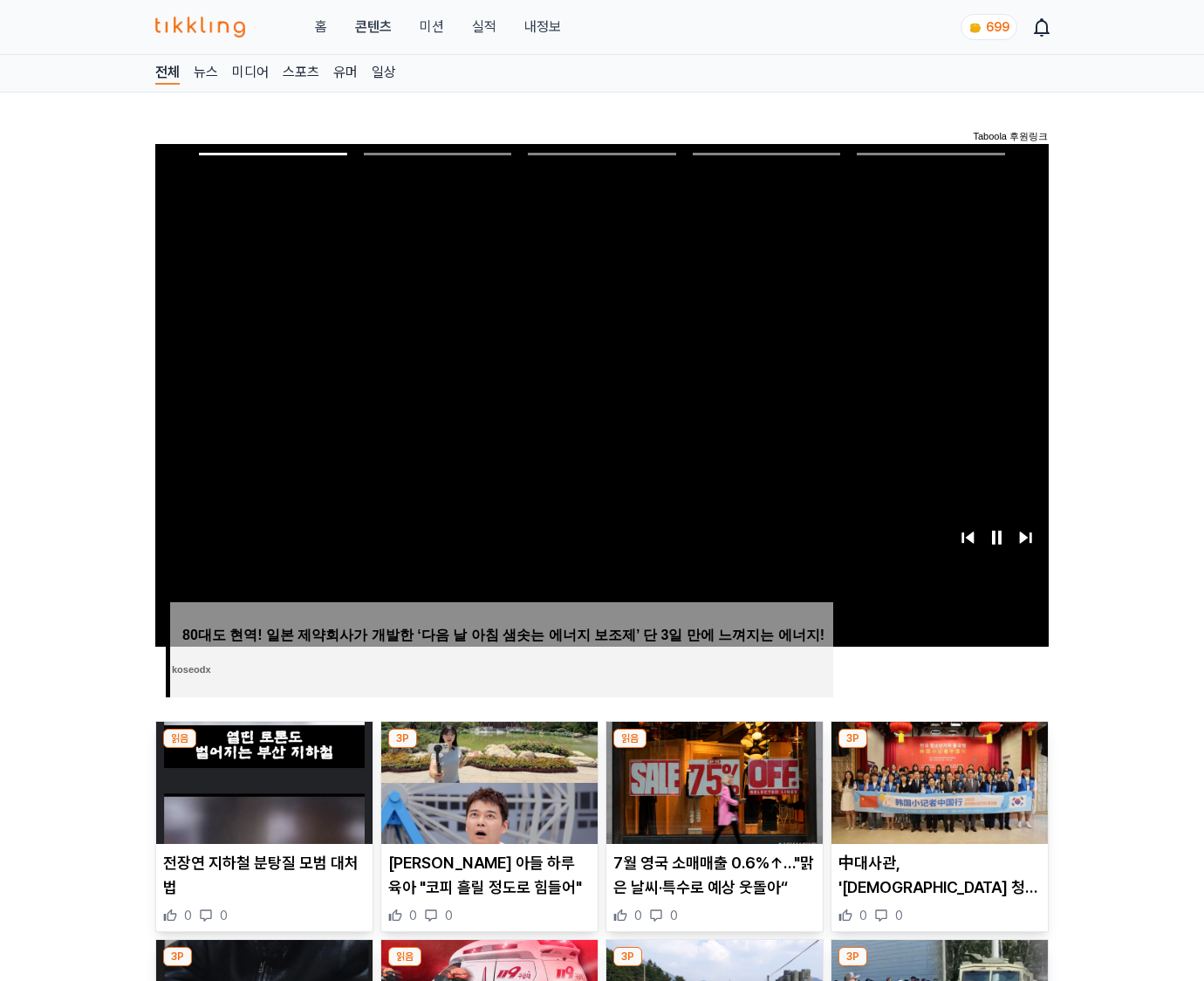
click at [939, 749] on img at bounding box center [939, 783] width 216 height 122
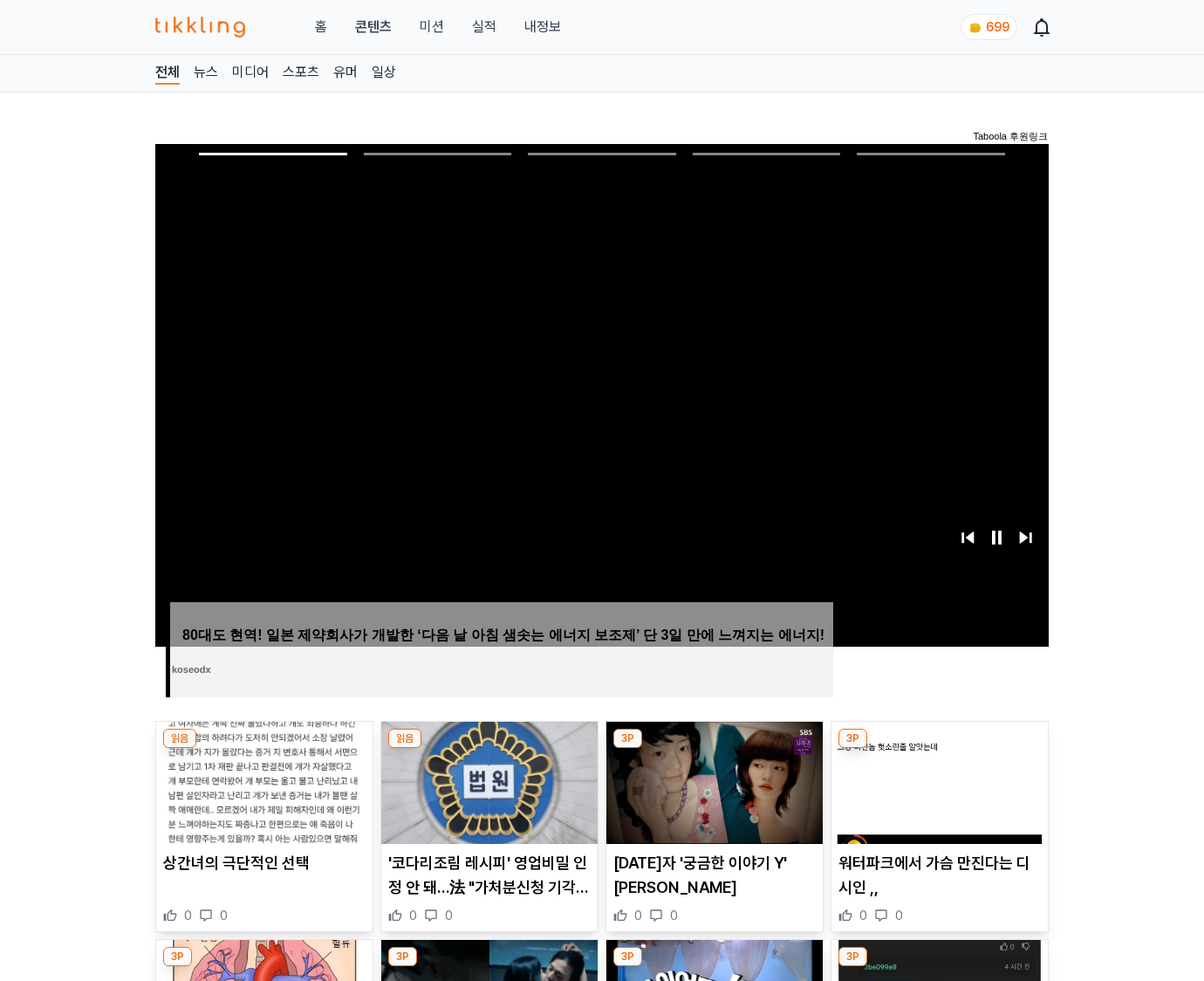
click at [939, 749] on img at bounding box center [939, 783] width 216 height 122
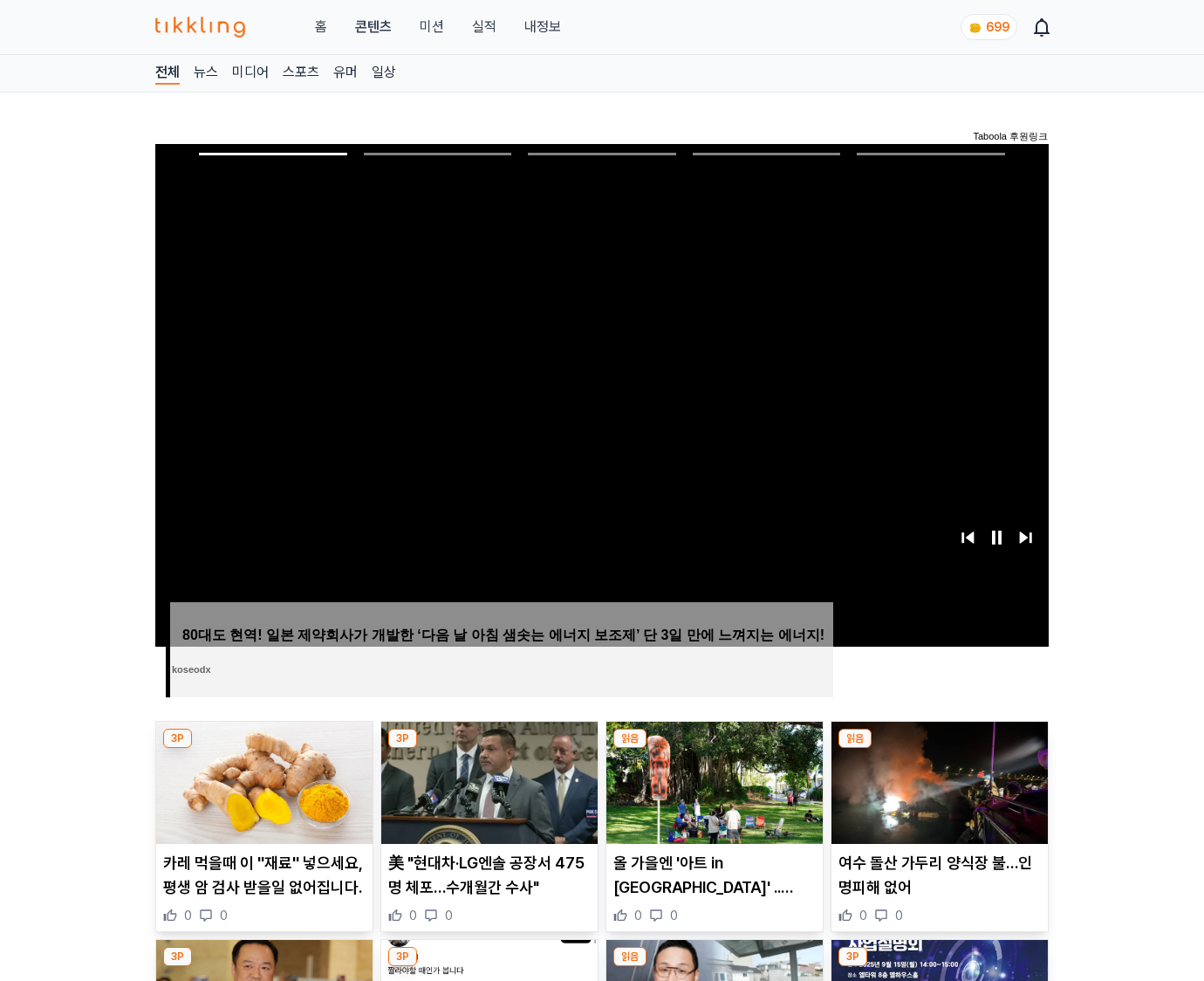
click at [939, 749] on img at bounding box center [939, 783] width 216 height 122
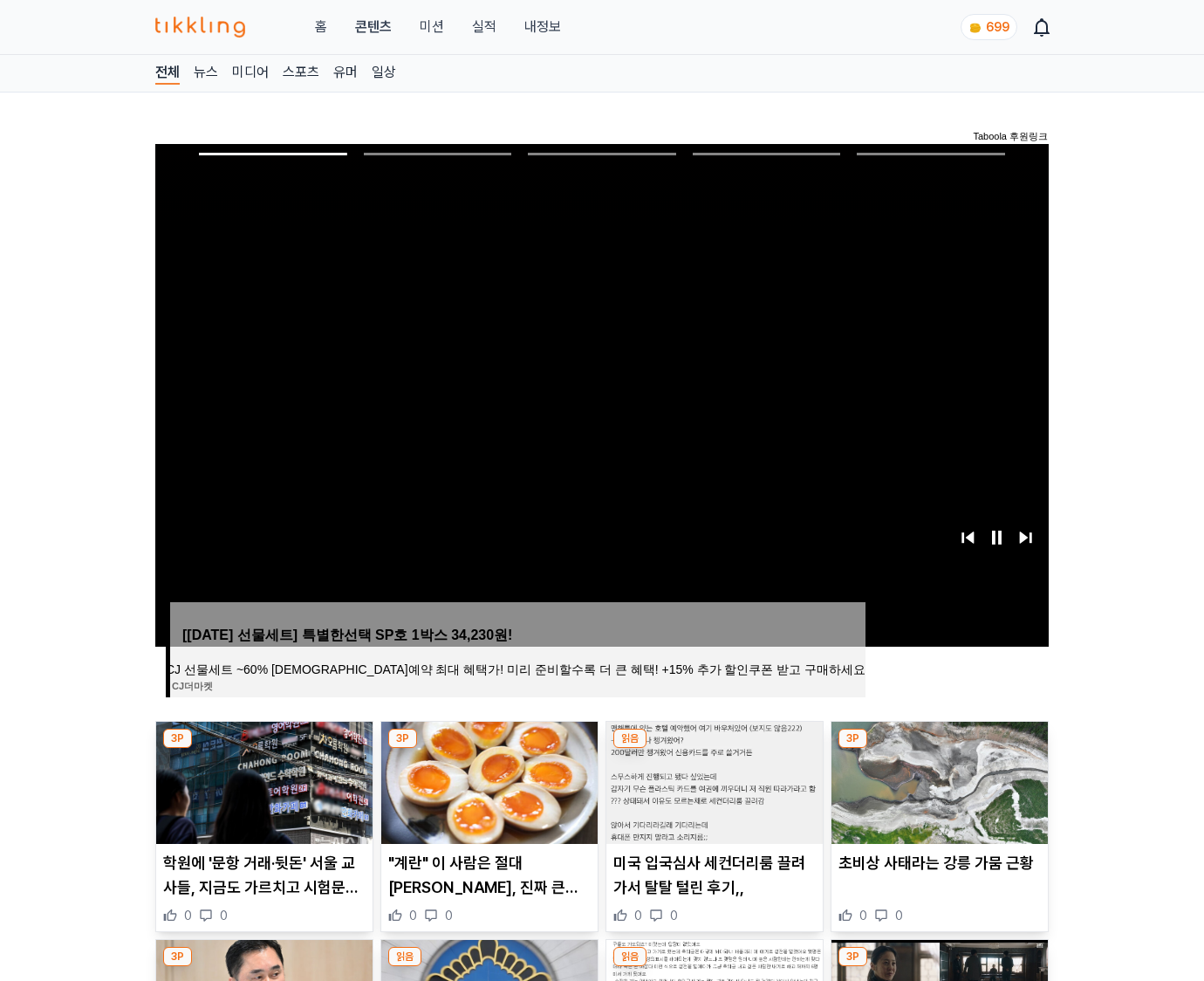
click at [939, 749] on img at bounding box center [939, 783] width 216 height 122
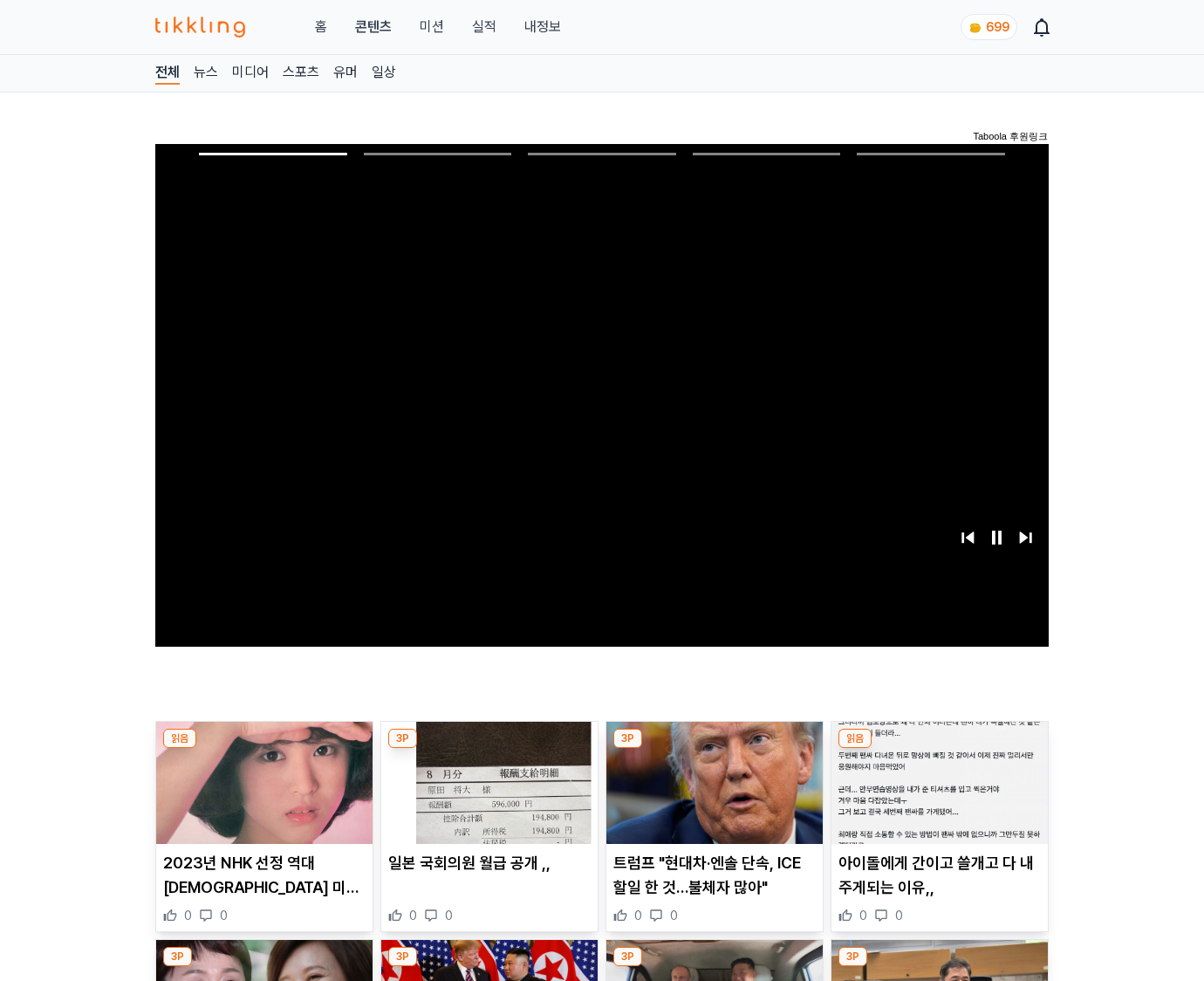
click at [939, 749] on img at bounding box center [939, 783] width 216 height 122
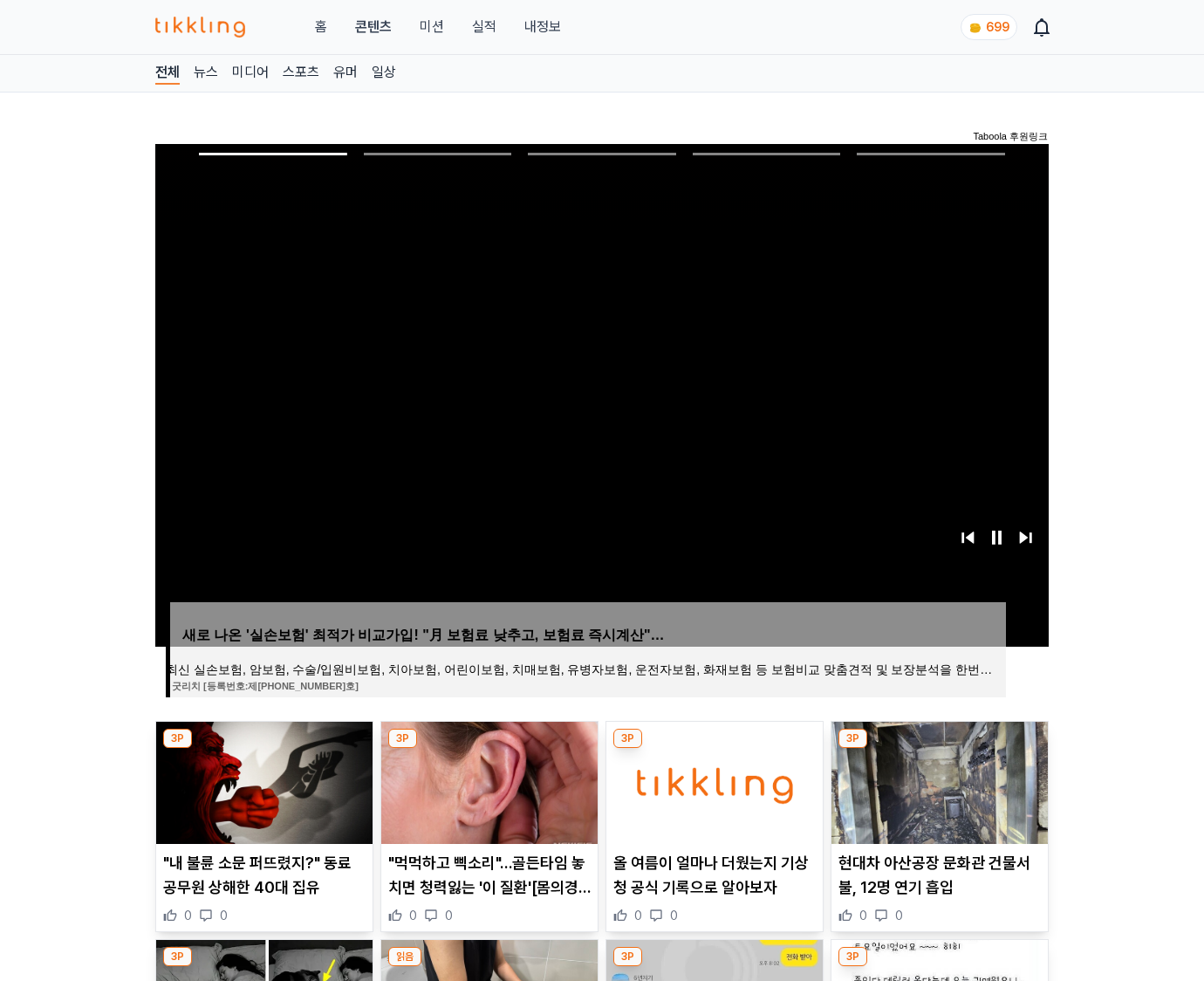
click at [939, 749] on img at bounding box center [939, 783] width 216 height 122
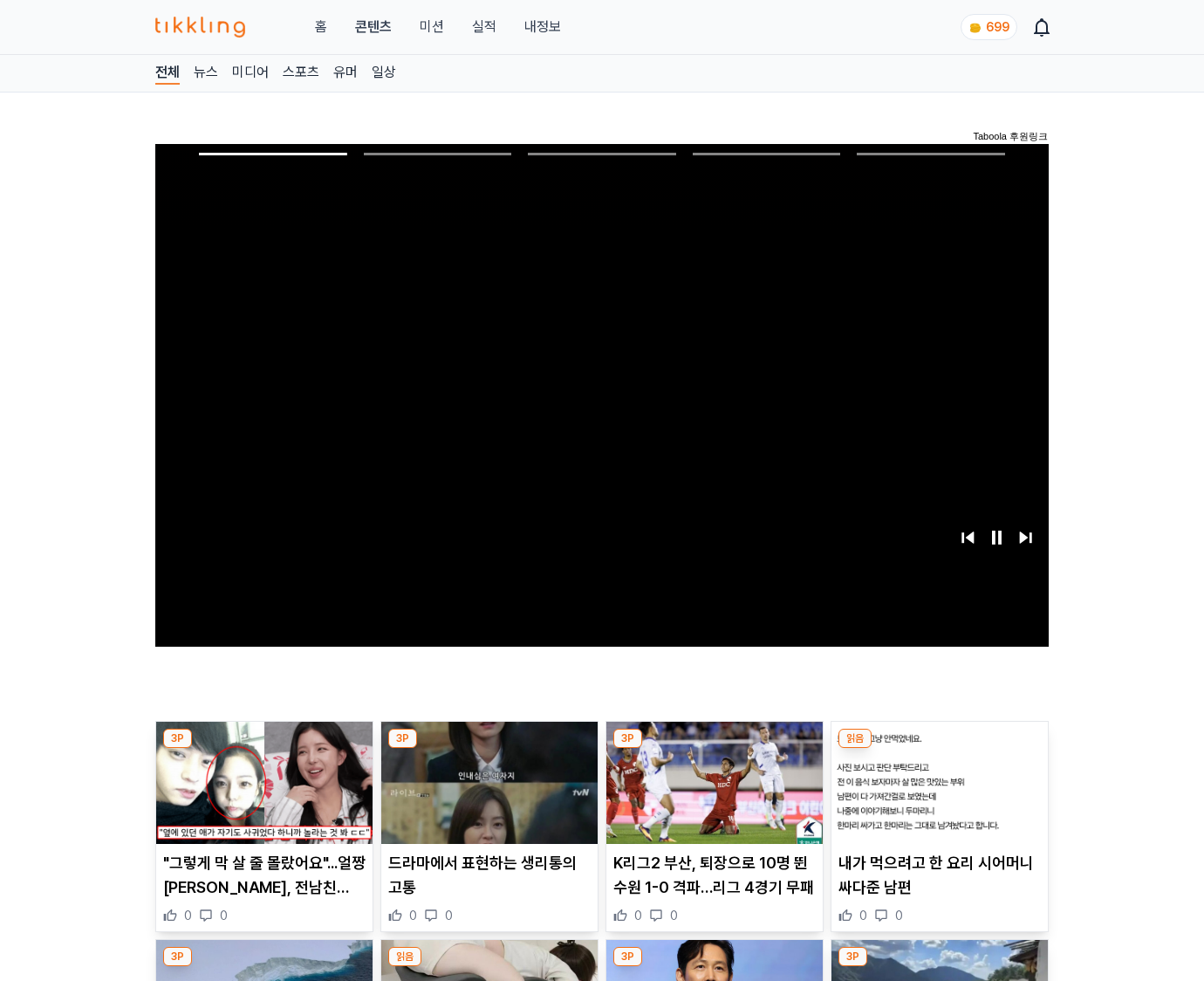
click at [939, 749] on img at bounding box center [939, 783] width 216 height 122
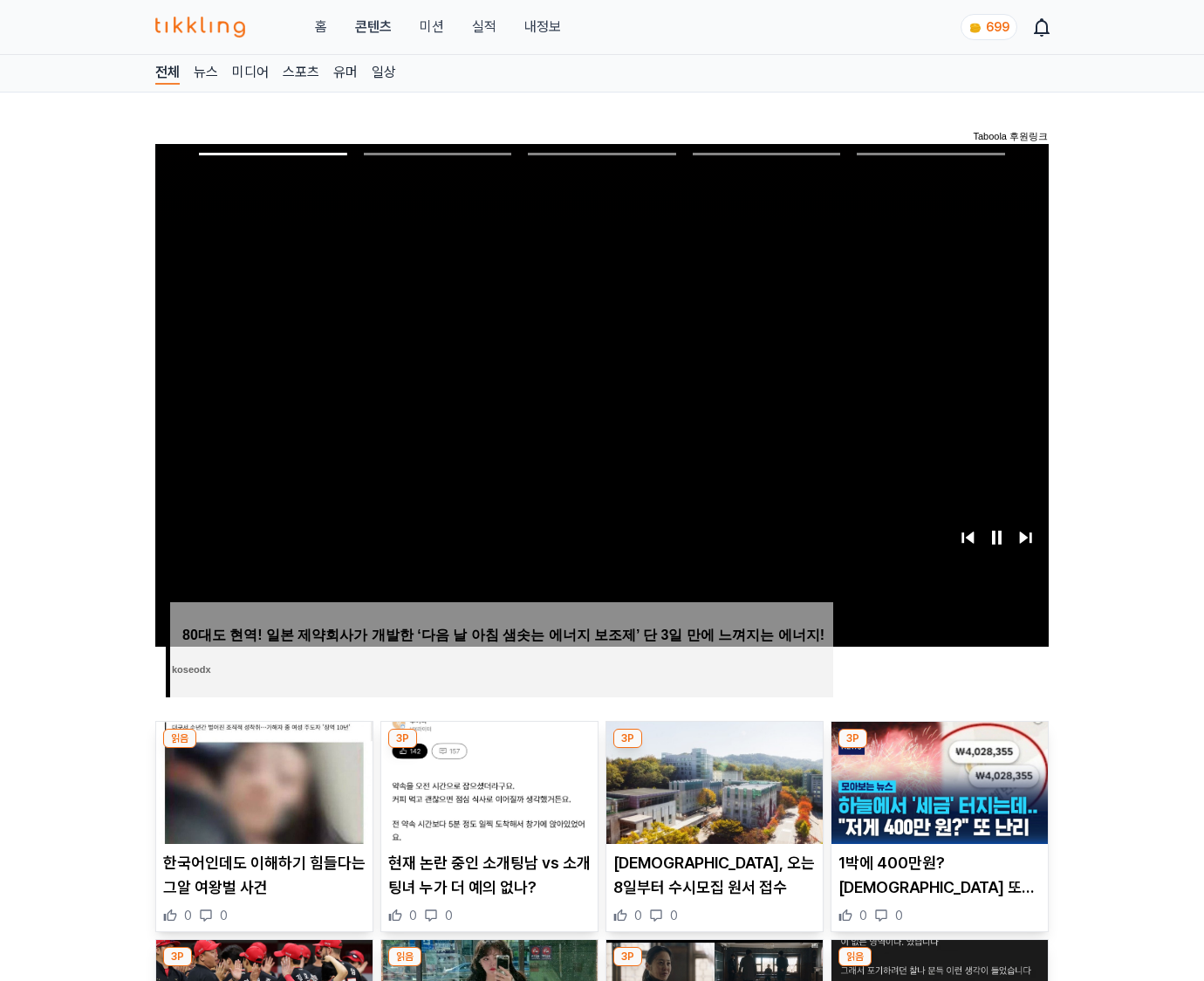
click at [939, 749] on img at bounding box center [939, 783] width 216 height 122
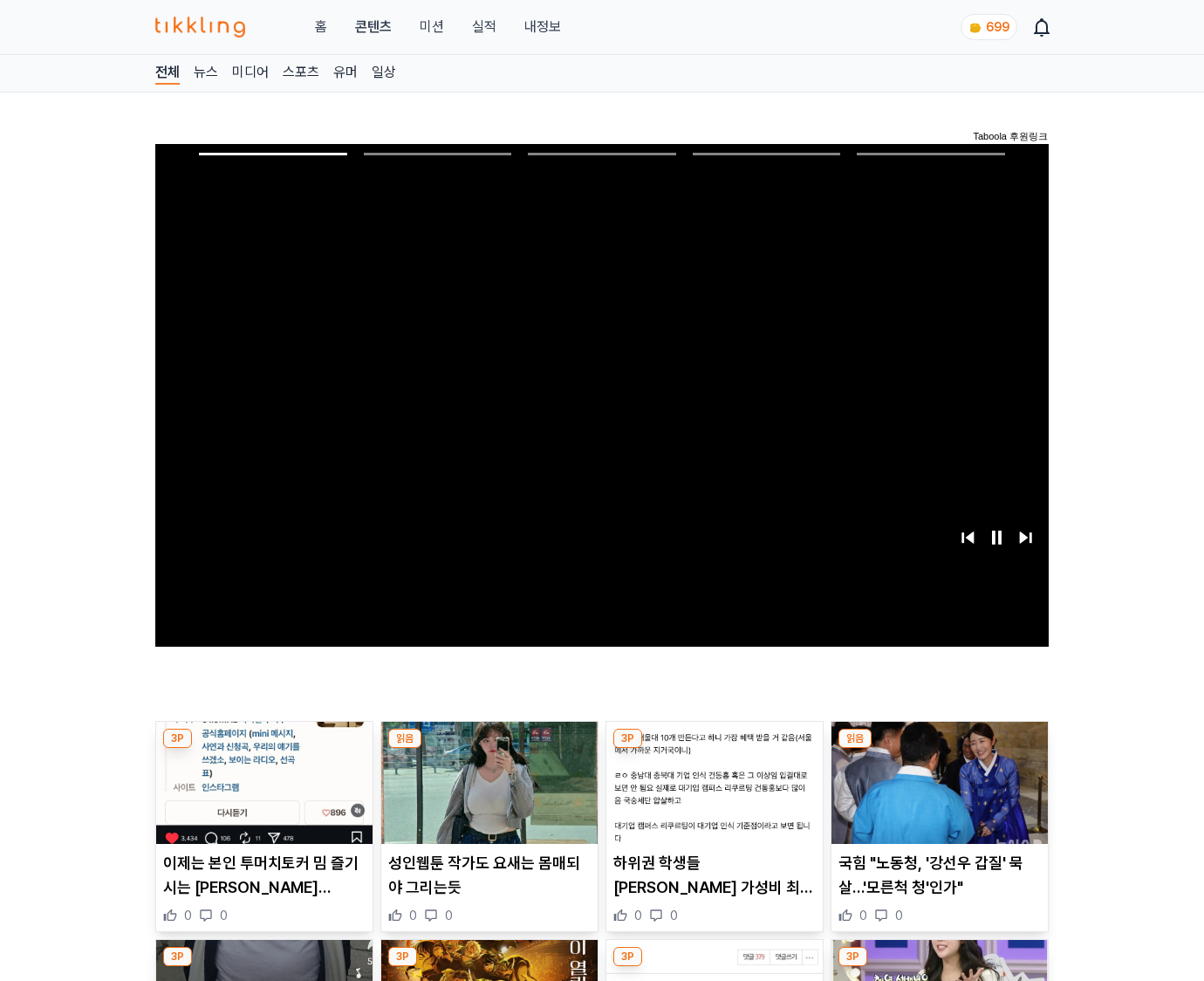
click at [939, 749] on img at bounding box center [939, 783] width 216 height 122
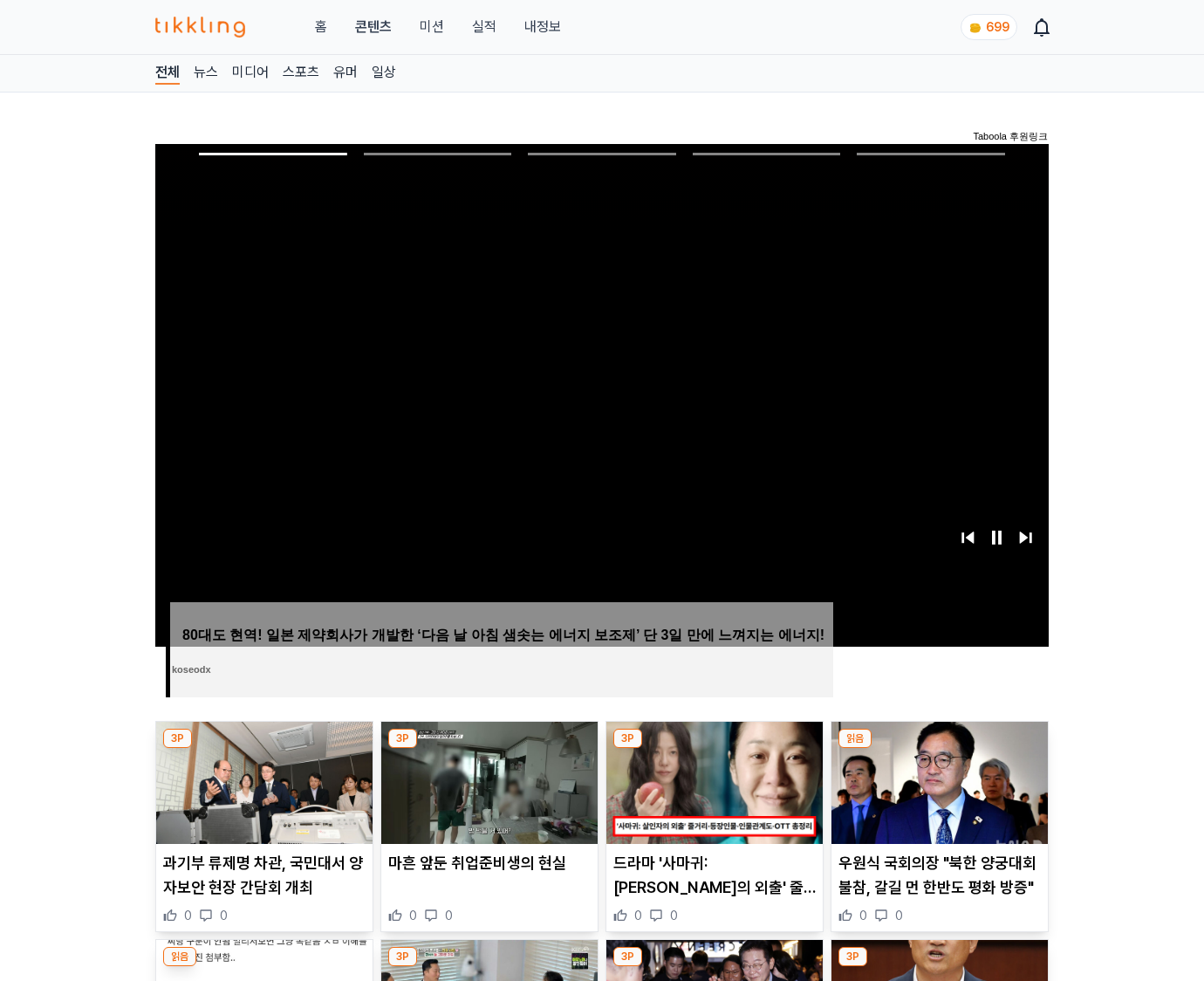
click at [939, 749] on img at bounding box center [939, 783] width 216 height 122
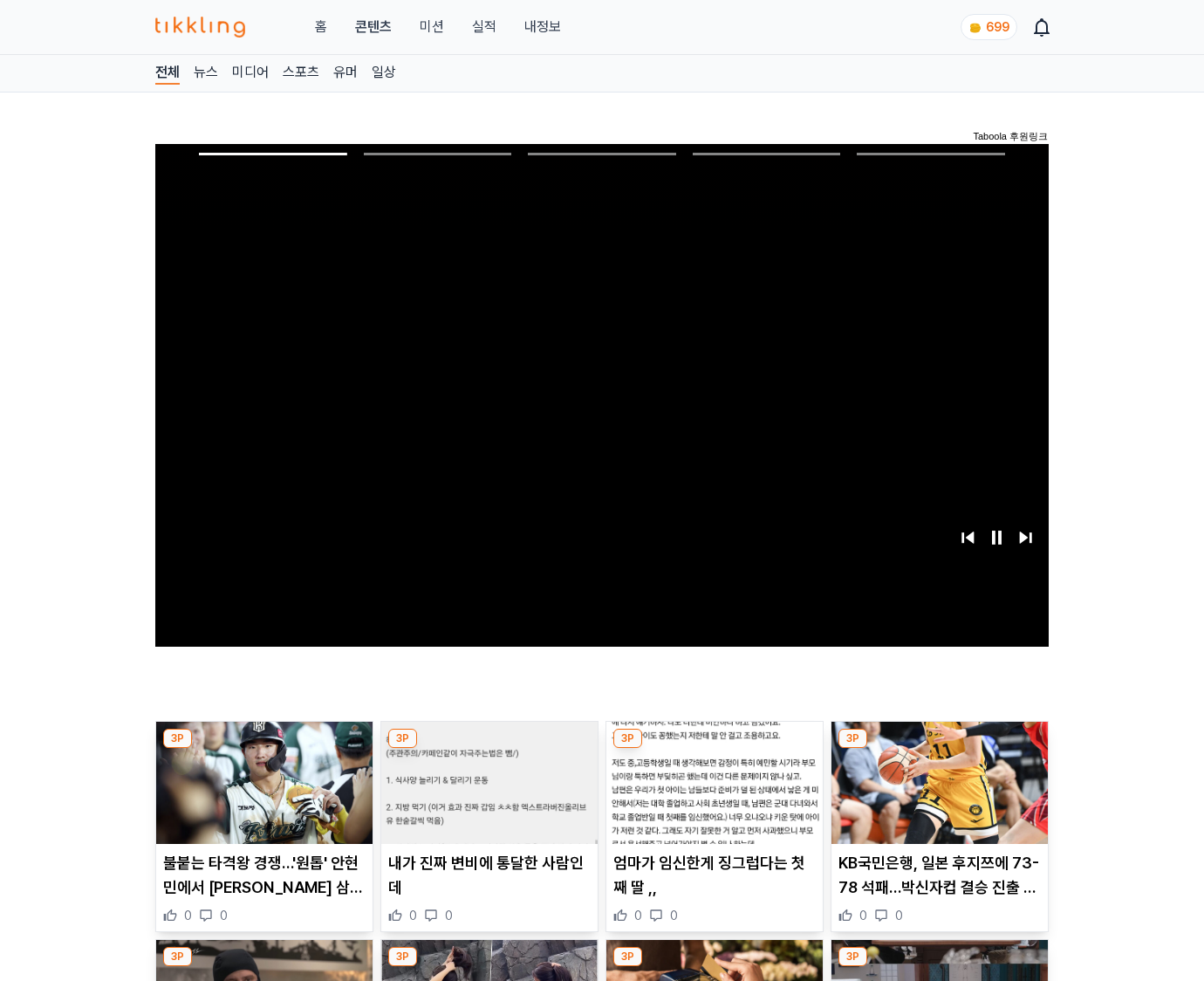
click at [939, 749] on img at bounding box center [939, 783] width 216 height 122
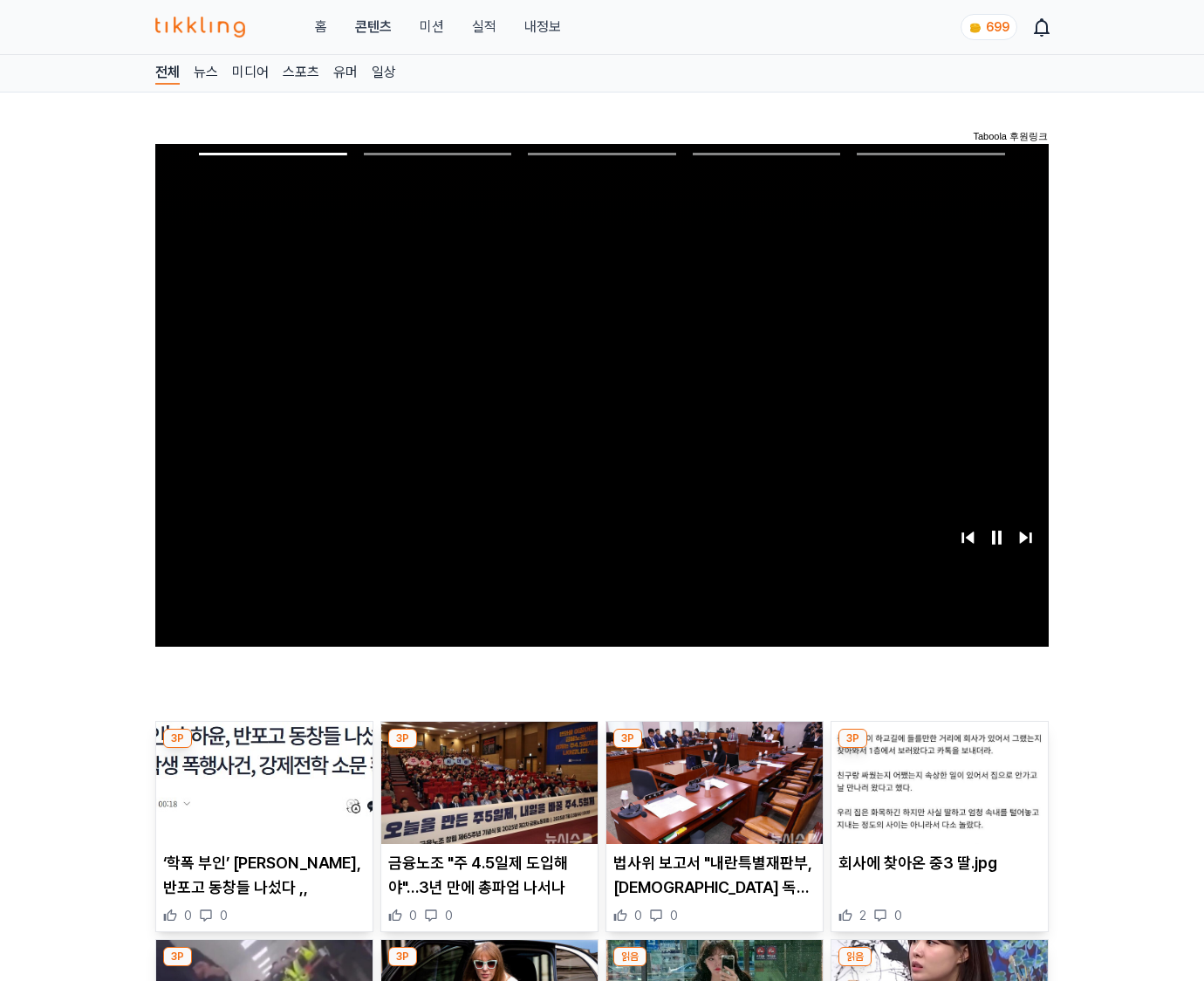
click at [939, 749] on img at bounding box center [939, 783] width 216 height 122
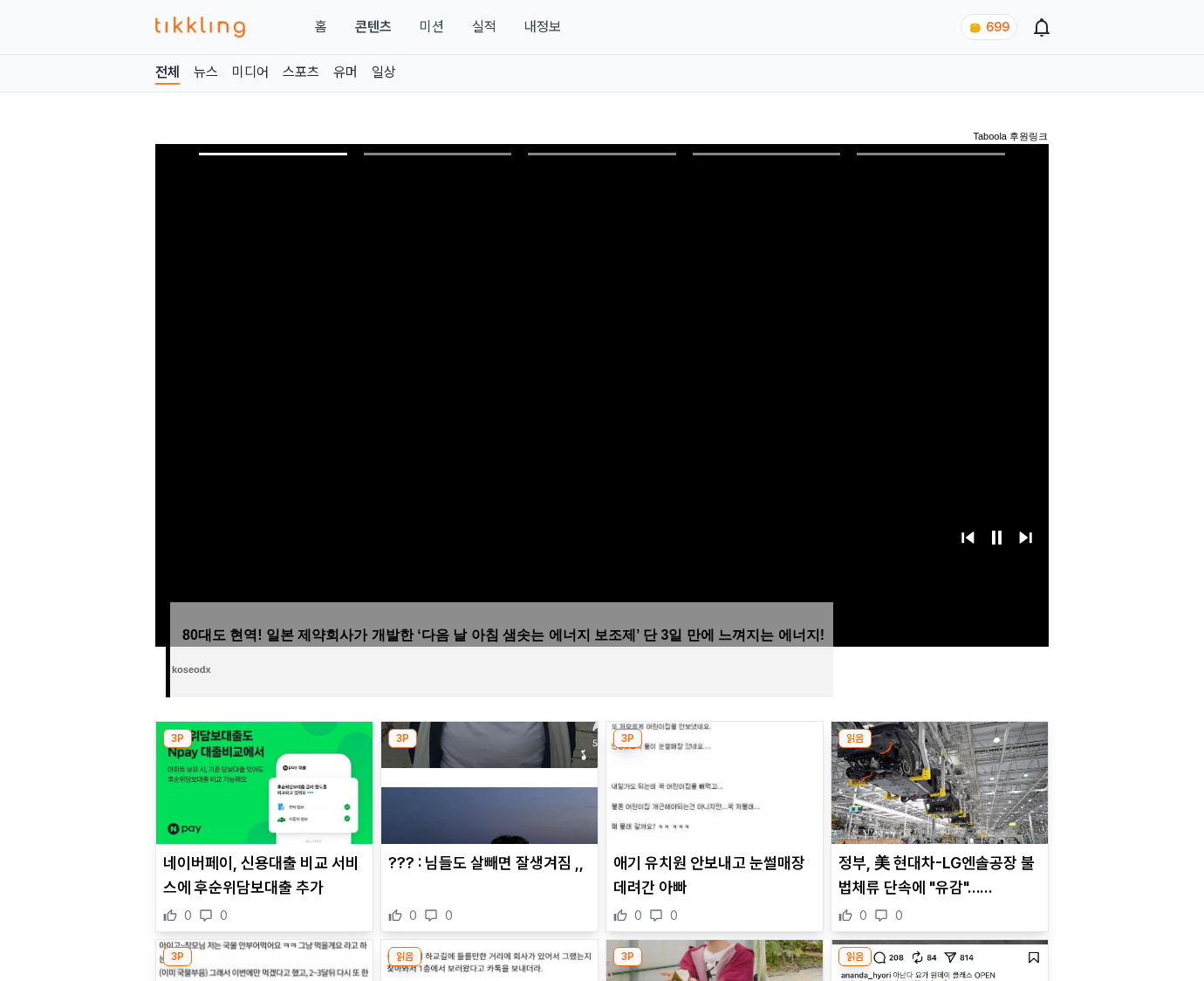
click at [939, 749] on img at bounding box center [939, 783] width 216 height 122
